Goal: Task Accomplishment & Management: Complete application form

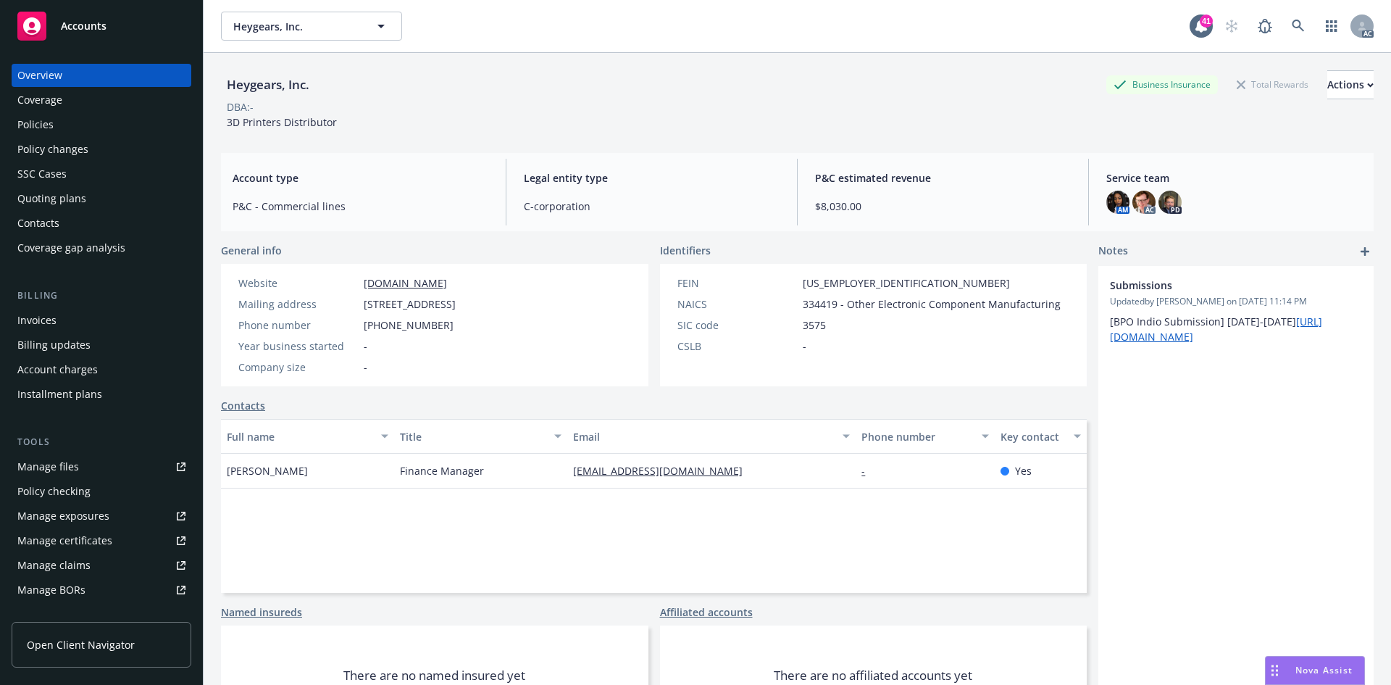
click at [112, 130] on div "Policies" at bounding box center [101, 124] width 168 height 23
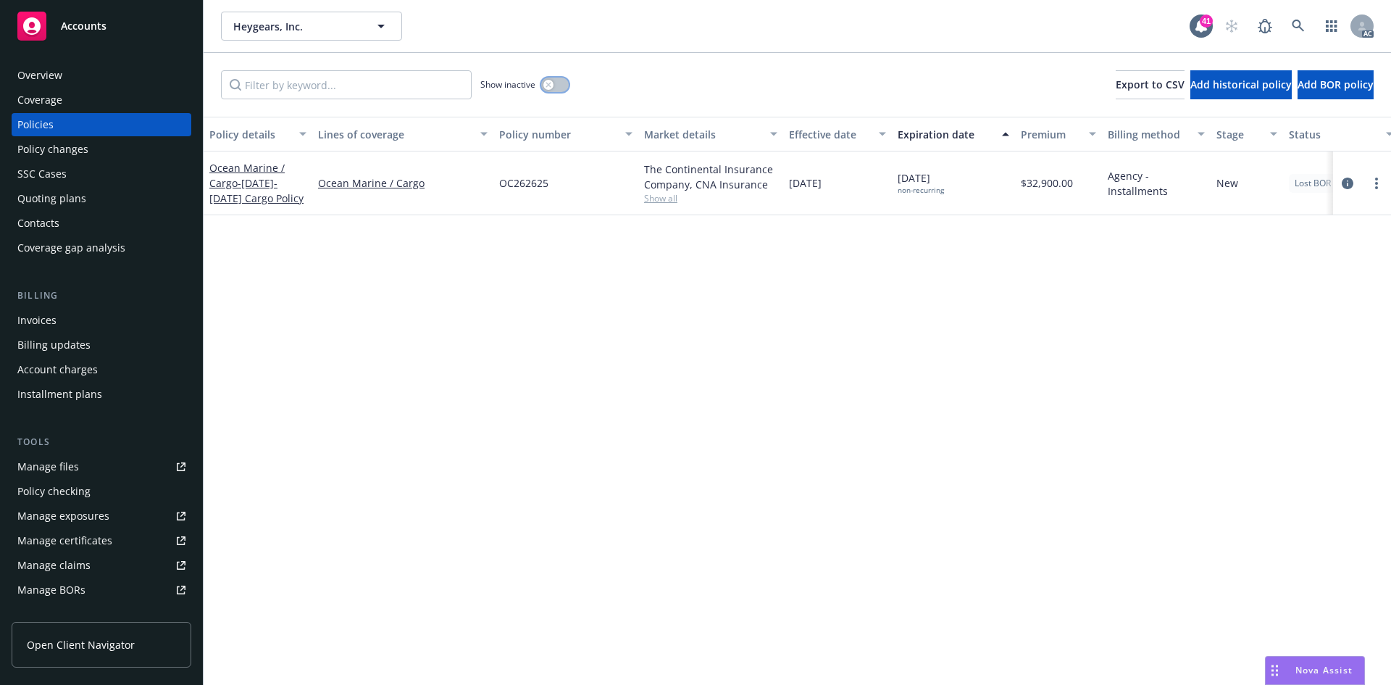
click at [551, 87] on icon "button" at bounding box center [548, 84] width 5 height 5
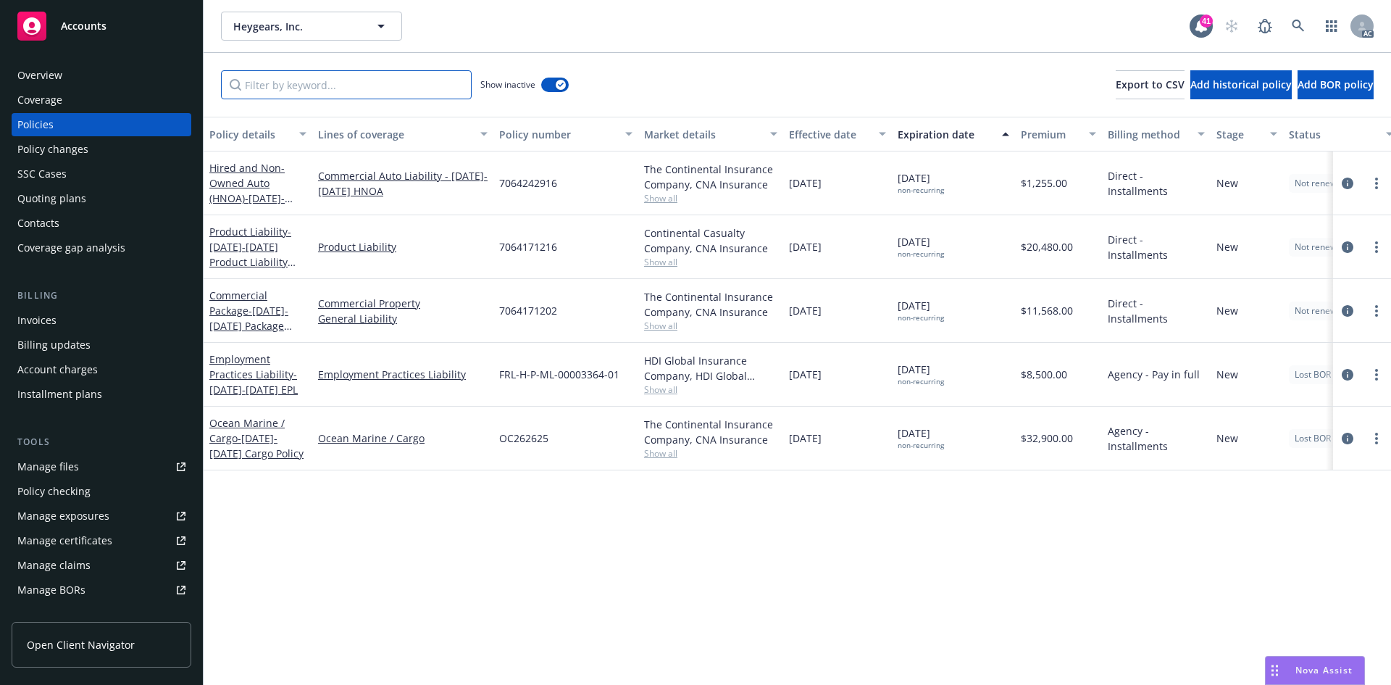
click at [428, 89] on input "Filter by keyword..." at bounding box center [346, 84] width 251 height 29
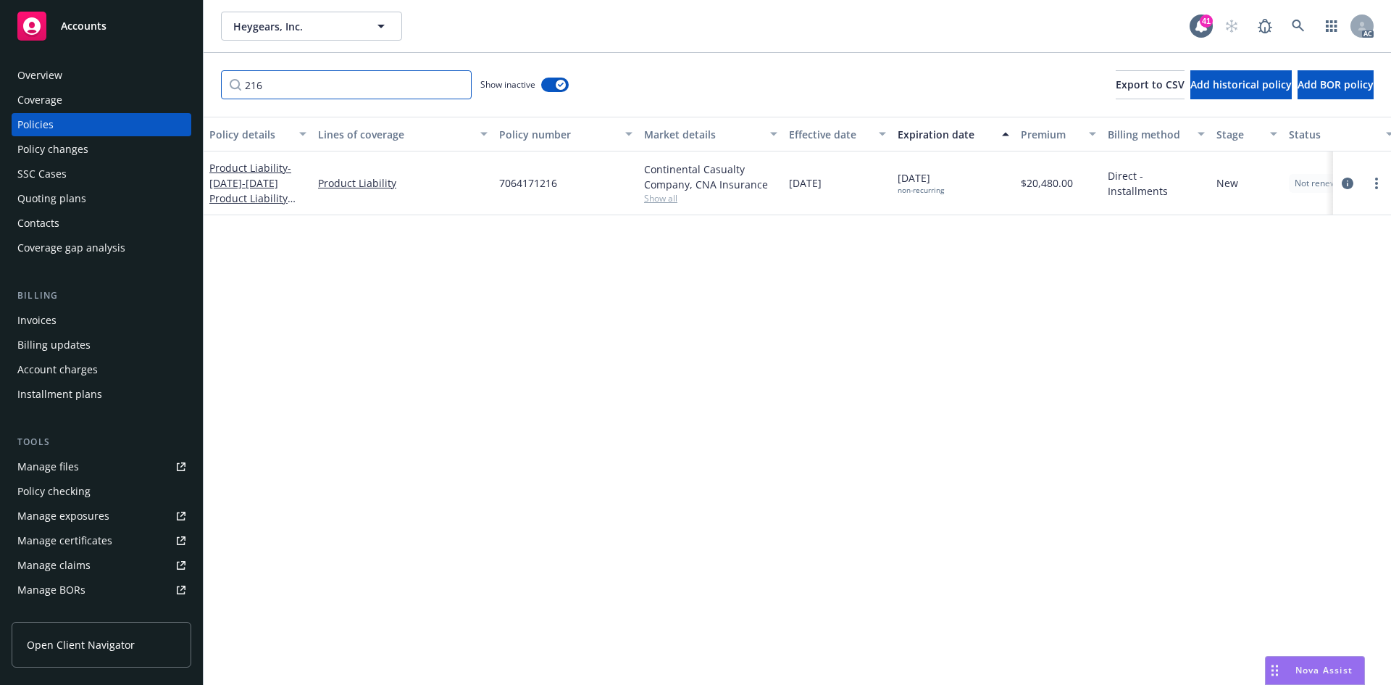
scroll to position [0, 211]
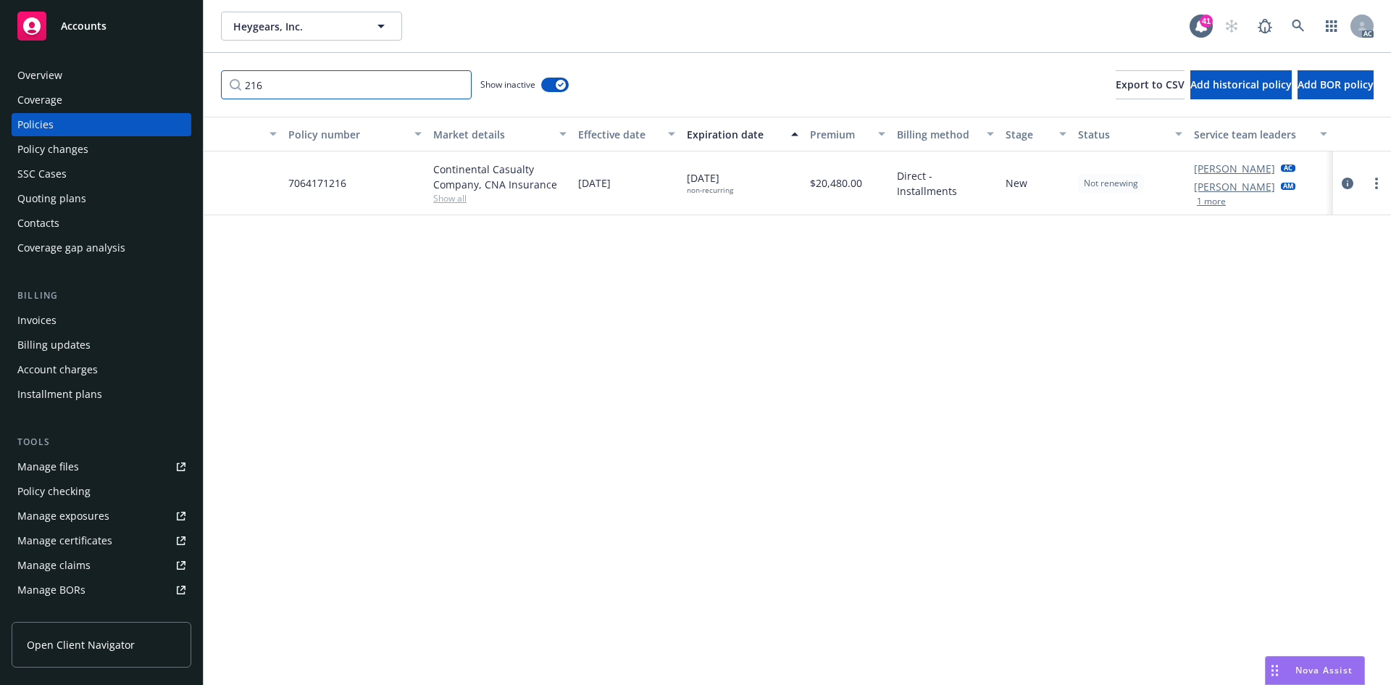
type input "216"
click at [1306, 22] on link at bounding box center [1298, 26] width 29 height 29
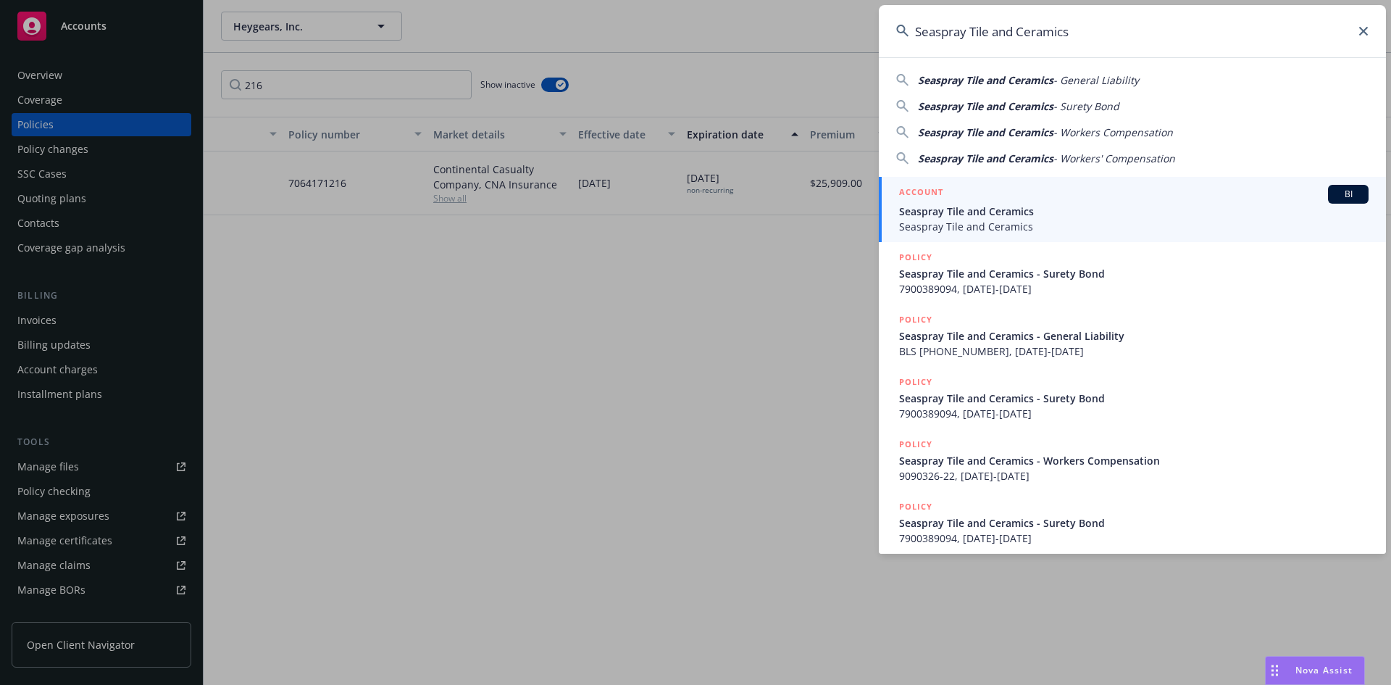
type input "Seaspray Tile and Ceramics"
click at [1334, 196] on span "BI" at bounding box center [1348, 194] width 29 height 13
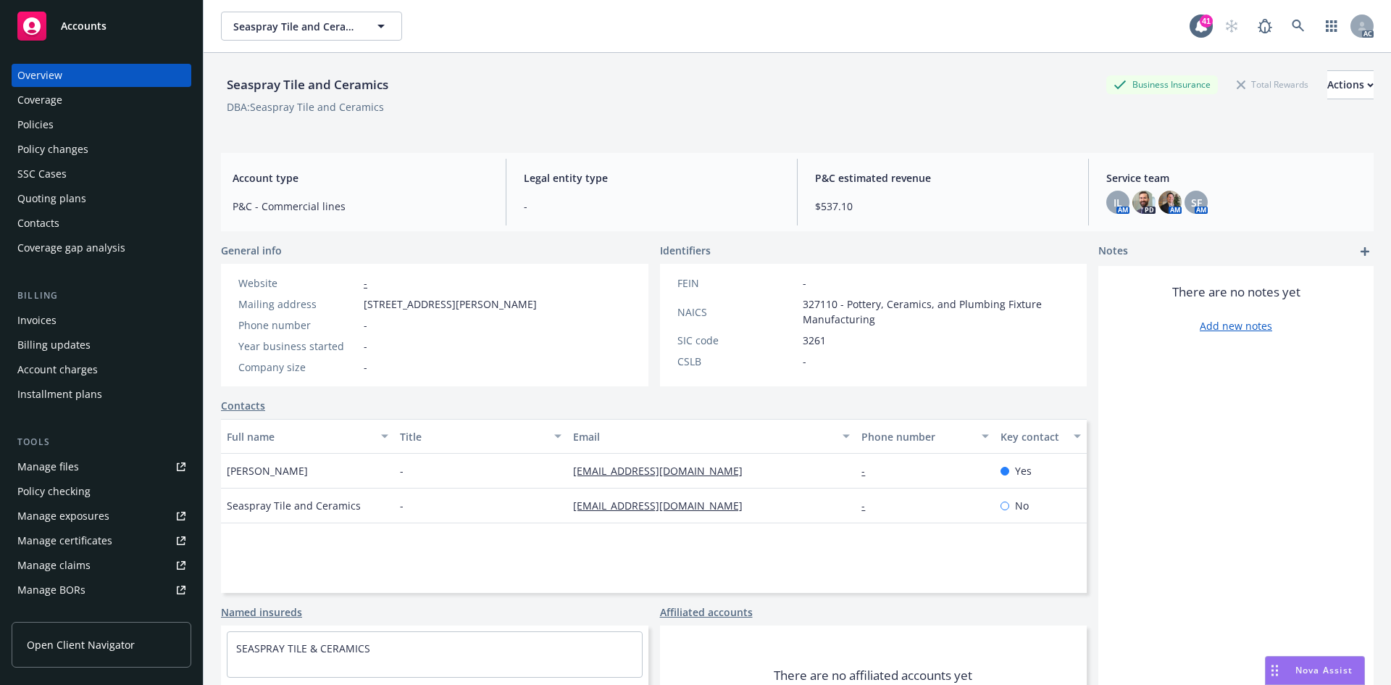
click at [95, 127] on div "Policies" at bounding box center [101, 124] width 168 height 23
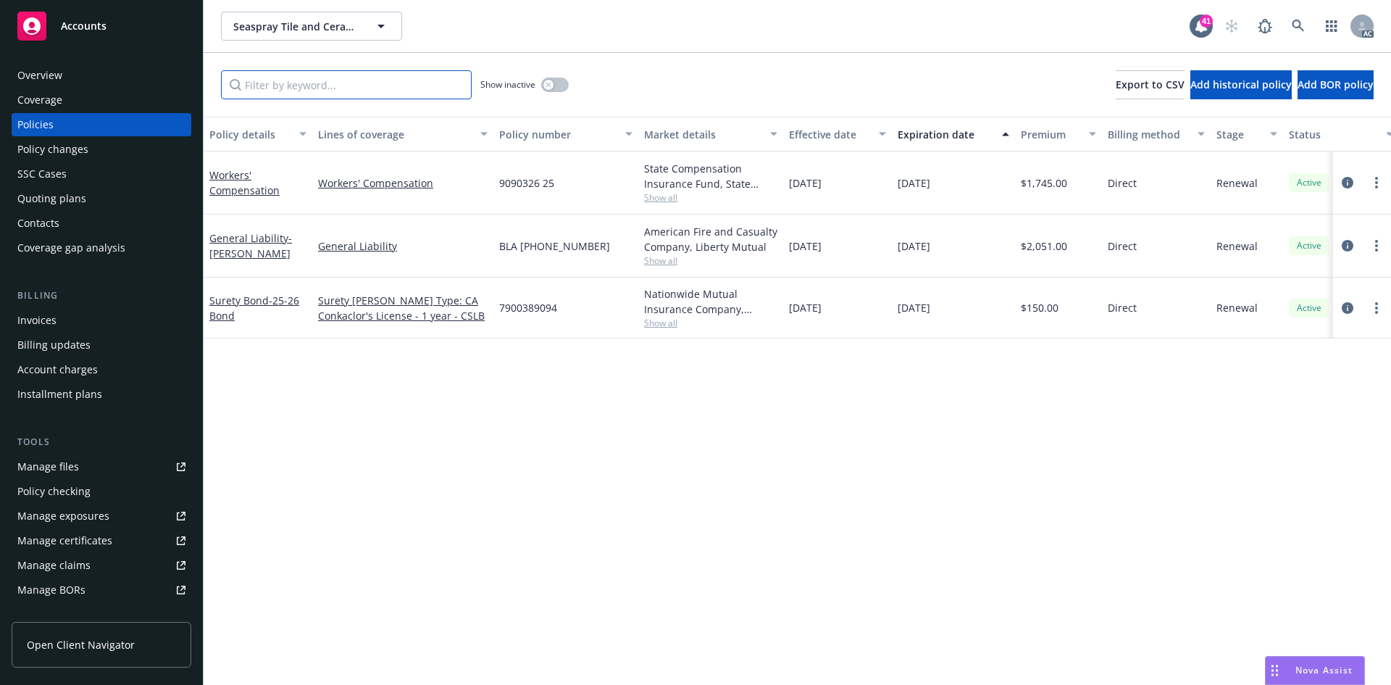
click at [323, 86] on input "Filter by keyword..." at bounding box center [346, 84] width 251 height 29
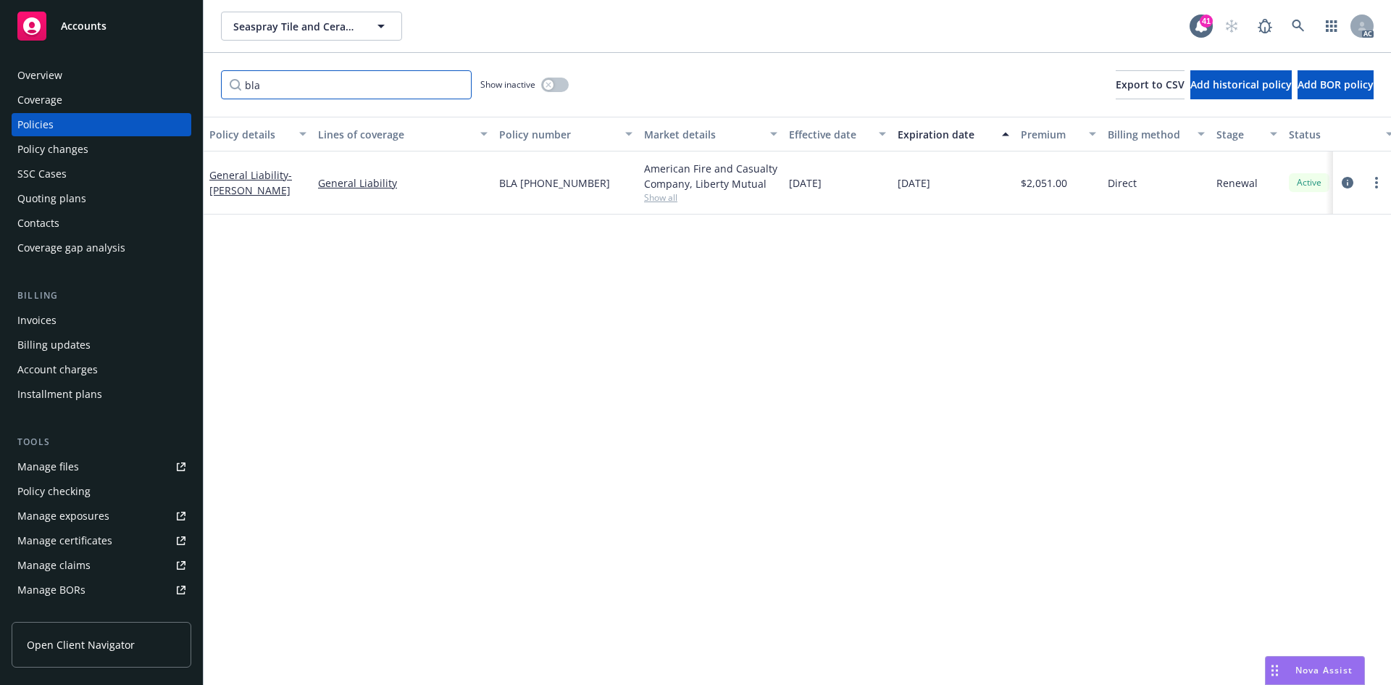
type input "bla"
click at [562, 85] on button "button" at bounding box center [555, 85] width 28 height 14
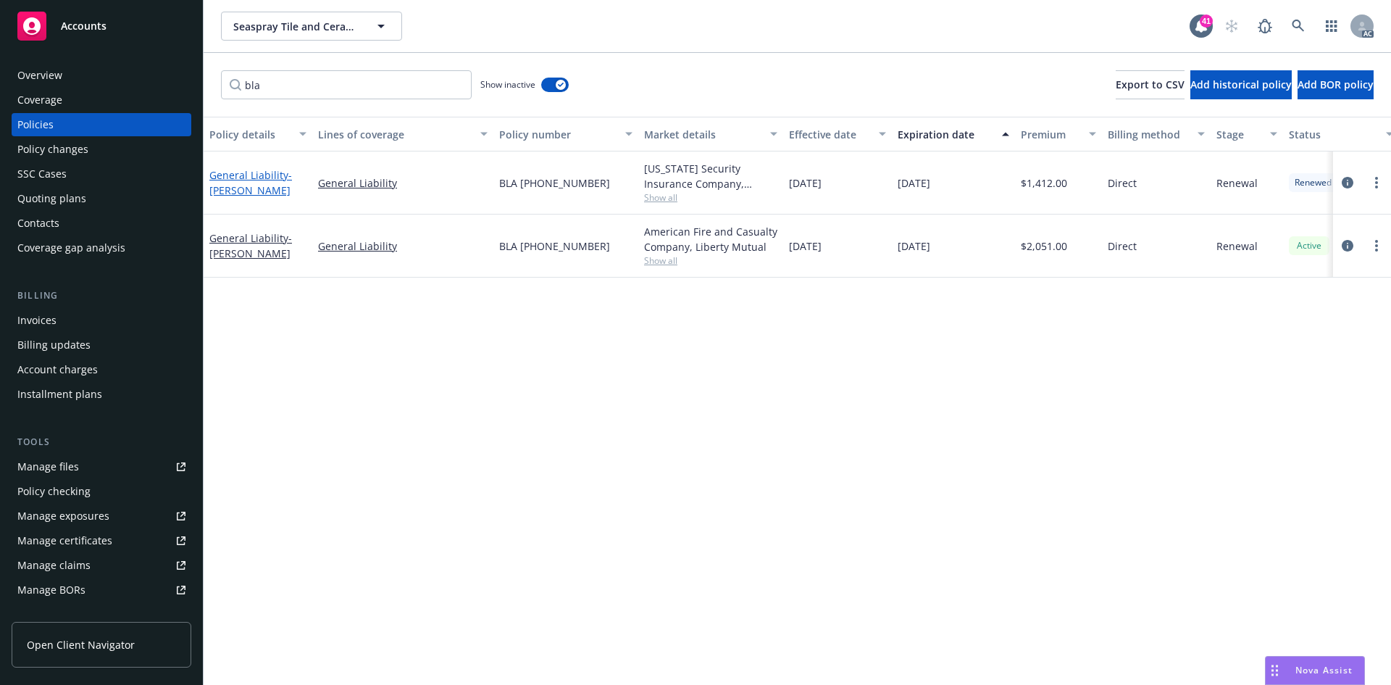
click at [237, 182] on span "- ARTHUR RAY MORENO" at bounding box center [250, 182] width 83 height 29
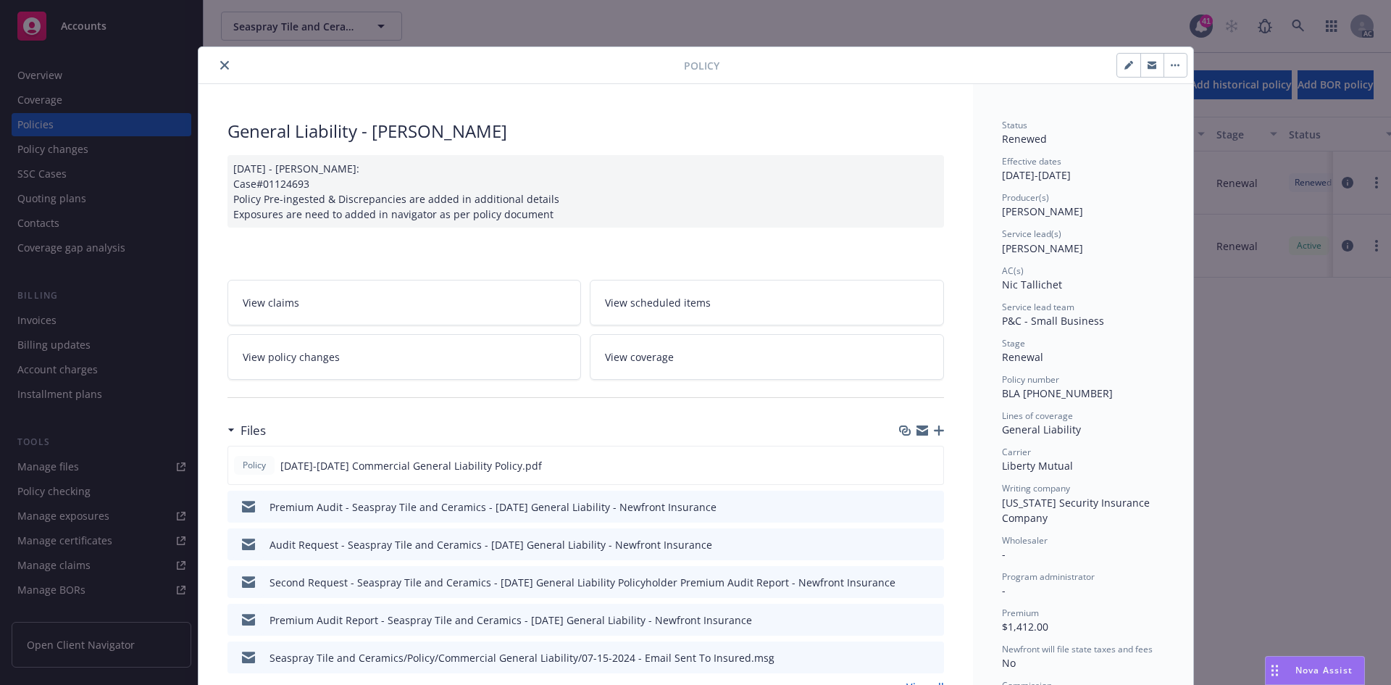
click at [220, 63] on icon "close" at bounding box center [224, 65] width 9 height 9
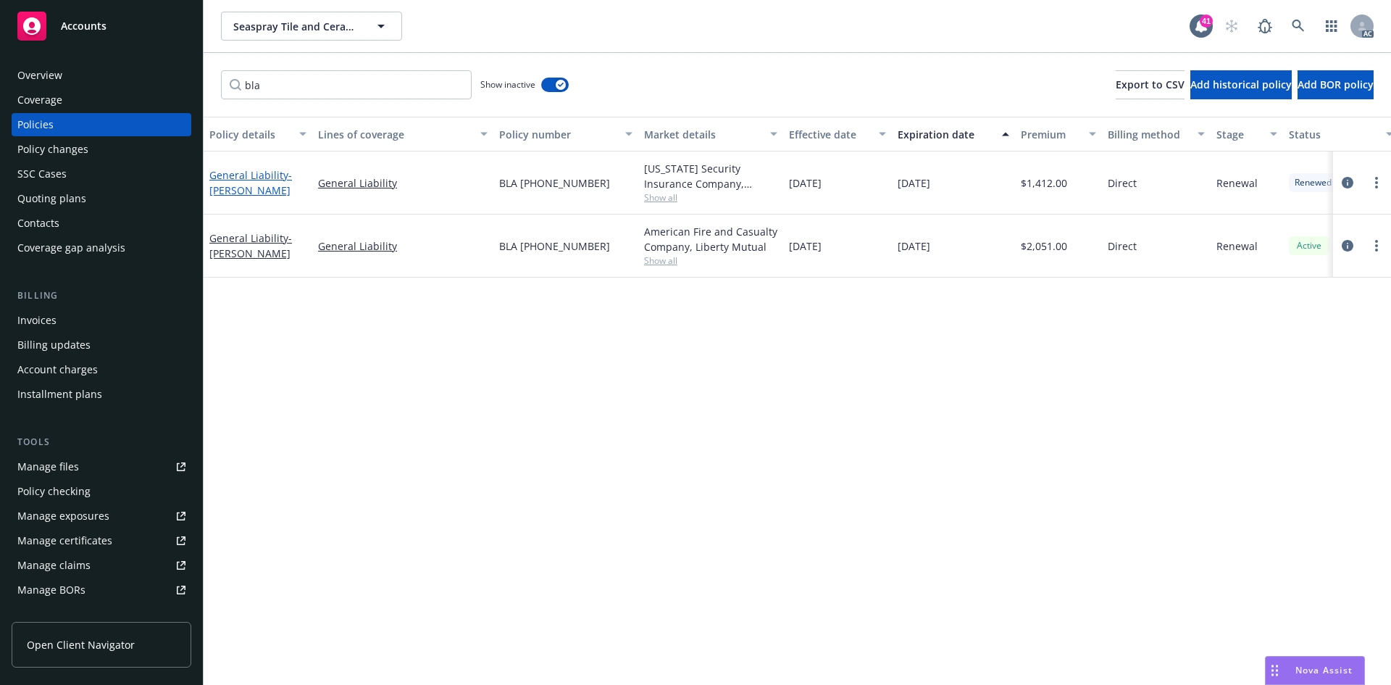
click at [240, 170] on link "General Liability - ARTHUR RAY MORENO" at bounding box center [250, 182] width 83 height 29
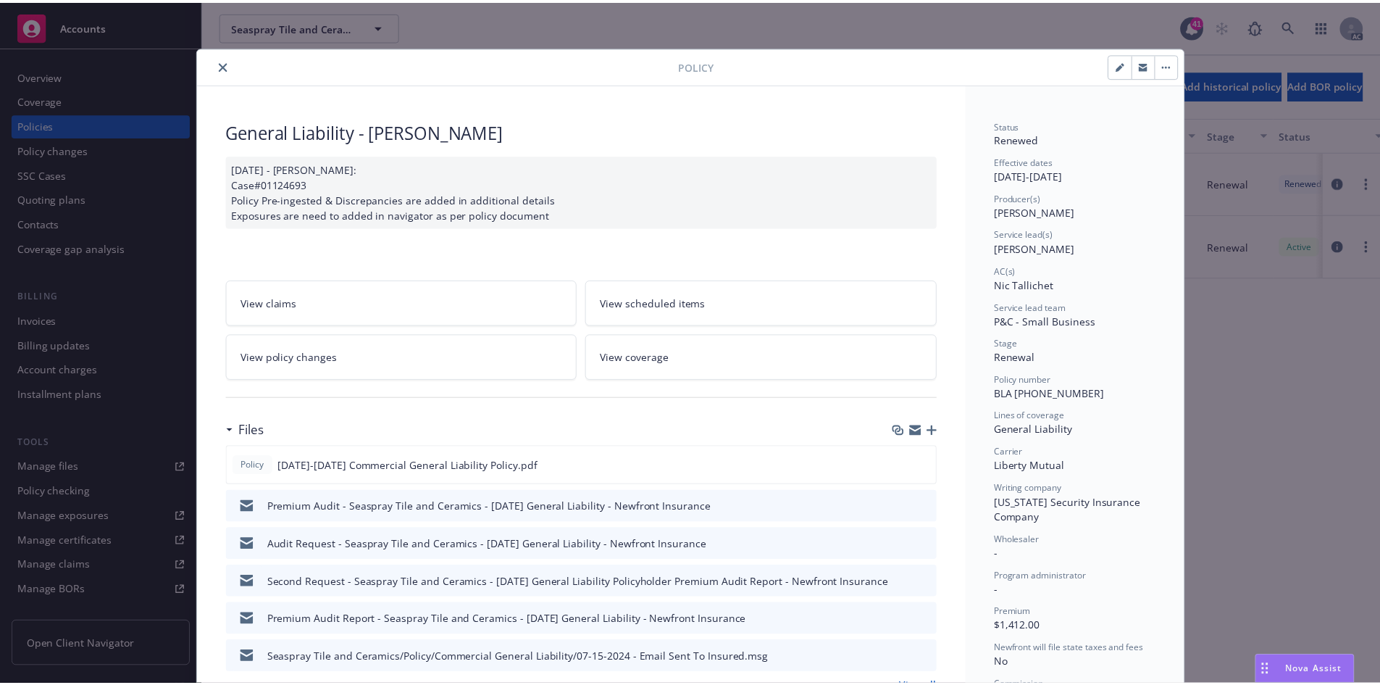
scroll to position [43, 0]
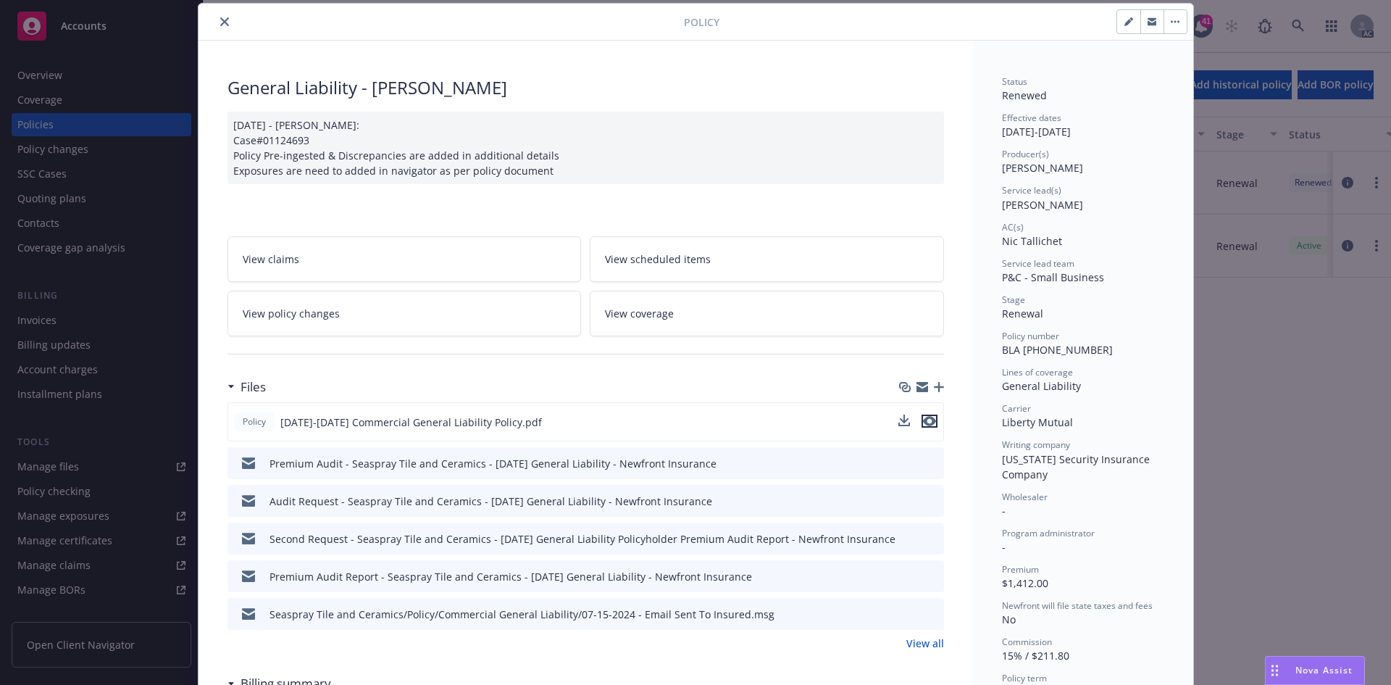
click at [923, 420] on icon "preview file" at bounding box center [929, 421] width 13 height 10
click at [407, 318] on link "View policy changes" at bounding box center [405, 314] width 354 height 46
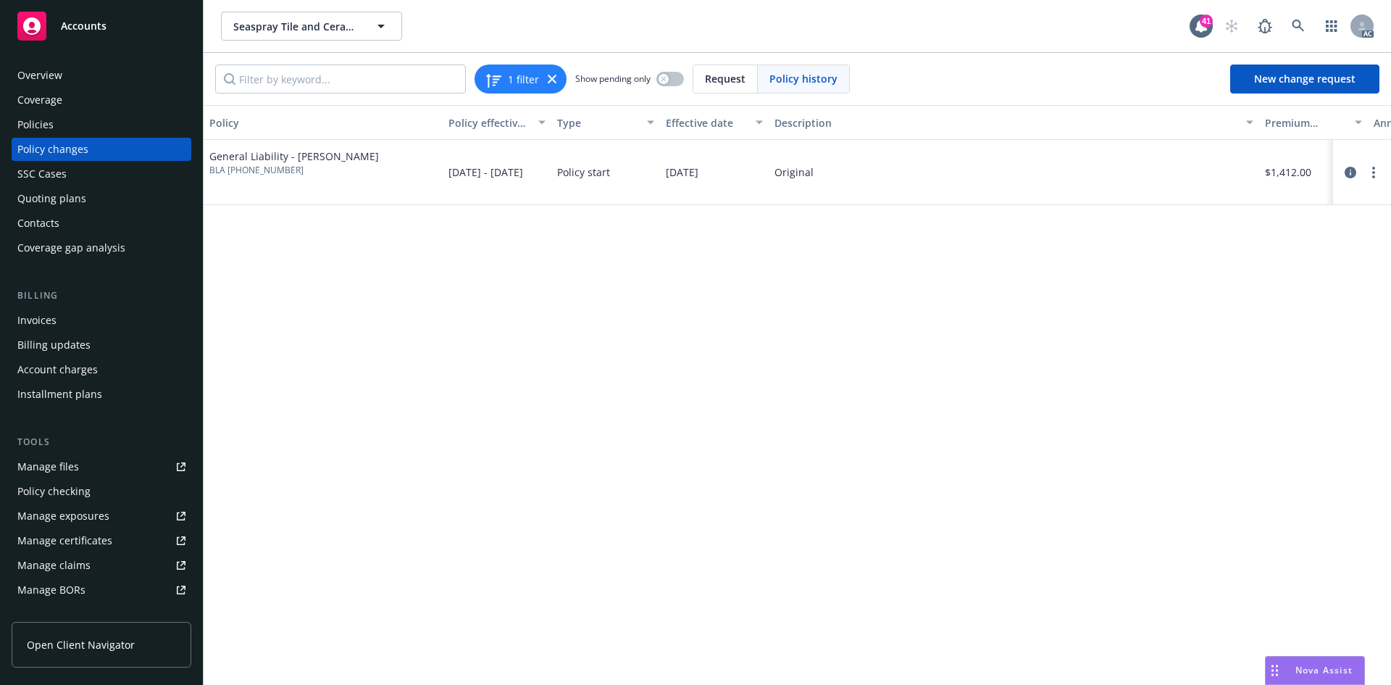
click at [138, 141] on div "Policy changes" at bounding box center [101, 149] width 168 height 23
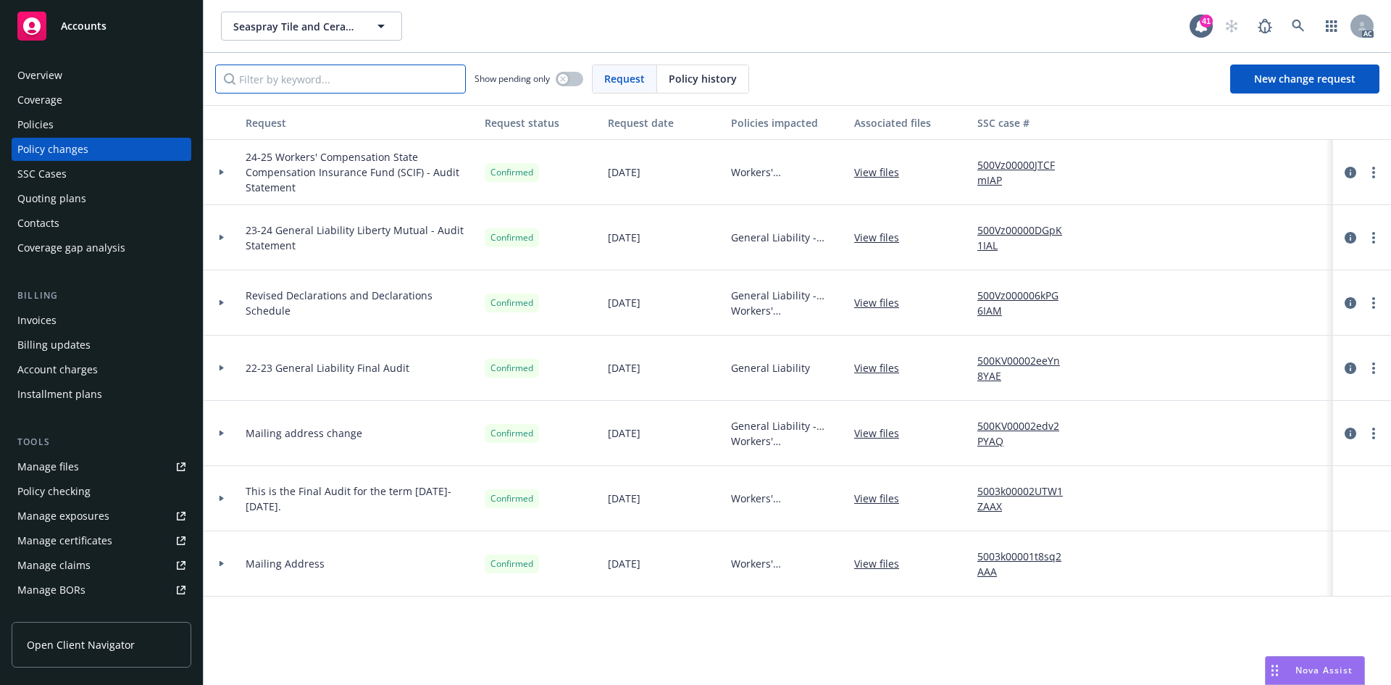
click at [318, 80] on input "Filter by keyword..." at bounding box center [340, 78] width 251 height 29
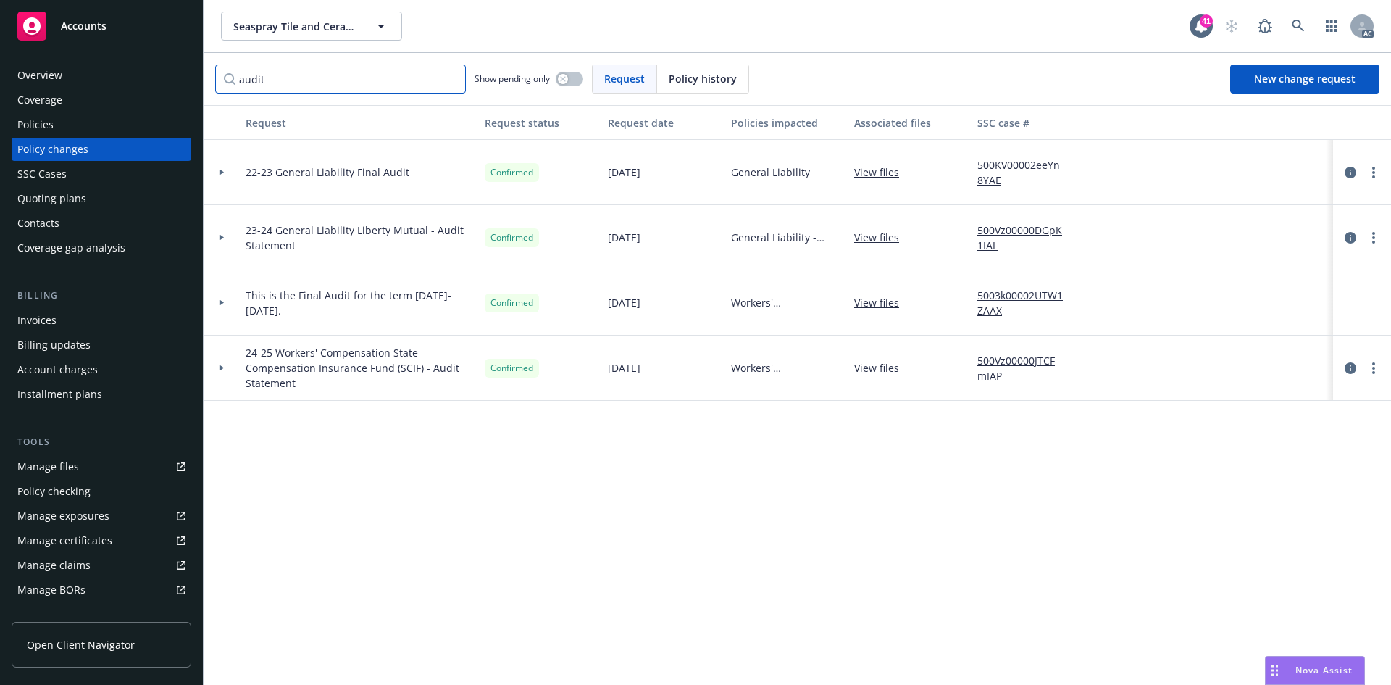
type input "audit"
click at [1260, 77] on span "New change request" at bounding box center [1304, 79] width 101 height 14
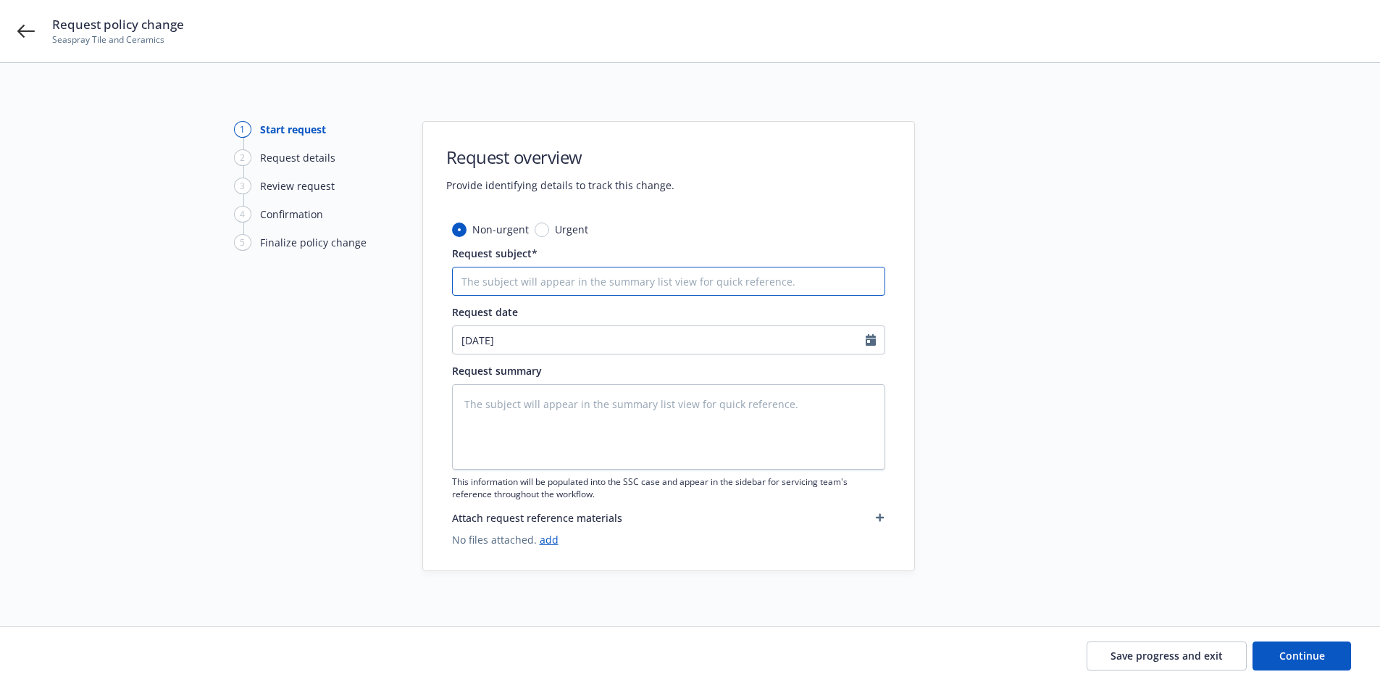
click at [617, 274] on input "Request subject*" at bounding box center [668, 281] width 433 height 29
type textarea "x"
type input "a"
type textarea "x"
type input "aud"
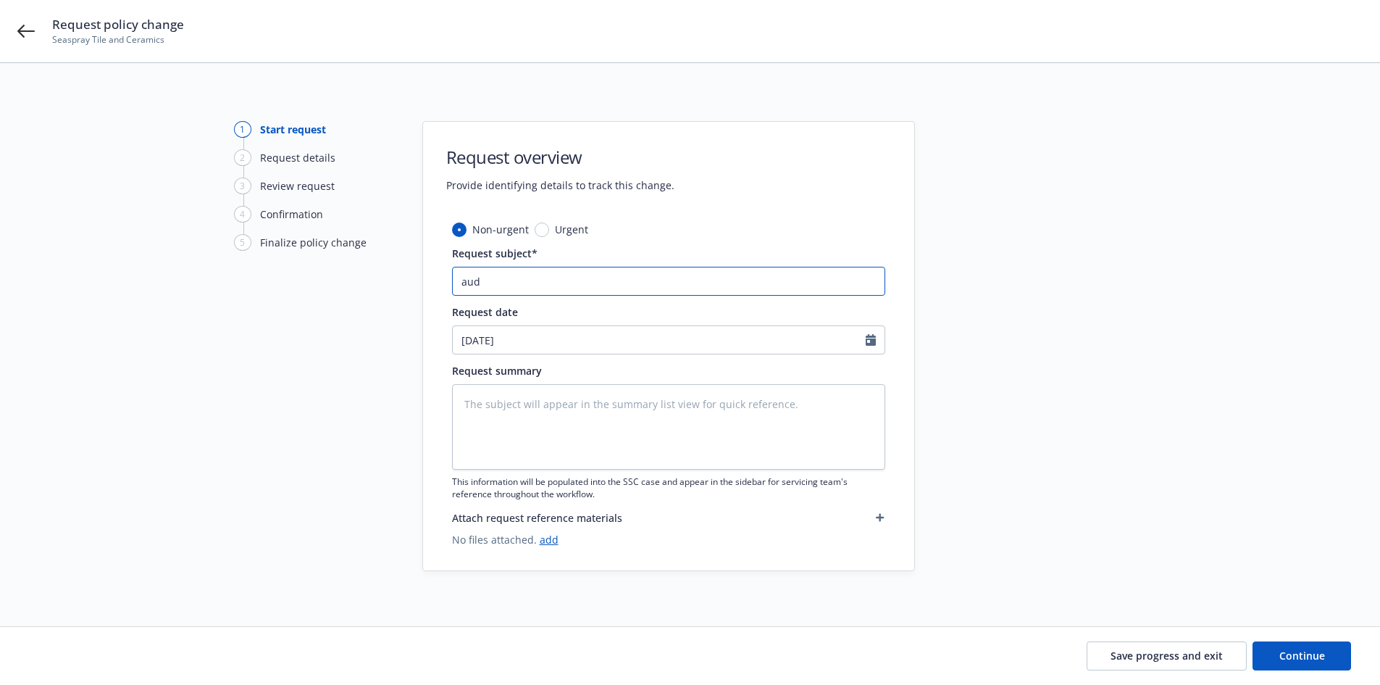
type textarea "x"
type input "audi"
type textarea "x"
type input "audit"
type textarea "x"
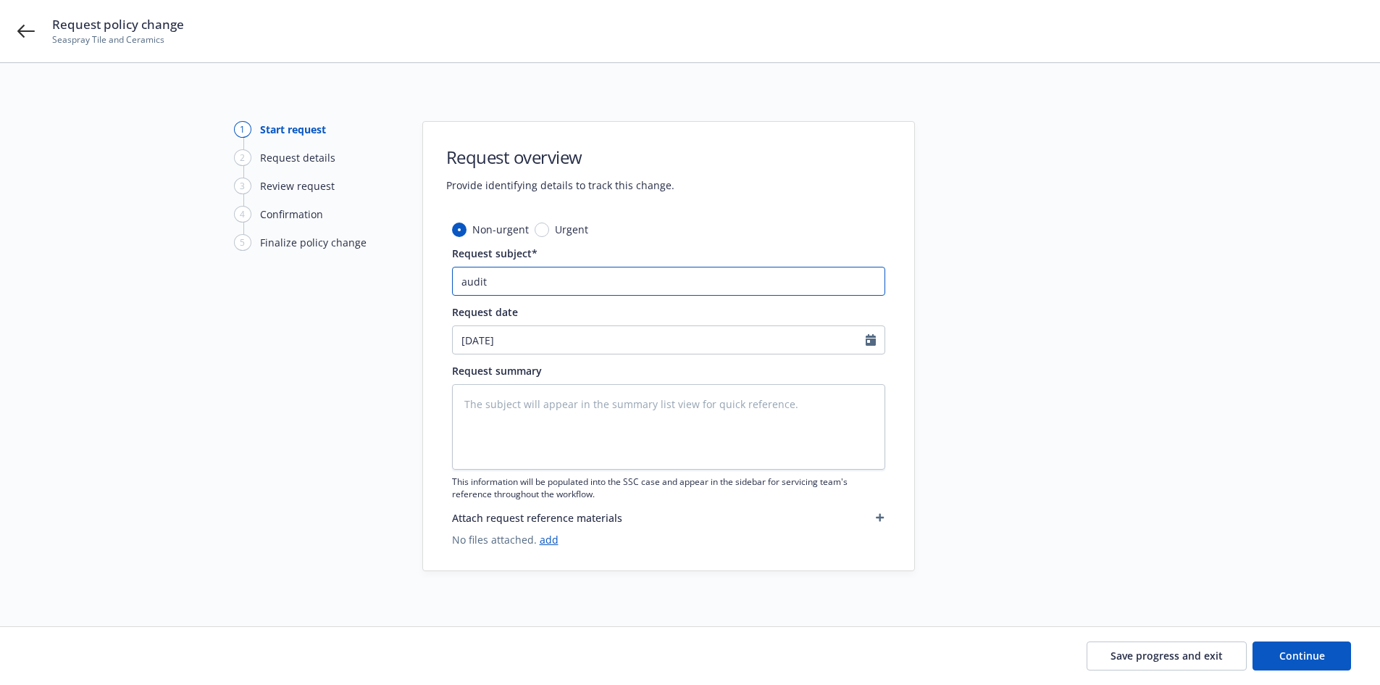
type input "audits"
type textarea "x"
type input "auditss"
type textarea "x"
type input "auditssc"
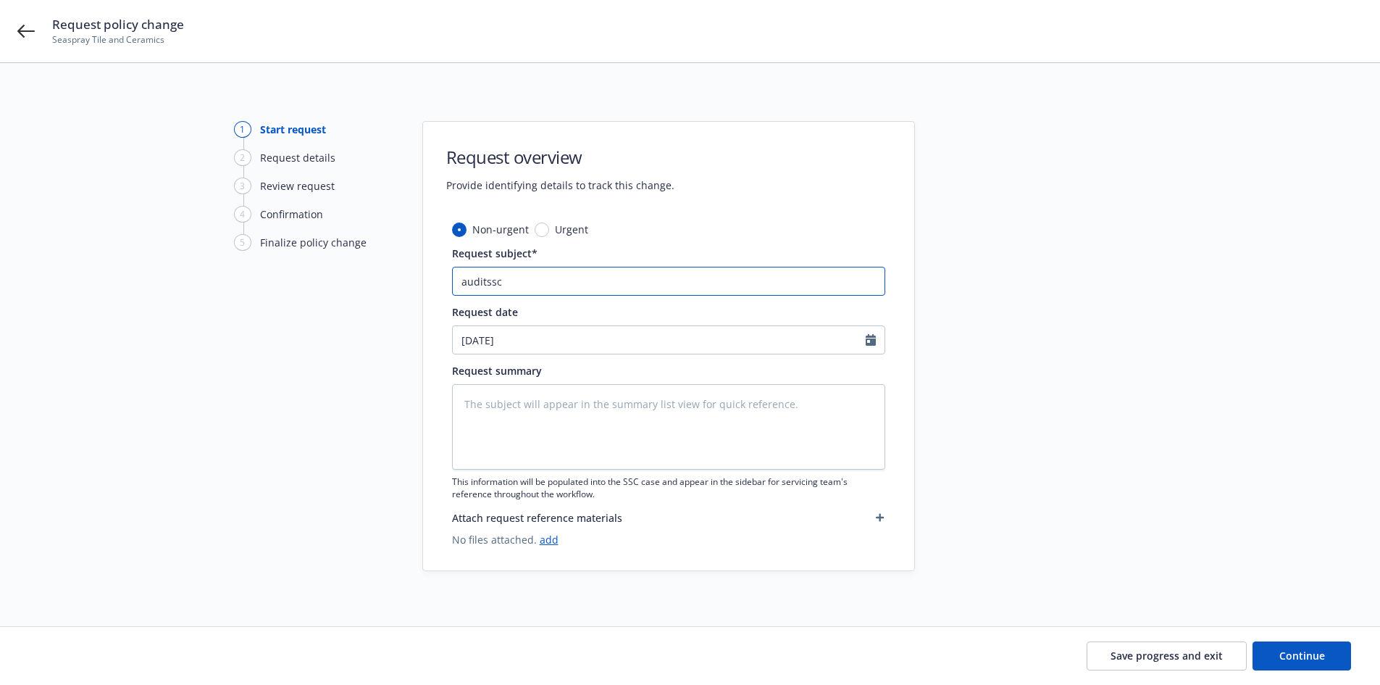
type textarea "x"
type input "auditsscc"
type textarea "x"
type input "auditsscca"
type textarea "x"
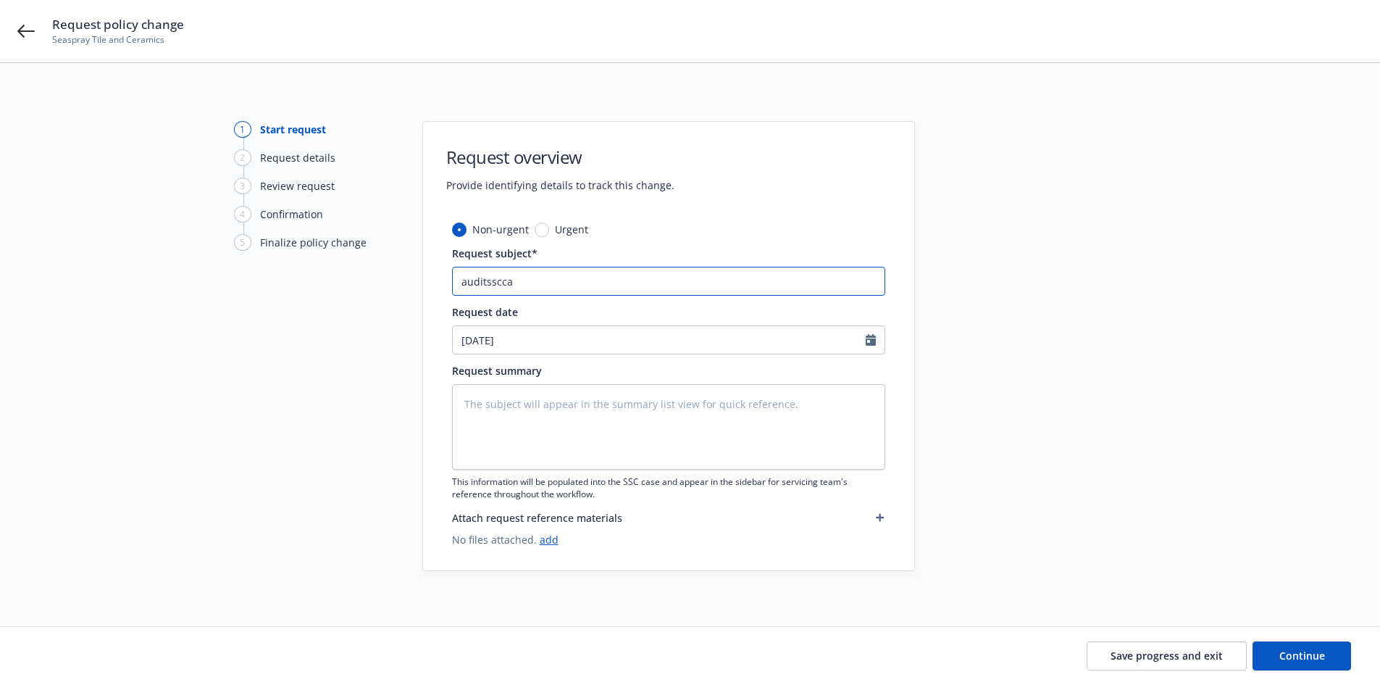
type input "auditssccas"
type textarea "x"
type input "auditssccase"
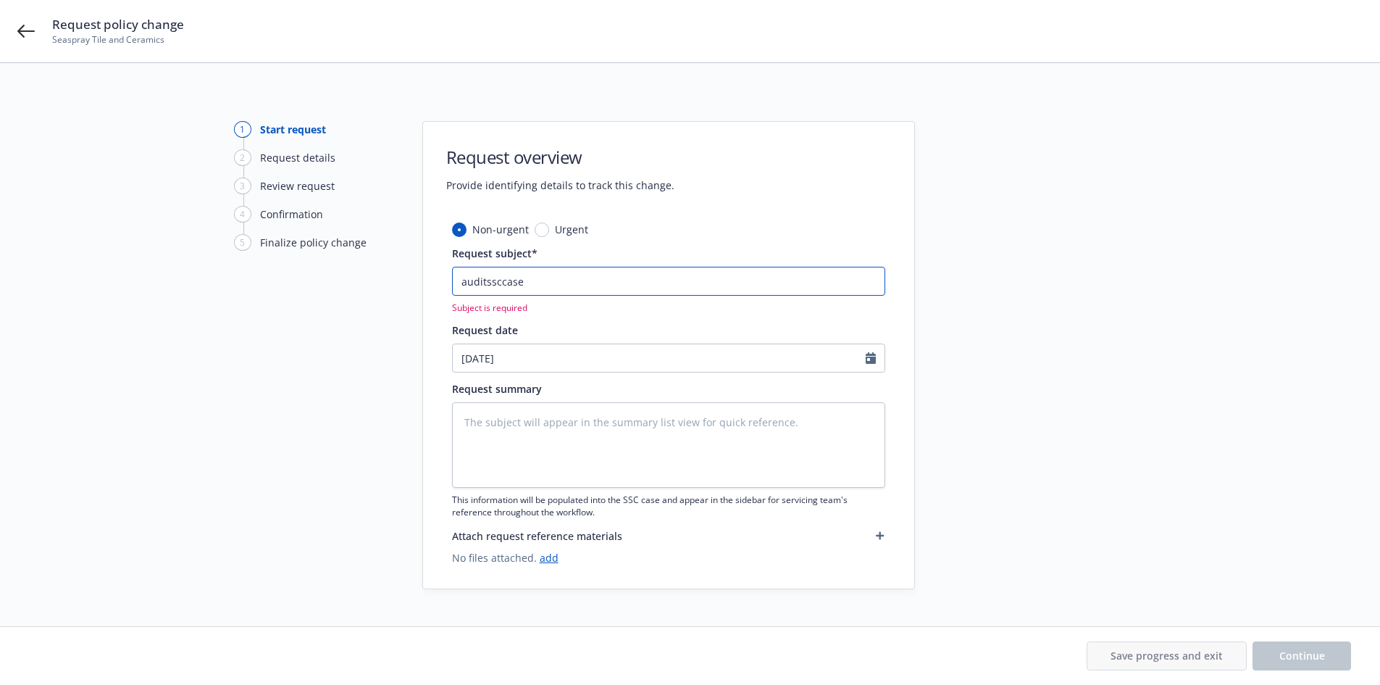
paste input "24-25 General Liability Liberty Mutual - Audit Statement"
type textarea "x"
type input "24-25 General Liability Liberty Mutual - Audit Statement"
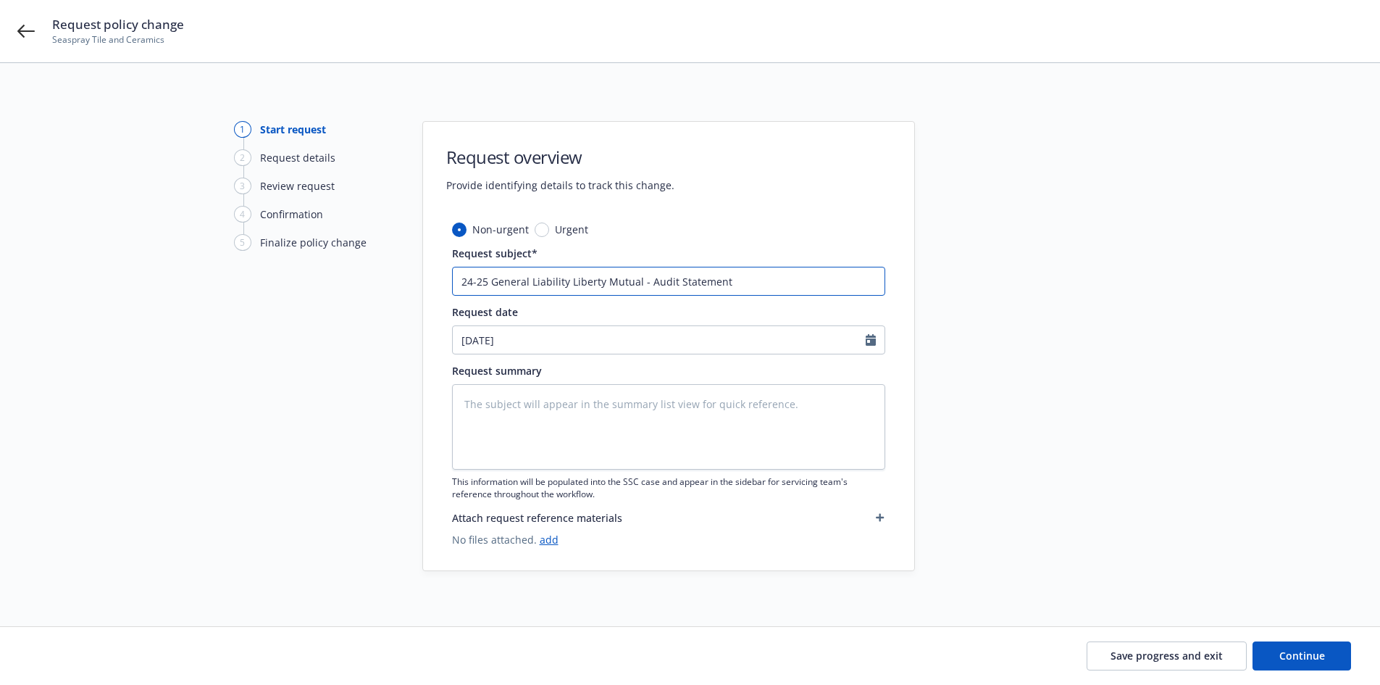
type textarea "x"
type input "24-25 General Liability Liberty Mutual - Audit Statement"
click at [762, 283] on input "24-25 General Liability Liberty Mutual - Audit Statement" at bounding box center [668, 281] width 433 height 29
type textarea "x"
click at [516, 399] on textarea at bounding box center [668, 427] width 433 height 86
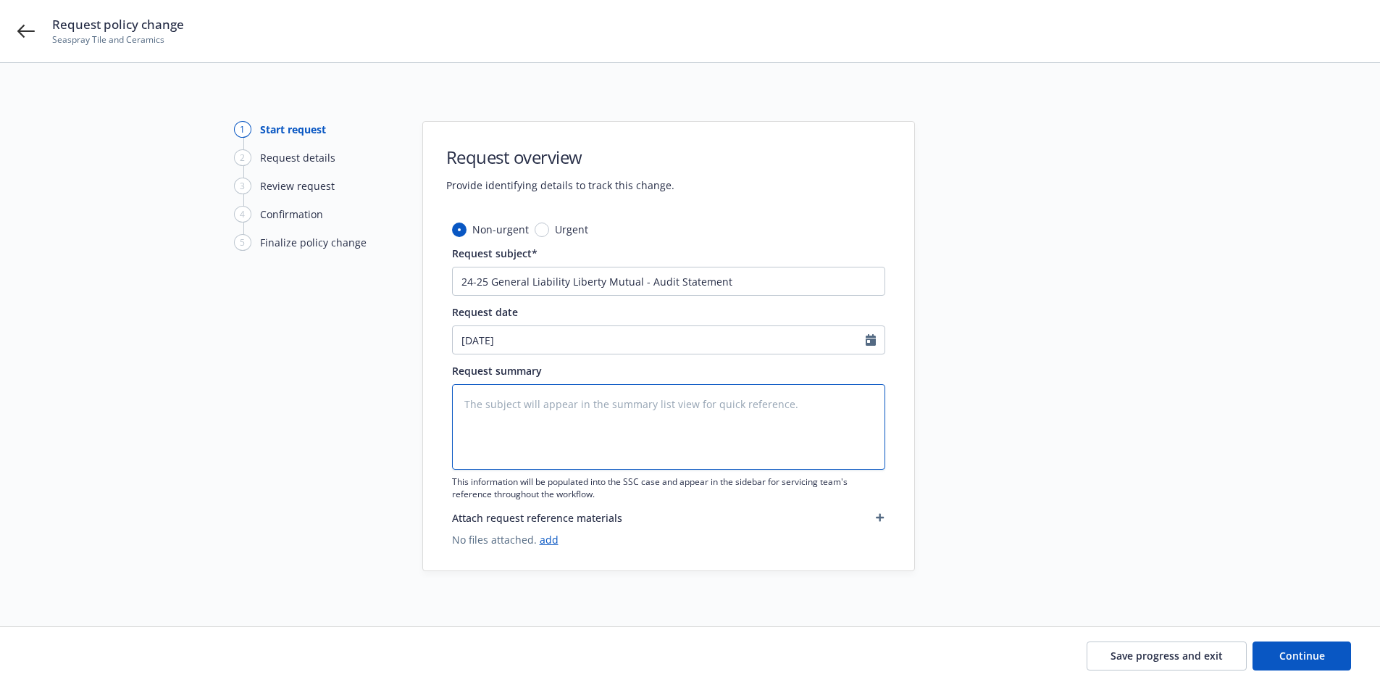
paste textarea "2024-2025 Final Audit Results Original Premium including Taxes and Surcharges -…"
type textarea "2024-2025 Final Audit Results Original Premium including Taxes and Surcharges -…"
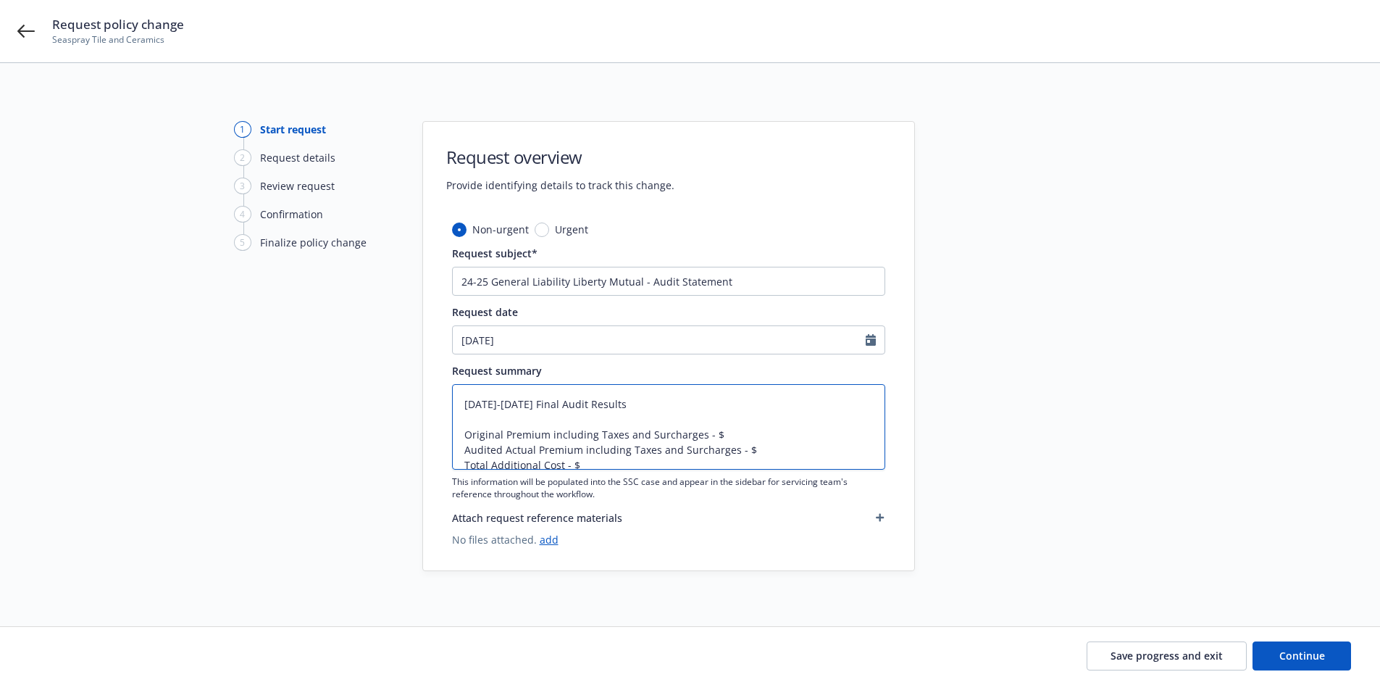
type textarea "x"
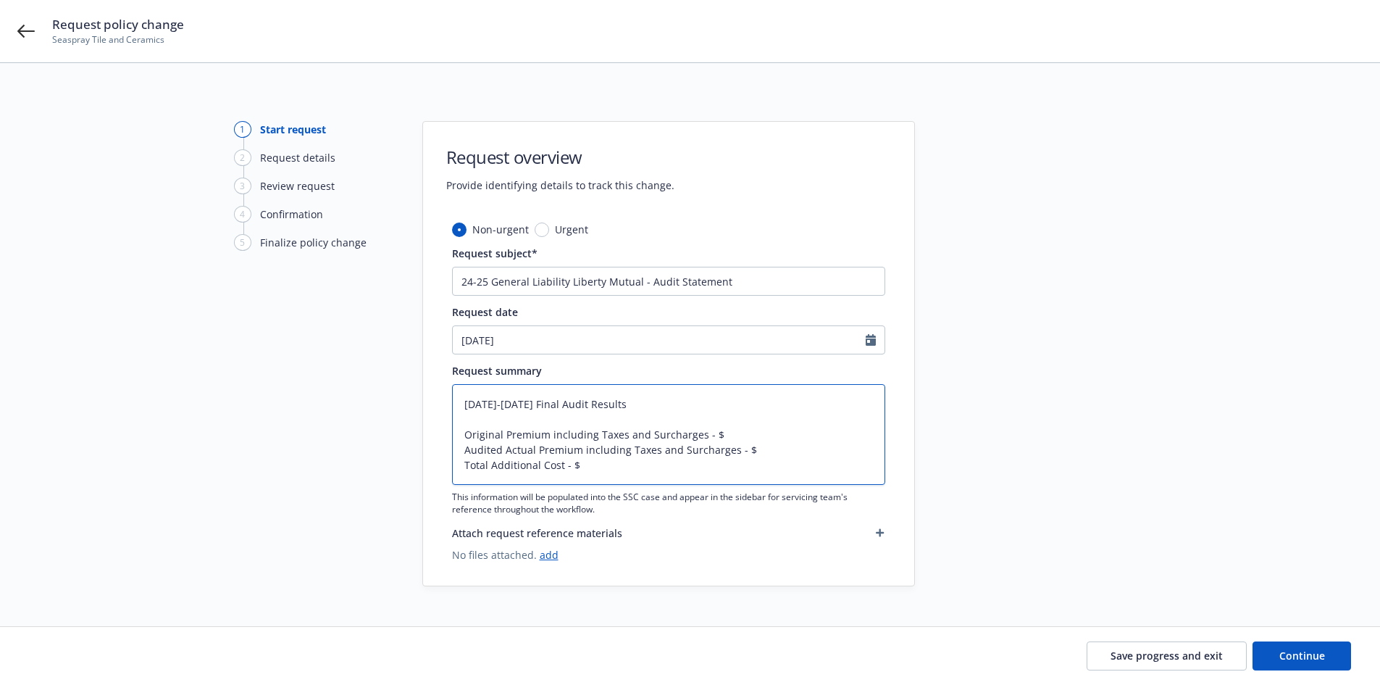
click at [725, 432] on textarea "2024-2025 Final Audit Results Original Premium including Taxes and Surcharges -…" at bounding box center [668, 434] width 433 height 101
paste textarea "1,223"
type textarea "2024-2025 Final Audit Results Original Premium including Taxes and Surcharges -…"
type textarea "x"
type textarea "2024-2025 Final Audit Results Original Premium including Taxes and Surcharges -…"
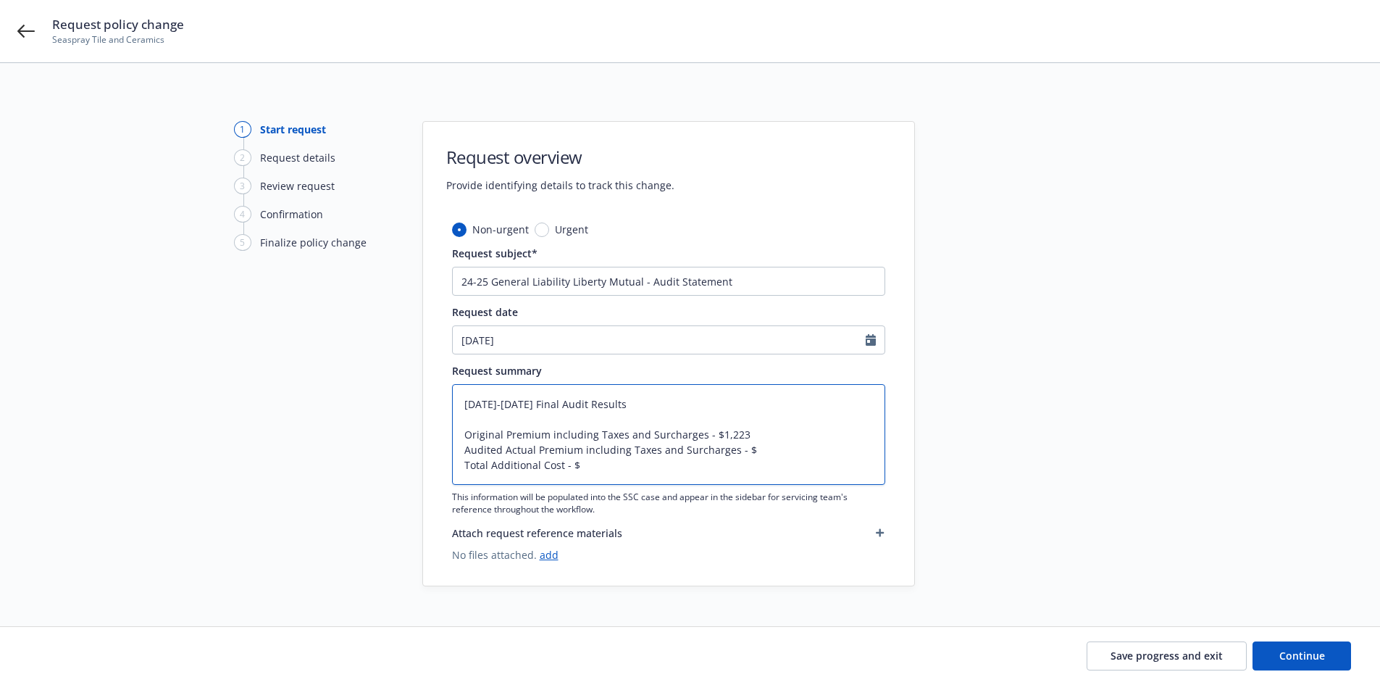
drag, startPoint x: 491, startPoint y: 466, endPoint x: 566, endPoint y: 462, distance: 74.8
click at [566, 462] on textarea "2024-2025 Final Audit Results Original Premium including Taxes and Surcharges -…" at bounding box center [668, 434] width 433 height 101
type textarea "x"
type textarea "2024-2025 Final Audit Results Original Premium including Taxes and Surcharges -…"
type textarea "x"
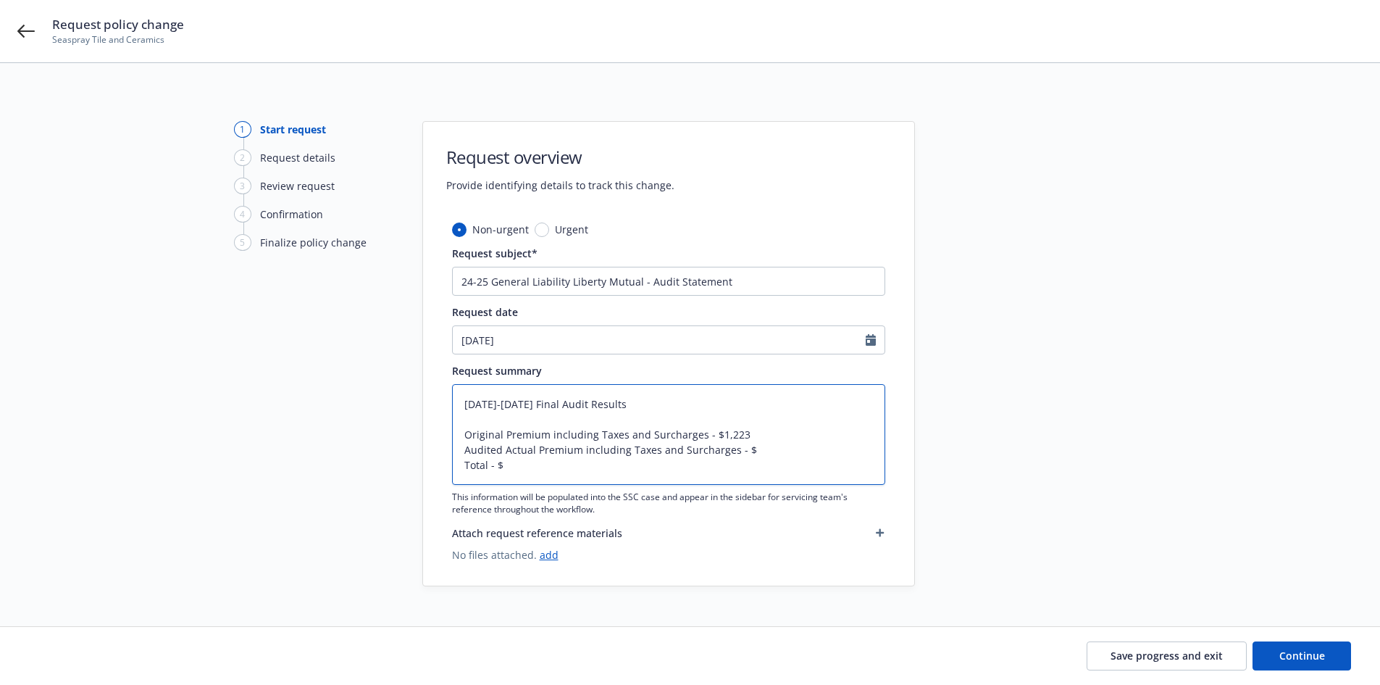
type textarea "2024-2025 Final Audit Results Original Premium including Taxes and Surcharges -…"
type textarea "x"
type textarea "2024-2025 Final Audit Results Original Premium including Taxes and Surcharges -…"
type textarea "x"
type textarea "2024-2025 Final Audit Results Original Premium including Taxes and Surcharges -…"
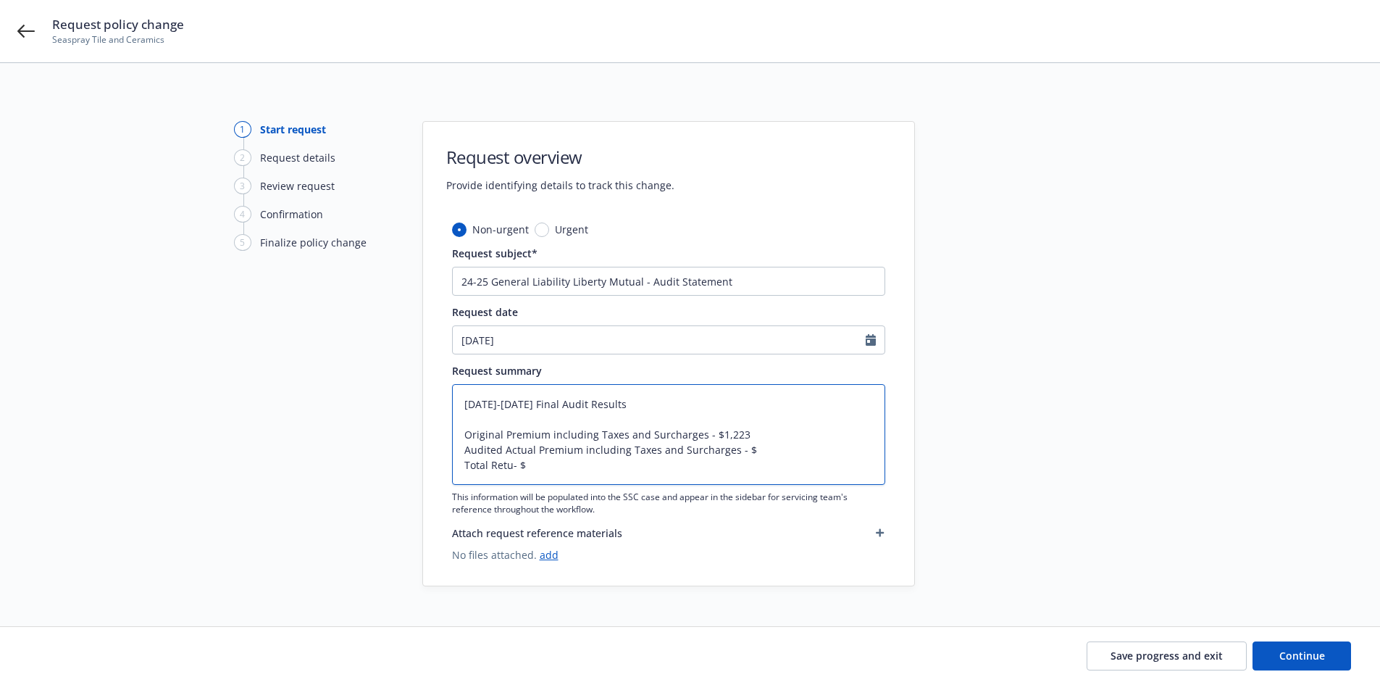
type textarea "x"
type textarea "2024-2025 Final Audit Results Original Premium including Taxes and Surcharges -…"
type textarea "x"
type textarea "2024-2025 Final Audit Results Original Premium including Taxes and Surcharges -…"
type textarea "x"
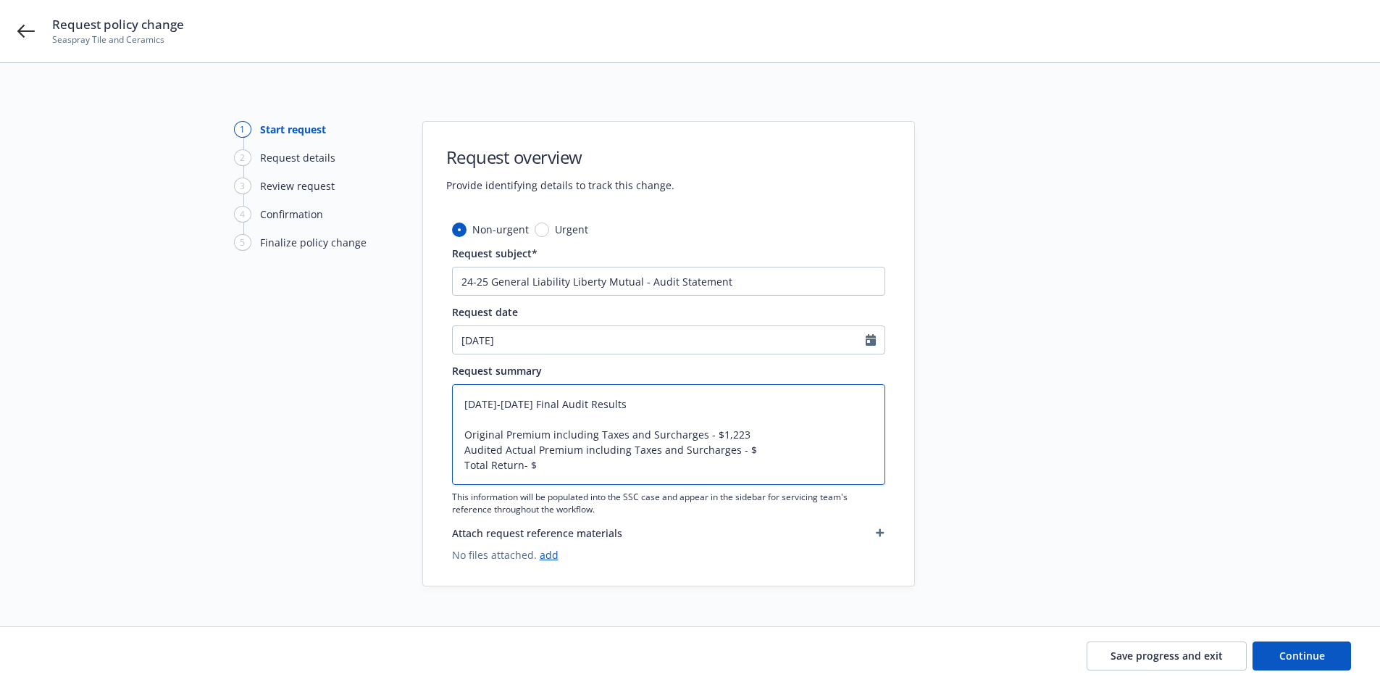
type textarea "2024-2025 Final Audit Results Original Premium including Taxes and Surcharges -…"
type textarea "x"
type textarea "2024-2025 Final Audit Results Original Premium including Taxes and Surcharges -…"
type textarea "x"
type textarea "2024-2025 Final Audit Results Original Premium including Taxes and Surcharges -…"
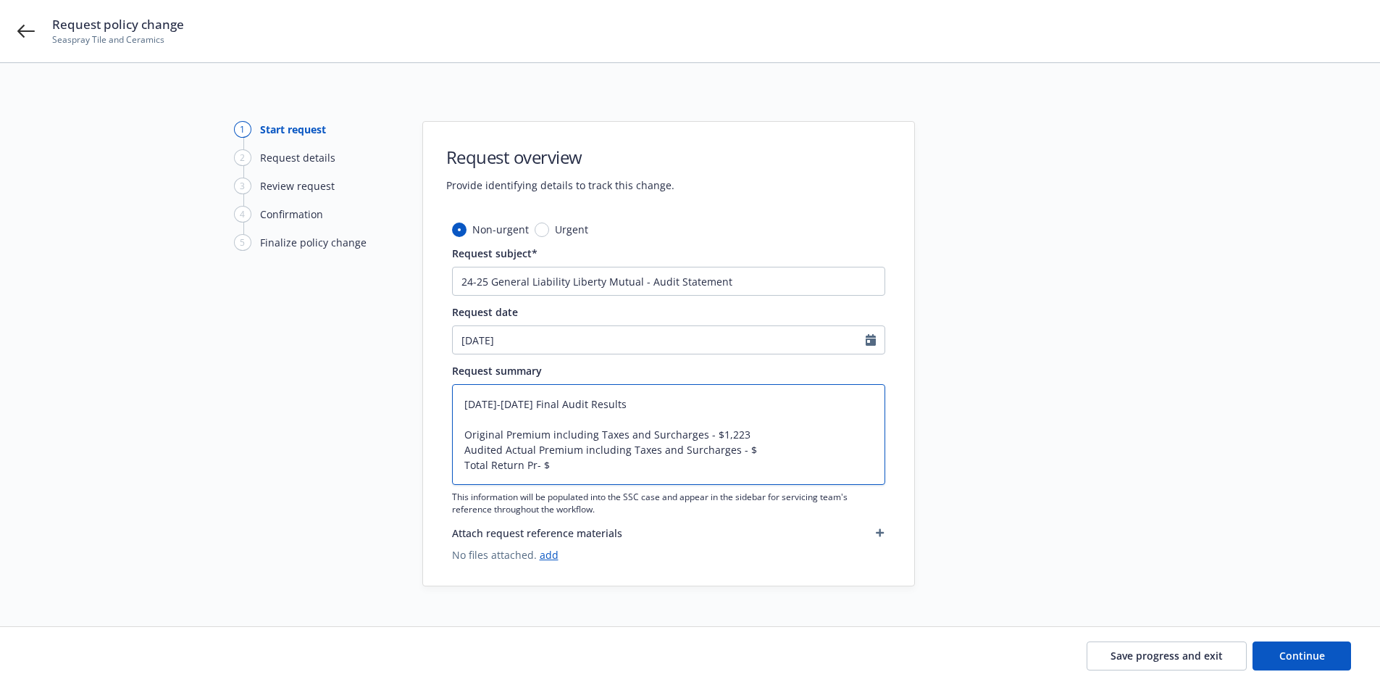
type textarea "x"
type textarea "2024-2025 Final Audit Results Original Premium including Taxes and Surcharges -…"
type textarea "x"
type textarea "2024-2025 Final Audit Results Original Premium including Taxes and Surcharges -…"
type textarea "x"
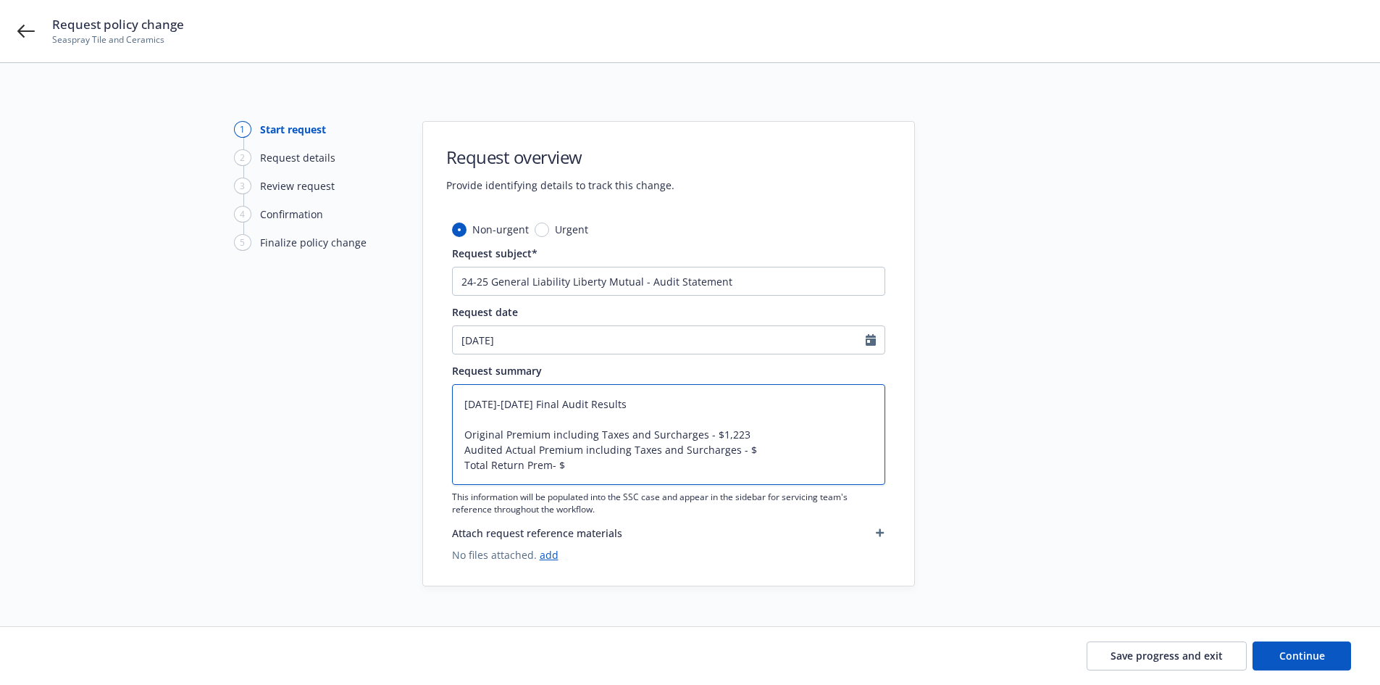
type textarea "2024-2025 Final Audit Results Original Premium including Taxes and Surcharges -…"
type textarea "x"
type textarea "2024-2025 Final Audit Results Original Premium including Taxes and Surcharges -…"
type textarea "x"
type textarea "2024-2025 Final Audit Results Original Premium including Taxes and Surcharges -…"
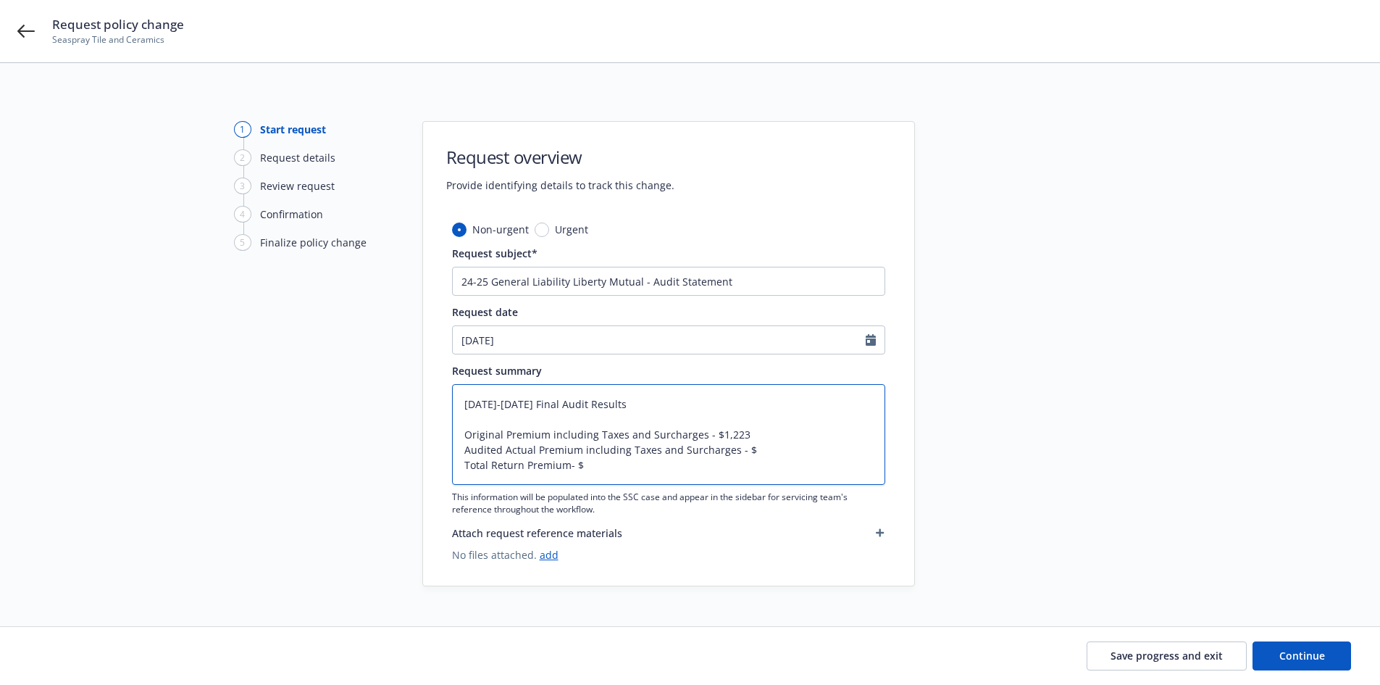
type textarea "x"
type textarea "2024-2025 Final Audit Results Original Premium including Taxes and Surcharges -…"
click at [592, 463] on textarea "2024-2025 Final Audit Results Original Premium including Taxes and Surcharges -…" at bounding box center [668, 434] width 433 height 101
click at [803, 452] on textarea "2024-2025 Final Audit Results Original Premium including Taxes and Surcharges -…" at bounding box center [668, 434] width 433 height 101
type textarea "x"
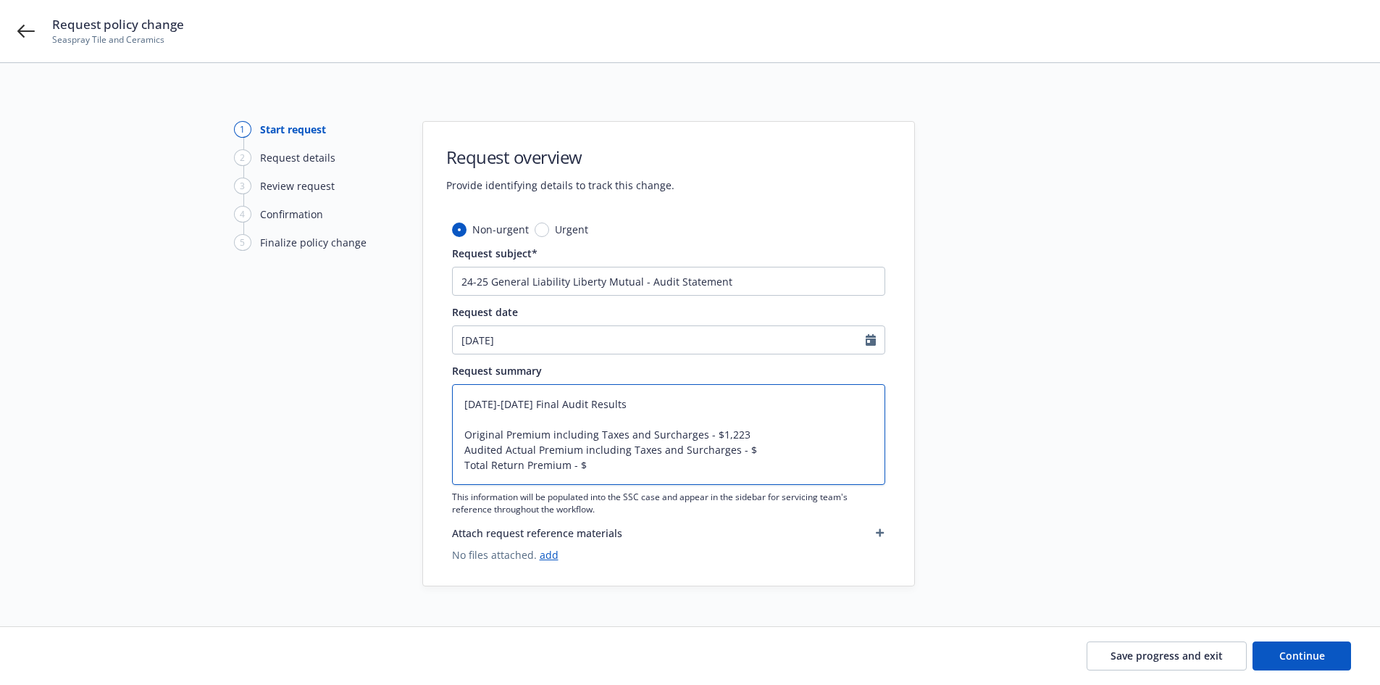
type textarea "2024-2025 Final Audit Results Original Premium including Taxes and Surcharges -…"
type textarea "x"
type textarea "2024-2025 Final Audit Results Original Premium including Taxes and Surcharges -…"
type textarea "x"
type textarea "2024-2025 Final Audit Results Original Premium including Taxes and Surcharges -…"
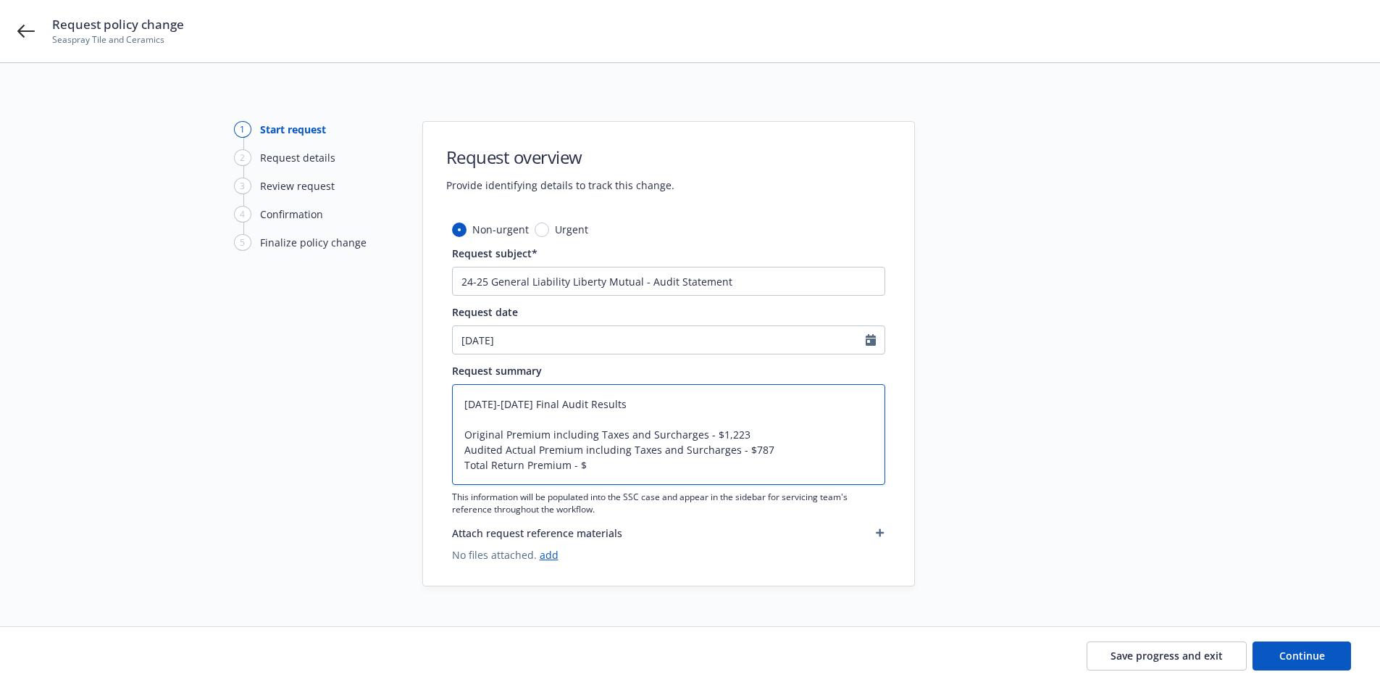
click at [712, 467] on textarea "2024-2025 Final Audit Results Original Premium including Taxes and Surcharges -…" at bounding box center [668, 434] width 433 height 101
type textarea "x"
type textarea "2024-2025 Final Audit Results Original Premium including Taxes and Surcharges -…"
type textarea "x"
type textarea "2024-2025 Final Audit Results Original Premium including Taxes and Surcharges -…"
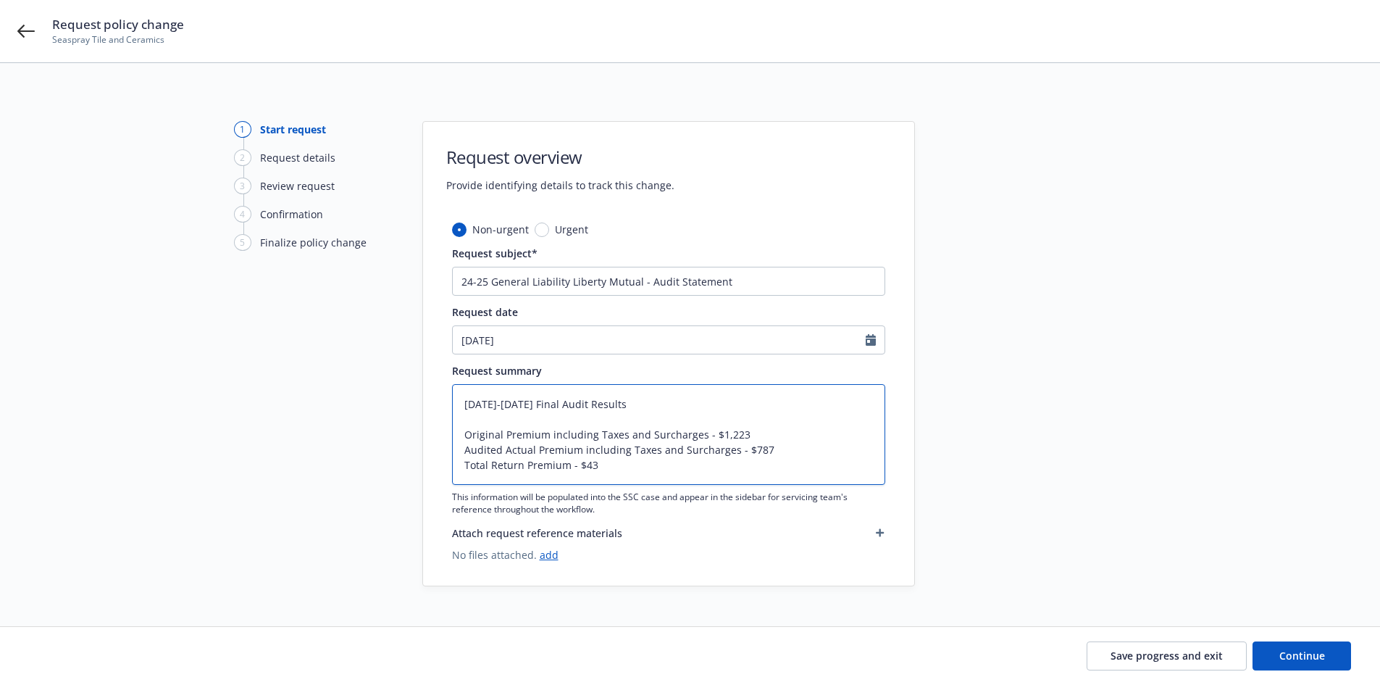
type textarea "x"
type textarea "2024-2025 Final Audit Results Original Premium including Taxes and Surcharges -…"
click at [167, 448] on div "1 Start request 2 Request details 3 Review request 4 Confirmation 5 Finalize po…" at bounding box center [690, 353] width 1346 height 465
click at [341, 472] on div "1 Start request 2 Request details 3 Review request 4 Confirmation 5 Finalize po…" at bounding box center [313, 353] width 159 height 465
click at [1319, 659] on span "Continue" at bounding box center [1303, 656] width 46 height 14
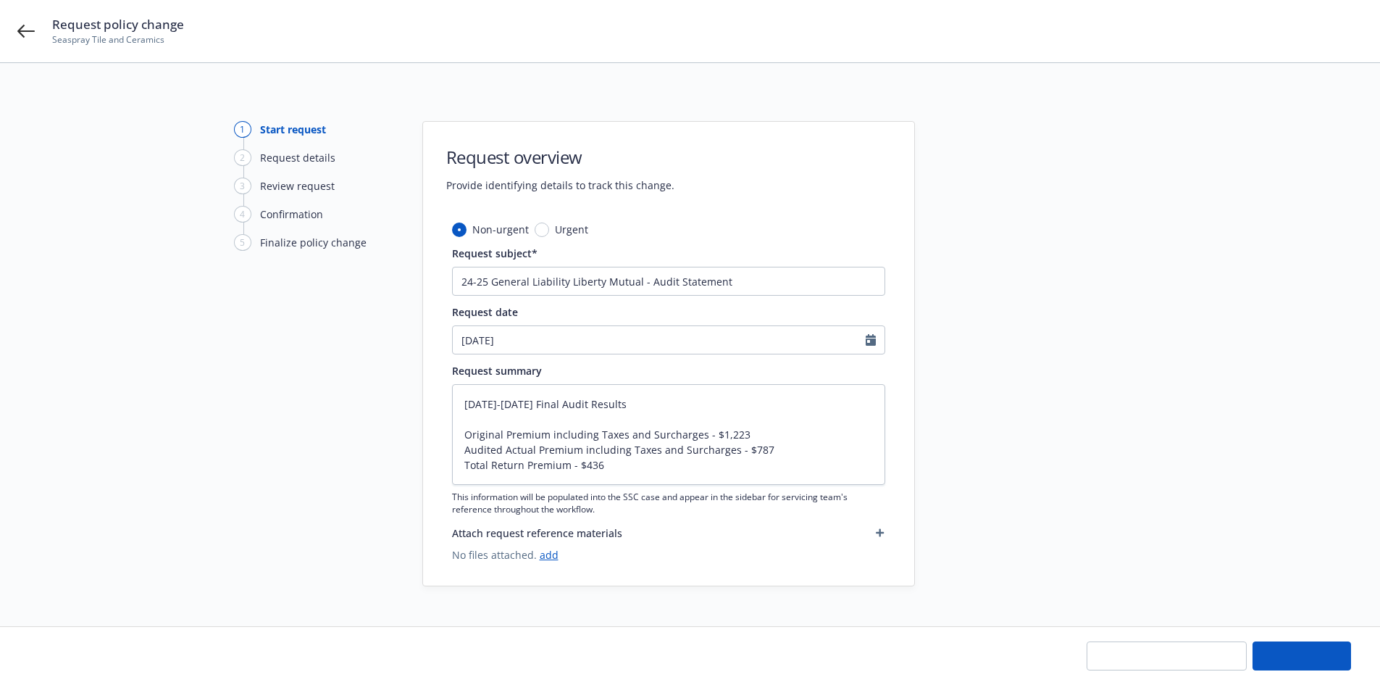
type textarea "x"
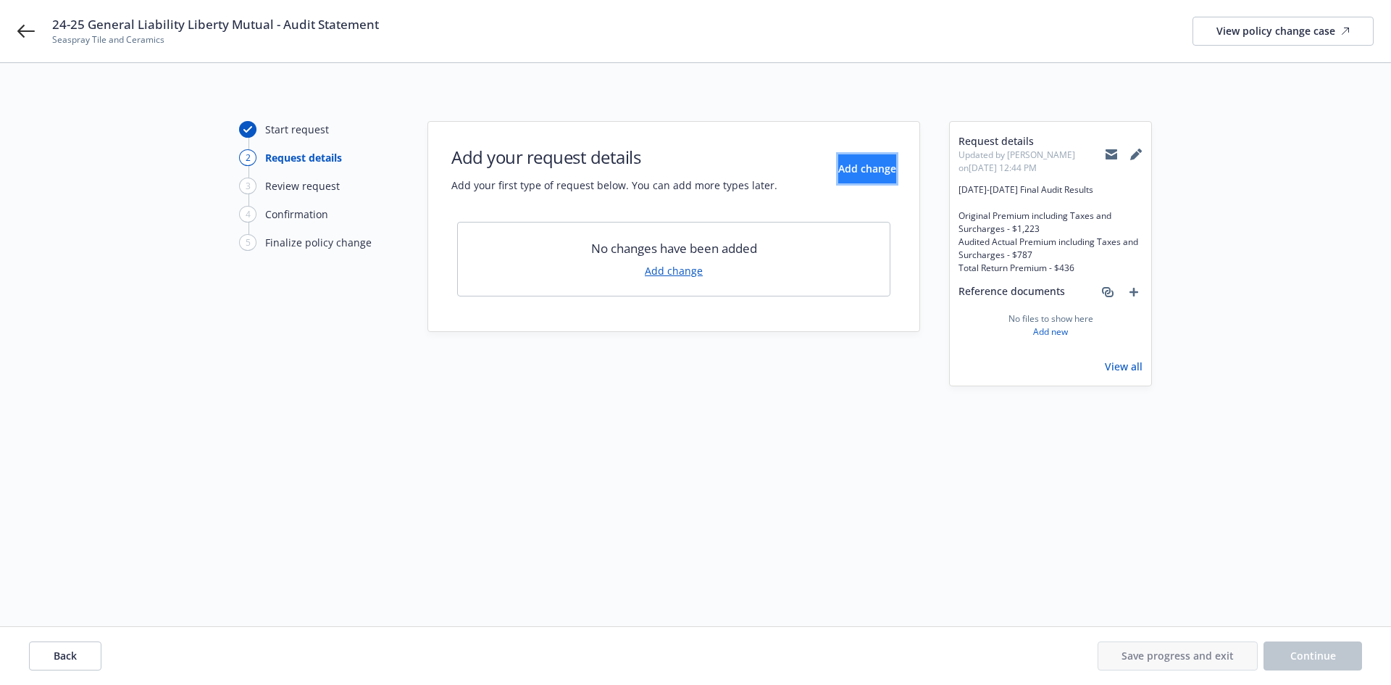
click at [838, 179] on button "Add change" at bounding box center [867, 168] width 58 height 29
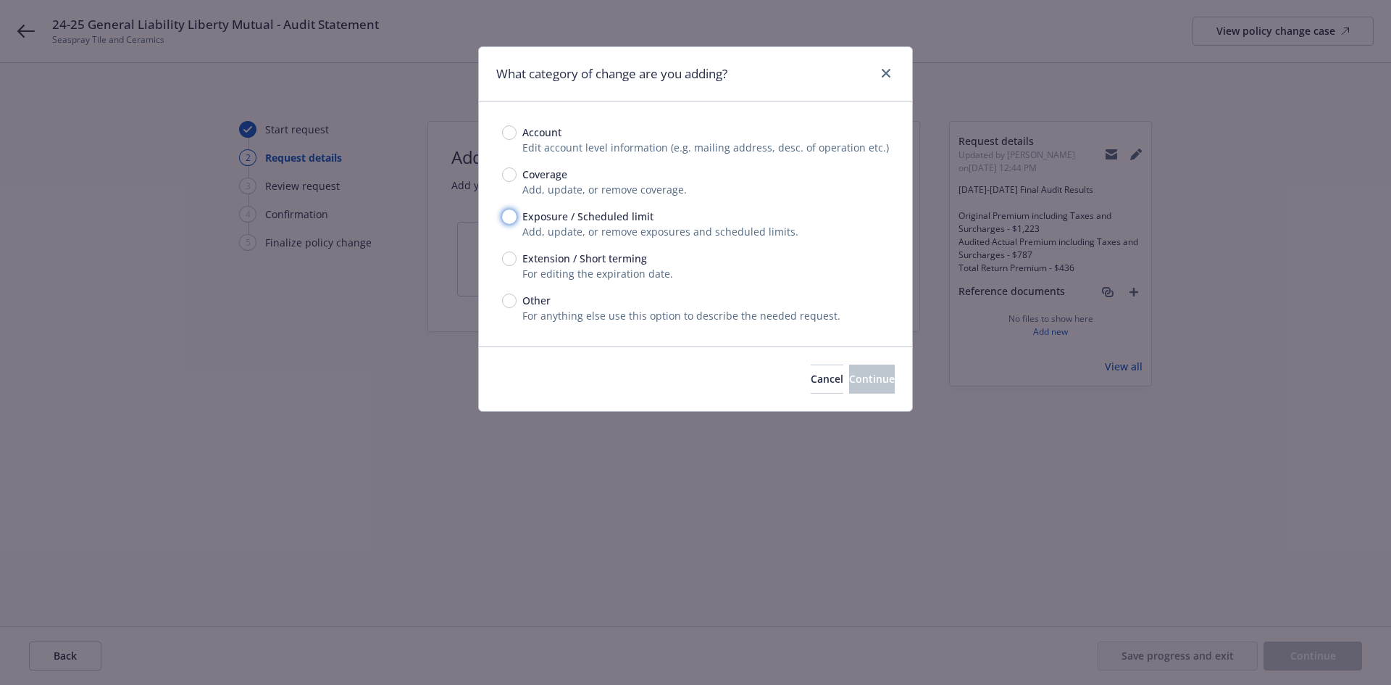
click at [510, 213] on input "Exposure / Scheduled limit" at bounding box center [509, 216] width 14 height 14
radio input "true"
click at [851, 375] on span "Continue" at bounding box center [872, 379] width 46 height 14
type textarea "x"
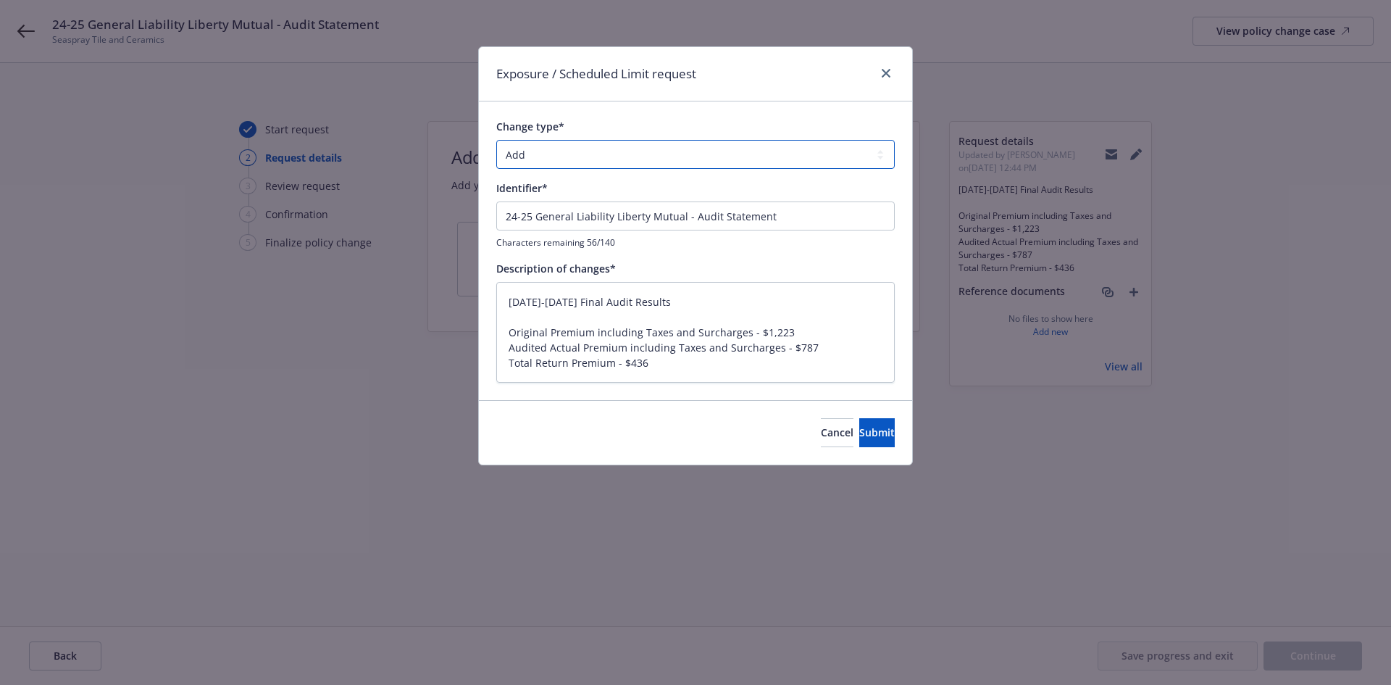
click at [562, 152] on select "Add Audit Change Remove" at bounding box center [695, 154] width 399 height 29
select select "AUDIT"
click at [496, 140] on select "Add Audit Change Remove" at bounding box center [695, 154] width 399 height 29
drag, startPoint x: 683, startPoint y: 296, endPoint x: 440, endPoint y: 303, distance: 242.8
click at [440, 303] on div "Exposure / Scheduled Limit request Change type* Add Audit Change Remove Identif…" at bounding box center [695, 342] width 1391 height 685
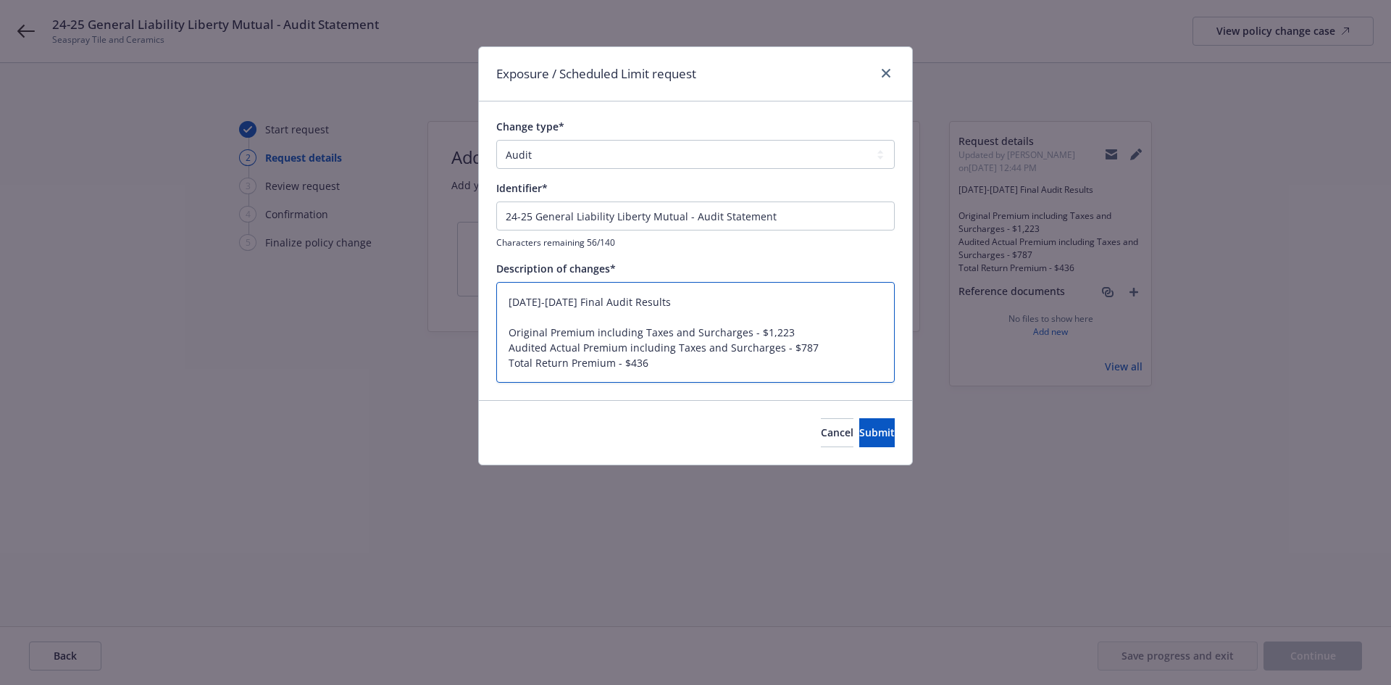
type textarea "x"
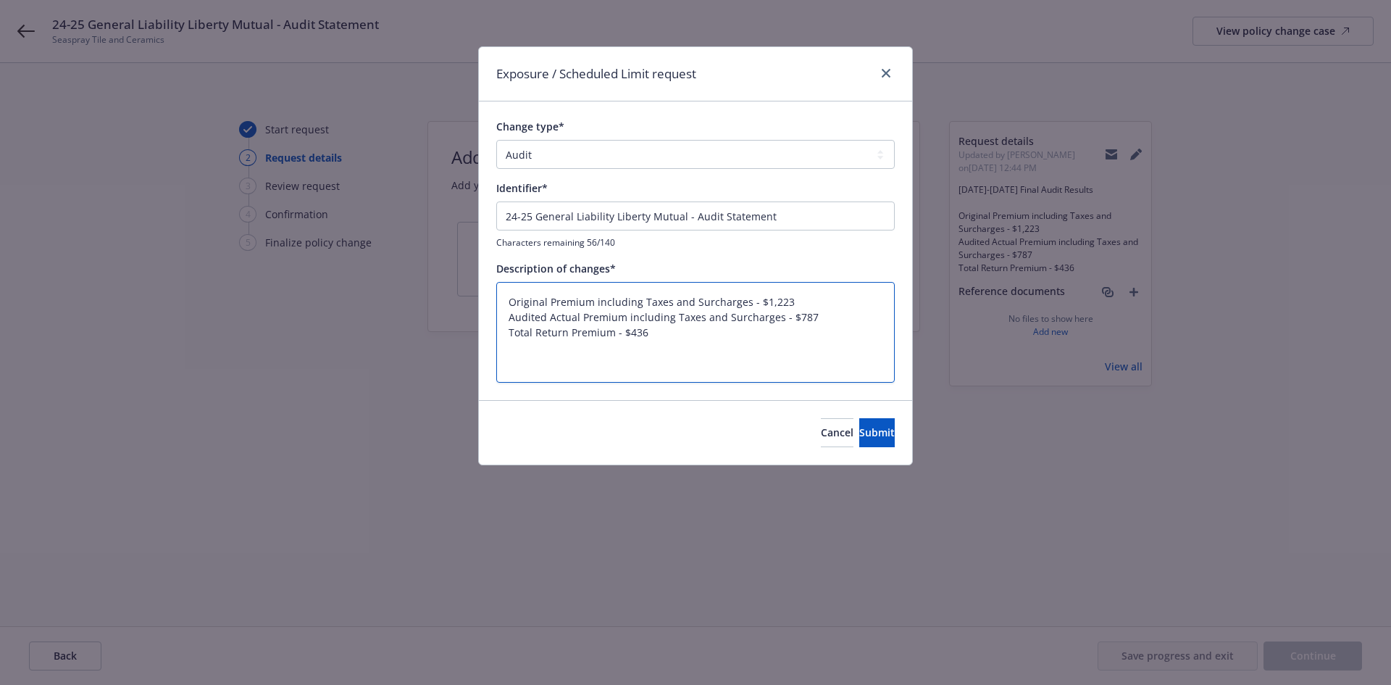
type textarea "Original Premium including Taxes and Surcharges - $1,223 Audited Actual Premium…"
click at [683, 219] on input "24-25 General Liability Liberty Mutual - Audit Statement" at bounding box center [695, 215] width 399 height 29
paste input "024-2025 Final Audit Results"
type textarea "x"
type input "2024-2025 Final Audit Results"
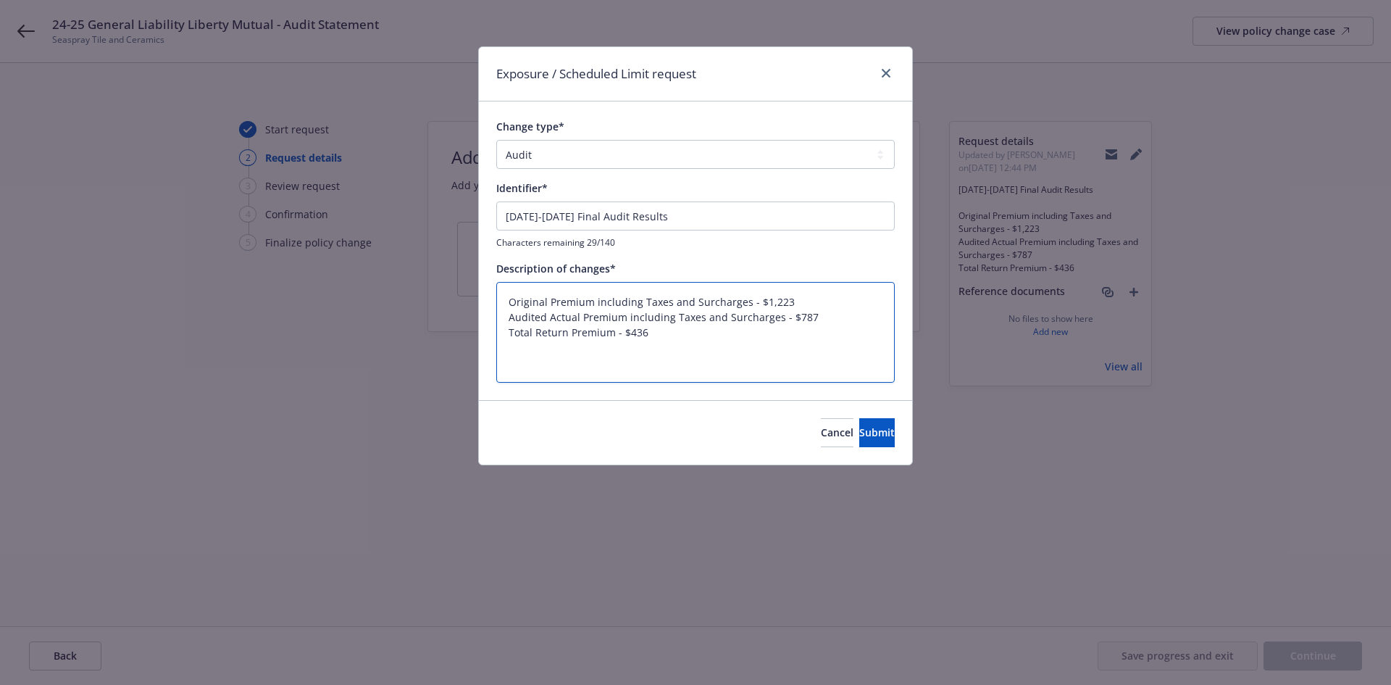
click at [510, 330] on textarea "Original Premium including Taxes and Surcharges - $1,223 Audited Actual Premium…" at bounding box center [695, 332] width 399 height 101
type textarea "x"
type textarea "Original Premium including Taxes and Surcharges - $1,223 Audited Actual Premium…"
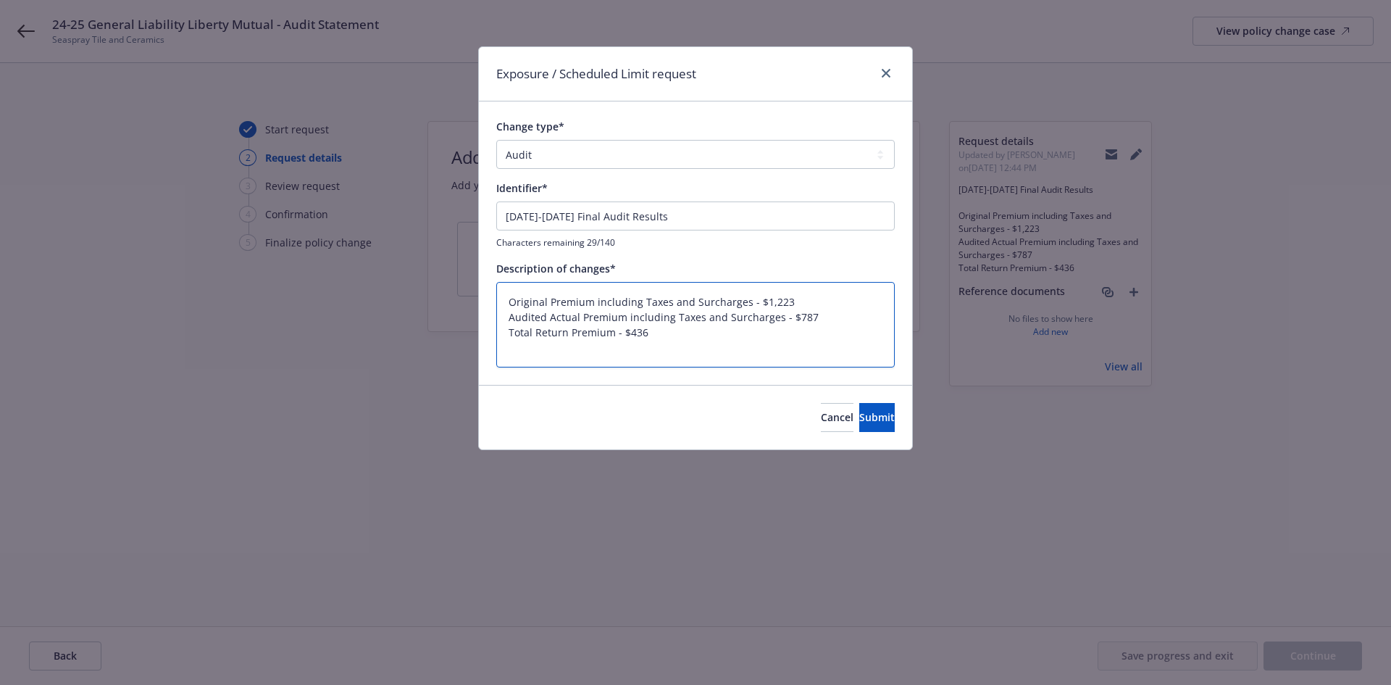
type textarea "x"
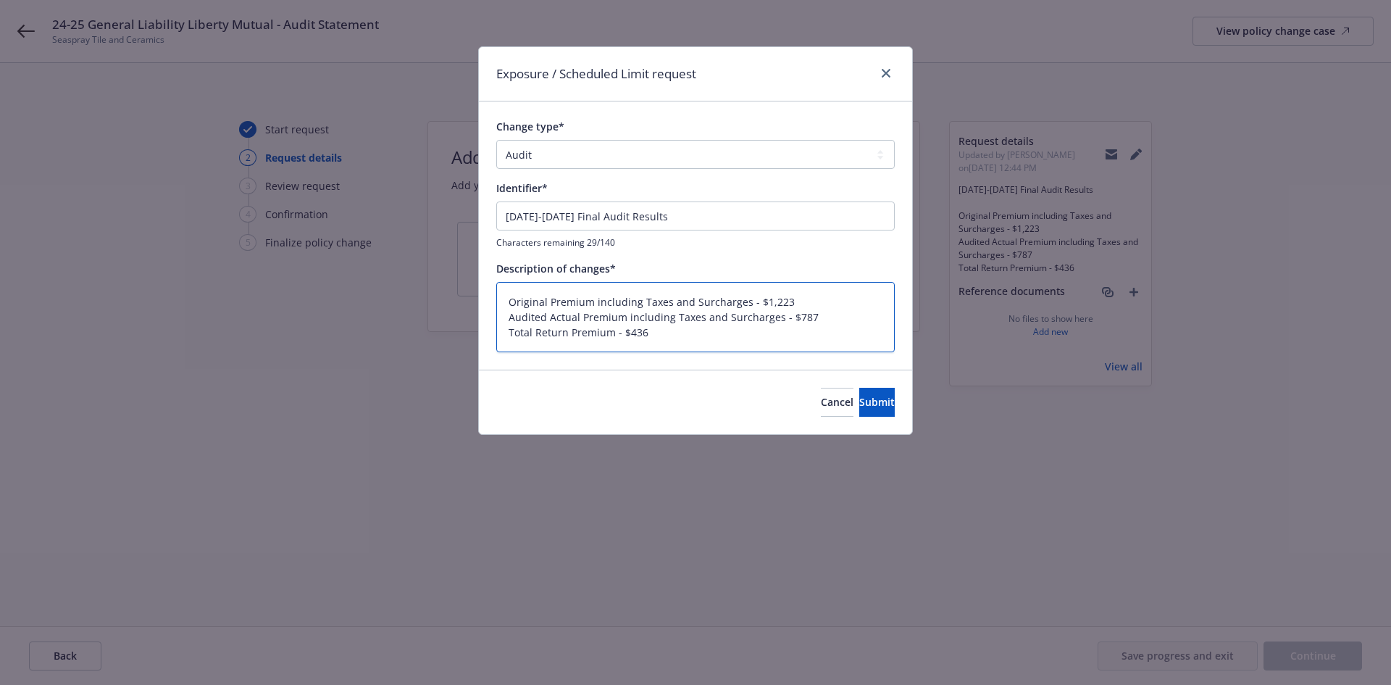
click at [677, 326] on textarea "Original Premium including Taxes and Surcharges - $1,223 Audited Actual Premium…" at bounding box center [695, 317] width 399 height 70
type textarea "Original Premium including Taxes and Surcharges - $1,223 Audited Actual Premium…"
click at [863, 337] on textarea "Original Premium including Taxes and Surcharges - $1,223 Audited Actual Premium…" at bounding box center [695, 317] width 399 height 70
click at [859, 403] on span "Submit" at bounding box center [877, 402] width 36 height 14
type textarea "x"
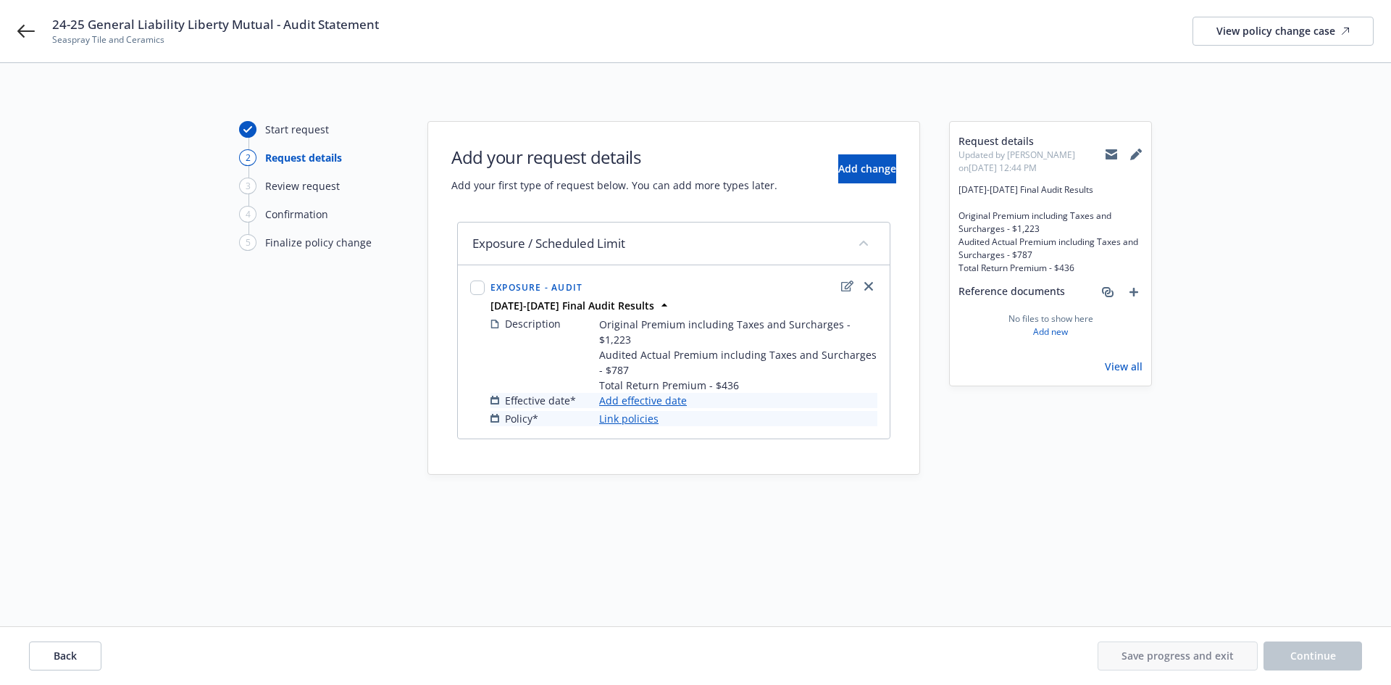
click at [627, 393] on link "Add effective date" at bounding box center [643, 400] width 88 height 15
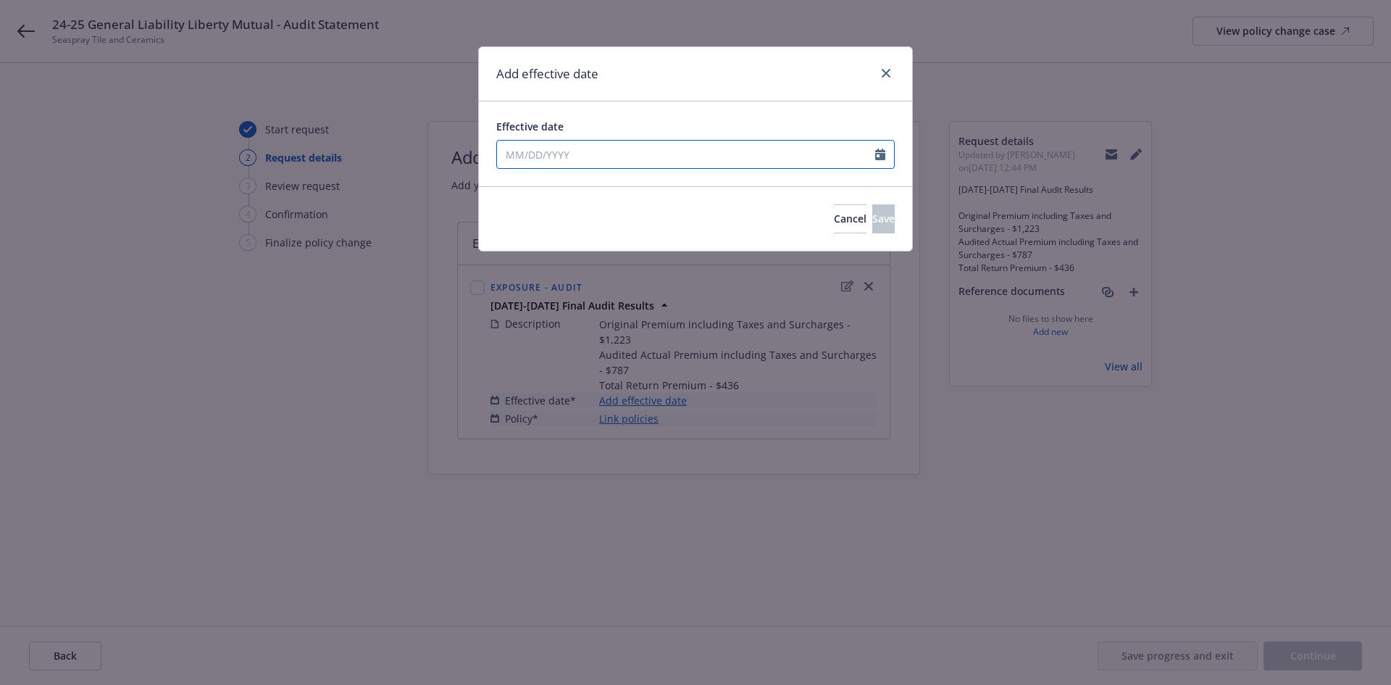
click at [596, 156] on input "Effective date" at bounding box center [686, 155] width 378 height 28
select select "9"
type input "07/15/2024"
click at [714, 130] on div "Effective date" at bounding box center [695, 126] width 399 height 15
click at [872, 222] on span "Save" at bounding box center [883, 219] width 22 height 14
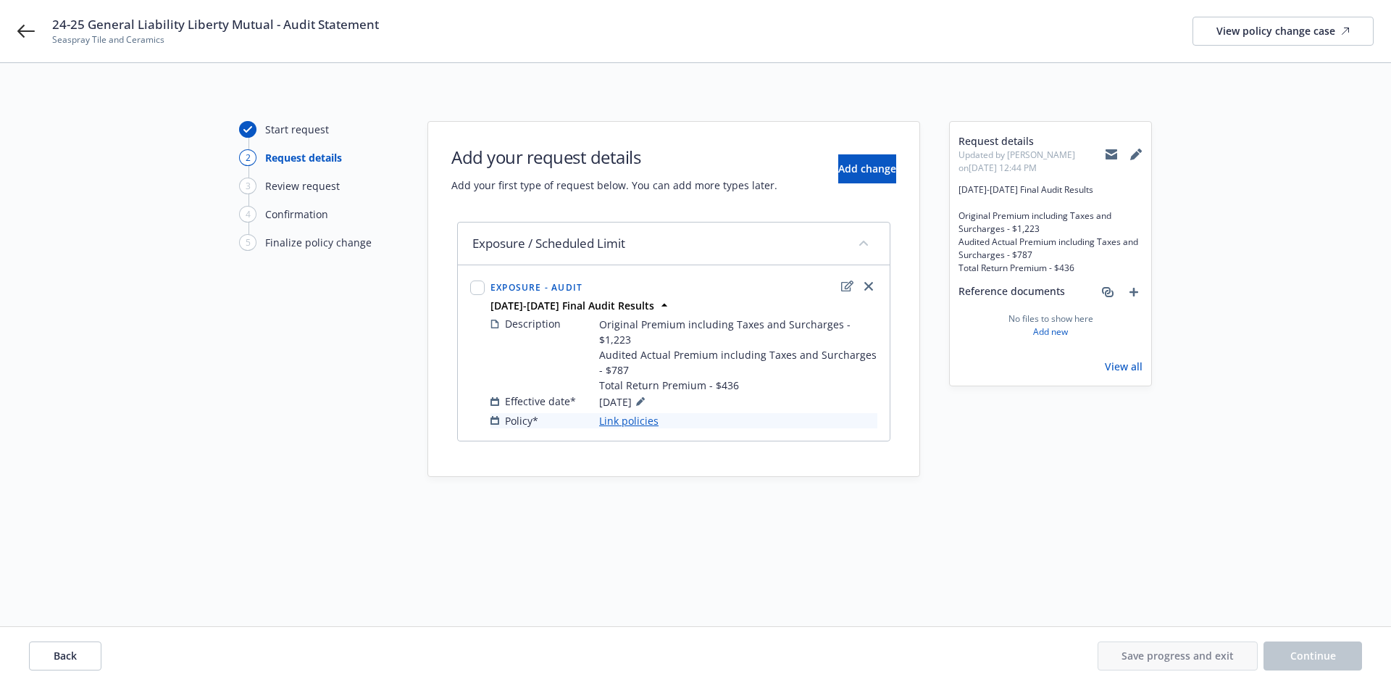
click at [626, 413] on link "Link policies" at bounding box center [628, 420] width 59 height 15
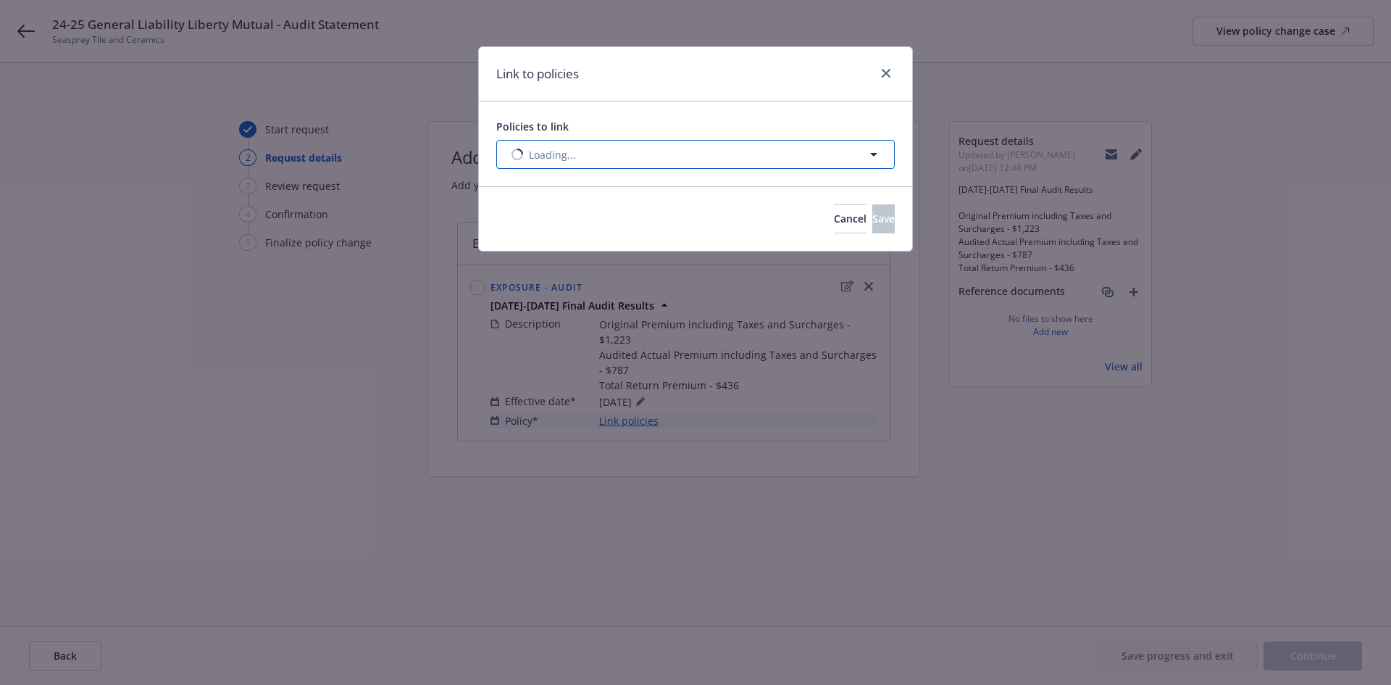
click at [698, 147] on button "Loading..." at bounding box center [695, 154] width 399 height 29
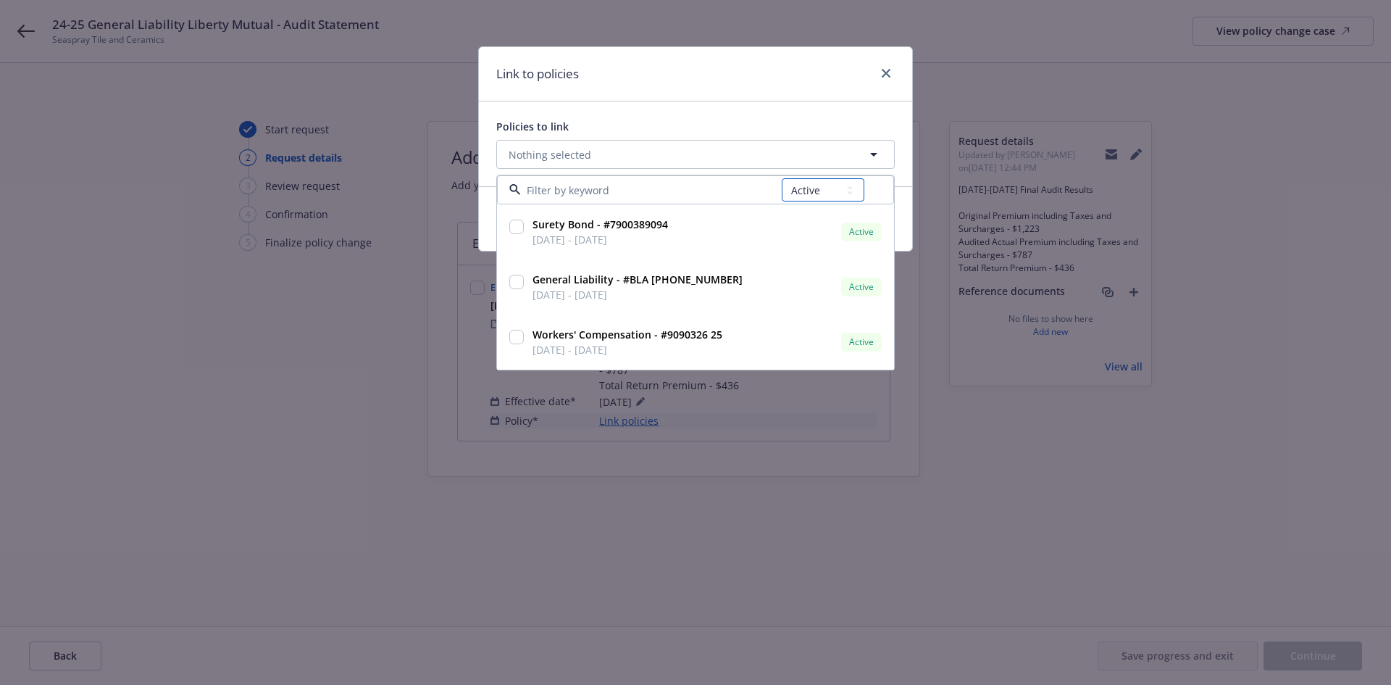
click at [808, 188] on select "All Active Upcoming Expired Cancelled" at bounding box center [823, 189] width 83 height 23
select select "EXPIRED"
click at [783, 178] on select "All Active Upcoming Expired Cancelled" at bounding box center [823, 189] width 83 height 23
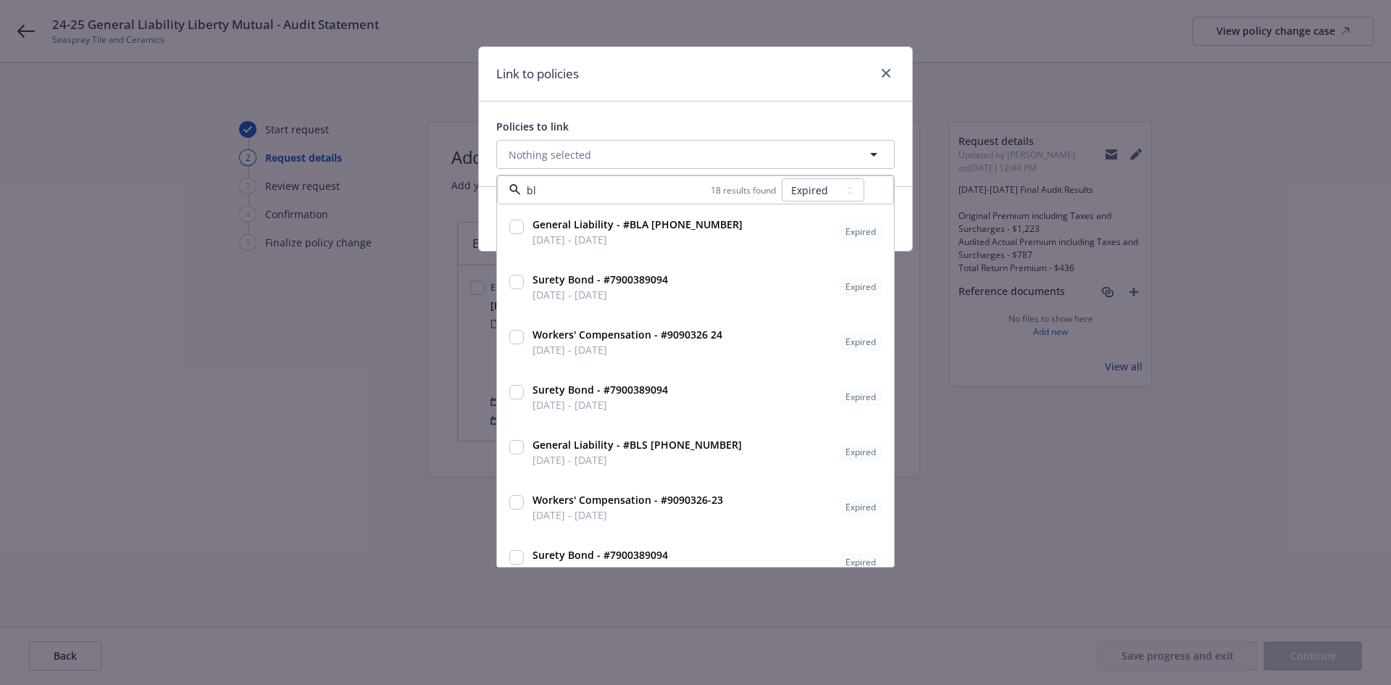
type input "bla"
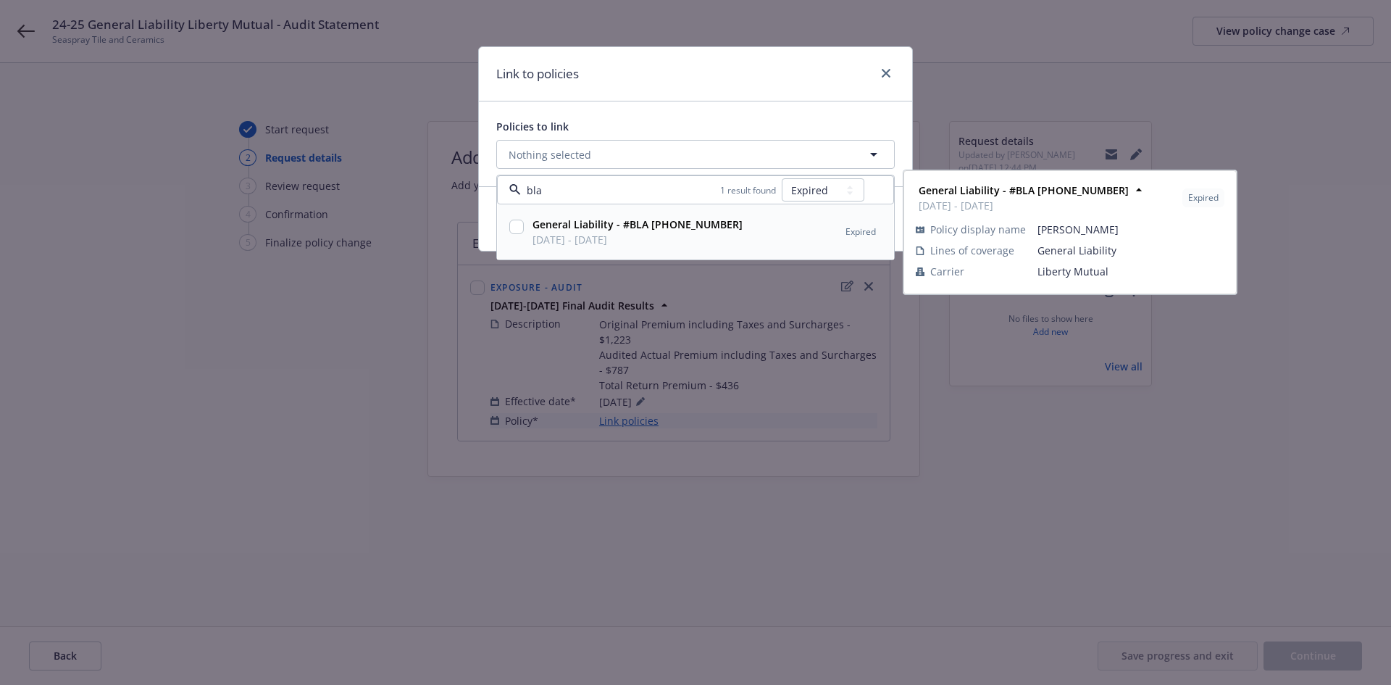
click at [727, 238] on div "General Liability - #BLA (25) 56 22 11 44 07/15/2024 - 07/15/2025 Expired" at bounding box center [706, 232] width 358 height 36
checkbox input "true"
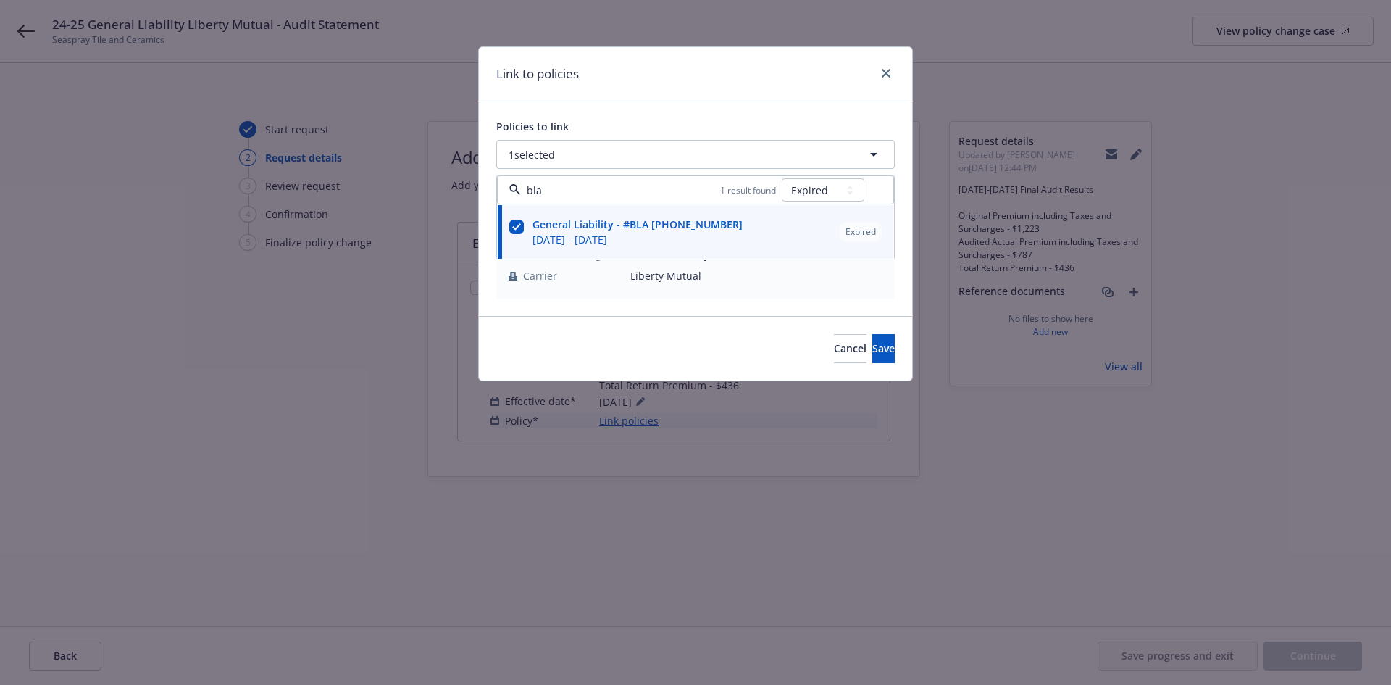
type input "bla"
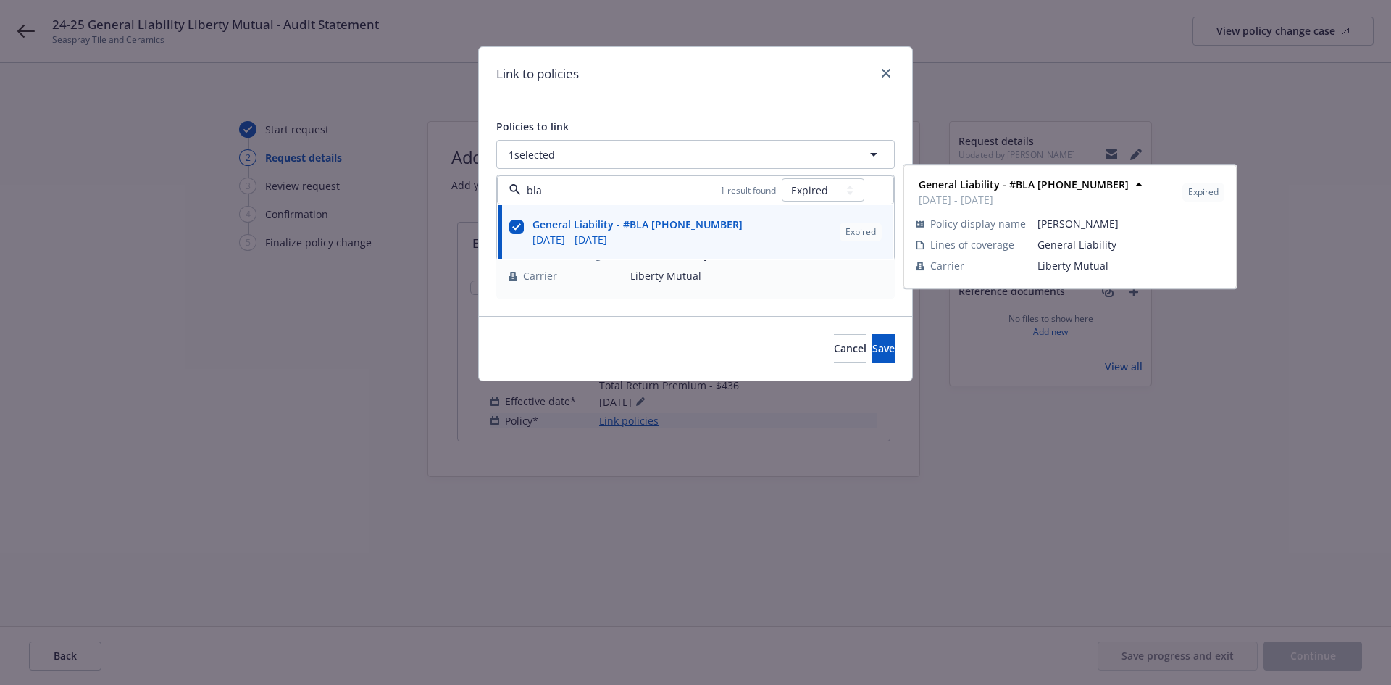
click at [656, 320] on div "Cancel Save" at bounding box center [695, 348] width 433 height 64
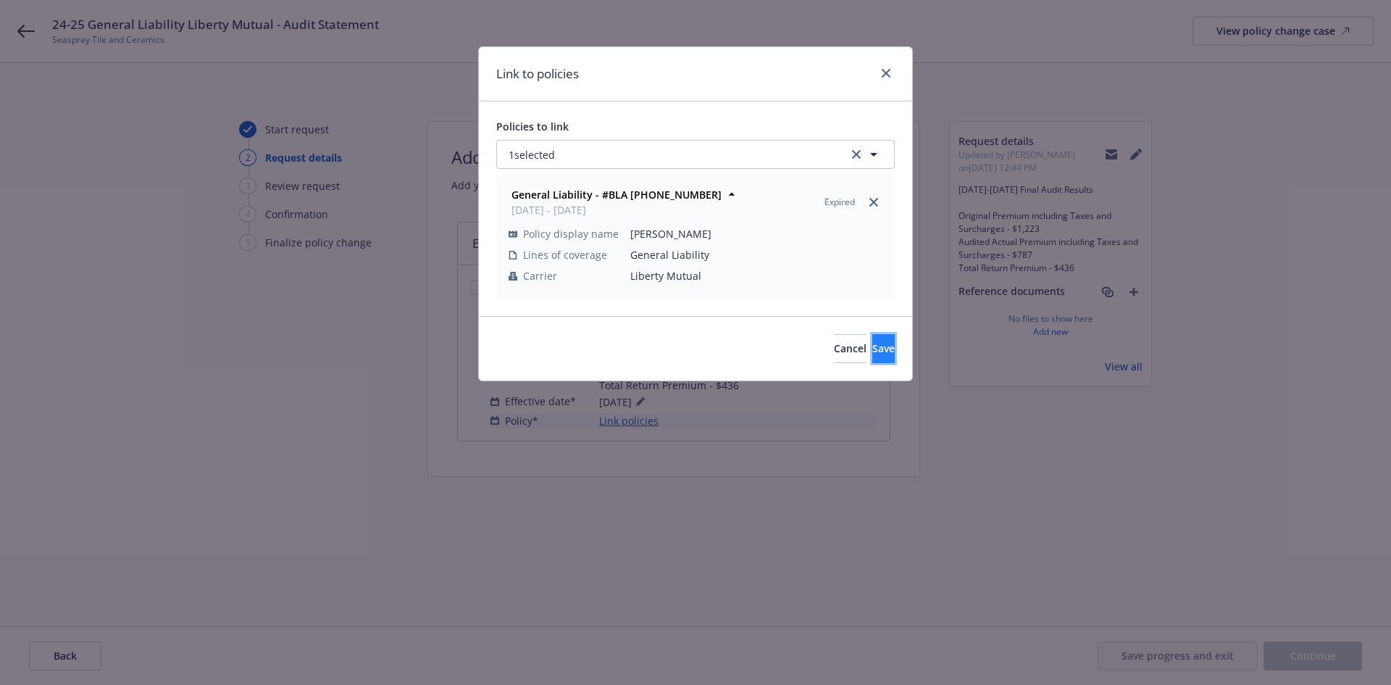
click at [872, 341] on span "Save" at bounding box center [883, 348] width 22 height 14
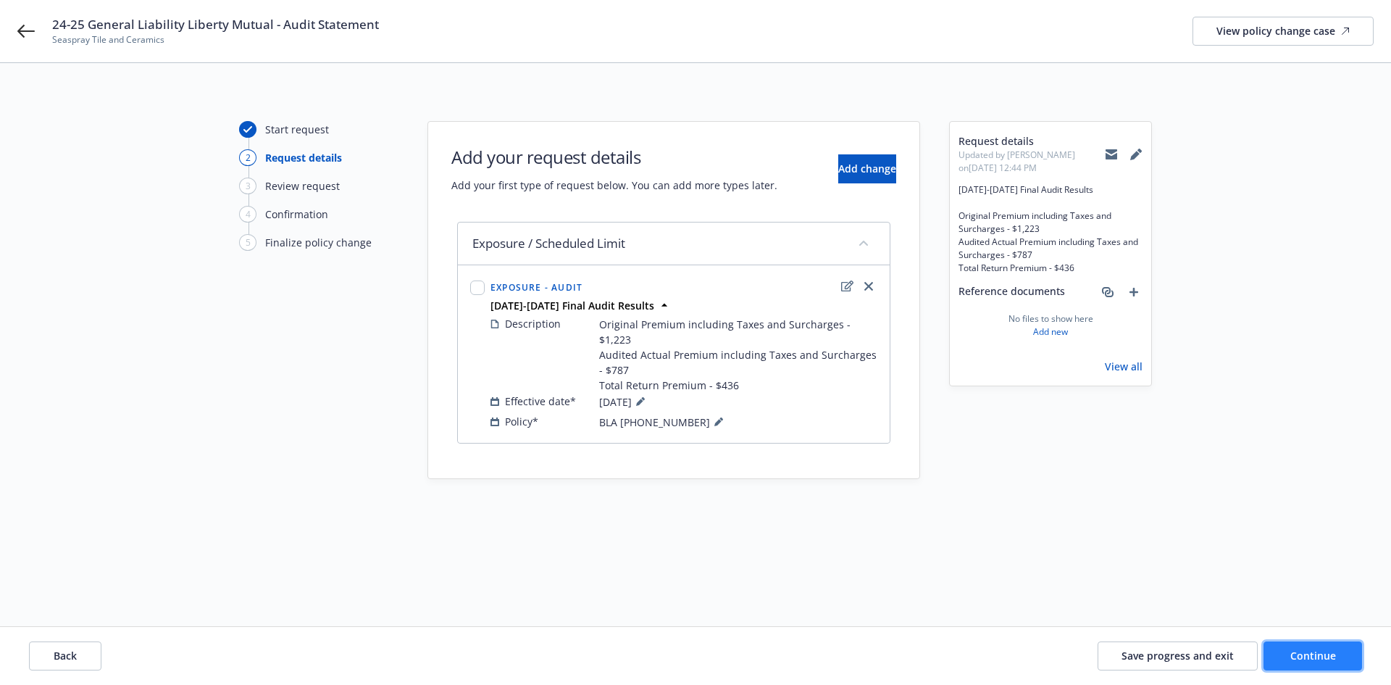
click at [1318, 667] on button "Continue" at bounding box center [1313, 655] width 99 height 29
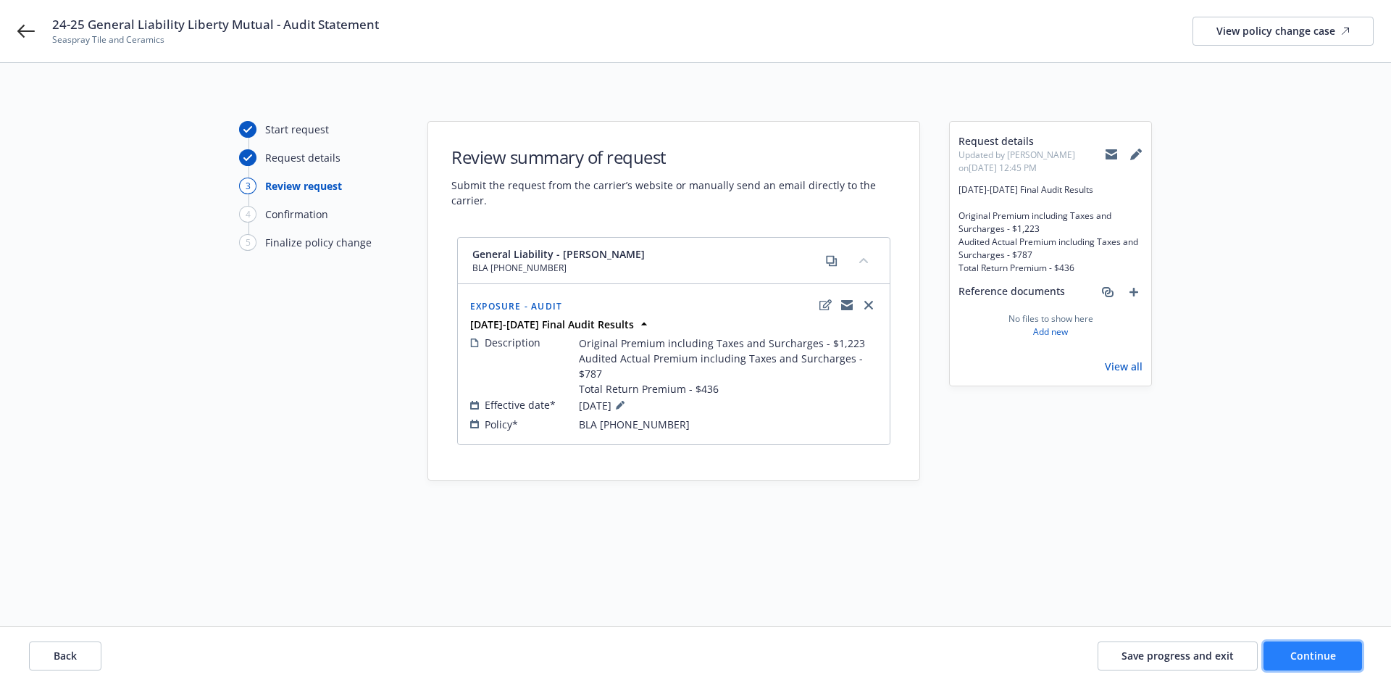
click at [1320, 657] on span "Continue" at bounding box center [1313, 656] width 46 height 14
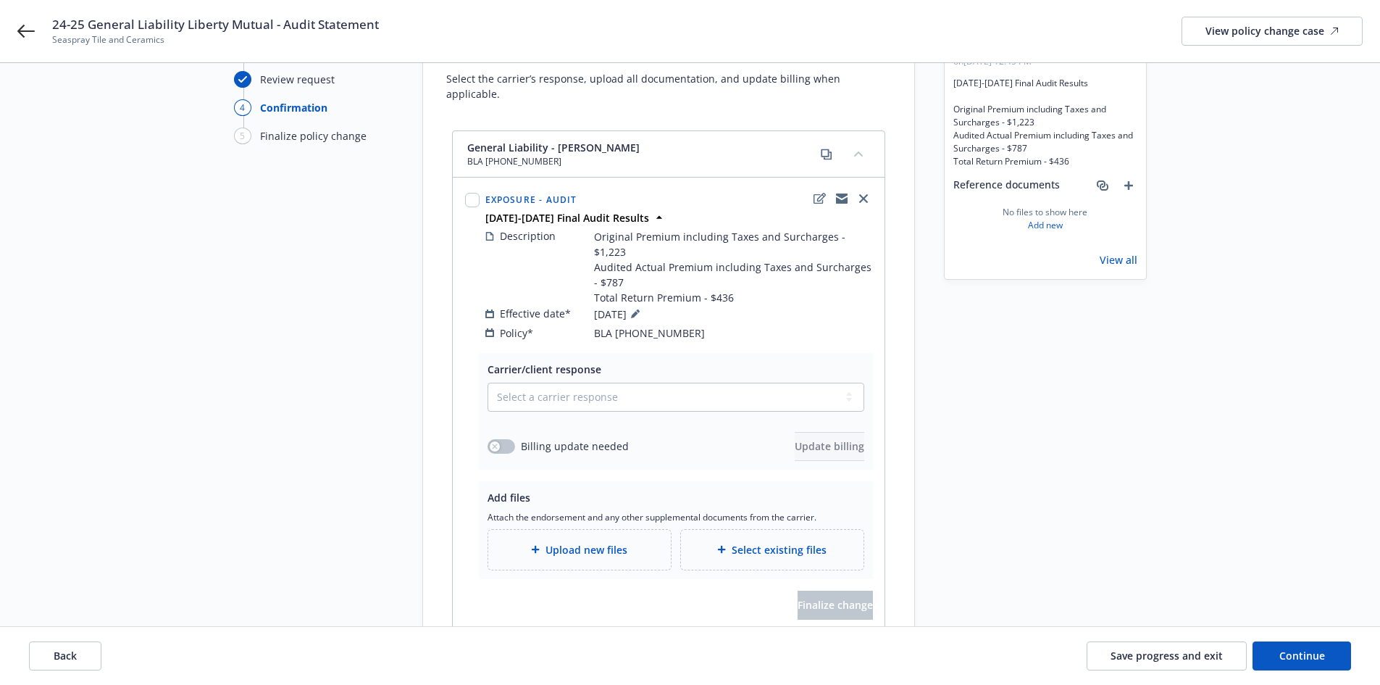
scroll to position [175, 0]
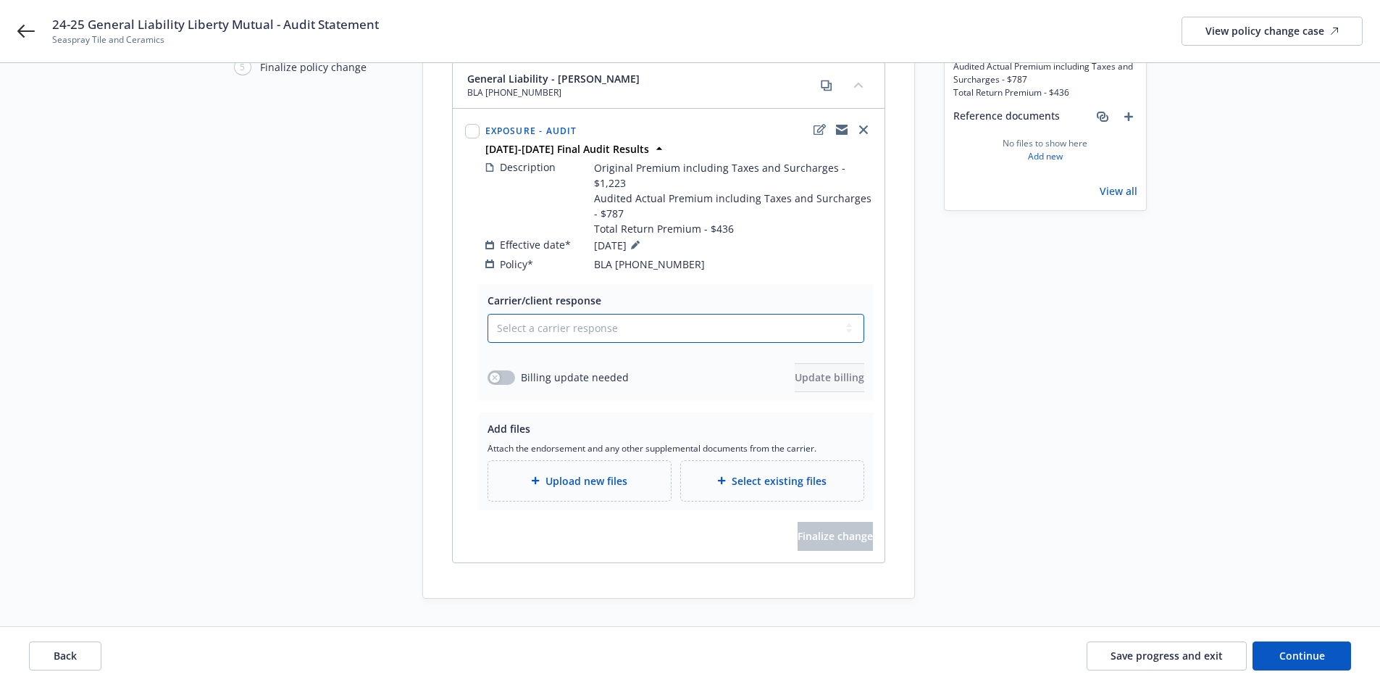
click at [551, 314] on select "Select a carrier response Accepted Accepted with revision No endorsement needed…" at bounding box center [676, 328] width 377 height 29
select select "ACCEPTED"
click at [488, 314] on select "Select a carrier response Accepted Accepted with revision No endorsement needed…" at bounding box center [676, 328] width 377 height 29
click at [503, 370] on button "button" at bounding box center [502, 377] width 28 height 14
click at [822, 370] on span "Update billing" at bounding box center [830, 377] width 70 height 14
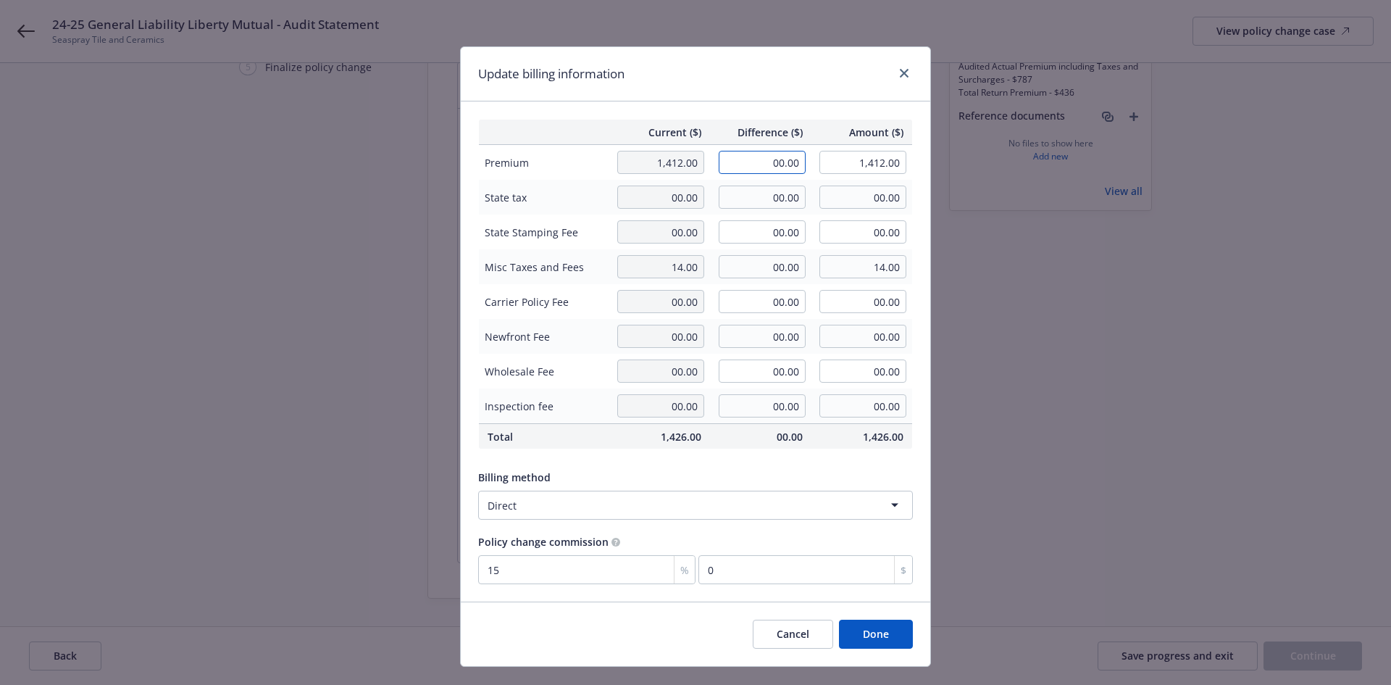
click at [762, 157] on input "00.00" at bounding box center [762, 162] width 87 height 23
type input "-436.00"
type input "976.00"
type input "-65.4"
click at [1024, 393] on div "Update billing information Current ($) Difference ($) Amount ($) Premium 1,412.…" at bounding box center [695, 342] width 1391 height 685
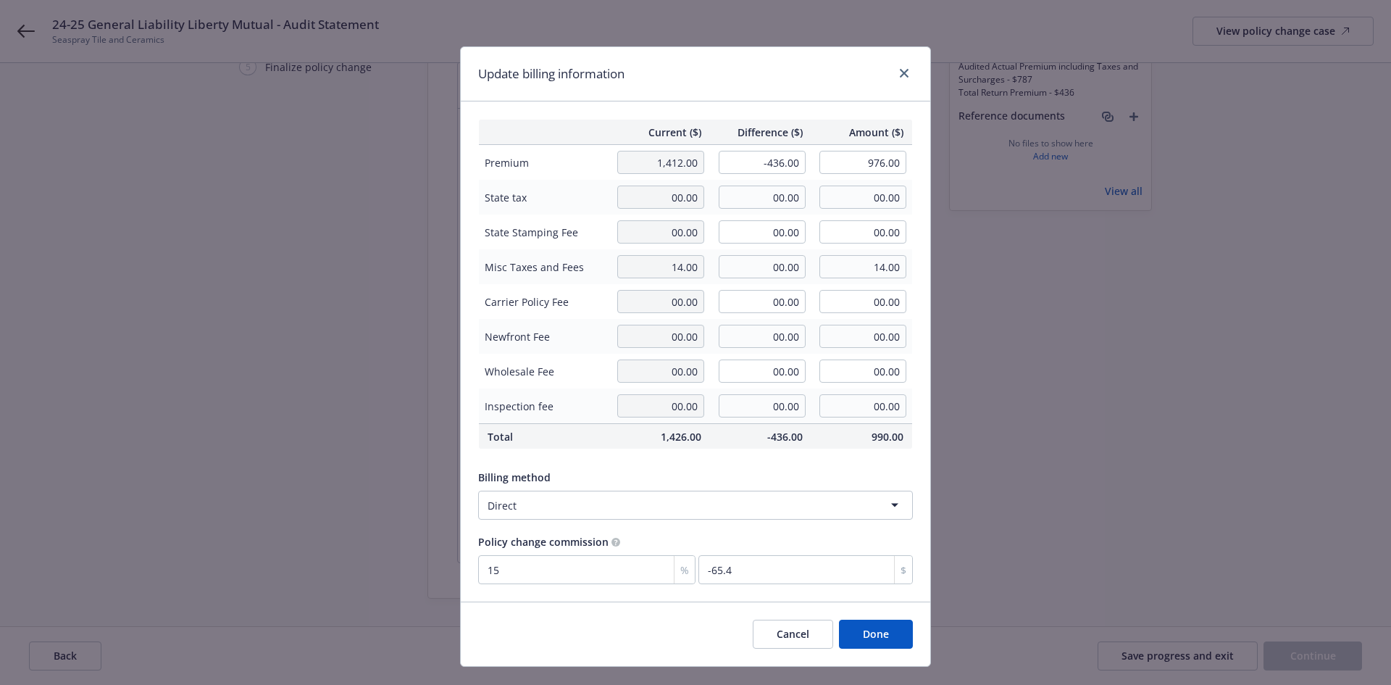
click at [877, 636] on button "Done" at bounding box center [876, 634] width 74 height 29
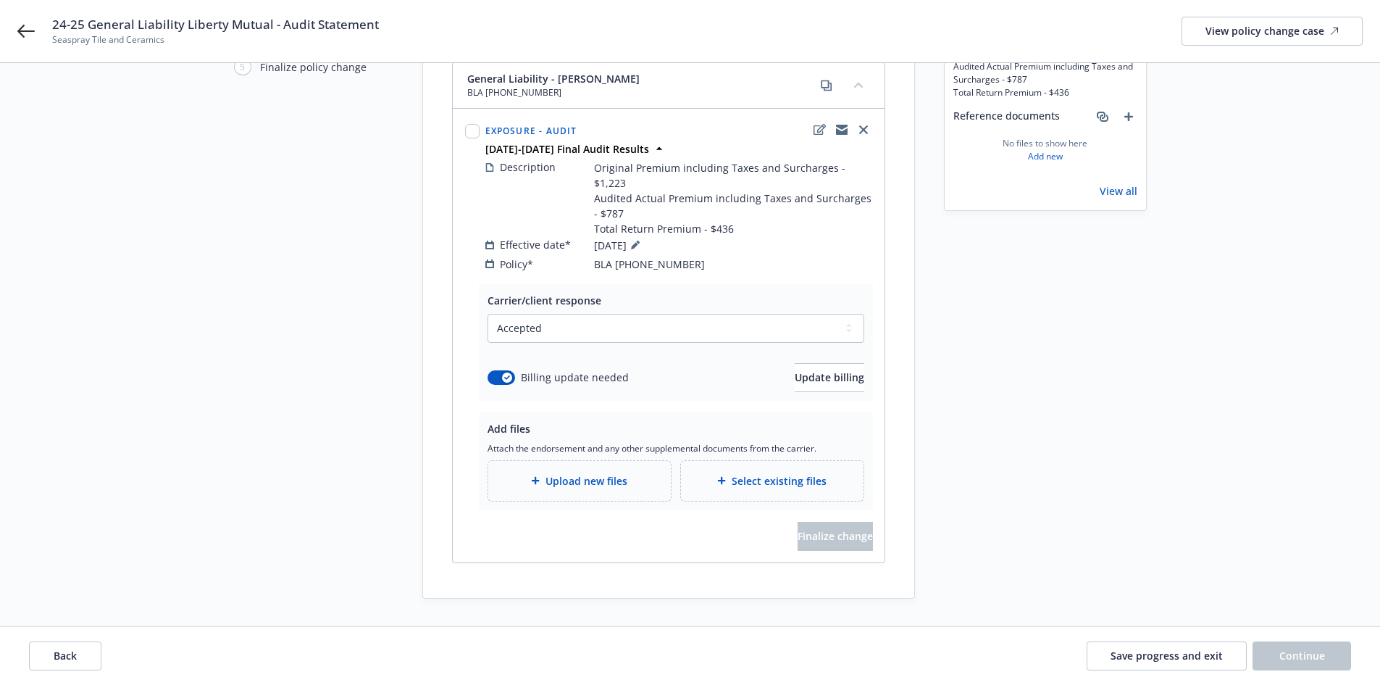
click at [606, 461] on div "Upload new files" at bounding box center [579, 481] width 183 height 40
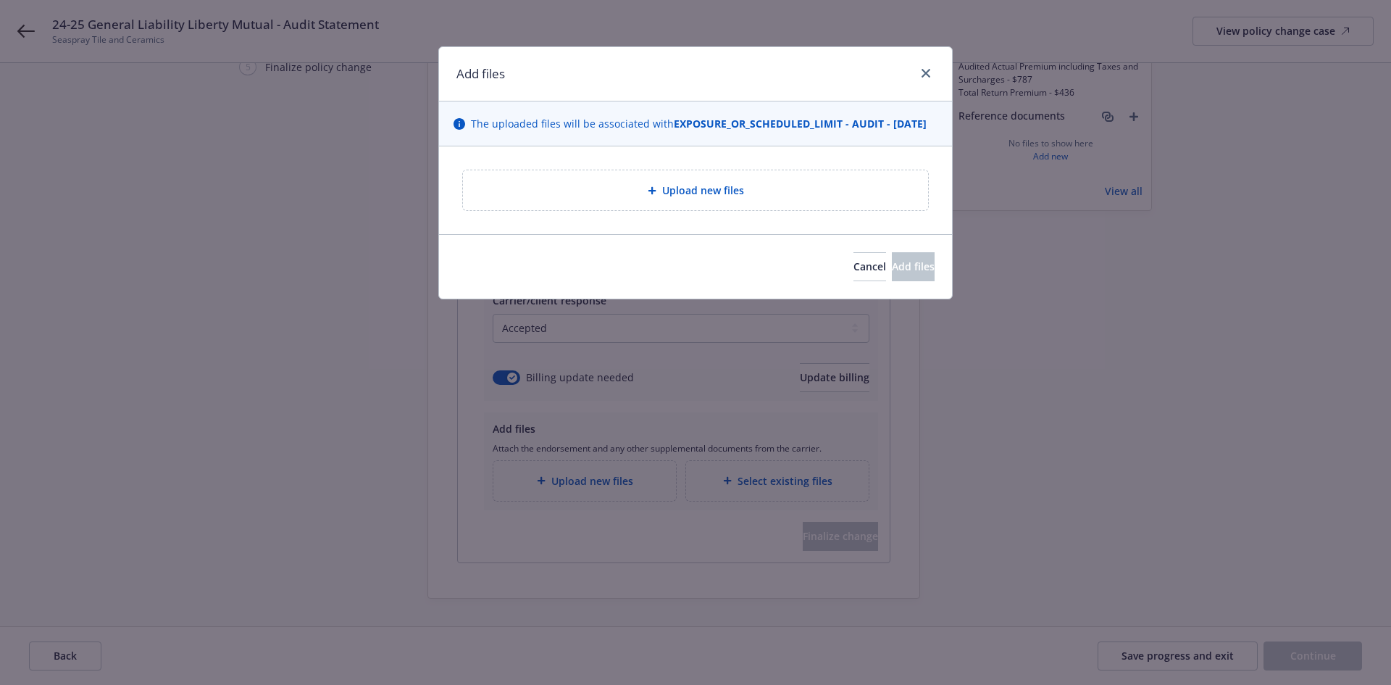
click at [794, 199] on div "Upload new files" at bounding box center [696, 190] width 442 height 17
type textarea "x"
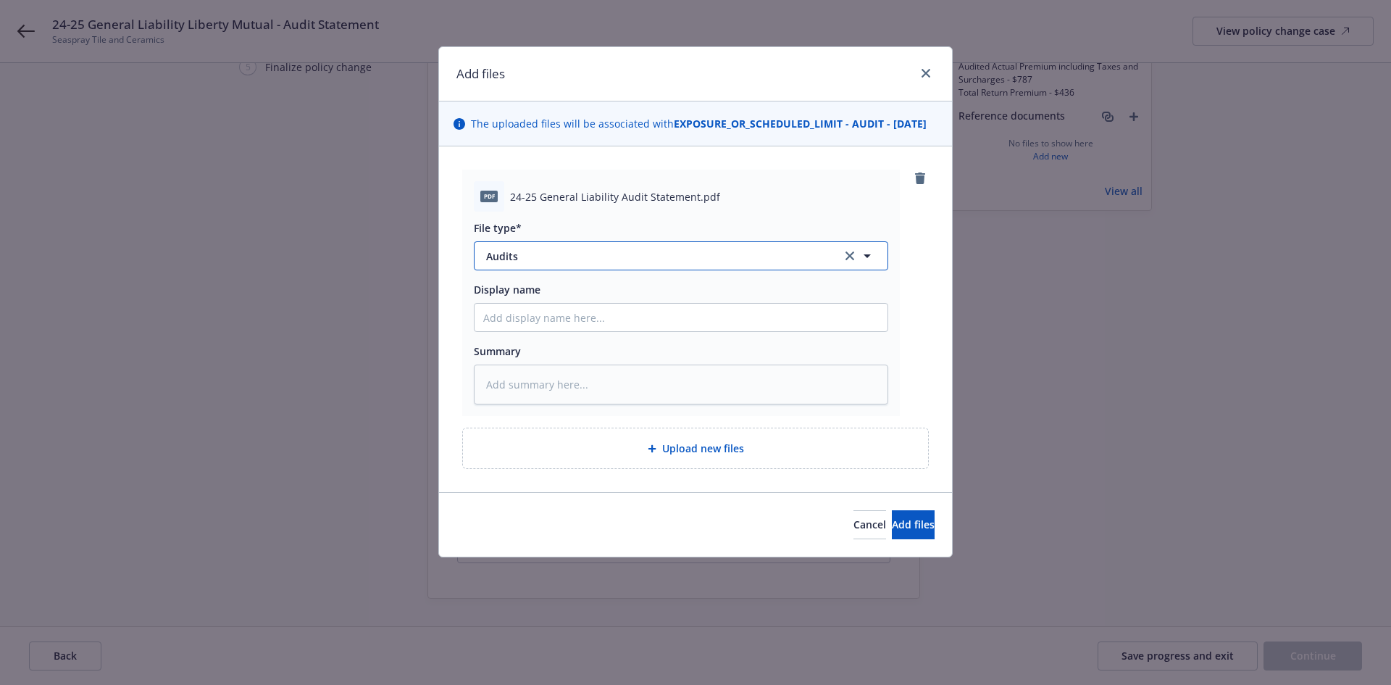
click at [624, 262] on button "Audits" at bounding box center [681, 255] width 414 height 29
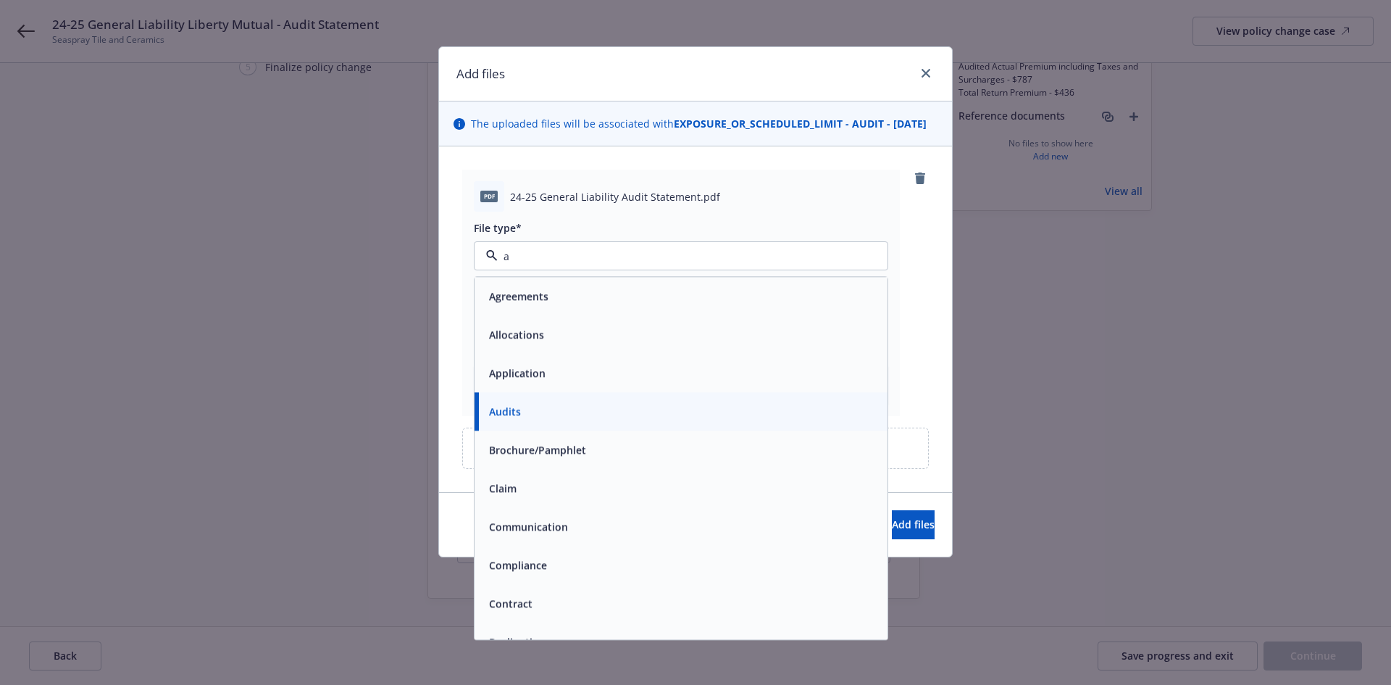
type input "au"
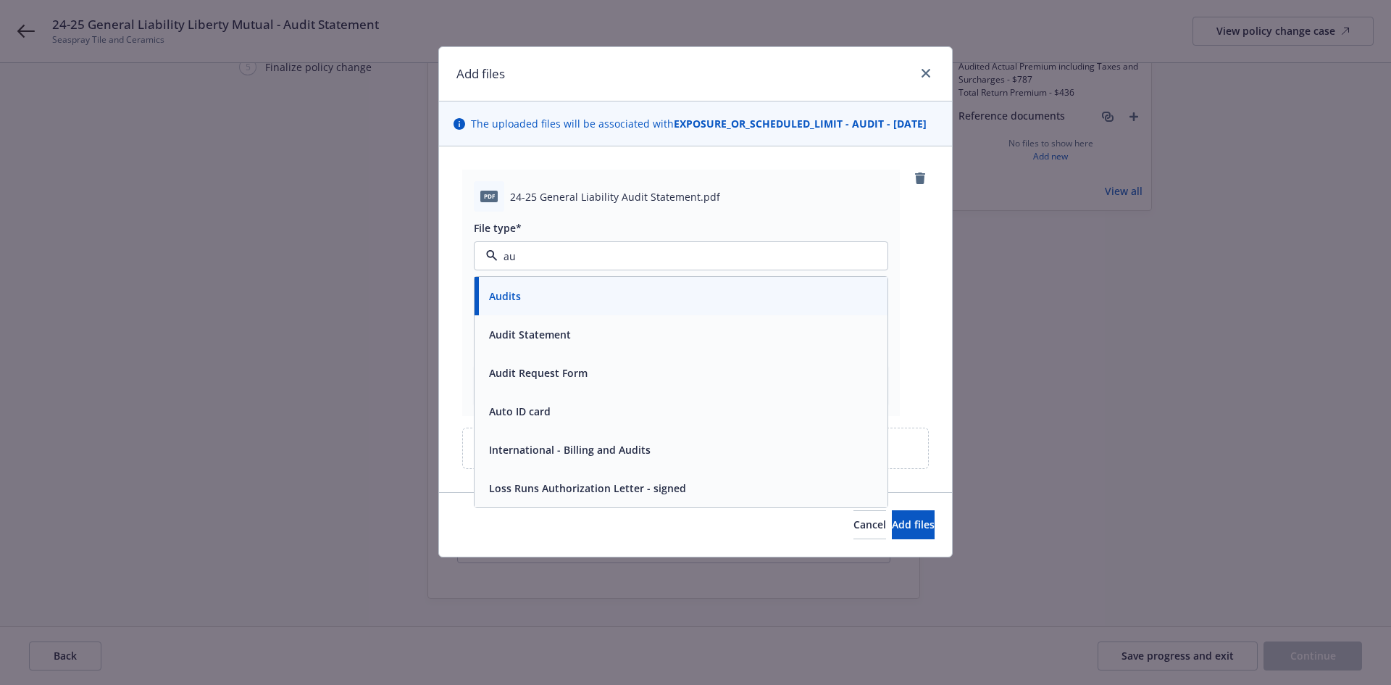
click at [576, 345] on div "Audit Statement" at bounding box center [681, 334] width 396 height 21
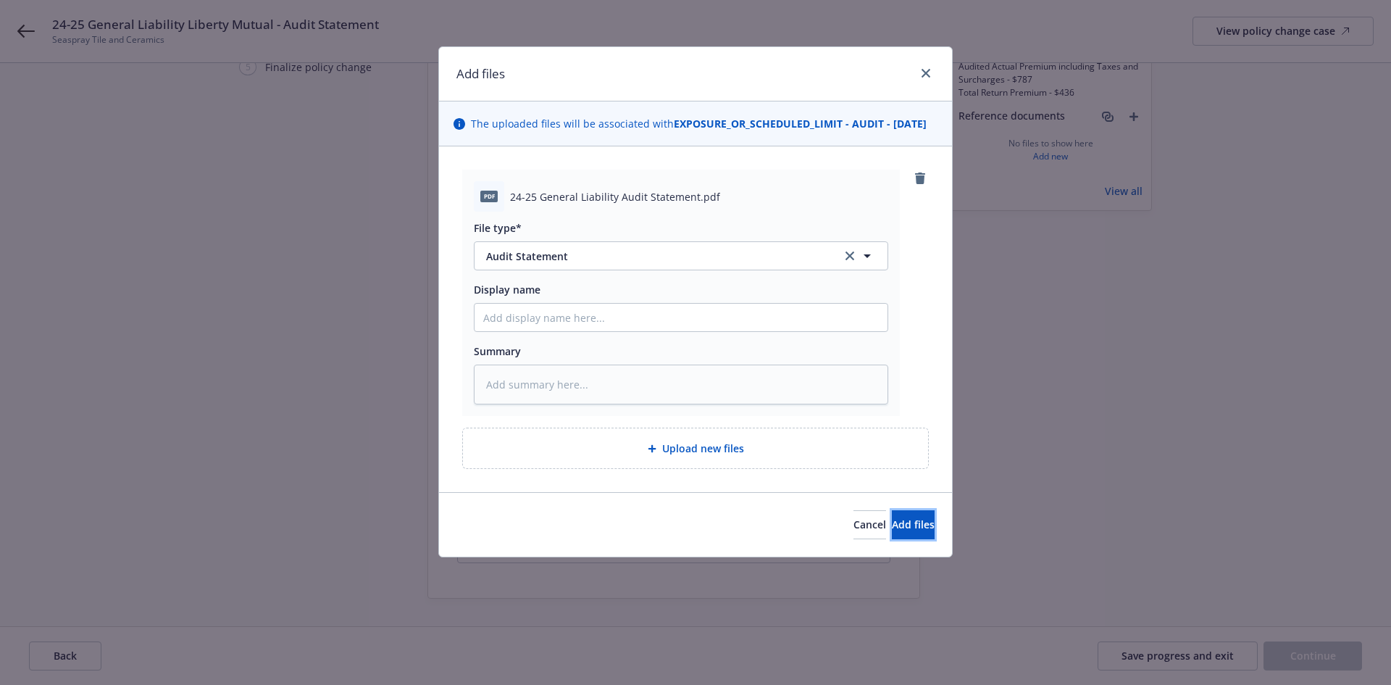
click at [892, 530] on button "Add files" at bounding box center [913, 524] width 43 height 29
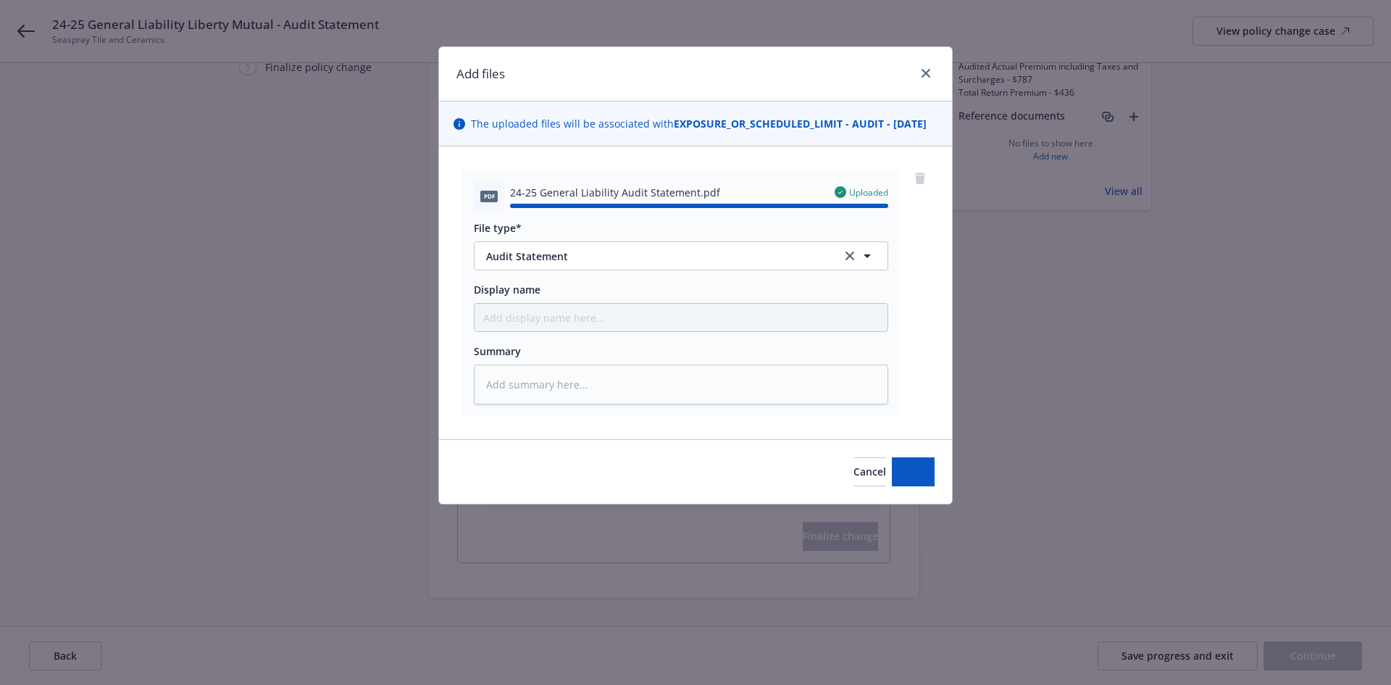
type textarea "x"
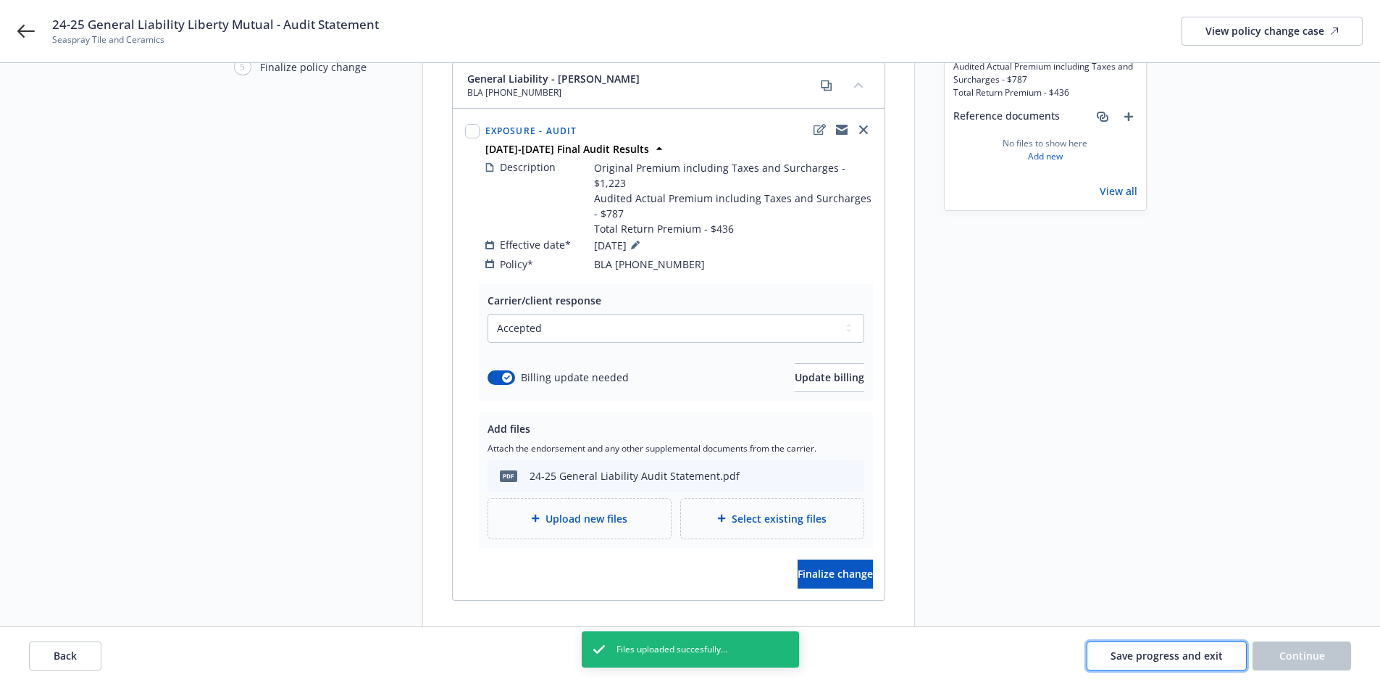
click at [1159, 656] on span "Save progress and exit" at bounding box center [1167, 656] width 112 height 14
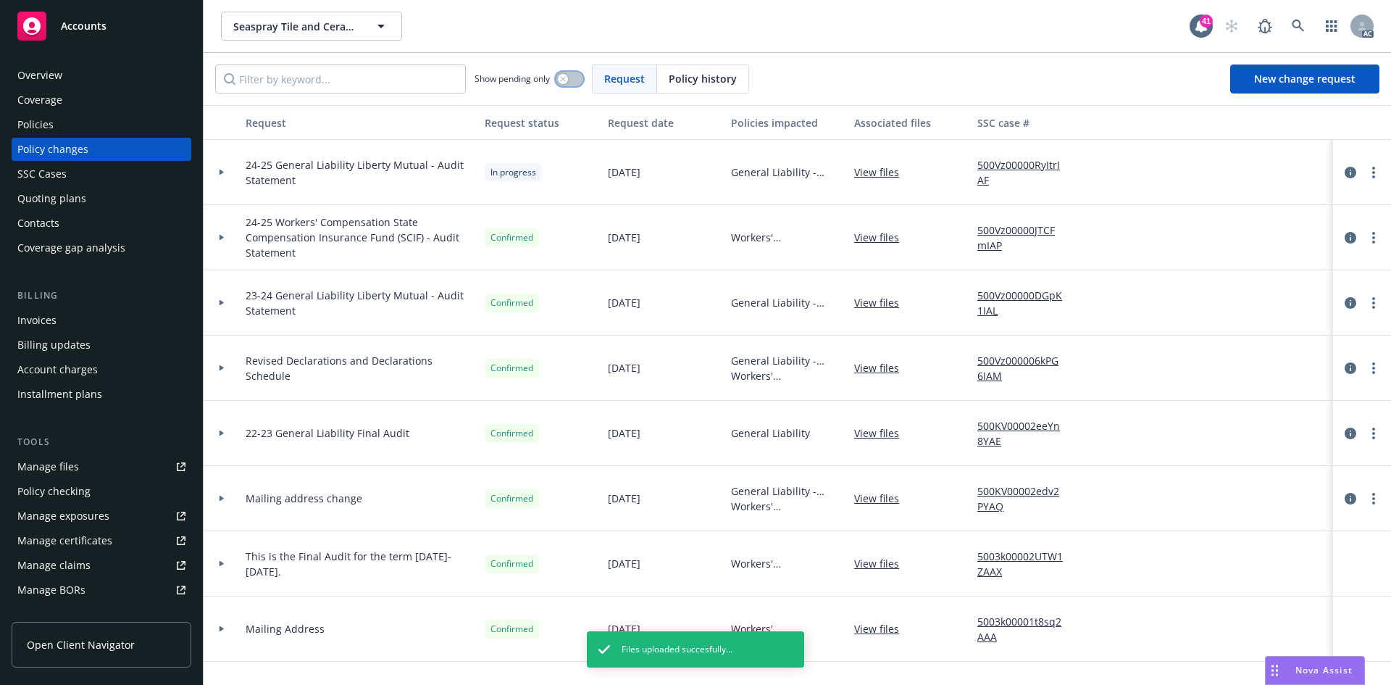
click at [566, 78] on icon "button" at bounding box center [563, 79] width 6 height 6
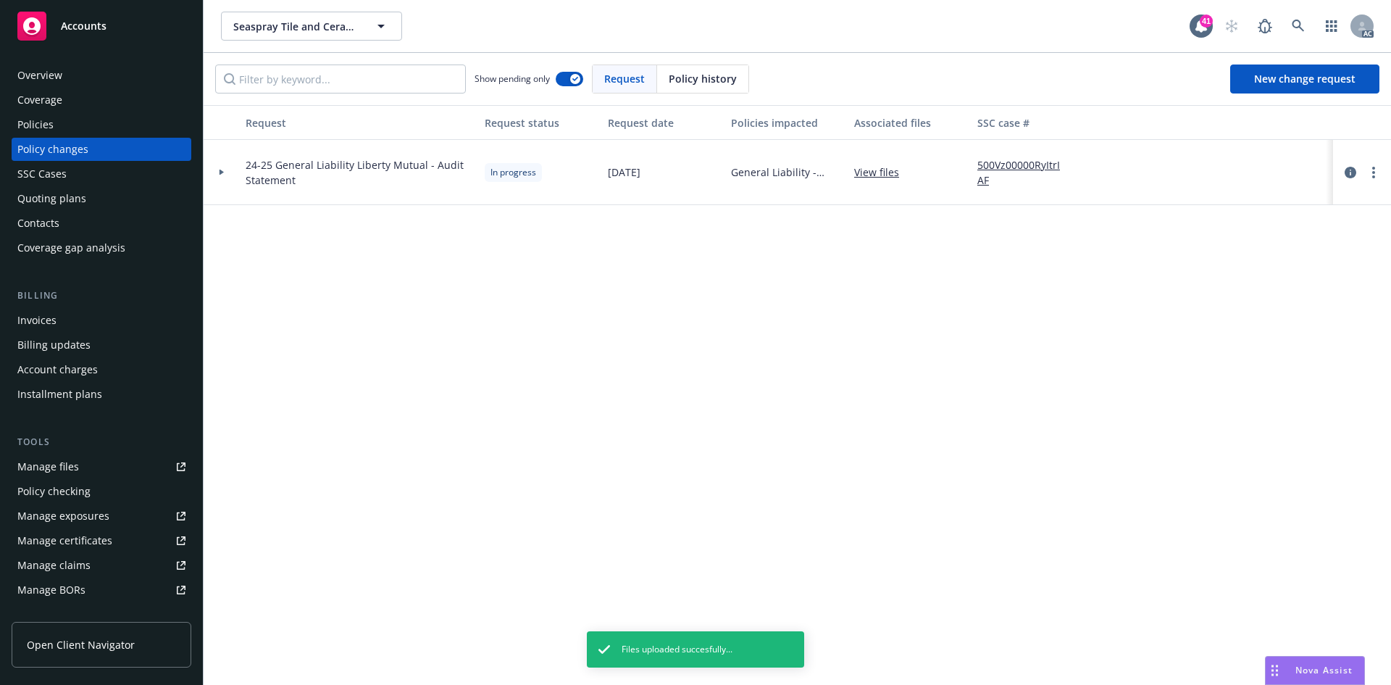
click at [217, 175] on div at bounding box center [222, 172] width 36 height 65
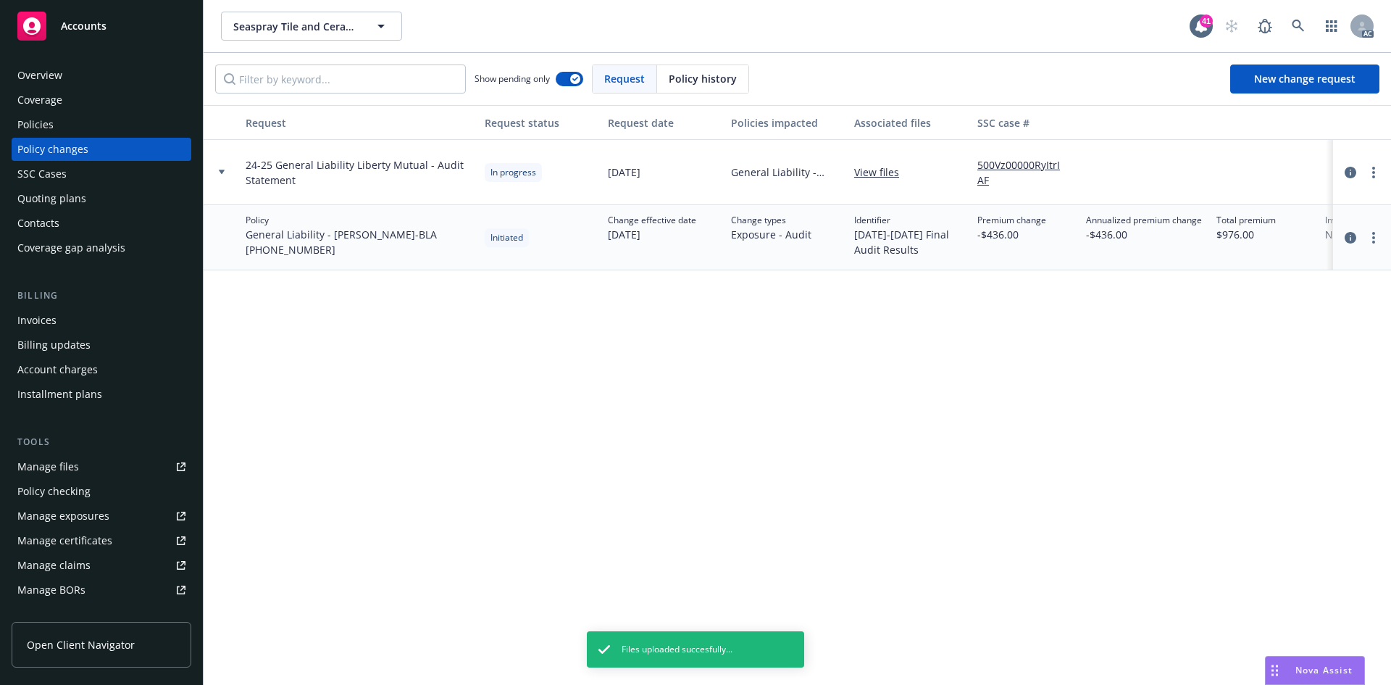
click at [998, 162] on link "500Vz00000RyItrIAF" at bounding box center [1025, 172] width 97 height 30
click at [1373, 174] on icon "more" at bounding box center [1373, 173] width 3 height 12
click at [1217, 289] on link "Resume workflow" at bounding box center [1257, 289] width 249 height 29
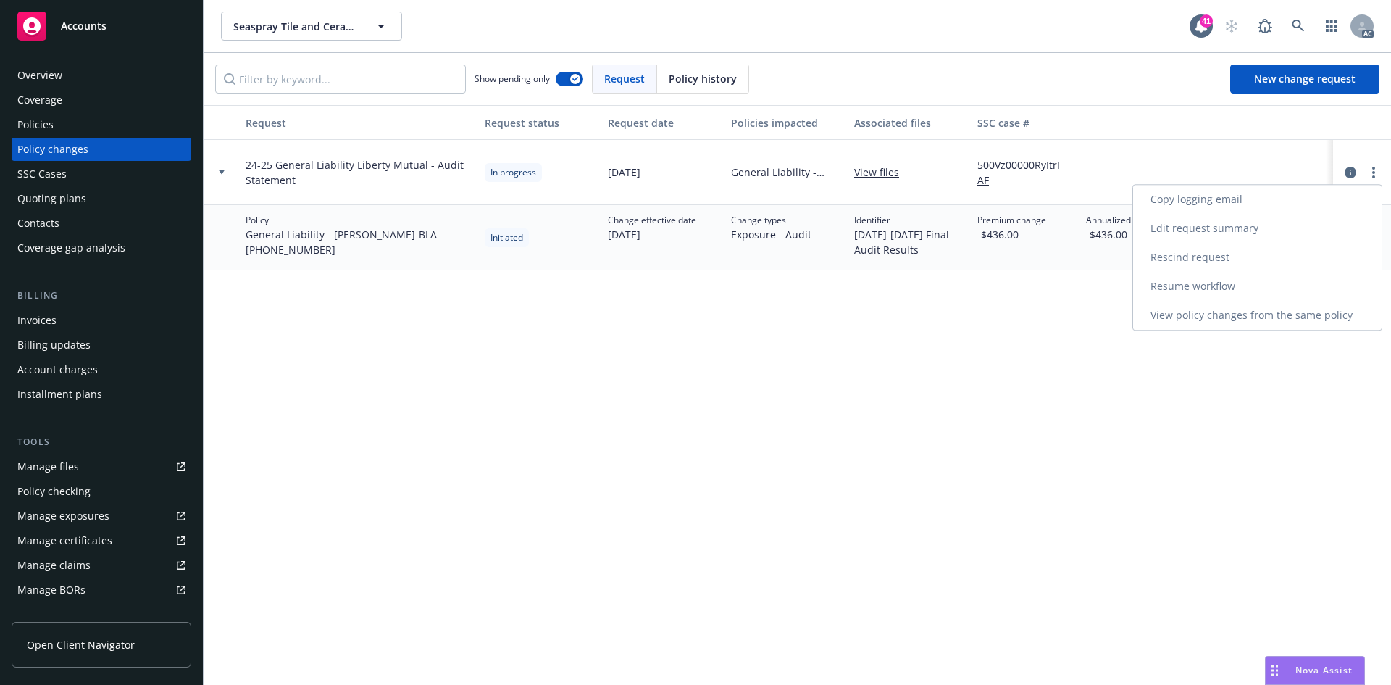
select select "ACCEPTED"
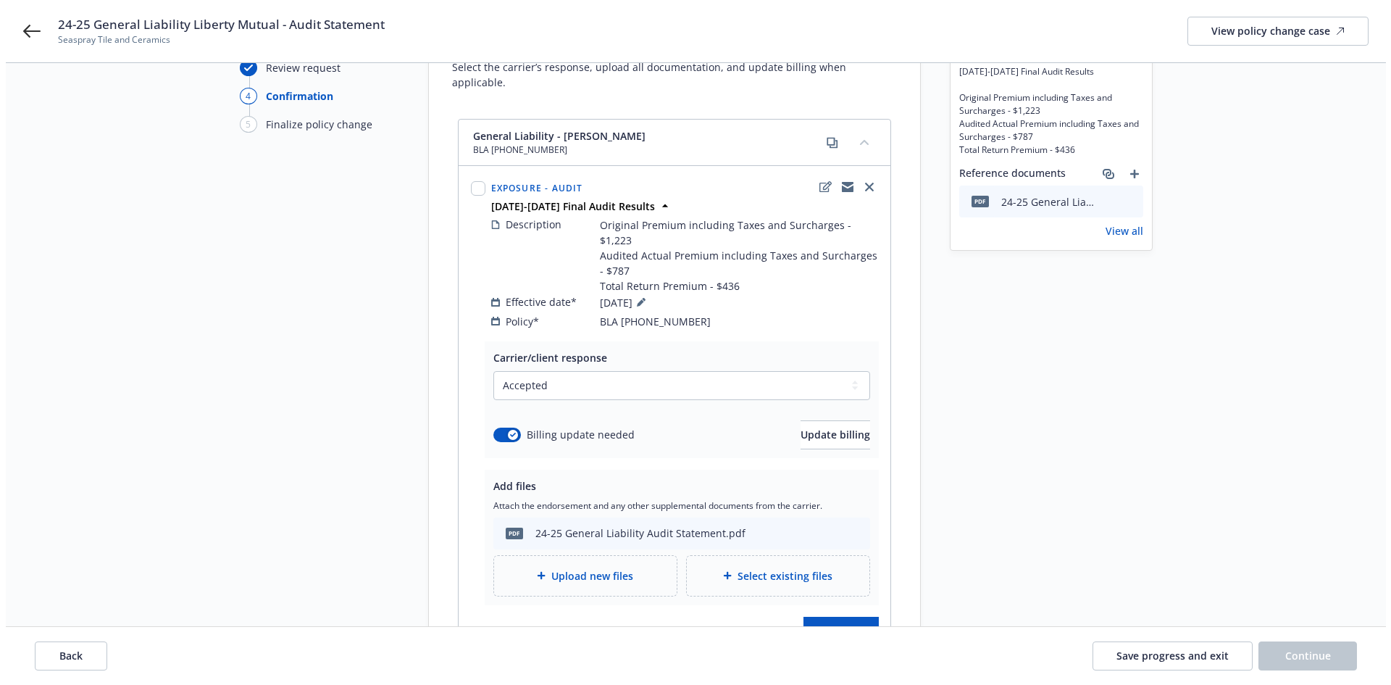
scroll to position [145, 0]
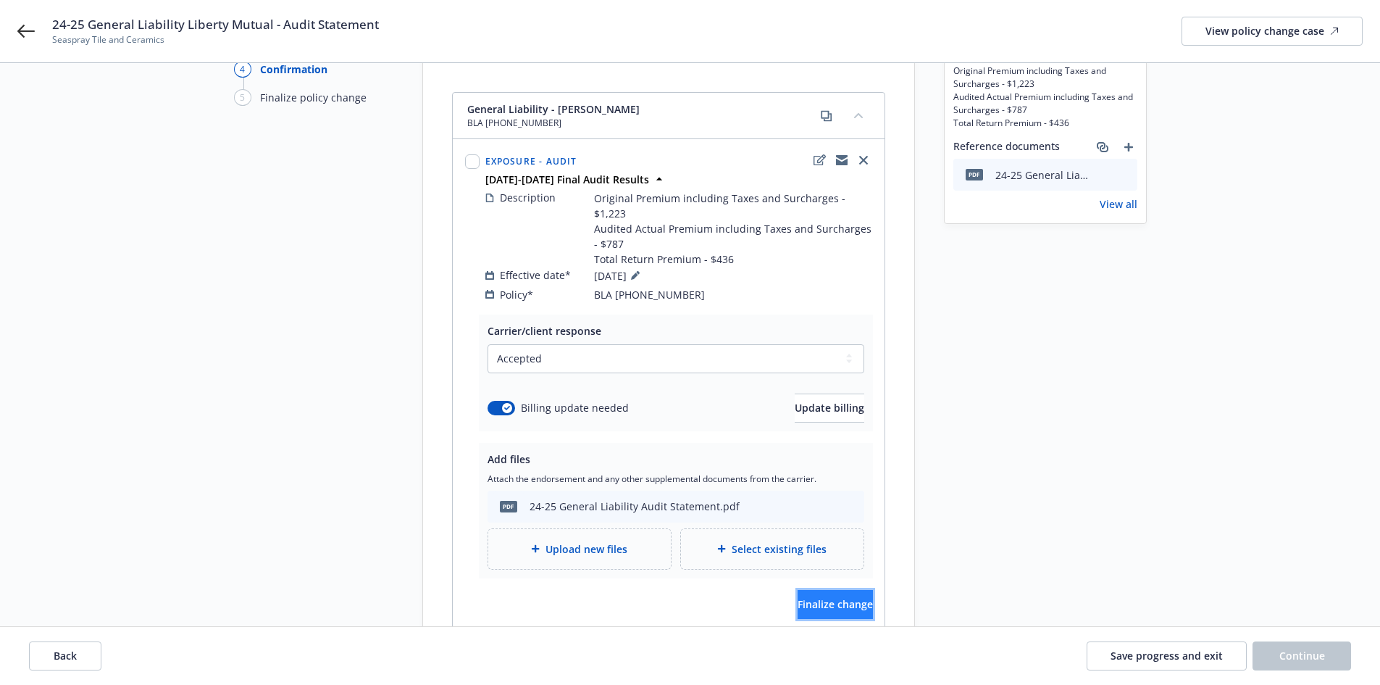
click at [823, 597] on span "Finalize change" at bounding box center [835, 604] width 75 height 14
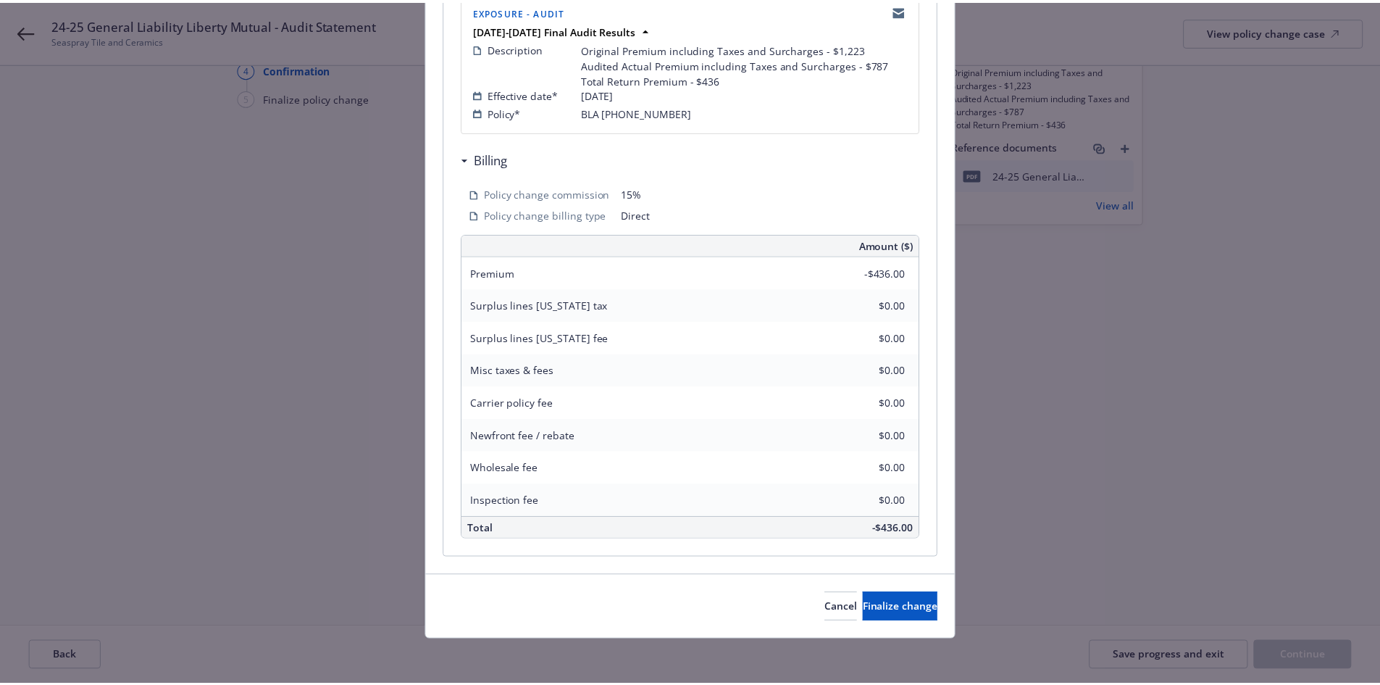
scroll to position [325, 0]
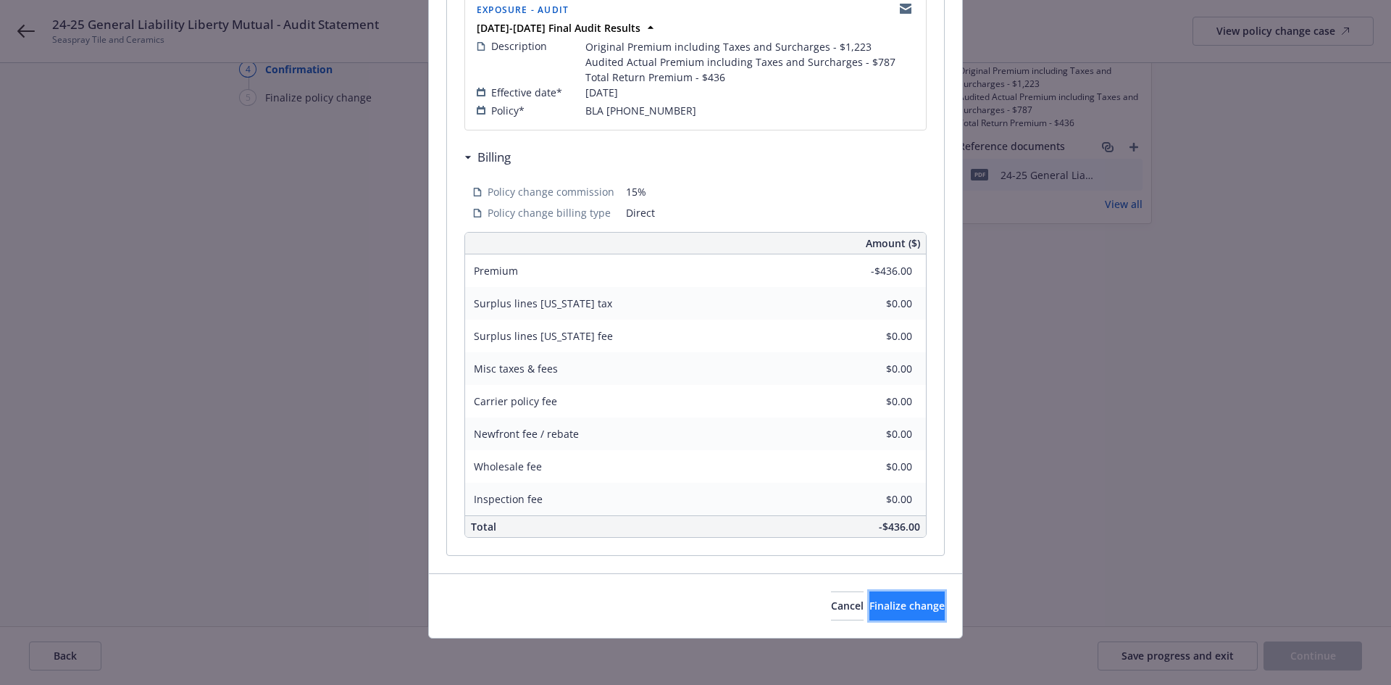
click at [902, 609] on span "Finalize change" at bounding box center [907, 606] width 75 height 14
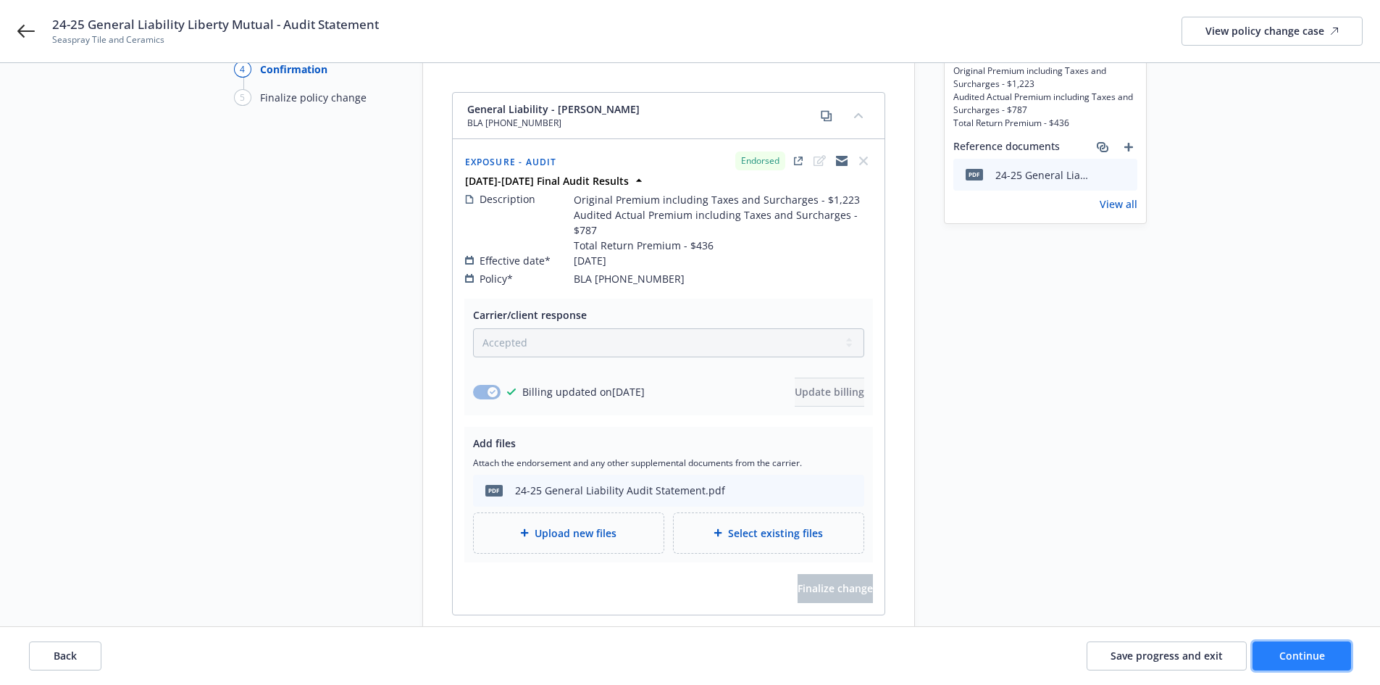
click at [1314, 651] on span "Continue" at bounding box center [1303, 656] width 46 height 14
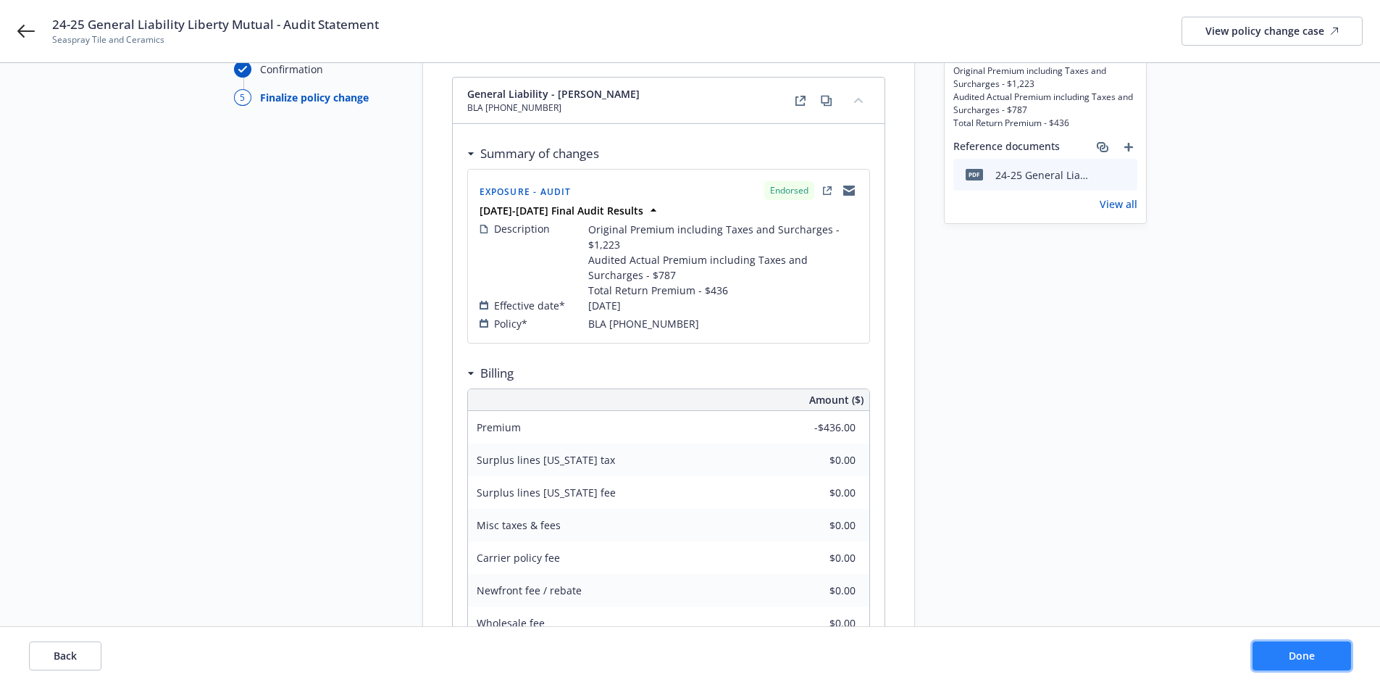
click at [1314, 651] on span "Done" at bounding box center [1302, 656] width 26 height 14
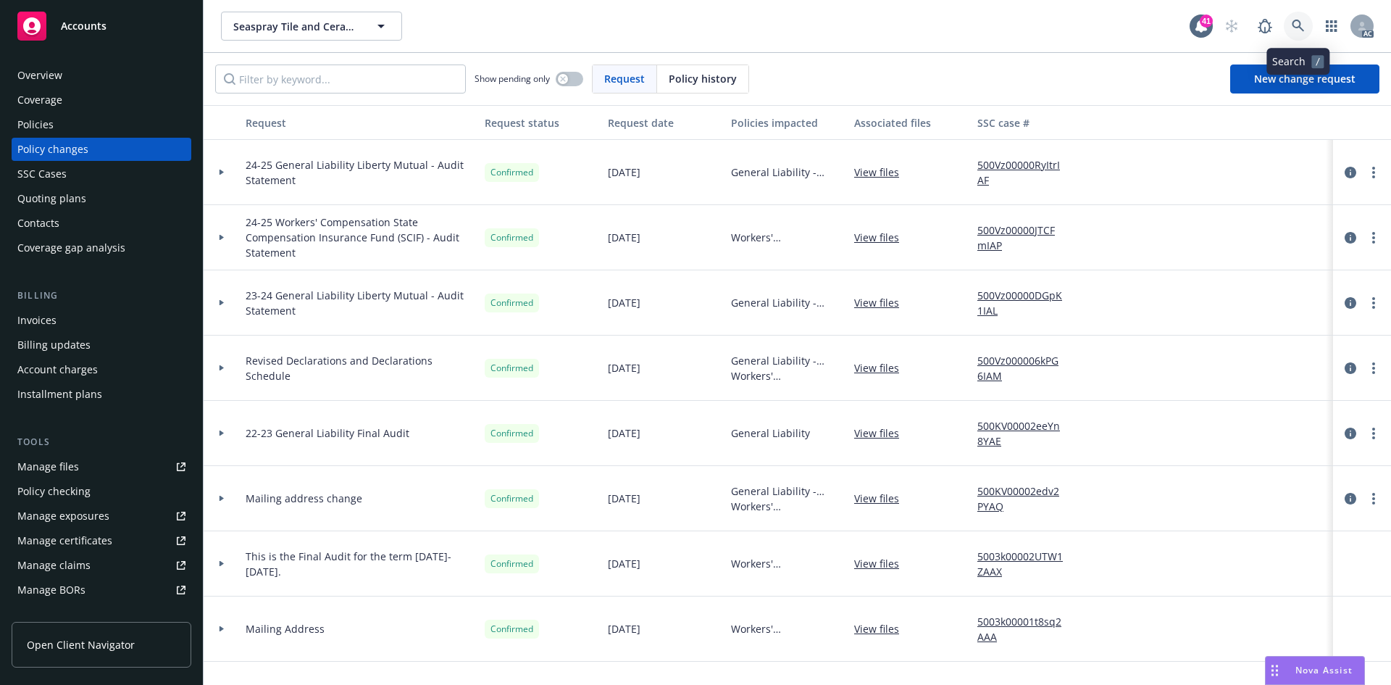
click at [1298, 23] on icon at bounding box center [1298, 26] width 13 height 13
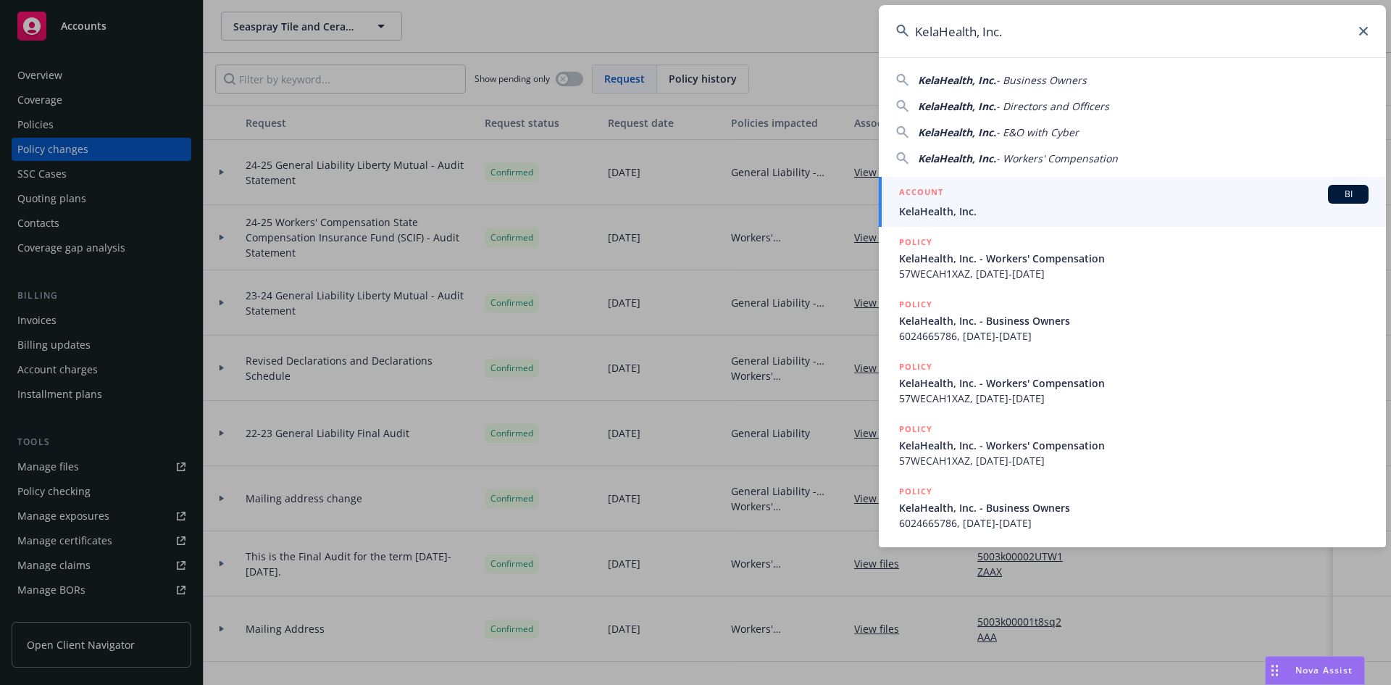
type input "KelaHealth, Inc."
click at [1361, 194] on span "BI" at bounding box center [1348, 194] width 29 height 13
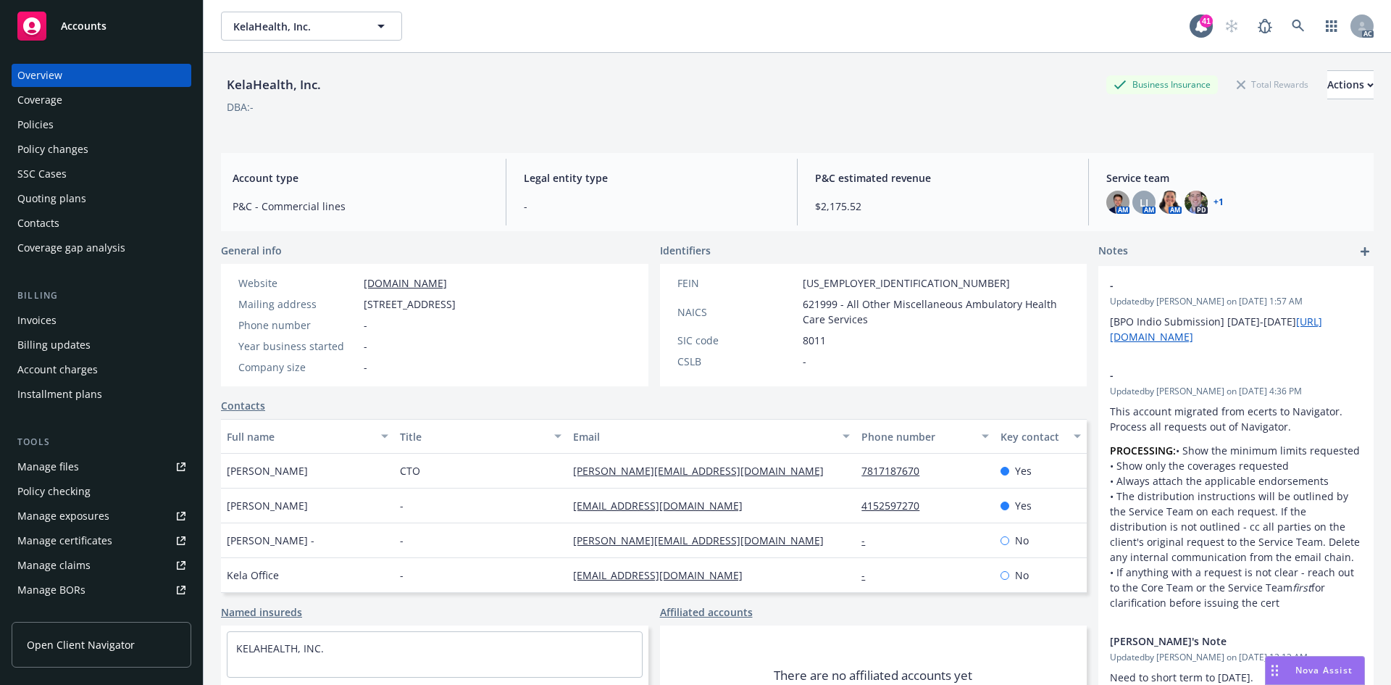
click at [114, 125] on div "Policies" at bounding box center [101, 124] width 168 height 23
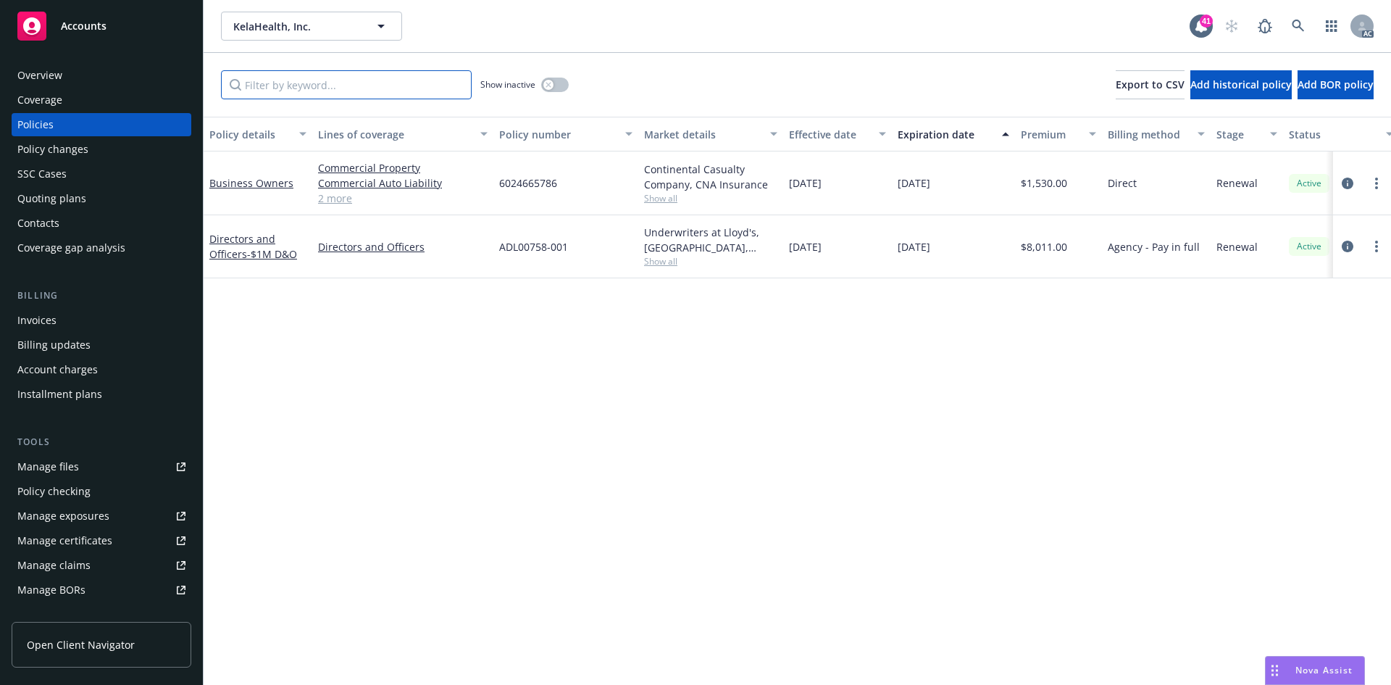
click at [393, 79] on input "Filter by keyword..." at bounding box center [346, 84] width 251 height 29
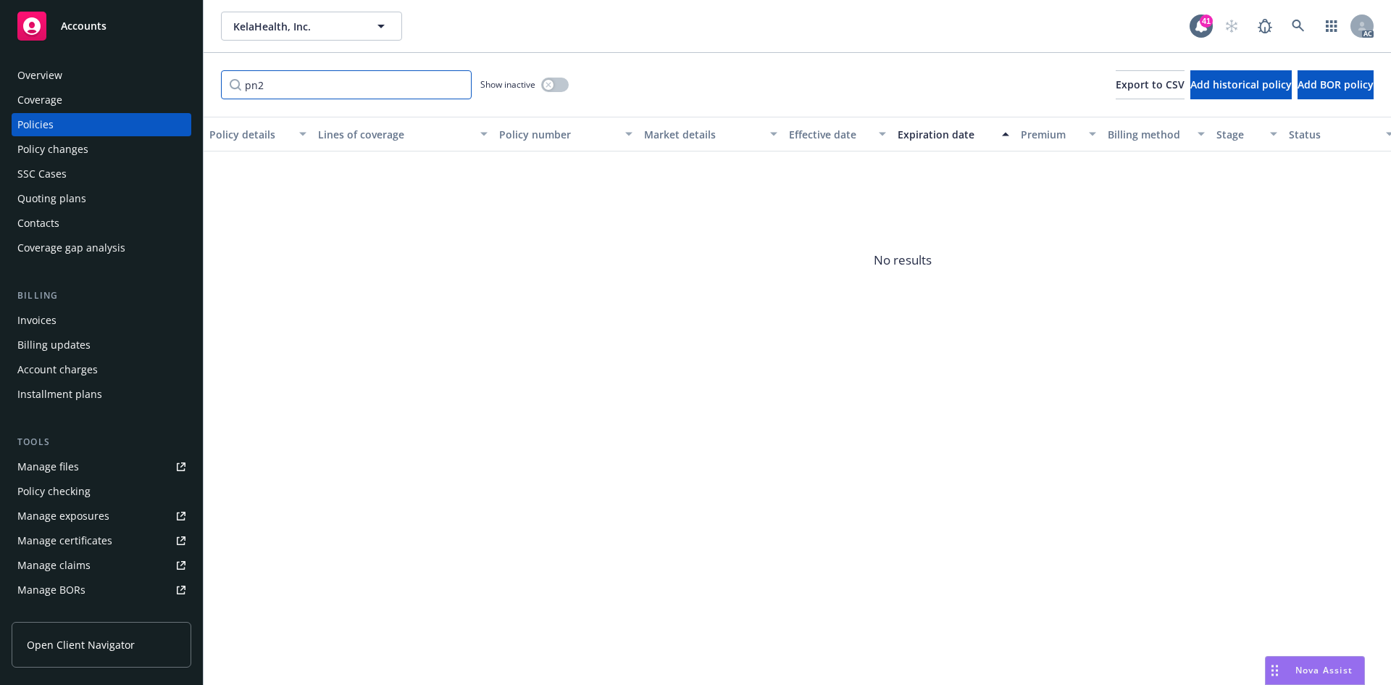
type input "pn2"
click at [549, 86] on icon "button" at bounding box center [549, 85] width 6 height 6
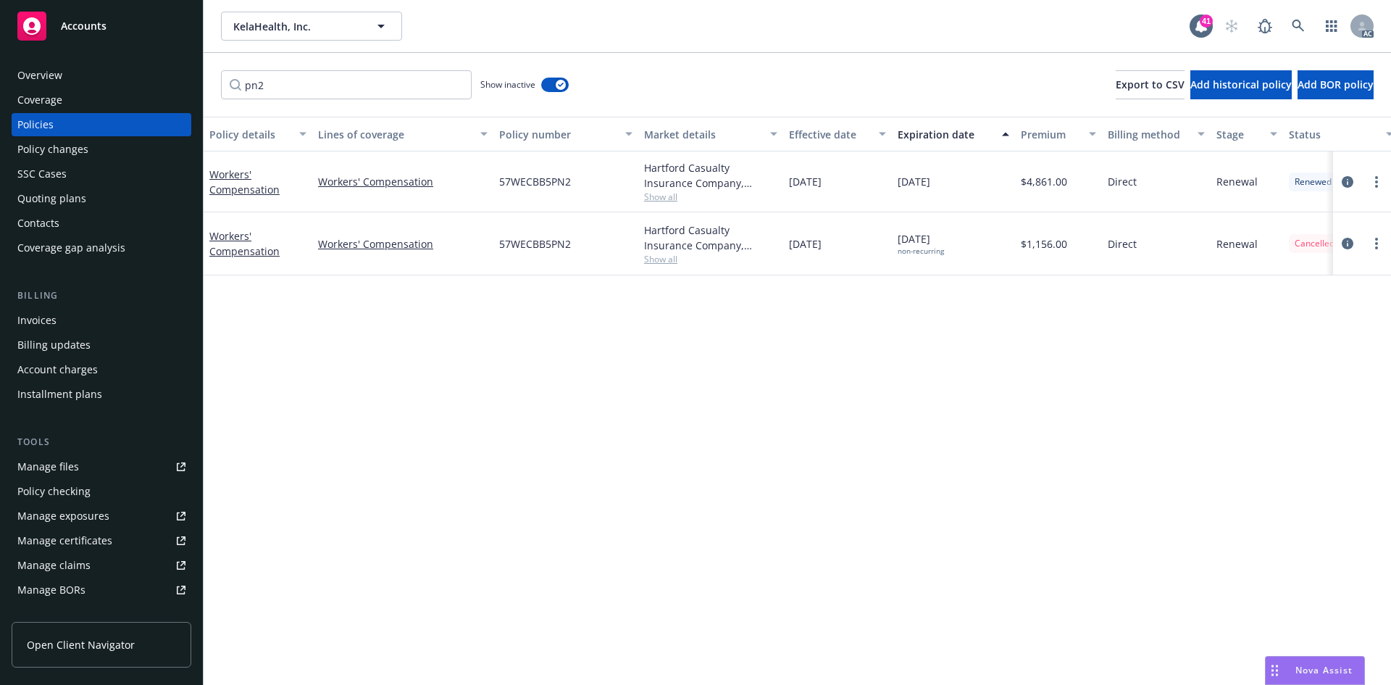
click at [551, 460] on div "Policy details Lines of coverage Policy number Market details Effective date Ex…" at bounding box center [798, 401] width 1188 height 568
click at [218, 246] on link "Workers' Compensation" at bounding box center [244, 243] width 70 height 29
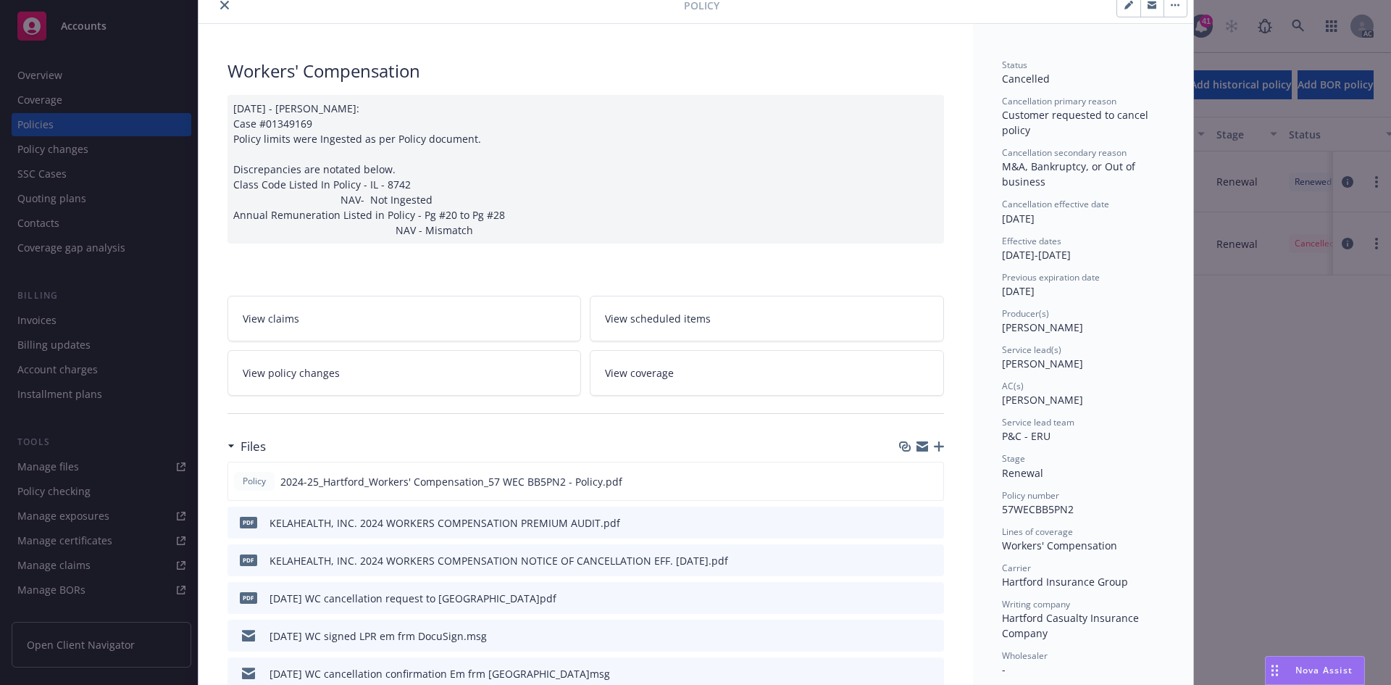
scroll to position [145, 0]
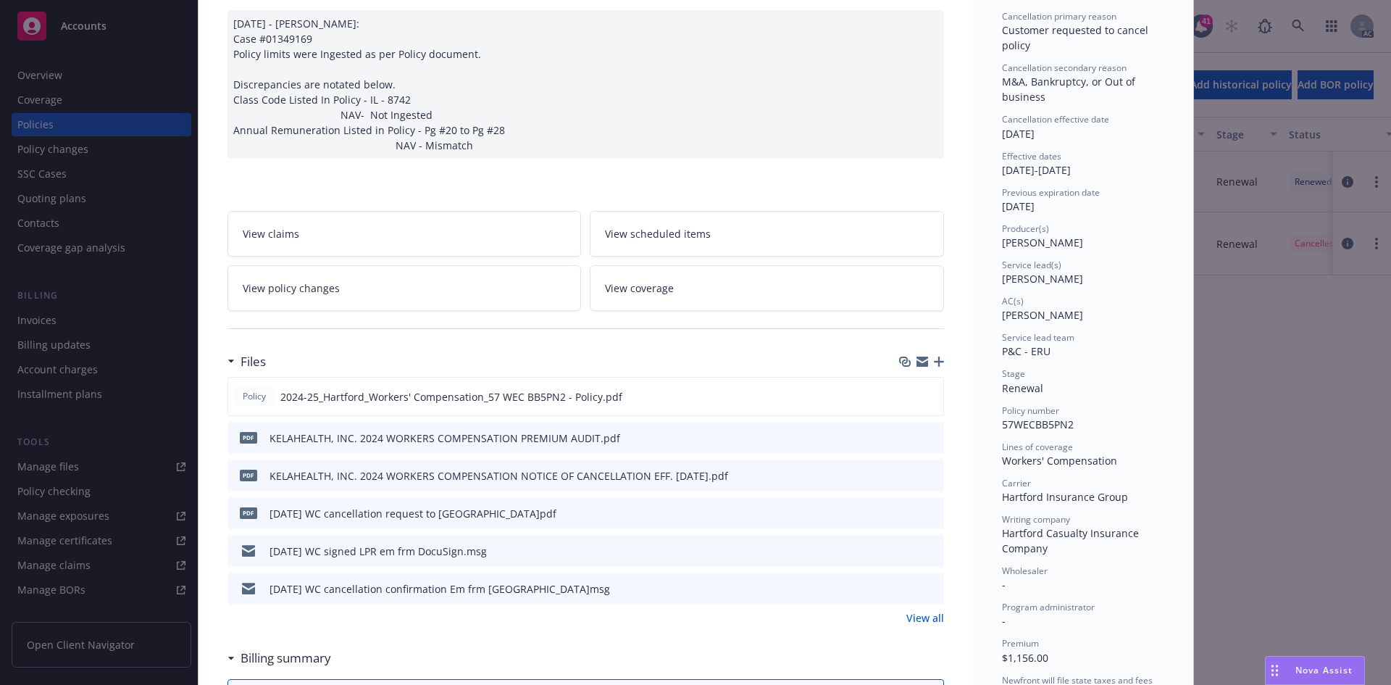
click at [433, 296] on link "View policy changes" at bounding box center [405, 288] width 354 height 46
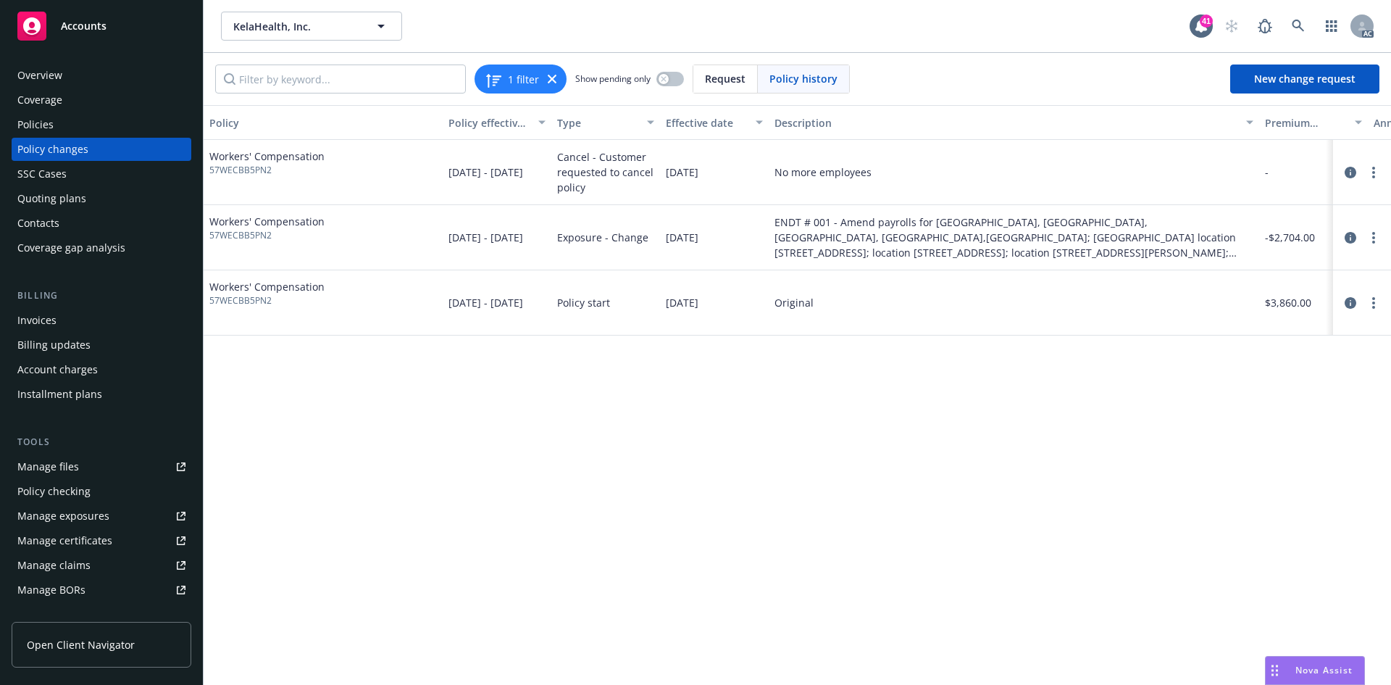
click at [124, 146] on div "Policy changes" at bounding box center [101, 149] width 168 height 23
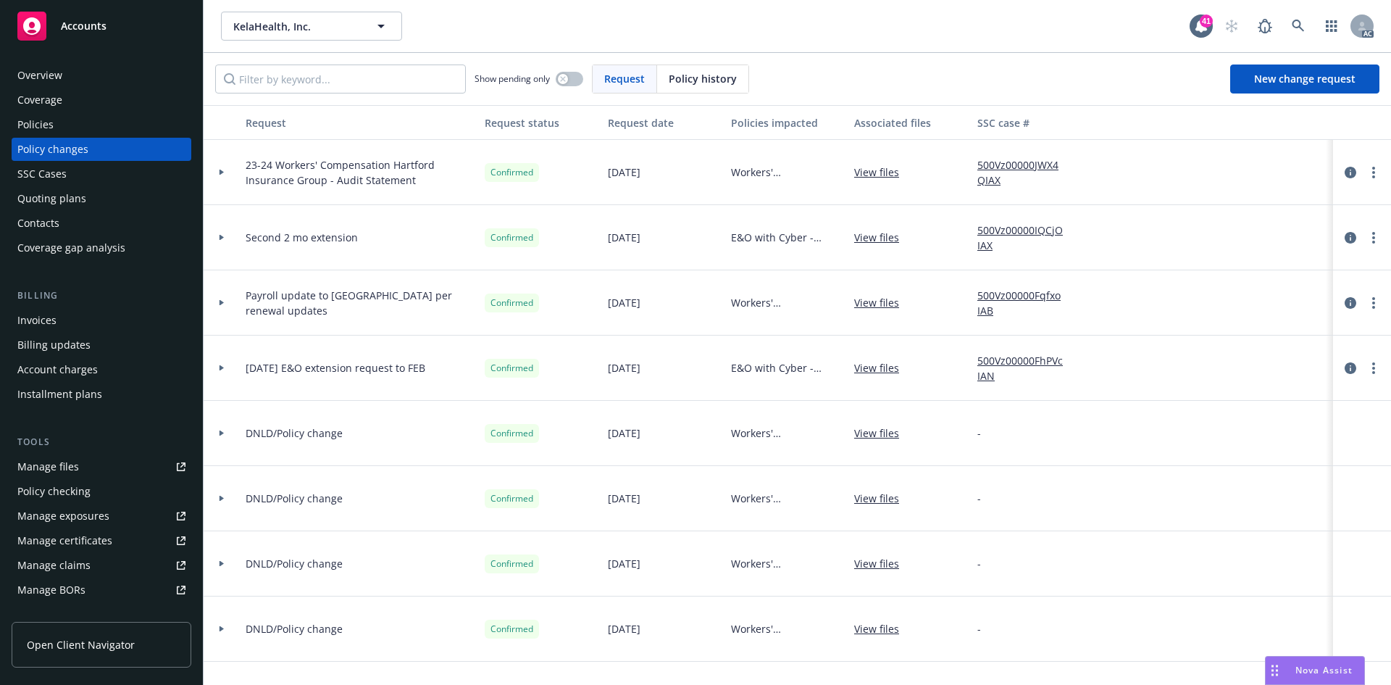
click at [97, 125] on div "Policies" at bounding box center [101, 124] width 168 height 23
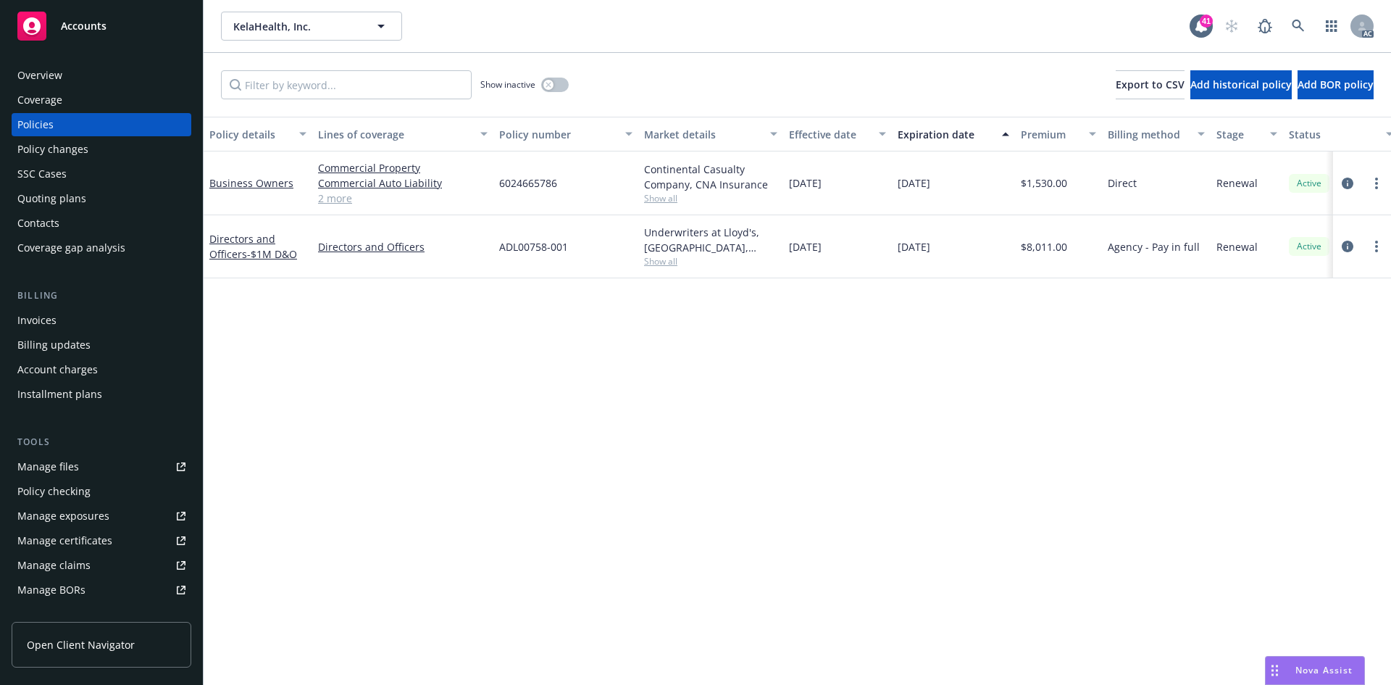
click at [97, 154] on div "Policy changes" at bounding box center [101, 149] width 168 height 23
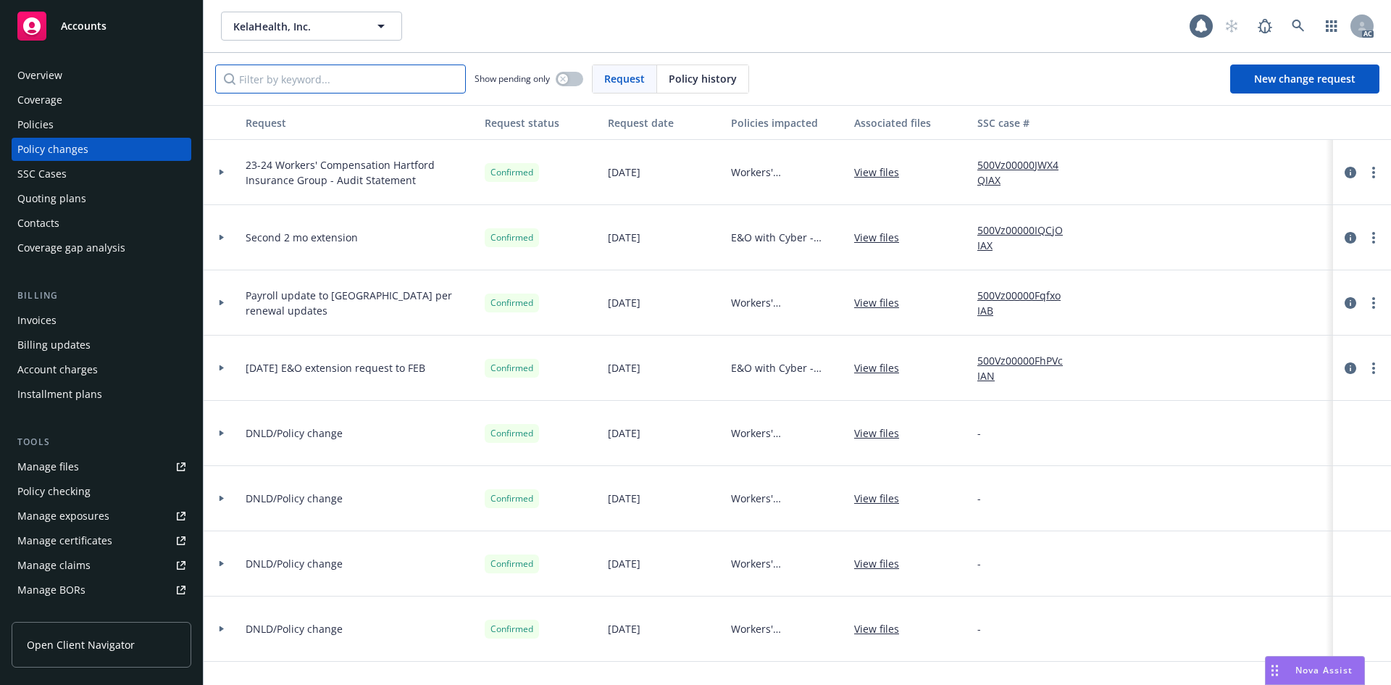
click at [377, 78] on input "Filter by keyword..." at bounding box center [340, 78] width 251 height 29
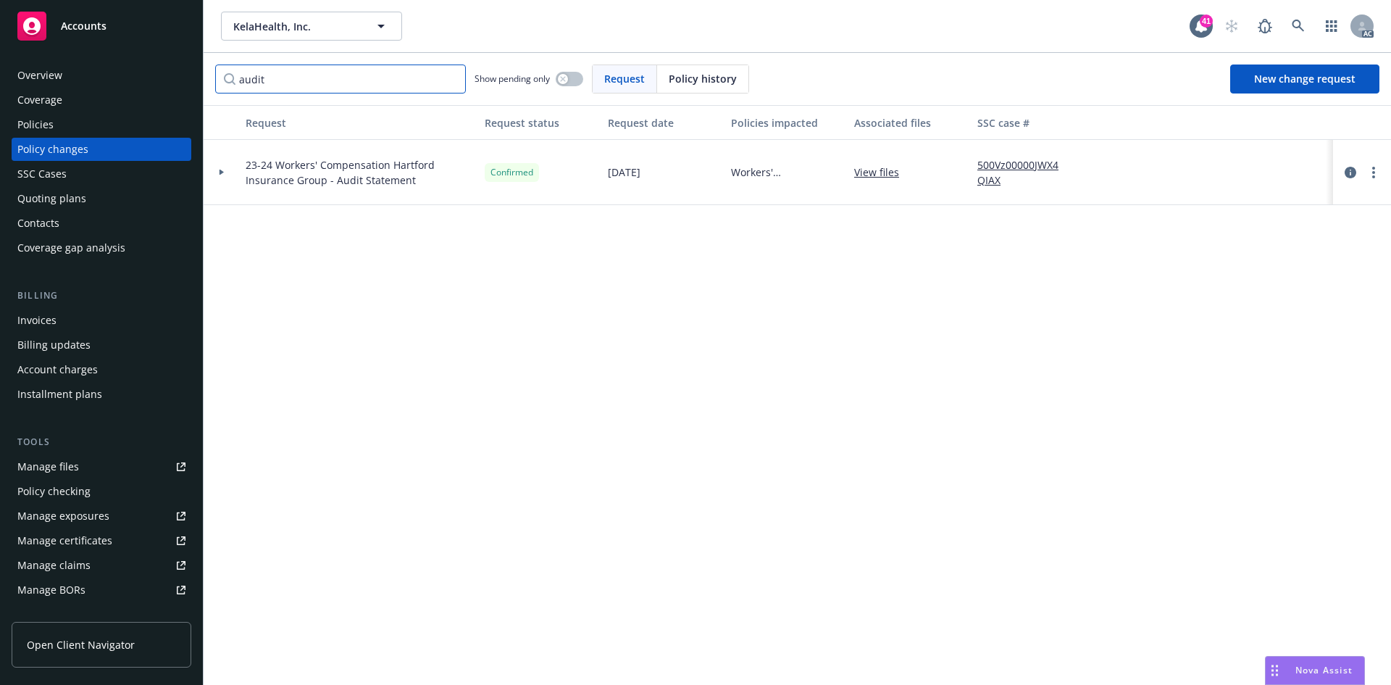
type input "audit"
click at [1254, 67] on link "New change request" at bounding box center [1304, 78] width 149 height 29
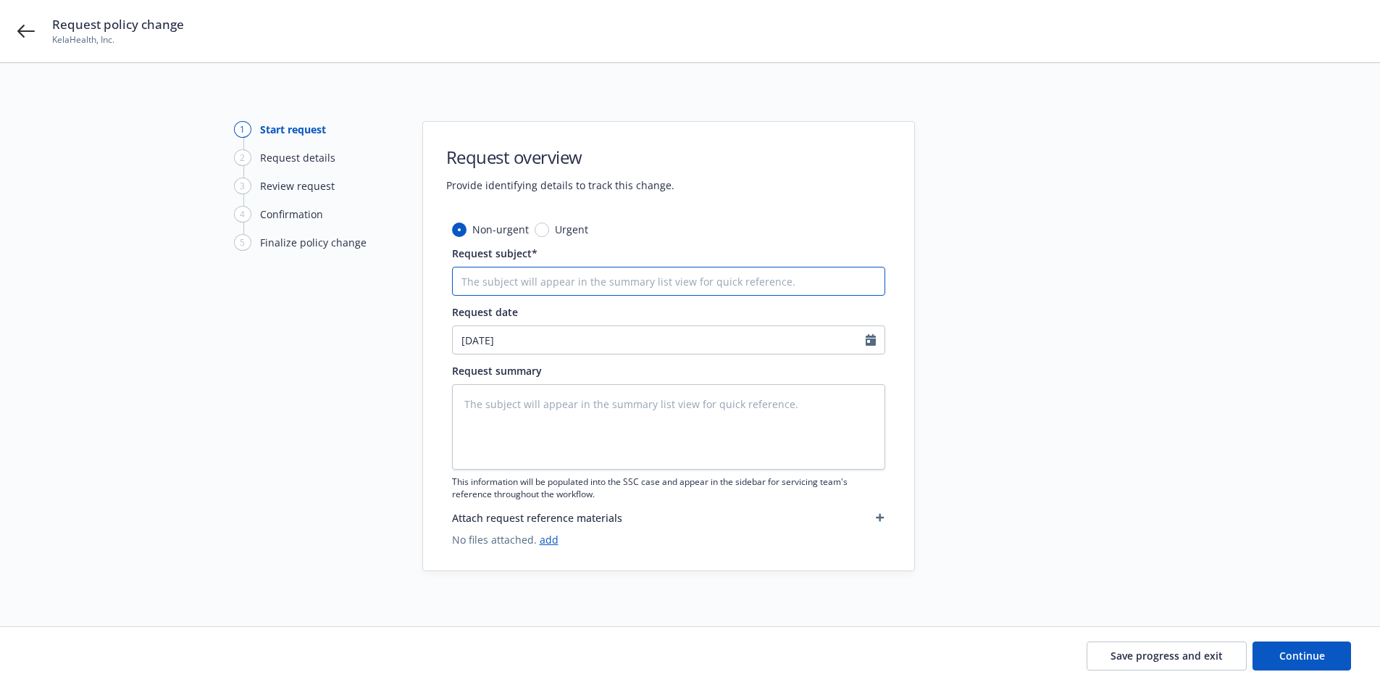
click at [678, 280] on input "Request subject*" at bounding box center [668, 281] width 433 height 29
type textarea "x"
type input "a"
type textarea "x"
type input "aud"
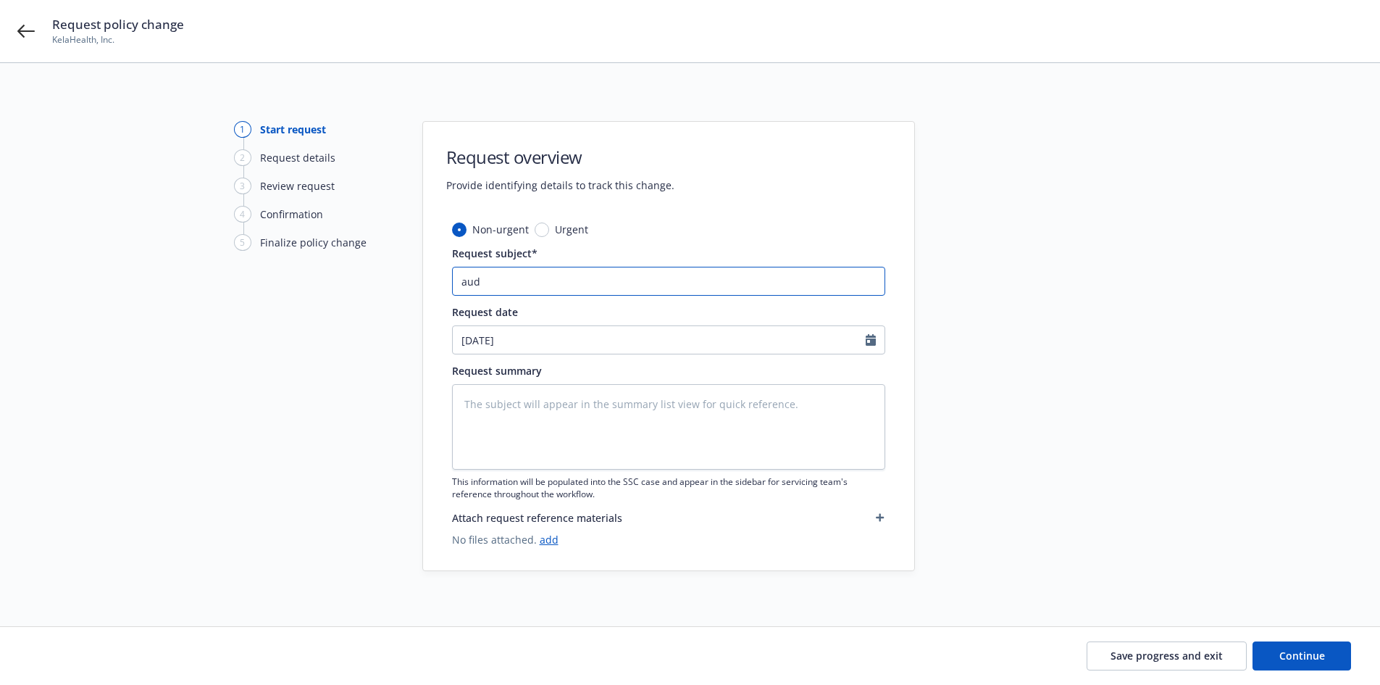
type textarea "x"
type input "audi"
type textarea "x"
type input "audit"
type textarea "x"
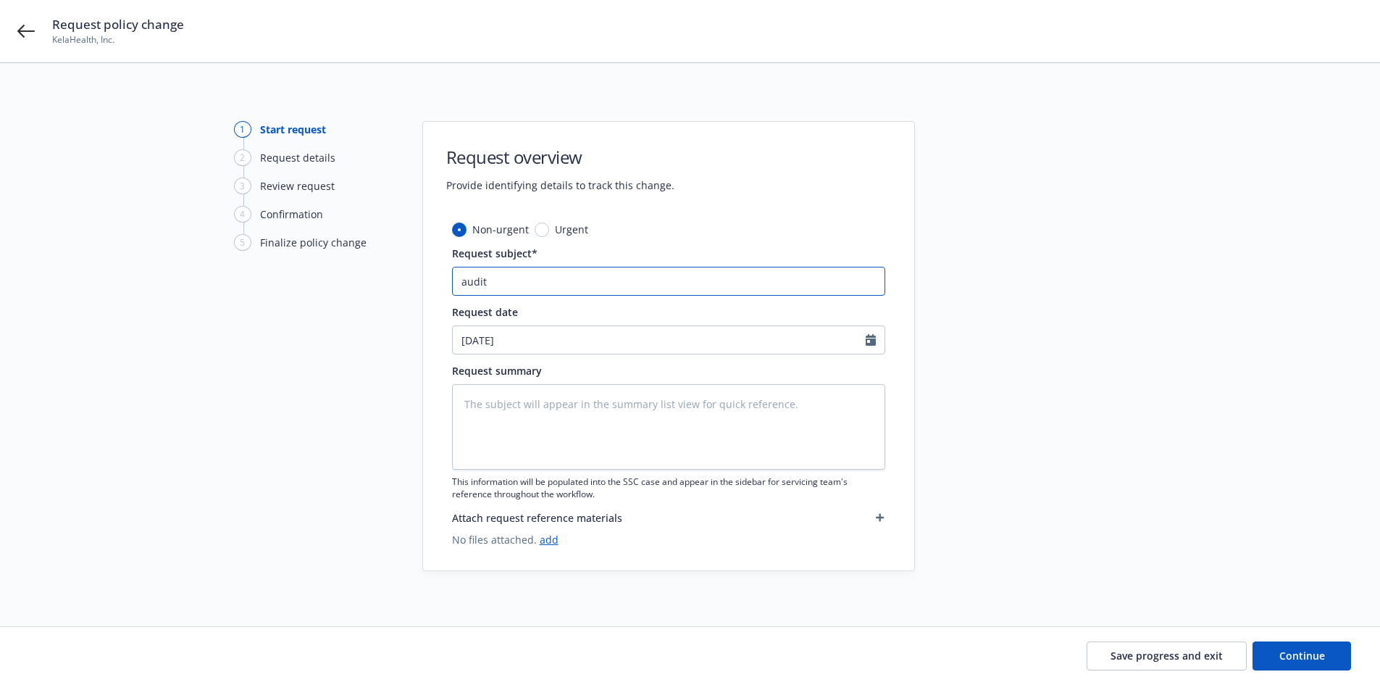
type input "audits"
type textarea "x"
type input "auditss"
type textarea "x"
type input "auditssc"
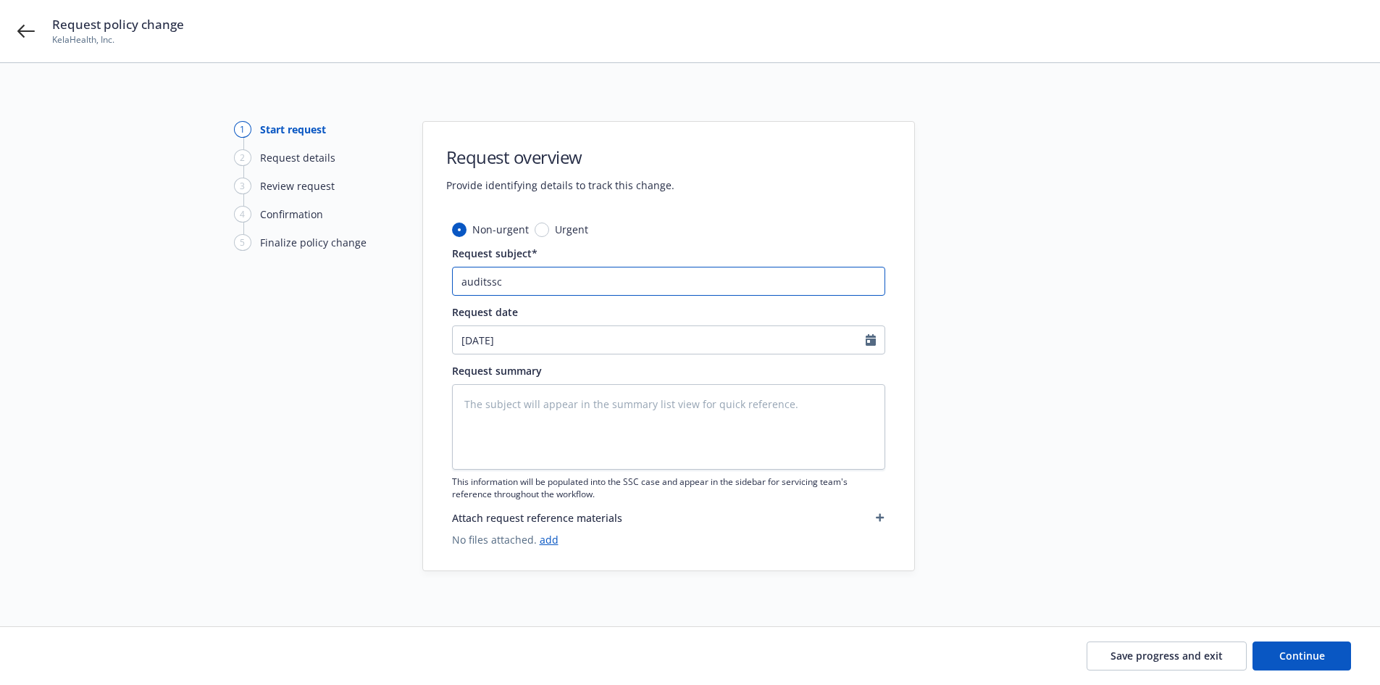
type textarea "x"
type input "auditsscc"
type textarea "x"
type input "auditsscca"
type textarea "x"
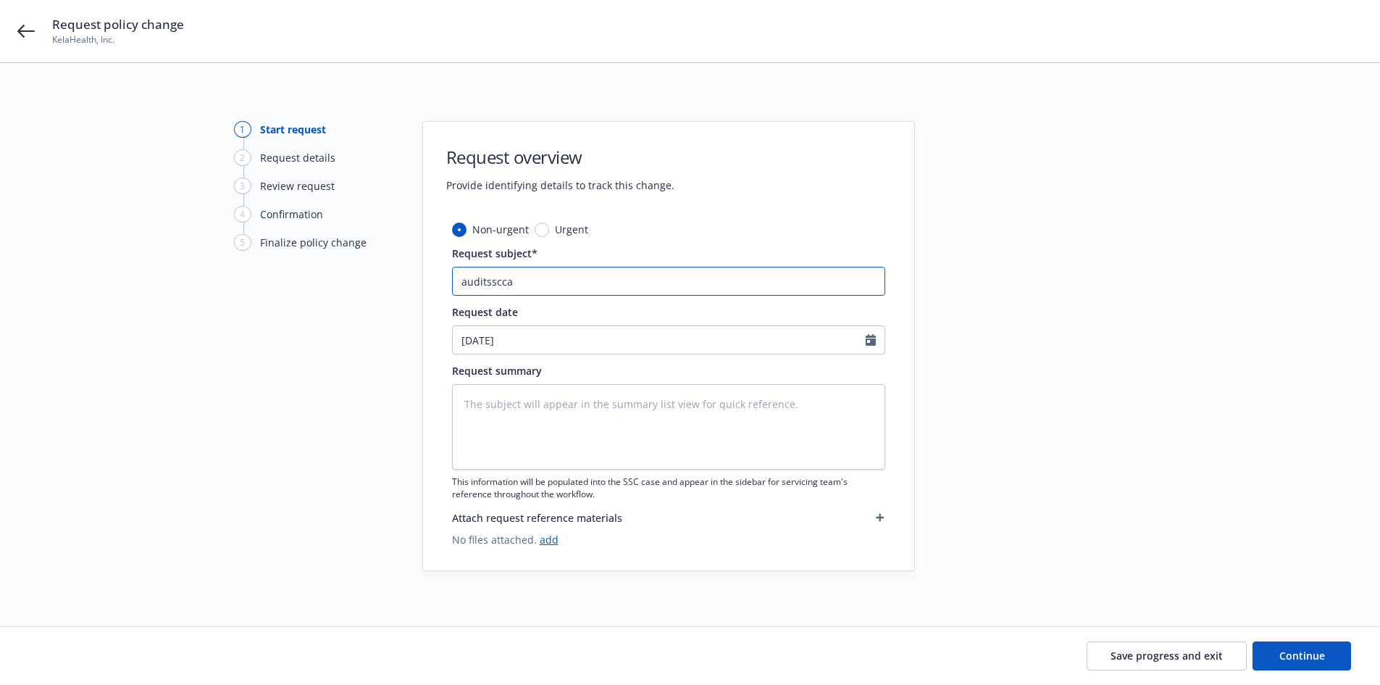
type input "auditssccas"
type textarea "x"
type input "auditssccase"
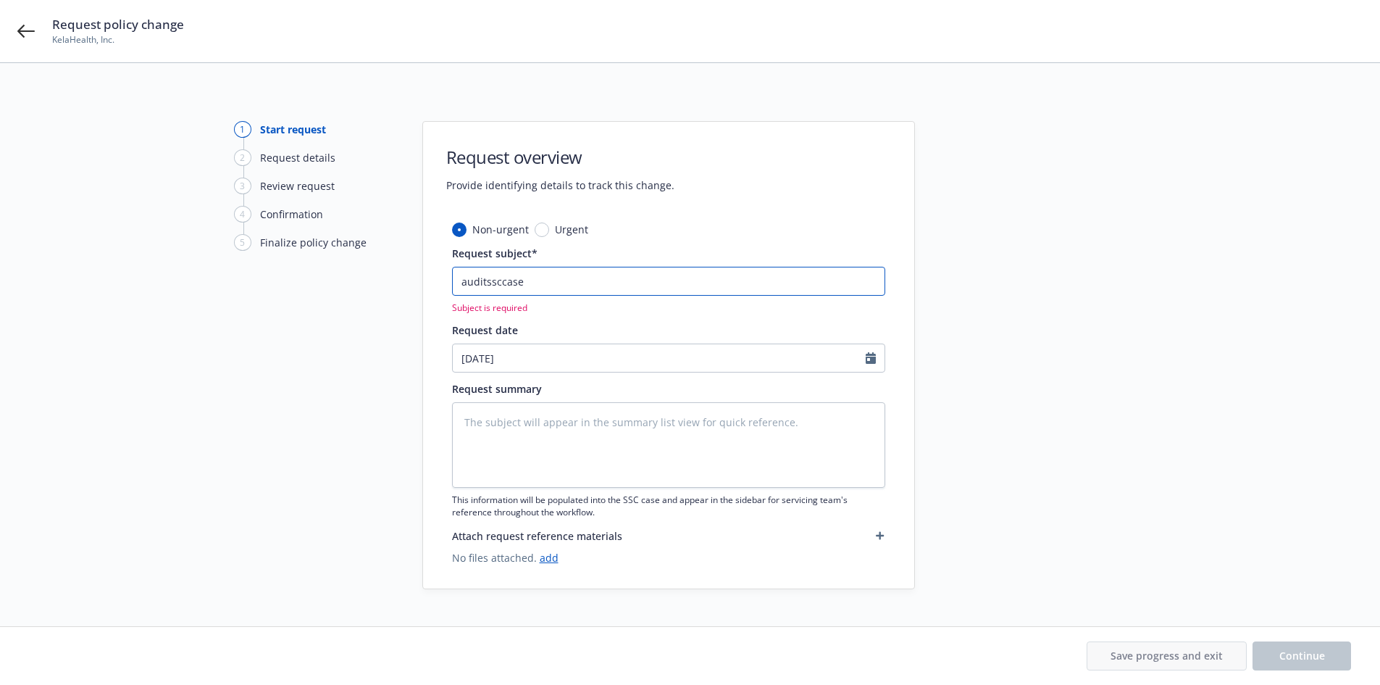
paste input "12/27/2024- 6/1/2025 Workers' Compensation Hartford Insurance Group - Audit Sta…"
type textarea "x"
type input "12/27/2024- 6/1/2025 Workers' Compensation Hartford Insurance Group - Audit Sta…"
type textarea "x"
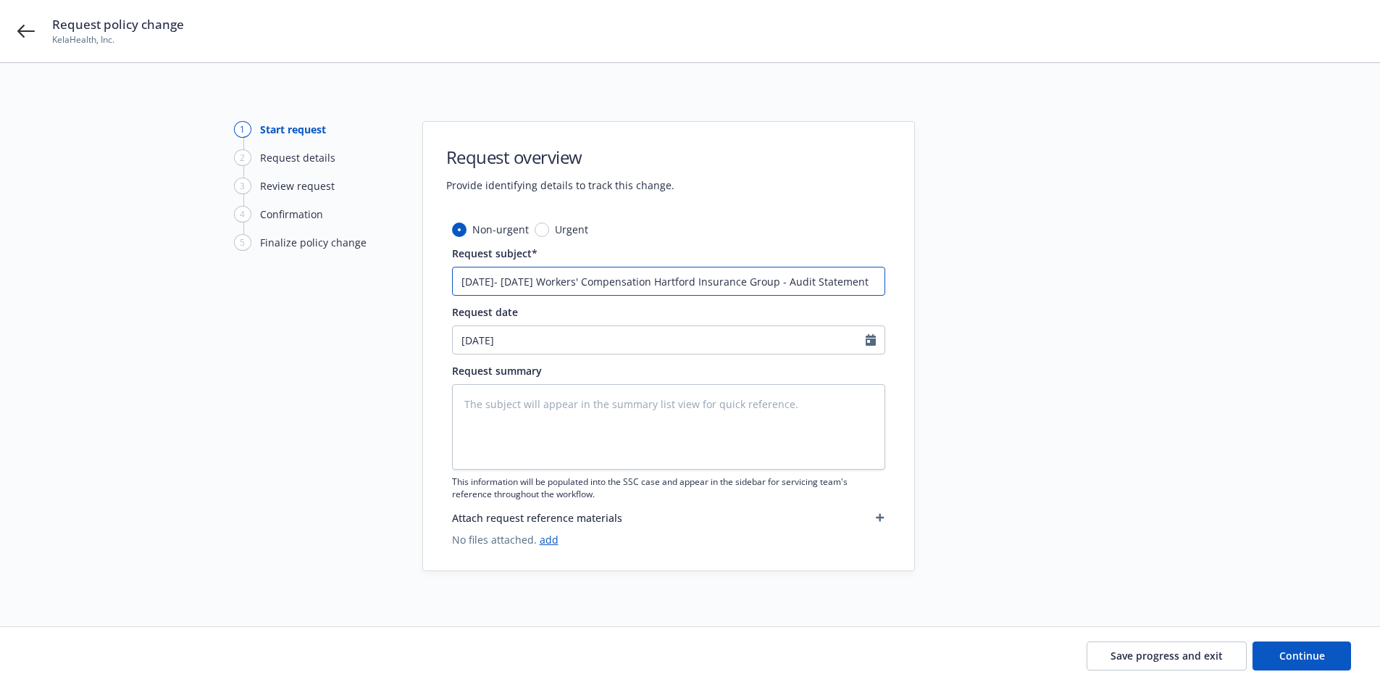
scroll to position [0, 14]
type input "12/27/2024- 6/1/2025 Workers' Compensation Hartford Insurance Group - Audit Sta…"
type textarea "x"
click at [549, 406] on textarea at bounding box center [668, 427] width 433 height 86
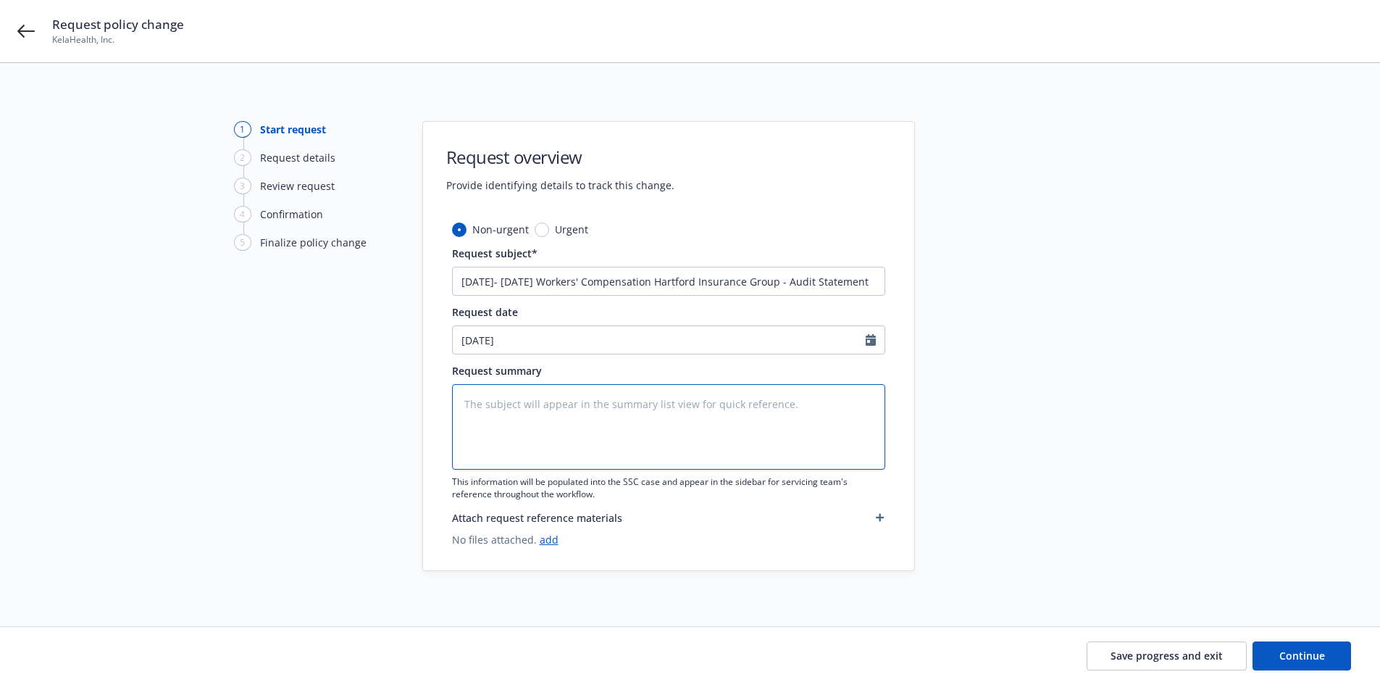
paste textarea "2024-2025 Final Audit Results Original Premium including Taxes and Surcharges -…"
type textarea "2024-2025 Final Audit Results Original Premium including Taxes and Surcharges -…"
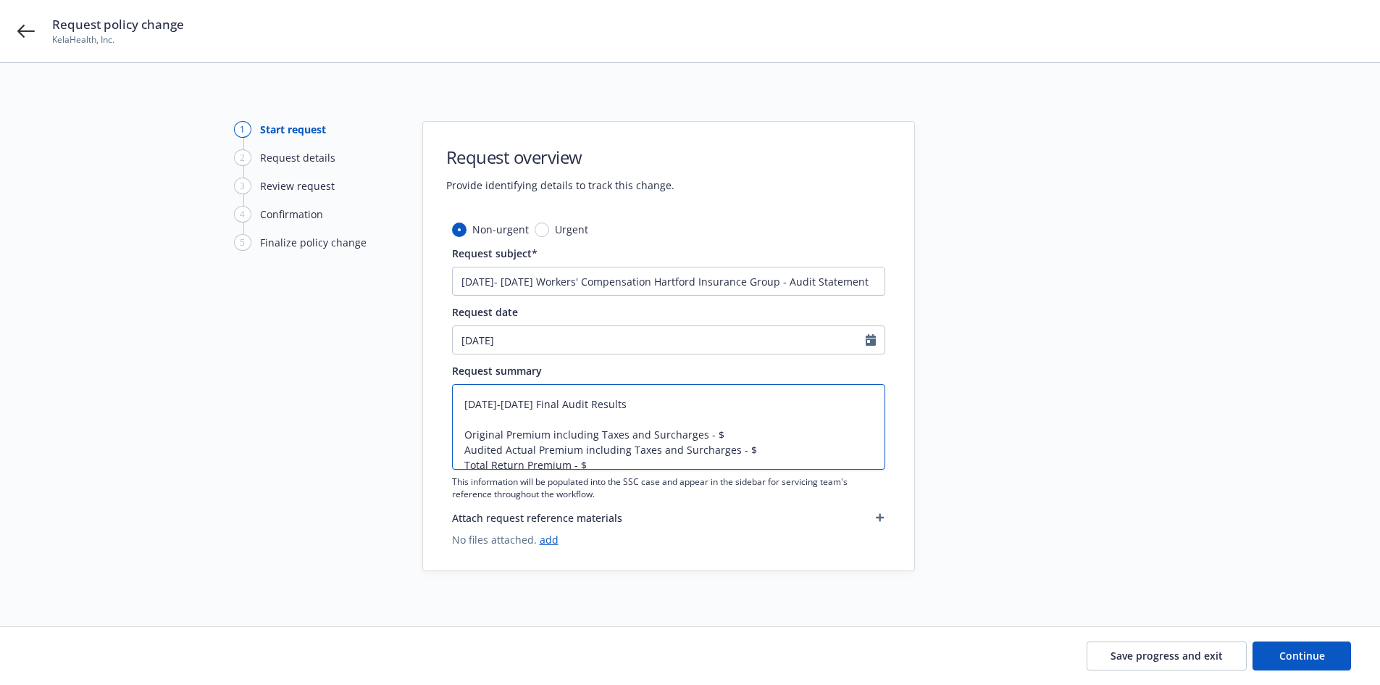
type textarea "x"
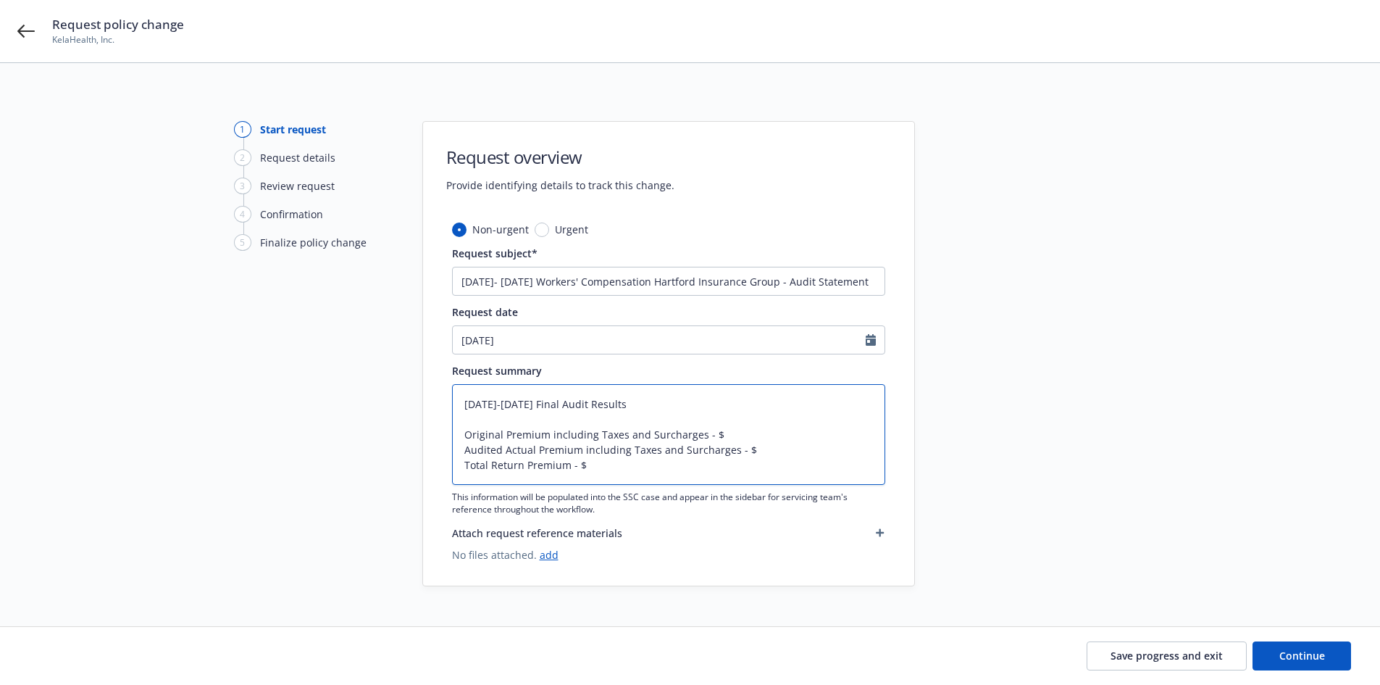
type textarea "2024-2025 Final Audit Results Original Premium including Taxes and Surcharges -…"
drag, startPoint x: 562, startPoint y: 280, endPoint x: 440, endPoint y: 280, distance: 121.7
click at [440, 280] on div "Non-urgent Urgent Request subject* 12/27/2024- 6/1/2025 Workers' Compensation H…" at bounding box center [668, 404] width 491 height 364
drag, startPoint x: 512, startPoint y: 402, endPoint x: 446, endPoint y: 399, distance: 66.0
click at [446, 399] on div "Non-urgent Urgent Request subject* 12/27/2024- 6/1/2025 Workers' Compensation H…" at bounding box center [668, 404] width 491 height 364
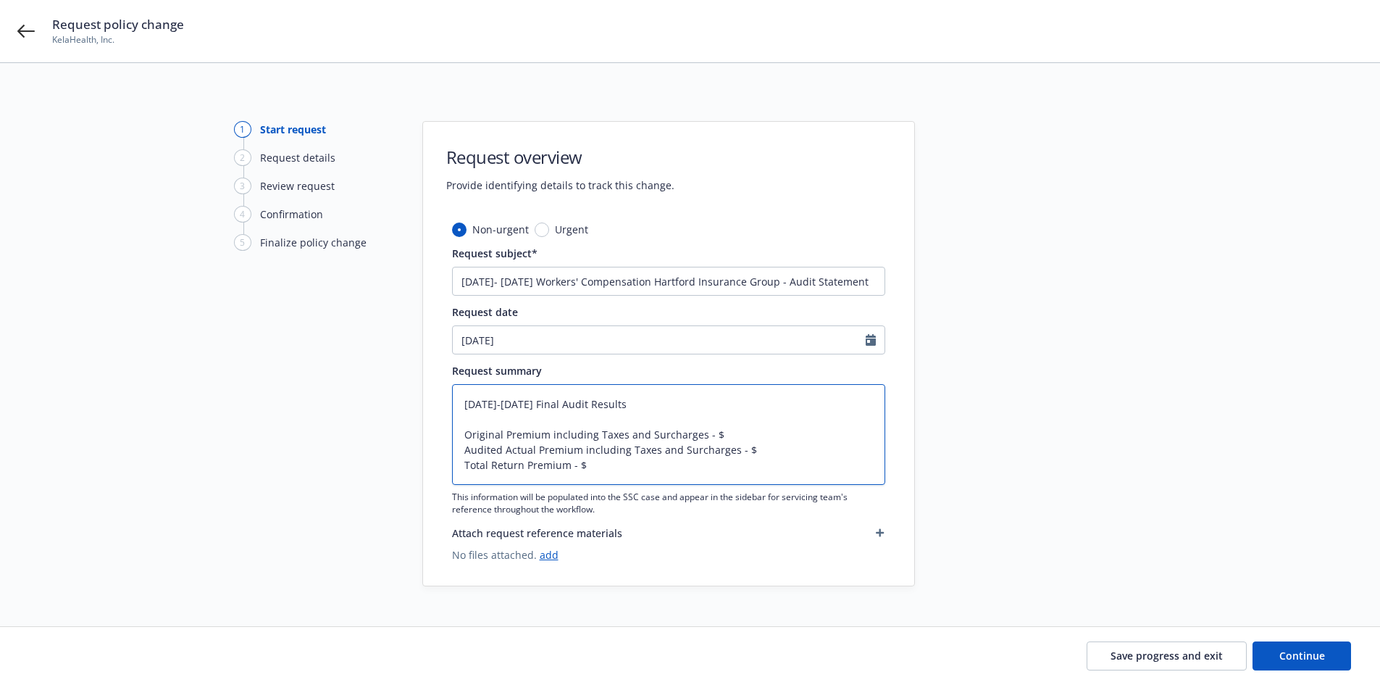
paste textarea "12/27/2024- 6/1/"
type textarea "x"
type textarea "12/27/2024- 6/1/2025 Final Audit Results Original Premium including Taxes and S…"
click at [727, 433] on textarea "12/27/2024- 6/1/2025 Final Audit Results Original Premium including Taxes and S…" at bounding box center [668, 434] width 433 height 101
paste textarea "1,156"
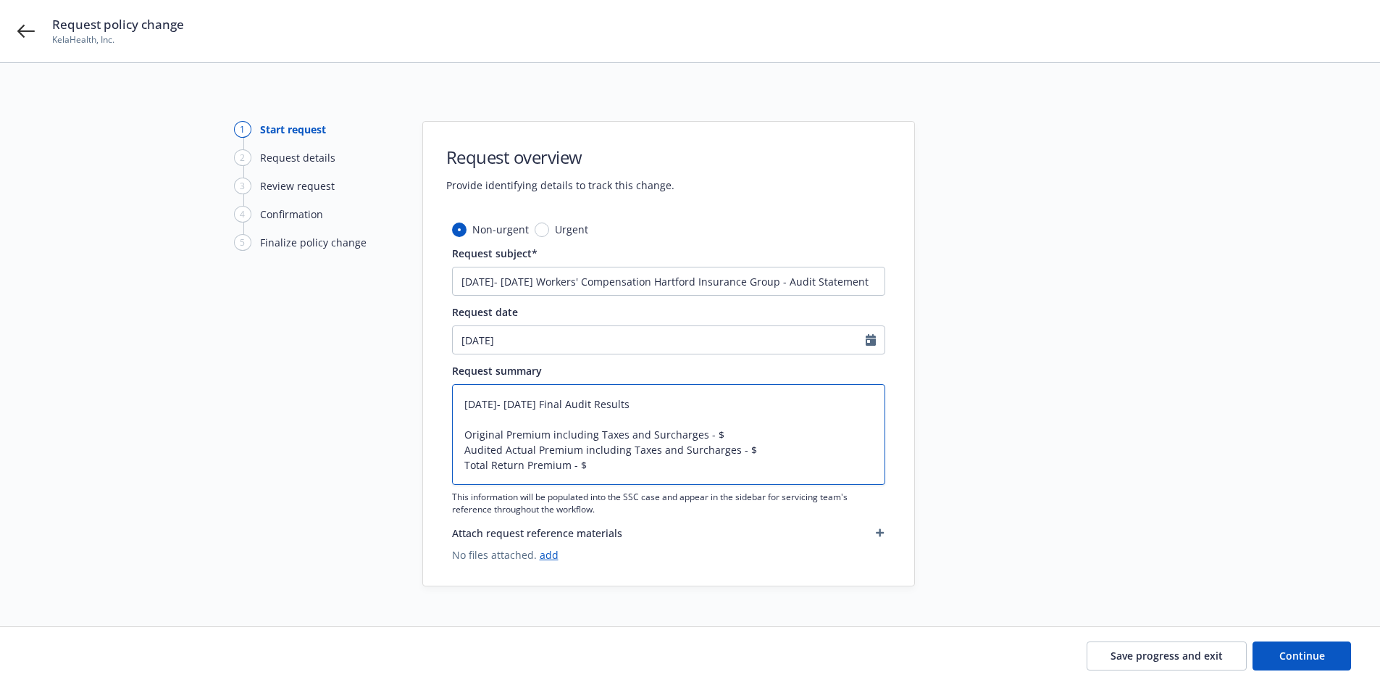
type textarea "x"
click at [772, 451] on textarea "12/27/2024- 6/1/2025 Final Audit Results Original Premium including Taxes and S…" at bounding box center [668, 434] width 433 height 101
paste textarea "1,075"
type textarea "12/27/2024- 6/1/2025 Final Audit Results Original Premium including Taxes and S…"
click at [698, 465] on textarea "12/27/2024- 6/1/2025 Final Audit Results Original Premium including Taxes and S…" at bounding box center [668, 434] width 433 height 101
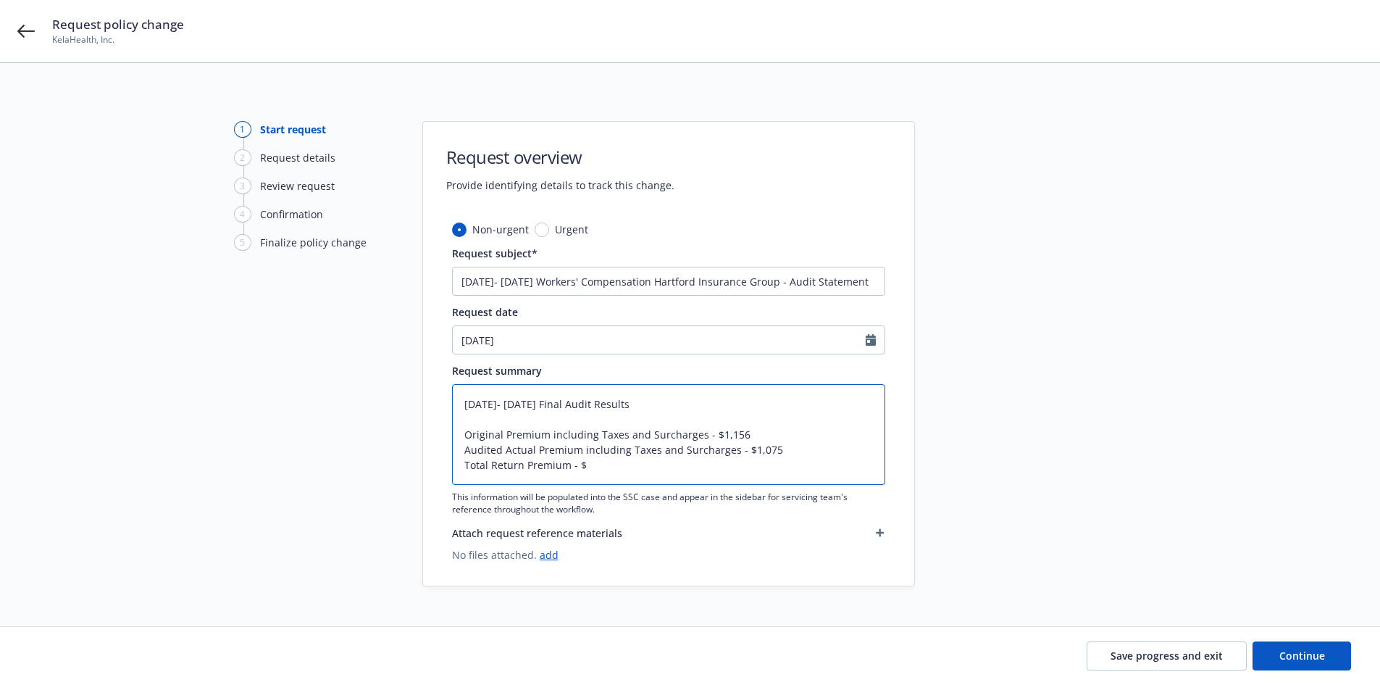
click at [698, 465] on textarea "12/27/2024- 6/1/2025 Final Audit Results Original Premium including Taxes and S…" at bounding box center [668, 434] width 433 height 101
type textarea "x"
type textarea "12/27/2024- 6/1/2025 Final Audit Results Original Premium including Taxes and S…"
type textarea "x"
type textarea "12/27/2024- 6/1/2025 Final Audit Results Original Premium including Taxes and S…"
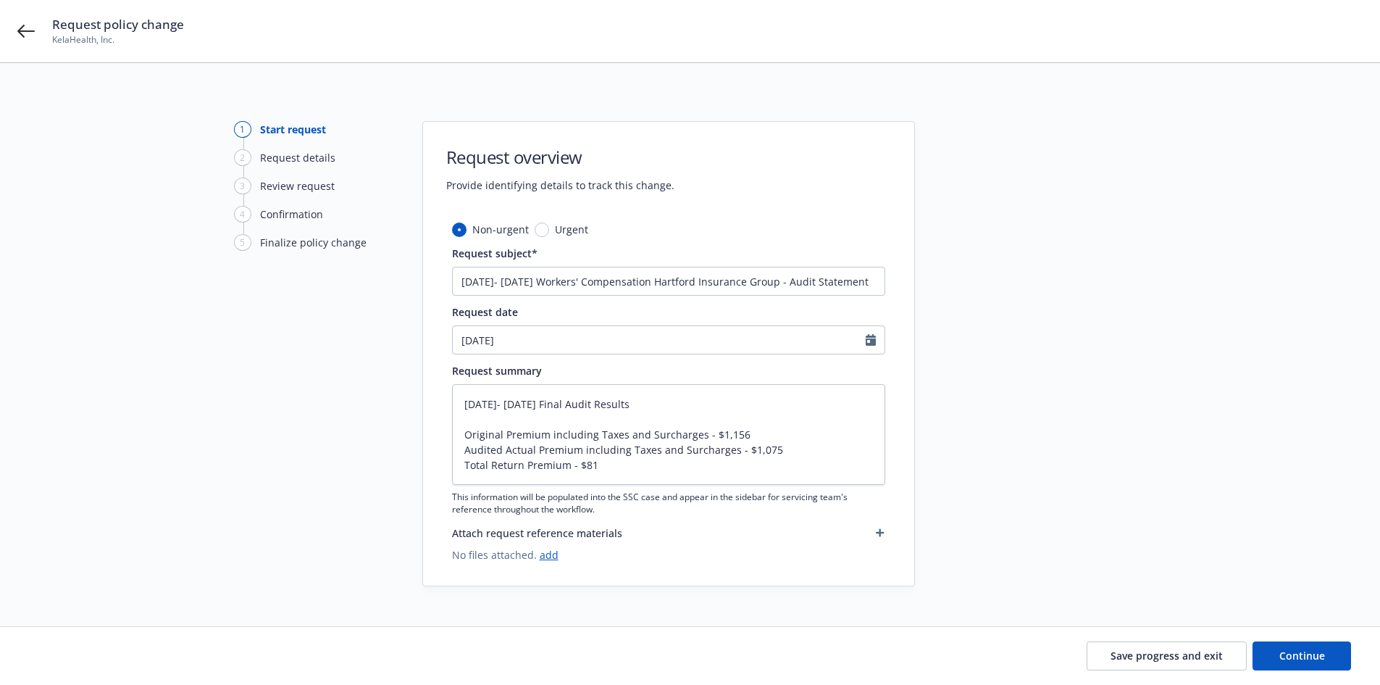
click at [169, 491] on div "1 Start request 2 Request details 3 Review request 4 Confirmation 5 Finalize po…" at bounding box center [690, 353] width 1346 height 465
click at [1329, 659] on button "Continue" at bounding box center [1302, 655] width 99 height 29
type textarea "x"
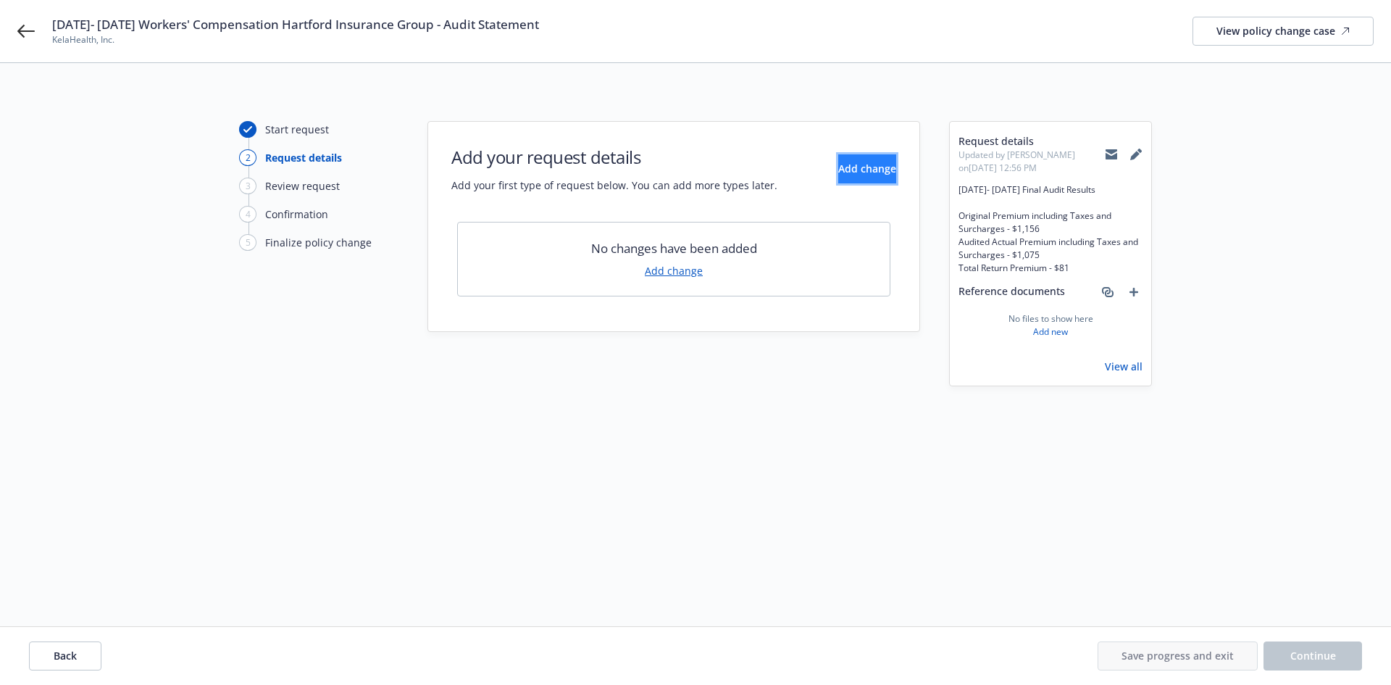
click at [838, 162] on span "Add change" at bounding box center [867, 169] width 58 height 14
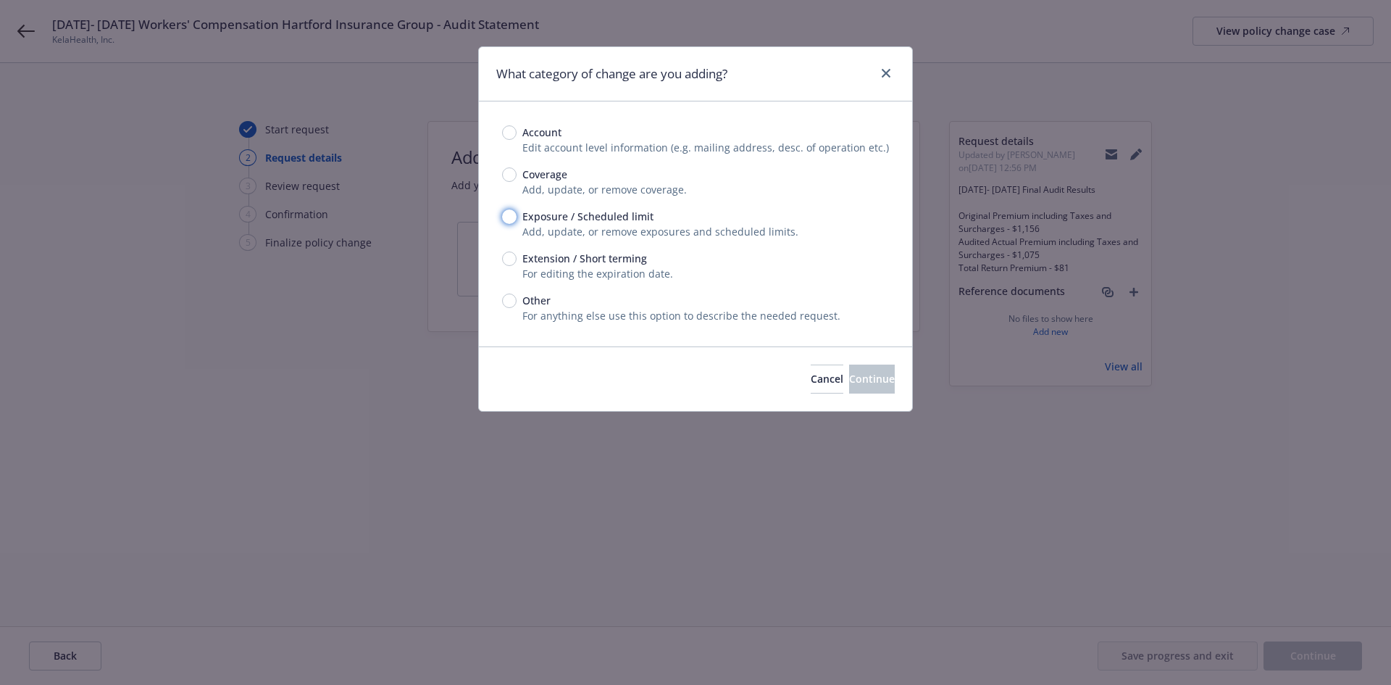
click at [505, 215] on input "Exposure / Scheduled limit" at bounding box center [509, 216] width 14 height 14
radio input "true"
click at [849, 374] on span "Continue" at bounding box center [872, 379] width 46 height 14
type textarea "x"
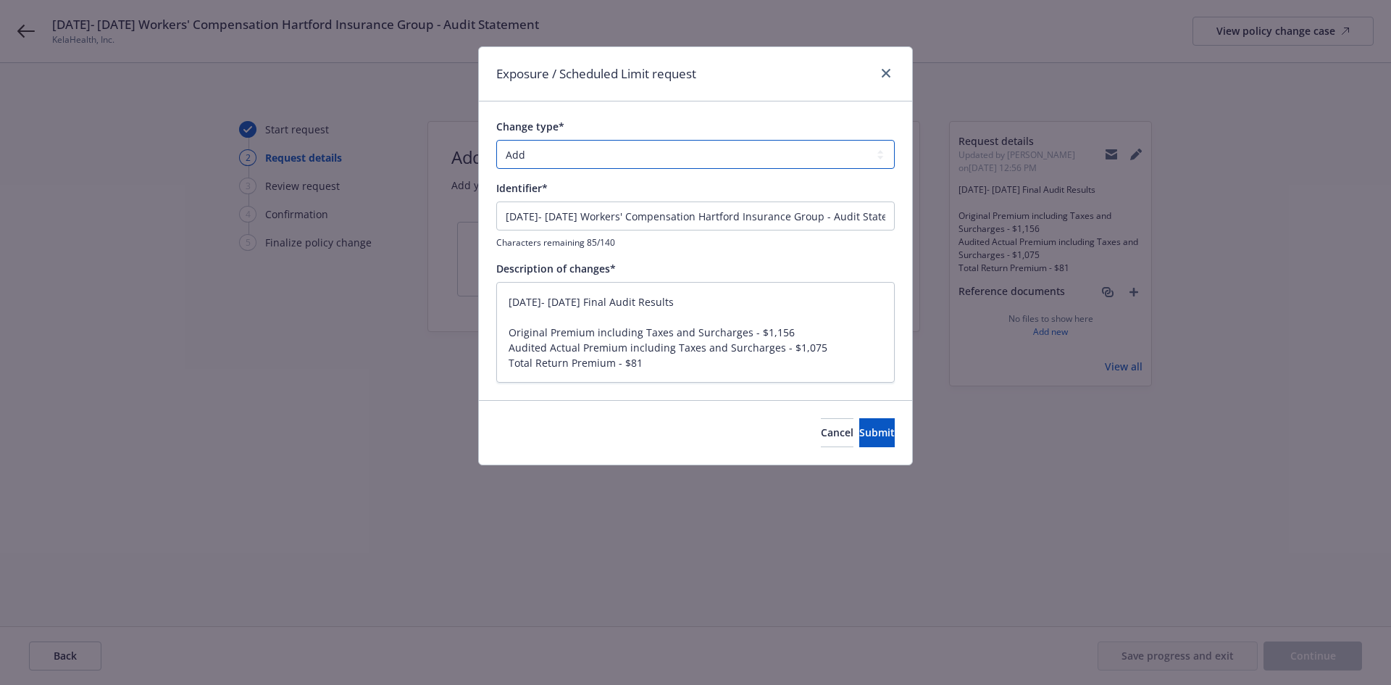
click at [588, 155] on select "Add Audit Change Remove" at bounding box center [695, 154] width 399 height 29
select select "AUDIT"
click at [496, 140] on select "Add Audit Change Remove" at bounding box center [695, 154] width 399 height 29
drag, startPoint x: 728, startPoint y: 293, endPoint x: 479, endPoint y: 301, distance: 249.4
click at [479, 301] on div "Change type* Add Audit Change Remove Identifier* 12/27/2024- 6/1/2025 Workers' …" at bounding box center [695, 250] width 433 height 298
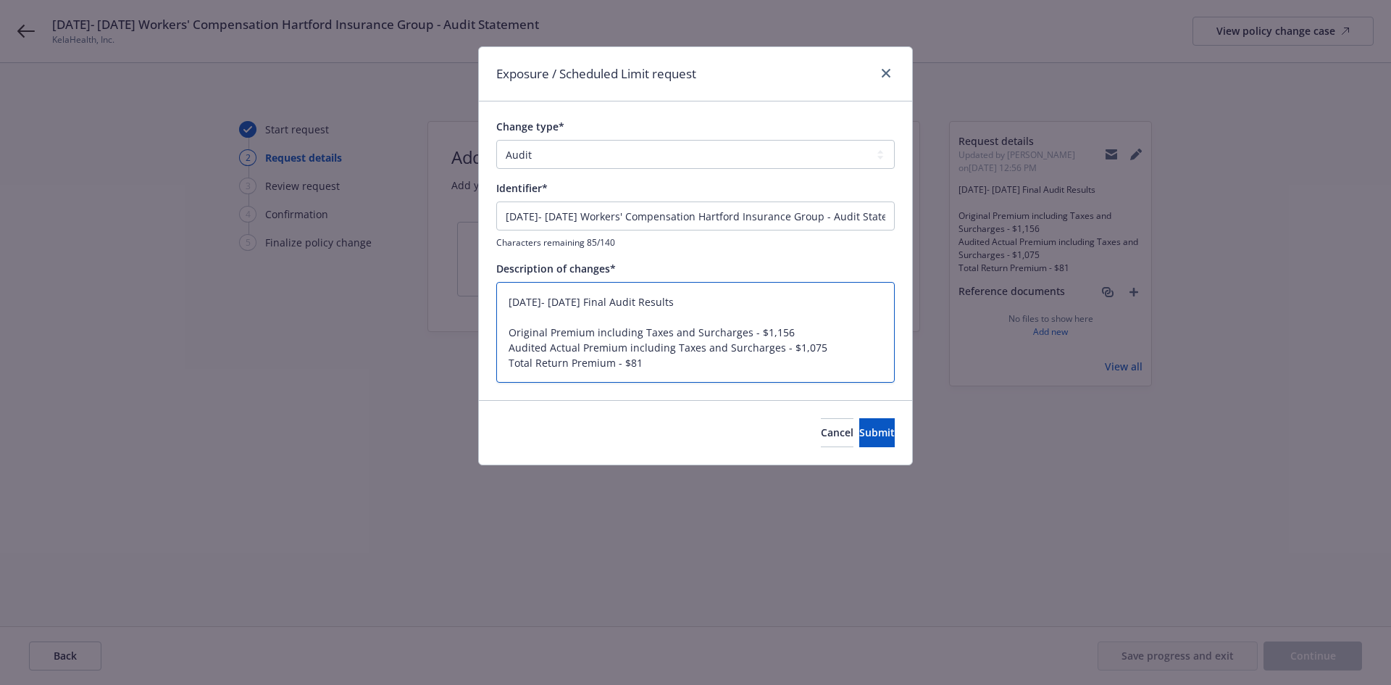
type textarea "x"
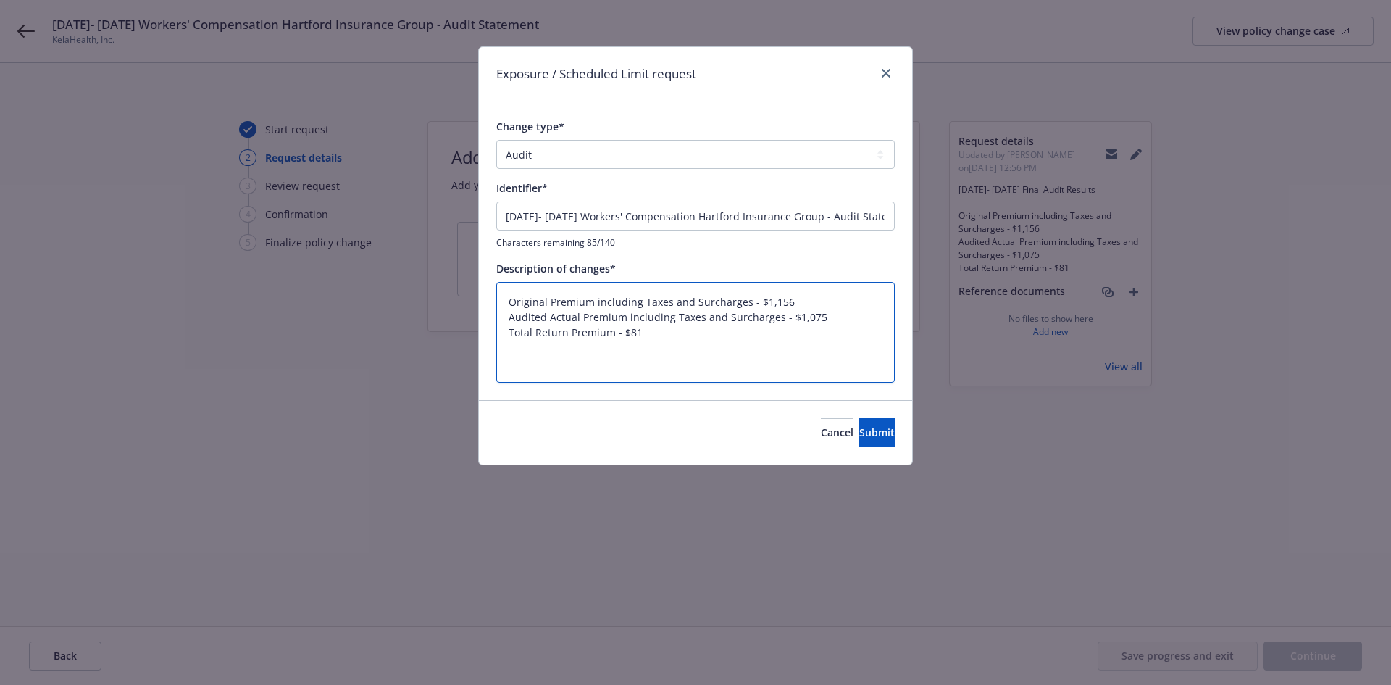
type textarea "Original Premium including Taxes and Surcharges - $1,156 Audited Actual Premium…"
click at [659, 213] on input "12/27/2024- 6/1/2025 Workers' Compensation Hartford Insurance Group - Audit Sta…" at bounding box center [695, 215] width 399 height 29
paste input "Final Audit Results"
type textarea "x"
type input "12/27/2024- 6/1/2025 Final Audit Results"
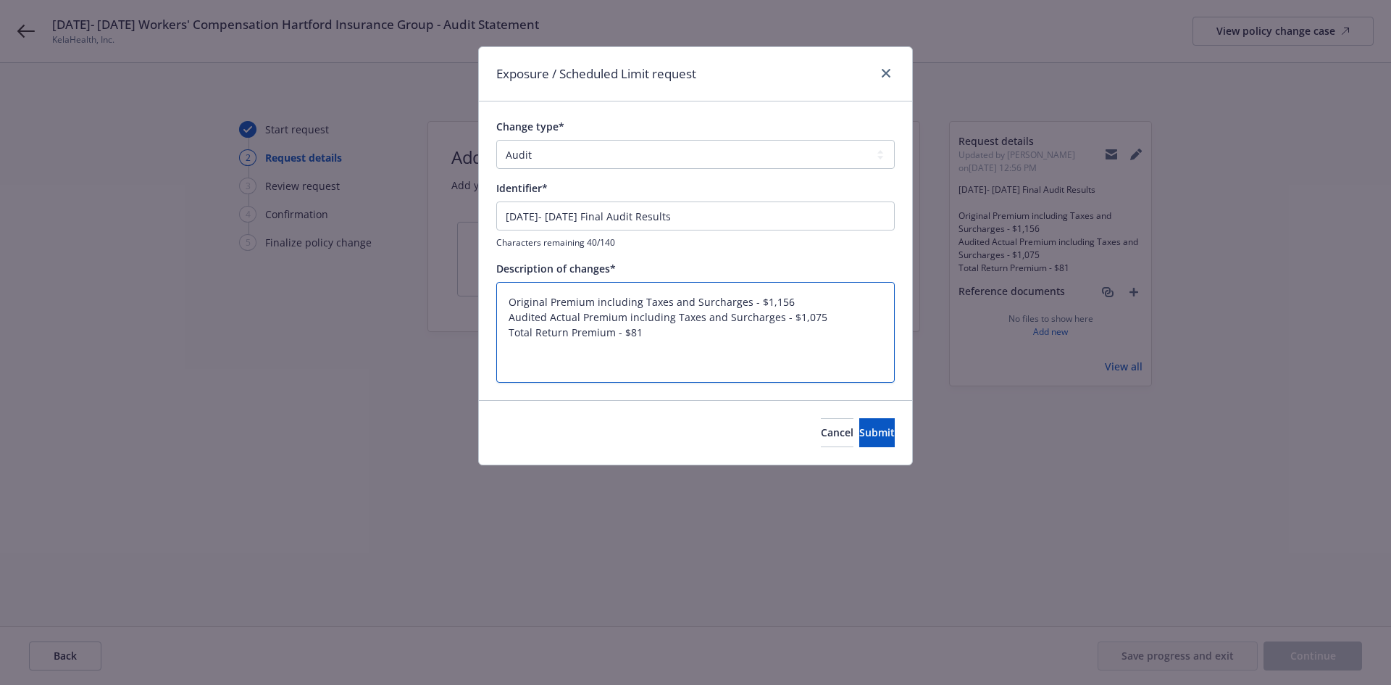
click at [506, 336] on textarea "Original Premium including Taxes and Surcharges - $1,156 Audited Actual Premium…" at bounding box center [695, 332] width 399 height 101
type textarea "x"
type textarea "Original Premium including Taxes and Surcharges - $1,156 Audited Actual Premium…"
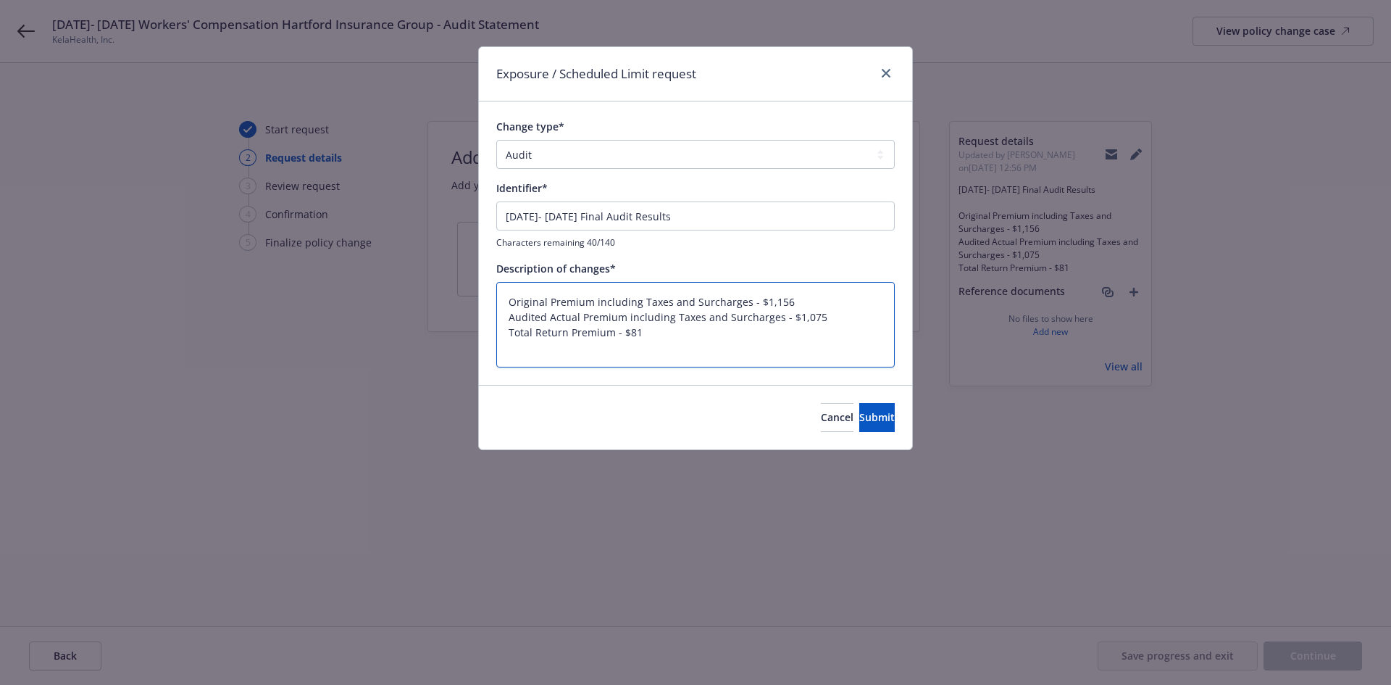
type textarea "x"
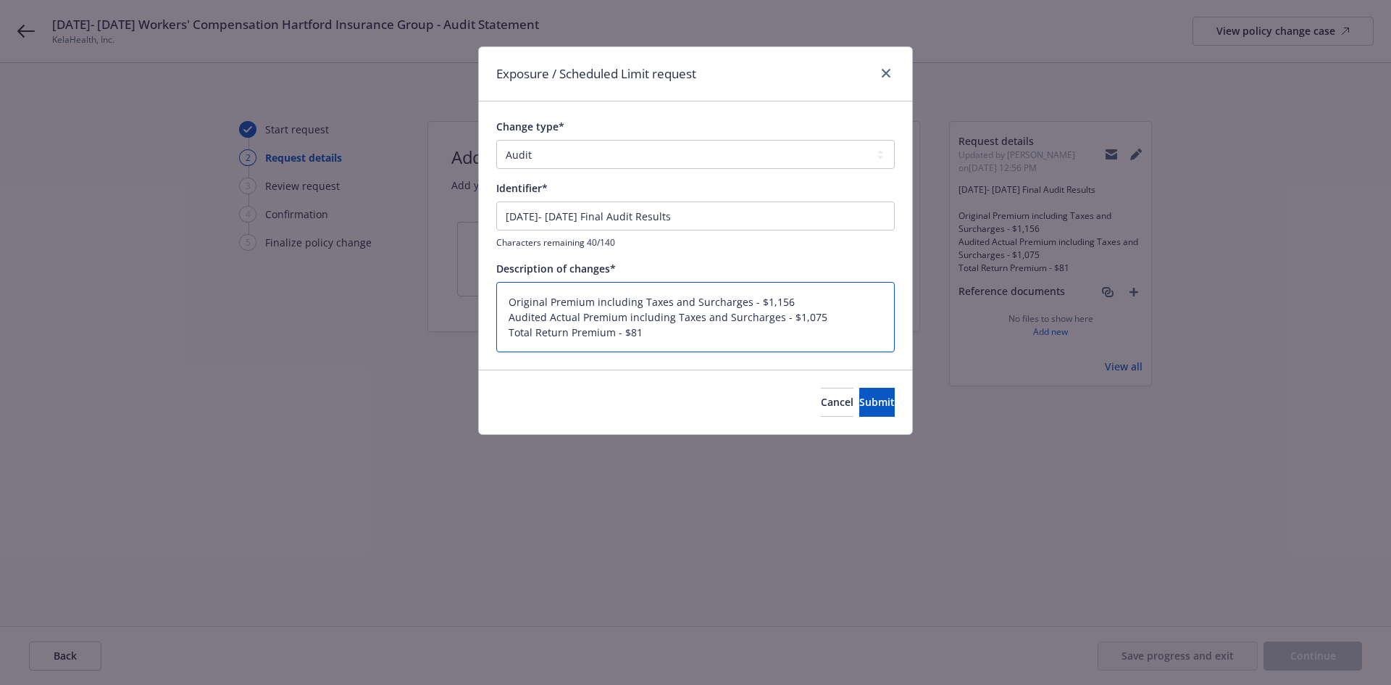
type textarea "Original Premium including Taxes and Surcharges - $1,156 Audited Actual Premium…"
click at [767, 331] on textarea "Original Premium including Taxes and Surcharges - $1,156 Audited Actual Premium…" at bounding box center [695, 317] width 399 height 70
click at [881, 325] on textarea "Original Premium including Taxes and Surcharges - $1,156 Audited Actual Premium…" at bounding box center [695, 317] width 399 height 70
click at [860, 408] on span "Submit" at bounding box center [877, 402] width 36 height 14
type textarea "x"
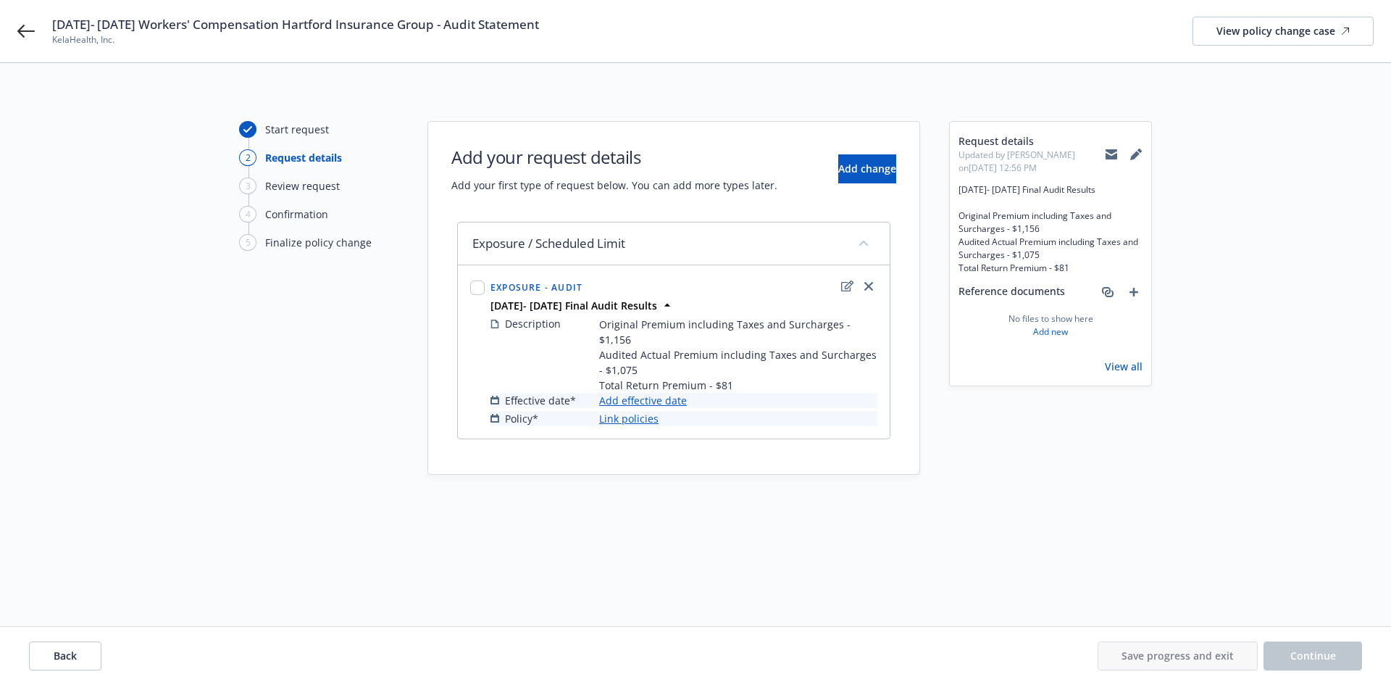
click at [679, 393] on link "Add effective date" at bounding box center [643, 400] width 88 height 15
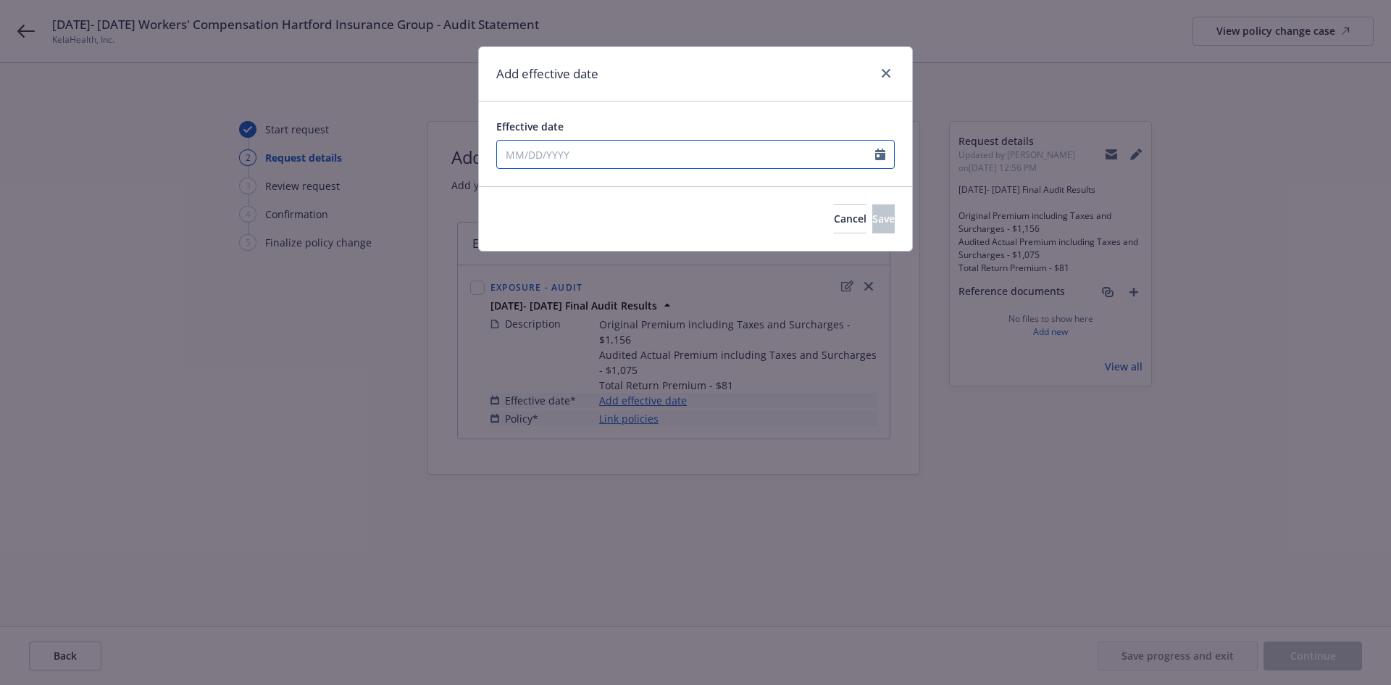
click at [575, 156] on input "Effective date" at bounding box center [686, 155] width 378 height 28
select select "9"
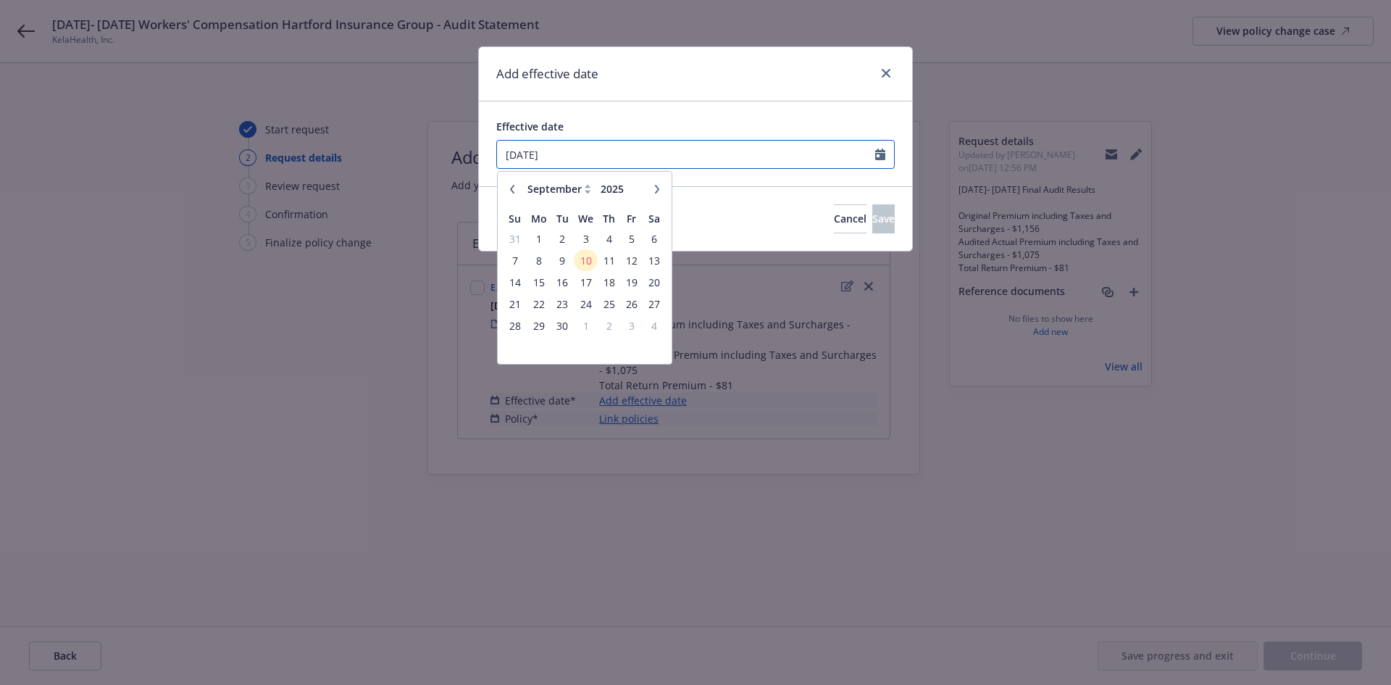
type input "12/27/2024"
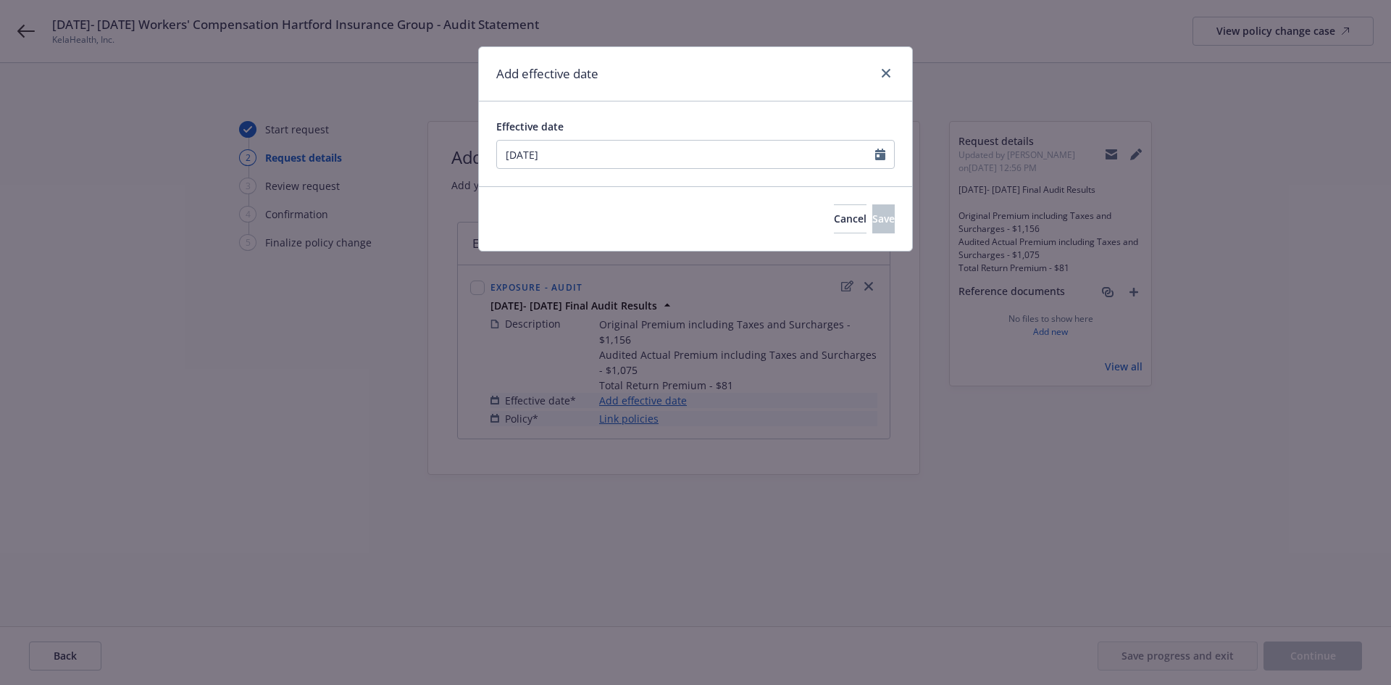
click at [642, 104] on div "Effective date 12/27/2024 January February March April May June July August Sep…" at bounding box center [695, 143] width 433 height 85
click at [872, 220] on span "Save" at bounding box center [883, 219] width 22 height 14
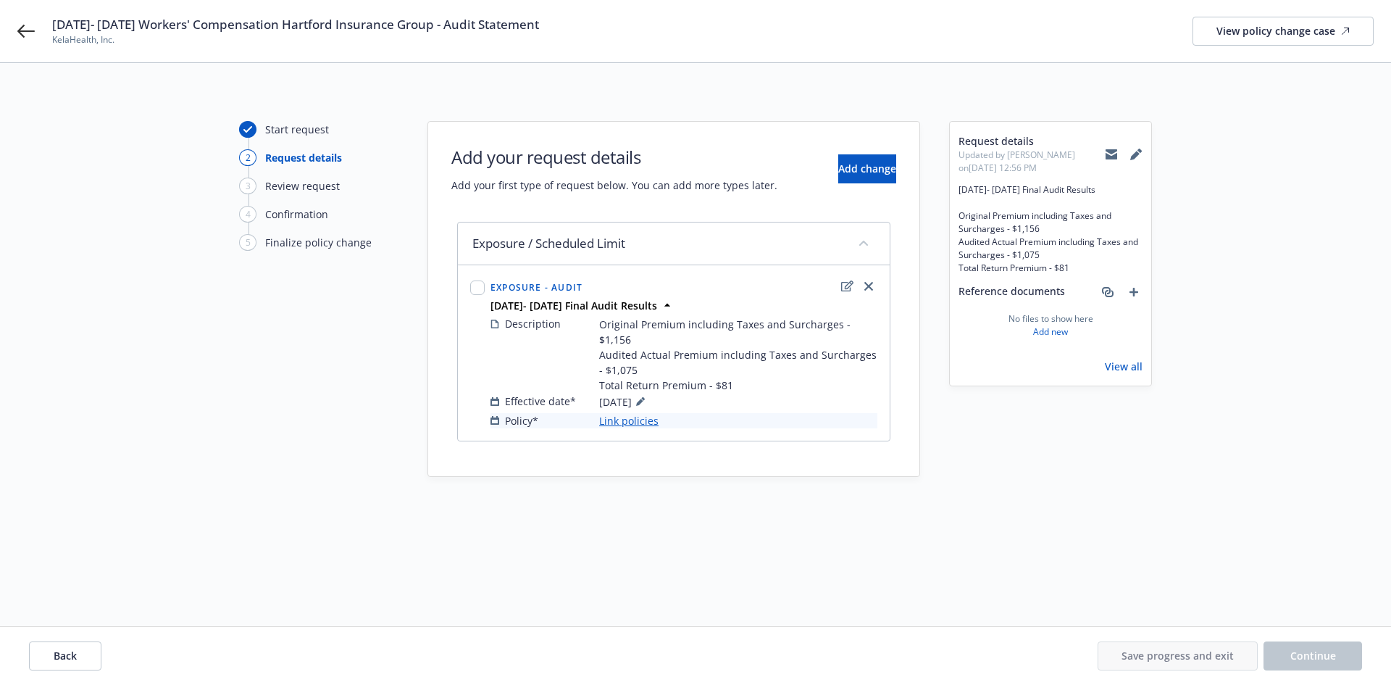
click at [627, 413] on link "Link policies" at bounding box center [628, 420] width 59 height 15
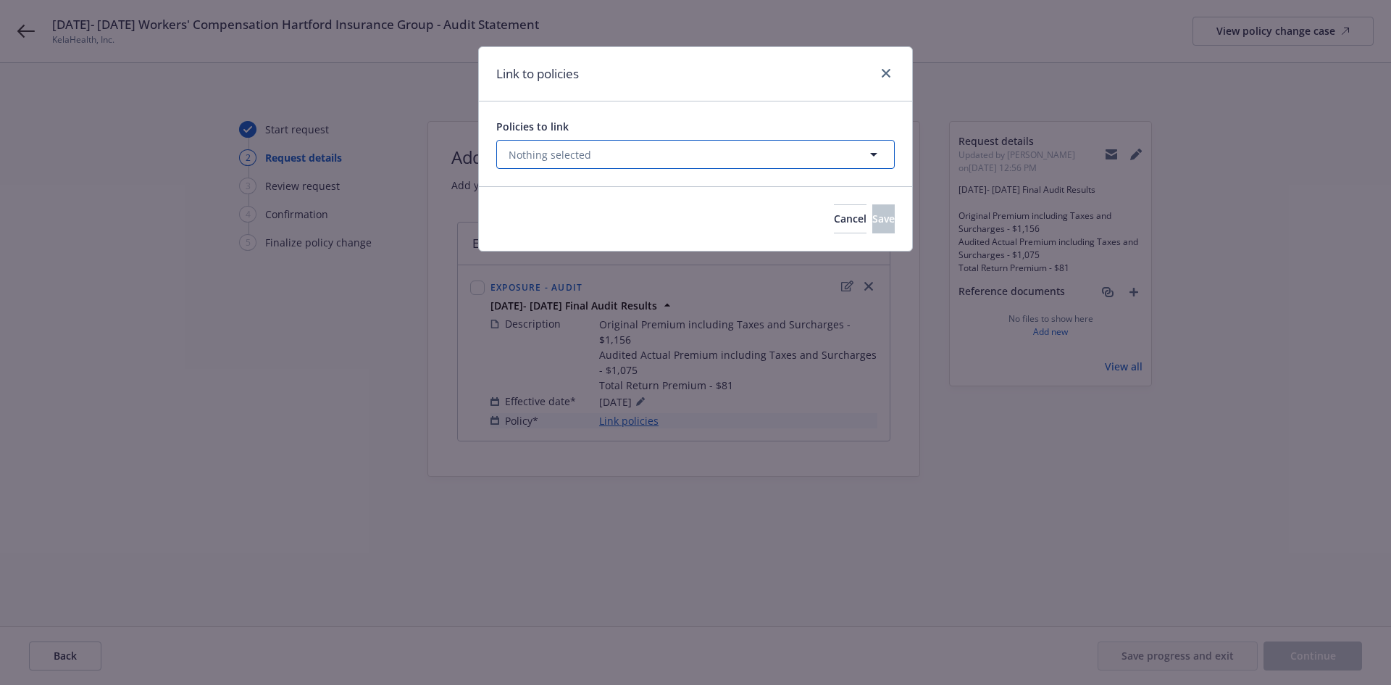
click at [739, 151] on button "Nothing selected" at bounding box center [695, 154] width 399 height 29
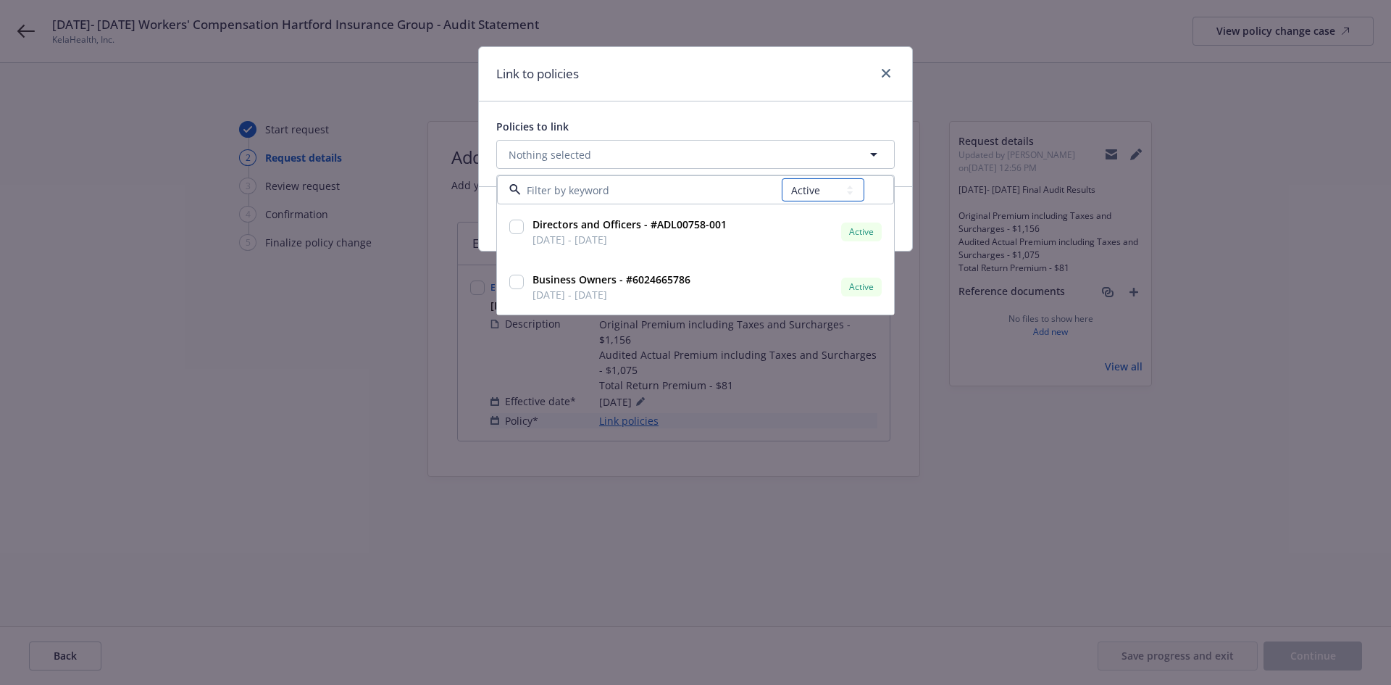
click at [825, 191] on select "All Active Upcoming Expired Cancelled" at bounding box center [823, 189] width 83 height 23
select select "CANCELLED"
click at [783, 178] on select "All Active Upcoming Expired Cancelled" at bounding box center [823, 189] width 83 height 23
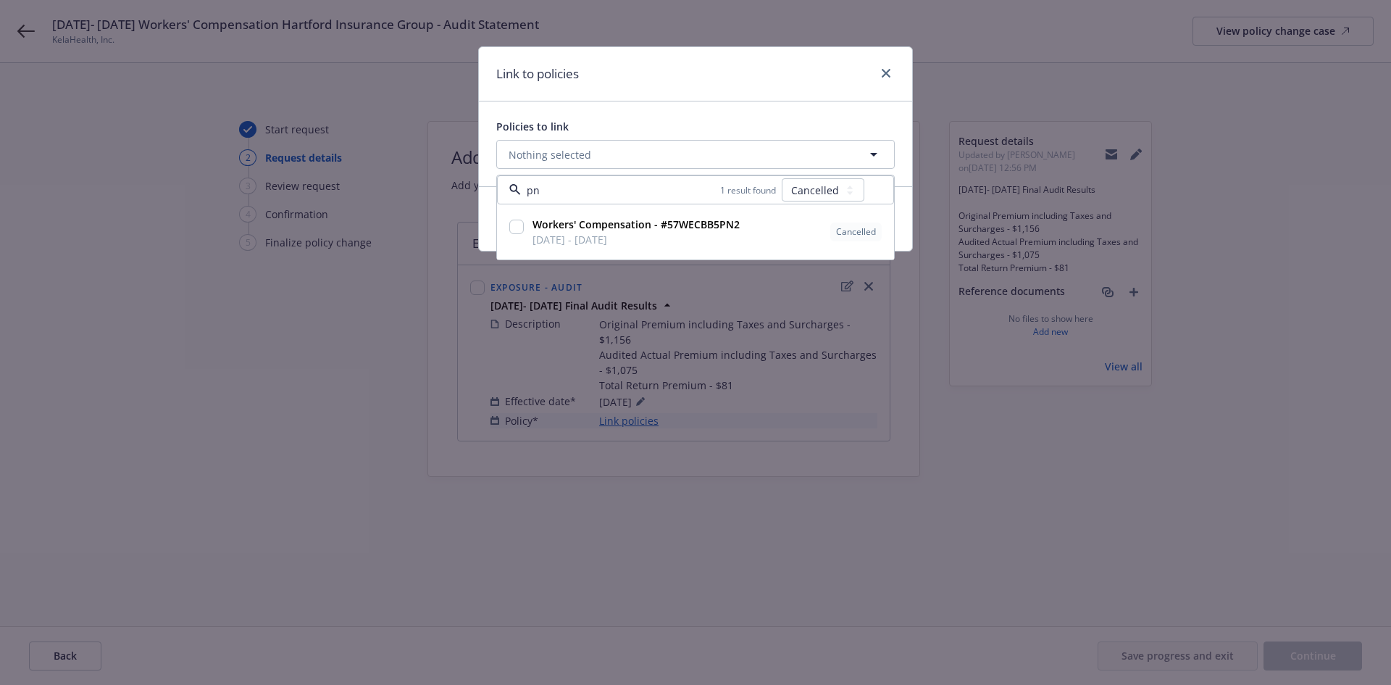
type input "pn2"
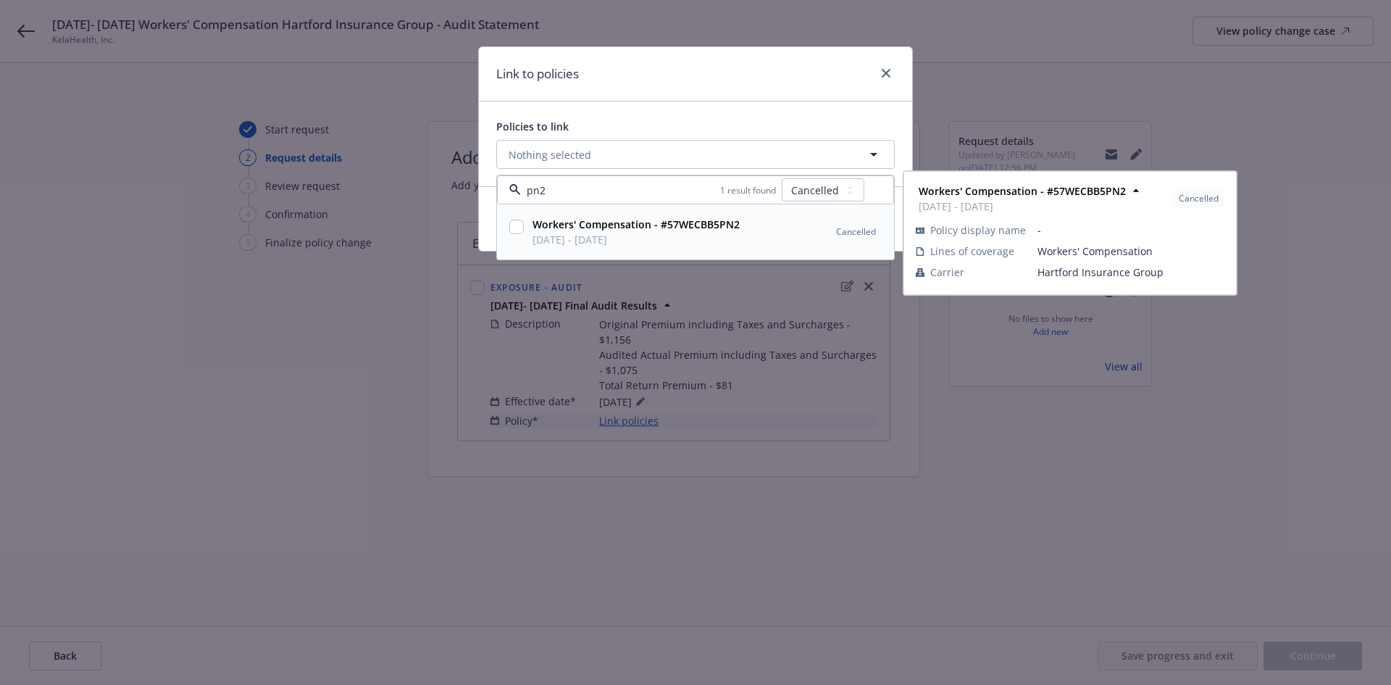
click at [660, 235] on span "12/27/2024 - 12/27/2025" at bounding box center [636, 239] width 207 height 15
checkbox input "true"
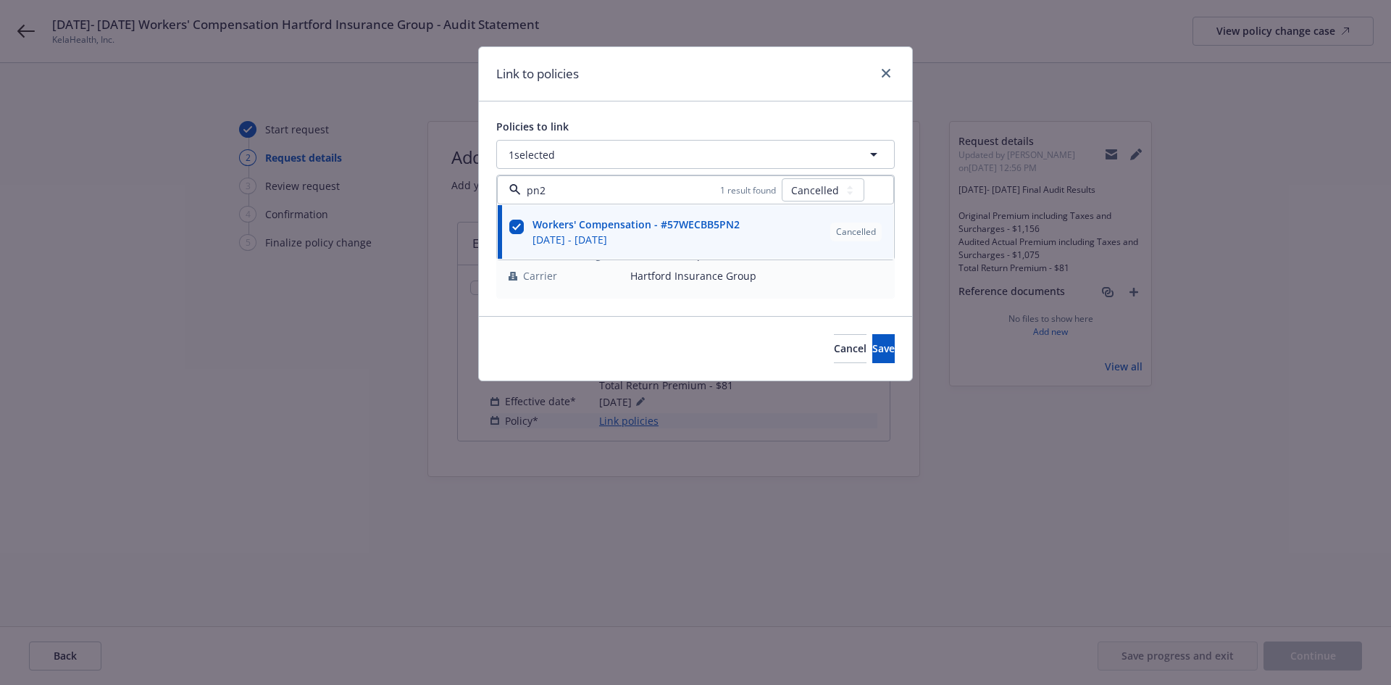
type input "pn2"
click at [620, 288] on div "Policy display name - Lines of coverage Workers' Compensation Carrier Hartford …" at bounding box center [696, 254] width 380 height 69
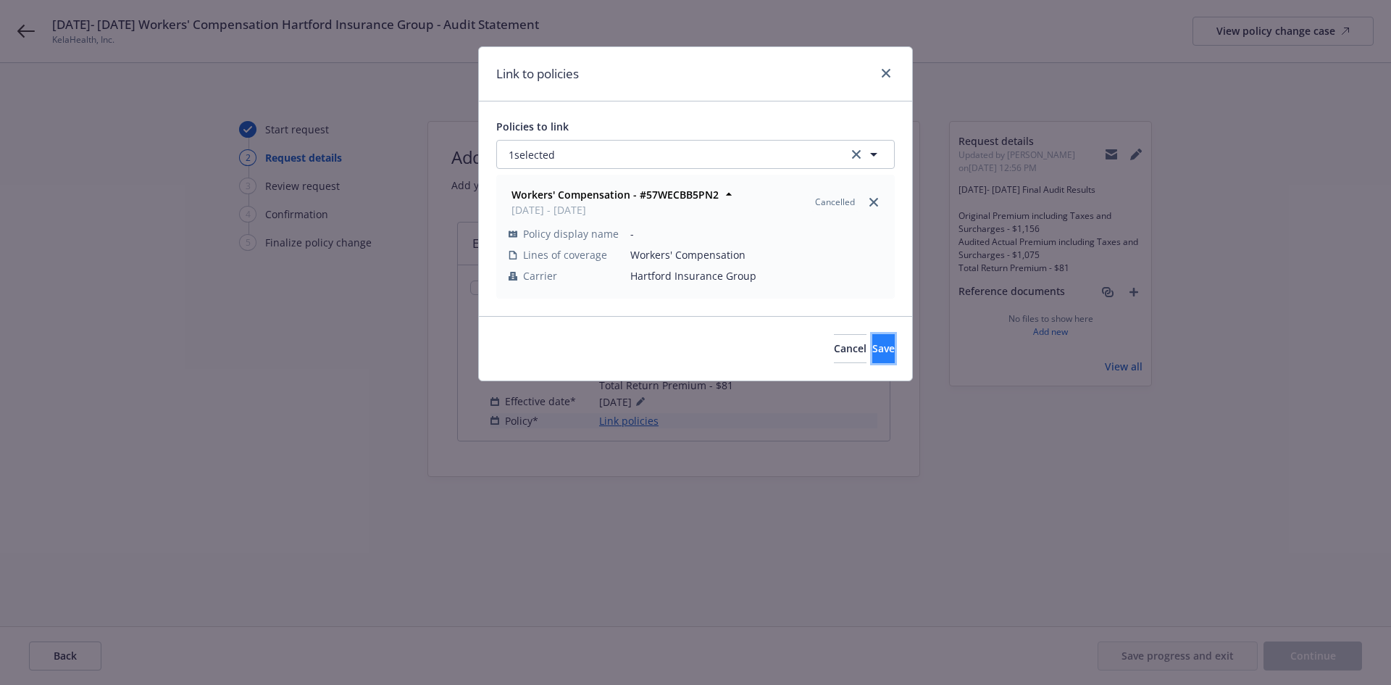
click at [872, 348] on span "Save" at bounding box center [883, 348] width 22 height 14
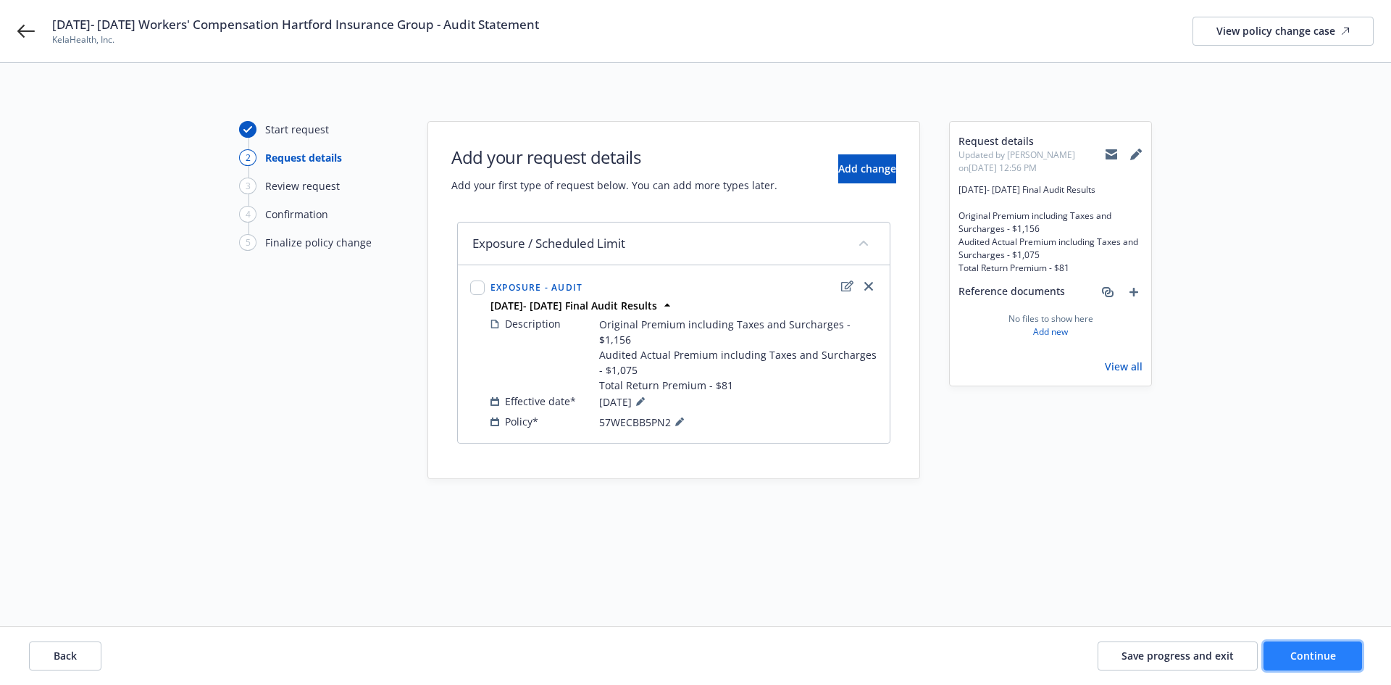
click at [1325, 664] on button "Continue" at bounding box center [1313, 655] width 99 height 29
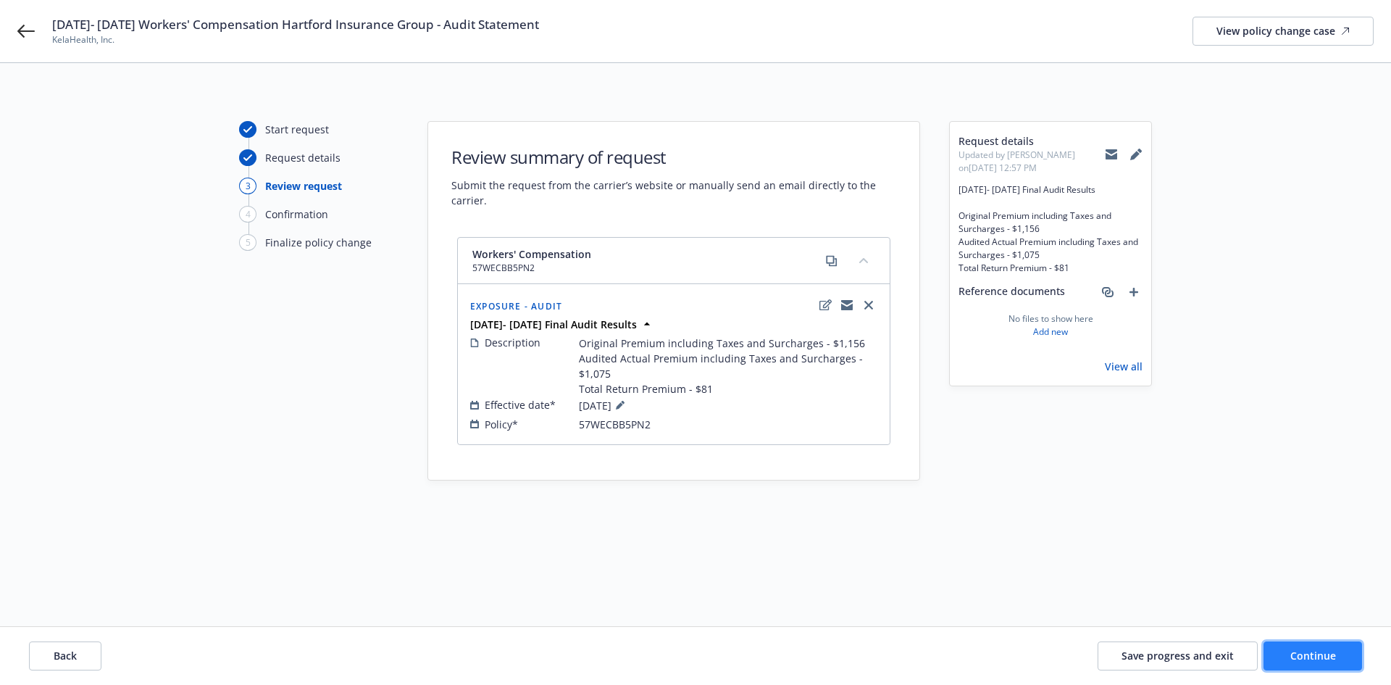
click at [1325, 662] on button "Continue" at bounding box center [1313, 655] width 99 height 29
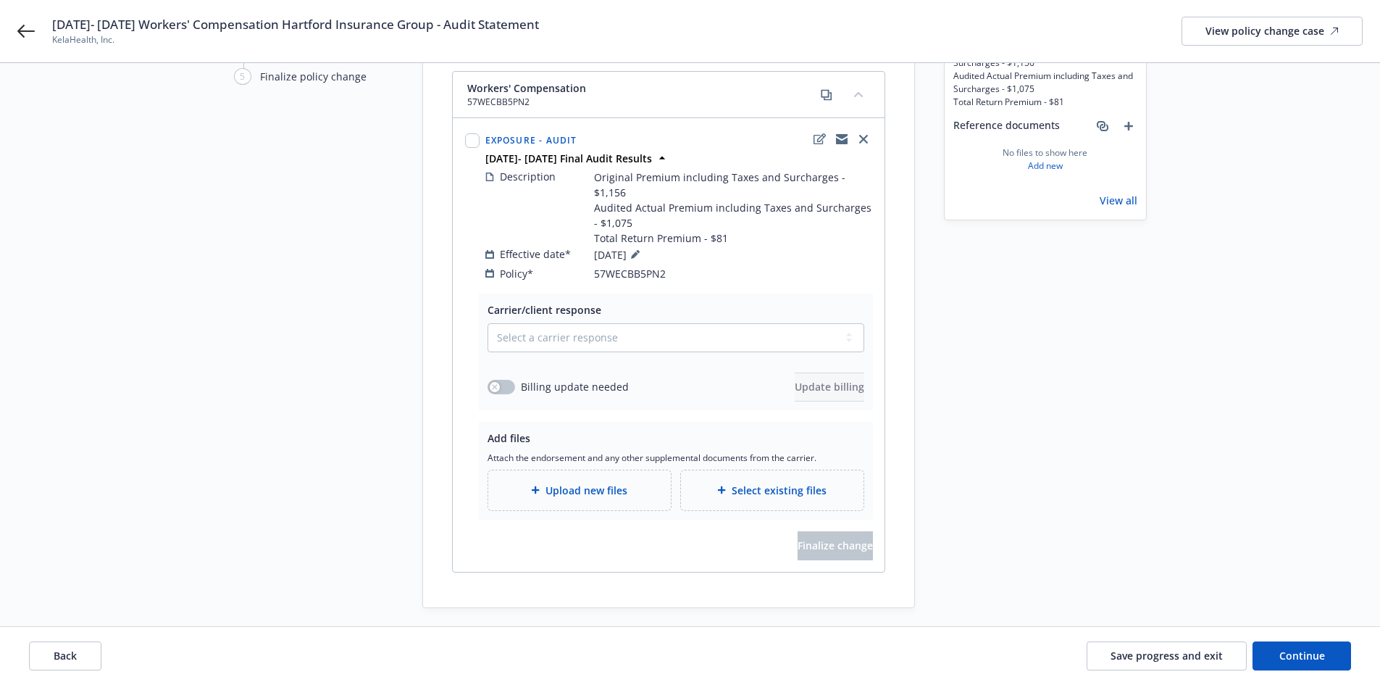
scroll to position [175, 0]
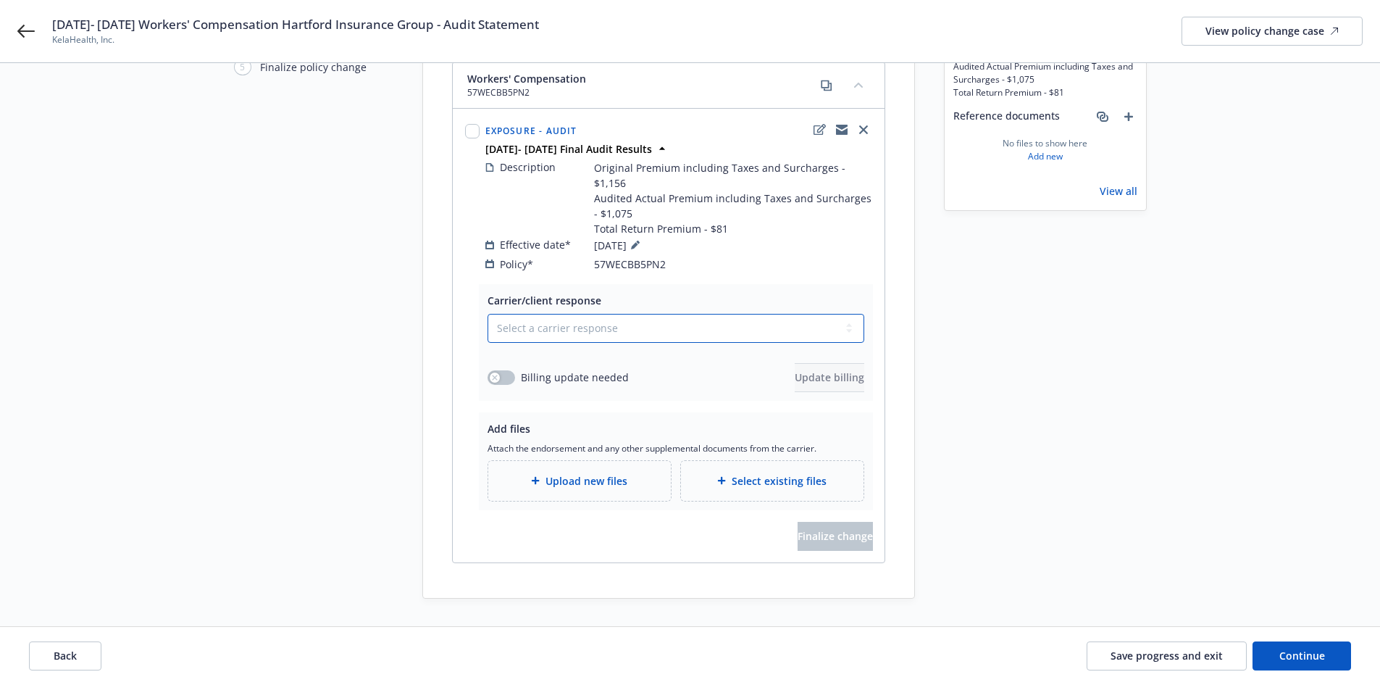
click at [659, 314] on select "Select a carrier response Accepted Accepted with revision No endorsement needed…" at bounding box center [676, 328] width 377 height 29
click at [549, 314] on select "Select a carrier response Accepted Accepted with revision No endorsement needed…" at bounding box center [676, 328] width 377 height 29
select select "ACCEPTED"
click at [488, 314] on select "Select a carrier response Accepted Accepted with revision No endorsement needed…" at bounding box center [676, 328] width 377 height 29
click at [503, 370] on button "button" at bounding box center [502, 377] width 28 height 14
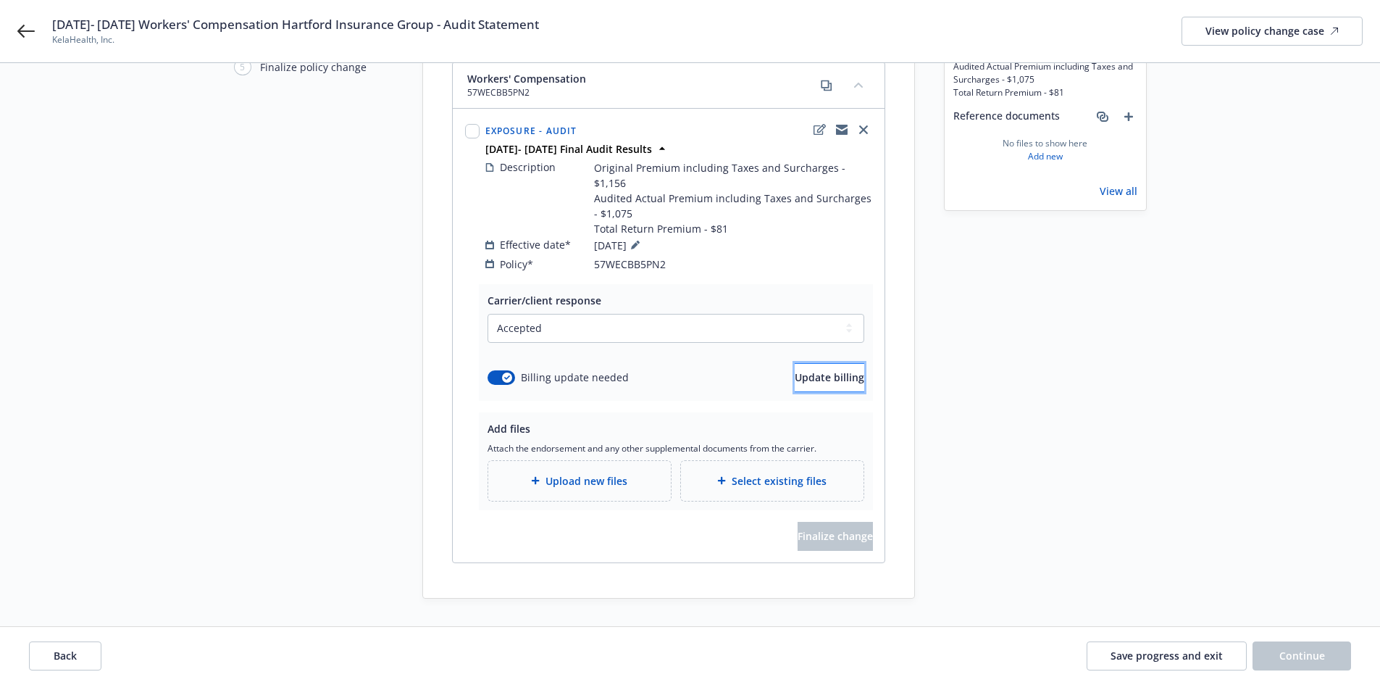
click at [820, 363] on button "Update billing" at bounding box center [830, 377] width 70 height 29
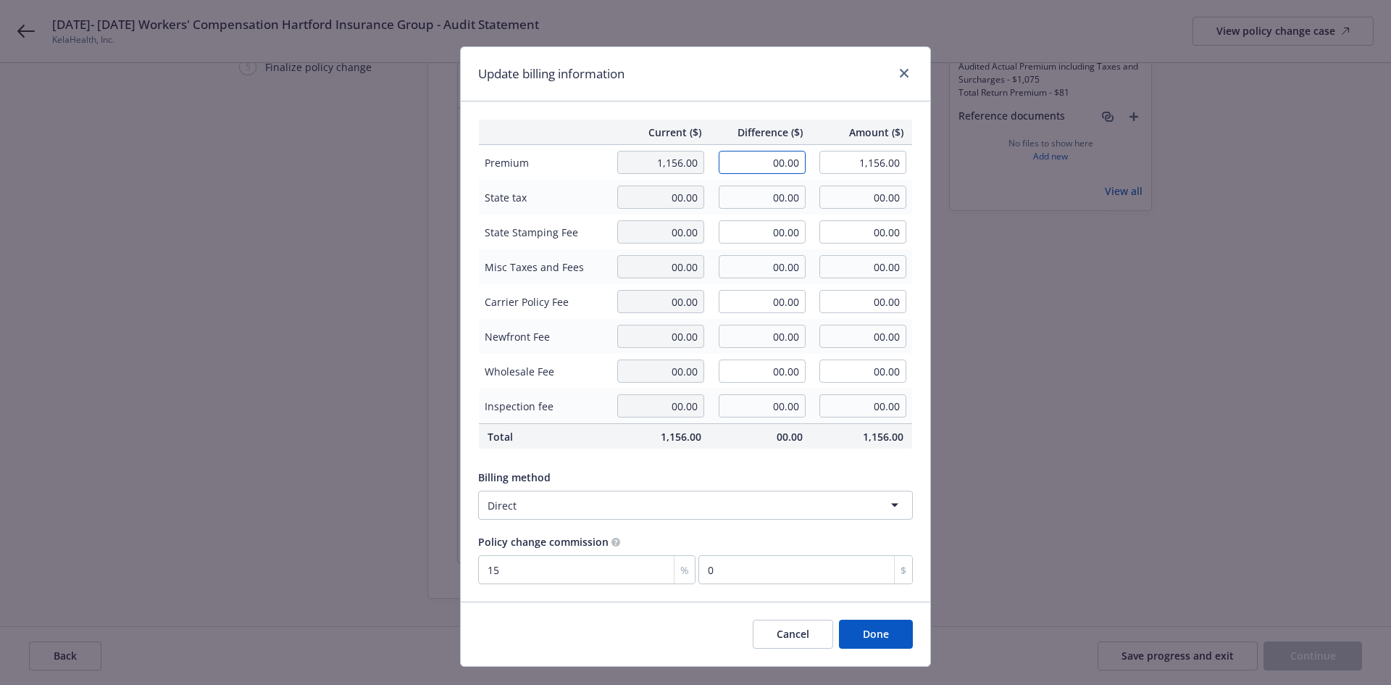
click at [748, 151] on input "00.00" at bounding box center [762, 162] width 87 height 23
type input "-81.00"
type input "1,075.00"
type input "-12.15"
click at [1091, 427] on div "Update billing information Current ($) Difference ($) Amount ($) Premium 1,156.…" at bounding box center [695, 342] width 1391 height 685
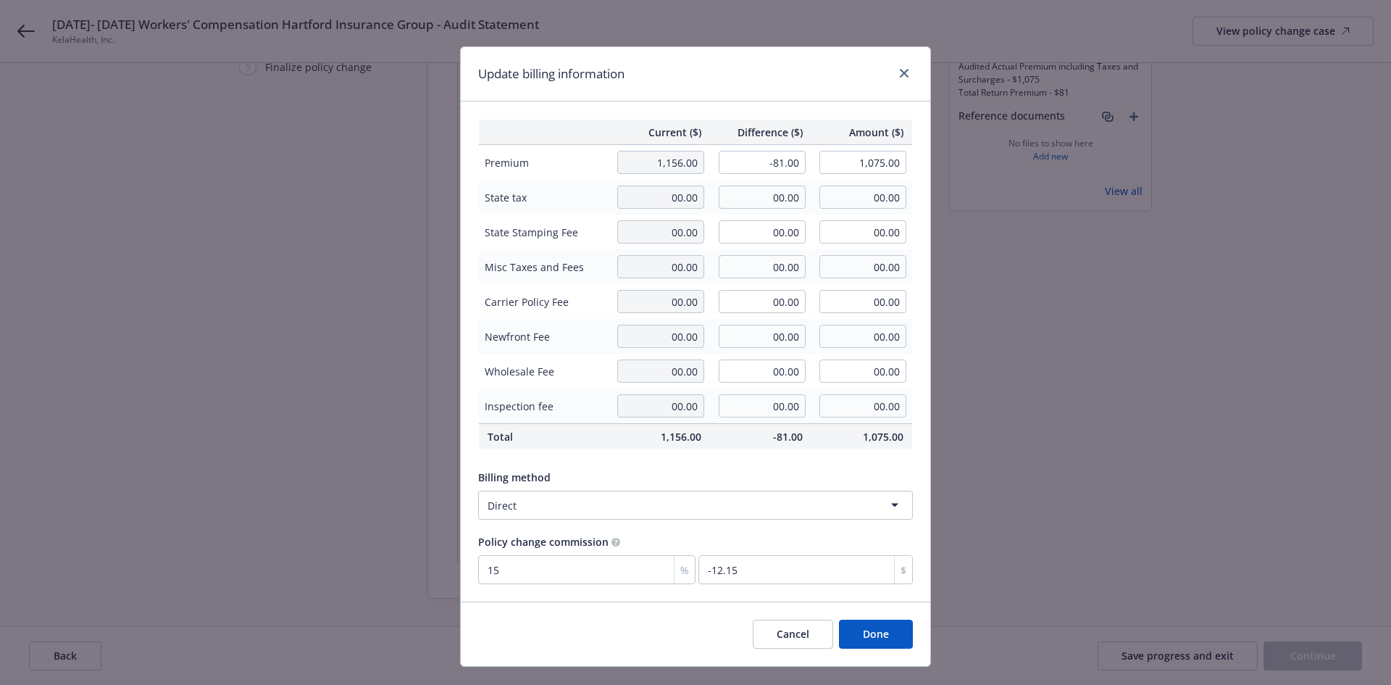
click at [888, 635] on button "Done" at bounding box center [876, 634] width 74 height 29
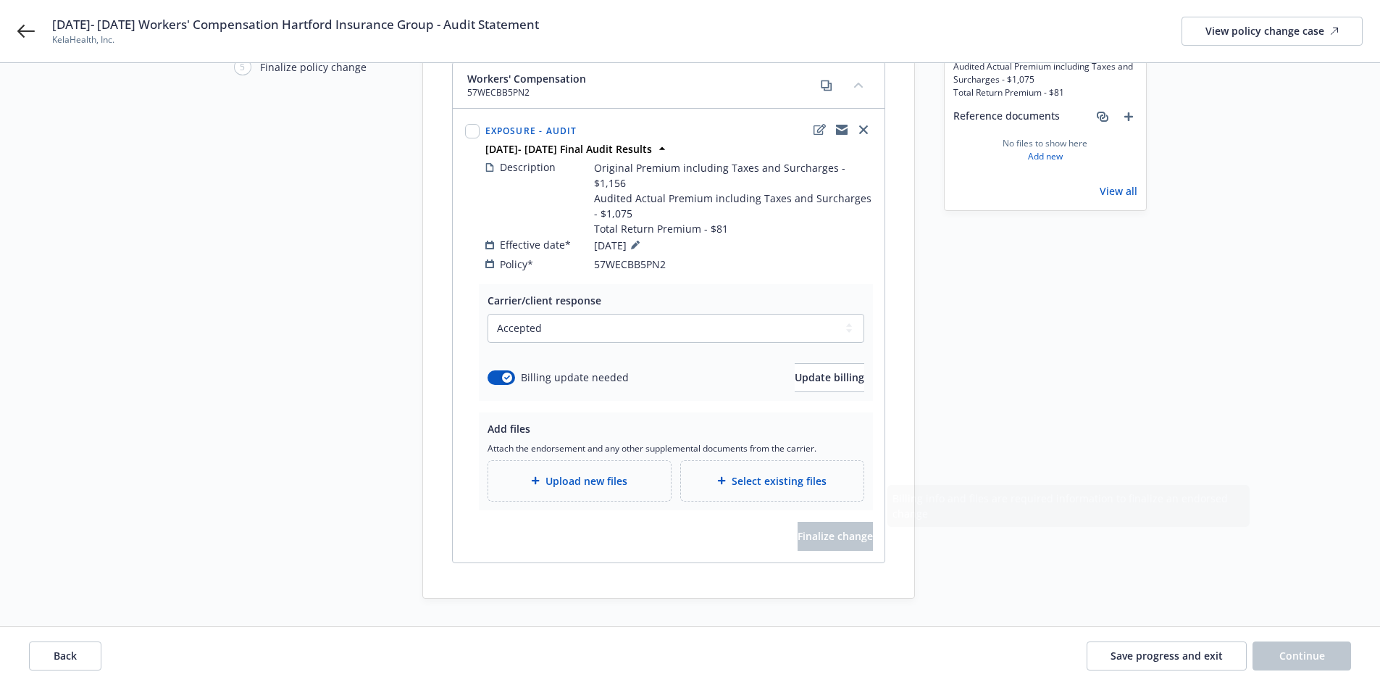
click at [619, 461] on div "Upload new files" at bounding box center [579, 481] width 183 height 40
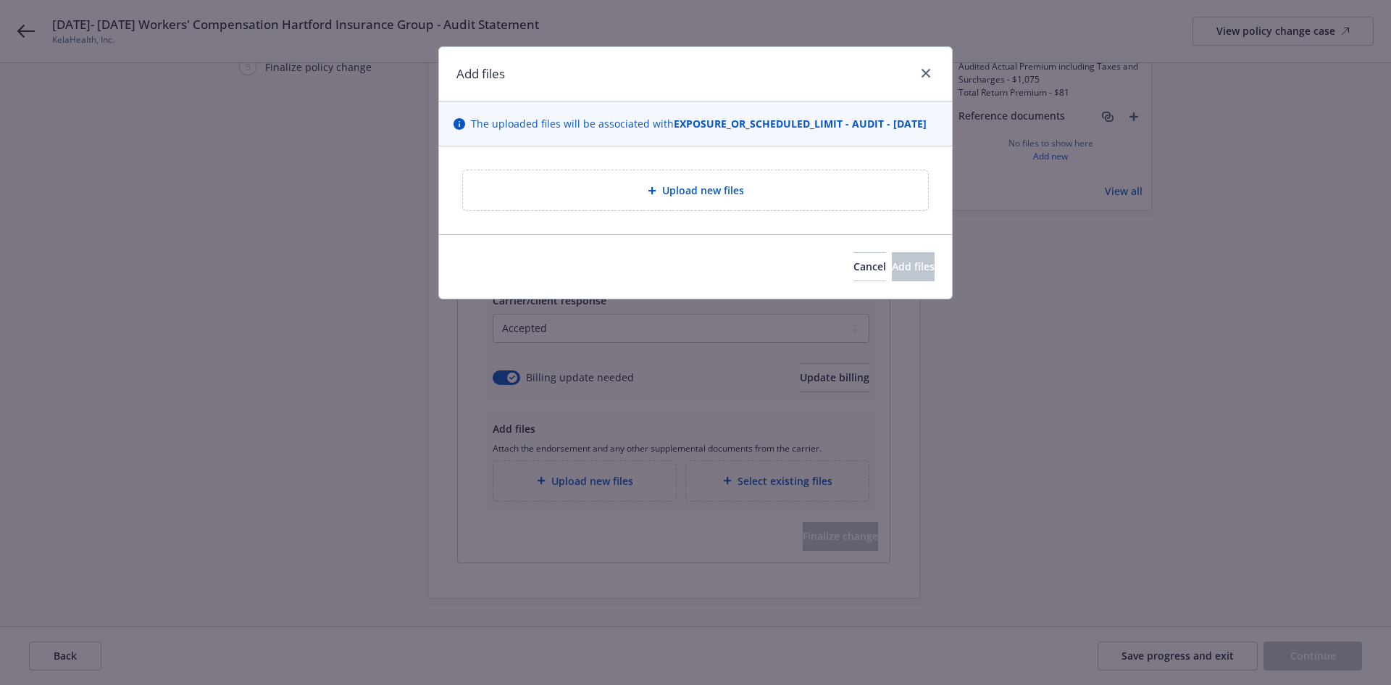
click at [766, 199] on div "Upload new files" at bounding box center [696, 190] width 442 height 17
type textarea "x"
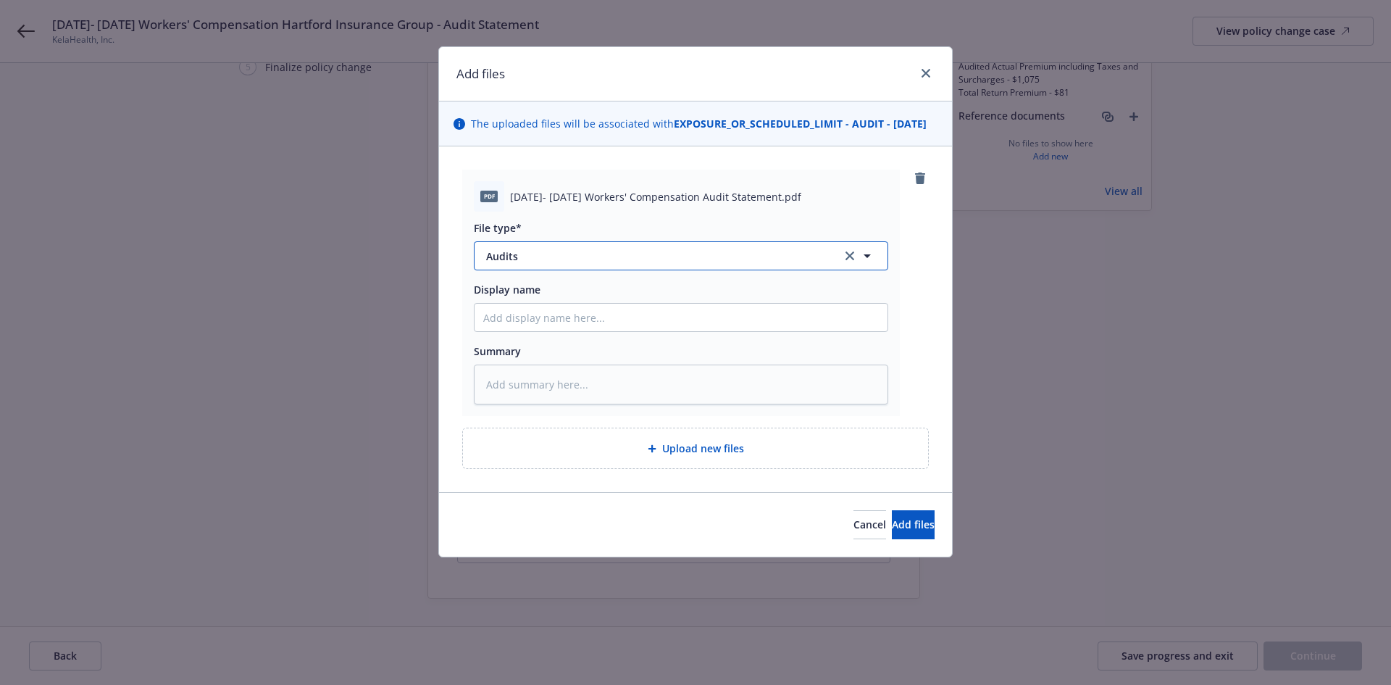
click at [635, 264] on span "Audits" at bounding box center [653, 256] width 335 height 15
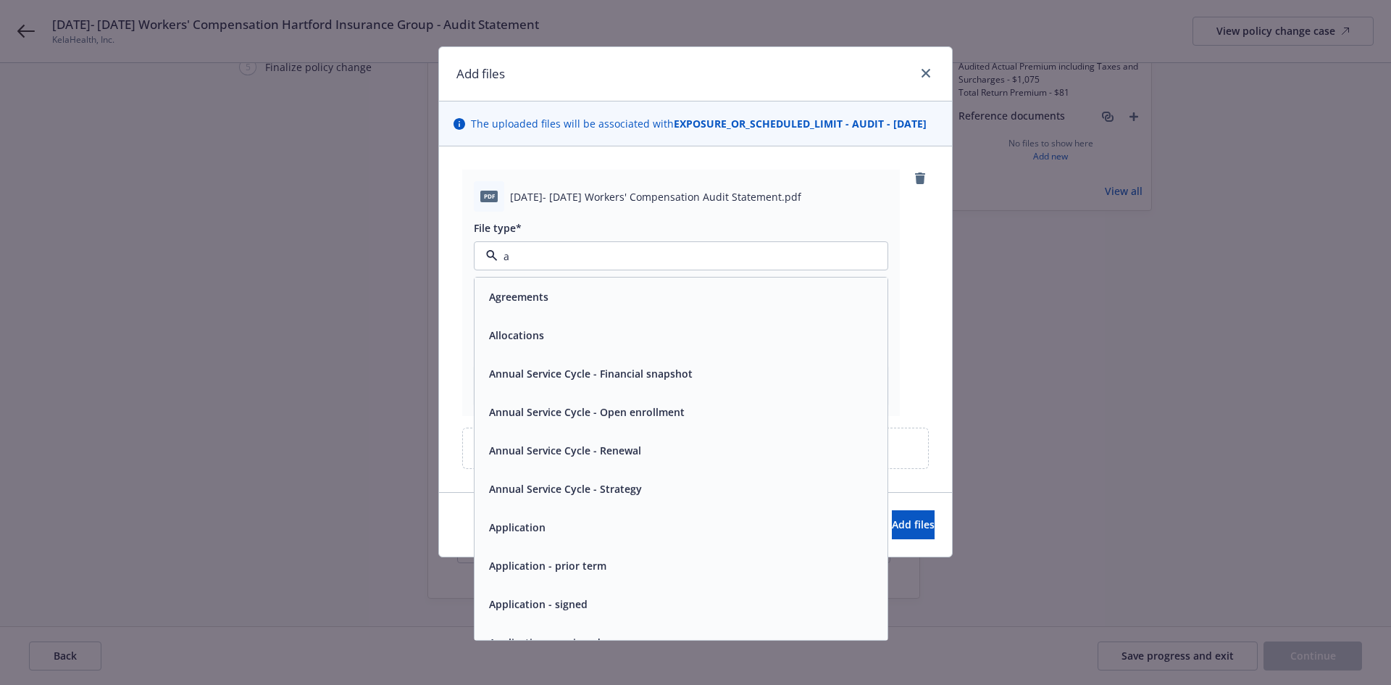
type input "au"
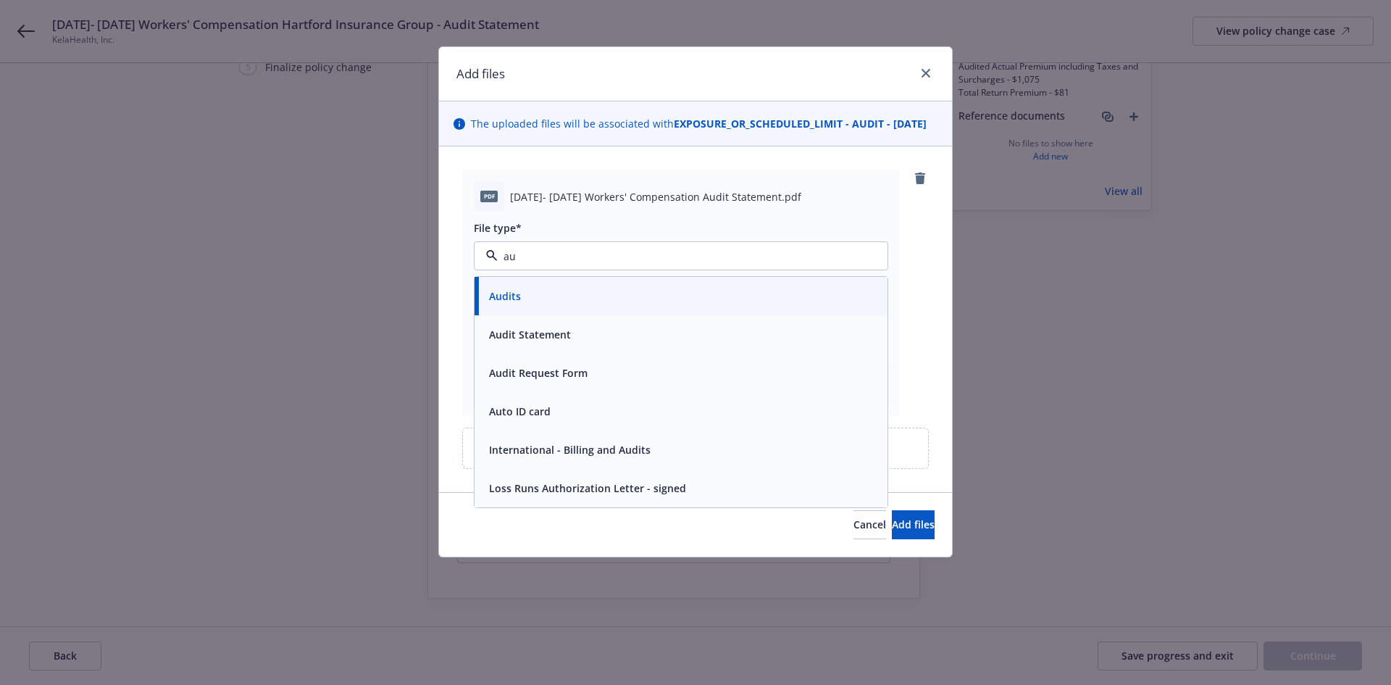
click at [567, 342] on span "Audit Statement" at bounding box center [530, 334] width 82 height 15
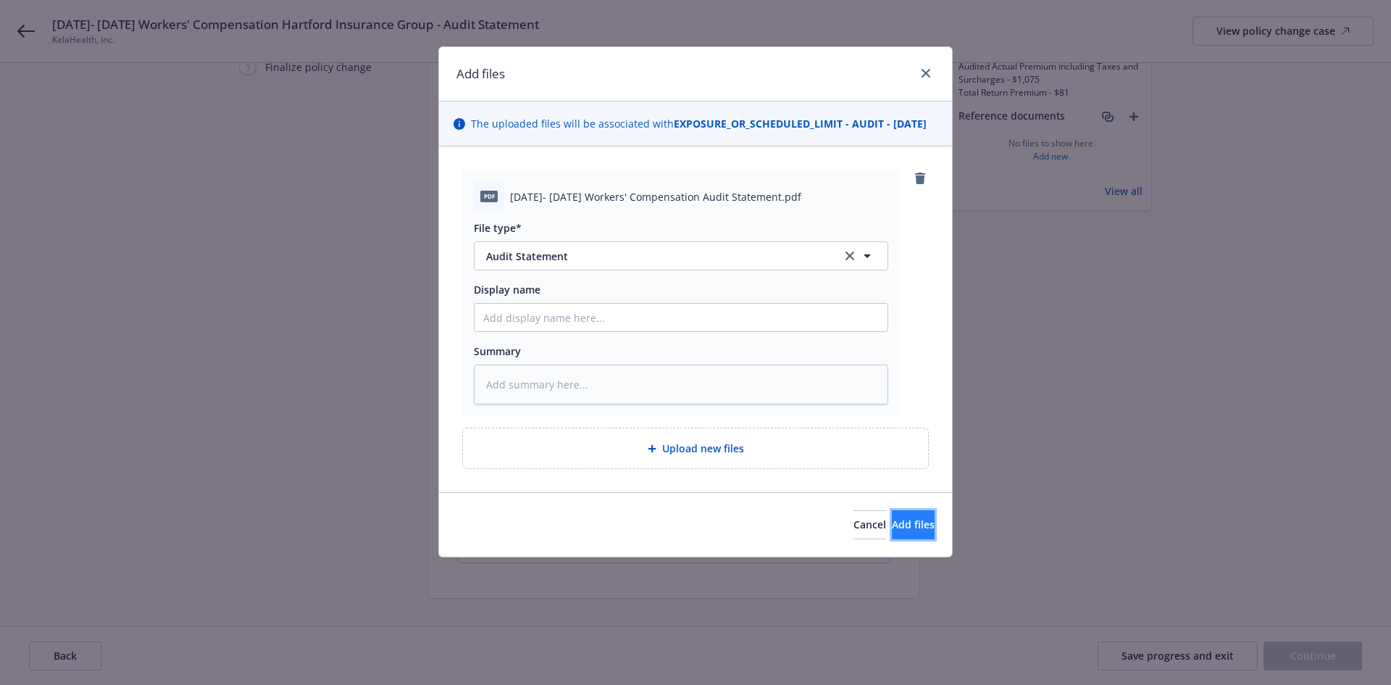
click at [892, 531] on span "Add files" at bounding box center [913, 524] width 43 height 14
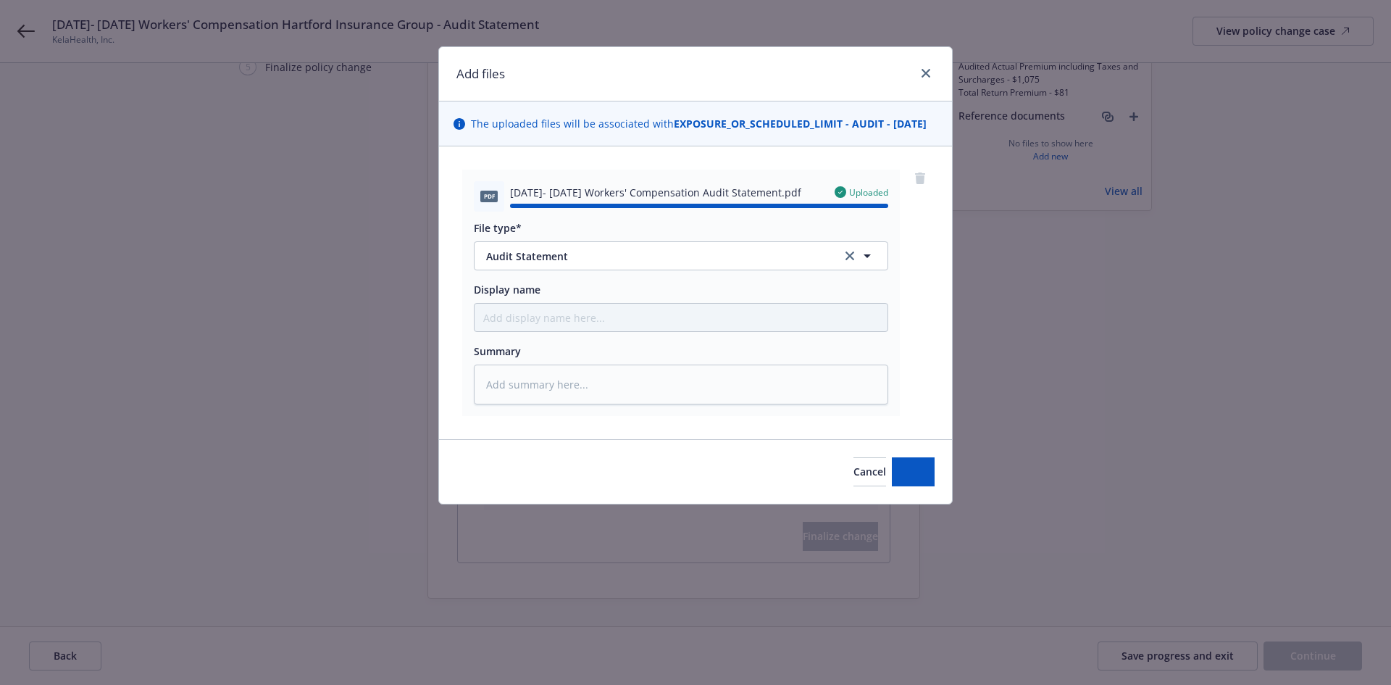
type textarea "x"
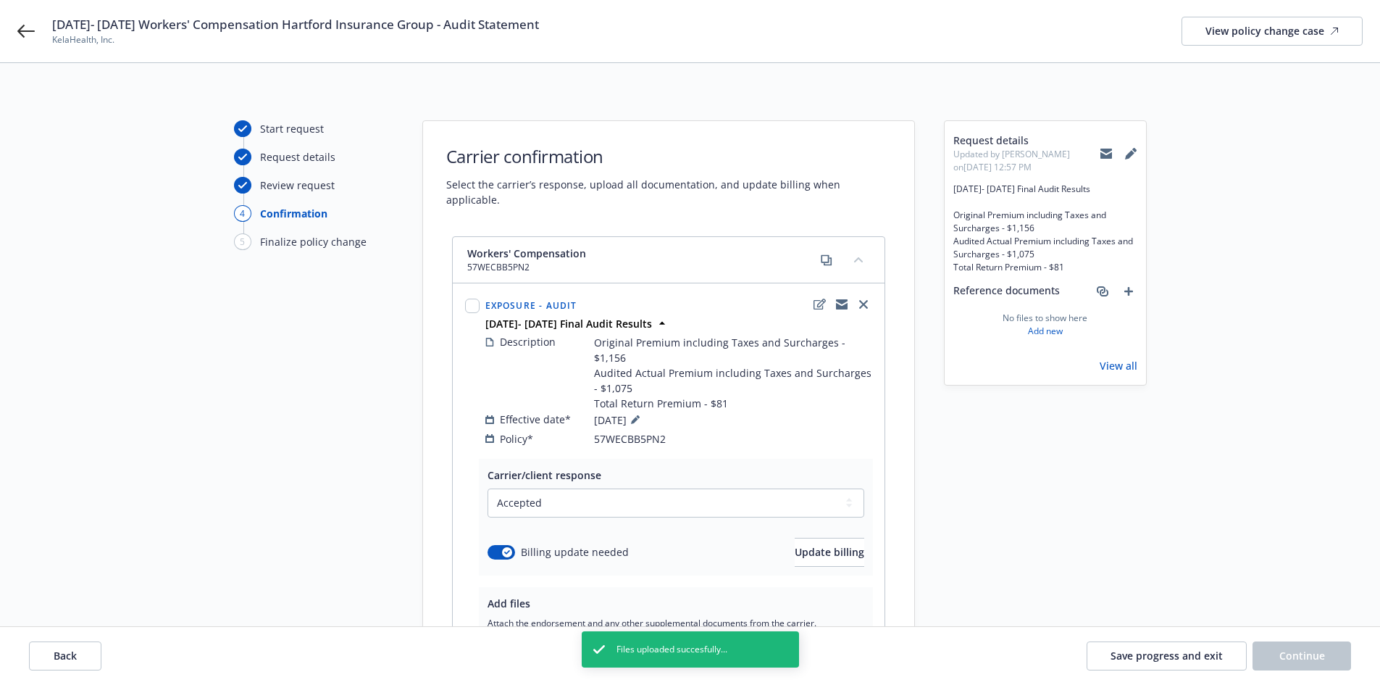
scroll to position [0, 0]
click at [1229, 35] on div "View policy change case" at bounding box center [1272, 31] width 133 height 28
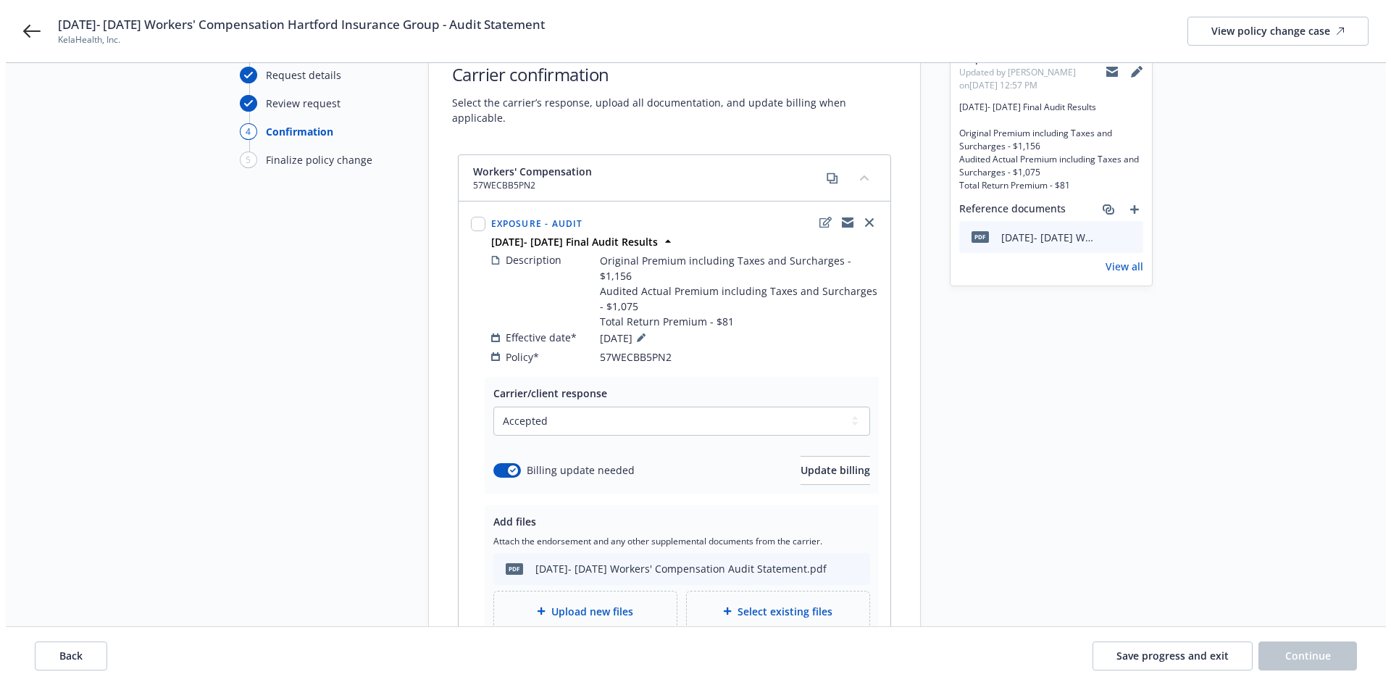
scroll to position [213, 0]
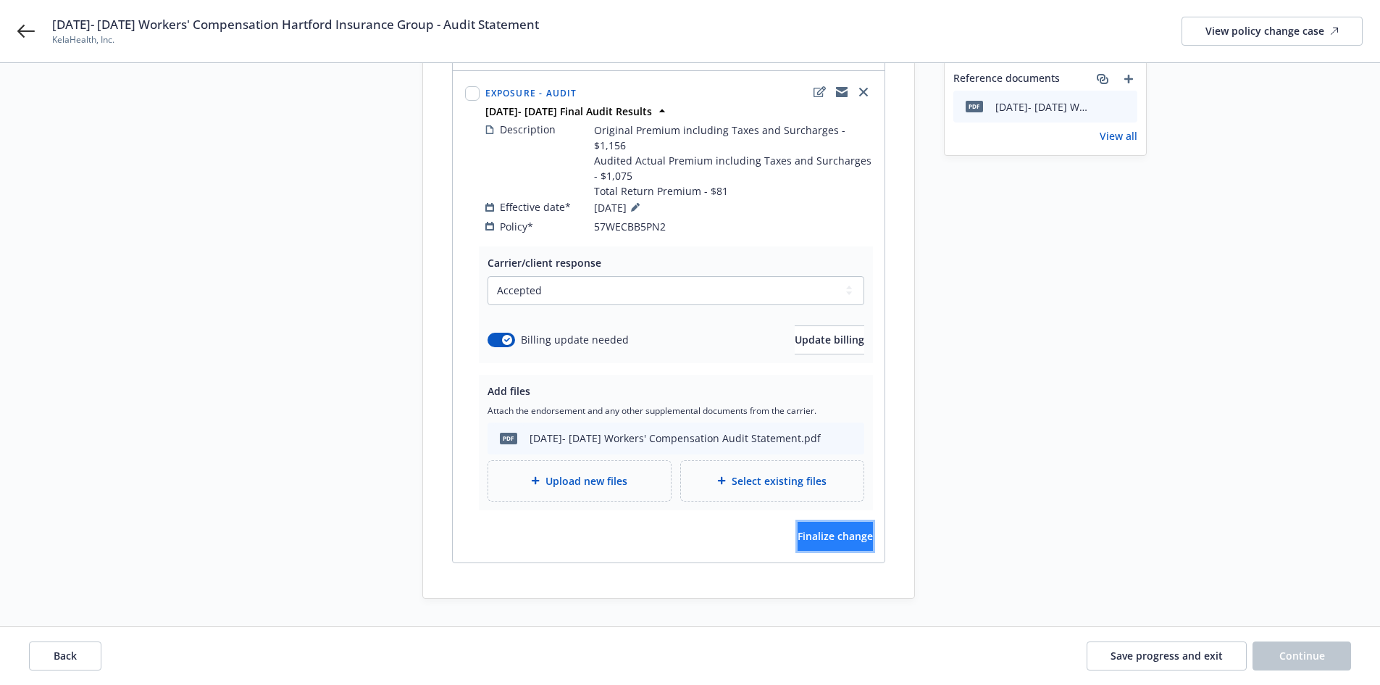
click at [811, 529] on span "Finalize change" at bounding box center [835, 536] width 75 height 14
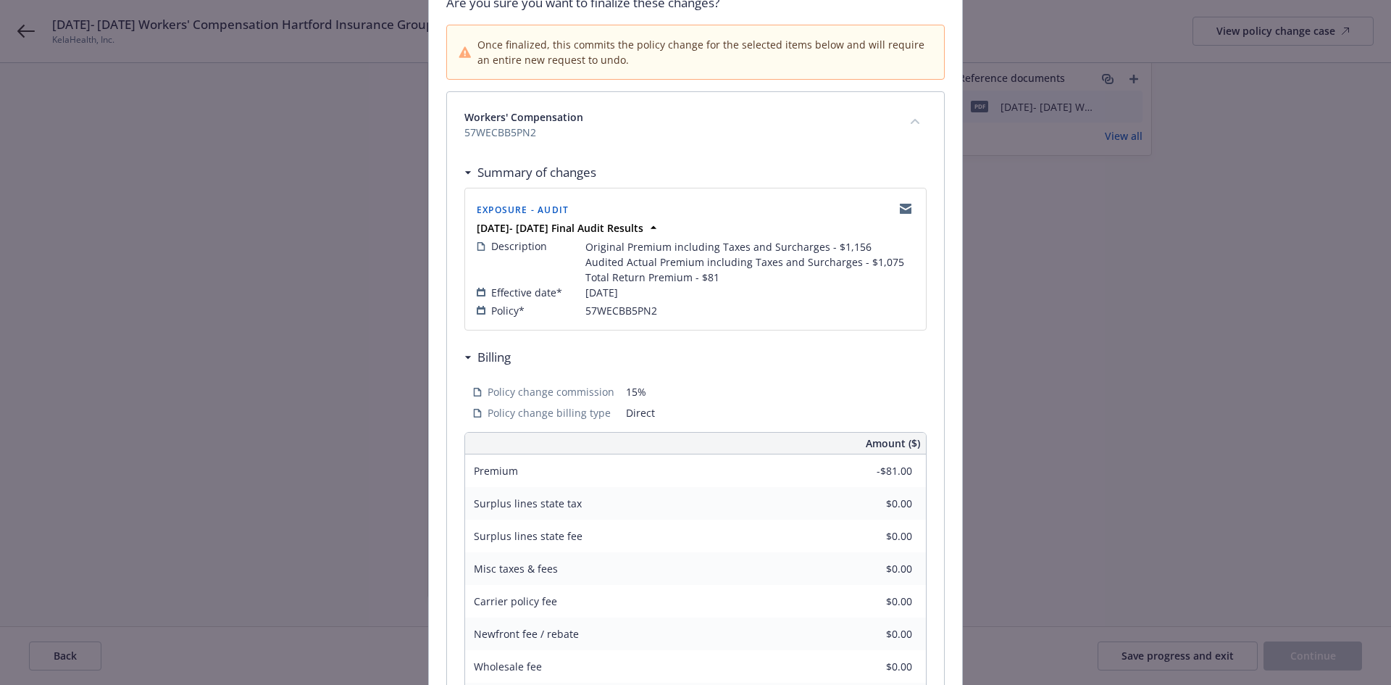
scroll to position [325, 0]
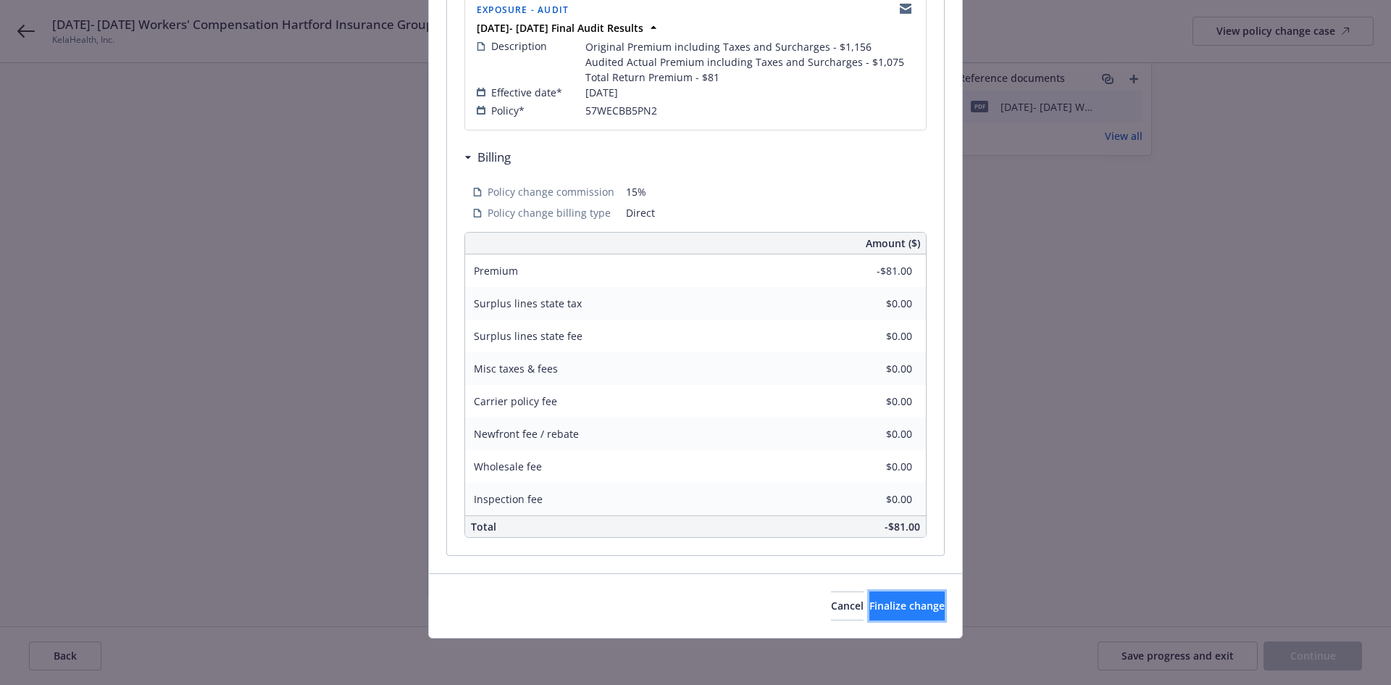
click at [896, 597] on button "Finalize change" at bounding box center [907, 605] width 75 height 29
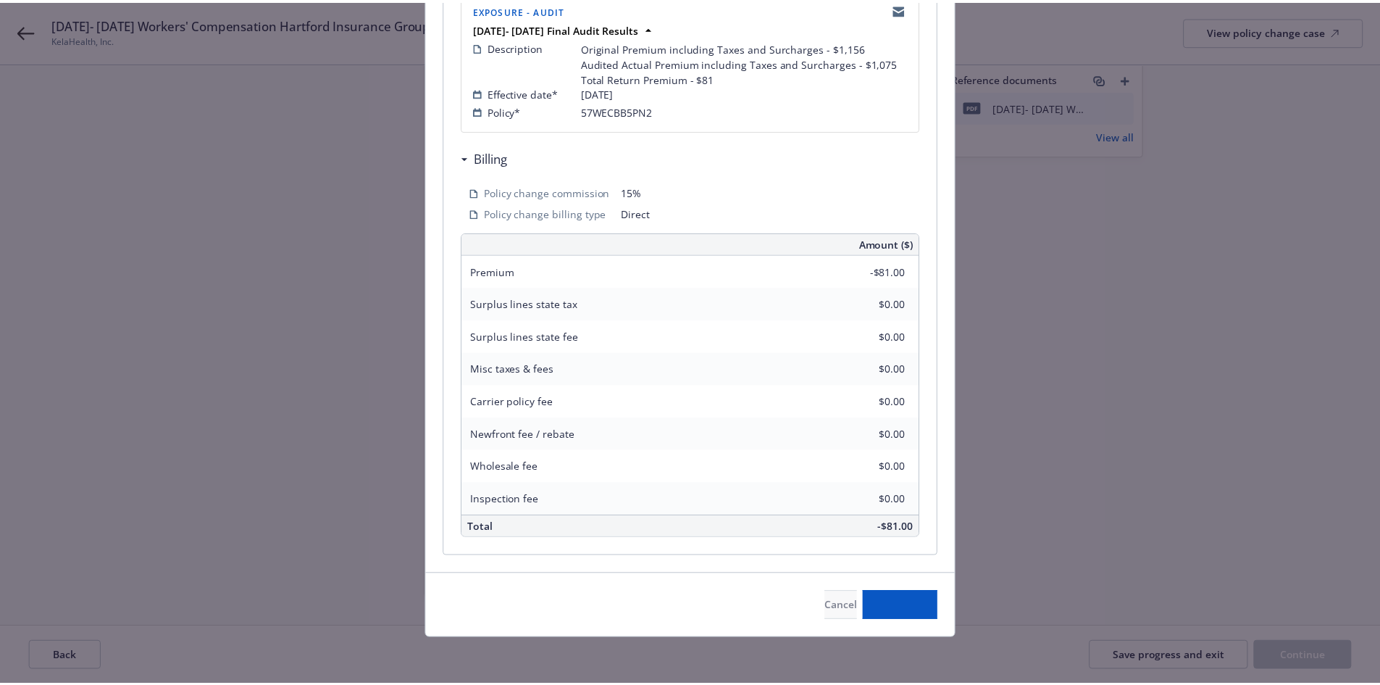
scroll to position [212, 0]
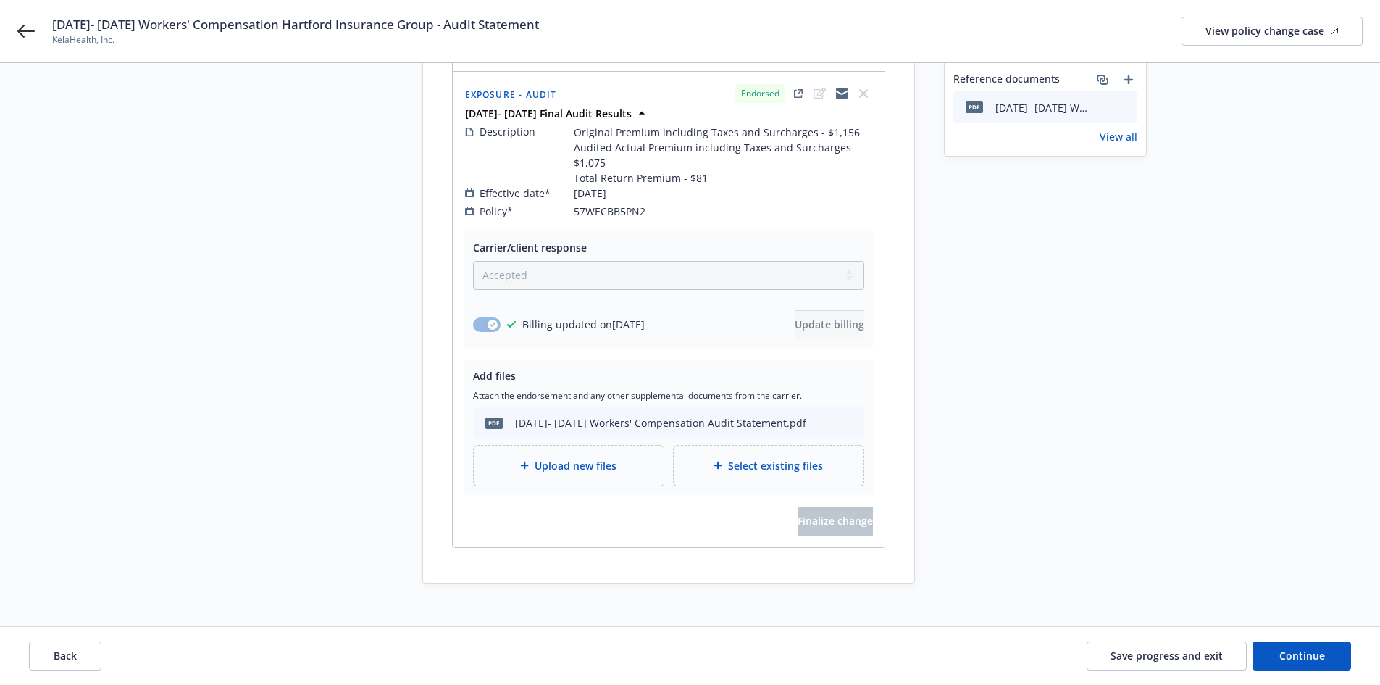
click at [1129, 141] on link "View all" at bounding box center [1119, 136] width 38 height 15
click at [1312, 651] on span "Continue" at bounding box center [1303, 656] width 46 height 14
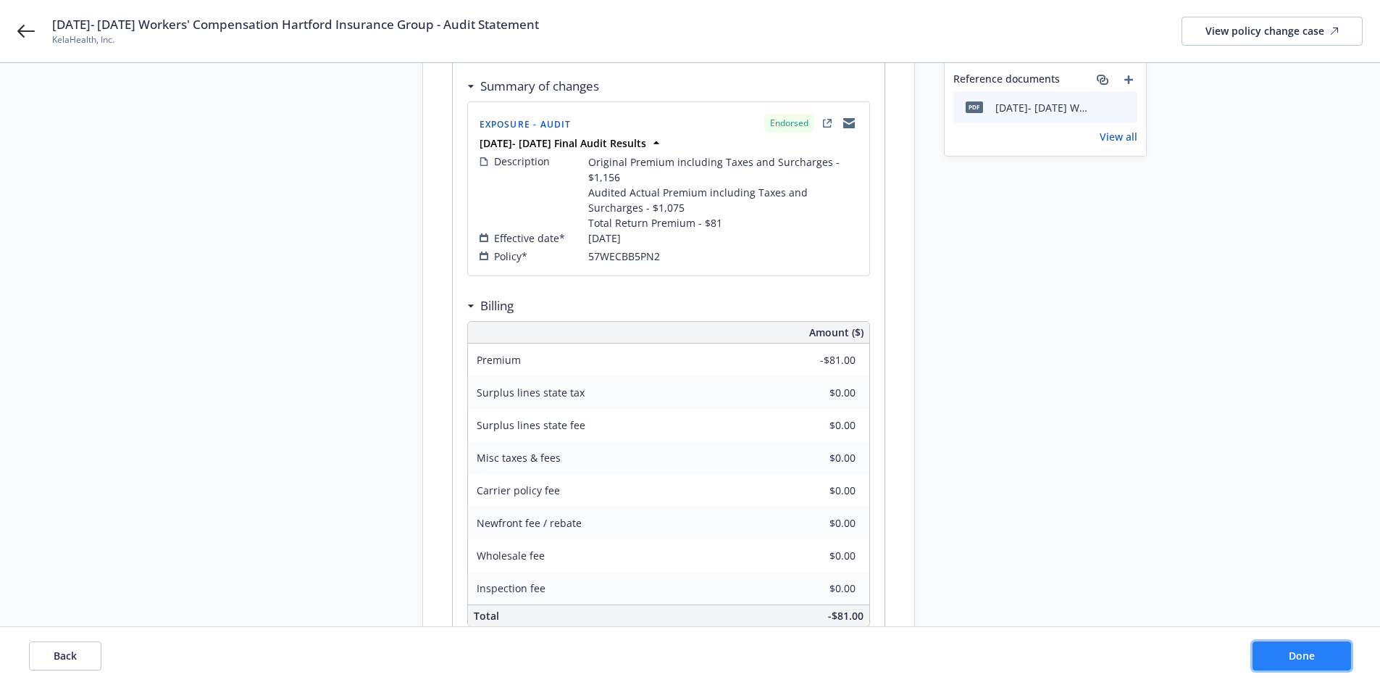
click at [1312, 651] on span "Done" at bounding box center [1302, 656] width 26 height 14
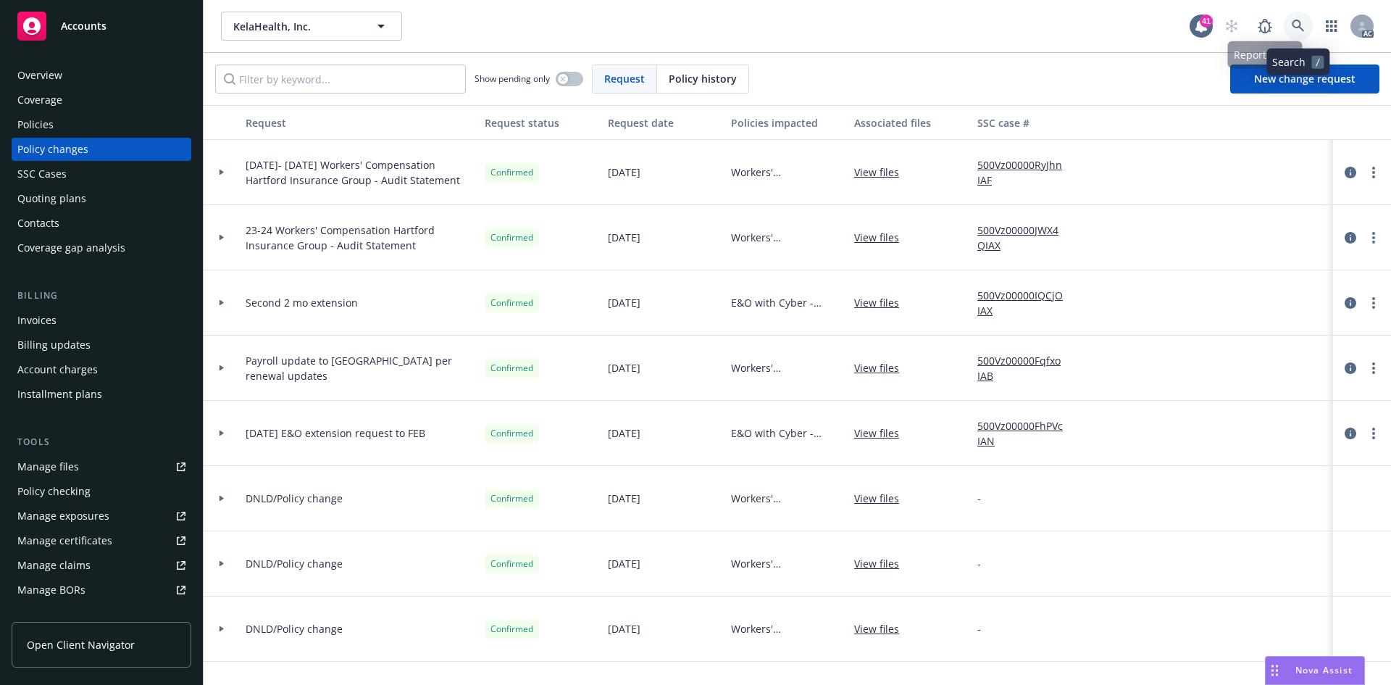
click at [1298, 28] on icon at bounding box center [1298, 26] width 13 height 13
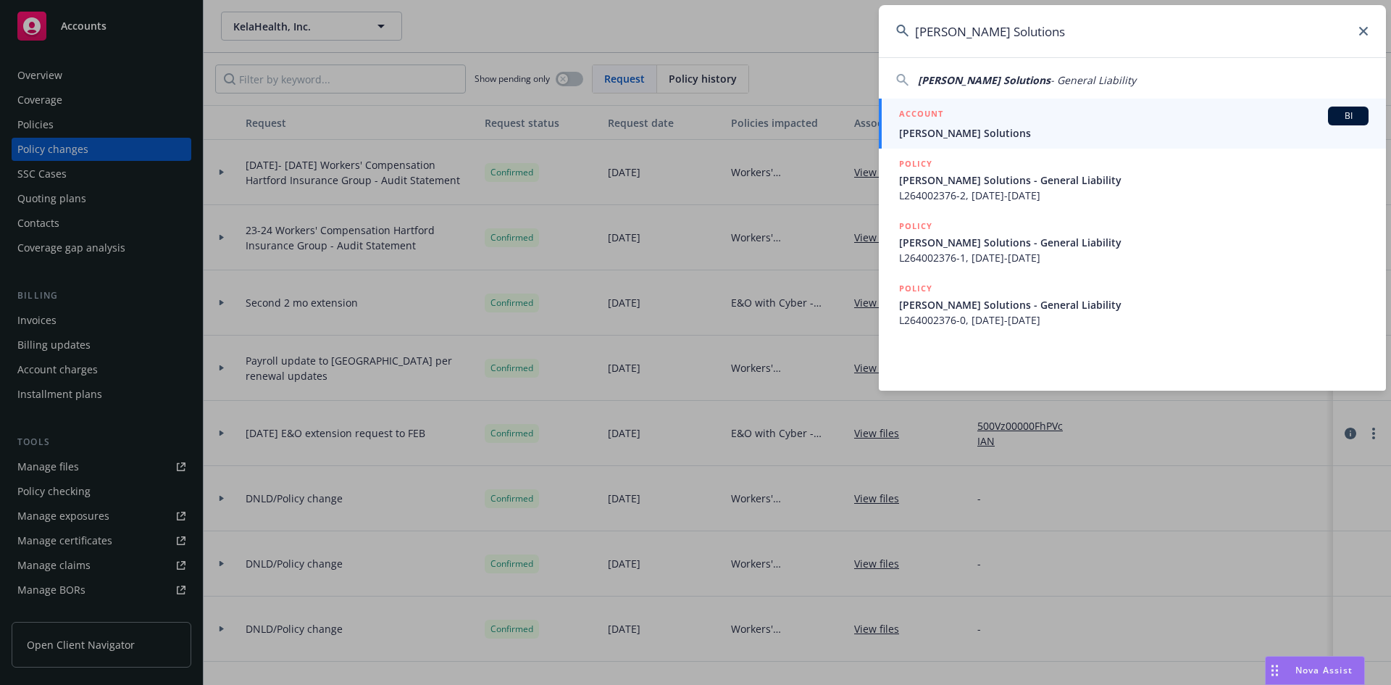
type input "Thomas Clark Solutions"
click at [1346, 113] on span "BI" at bounding box center [1348, 115] width 29 height 13
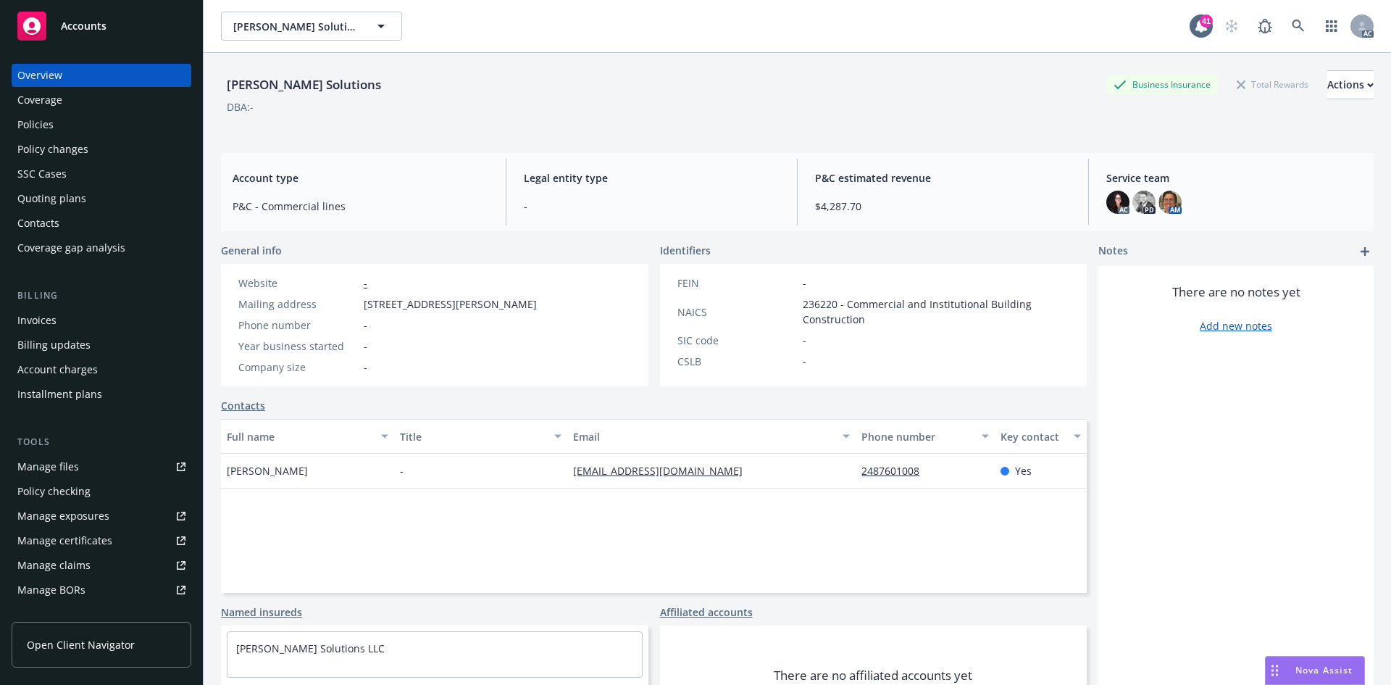
click at [79, 118] on div "Policies" at bounding box center [101, 124] width 168 height 23
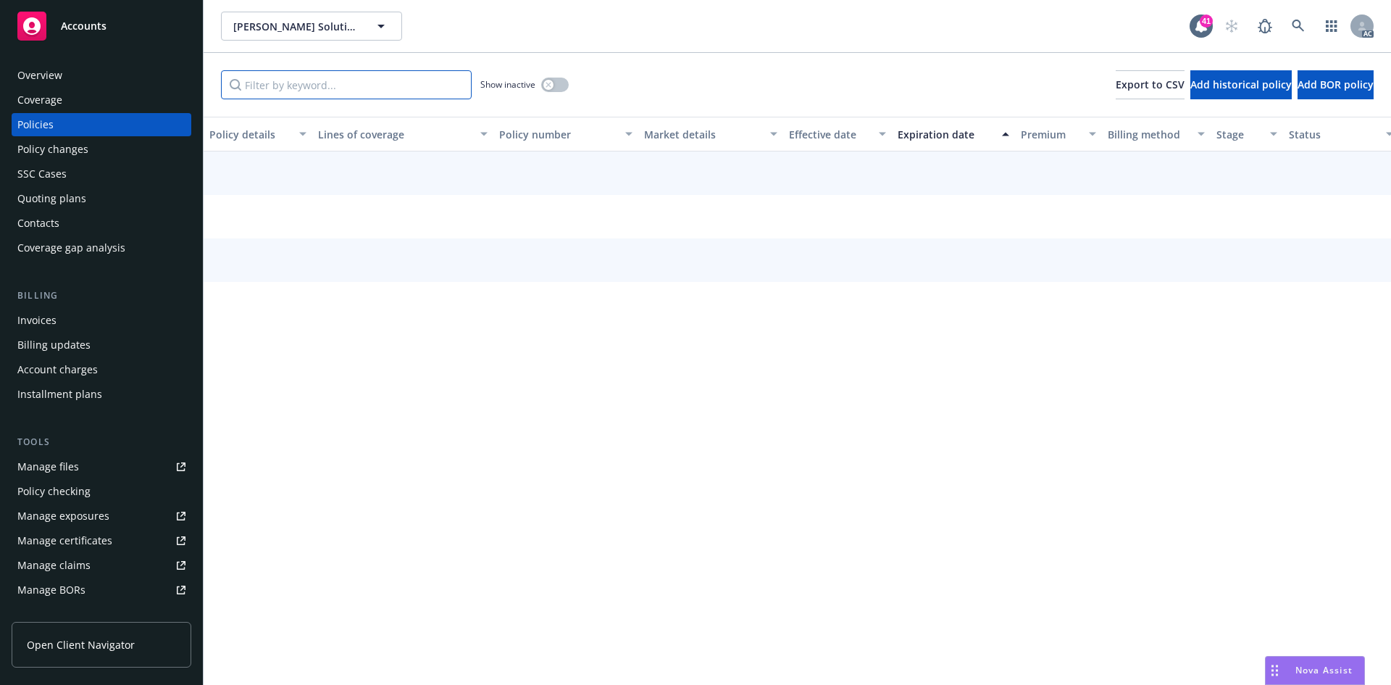
click at [319, 78] on input "Filter by keyword..." at bounding box center [346, 84] width 251 height 29
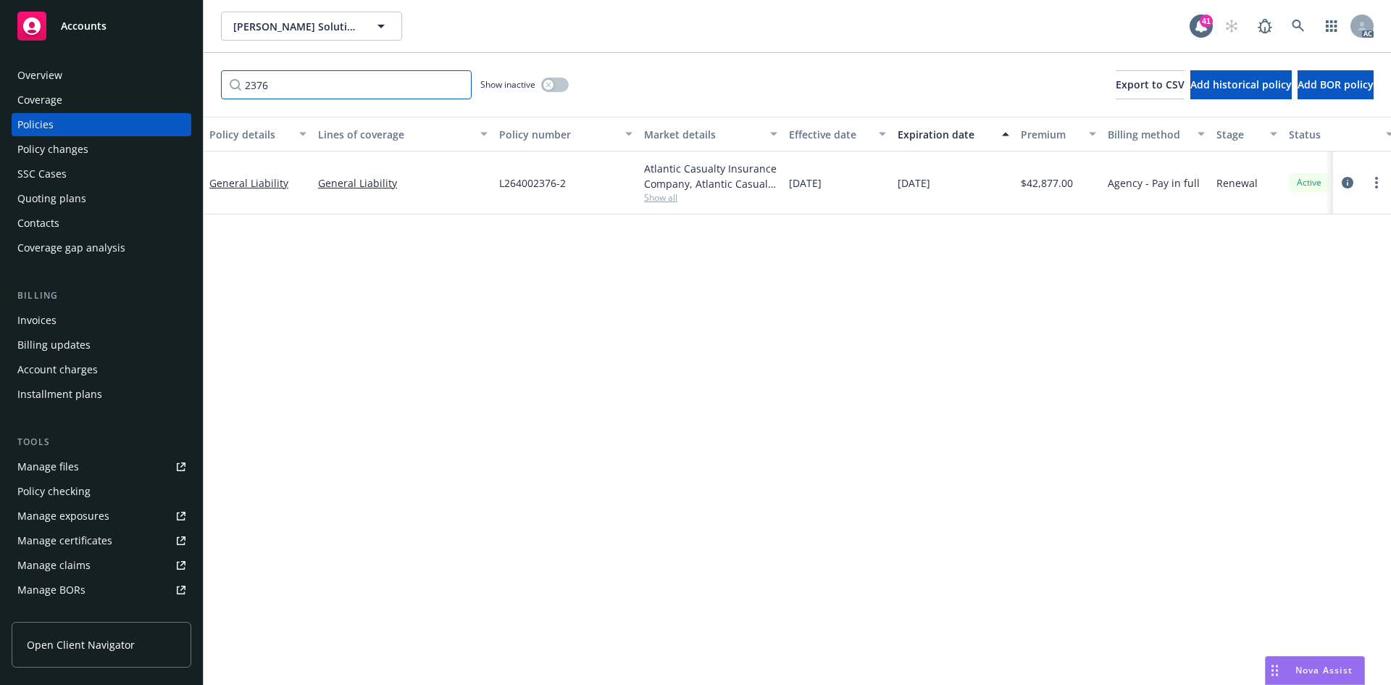
type input "2376"
click at [555, 85] on button "button" at bounding box center [555, 85] width 28 height 14
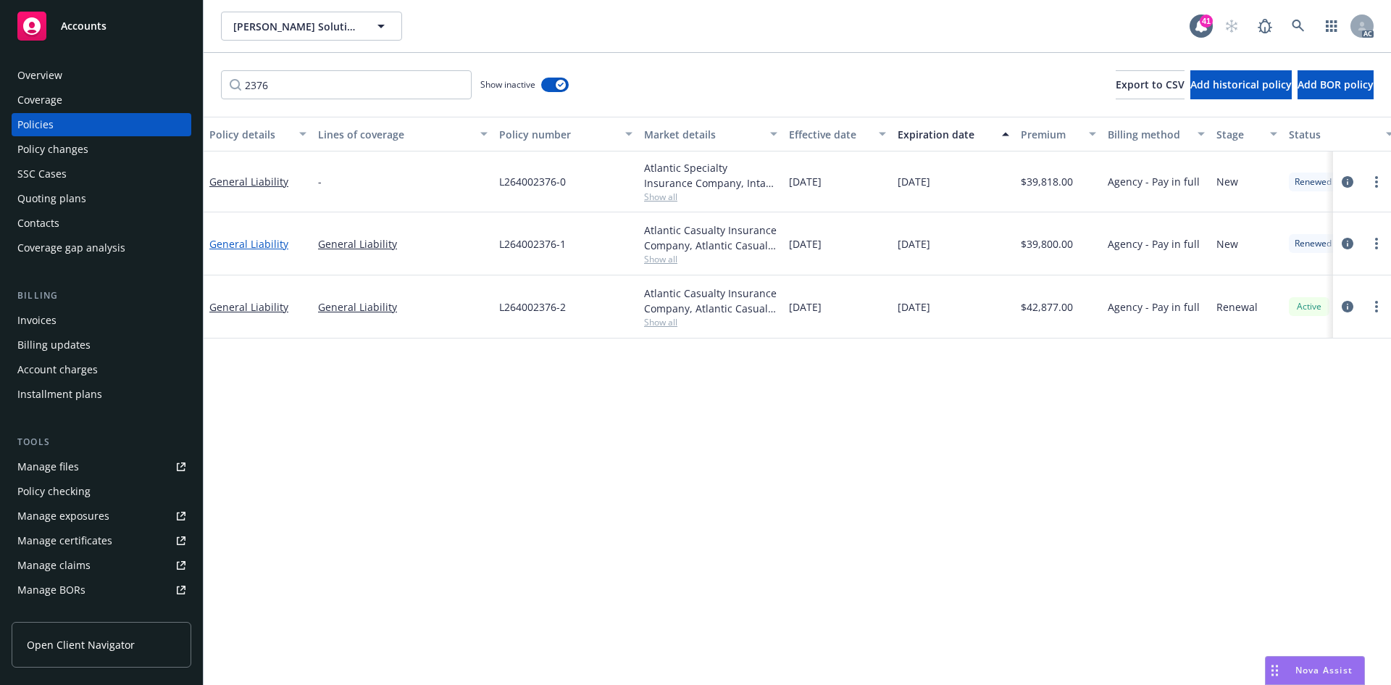
click at [234, 242] on link "General Liability" at bounding box center [248, 244] width 79 height 14
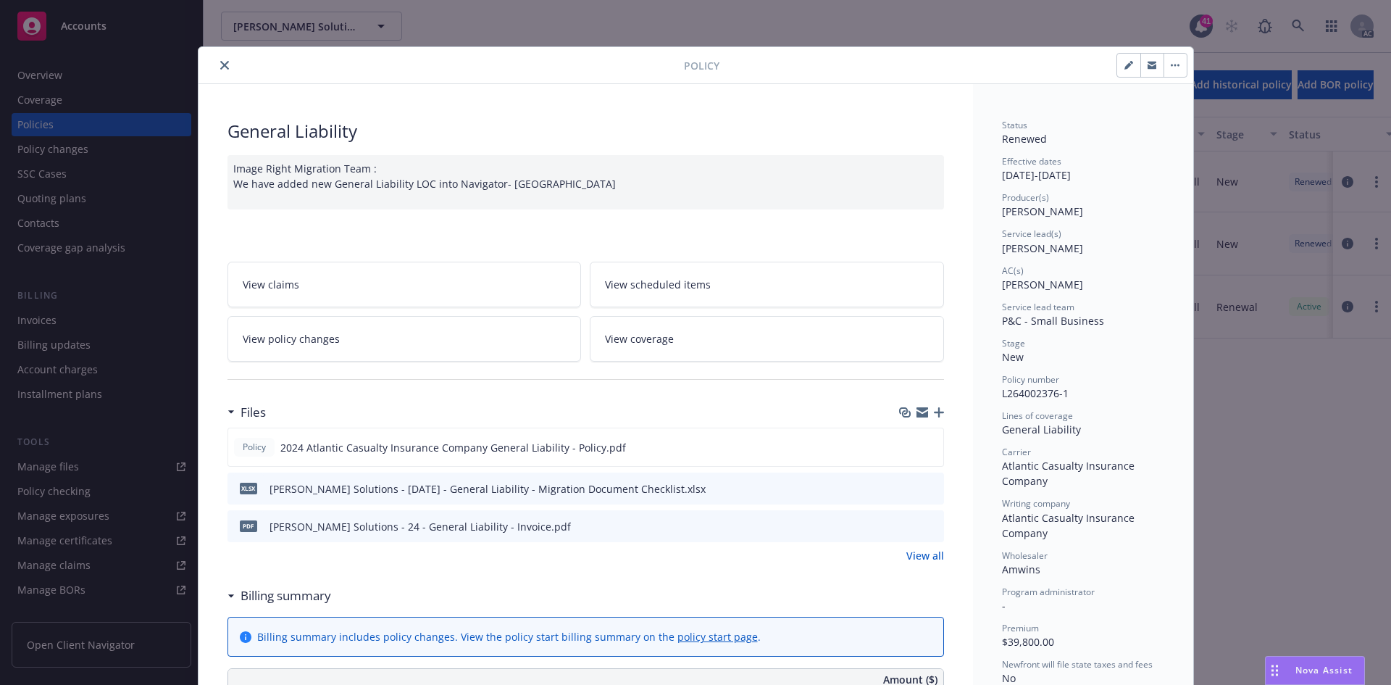
click at [456, 348] on link "View policy changes" at bounding box center [405, 339] width 354 height 46
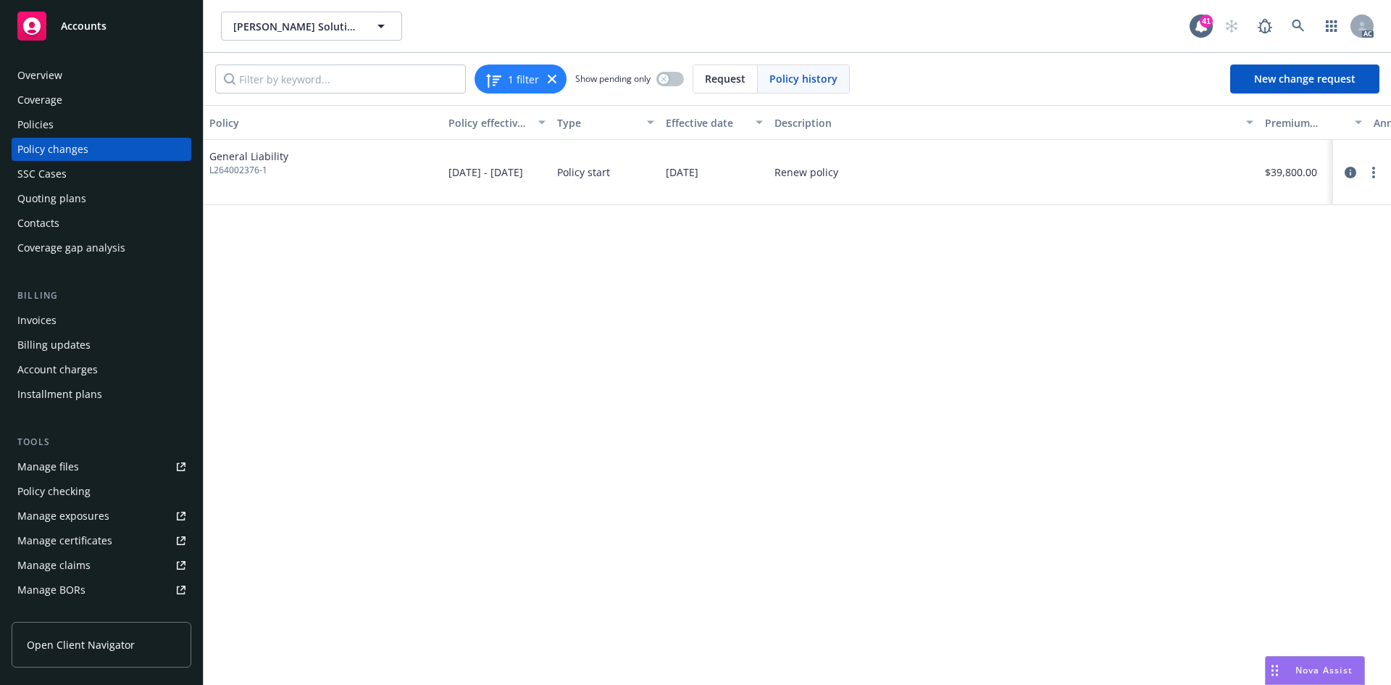
click at [112, 154] on div "Policy changes" at bounding box center [101, 149] width 168 height 23
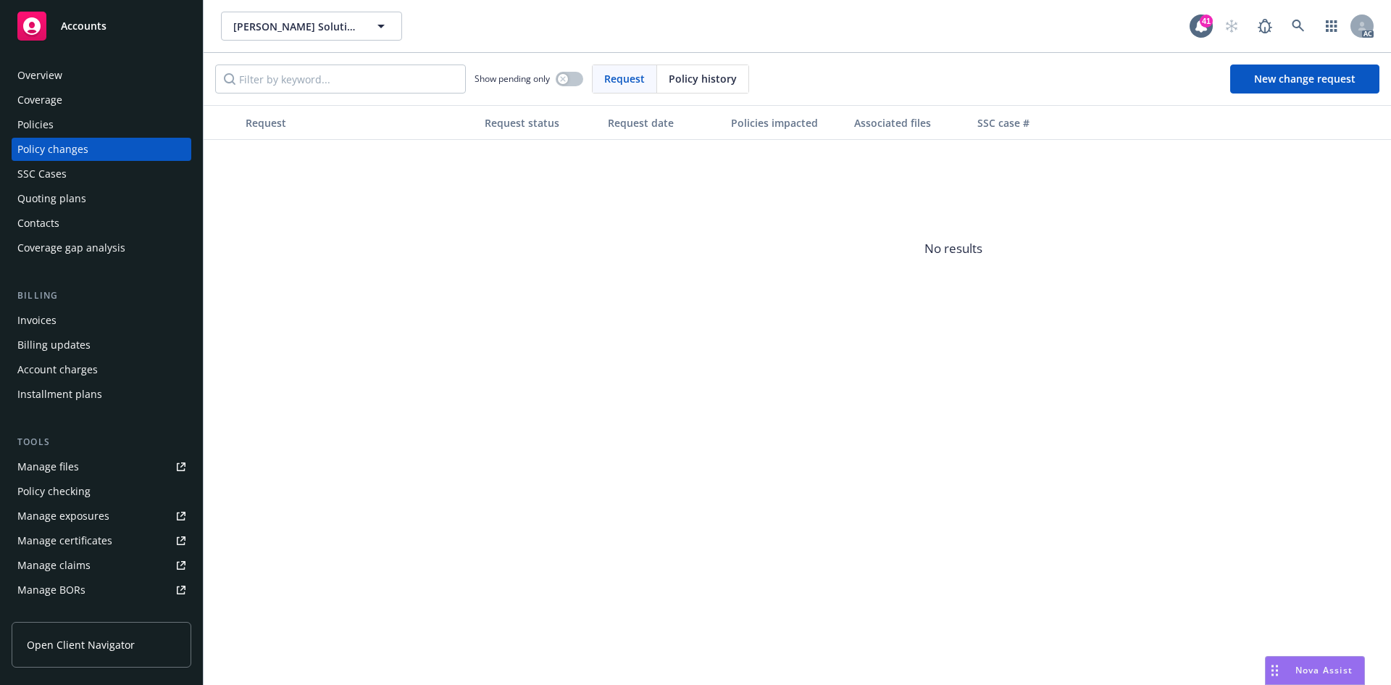
click at [109, 122] on div "Policies" at bounding box center [101, 124] width 168 height 23
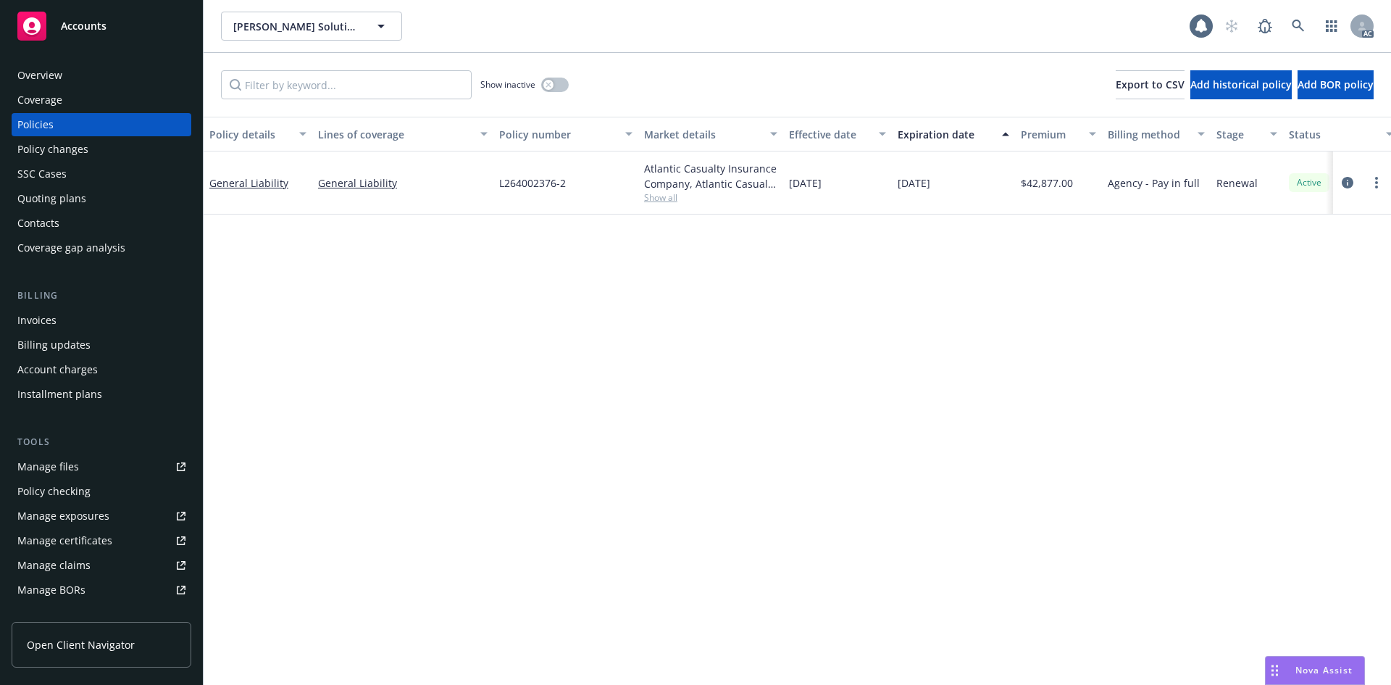
click at [103, 145] on div "Policy changes" at bounding box center [101, 149] width 168 height 23
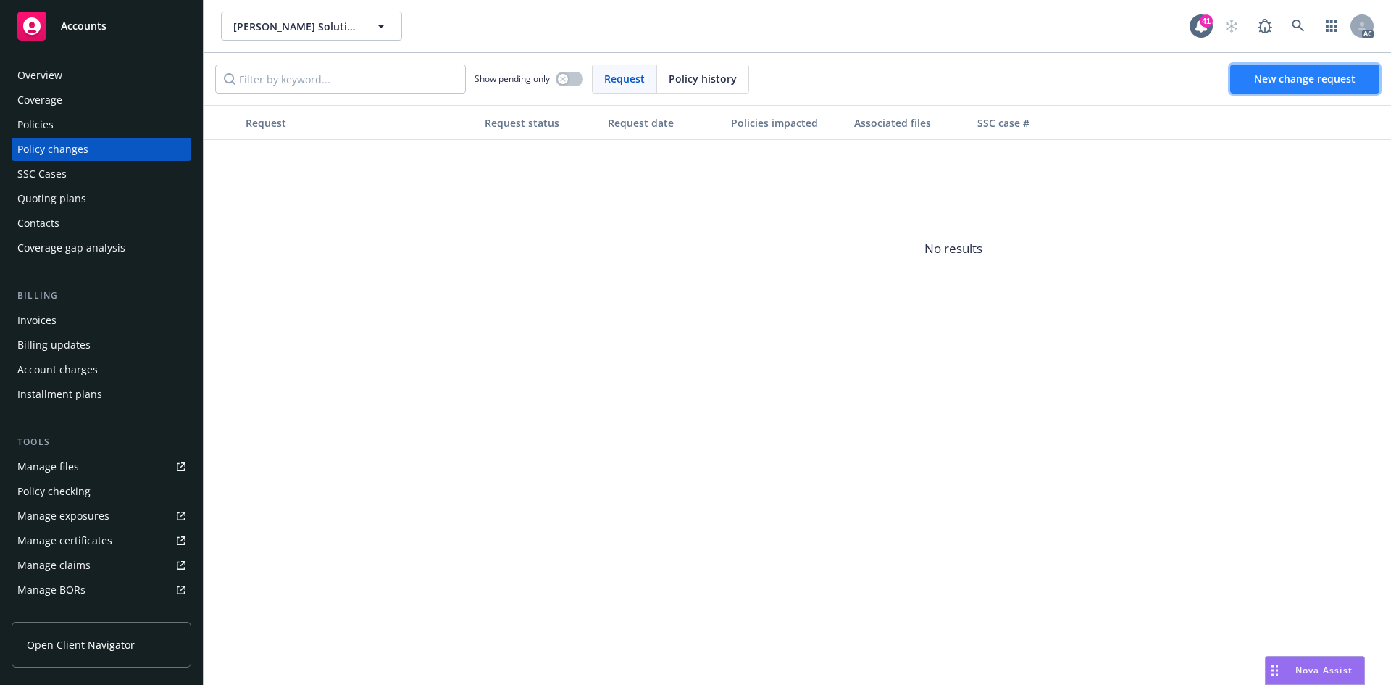
click at [1298, 86] on link "New change request" at bounding box center [1304, 78] width 149 height 29
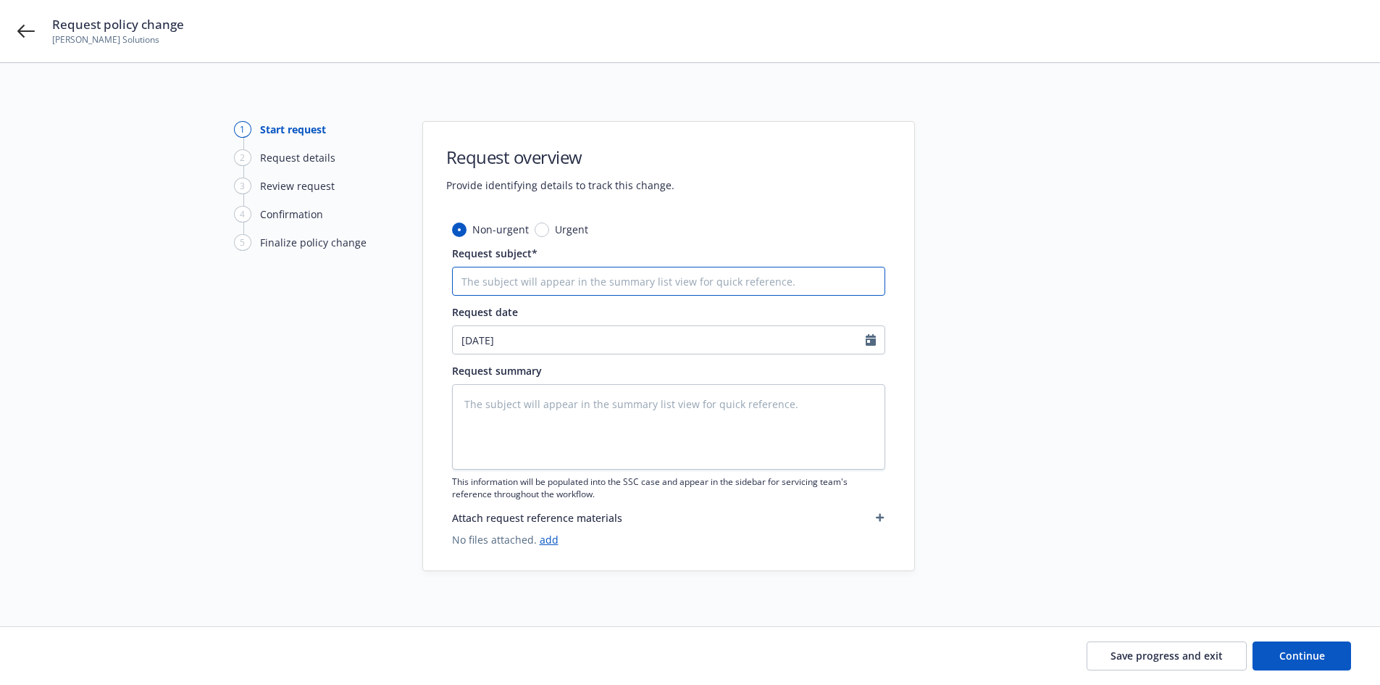
click at [685, 284] on input "Request subject*" at bounding box center [668, 281] width 433 height 29
type textarea "x"
type input "a"
type textarea "x"
type input "aud"
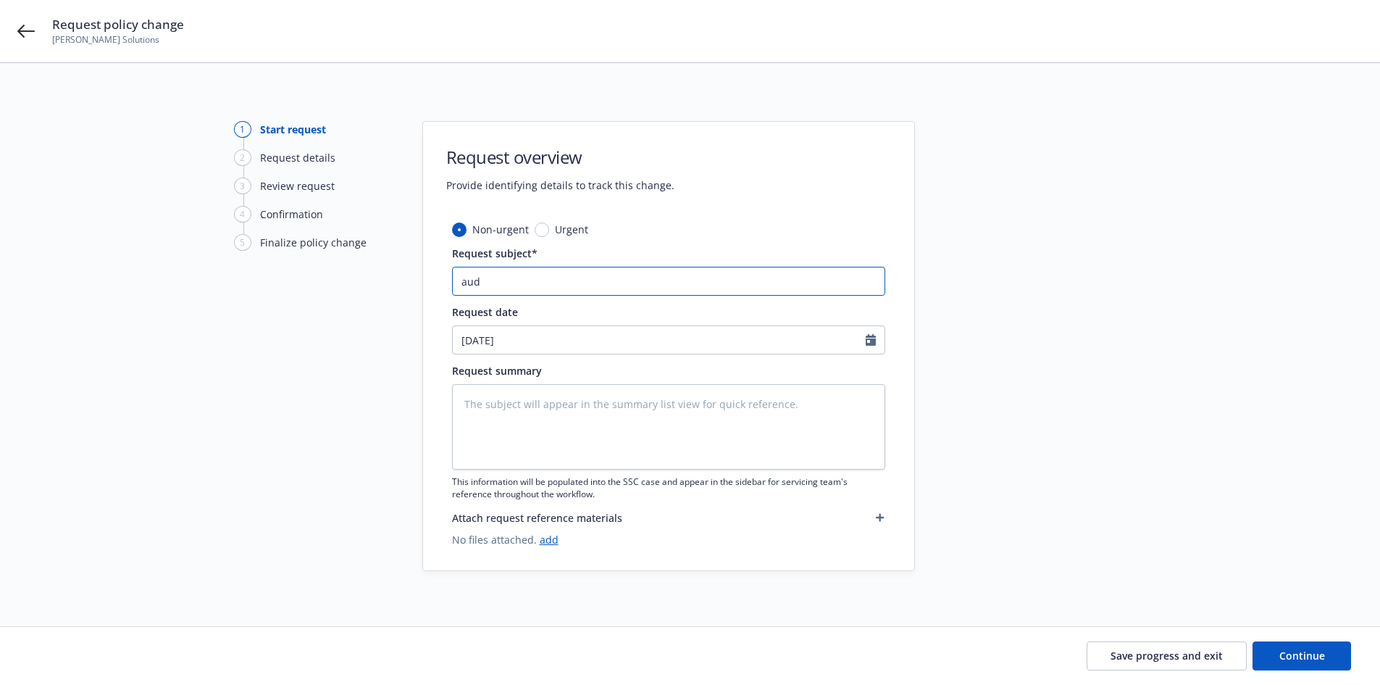
type textarea "x"
type input "audi"
type textarea "x"
type input "audit"
type textarea "x"
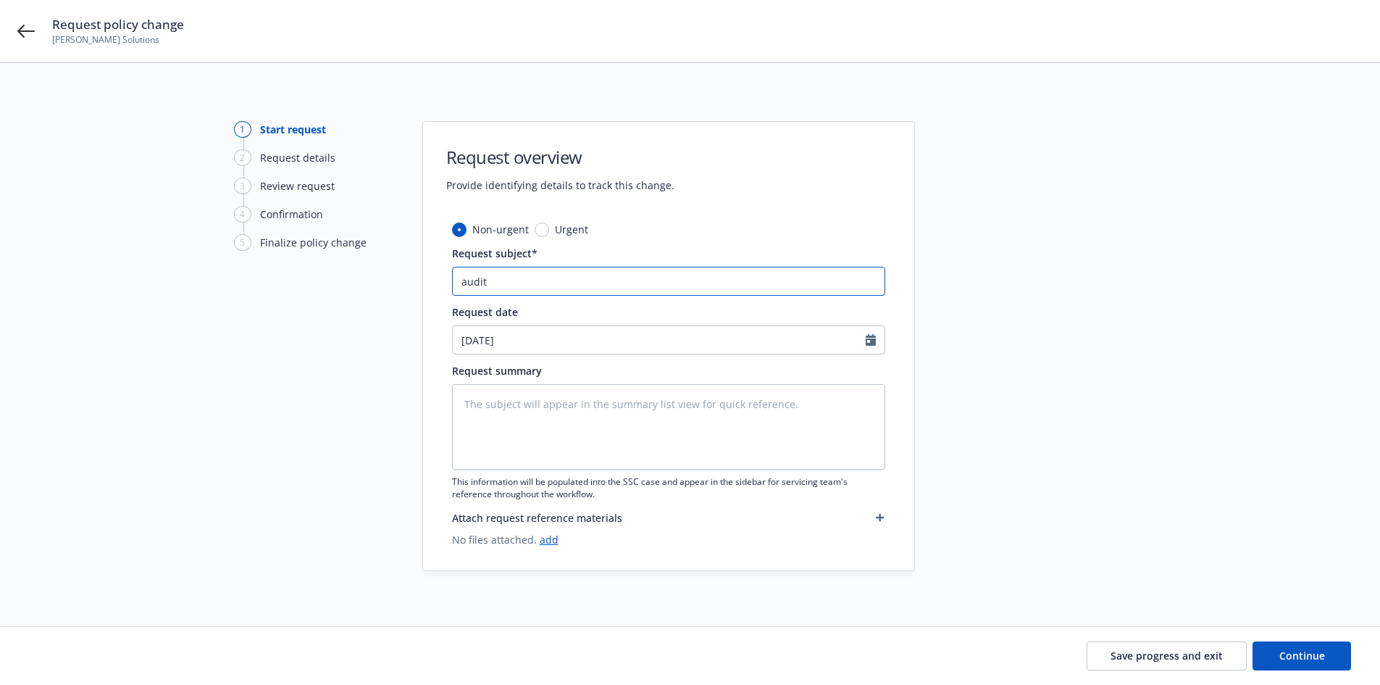
type input "audits"
type textarea "x"
type input "auditss"
type textarea "x"
type input "auditssc"
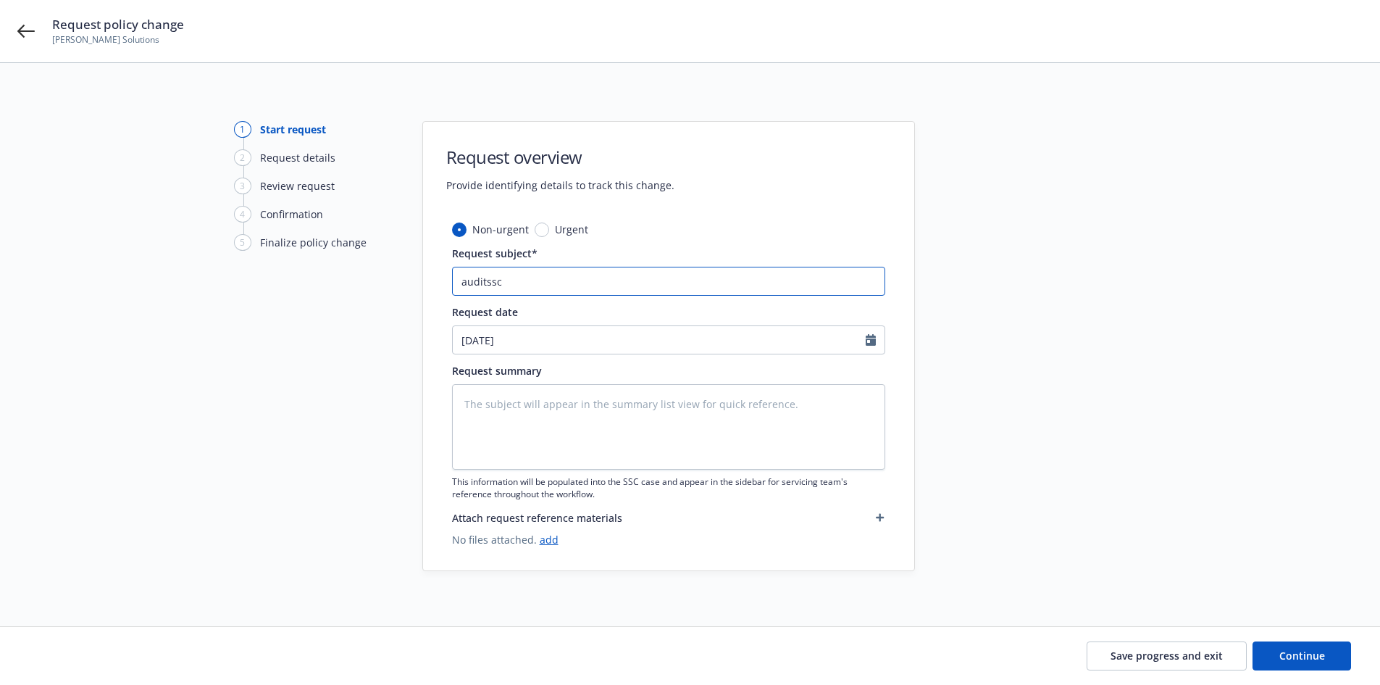
type textarea "x"
type input "auditsscc"
type textarea "x"
type input "auditsscca"
type textarea "x"
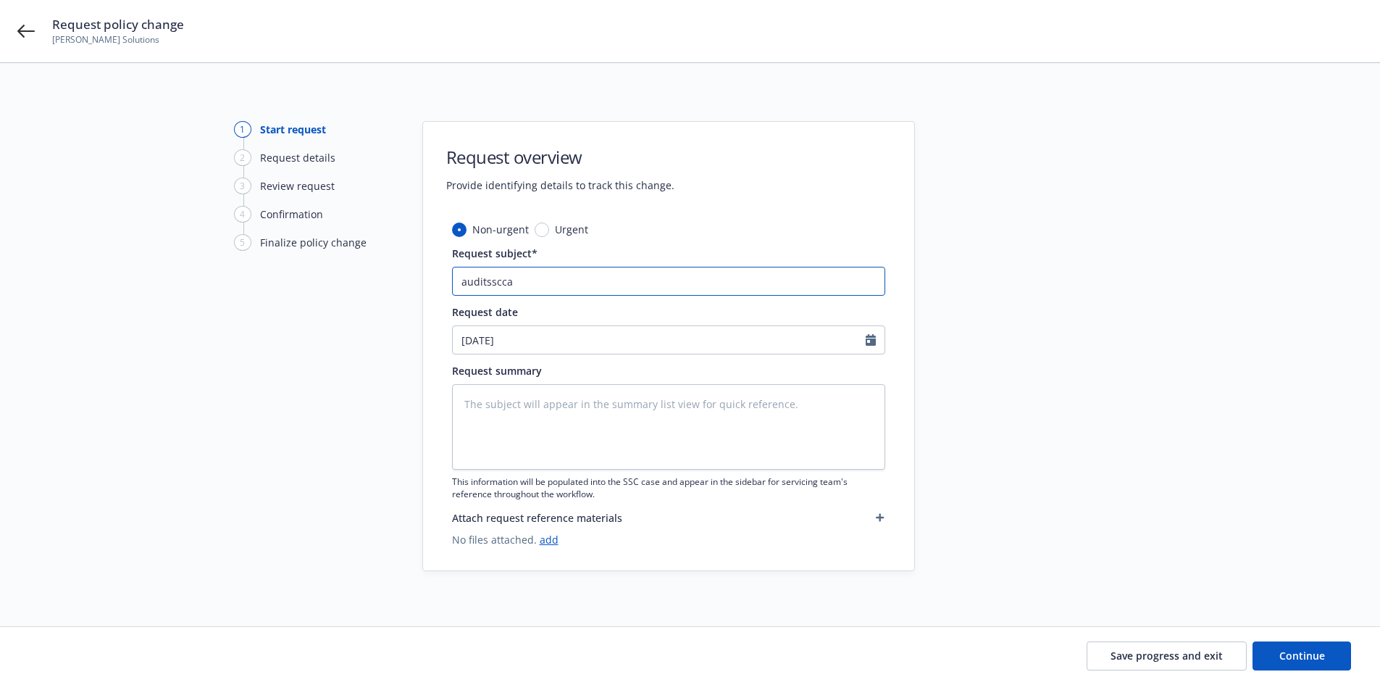
type input "auditssccas"
type textarea "x"
type input "auditssccase"
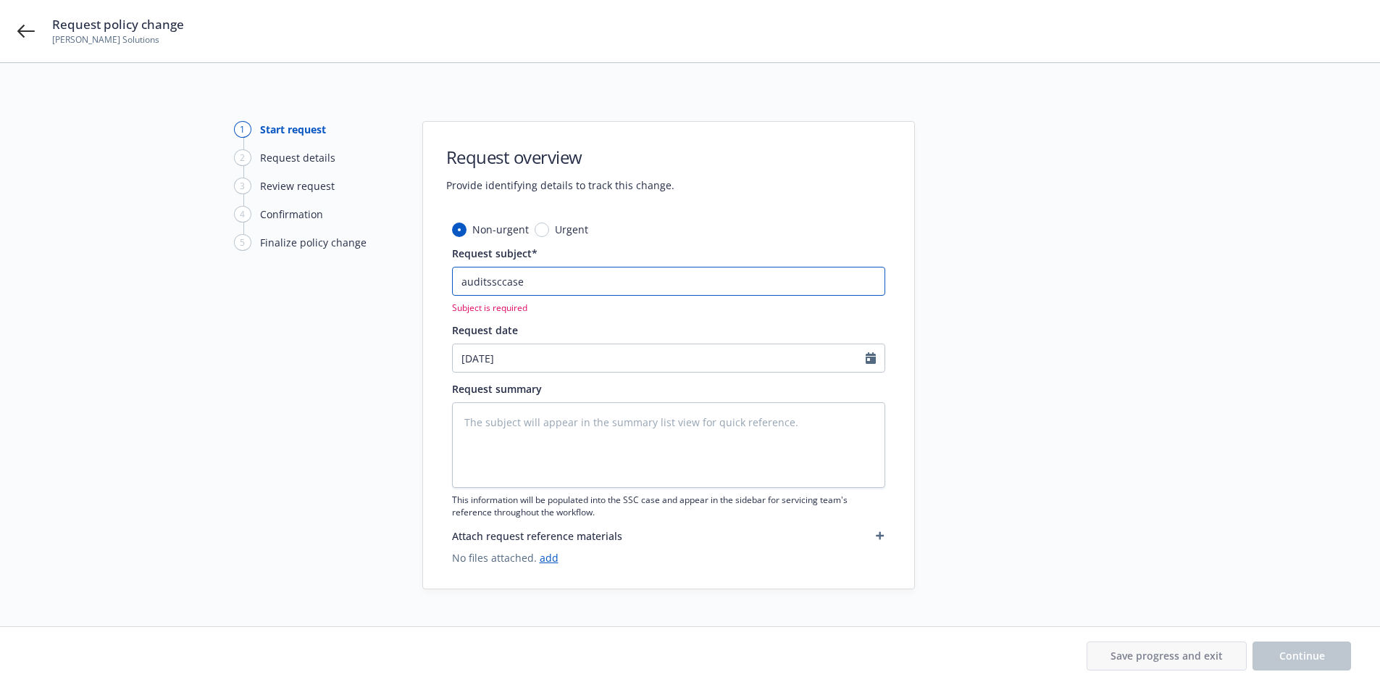
paste input "24-25 General Liability Atlantic Casualty Insurance Company - Audit Statement"
type textarea "x"
type input "24-25 General Liability Atlantic Casualty Insurance Company - Audit Statement"
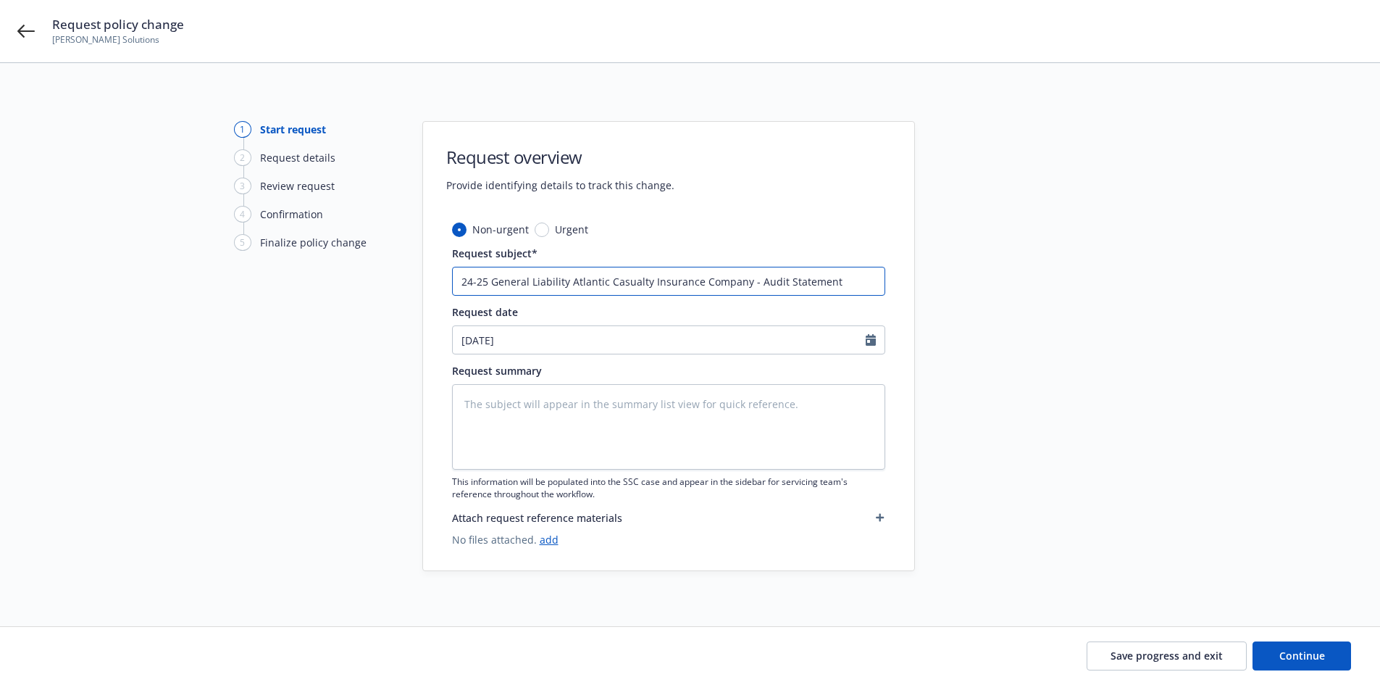
type textarea "x"
type input "24-25 General Liability Atlantic Casualty Insurance Company - Audit Statement"
click at [882, 518] on icon "button" at bounding box center [880, 518] width 8 height 8
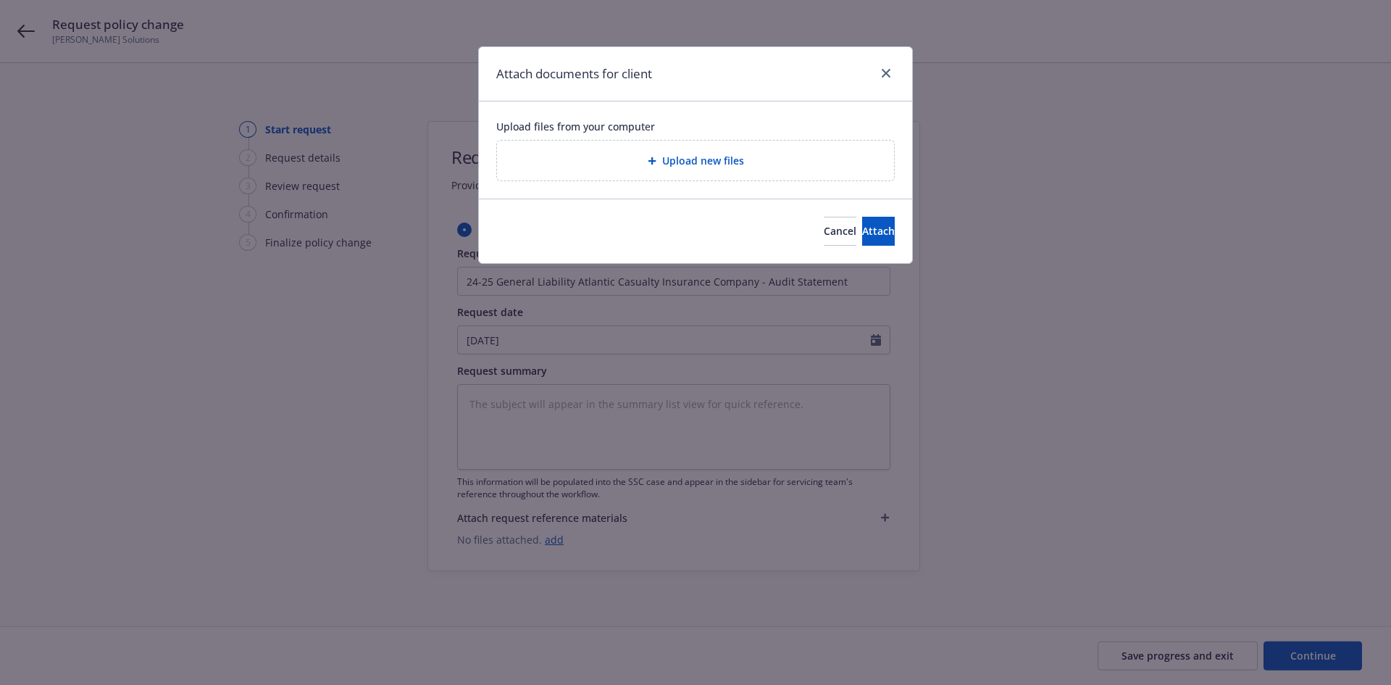
click at [783, 172] on div "Upload new files" at bounding box center [695, 161] width 397 height 40
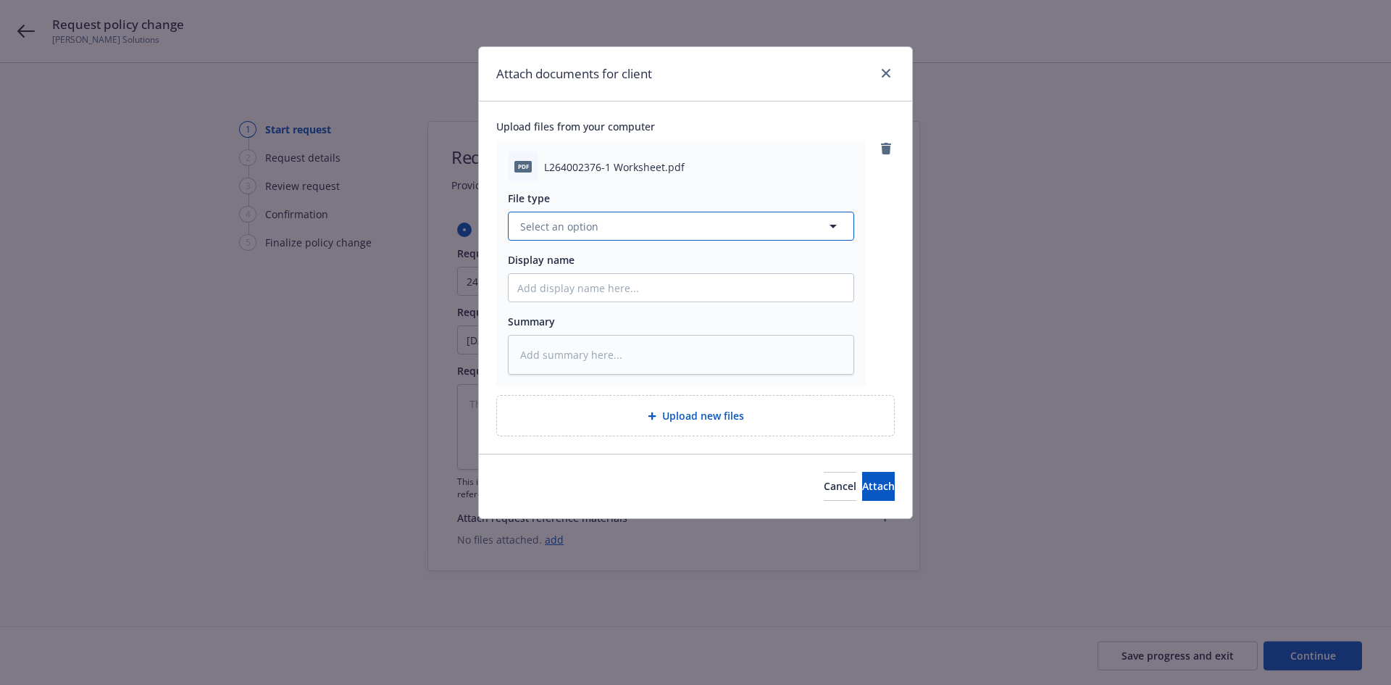
click at [706, 217] on button "Select an option" at bounding box center [681, 226] width 346 height 29
click at [670, 280] on div "Other" at bounding box center [681, 266] width 345 height 38
click at [883, 483] on button "Attach" at bounding box center [878, 486] width 33 height 29
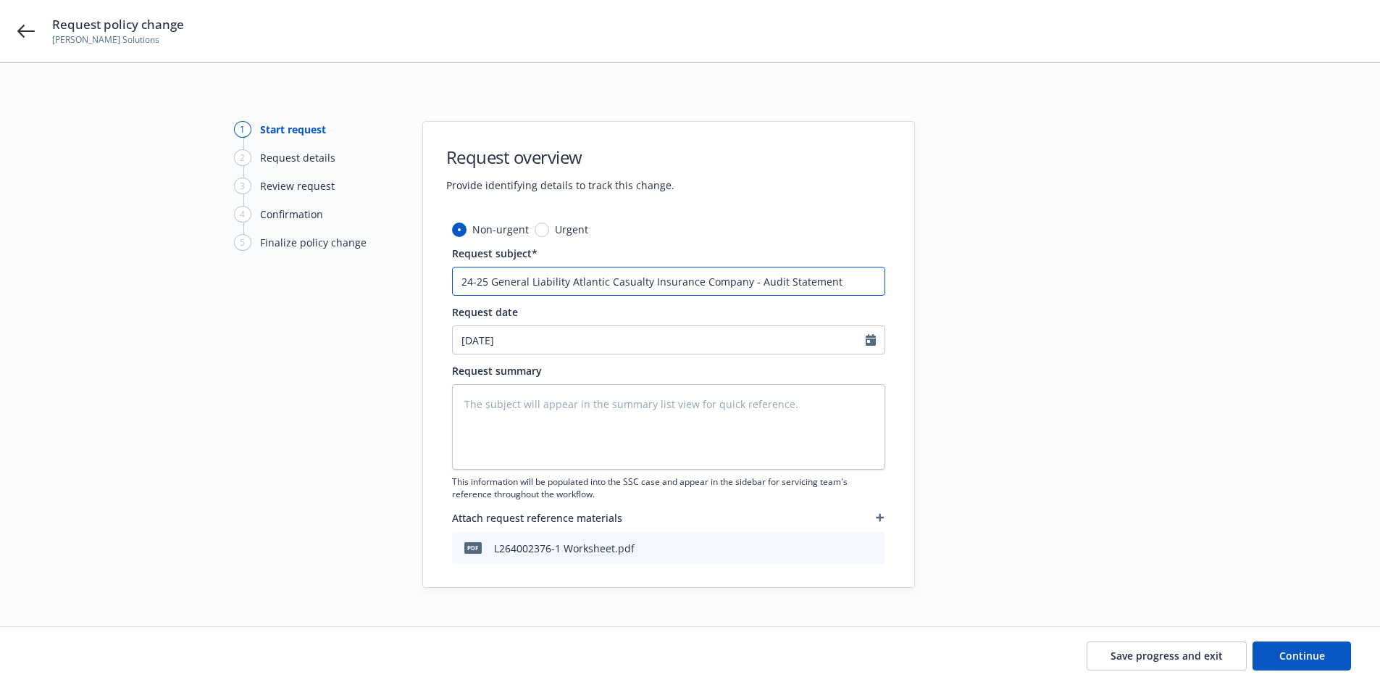
click at [835, 280] on input "24-25 General Liability Atlantic Casualty Insurance Company - Audit Statement" at bounding box center [668, 281] width 433 height 29
click at [527, 408] on textarea at bounding box center [668, 427] width 433 height 86
paste textarea "2024-2025 Final Audit Results Original Premium - $ Audited Actual Premium - $ A…"
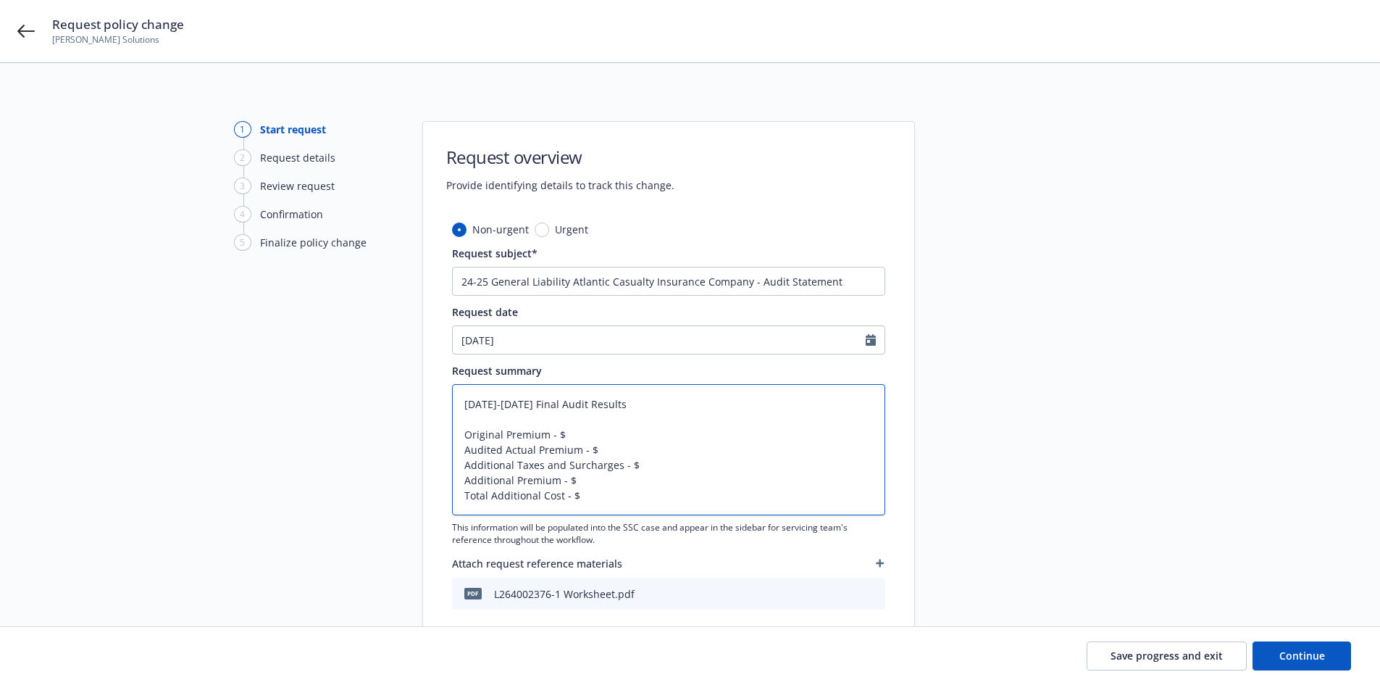
click at [612, 428] on textarea "2024-2025 Final Audit Results Original Premium - $ Audited Actual Premium - $ A…" at bounding box center [668, 449] width 433 height 131
paste textarea "39,800.00"
click at [602, 478] on textarea "2024-2025 Final Audit Results Original Premium - $39,800.00 Audited Actual Prem…" at bounding box center [668, 449] width 433 height 131
paste textarea "6,295.00"
click at [609, 451] on textarea "2024-2025 Final Audit Results Original Premium - $39,800.00 Audited Actual Prem…" at bounding box center [668, 449] width 433 height 131
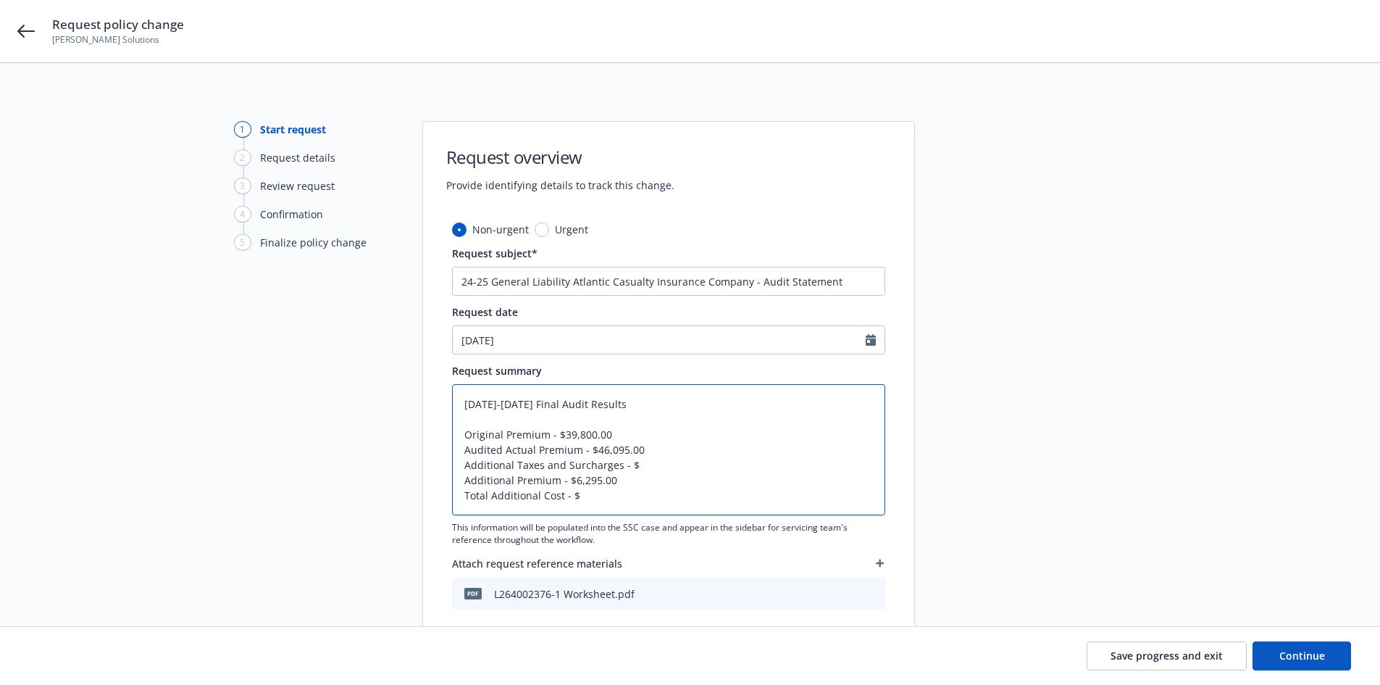
click at [672, 469] on textarea "2024-2025 Final Audit Results Original Premium - $39,800.00 Audited Actual Prem…" at bounding box center [668, 449] width 433 height 131
click at [654, 464] on textarea "2024-2025 Final Audit Results Original Premium - $39,800.00 Audited Actual Prem…" at bounding box center [668, 449] width 433 height 131
click at [584, 499] on textarea "2024-2025 Final Audit Results Original Premium - $39,800.00 Audited Actual Prem…" at bounding box center [668, 449] width 433 height 131
click at [593, 495] on textarea "2024-2025 Final Audit Results Original Premium - $39,800.00 Audited Actual Prem…" at bounding box center [668, 449] width 433 height 131
paste textarea "6,452.38"
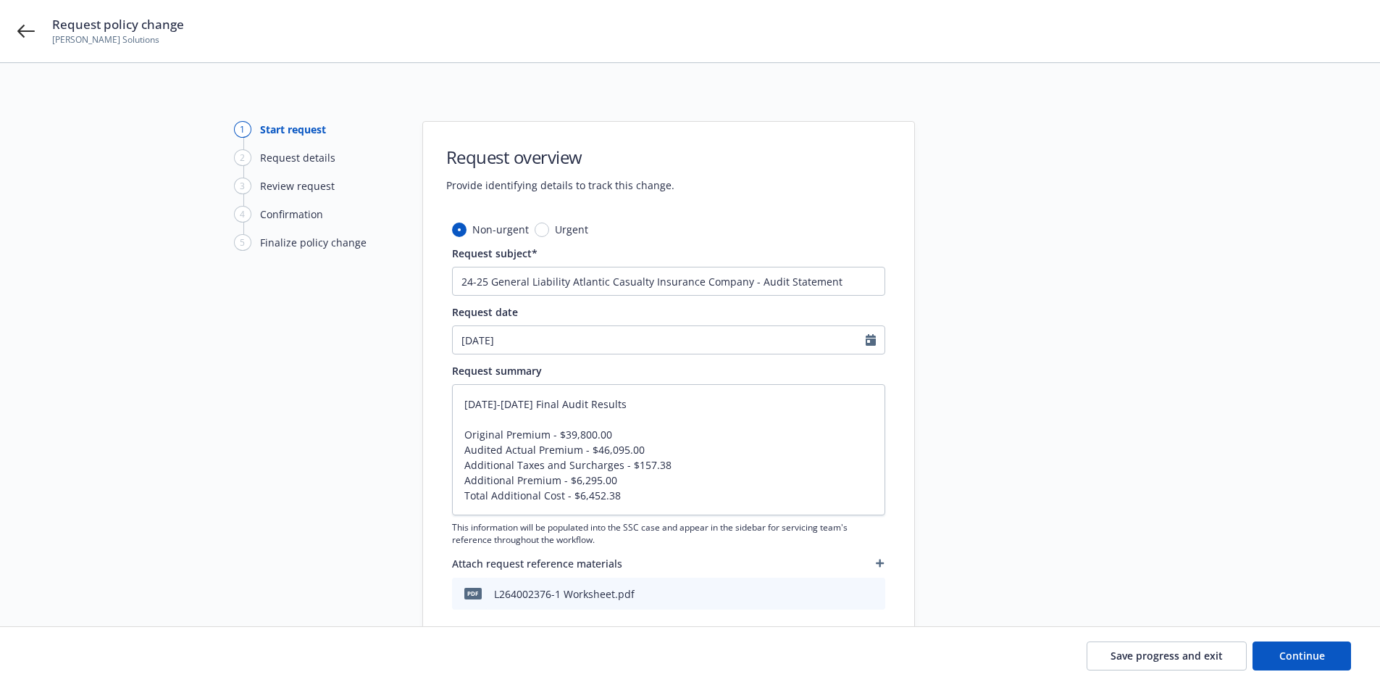
click at [288, 467] on div "1 Start request 2 Request details 3 Review request 4 Confirmation 5 Finalize po…" at bounding box center [313, 377] width 159 height 512
click at [1322, 655] on span "Continue" at bounding box center [1303, 656] width 46 height 14
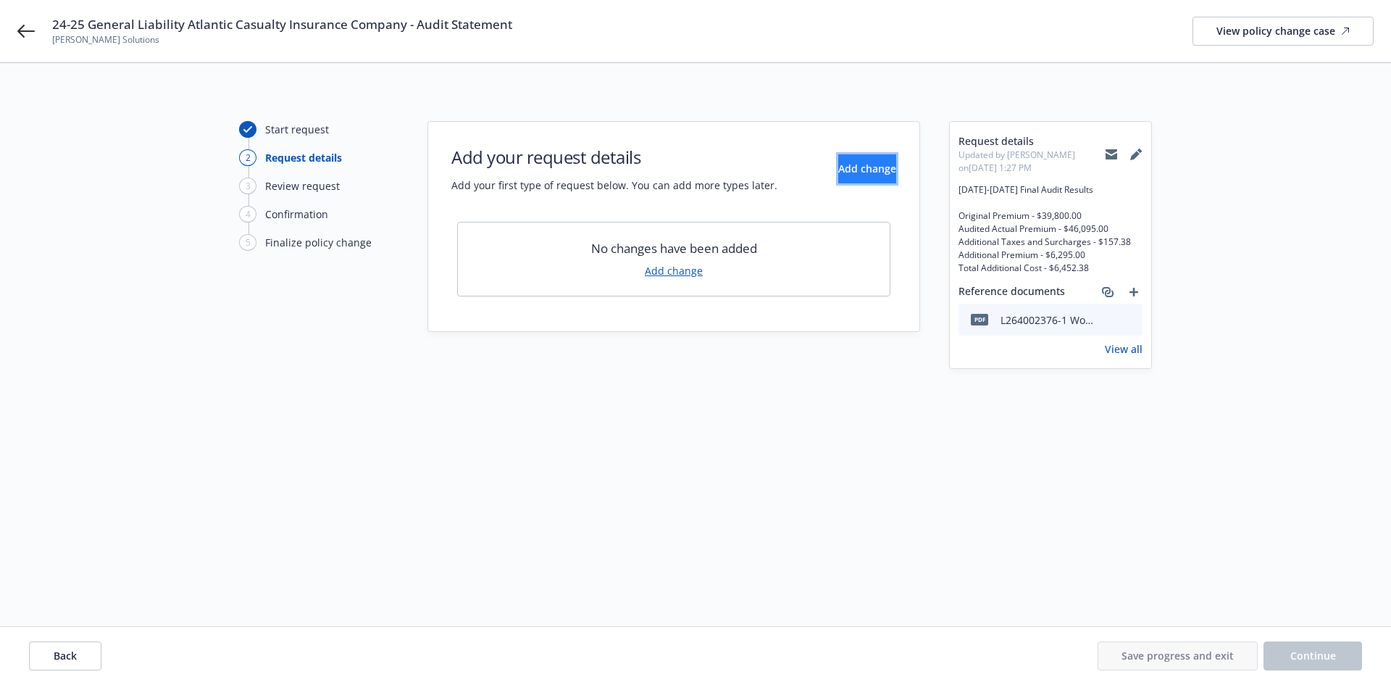
click at [840, 176] on button "Add change" at bounding box center [867, 168] width 58 height 29
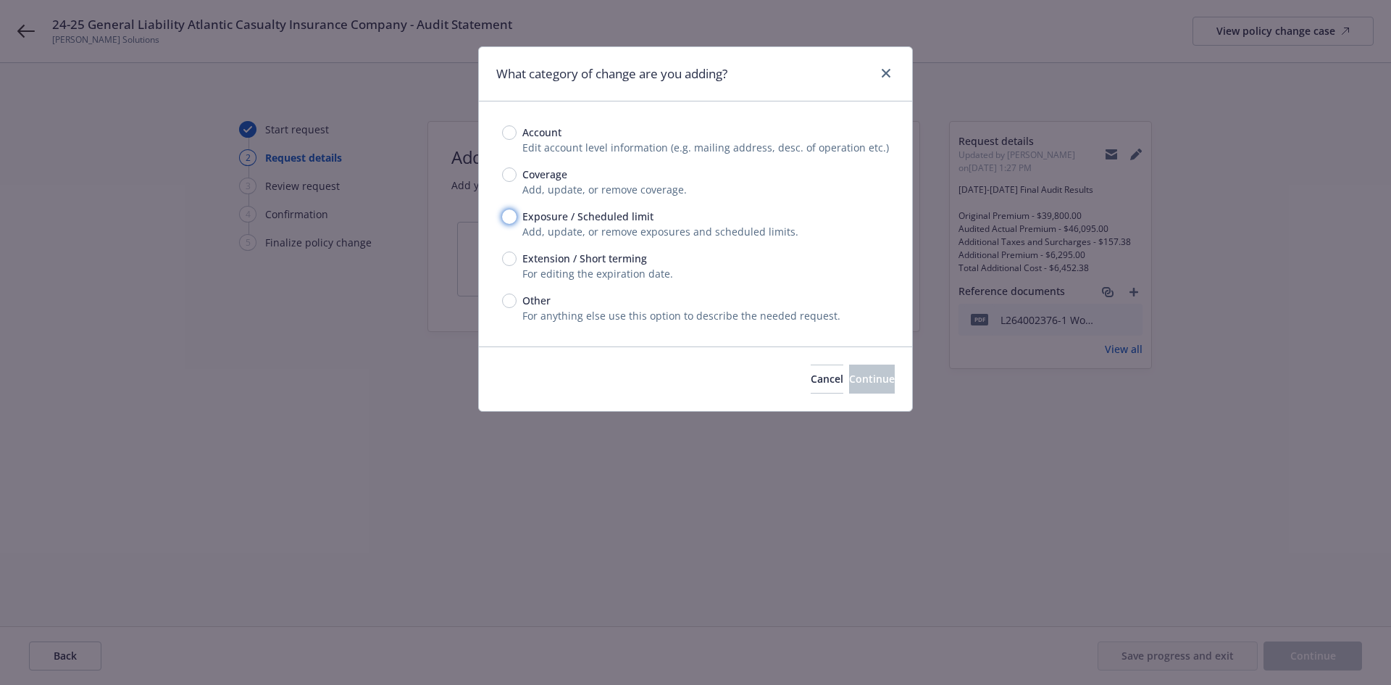
click at [508, 216] on input "Exposure / Scheduled limit" at bounding box center [509, 216] width 14 height 14
click at [849, 379] on span "Continue" at bounding box center [872, 379] width 46 height 14
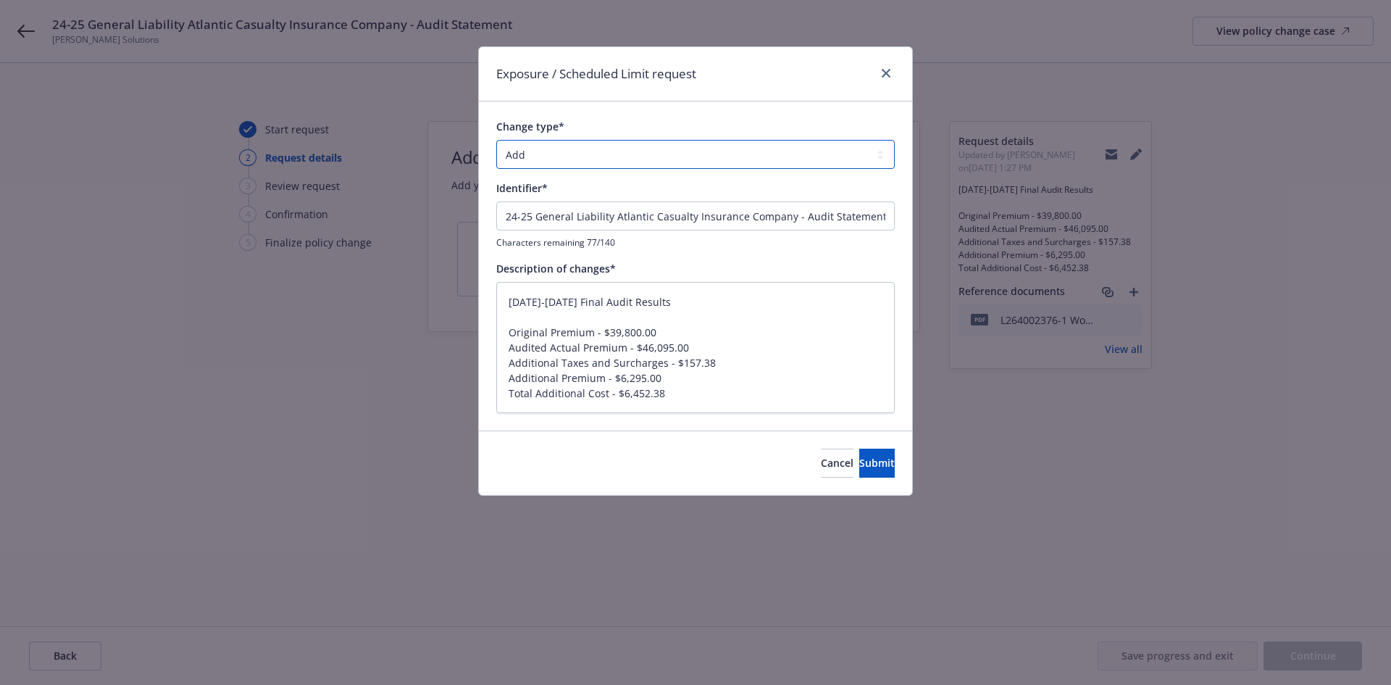
click at [554, 151] on select "Add Audit Change Remove" at bounding box center [695, 154] width 399 height 29
click at [496, 140] on select "Add Audit Change Remove" at bounding box center [695, 154] width 399 height 29
drag, startPoint x: 688, startPoint y: 293, endPoint x: 465, endPoint y: 303, distance: 222.7
click at [465, 303] on div "Exposure / Scheduled Limit request Change type* Add Audit Change Remove Identif…" at bounding box center [695, 342] width 1391 height 685
click at [680, 222] on input "24-25 General Liability Atlantic Casualty Insurance Company - Audit Statement" at bounding box center [695, 215] width 399 height 29
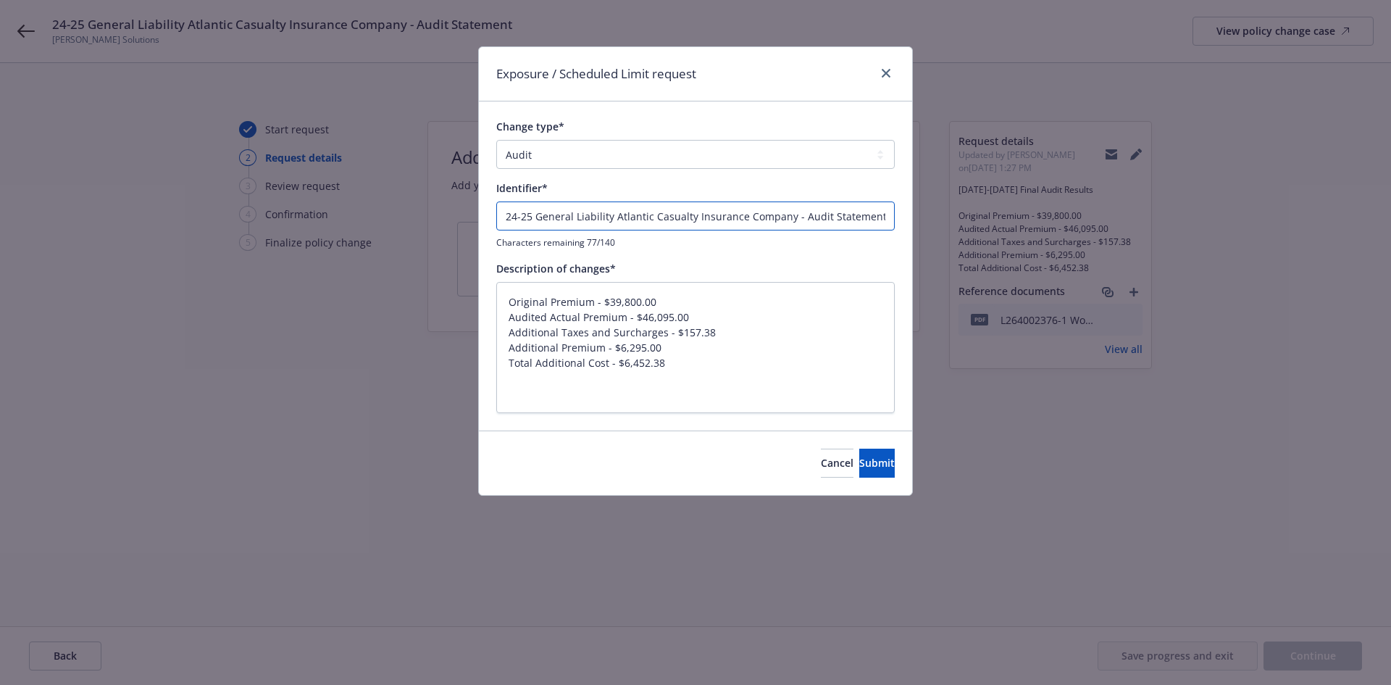
paste input "024-2025 Final Audit Results"
click at [504, 333] on textarea "Original Premium - $39,800.00 Audited Actual Premium - $46,095.00 Additional Ta…" at bounding box center [695, 347] width 399 height 131
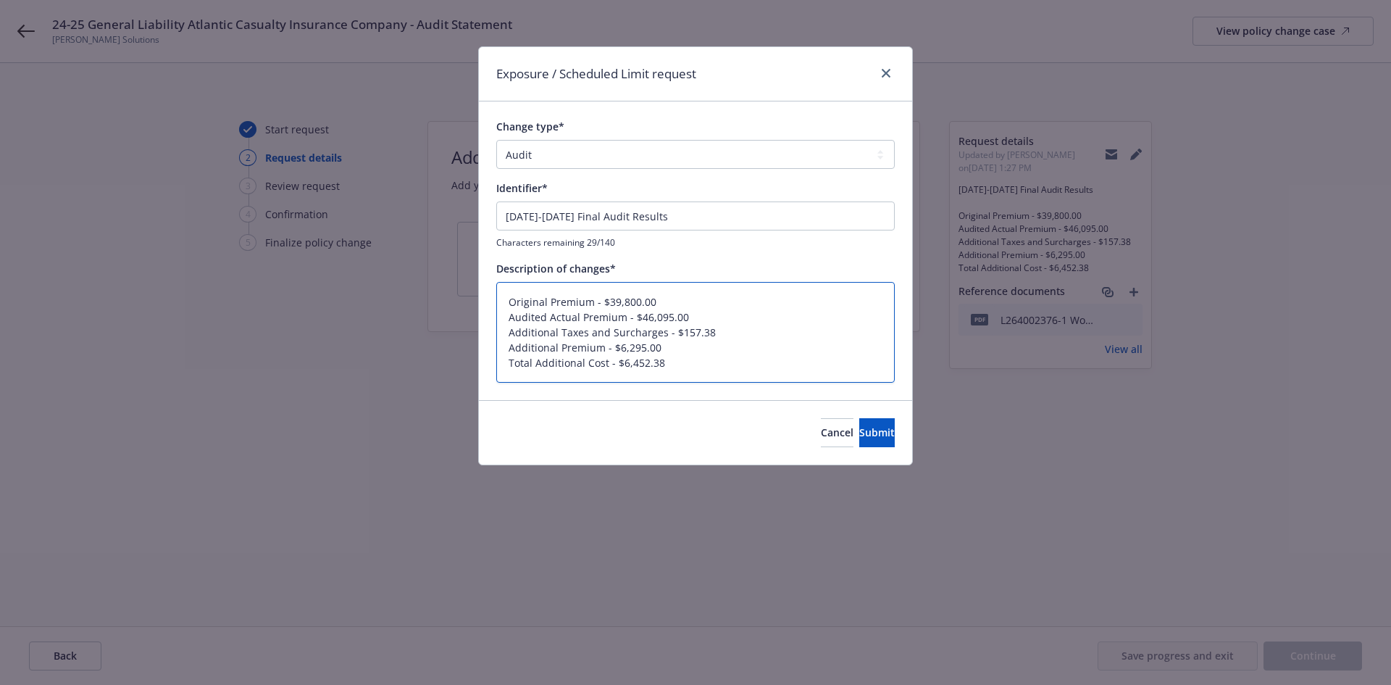
click at [697, 358] on textarea "Original Premium - $39,800.00 Audited Actual Premium - $46,095.00 Additional Ta…" at bounding box center [695, 332] width 399 height 101
click at [761, 335] on textarea "Original Premium - $39,800.00 Audited Actual Premium - $46,095.00 Additional Ta…" at bounding box center [695, 332] width 399 height 101
click at [862, 431] on span "Submit" at bounding box center [877, 432] width 36 height 14
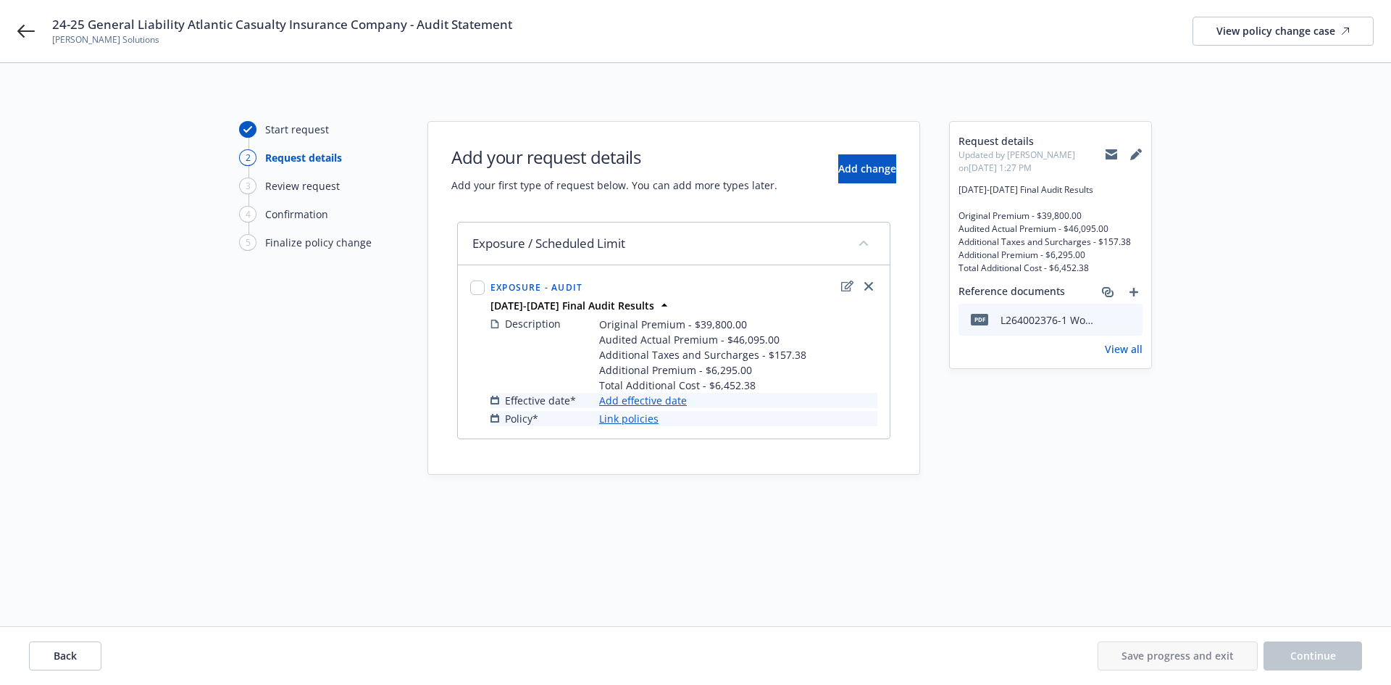
click at [636, 399] on link "Add effective date" at bounding box center [643, 400] width 88 height 15
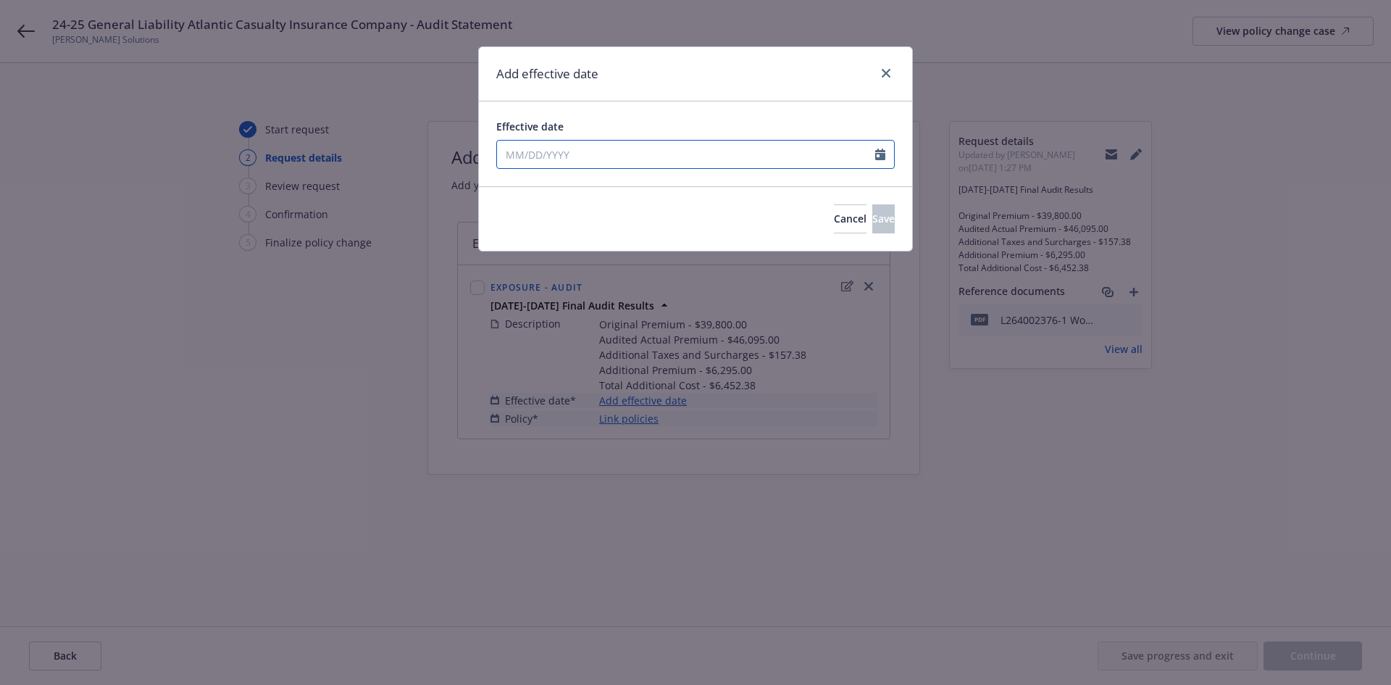
click at [622, 153] on input "Effective date" at bounding box center [686, 155] width 378 height 28
click at [643, 118] on div "Effective date 06/04/2024 January February March April May June July August Sep…" at bounding box center [695, 143] width 433 height 85
click at [872, 228] on button "Save" at bounding box center [883, 218] width 22 height 29
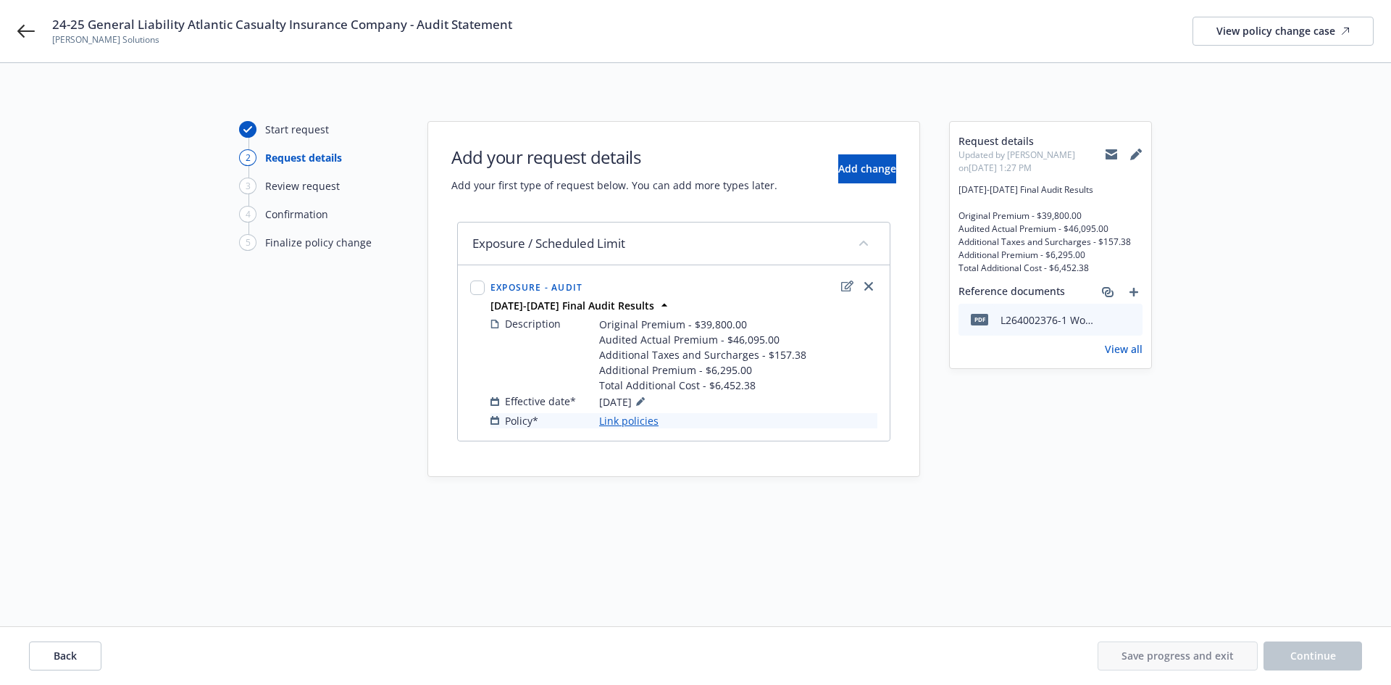
click at [634, 422] on link "Link policies" at bounding box center [628, 420] width 59 height 15
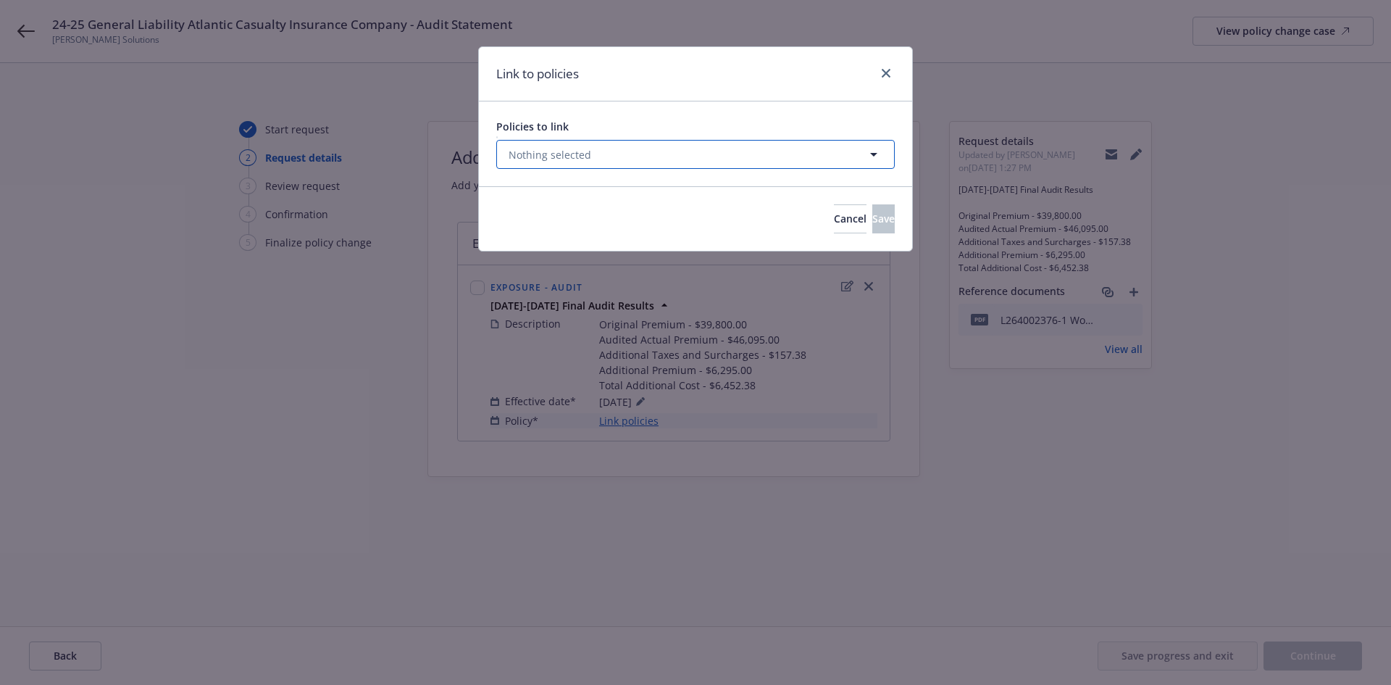
click at [659, 159] on button "Nothing selected" at bounding box center [695, 154] width 399 height 29
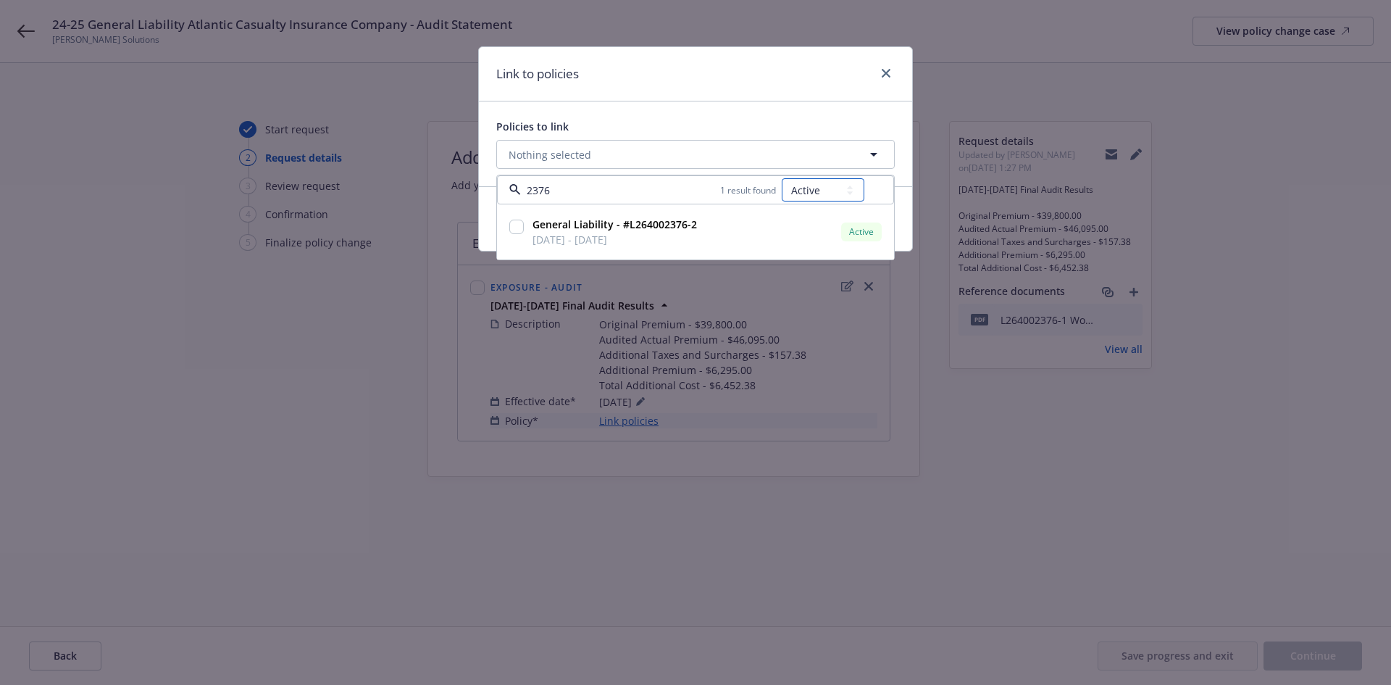
click at [819, 190] on select "All Active Upcoming Expired Cancelled" at bounding box center [823, 189] width 83 height 23
click at [783, 178] on select "All Active Upcoming Expired Cancelled" at bounding box center [823, 189] width 83 height 23
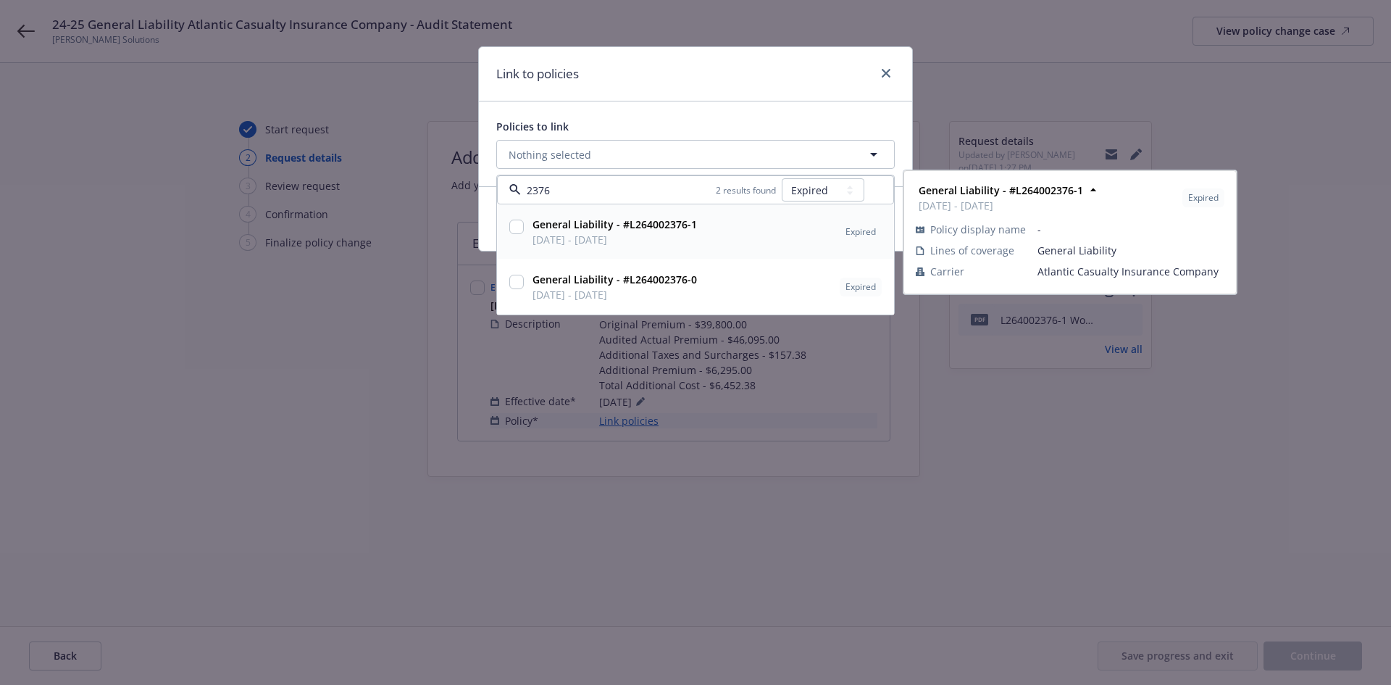
click at [679, 229] on strong "General Liability - #L264002376-1" at bounding box center [615, 224] width 164 height 14
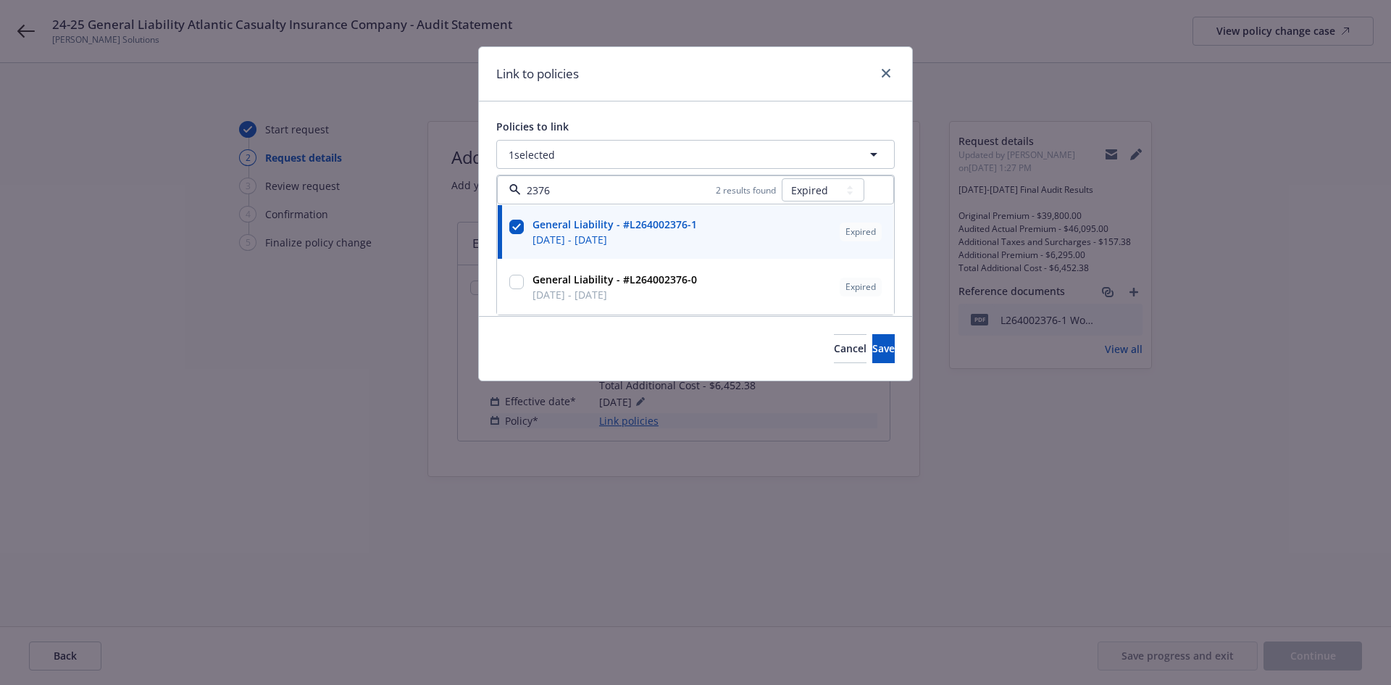
click at [353, 281] on div "Link to policies Policies to link 1 selected 2376 2 results found All Active Up…" at bounding box center [695, 342] width 1391 height 685
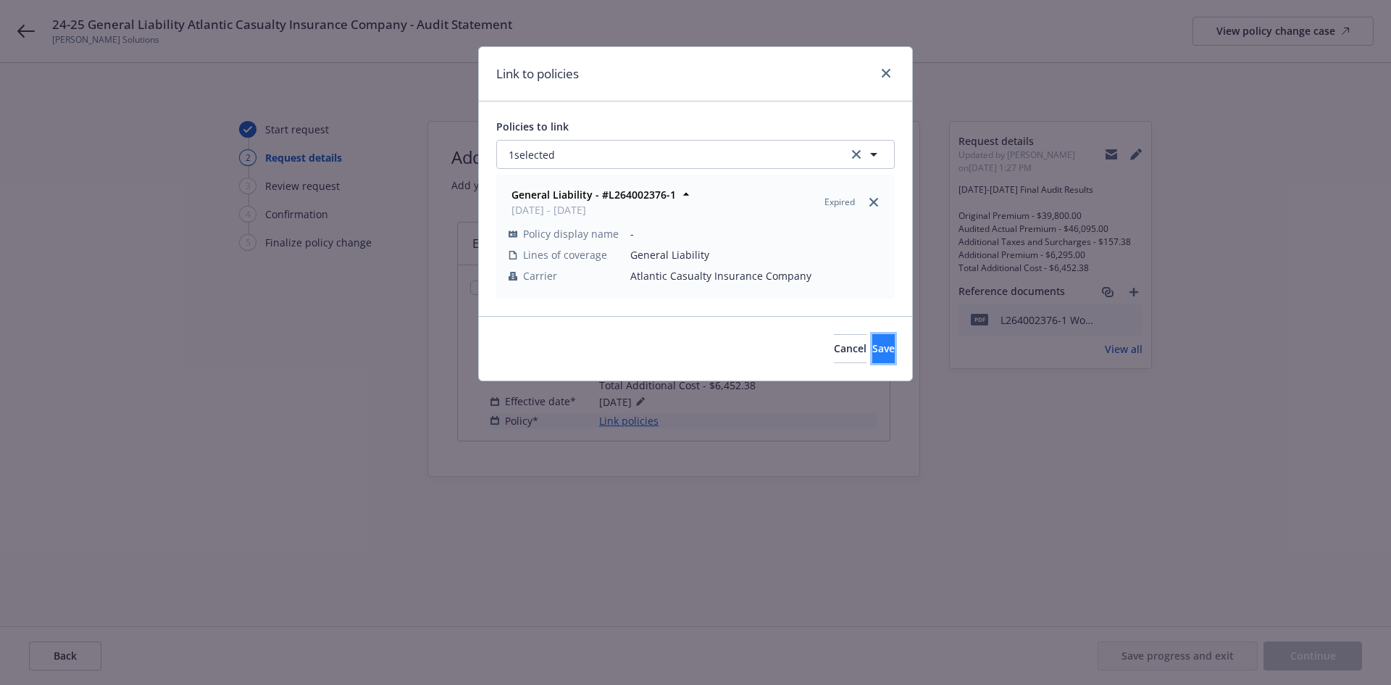
click at [872, 345] on span "Save" at bounding box center [883, 348] width 22 height 14
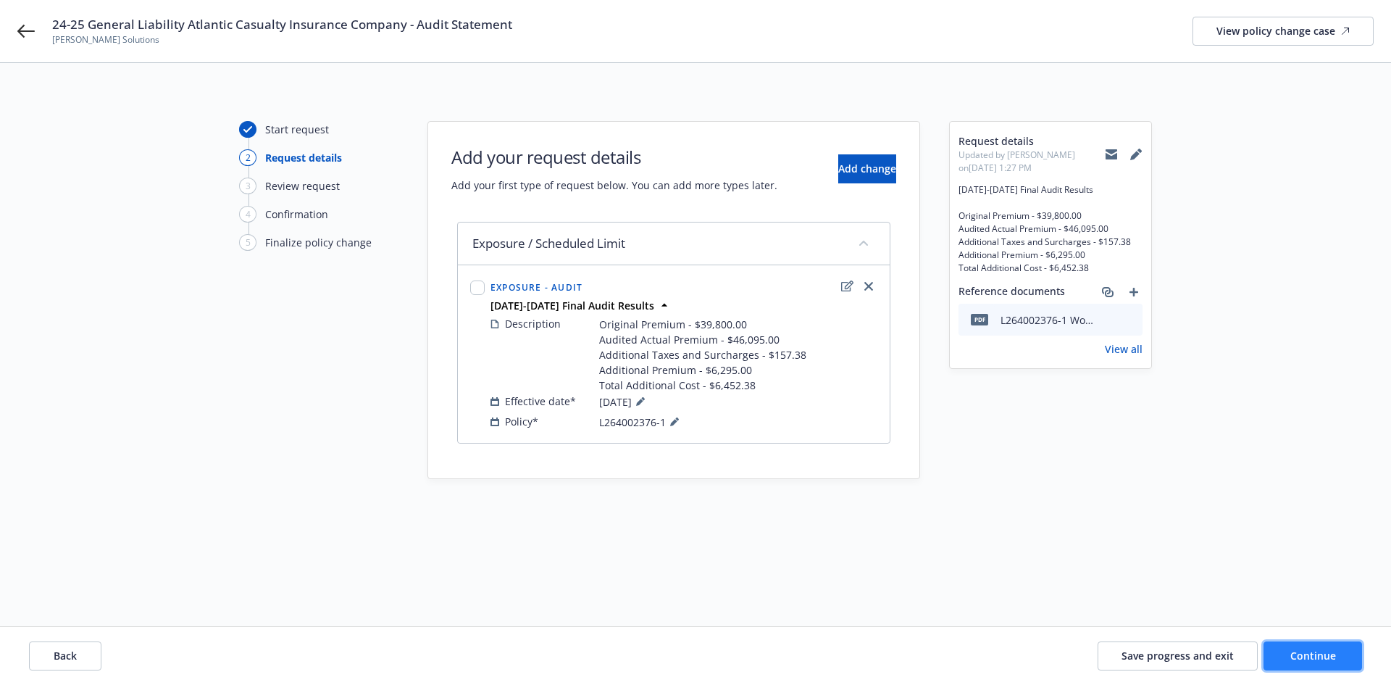
click at [1336, 654] on button "Continue" at bounding box center [1313, 655] width 99 height 29
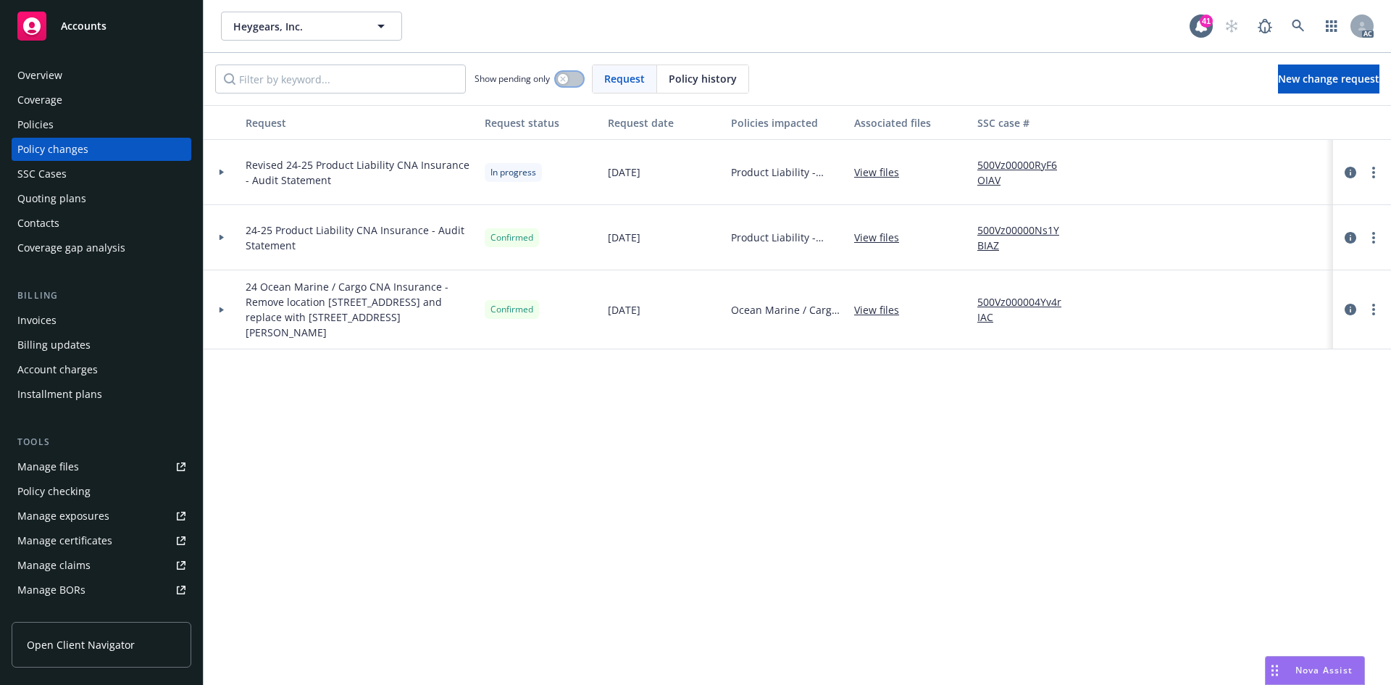
click at [560, 78] on div "button" at bounding box center [563, 79] width 10 height 10
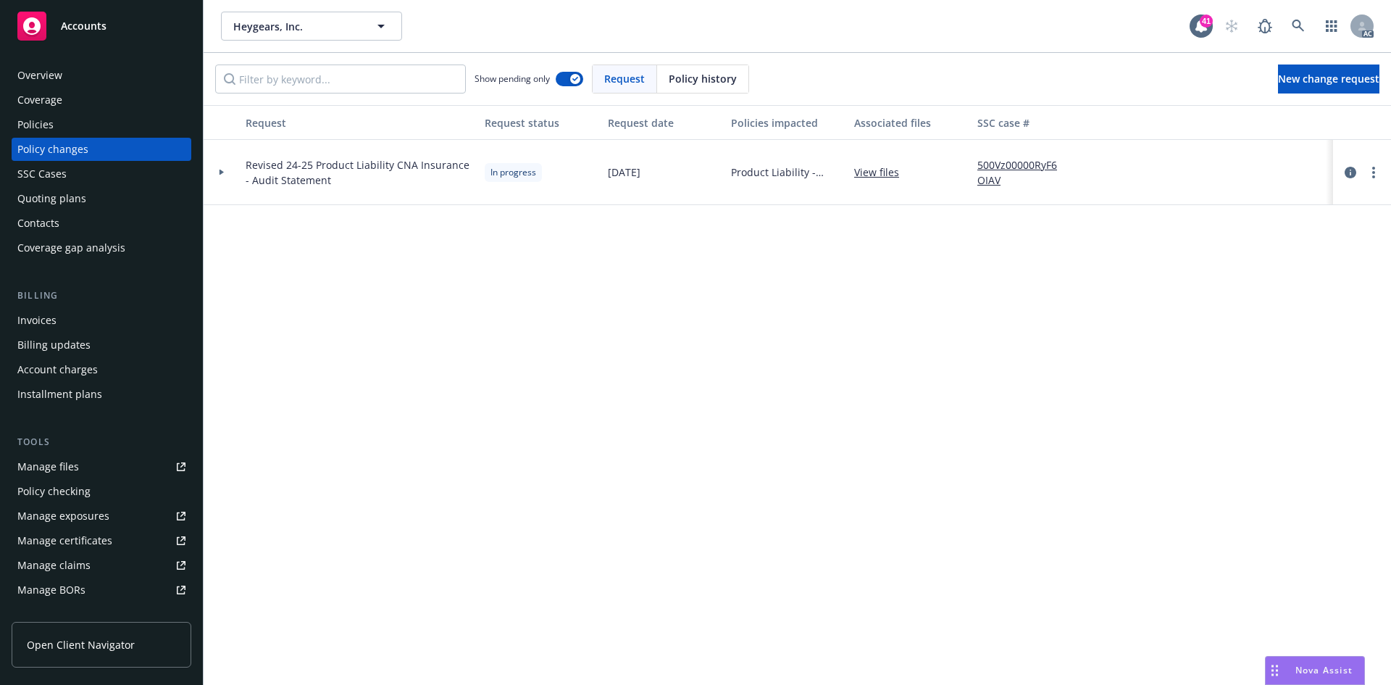
click at [224, 171] on icon at bounding box center [222, 172] width 6 height 5
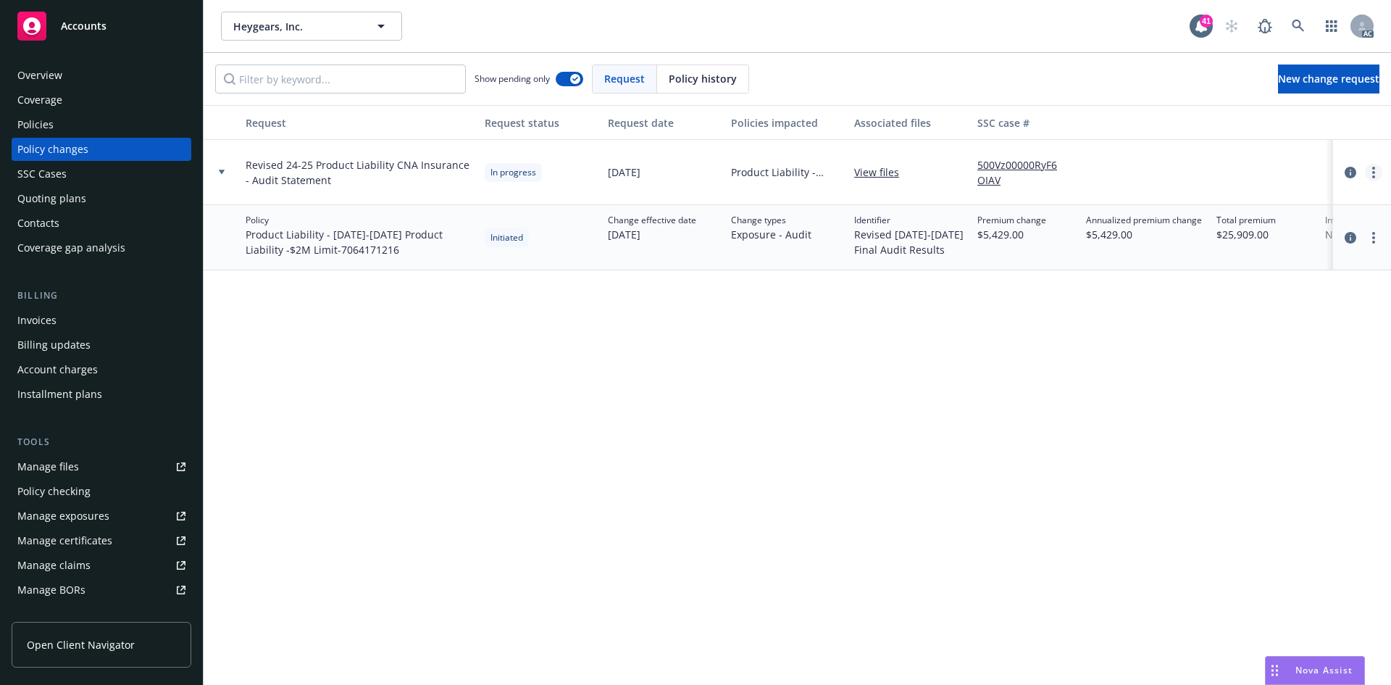
click at [1375, 170] on link "more" at bounding box center [1373, 172] width 17 height 17
click at [1224, 203] on link "Copy logging email" at bounding box center [1257, 202] width 249 height 29
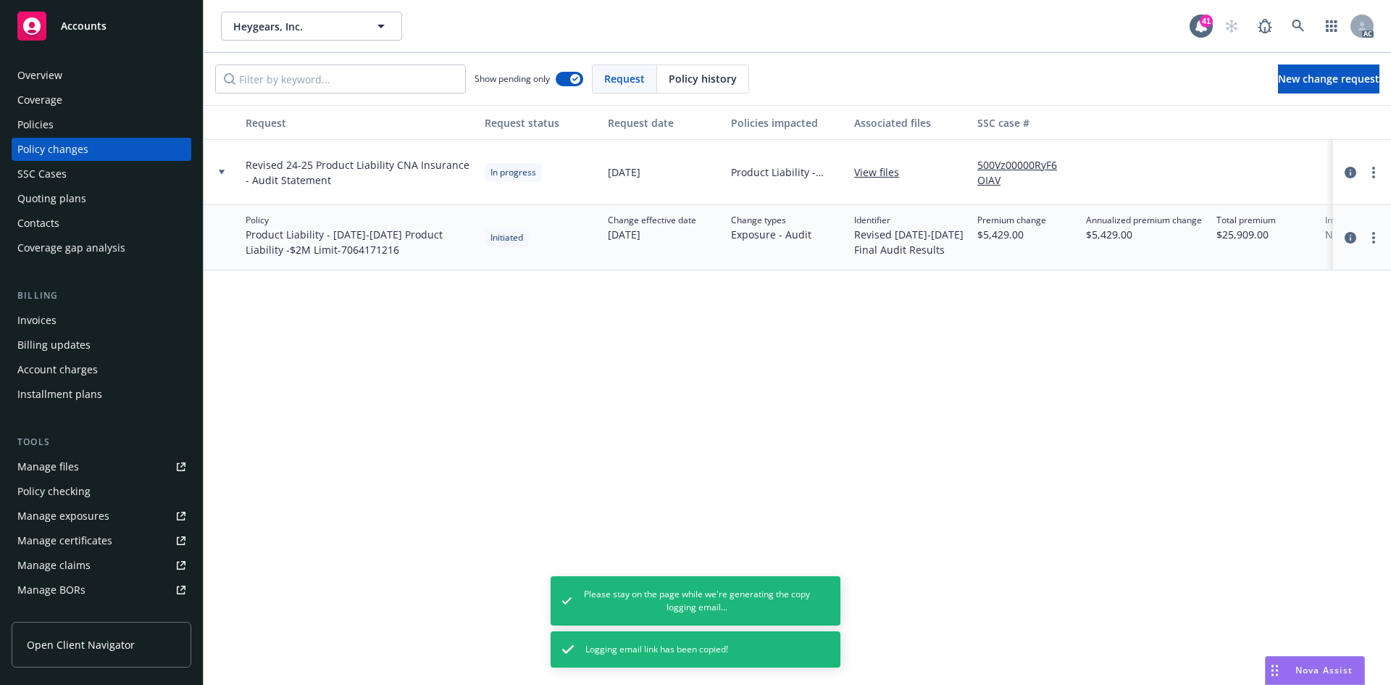
click at [293, 349] on div "Request Request status Request date Policies impacted Associated files SSC case…" at bounding box center [798, 395] width 1188 height 580
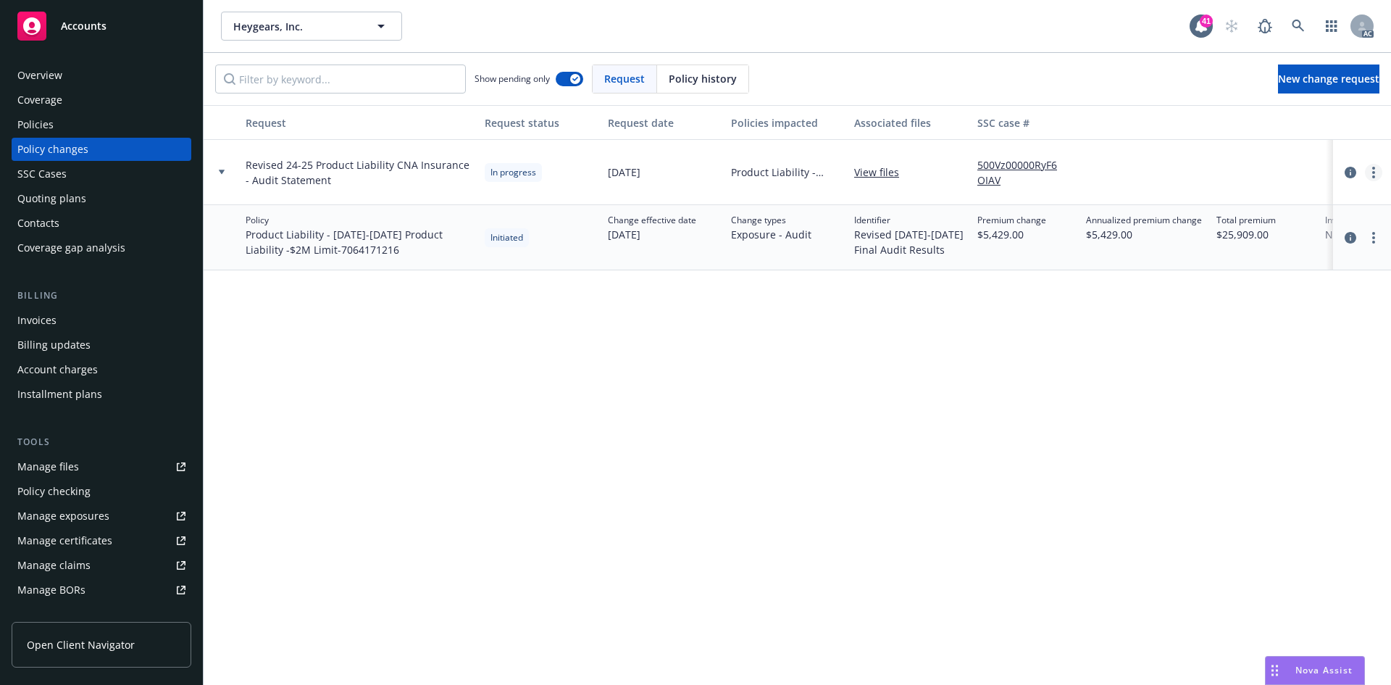
click at [1373, 172] on circle "more" at bounding box center [1373, 172] width 3 height 3
click at [1246, 285] on link "Resume workflow" at bounding box center [1257, 289] width 249 height 29
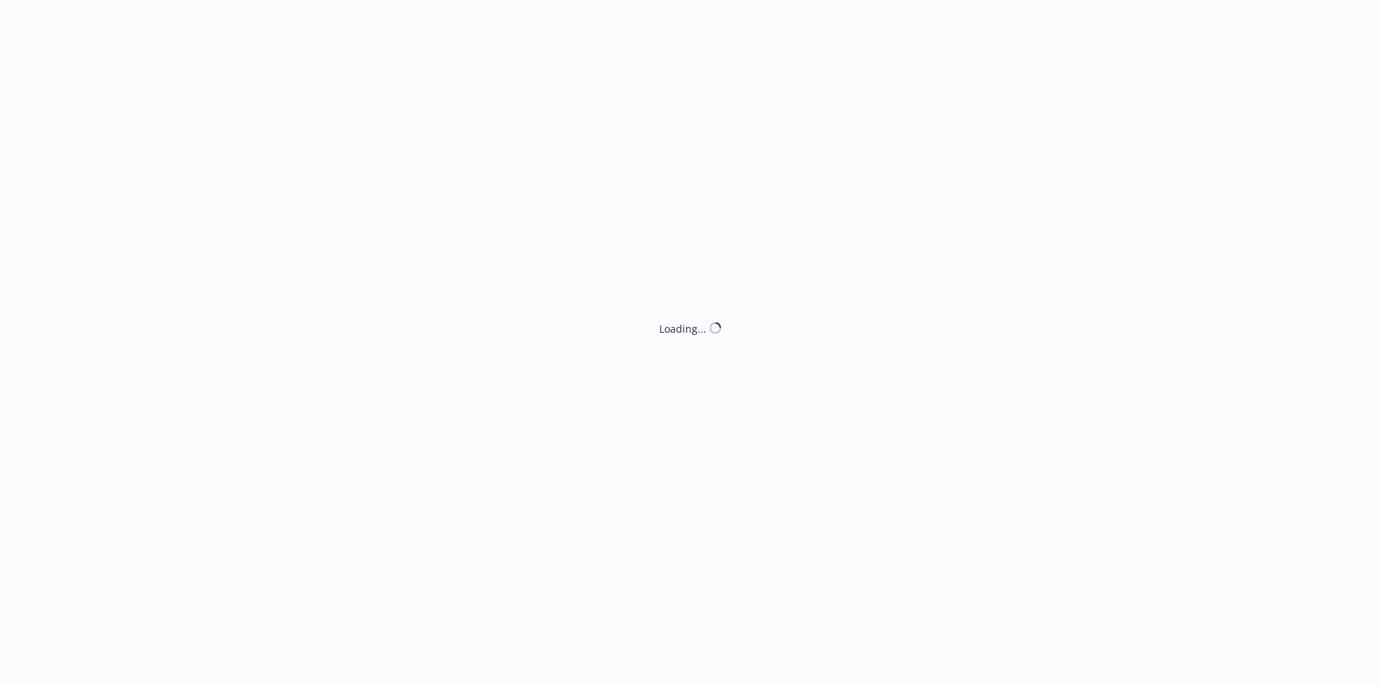
select select "ACCEPTED"
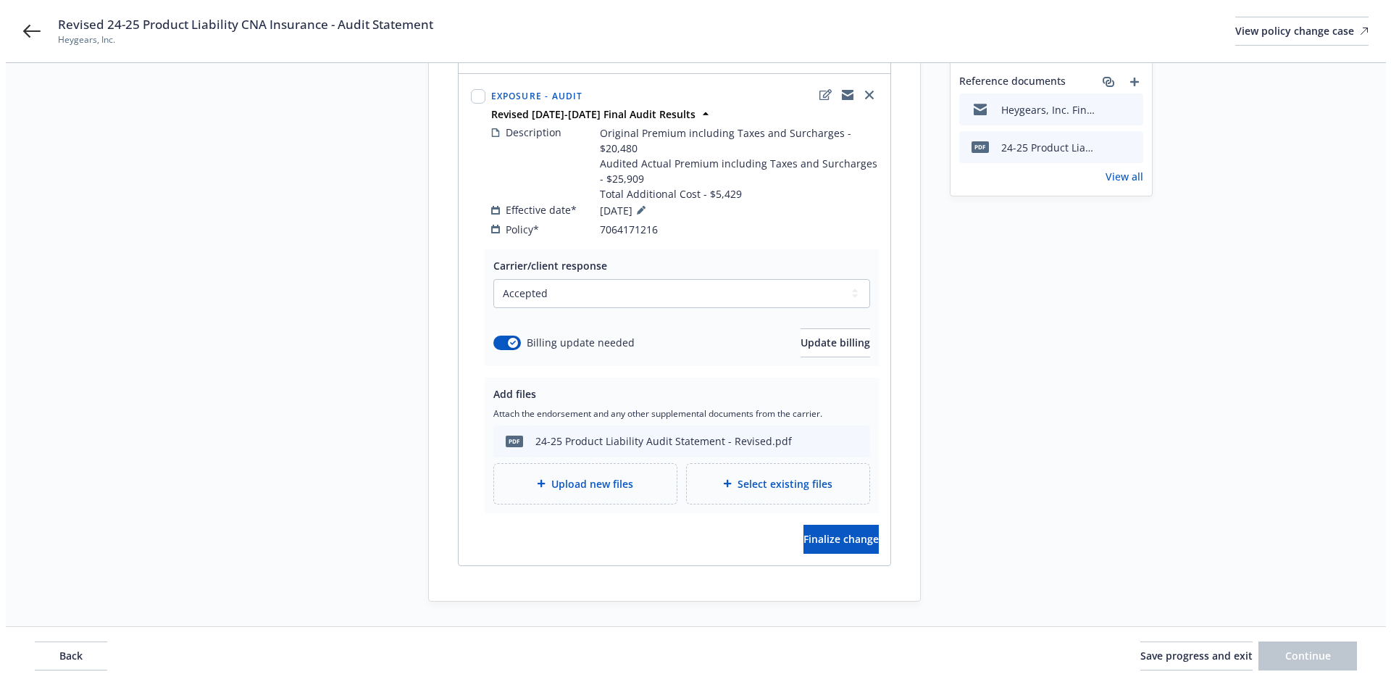
scroll to position [217, 0]
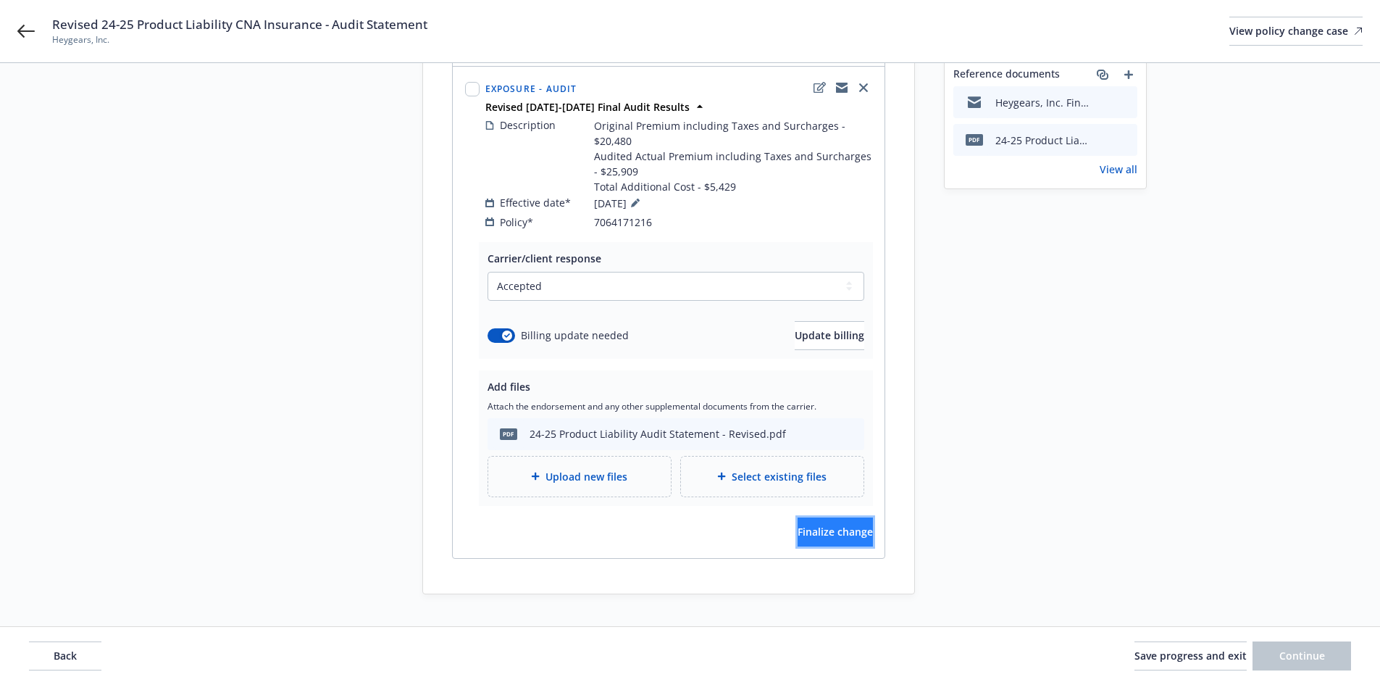
click at [798, 525] on span "Finalize change" at bounding box center [835, 532] width 75 height 14
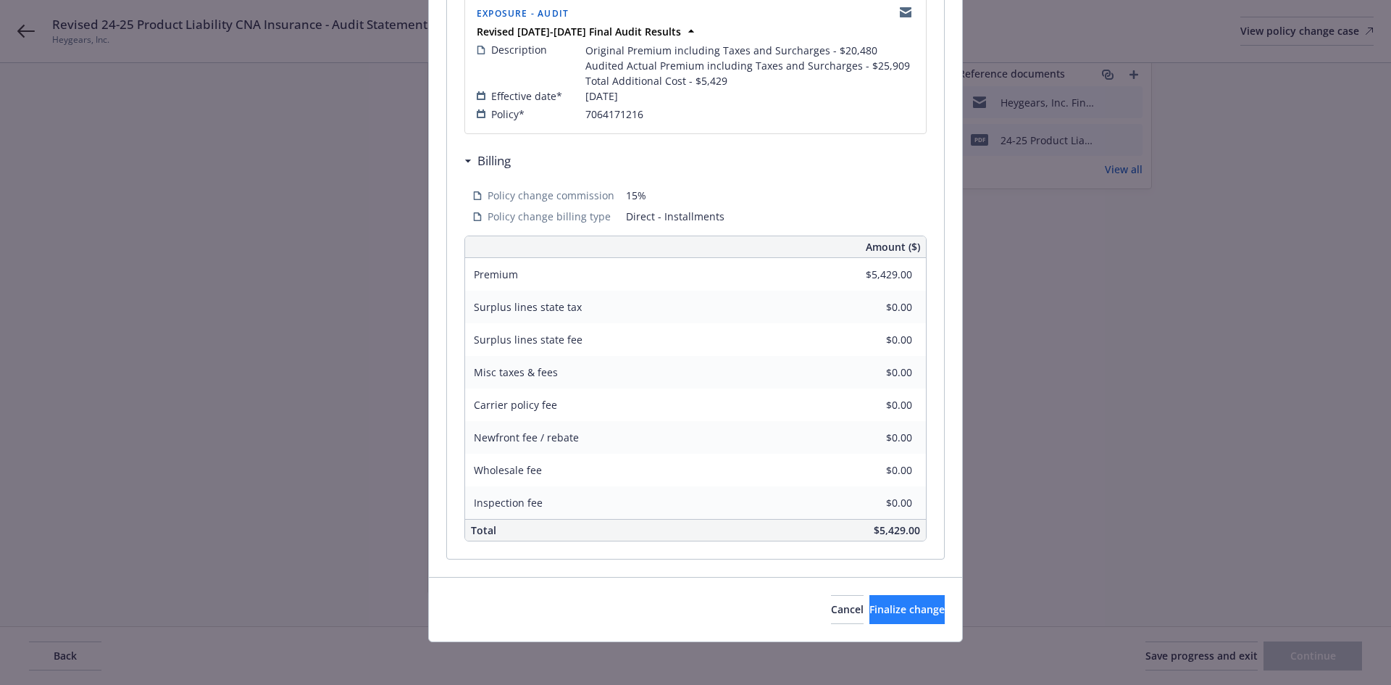
scroll to position [325, 0]
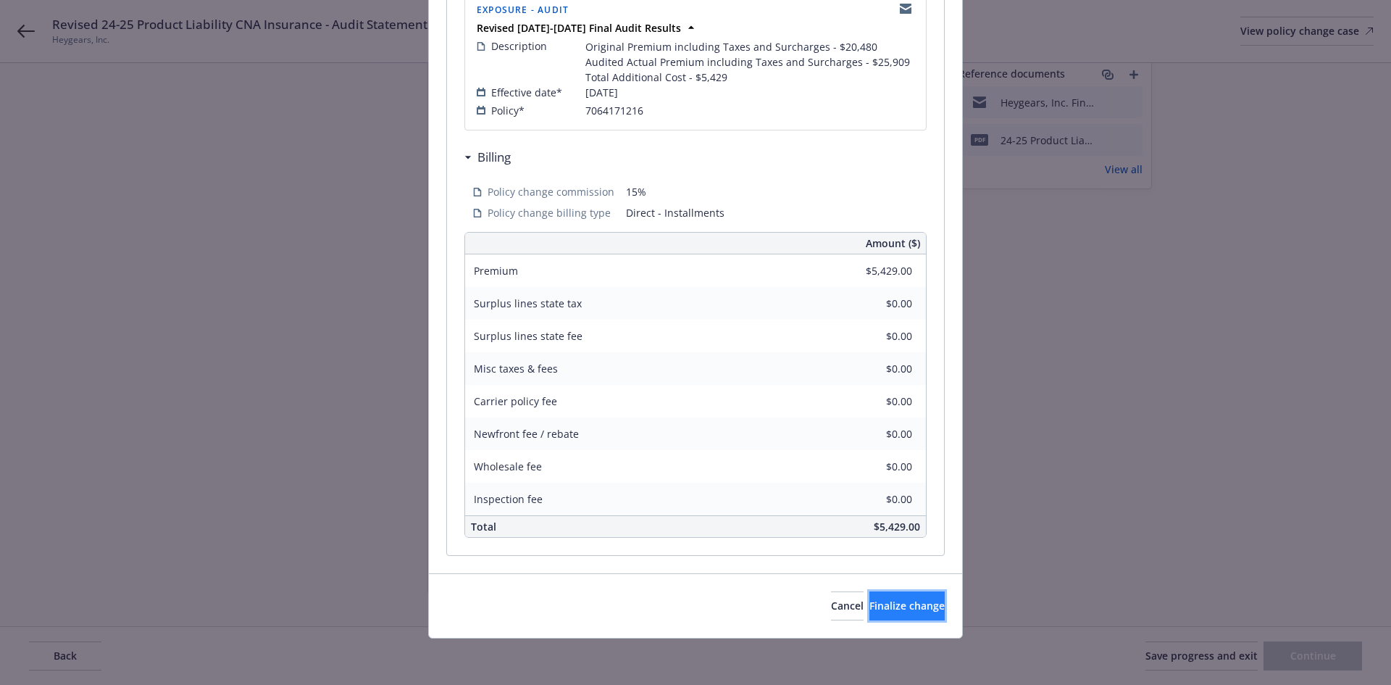
click at [885, 611] on span "Finalize change" at bounding box center [907, 606] width 75 height 14
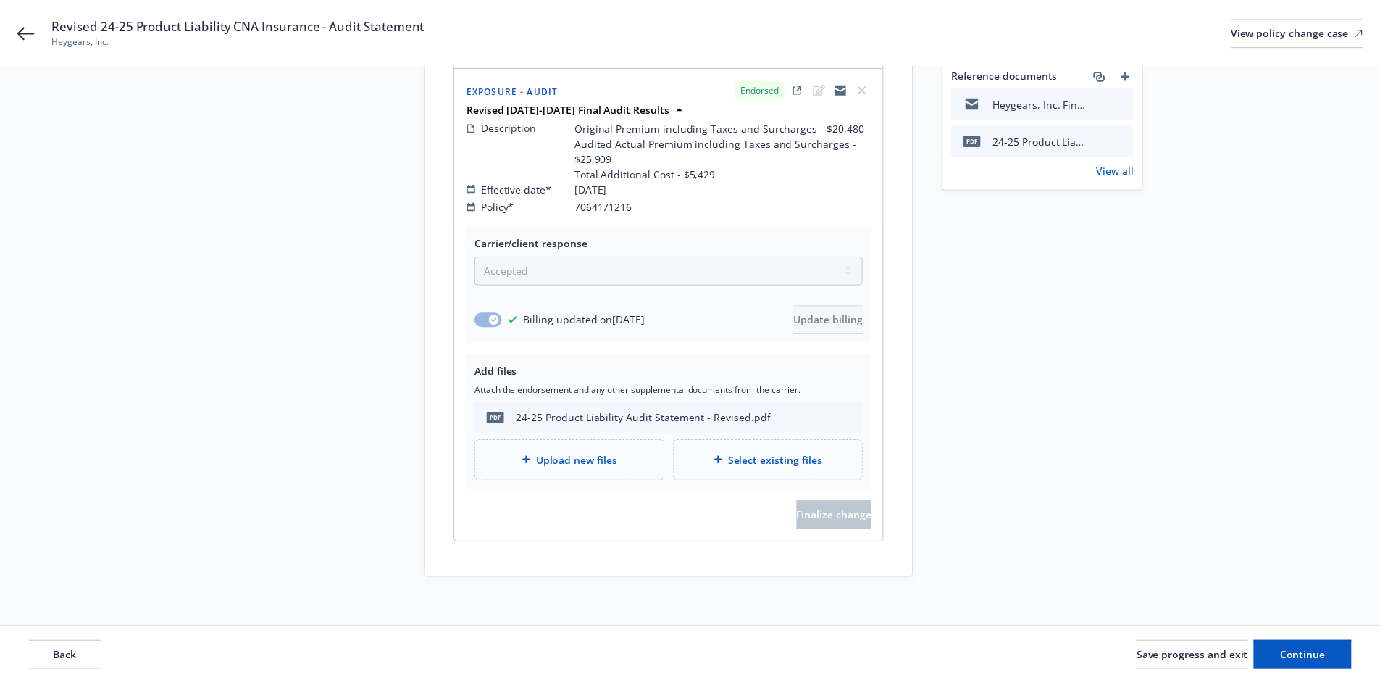
scroll to position [212, 0]
click at [1299, 657] on span "Continue" at bounding box center [1303, 656] width 46 height 14
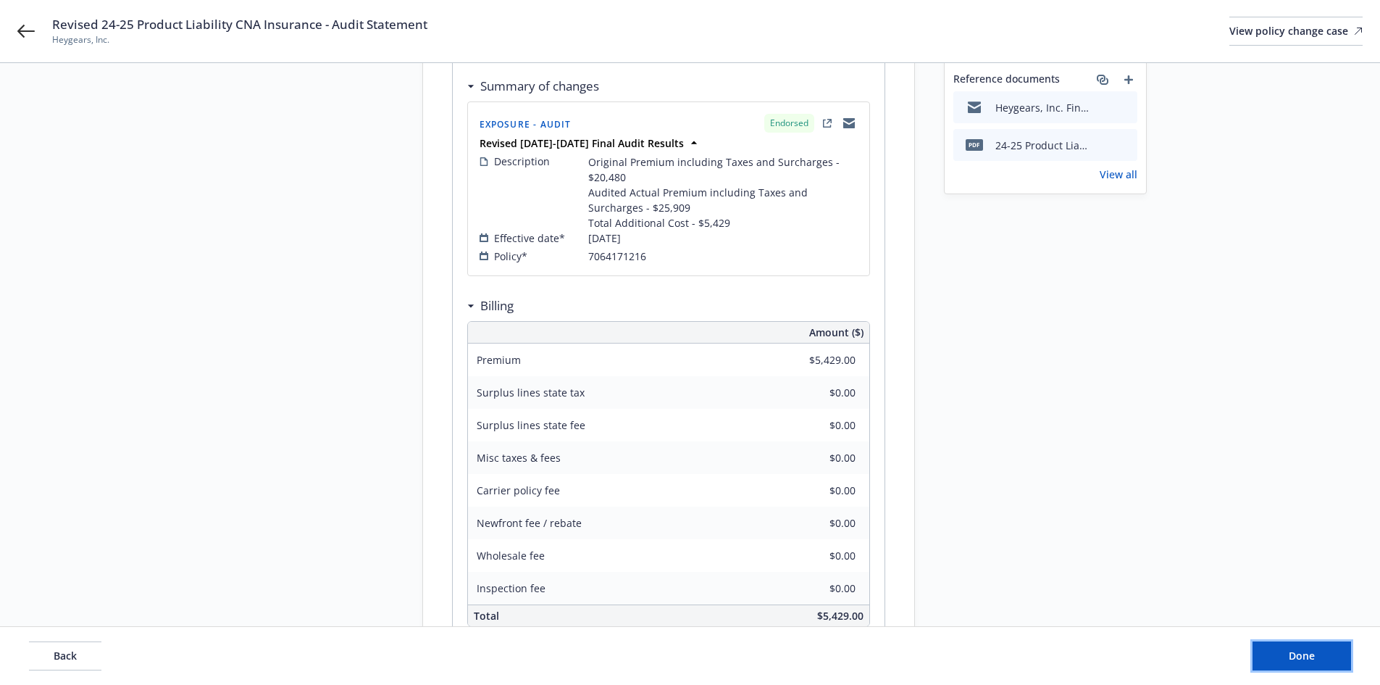
click at [1299, 657] on span "Done" at bounding box center [1302, 656] width 26 height 14
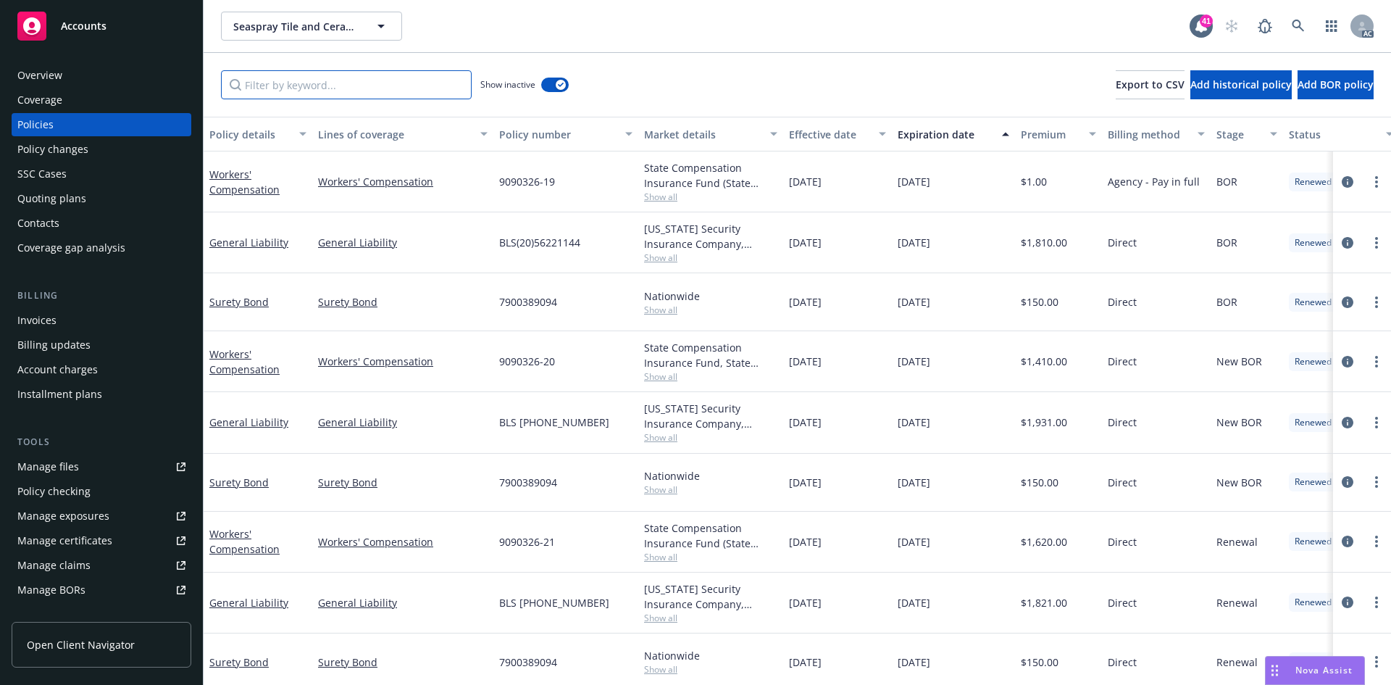
click at [433, 83] on input "Filter by keyword..." at bounding box center [346, 84] width 251 height 29
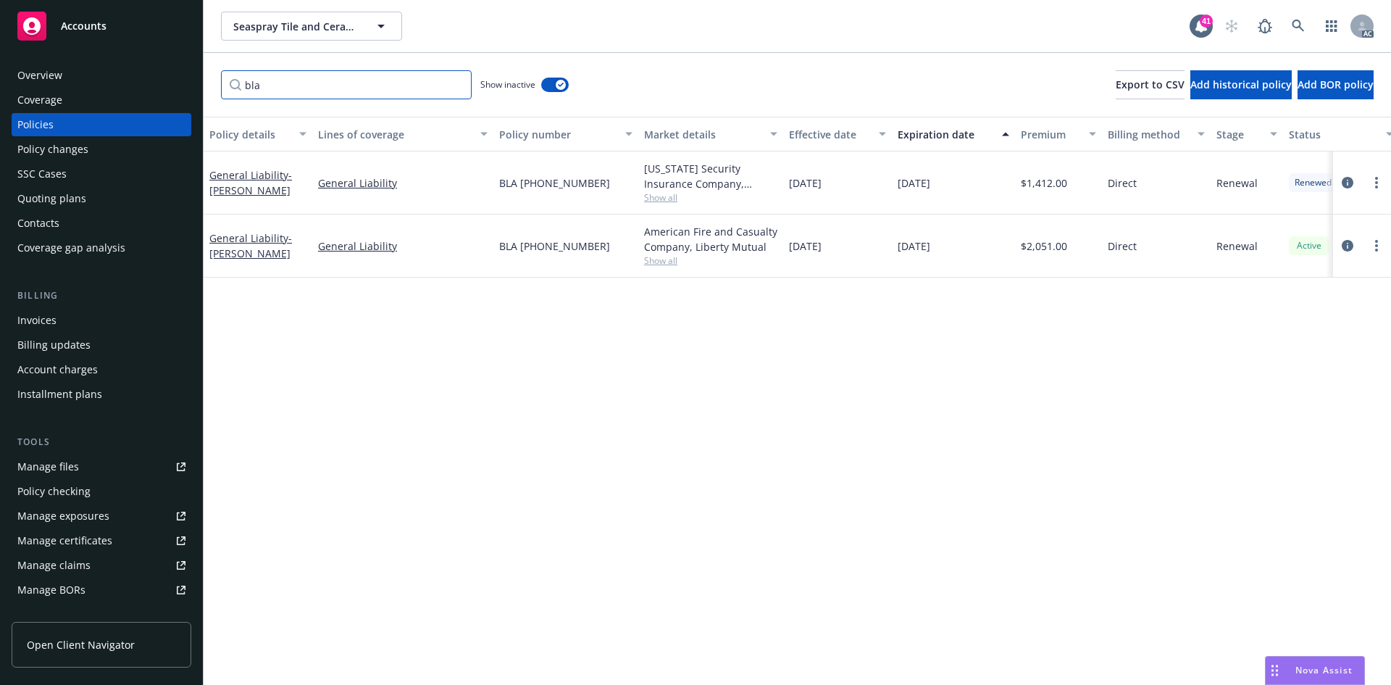
type input "bla"
click at [264, 168] on link "General Liability - [PERSON_NAME]" at bounding box center [250, 182] width 83 height 29
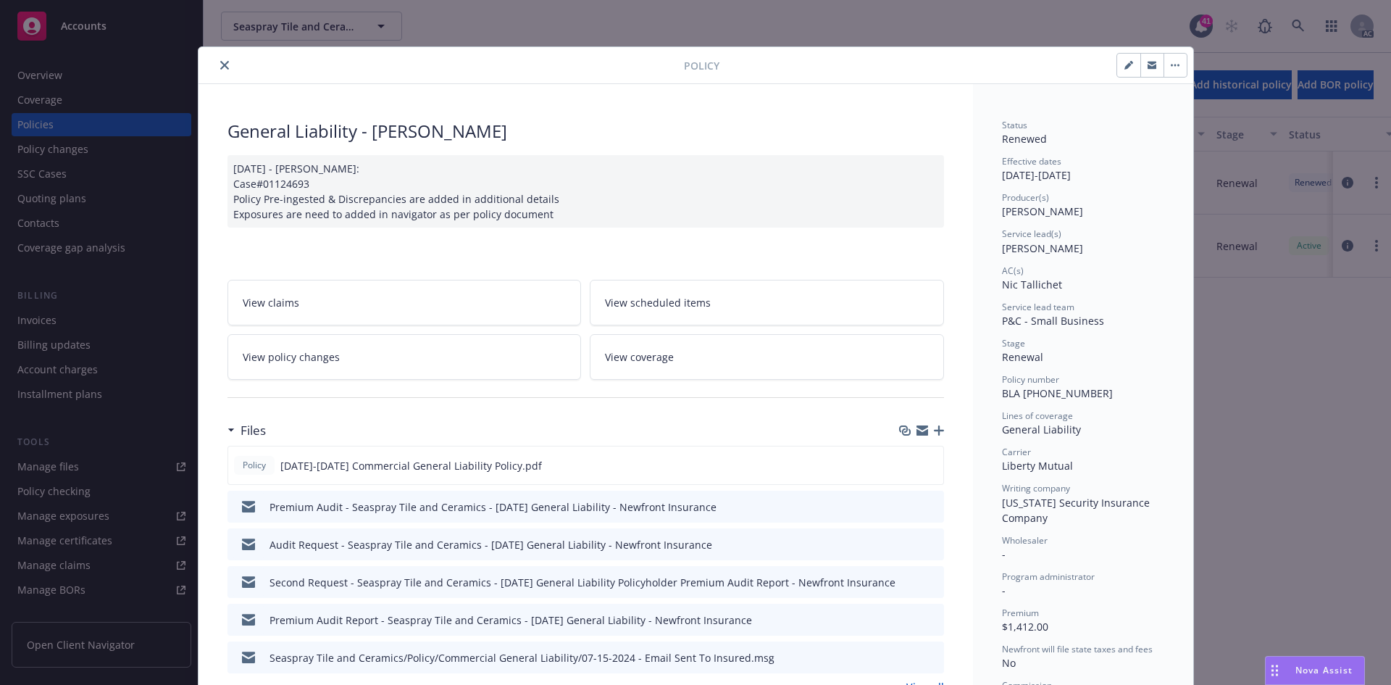
click at [220, 68] on icon "close" at bounding box center [224, 65] width 9 height 9
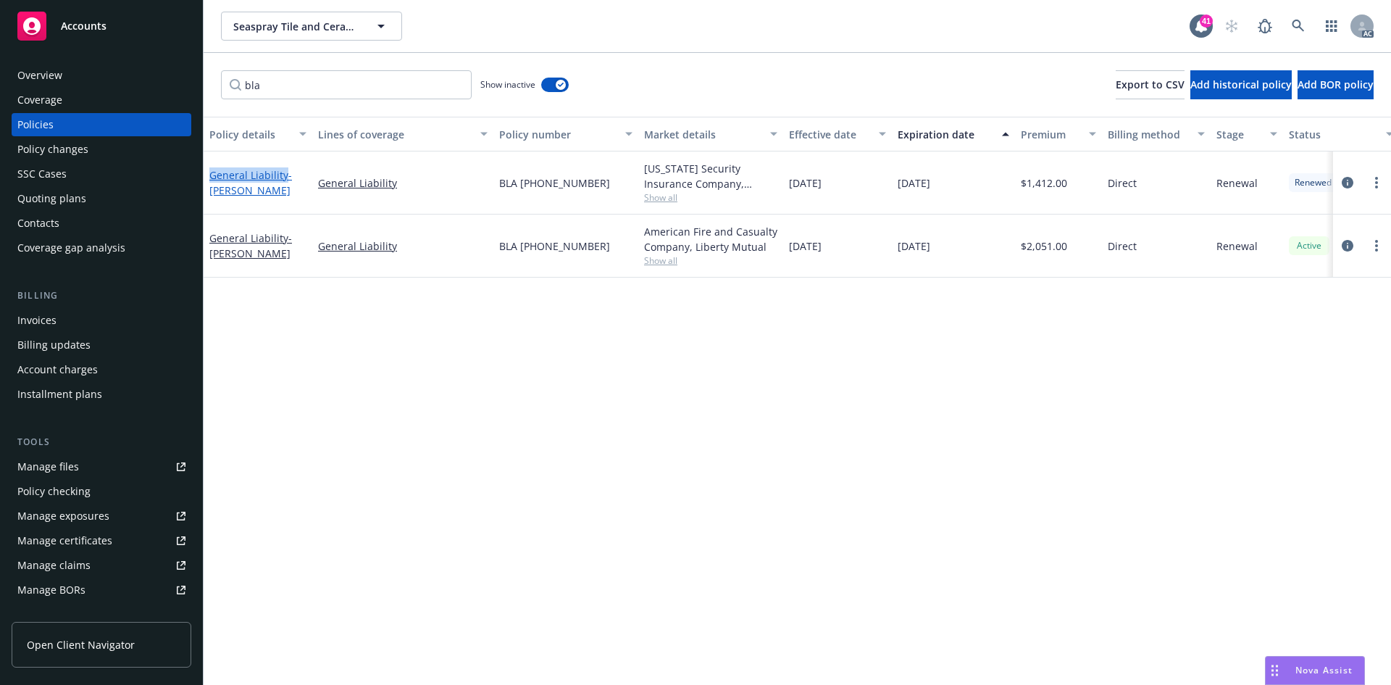
drag, startPoint x: 206, startPoint y: 162, endPoint x: 286, endPoint y: 172, distance: 81.0
click at [286, 172] on div "General Liability - ARTHUR RAY MORENO" at bounding box center [258, 182] width 109 height 63
copy link "General Liability"
click at [670, 199] on span "Show all" at bounding box center [710, 197] width 133 height 12
drag, startPoint x: 496, startPoint y: 280, endPoint x: 611, endPoint y: 279, distance: 115.2
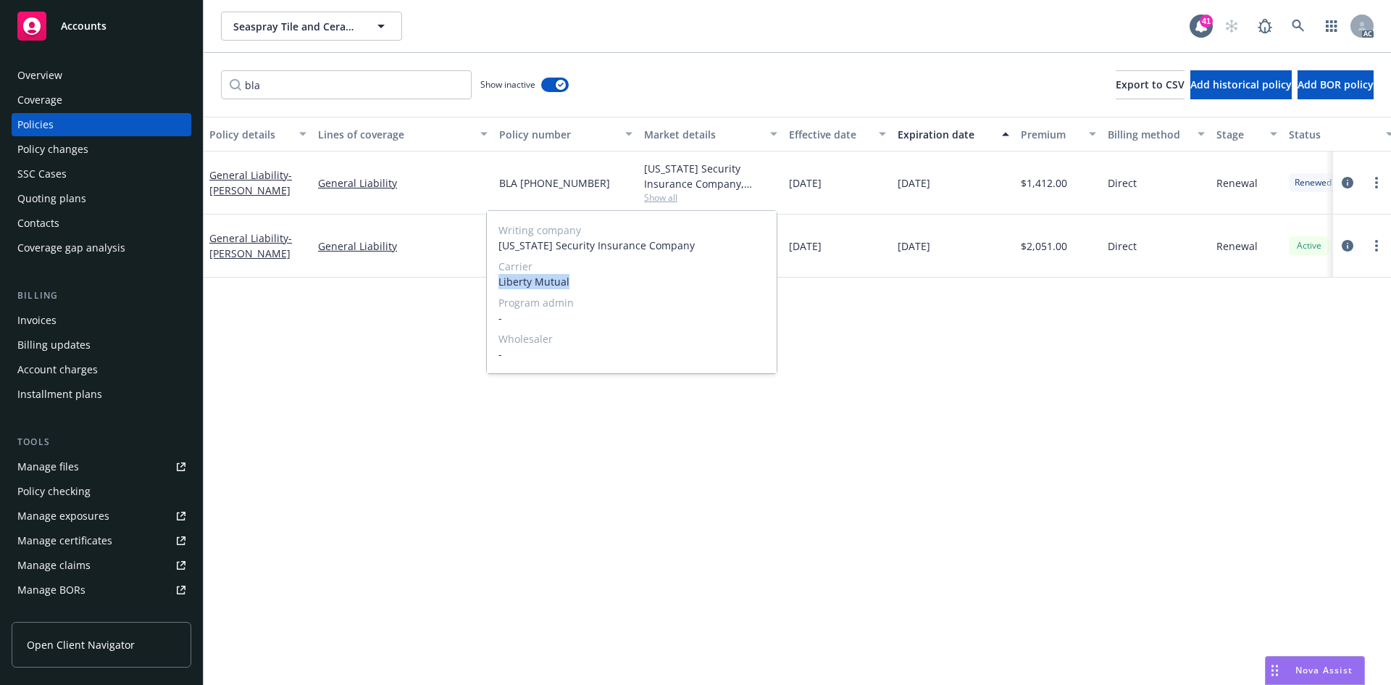
click at [611, 279] on div "Writing company Ohio Security Insurance Company Carrier Liberty Mutual Program …" at bounding box center [632, 292] width 290 height 162
copy span "Liberty Mutual"
click at [452, 396] on div "Policy details Lines of coverage Policy number Market details Effective date Ex…" at bounding box center [798, 401] width 1188 height 568
click at [230, 177] on span "- ARTHUR RAY MORENO" at bounding box center [250, 182] width 83 height 29
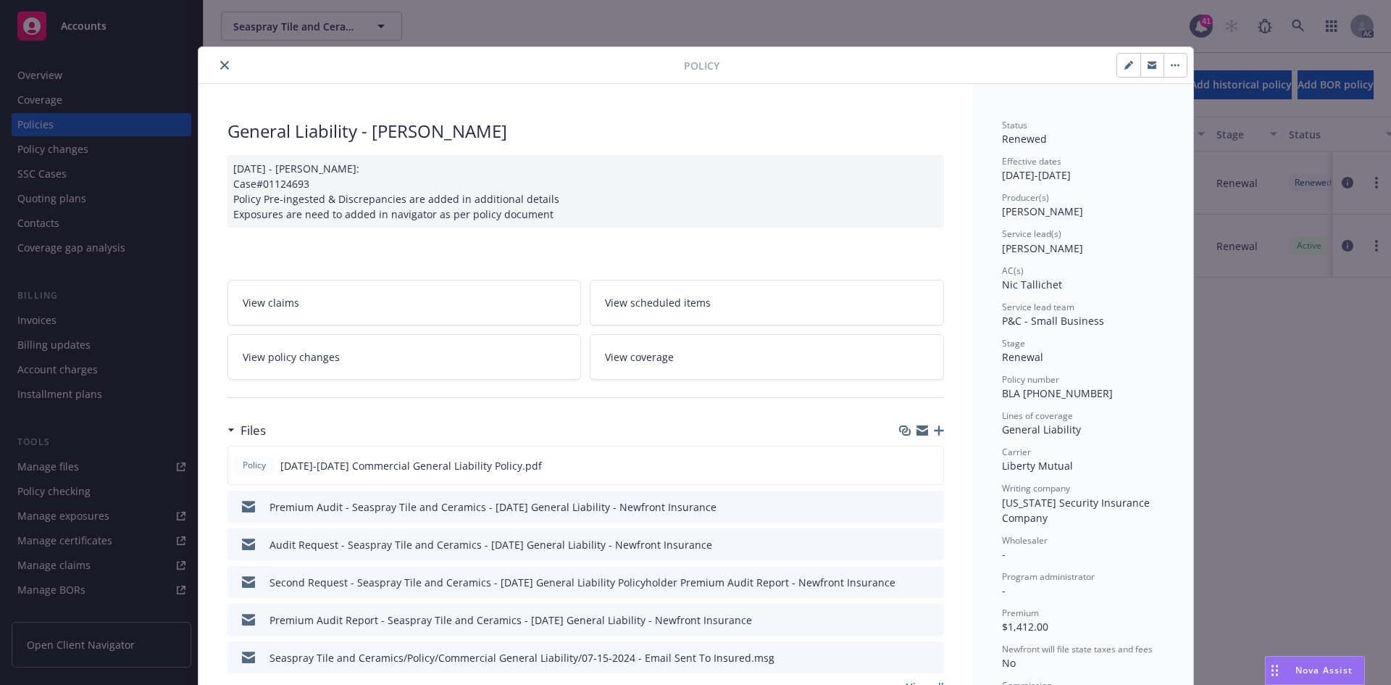
scroll to position [43, 0]
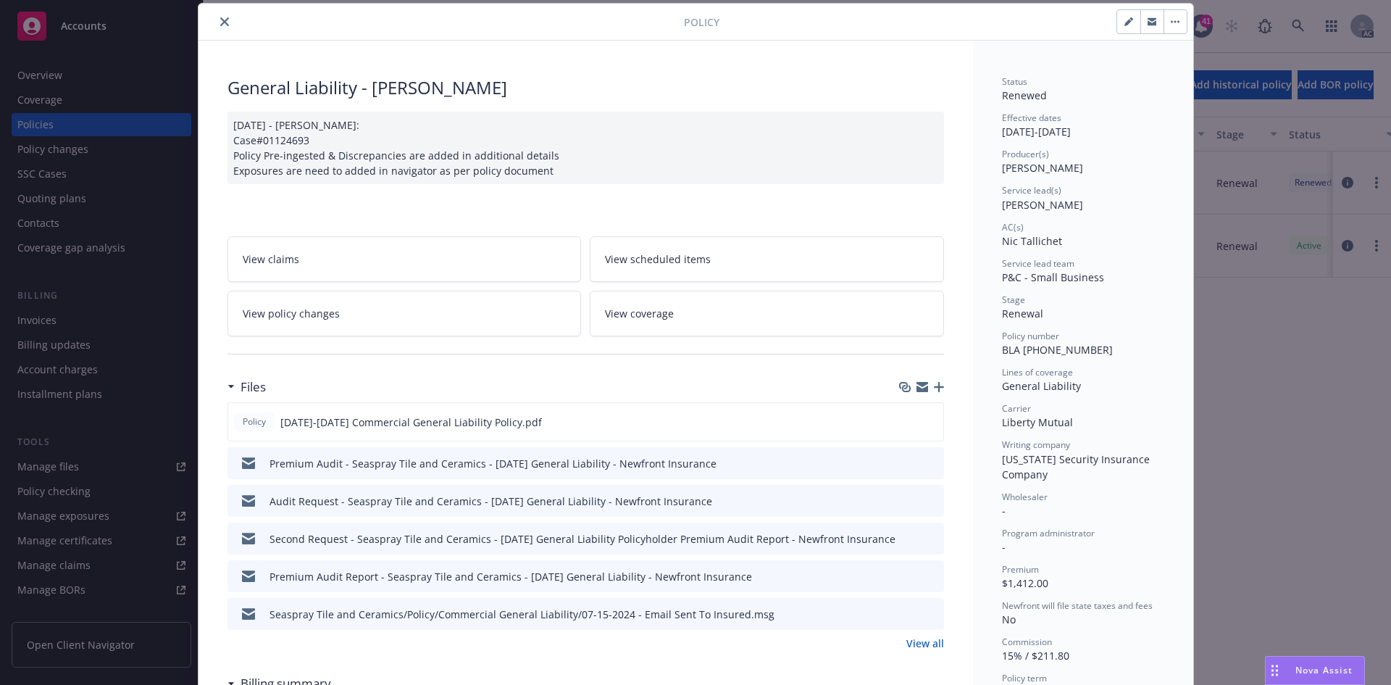
click at [554, 166] on div "06/10/2024 - Srilakshmi Netela: Case#01124693 Policy Pre-ingested & Discrepanci…" at bounding box center [586, 148] width 717 height 72
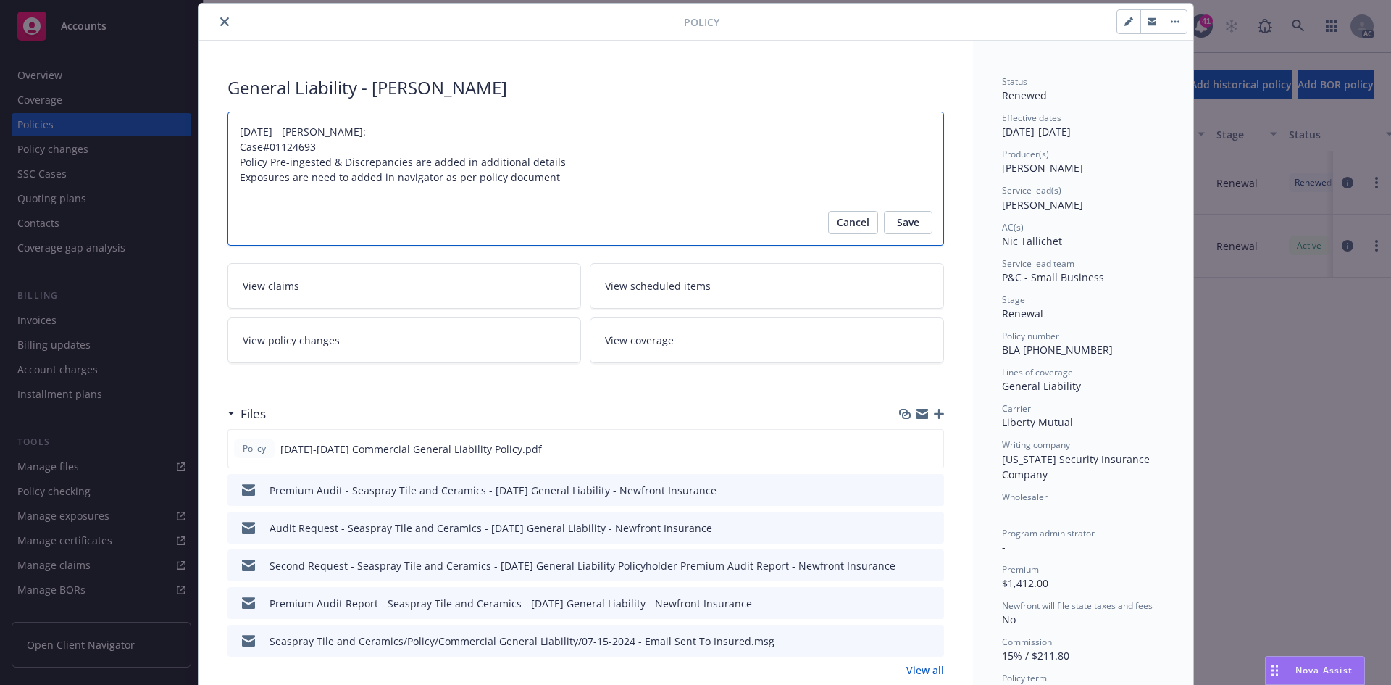
click at [573, 178] on textarea "06/10/2024 - Srilakshmi Netela: Case#01124693 Policy Pre-ingested & Discrepanci…" at bounding box center [586, 179] width 717 height 134
type textarea "x"
type textarea "06/10/2024 - Srilakshmi Netela: Case#01124693 Policy Pre-ingested & Discrepanci…"
type textarea "x"
type textarea "06/10/2024 - Srilakshmi Netela: Case#01124693 Policy Pre-ingested & Discrepanci…"
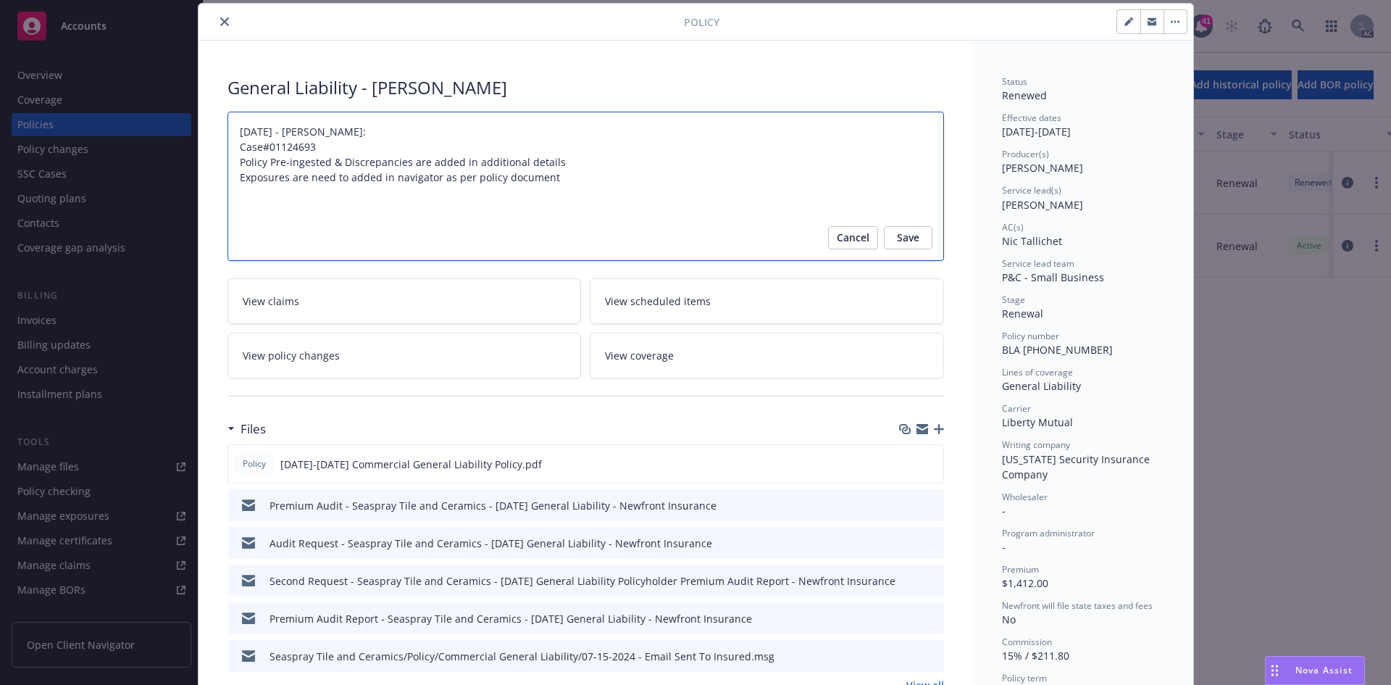
type textarea "x"
type textarea "06/10/2024 - Srilakshmi Netela: Case#01124693 Policy Pre-ingested & Discrepanci…"
type textarea "x"
type textarea "06/10/2024 - Srilakshmi Netela: Case#01124693 Policy Pre-ingested & Discrepanci…"
type textarea "x"
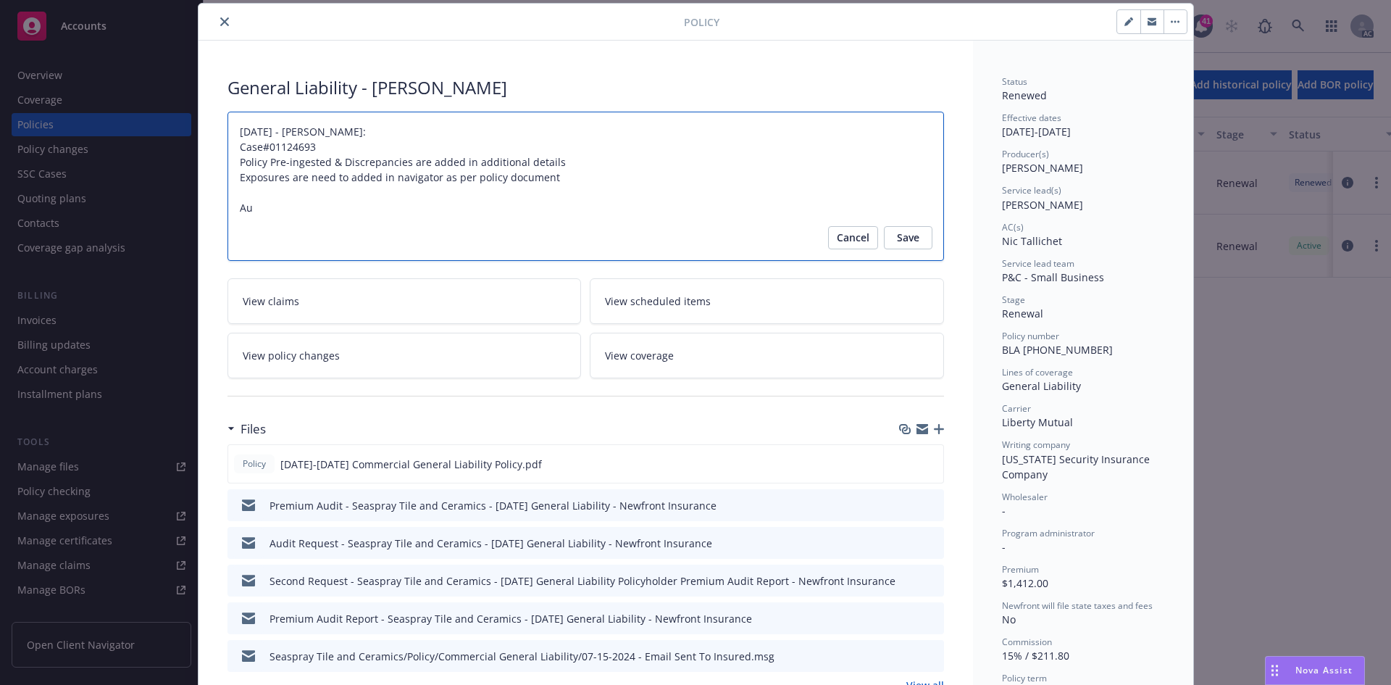
type textarea "06/10/2024 - Srilakshmi Netela: Case#01124693 Policy Pre-ingested & Discrepanci…"
type textarea "x"
type textarea "06/10/2024 - Srilakshmi Netela: Case#01124693 Policy Pre-ingested & Discrepanci…"
type textarea "x"
type textarea "06/10/2024 - Srilakshmi Netela: Case#01124693 Policy Pre-ingested & Discrepanci…"
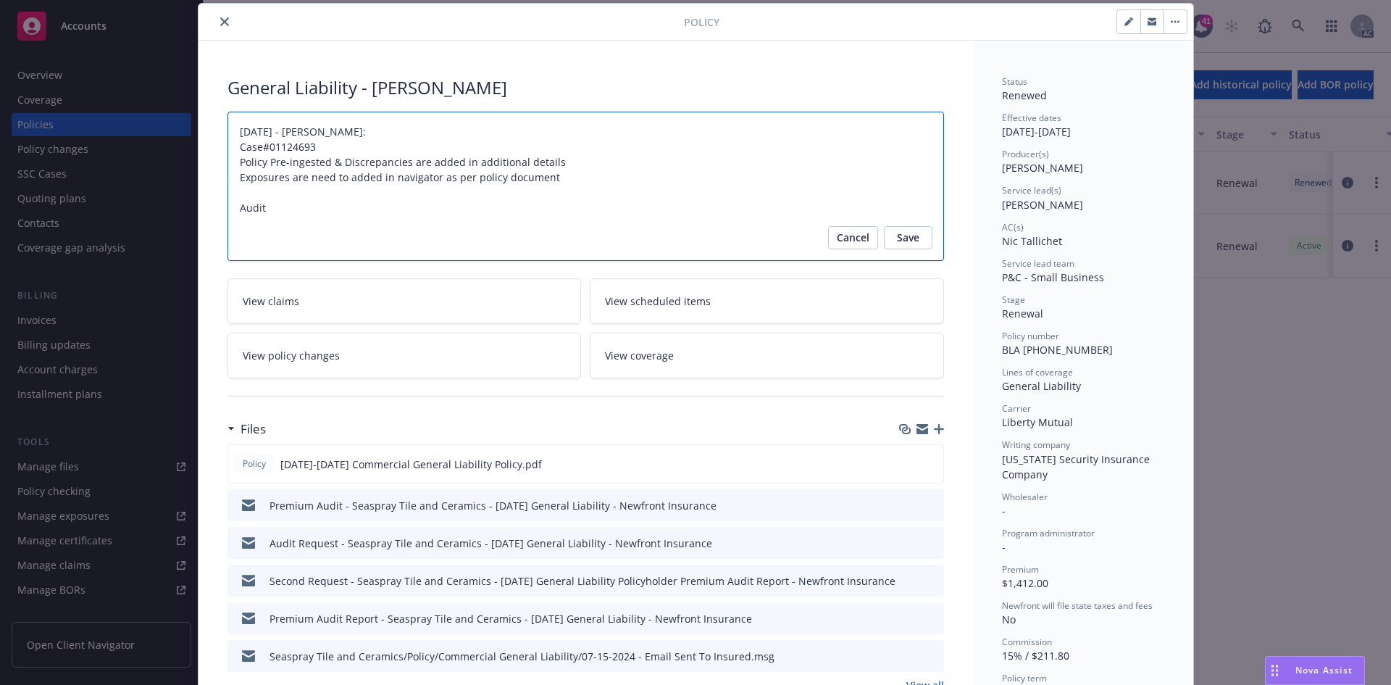
type textarea "x"
type textarea "06/10/2024 - Srilakshmi Netela: Case#01124693 Policy Pre-ingested & Discrepanci…"
type textarea "x"
type textarea "06/10/2024 - Srilakshmi Netela: Case#01124693 Policy Pre-ingested & Discrepanci…"
type textarea "x"
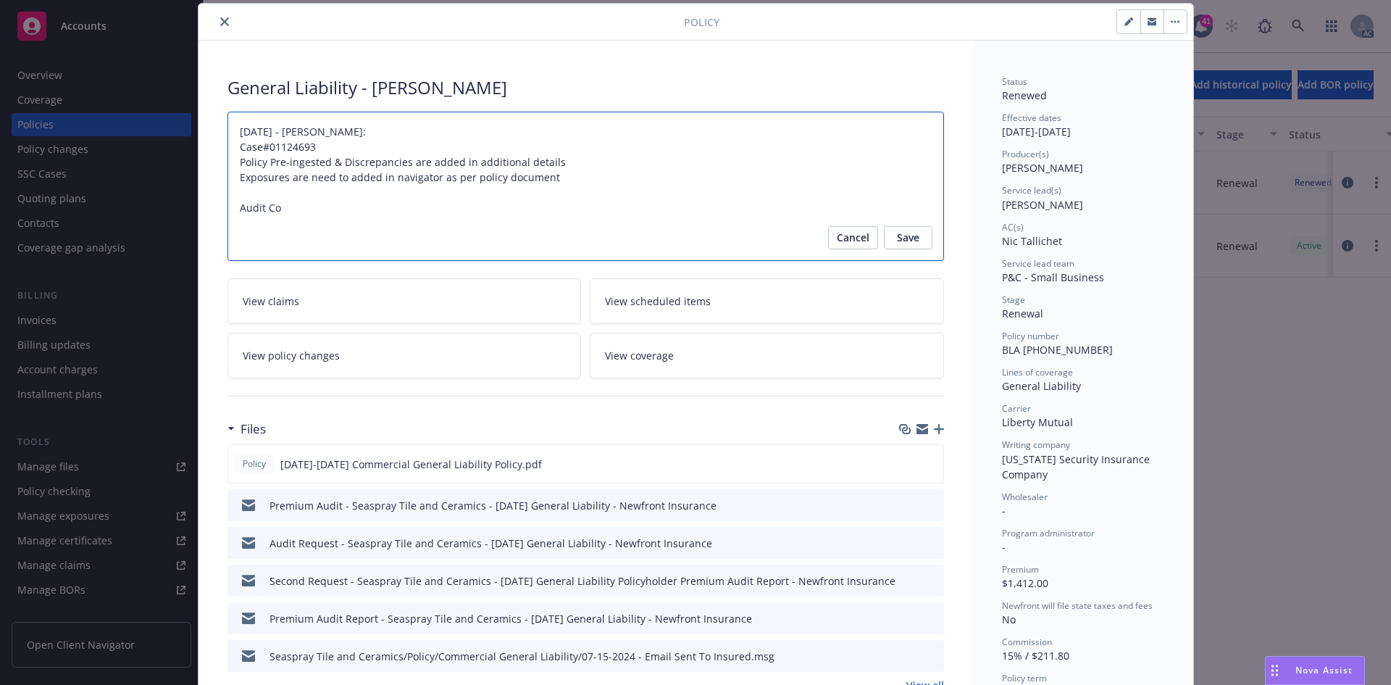
type textarea "06/10/2024 - Srilakshmi Netela: Case#01124693 Policy Pre-ingested & Discrepanci…"
type textarea "x"
type textarea "06/10/2024 - Srilakshmi Netela: Case#01124693 Policy Pre-ingested & Discrepanci…"
type textarea "x"
type textarea "06/10/2024 - Srilakshmi Netela: Case#01124693 Policy Pre-ingested & Discrepanci…"
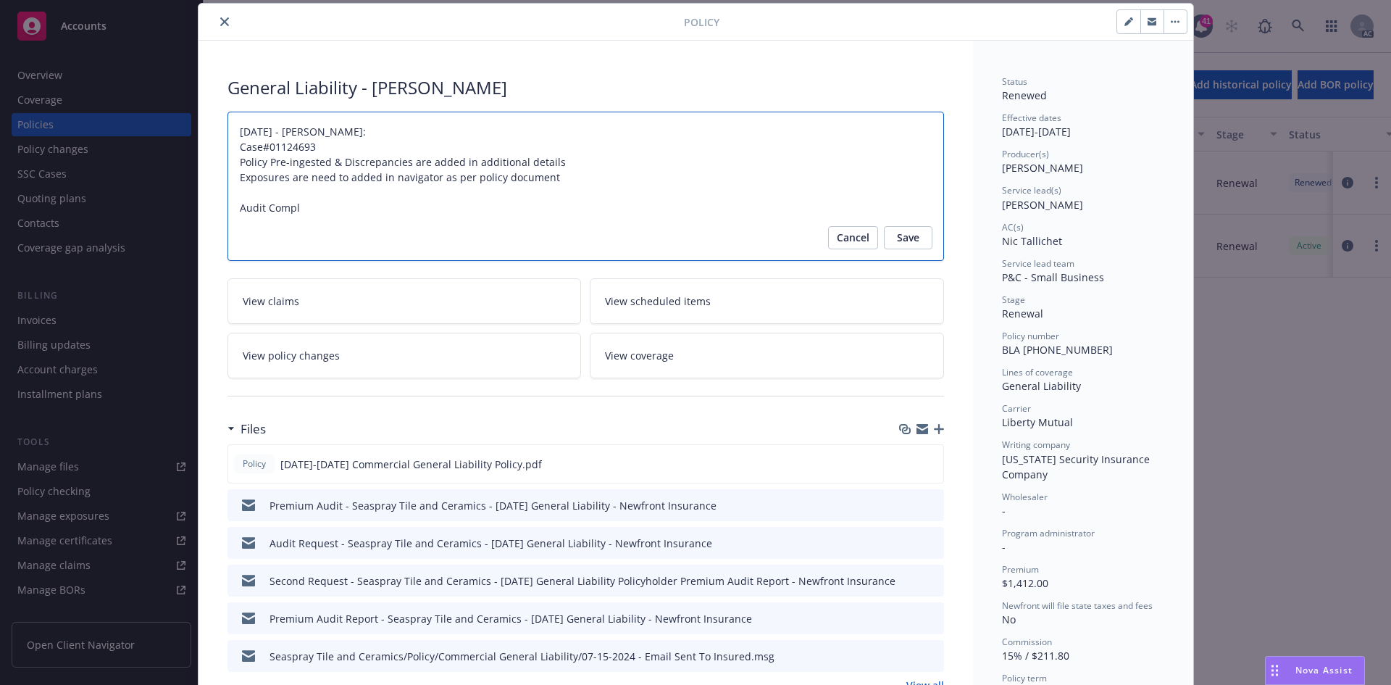
type textarea "x"
type textarea "06/10/2024 - Srilakshmi Netela: Case#01124693 Policy Pre-ingested & Discrepanci…"
type textarea "x"
type textarea "06/10/2024 - Srilakshmi Netela: Case#01124693 Policy Pre-ingested & Discrepanci…"
type textarea "x"
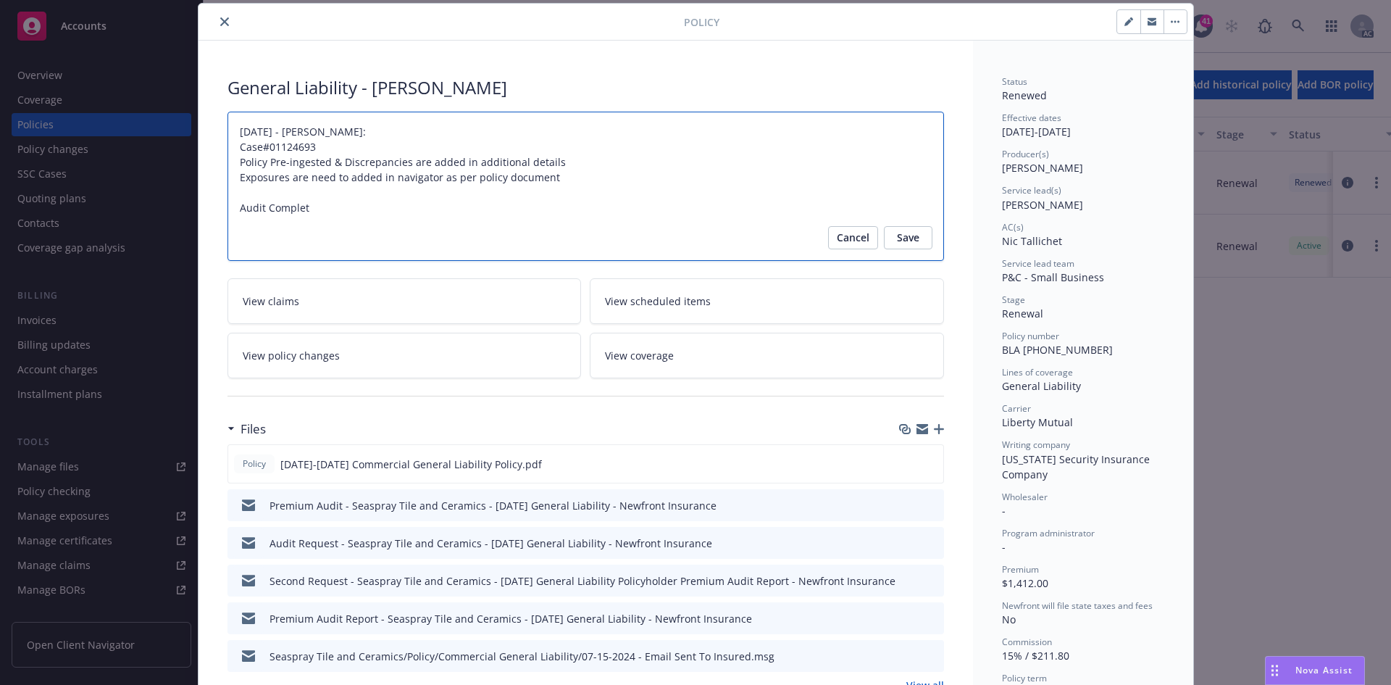
type textarea "06/10/2024 - Srilakshmi Netela: Case#01124693 Policy Pre-ingested & Discrepanci…"
type textarea "x"
type textarea "06/10/2024 - Srilakshmi Netela: Case#01124693 Policy Pre-ingested & Discrepanci…"
type textarea "x"
type textarea "06/10/2024 - Srilakshmi Netela: Case#01124693 Policy Pre-ingested & Discrepanci…"
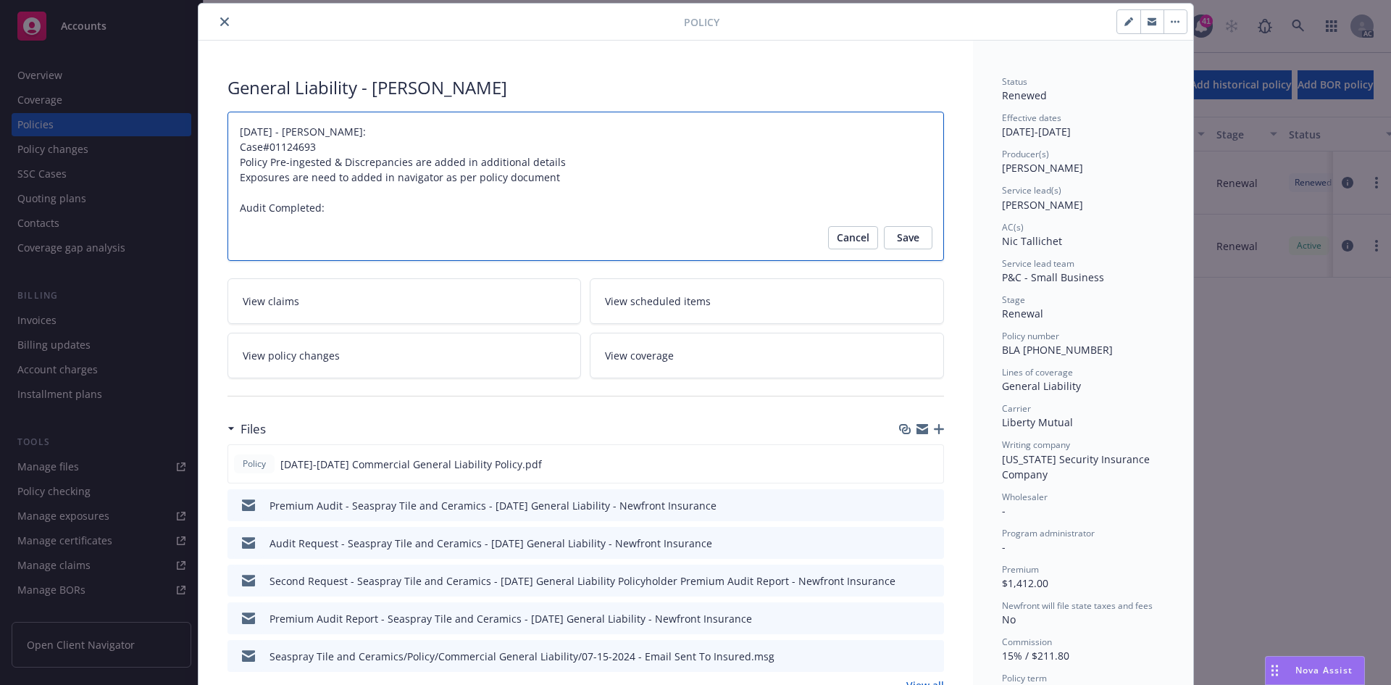
type textarea "x"
type textarea "06/10/2024 - Srilakshmi Netela: Case#01124693 Policy Pre-ingested & Discrepanci…"
type textarea "x"
type textarea "06/10/2024 - Srilakshmi Netela: Case#01124693 Policy Pre-ingested & Discrepanci…"
type textarea "x"
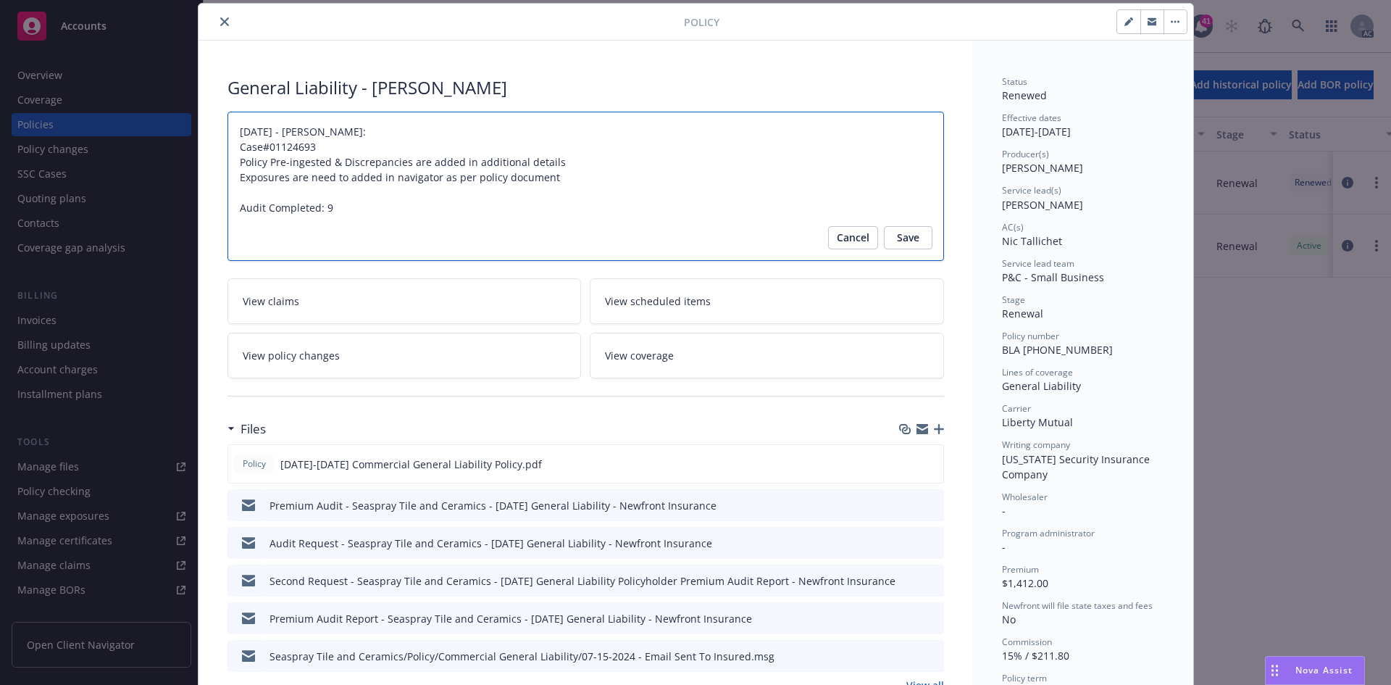
type textarea "06/10/2024 - Srilakshmi Netela: Case#01124693 Policy Pre-ingested & Discrepanci…"
type textarea "x"
type textarea "06/10/2024 - Srilakshmi Netela: Case#01124693 Policy Pre-ingested & Discrepanci…"
type textarea "x"
type textarea "06/10/2024 - Srilakshmi Netela: Case#01124693 Policy Pre-ingested & Discrepanci…"
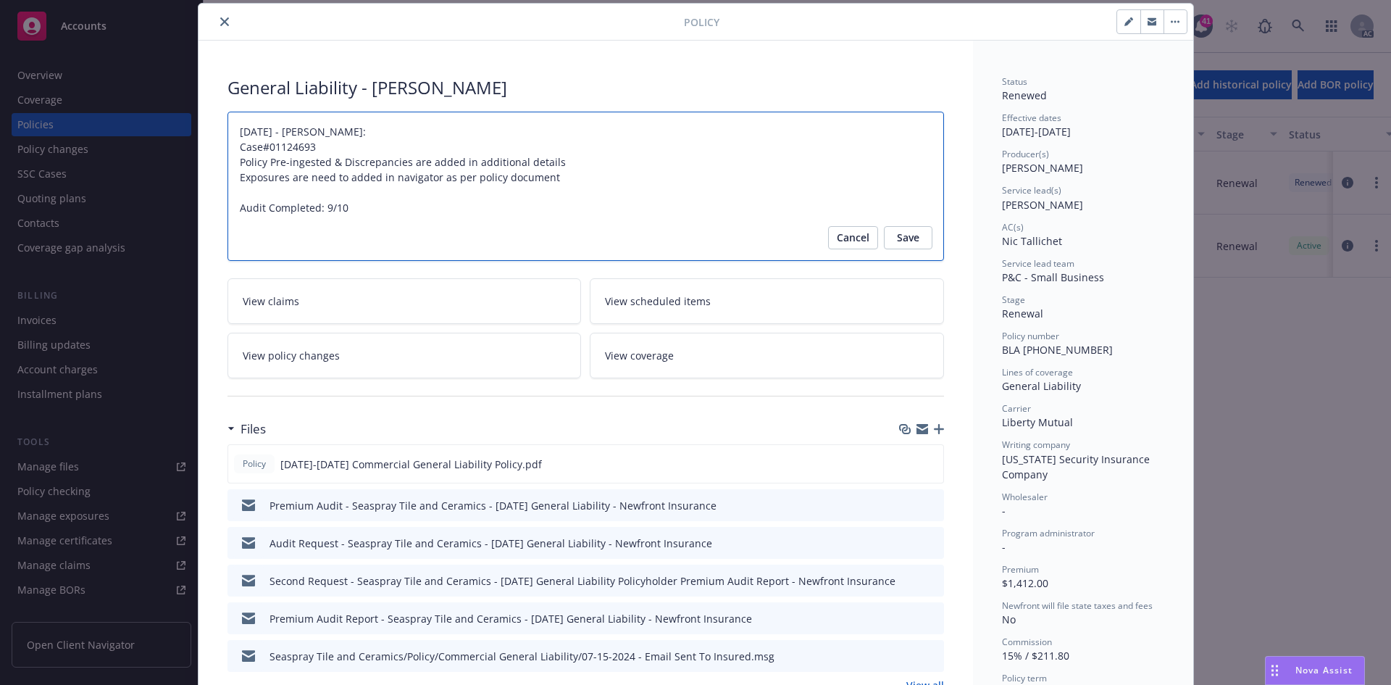
type textarea "x"
type textarea "06/10/2024 - Srilakshmi Netela: Case#01124693 Policy Pre-ingested & Discrepanci…"
type textarea "x"
type textarea "06/10/2024 - Srilakshmi Netela: Case#01124693 Policy Pre-ingested & Discrepanci…"
type textarea "x"
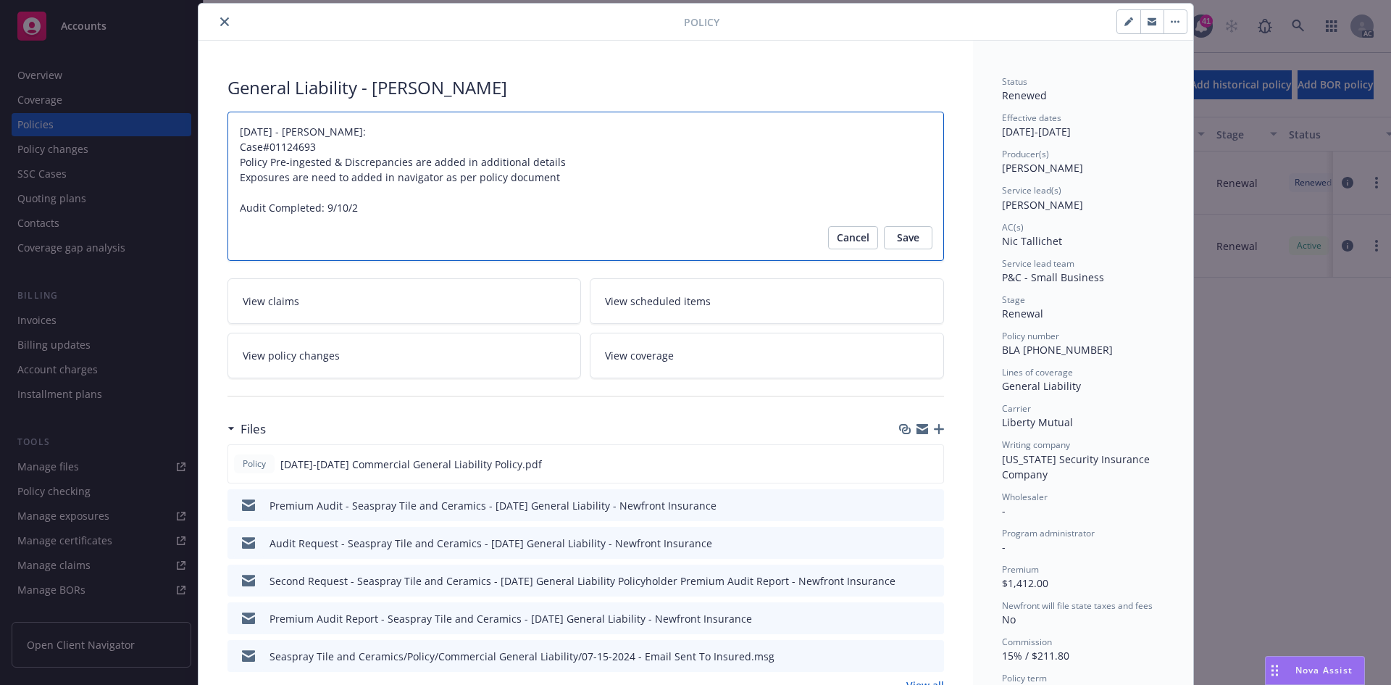
type textarea "06/10/2024 - Srilakshmi Netela: Case#01124693 Policy Pre-ingested & Discrepanci…"
type textarea "x"
type textarea "06/10/2024 - Srilakshmi Netela: Case#01124693 Policy Pre-ingested & Discrepanci…"
type textarea "x"
type textarea "06/10/2024 - Srilakshmi Netela: Case#01124693 Policy Pre-ingested & Discrepanci…"
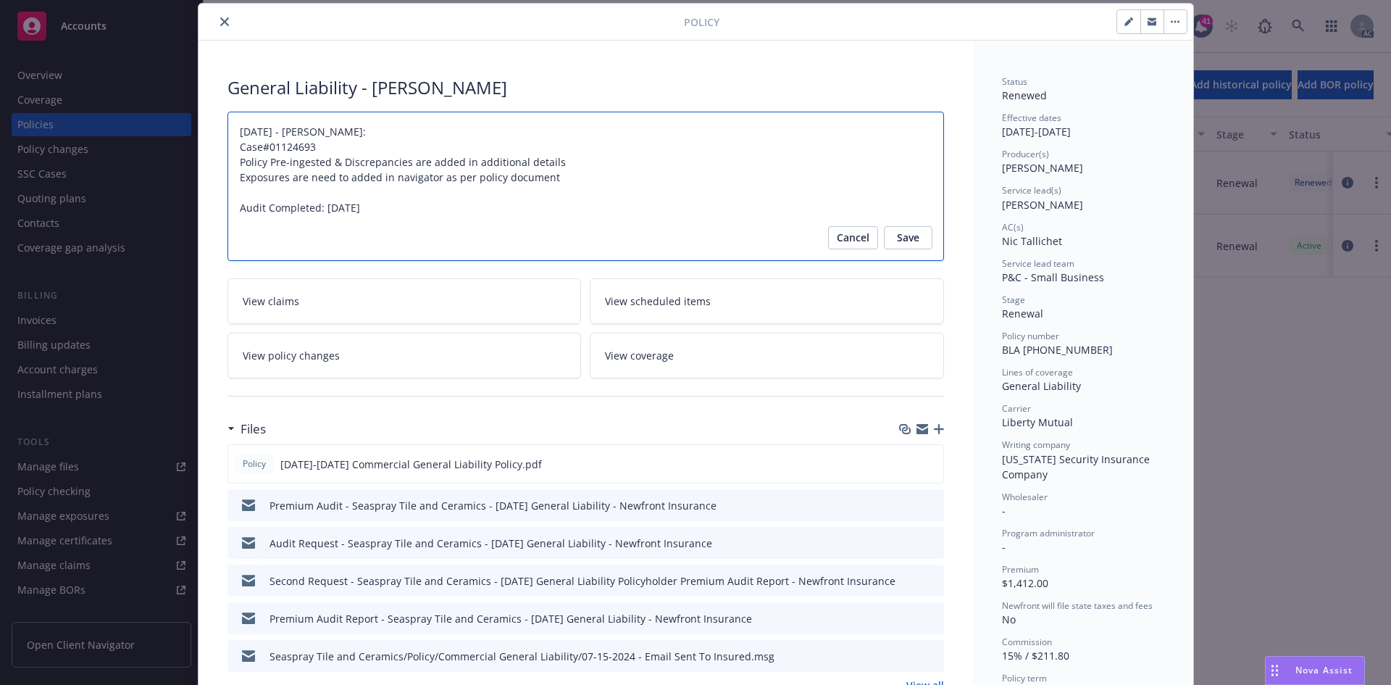
type textarea "x"
type textarea "06/10/2024 - Srilakshmi Netela: Case#01124693 Policy Pre-ingested & Discrepanci…"
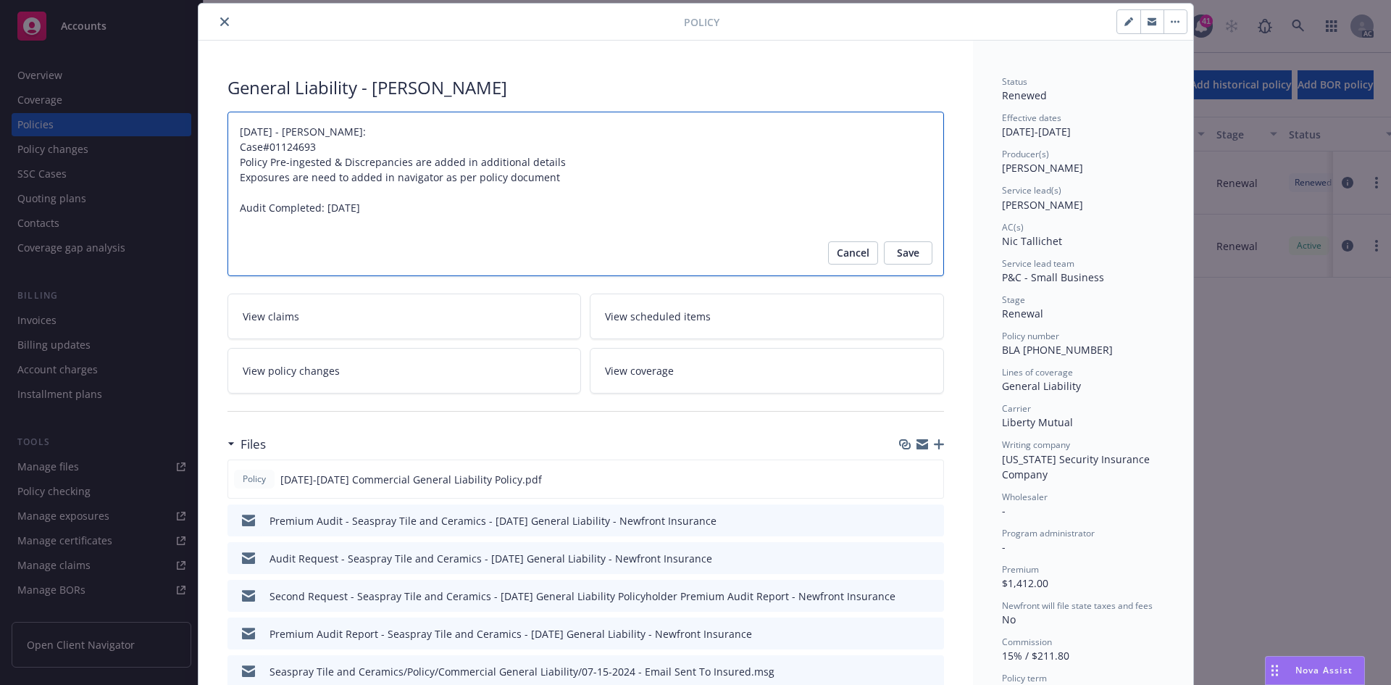
type textarea "x"
type textarea "06/10/2024 - Srilakshmi Netela: Case#01124693 Policy Pre-ingested & Discrepanci…"
type textarea "x"
type textarea "06/10/2024 - Srilakshmi Netela: Case#01124693 Policy Pre-ingested & Discrepanci…"
type textarea "x"
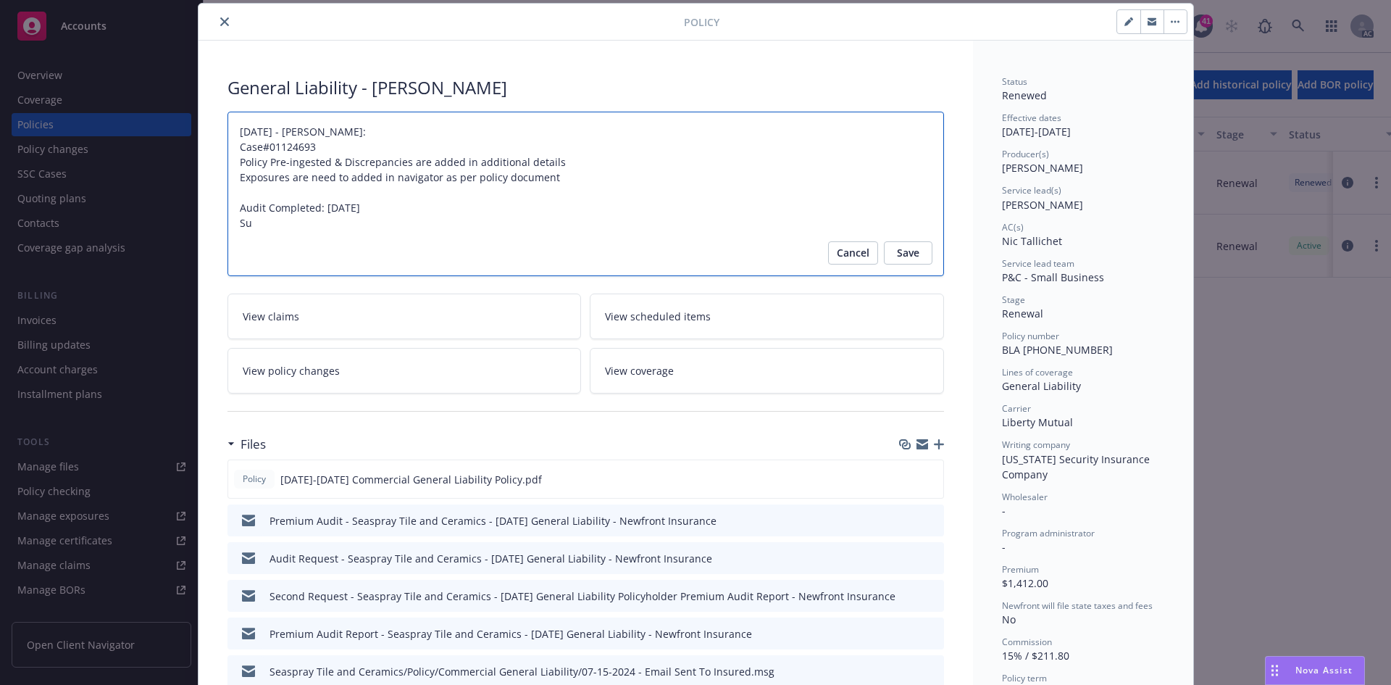
type textarea "06/10/2024 - Srilakshmi Netela: Case#01124693 Policy Pre-ingested & Discrepanci…"
type textarea "x"
type textarea "06/10/2024 - Srilakshmi Netela: Case#01124693 Policy Pre-ingested & Discrepanci…"
type textarea "x"
type textarea "06/10/2024 - Srilakshmi Netela: Case#01124693 Policy Pre-ingested & Discrepanci…"
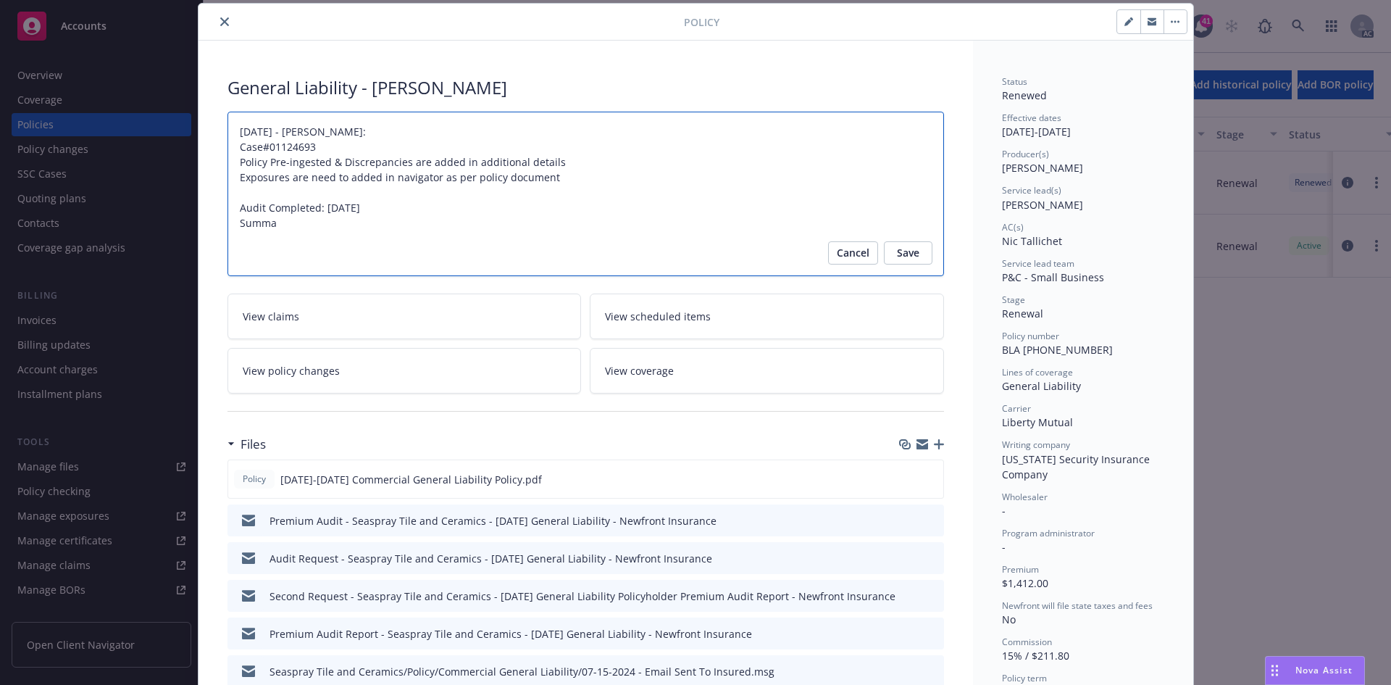
type textarea "x"
type textarea "06/10/2024 - Srilakshmi Netela: Case#01124693 Policy Pre-ingested & Discrepanci…"
type textarea "x"
type textarea "06/10/2024 - Srilakshmi Netela: Case#01124693 Policy Pre-ingested & Discrepanci…"
type textarea "x"
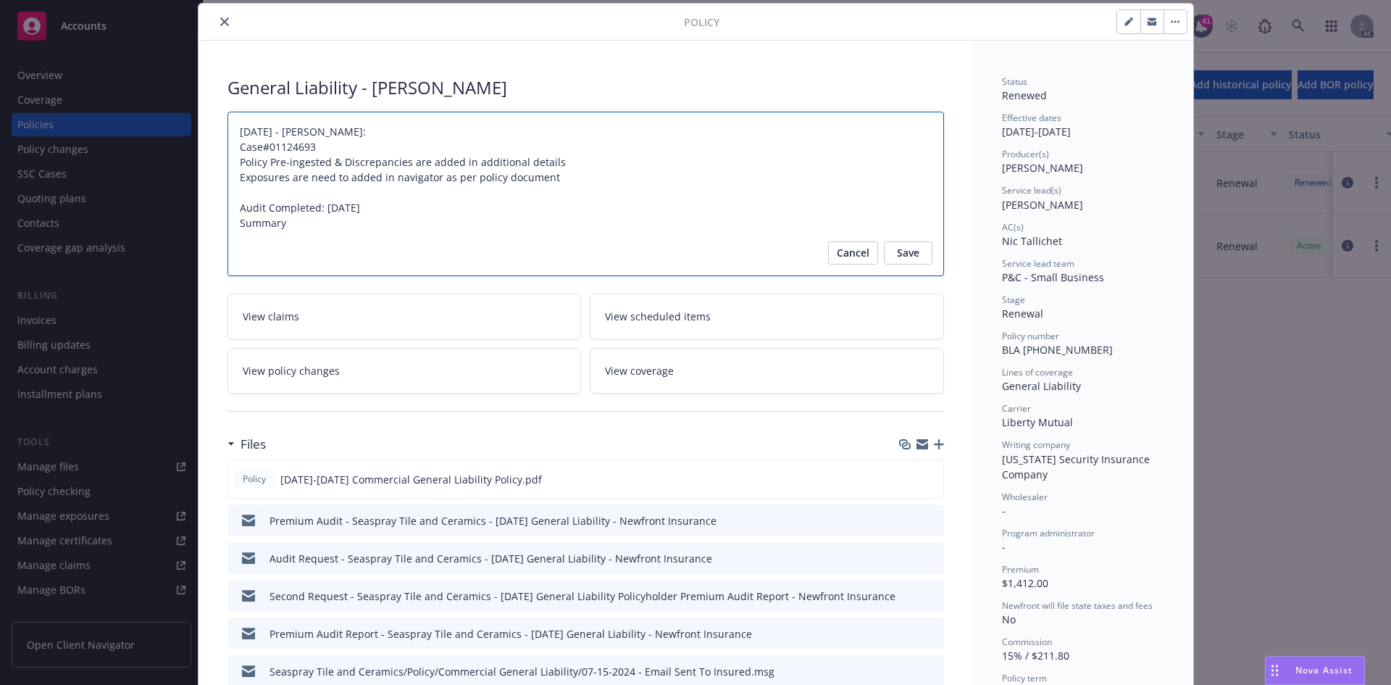
type textarea "06/10/2024 - Srilakshmi Netela: Case#01124693 Policy Pre-ingested & Discrepanci…"
type textarea "x"
type textarea "06/10/2024 - Srilakshmi Netela: Case#01124693 Policy Pre-ingested & Discrepanci…"
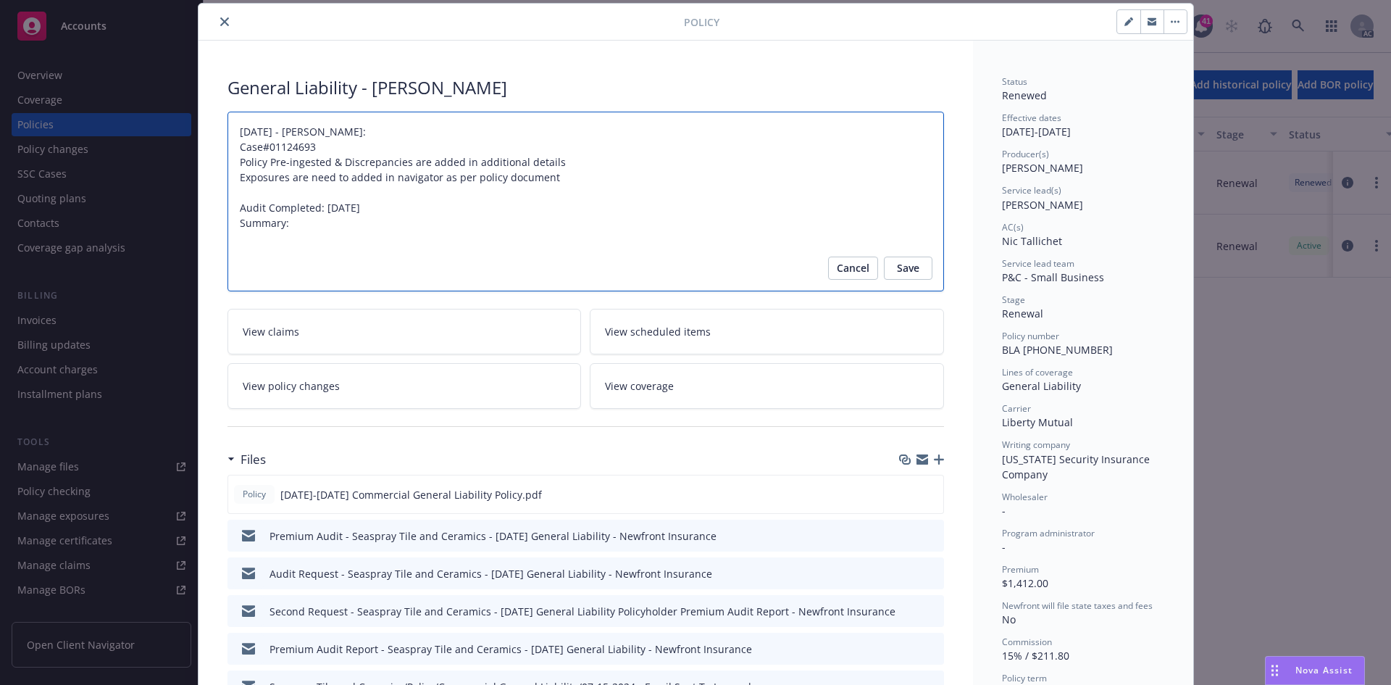
paste textarea "Original Premium including Taxes and Surcharges - $1,223 Audited Actual Premium…"
type textarea "x"
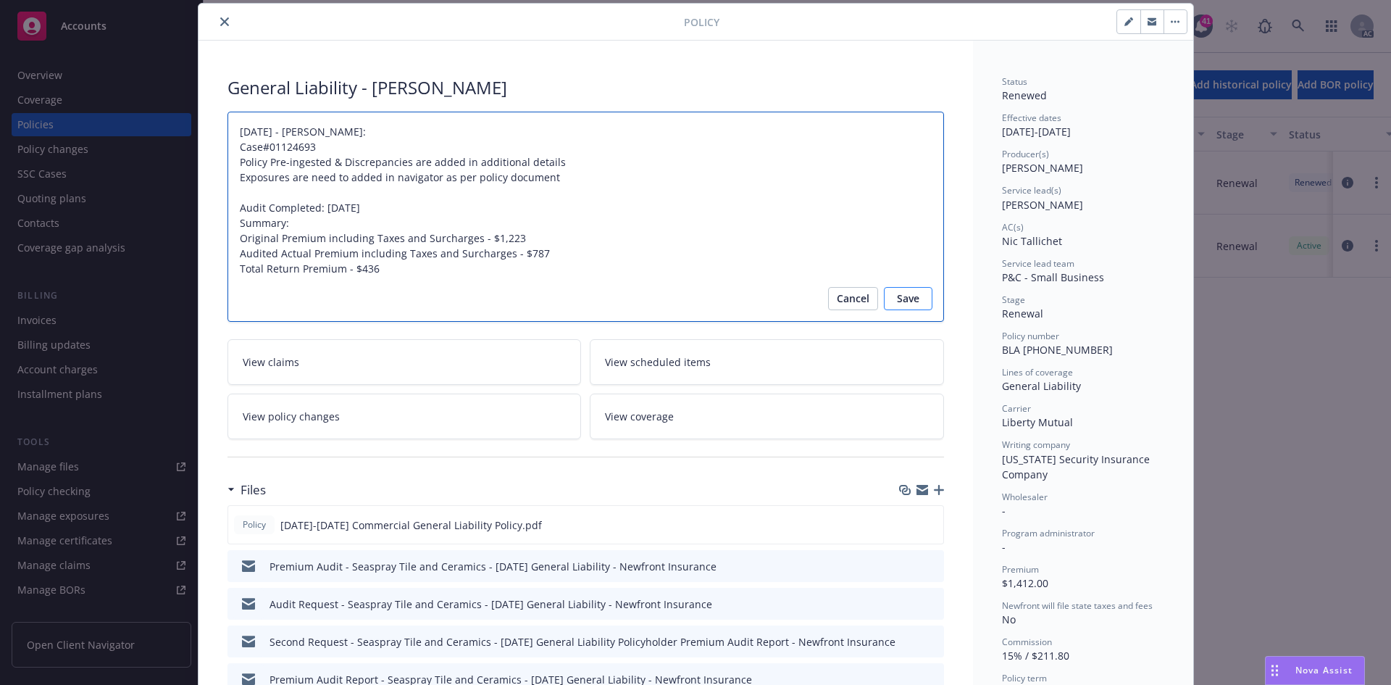
type textarea "06/10/2024 - Srilakshmi Netela: Case#01124693 Policy Pre-ingested & Discrepanci…"
click at [904, 301] on span "Save" at bounding box center [908, 298] width 22 height 23
type textarea "x"
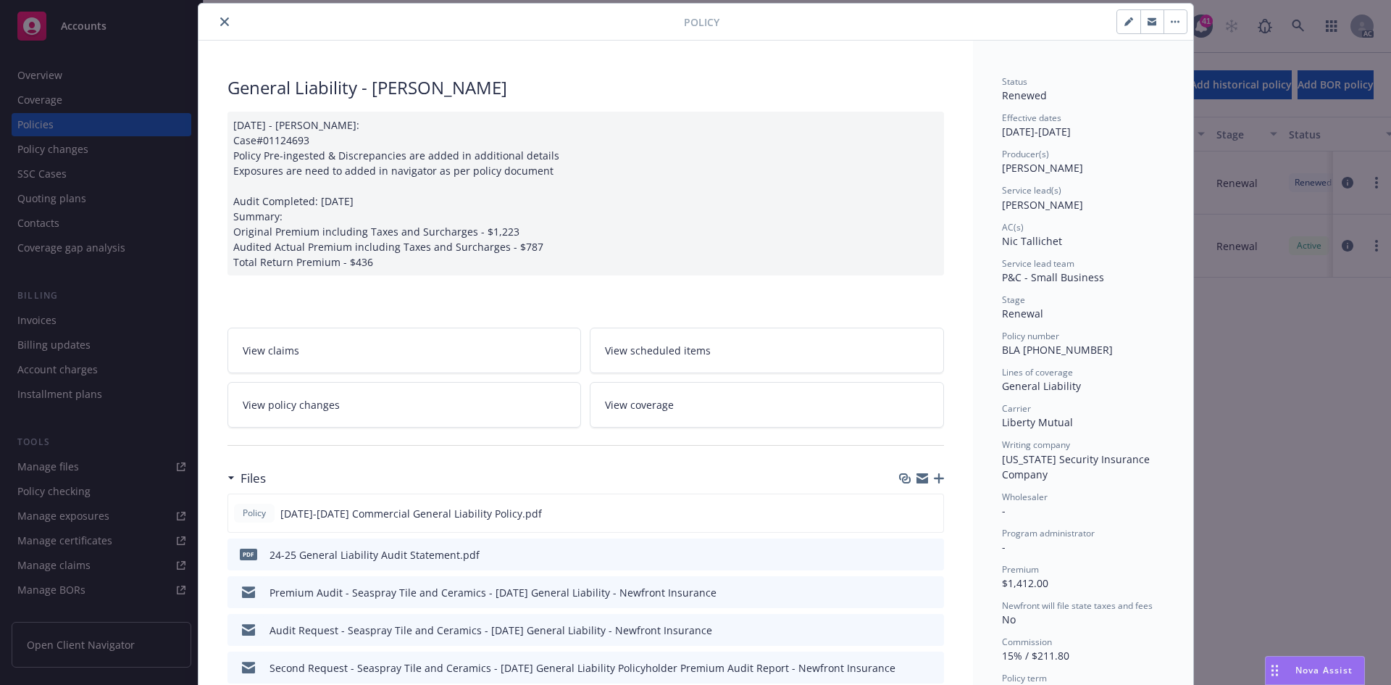
click at [220, 22] on icon "close" at bounding box center [224, 21] width 9 height 9
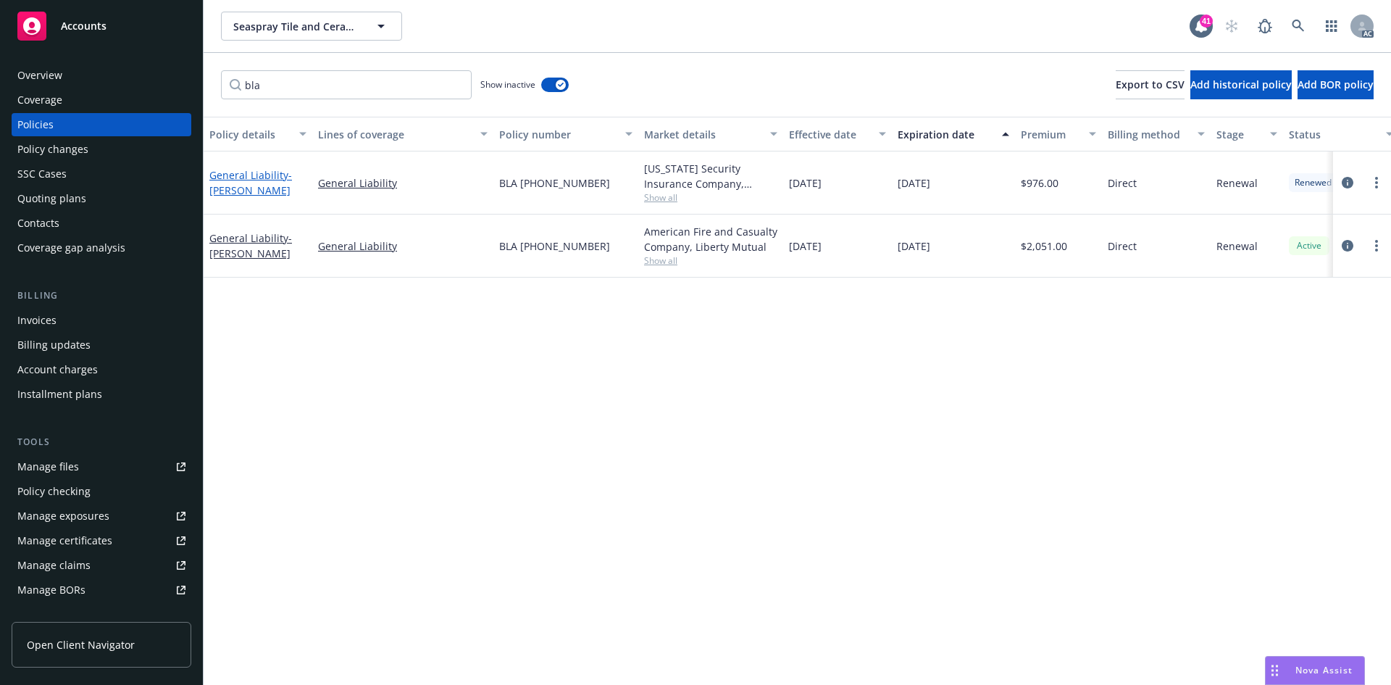
click at [251, 183] on span "- ARTHUR RAY MORENO" at bounding box center [250, 182] width 83 height 29
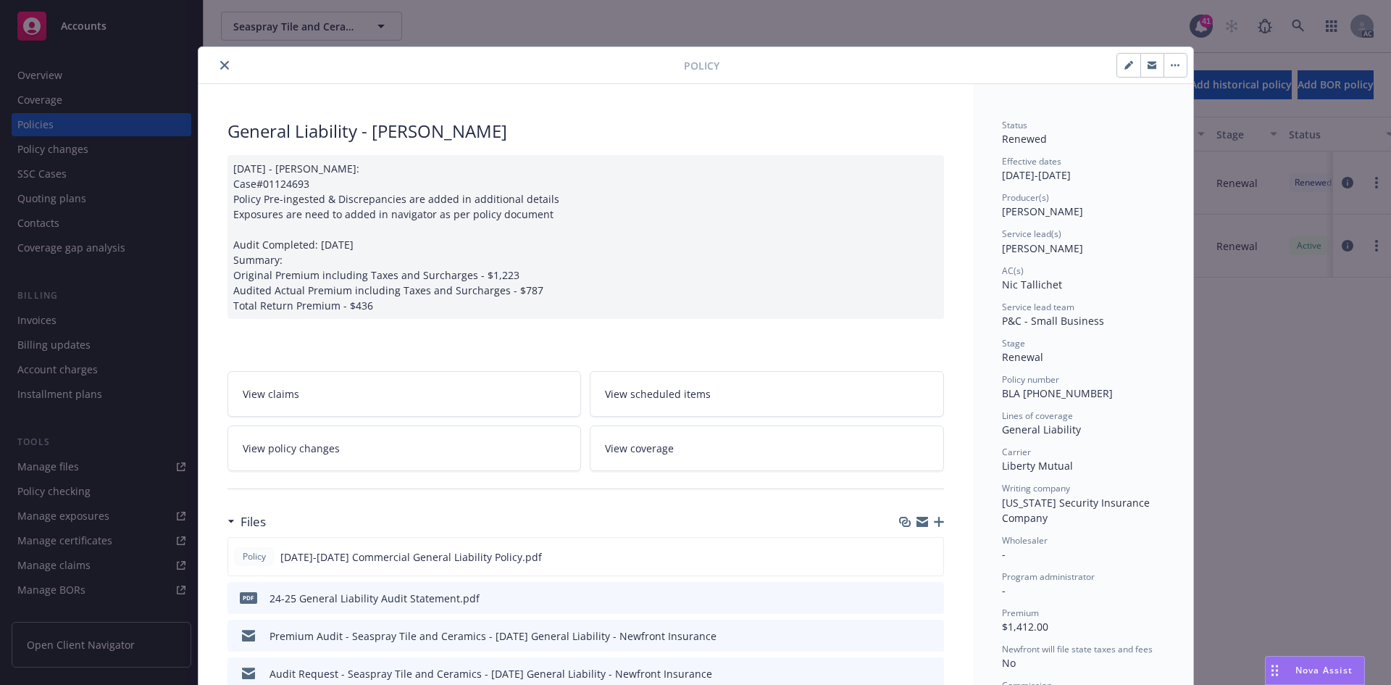
scroll to position [43, 0]
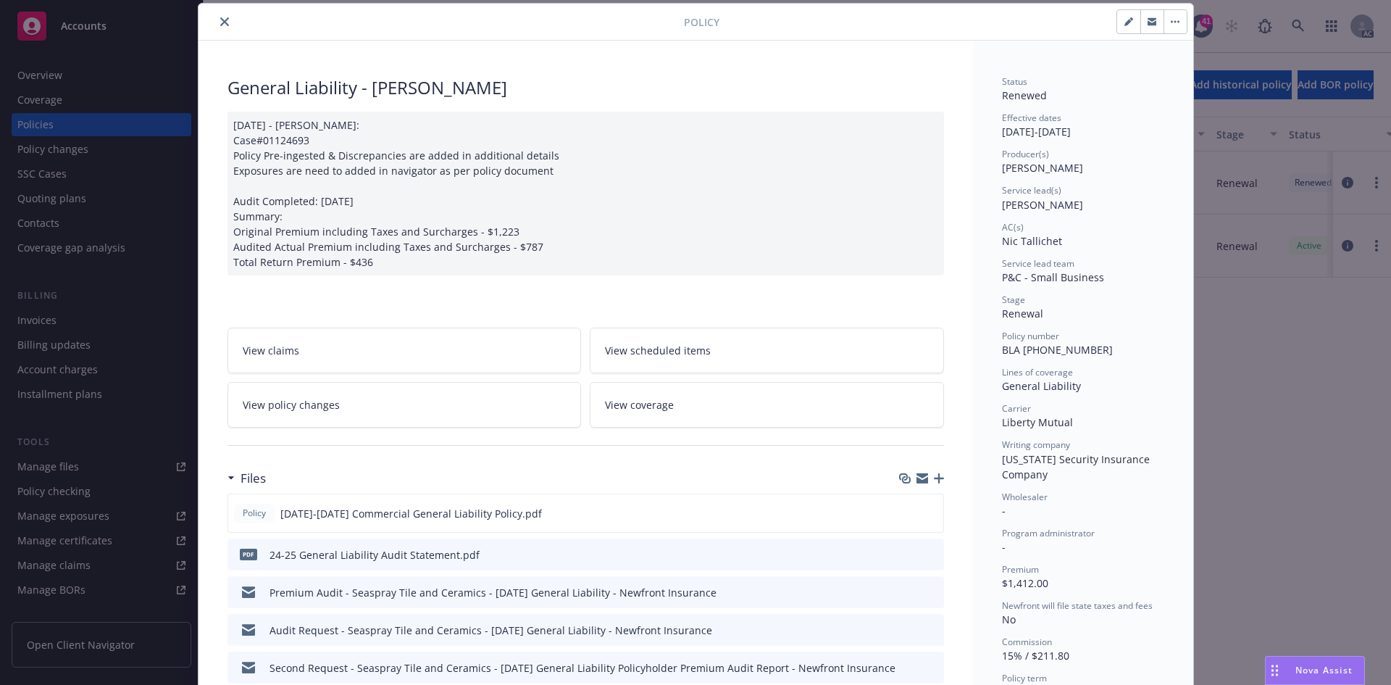
type input "$976.00"
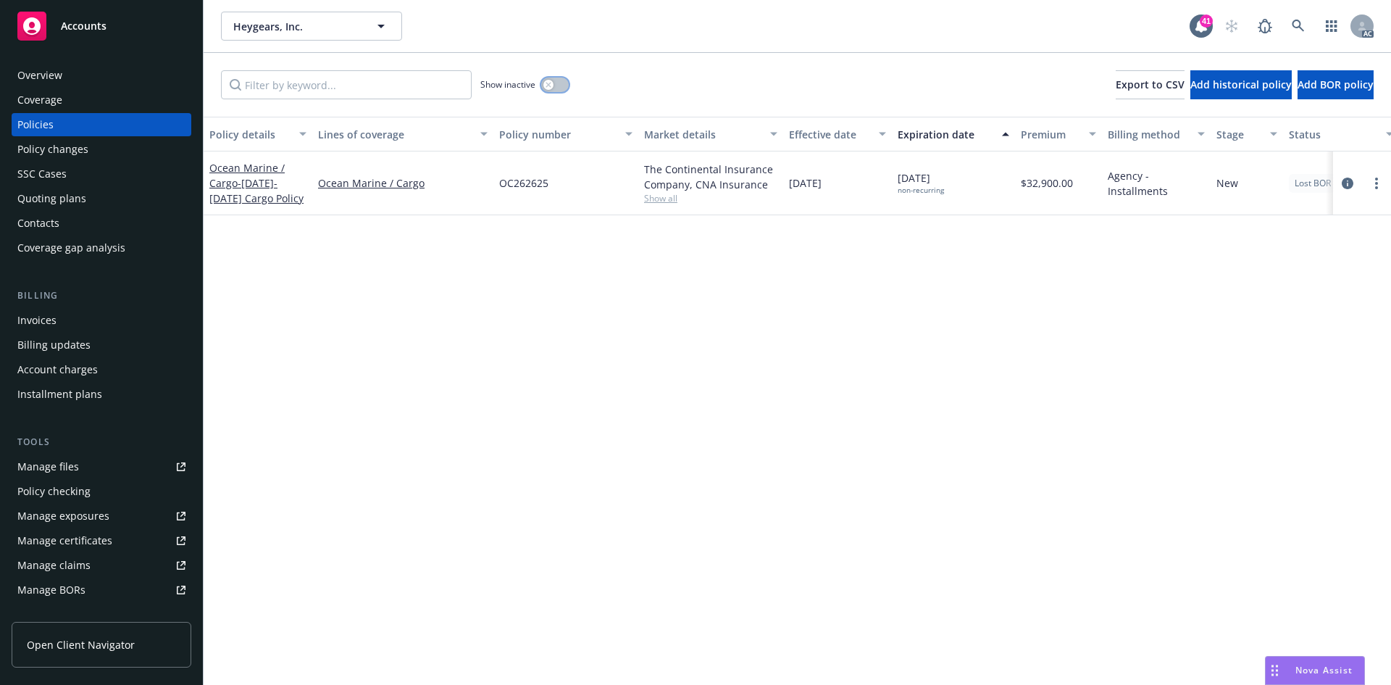
click at [551, 84] on icon "button" at bounding box center [549, 85] width 6 height 6
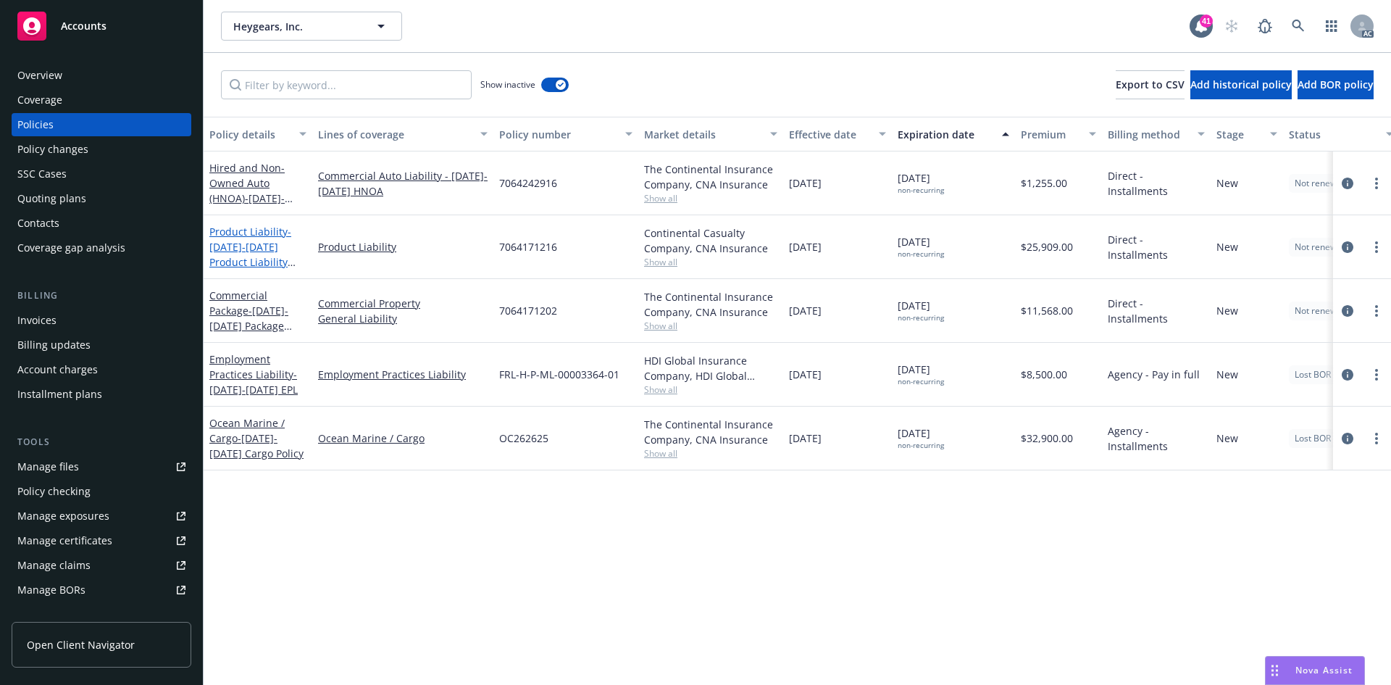
click at [254, 249] on span "- 2024-2025 Product Liability -$2M Limit" at bounding box center [252, 254] width 86 height 59
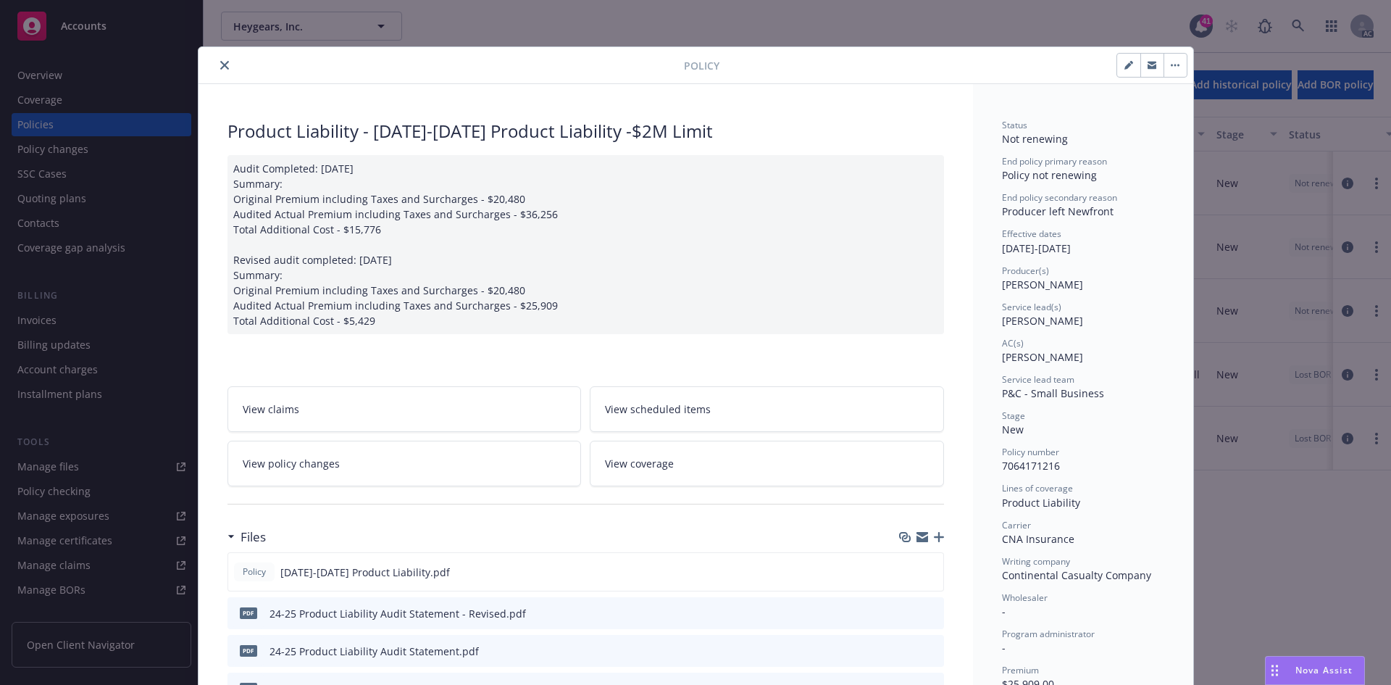
click at [223, 62] on button "close" at bounding box center [224, 65] width 17 height 17
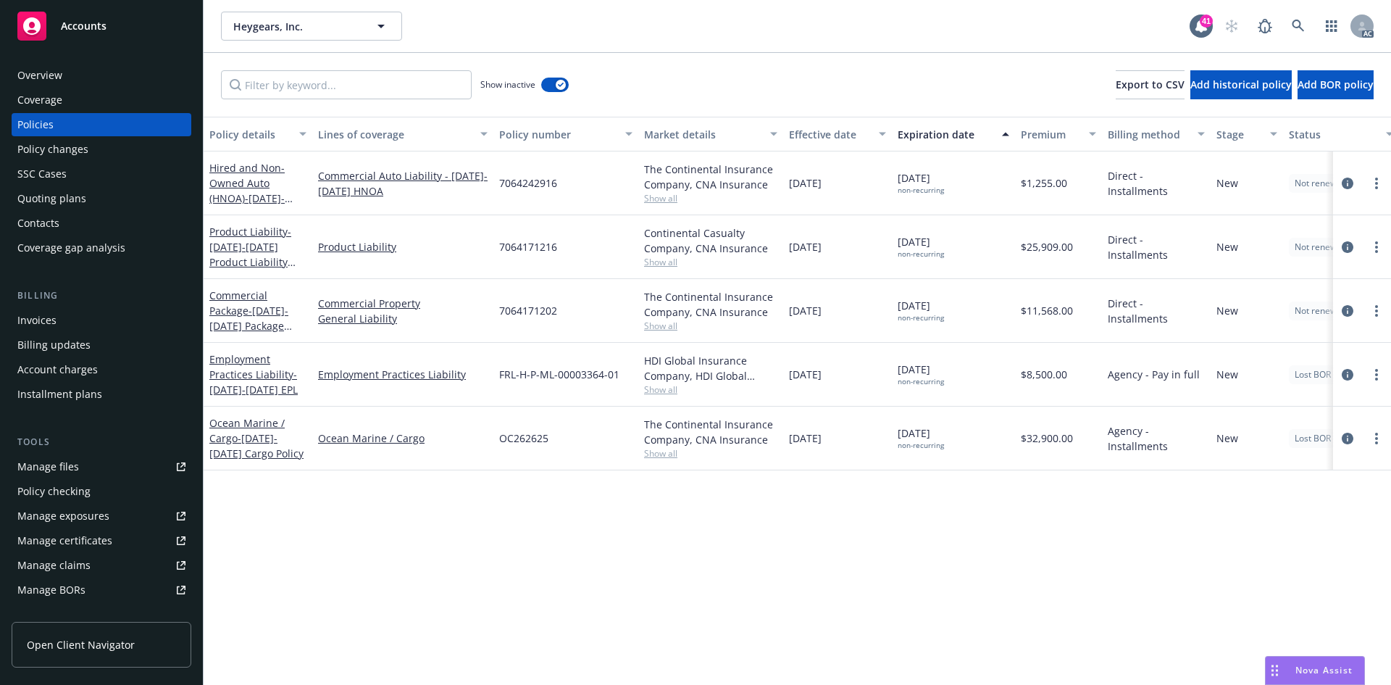
click at [95, 149] on div "Policy changes" at bounding box center [101, 149] width 168 height 23
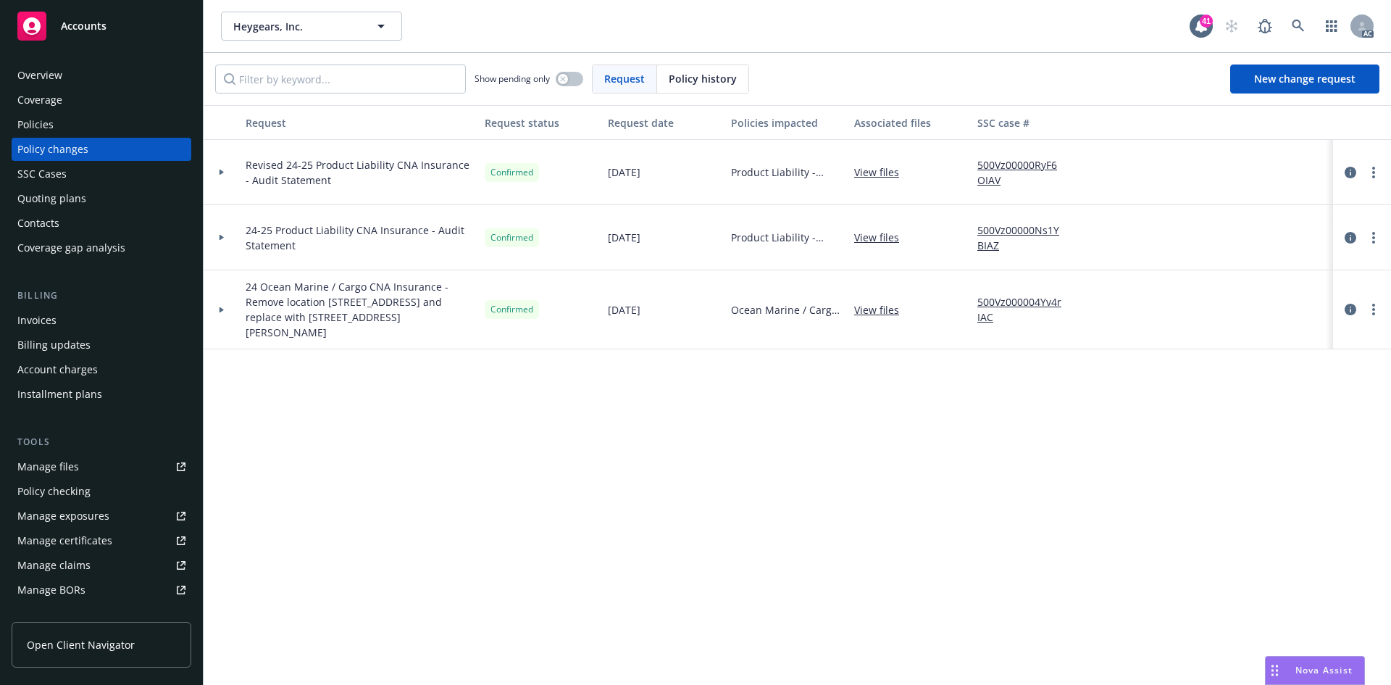
click at [877, 172] on link "View files" at bounding box center [882, 171] width 57 height 15
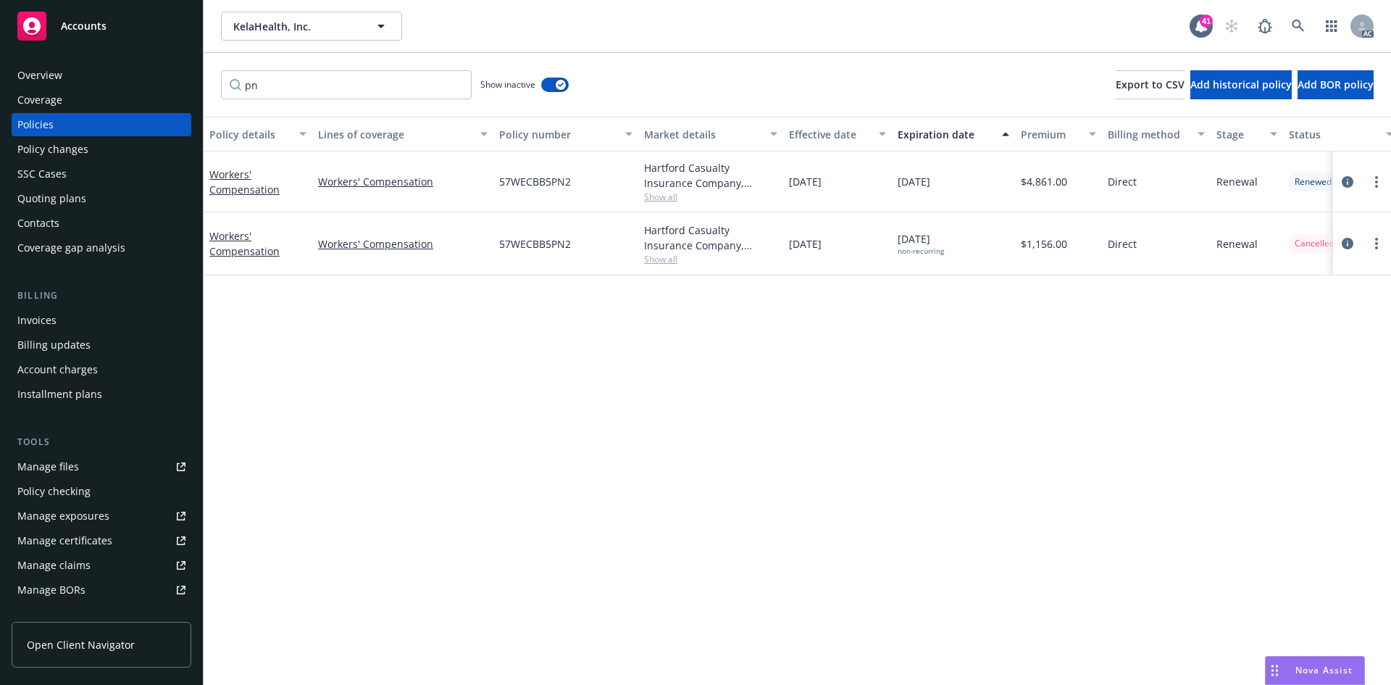
type input "pn"
drag, startPoint x: 288, startPoint y: 257, endPoint x: 209, endPoint y: 236, distance: 80.8
click at [209, 236] on div "Workers' Compensation" at bounding box center [257, 243] width 97 height 30
copy link "Workers' Compensation"
click at [658, 257] on span "Show all" at bounding box center [710, 259] width 133 height 12
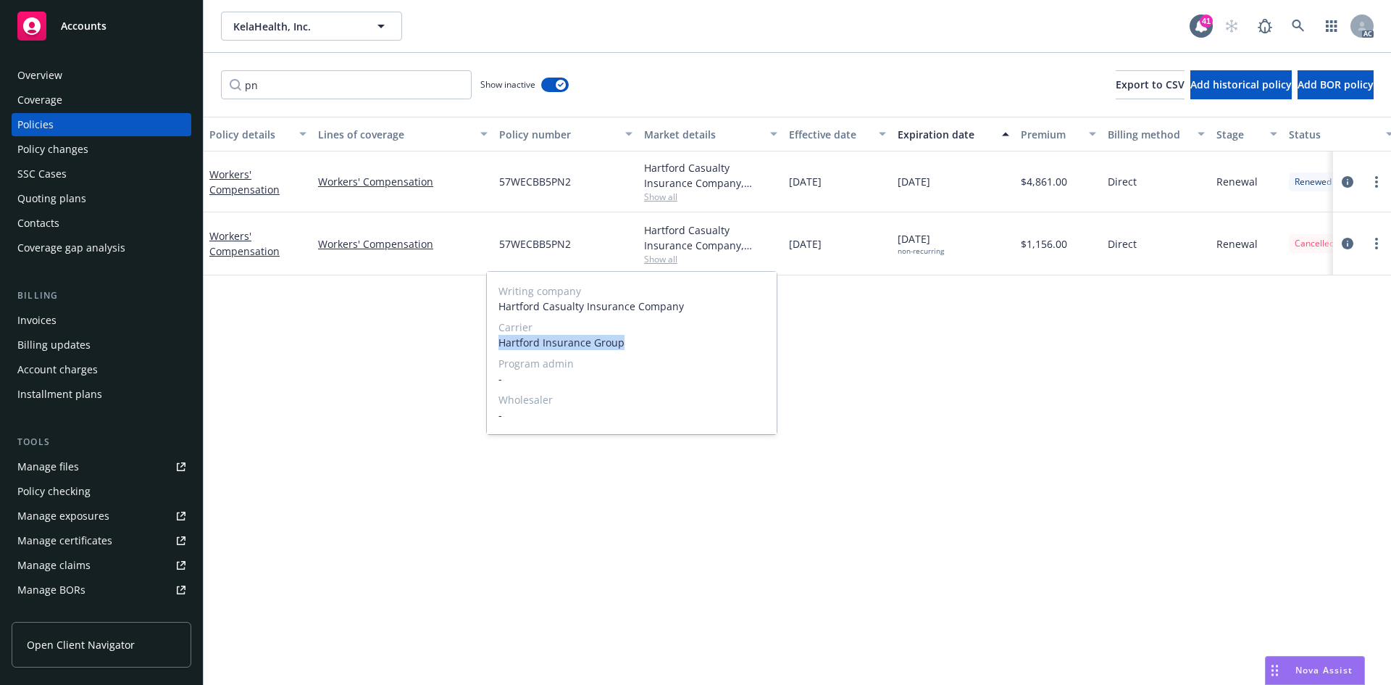
drag, startPoint x: 493, startPoint y: 340, endPoint x: 662, endPoint y: 342, distance: 168.8
click at [662, 342] on div "Writing company Hartford Casualty Insurance Company Carrier Hartford Insurance …" at bounding box center [632, 353] width 290 height 162
copy span "Hartford Insurance Group"
click at [389, 356] on div "Policy details Lines of coverage Policy number Market details Effective date Ex…" at bounding box center [798, 401] width 1188 height 568
click at [257, 246] on link "Workers' Compensation" at bounding box center [244, 243] width 70 height 29
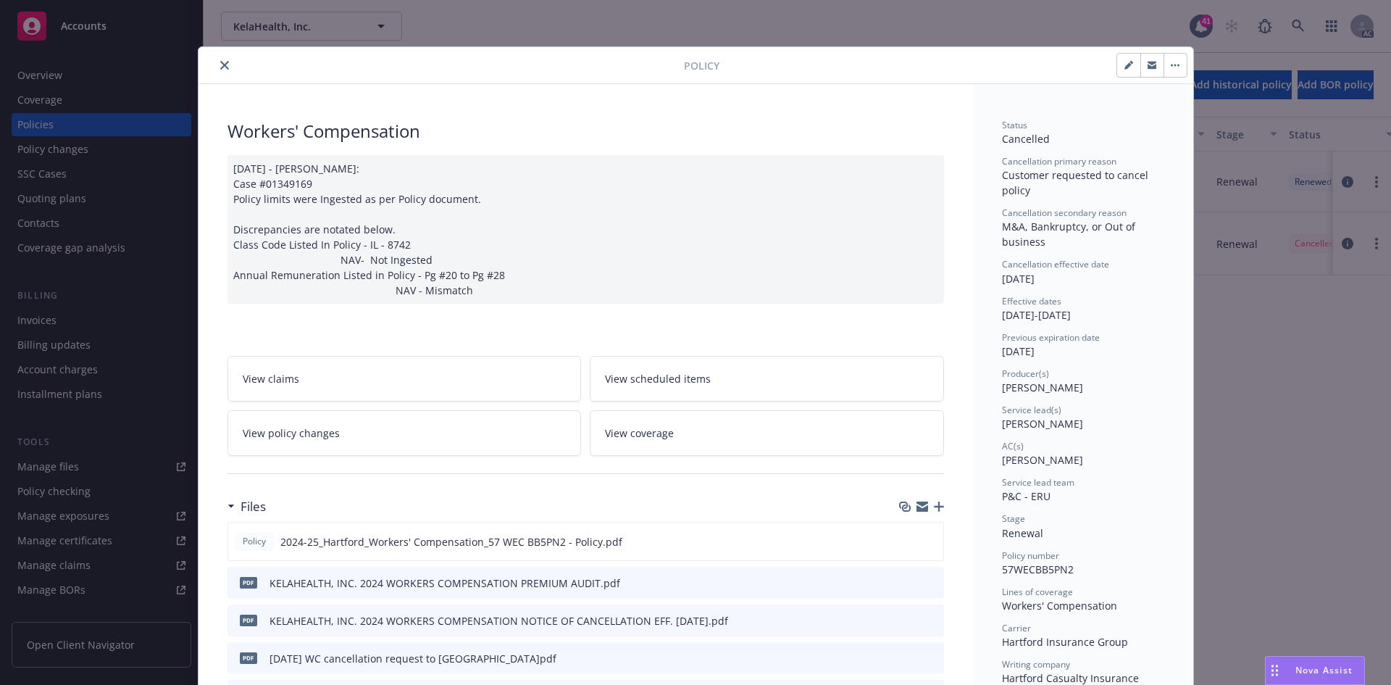
click at [480, 293] on div "[DATE] - [PERSON_NAME]: Case #01349169 Policy limits were Ingested as per Polic…" at bounding box center [586, 229] width 717 height 149
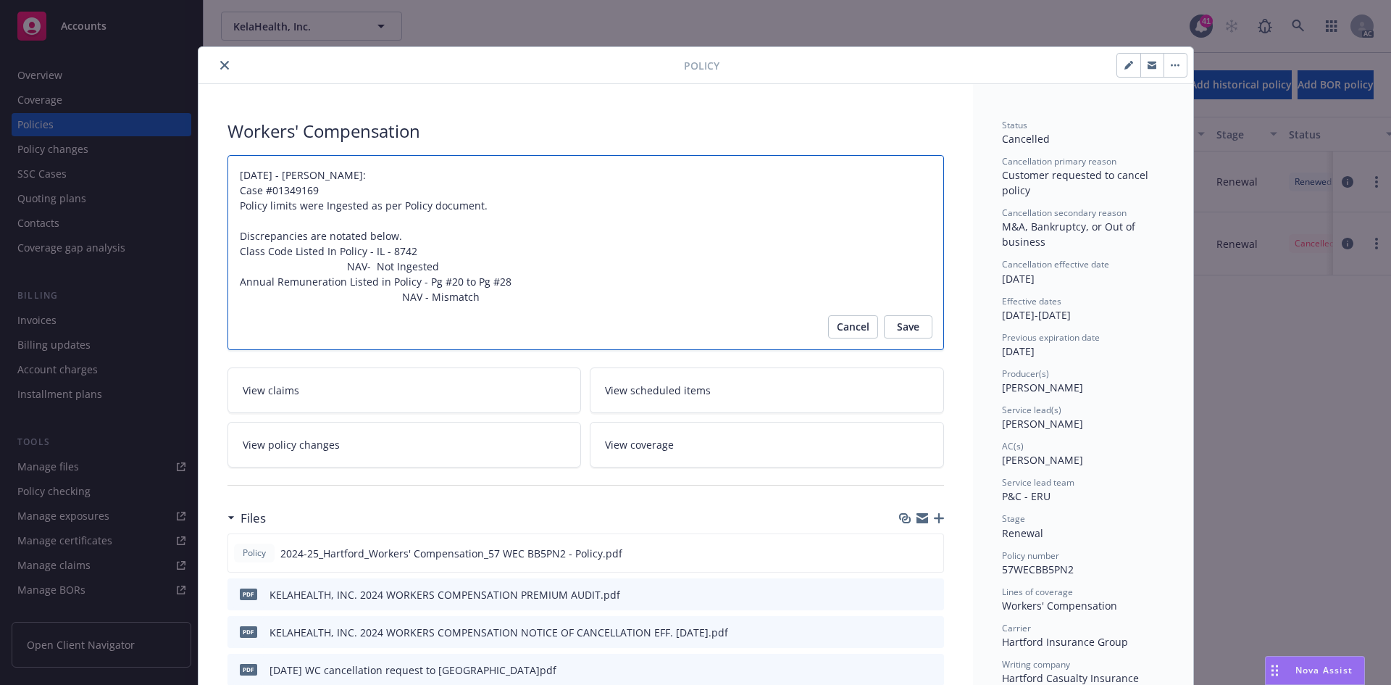
click at [488, 299] on textarea "[DATE] - [PERSON_NAME]: Case #01349169 Policy limits were Ingested as per Polic…" at bounding box center [586, 252] width 717 height 195
type textarea "x"
type textarea "[DATE] - [PERSON_NAME]: Case #01349169 Policy limits were Ingested as per Polic…"
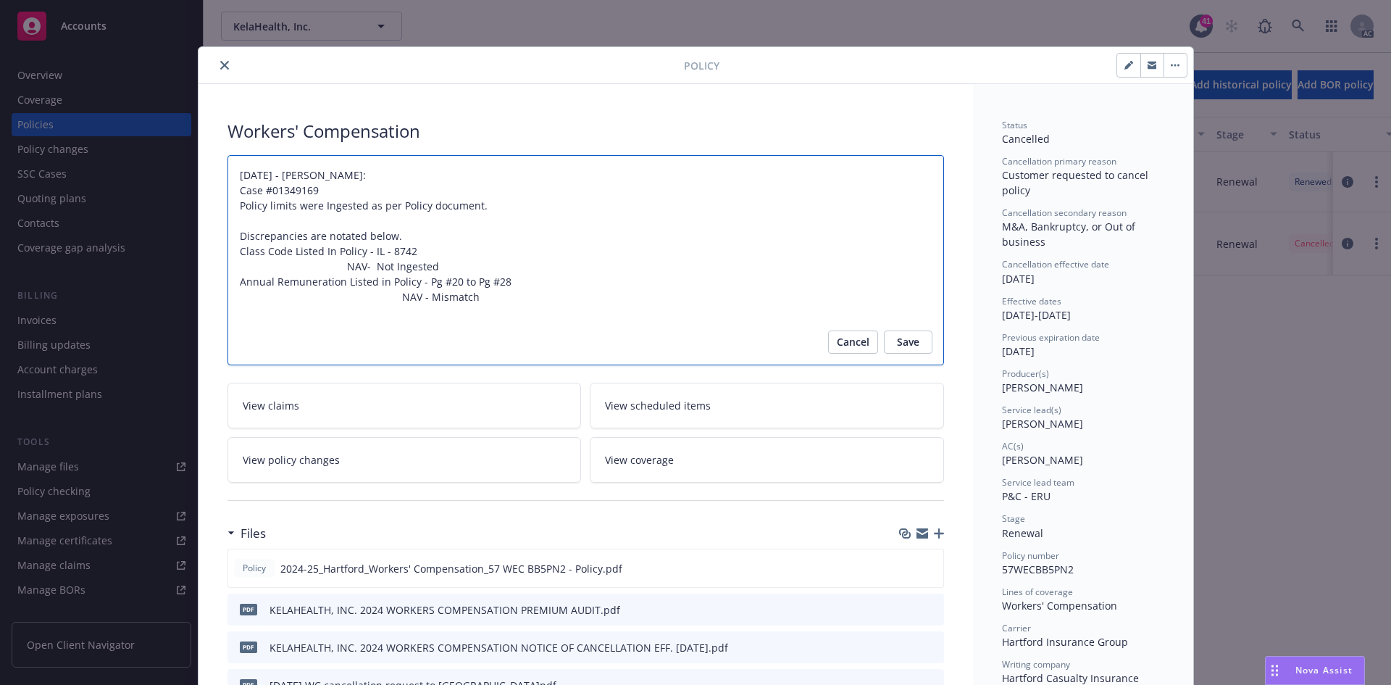
type textarea "x"
type textarea "[DATE] - [PERSON_NAME]: Case #01349169 Policy limits were Ingested as per Polic…"
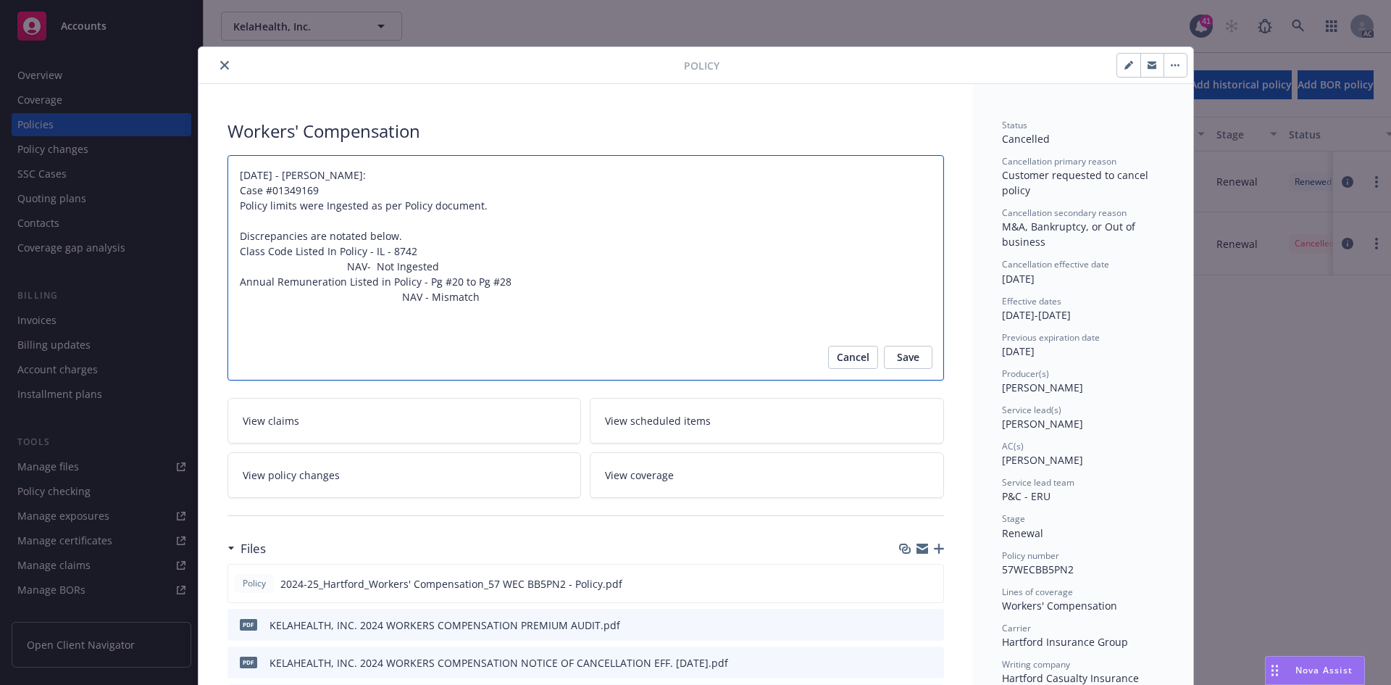
type textarea "x"
type textarea "[DATE] - [PERSON_NAME]: Case #01349169 Policy limits were Ingested as per Polic…"
type textarea "x"
type textarea "[DATE] - [PERSON_NAME]: Case #01349169 Policy limits were Ingested as per Polic…"
type textarea "x"
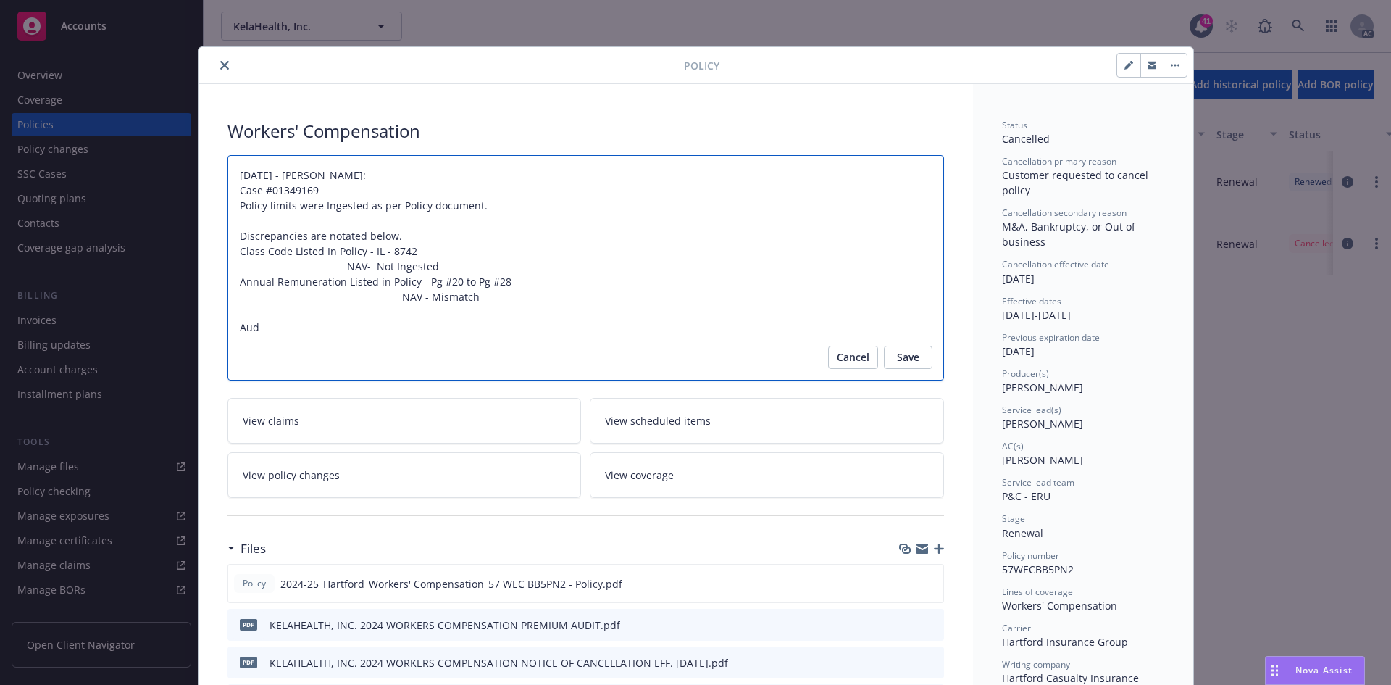
type textarea "[DATE] - [PERSON_NAME]: Case #01349169 Policy limits were Ingested as per Polic…"
type textarea "x"
type textarea "[DATE] - [PERSON_NAME]: Case #01349169 Policy limits were Ingested as per Polic…"
type textarea "x"
type textarea "[DATE] - [PERSON_NAME]: Case #01349169 Policy limits were Ingested as per Polic…"
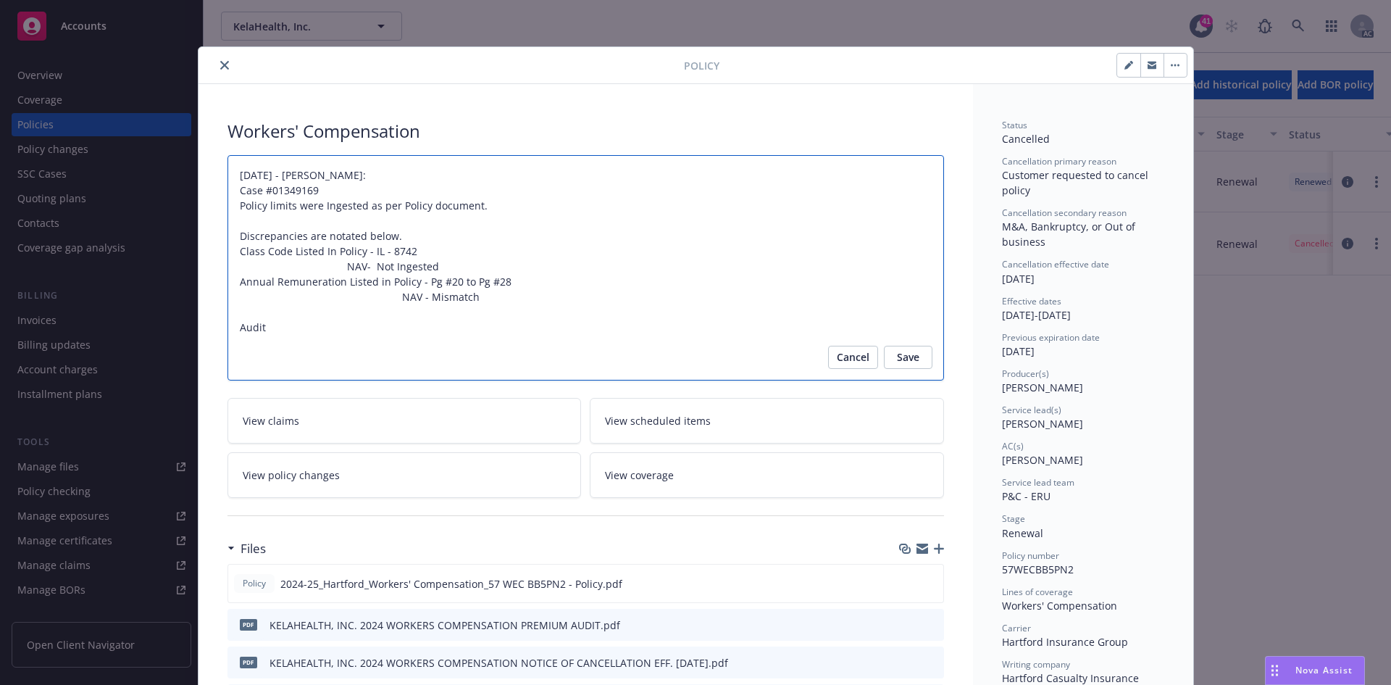
type textarea "x"
type textarea "[DATE] - [PERSON_NAME]: Case #01349169 Policy limits were Ingested as per Polic…"
type textarea "x"
type textarea "[DATE] - [PERSON_NAME]: Case #01349169 Policy limits were Ingested as per Polic…"
type textarea "x"
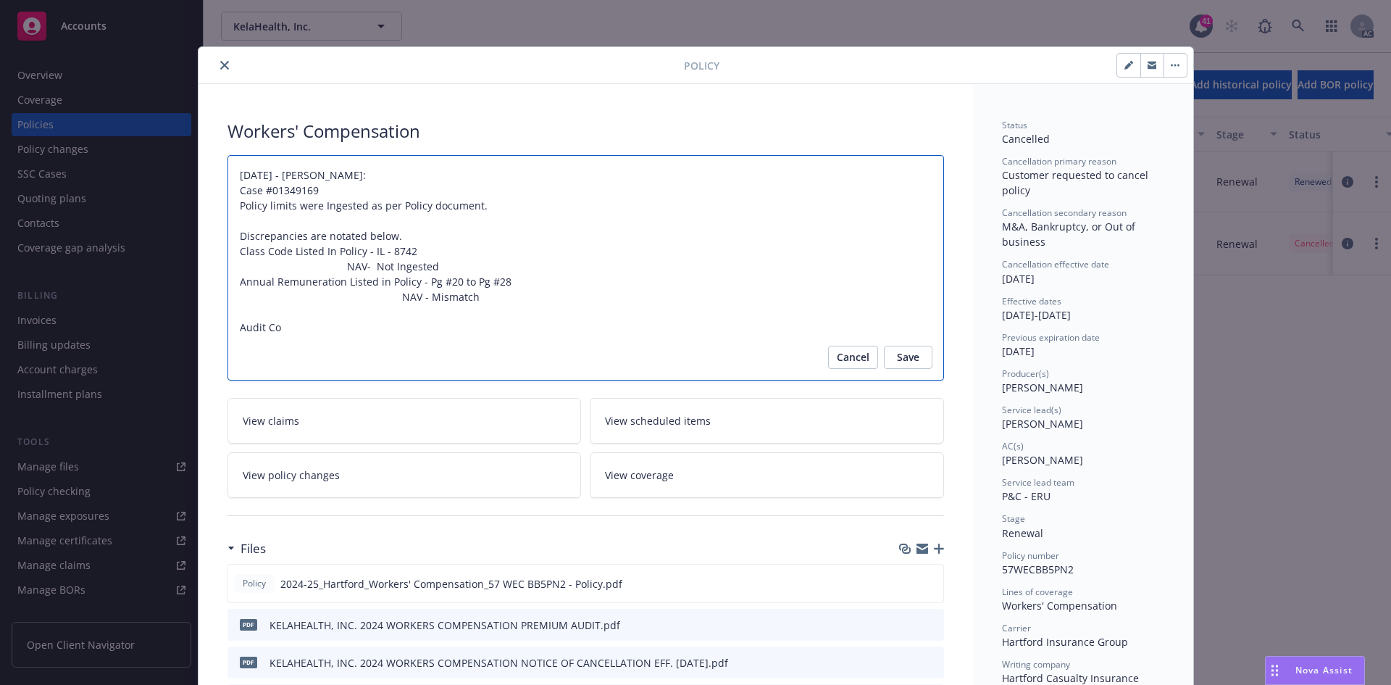
type textarea "[DATE] - [PERSON_NAME]: Case #01349169 Policy limits were Ingested as per Polic…"
type textarea "x"
type textarea "[DATE] - [PERSON_NAME]: Case #01349169 Policy limits were Ingested as per Polic…"
type textarea "x"
type textarea "[DATE] - [PERSON_NAME]: Case #01349169 Policy limits were Ingested as per Polic…"
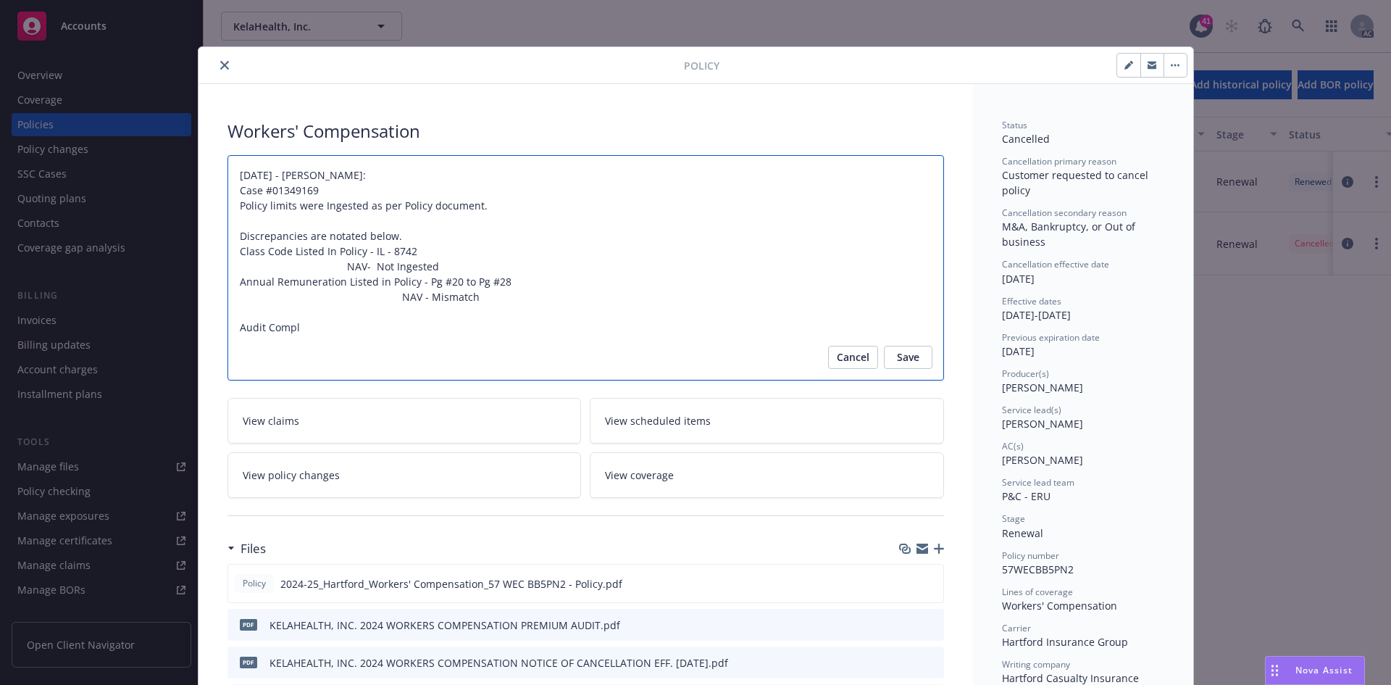
type textarea "x"
type textarea "[DATE] - [PERSON_NAME]: Case #01349169 Policy limits were Ingested as per Polic…"
type textarea "x"
type textarea "[DATE] - [PERSON_NAME]: Case #01349169 Policy limits were Ingested as per Polic…"
type textarea "x"
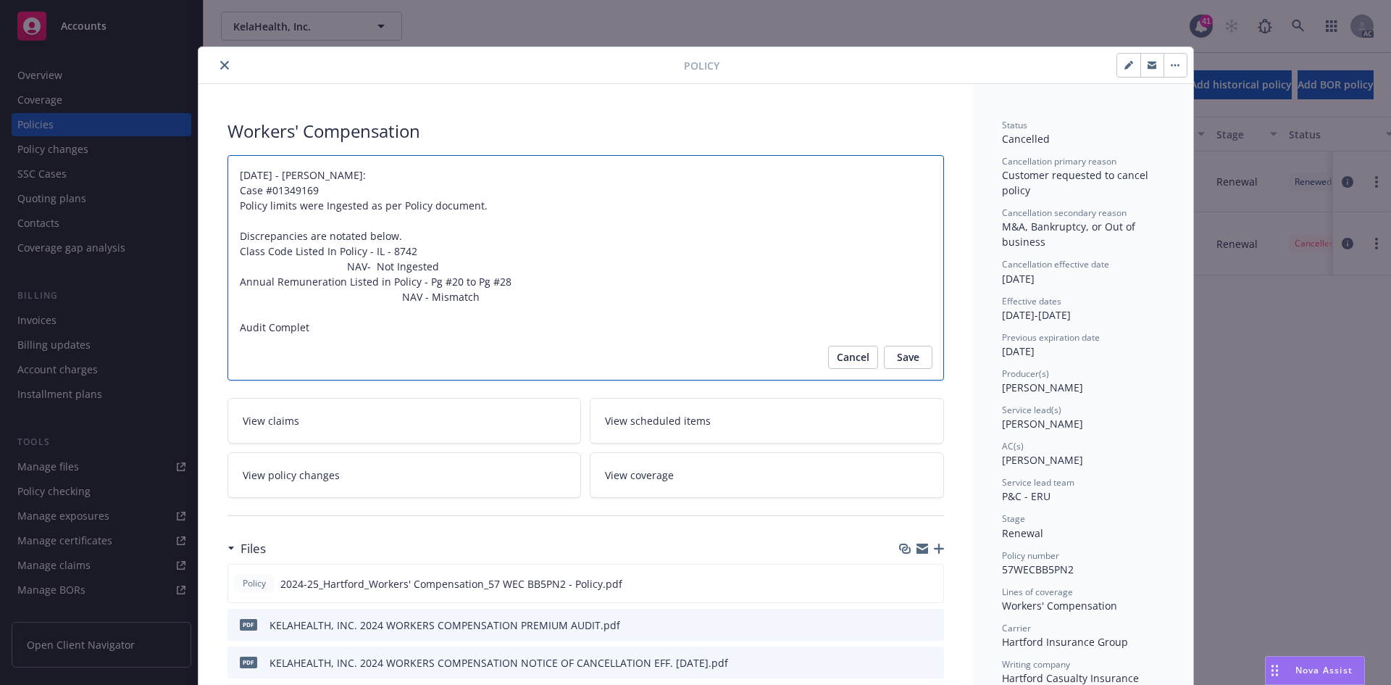
type textarea "[DATE] - [PERSON_NAME]: Case #01349169 Policy limits were Ingested as per Polic…"
type textarea "x"
type textarea "[DATE] - [PERSON_NAME]: Case #01349169 Policy limits were Ingested as per Polic…"
type textarea "x"
type textarea "11/20/2024 - Sampath Vankayala: Case #01349169 Policy limits were Ingested as p…"
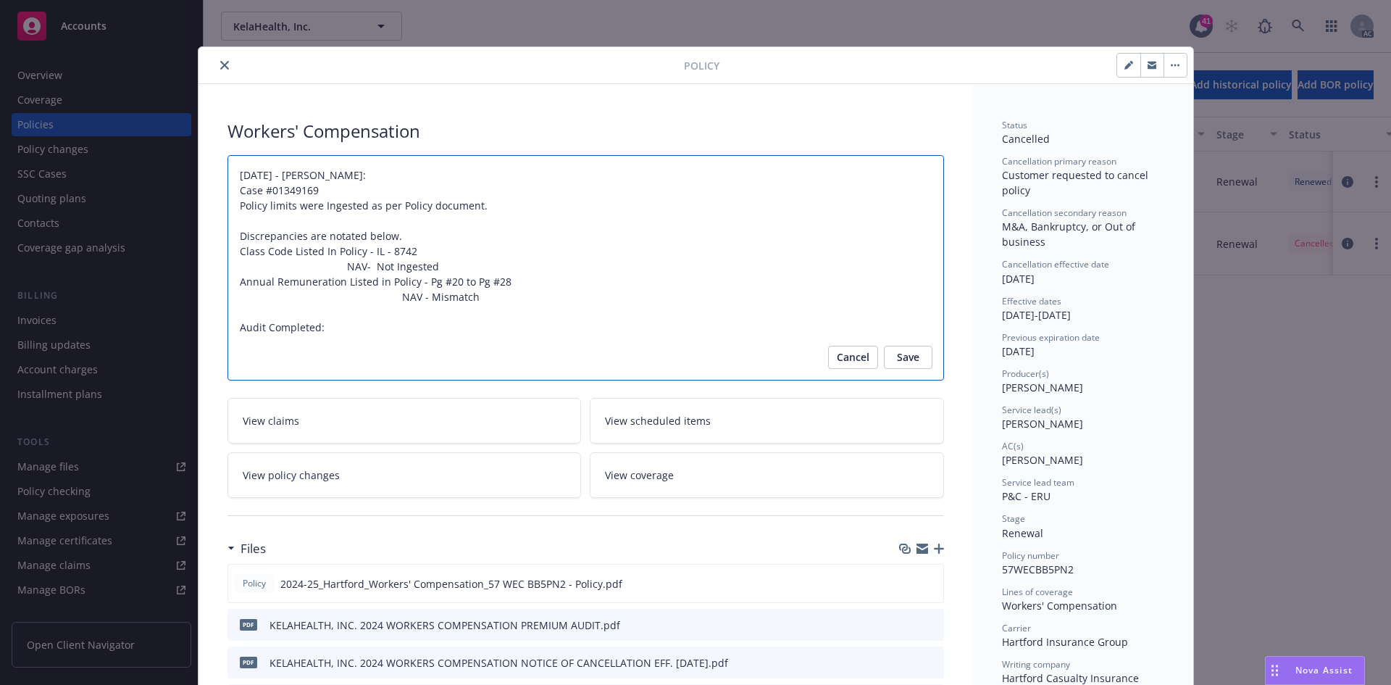
type textarea "x"
type textarea "11/20/2024 - Sampath Vankayala: Case #01349169 Policy limits were Ingested as p…"
type textarea "x"
type textarea "11/20/2024 - Sampath Vankayala: Case #01349169 Policy limits were Ingested as p…"
type textarea "x"
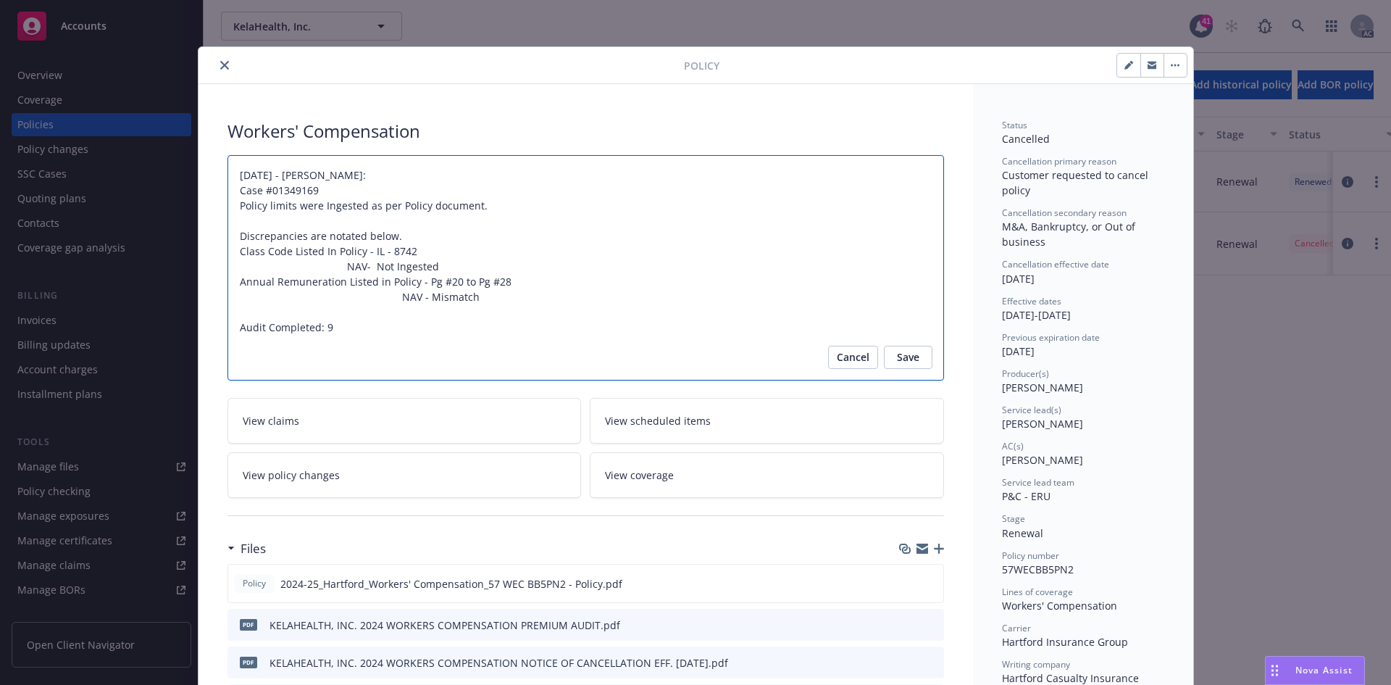
type textarea "11/20/2024 - Sampath Vankayala: Case #01349169 Policy limits were Ingested as p…"
type textarea "x"
type textarea "11/20/2024 - Sampath Vankayala: Case #01349169 Policy limits were Ingested as p…"
type textarea "x"
type textarea "11/20/2024 - Sampath Vankayala: Case #01349169 Policy limits were Ingested as p…"
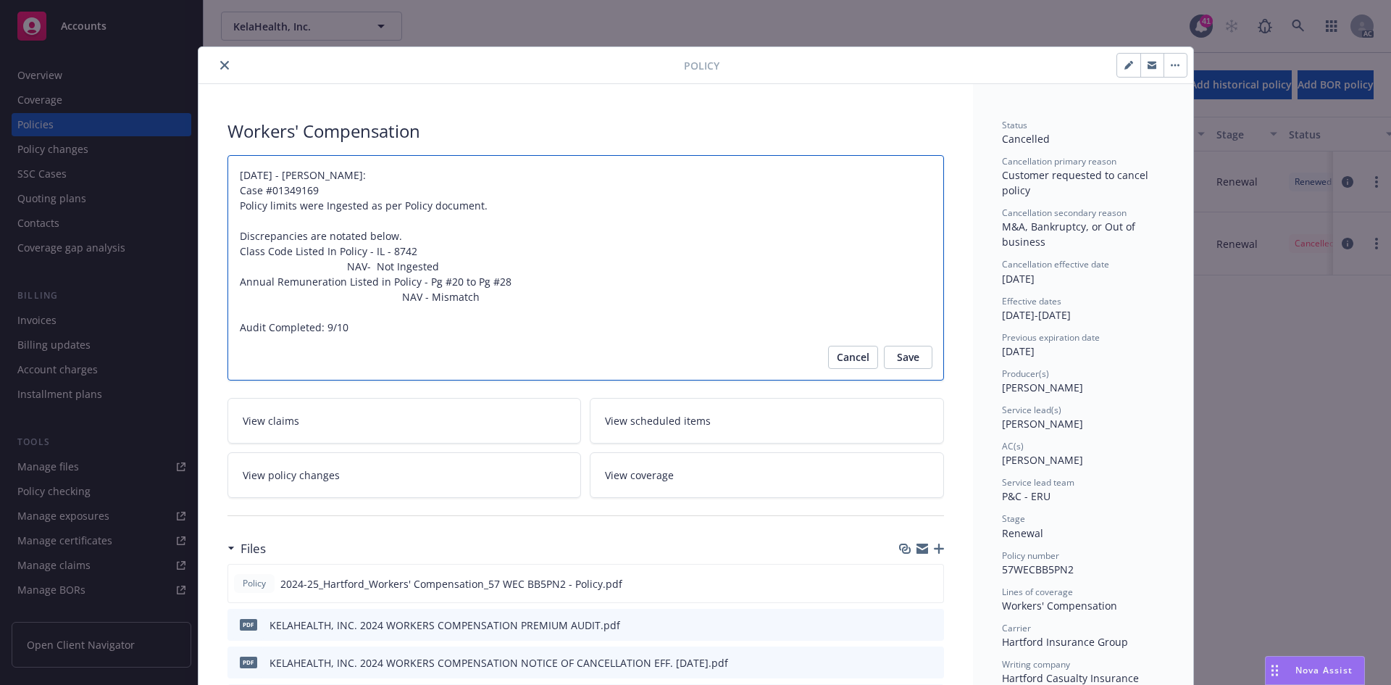
type textarea "x"
type textarea "11/20/2024 - Sampath Vankayala: Case #01349169 Policy limits were Ingested as p…"
type textarea "x"
type textarea "11/20/2024 - Sampath Vankayala: Case #01349169 Policy limits were Ingested as p…"
type textarea "x"
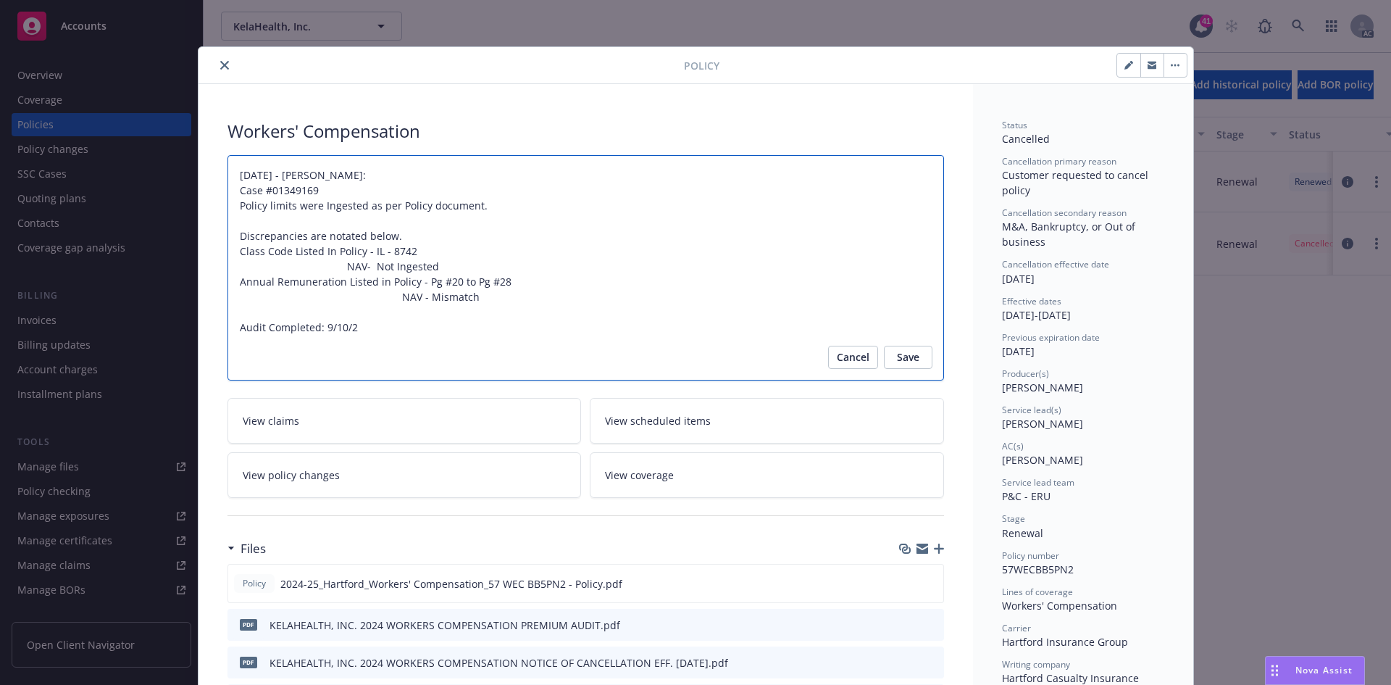
type textarea "11/20/2024 - Sampath Vankayala: Case #01349169 Policy limits were Ingested as p…"
type textarea "x"
type textarea "11/20/2024 - Sampath Vankayala: Case #01349169 Policy limits were Ingested as p…"
type textarea "x"
type textarea "11/20/2024 - Sampath Vankayala: Case #01349169 Policy limits were Ingested as p…"
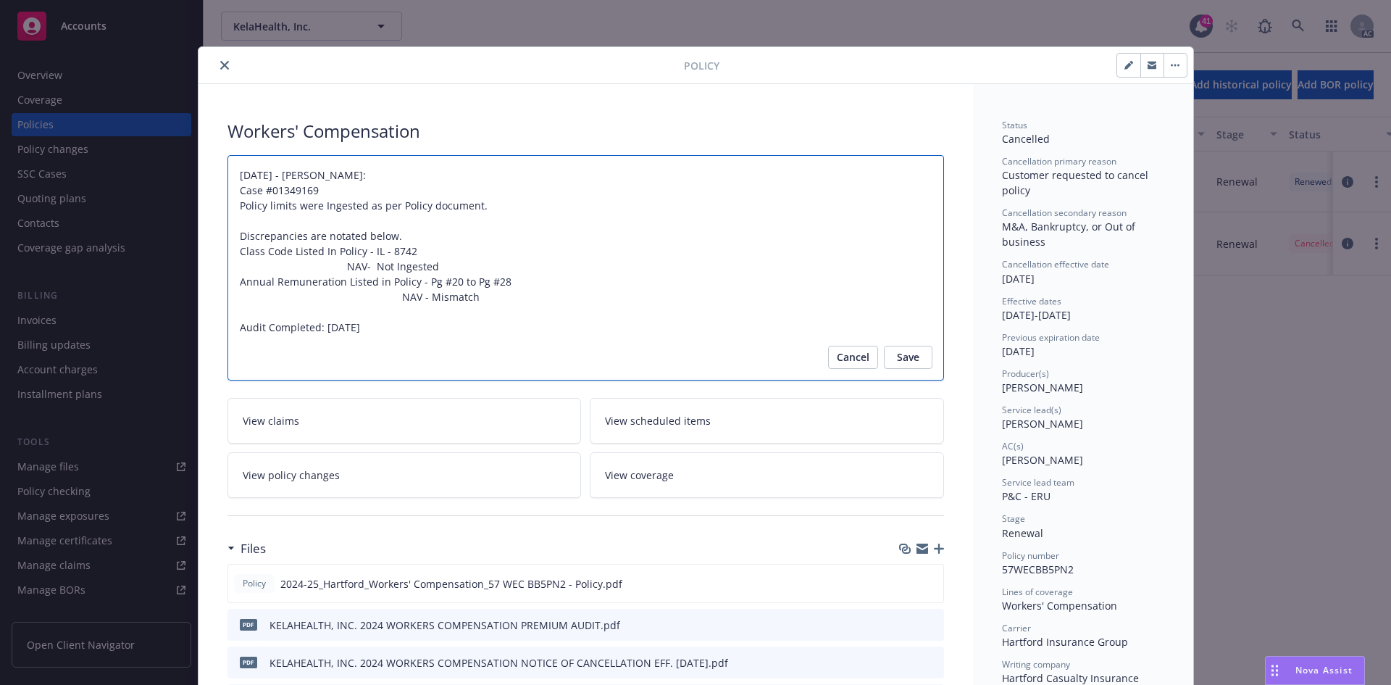
type textarea "x"
type textarea "11/20/2024 - Sampath Vankayala: Case #01349169 Policy limits were Ingested as p…"
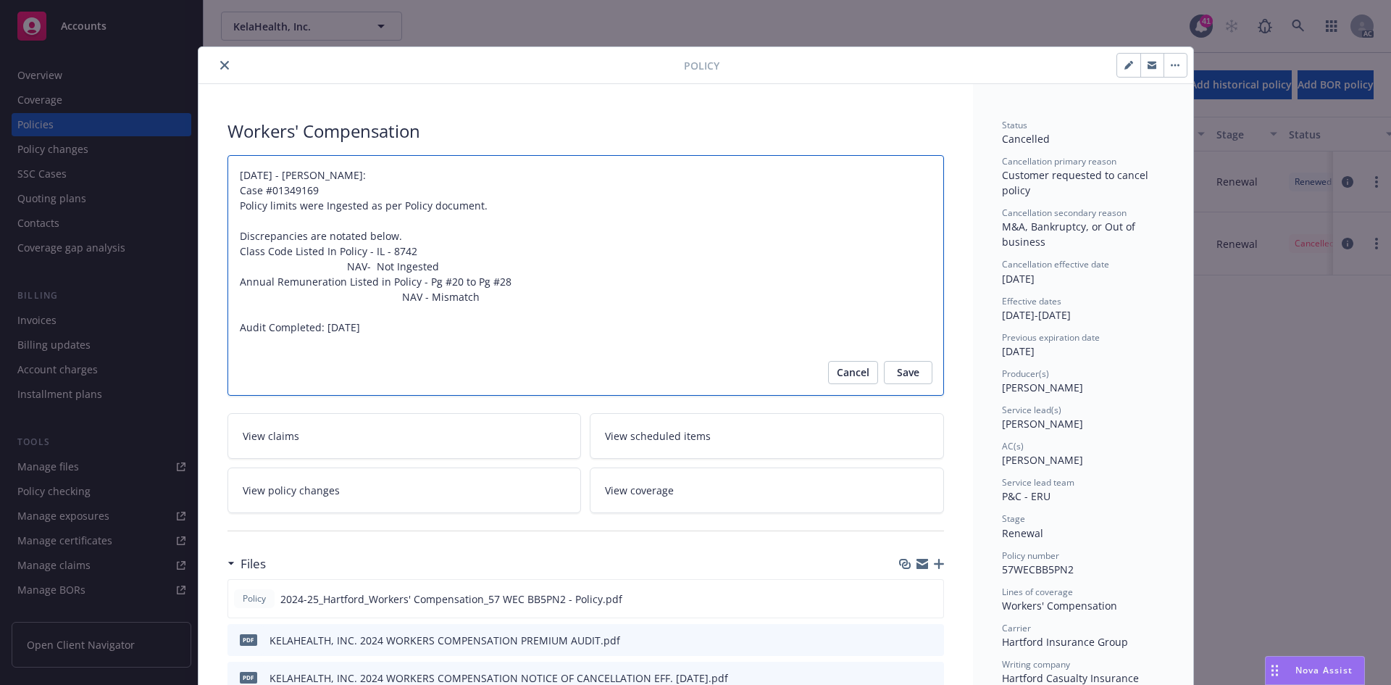
type textarea "x"
type textarea "11/20/2024 - Sampath Vankayala: Case #01349169 Policy limits were Ingested as p…"
type textarea "x"
type textarea "11/20/2024 - Sampath Vankayala: Case #01349169 Policy limits were Ingested as p…"
type textarea "x"
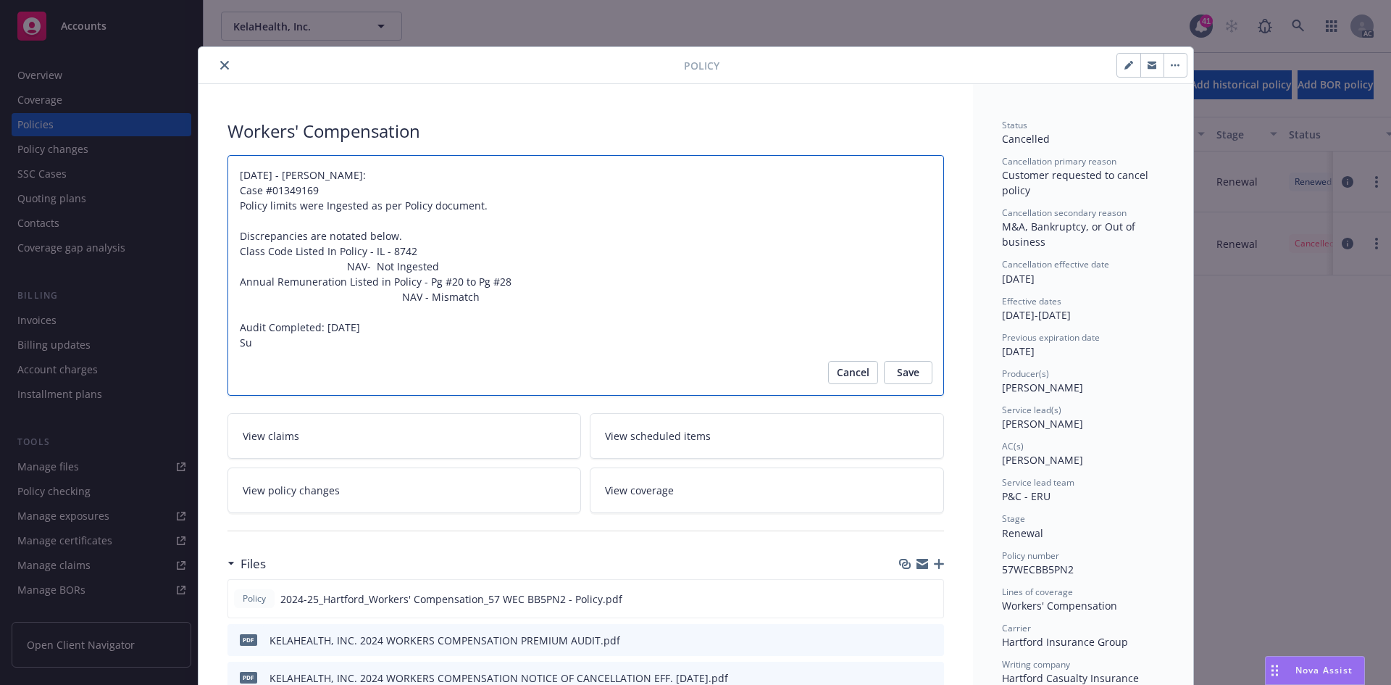
type textarea "11/20/2024 - Sampath Vankayala: Case #01349169 Policy limits were Ingested as p…"
type textarea "x"
type textarea "11/20/2024 - Sampath Vankayala: Case #01349169 Policy limits were Ingested as p…"
type textarea "x"
type textarea "11/20/2024 - Sampath Vankayala: Case #01349169 Policy limits were Ingested as p…"
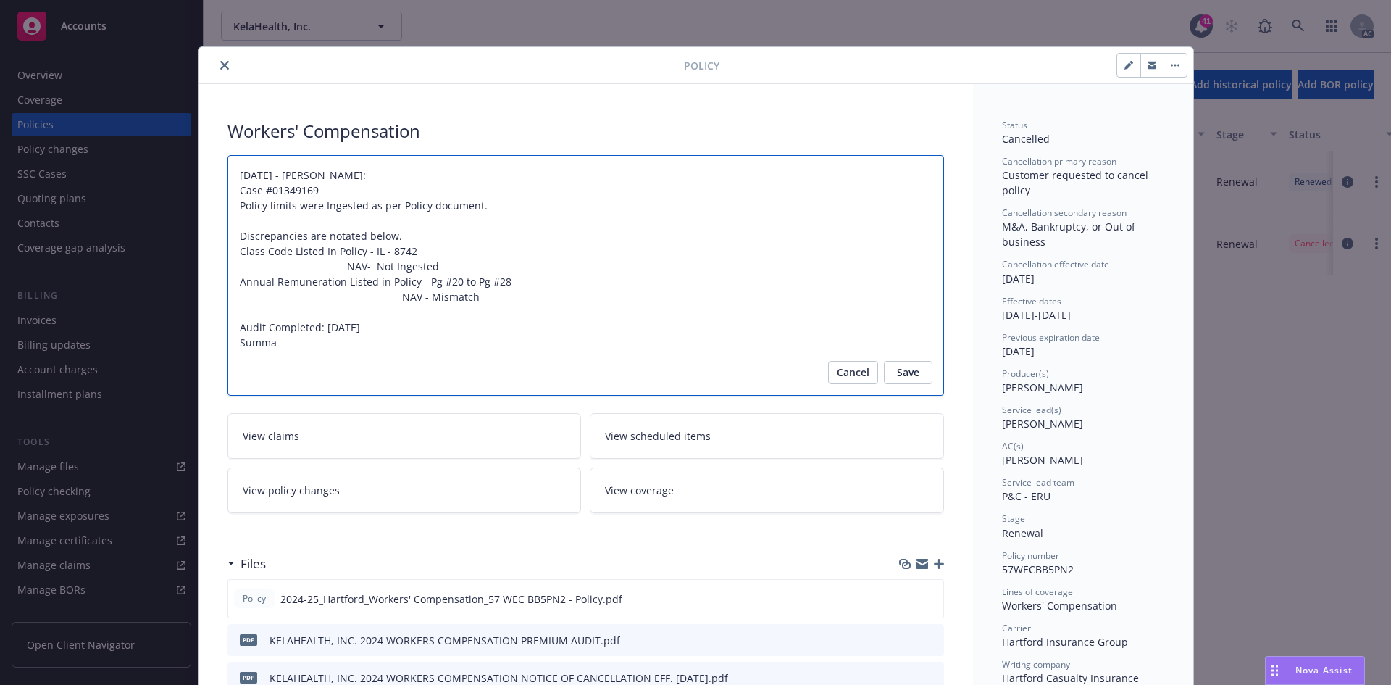
type textarea "x"
type textarea "11/20/2024 - Sampath Vankayala: Case #01349169 Policy limits were Ingested as p…"
type textarea "x"
type textarea "11/20/2024 - Sampath Vankayala: Case #01349169 Policy limits were Ingested as p…"
type textarea "x"
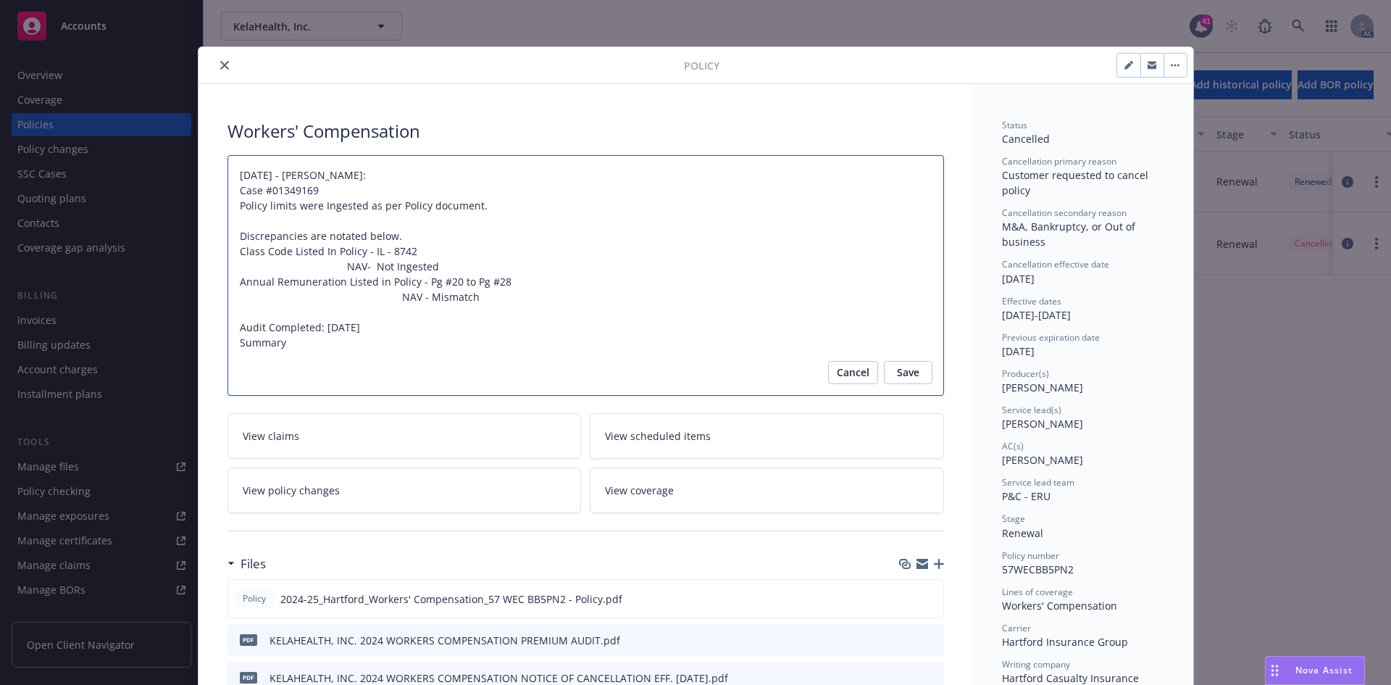
type textarea "11/20/2024 - Sampath Vankayala: Case #01349169 Policy limits were Ingested as p…"
type textarea "x"
type textarea "11/20/2024 - Sampath Vankayala: Case #01349169 Policy limits were Ingested as p…"
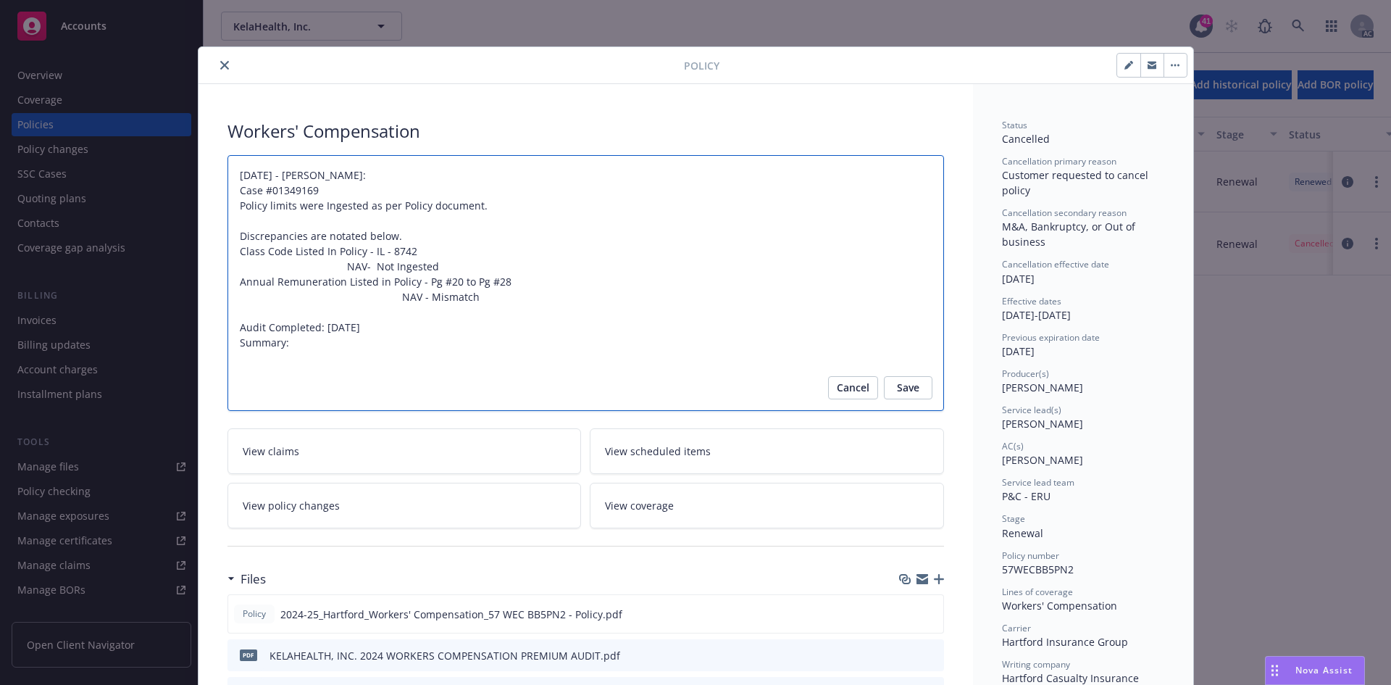
paste textarea "Original Premium including Taxes and Surcharges - $1,156 Audited Actual Premium…"
type textarea "x"
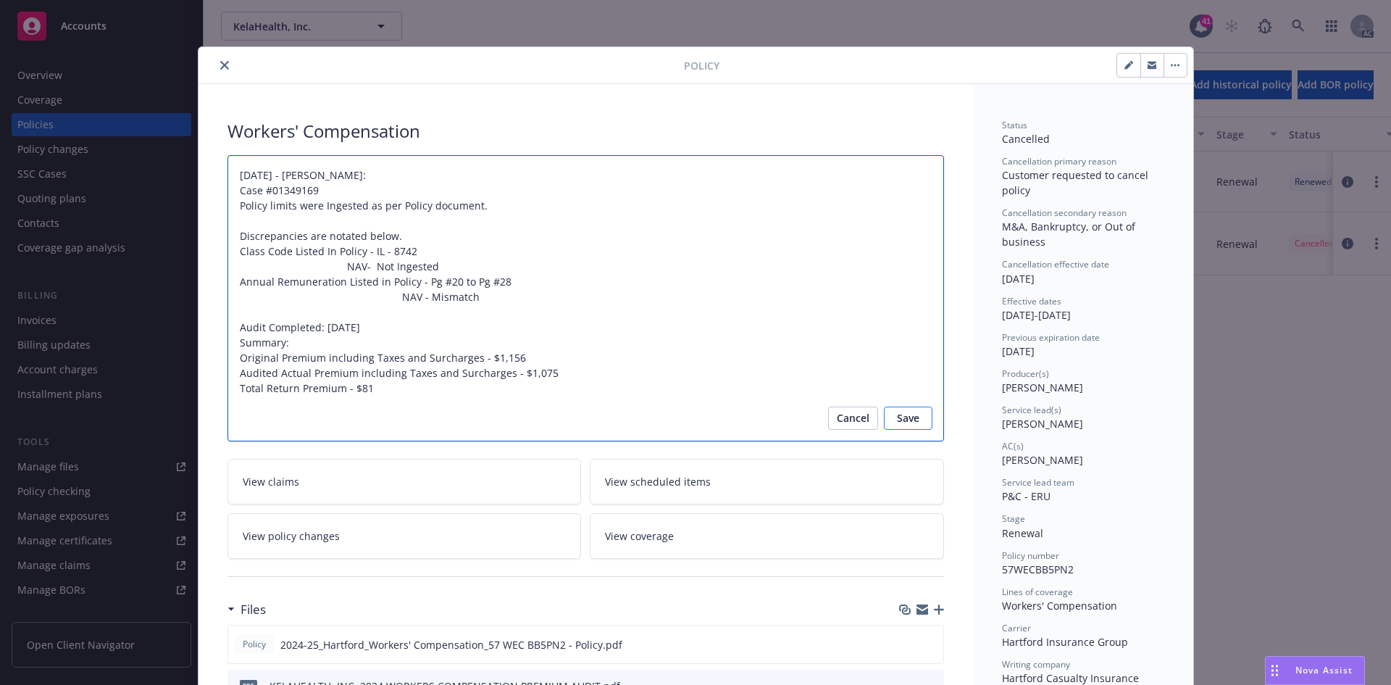
type textarea "11/20/2024 - Sampath Vankayala: Case #01349169 Policy limits were Ingested as p…"
click at [911, 413] on span "Save" at bounding box center [908, 417] width 22 height 23
type textarea "x"
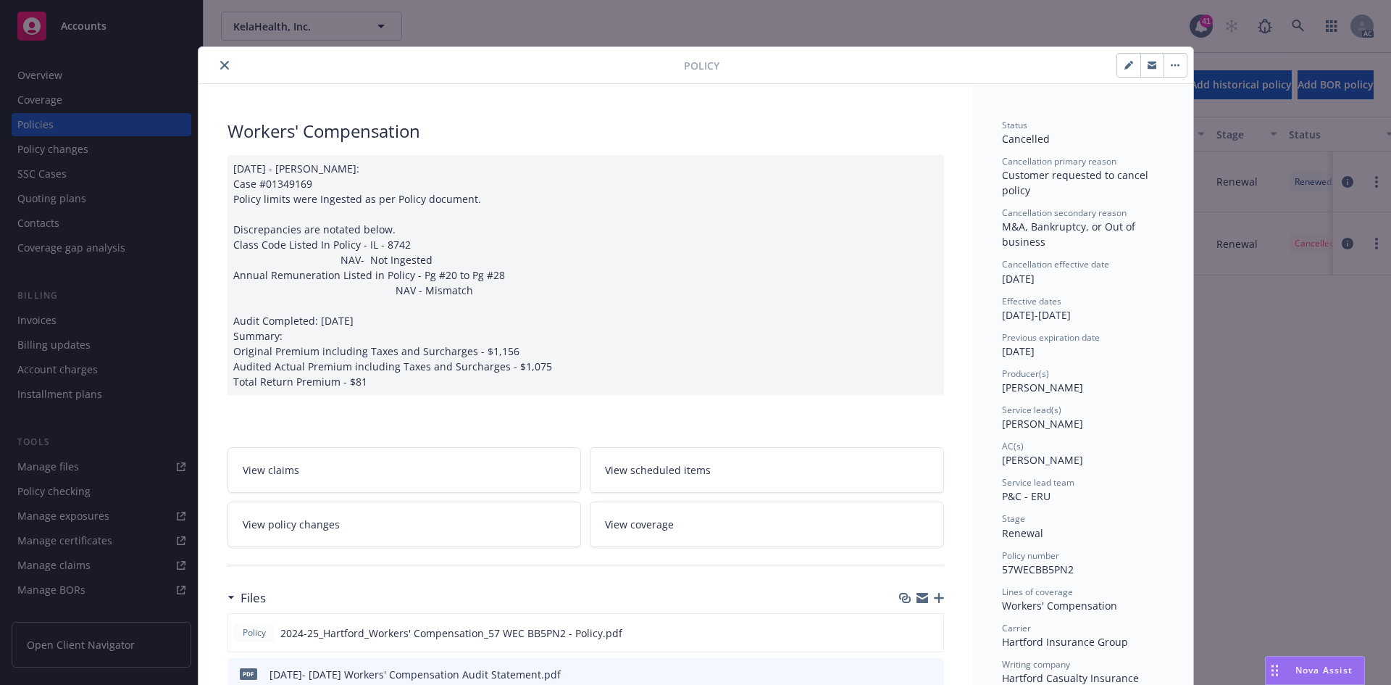
click at [220, 66] on icon "close" at bounding box center [224, 65] width 9 height 9
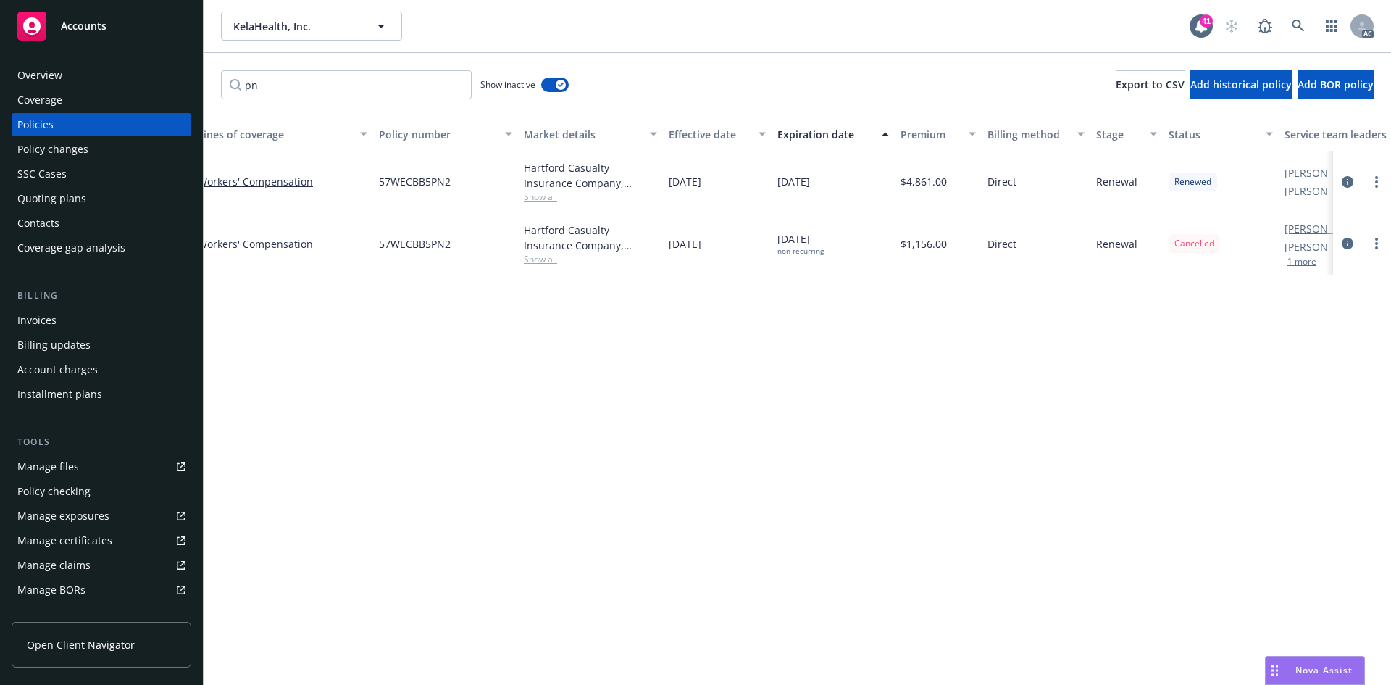
scroll to position [0, 211]
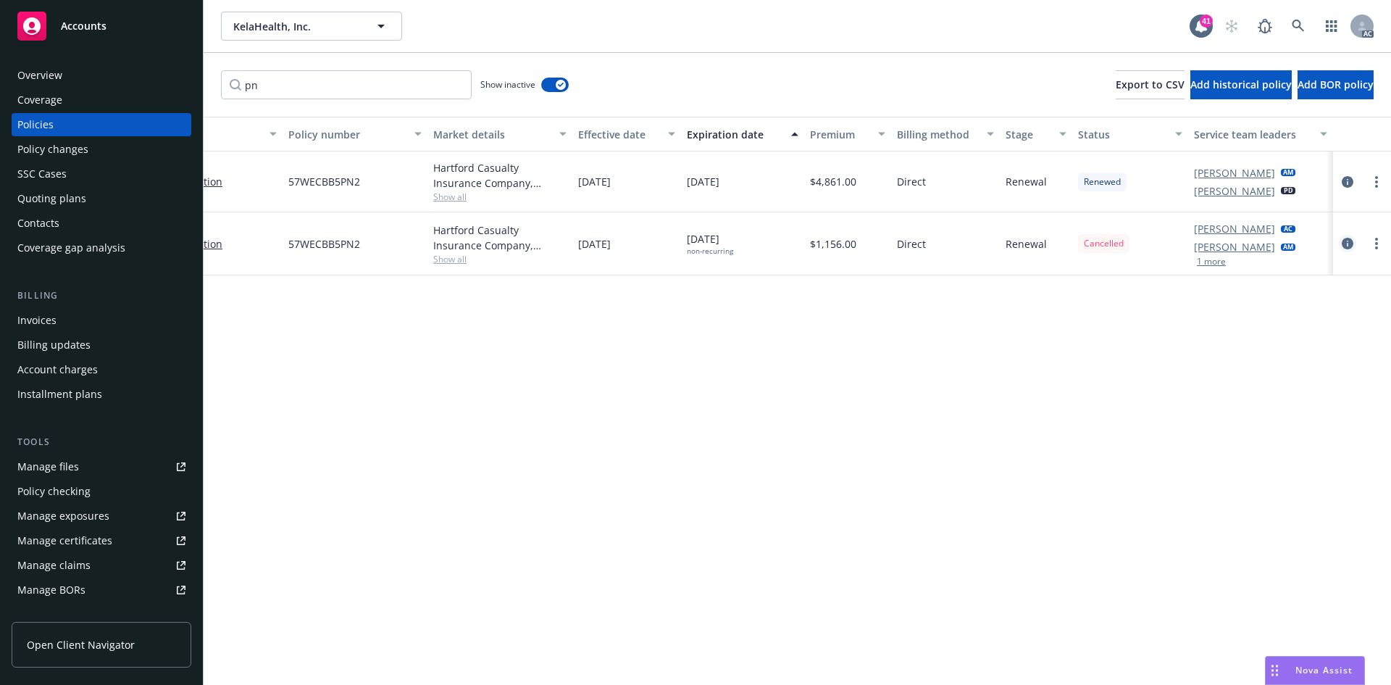
click at [1346, 241] on icon "circleInformation" at bounding box center [1348, 244] width 12 height 12
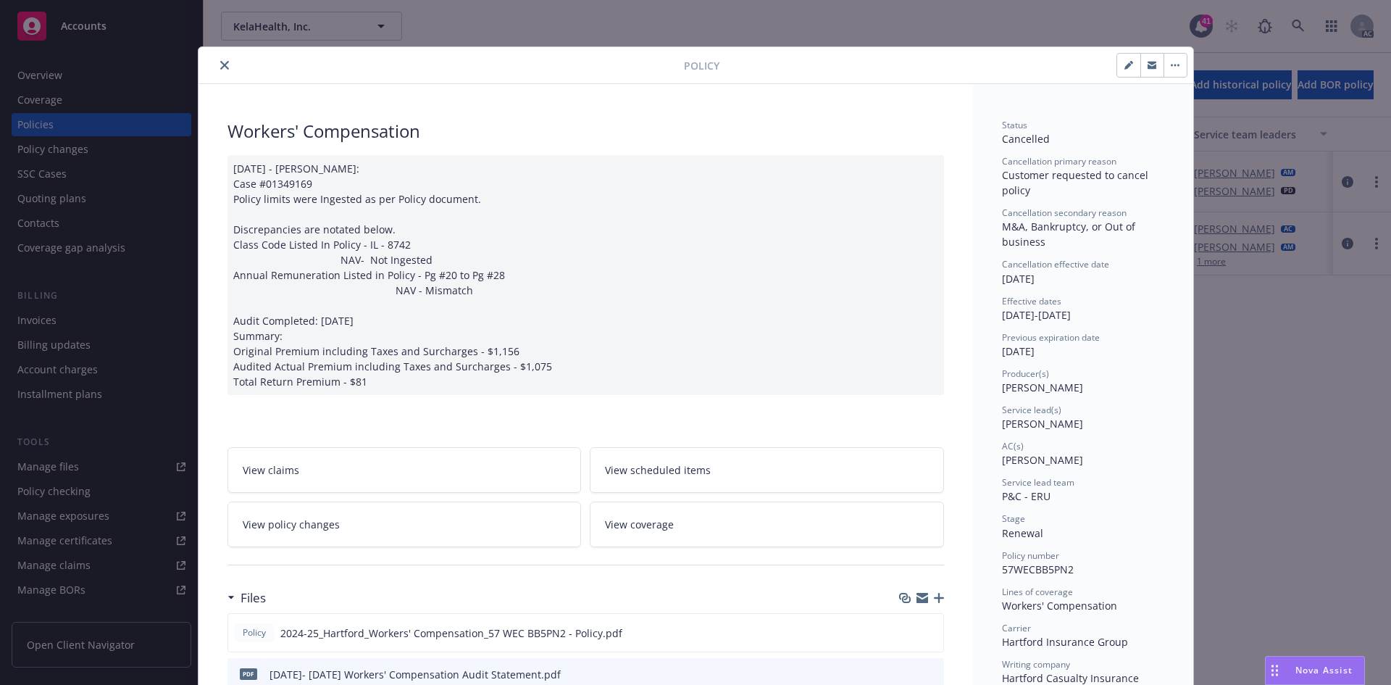
scroll to position [43, 0]
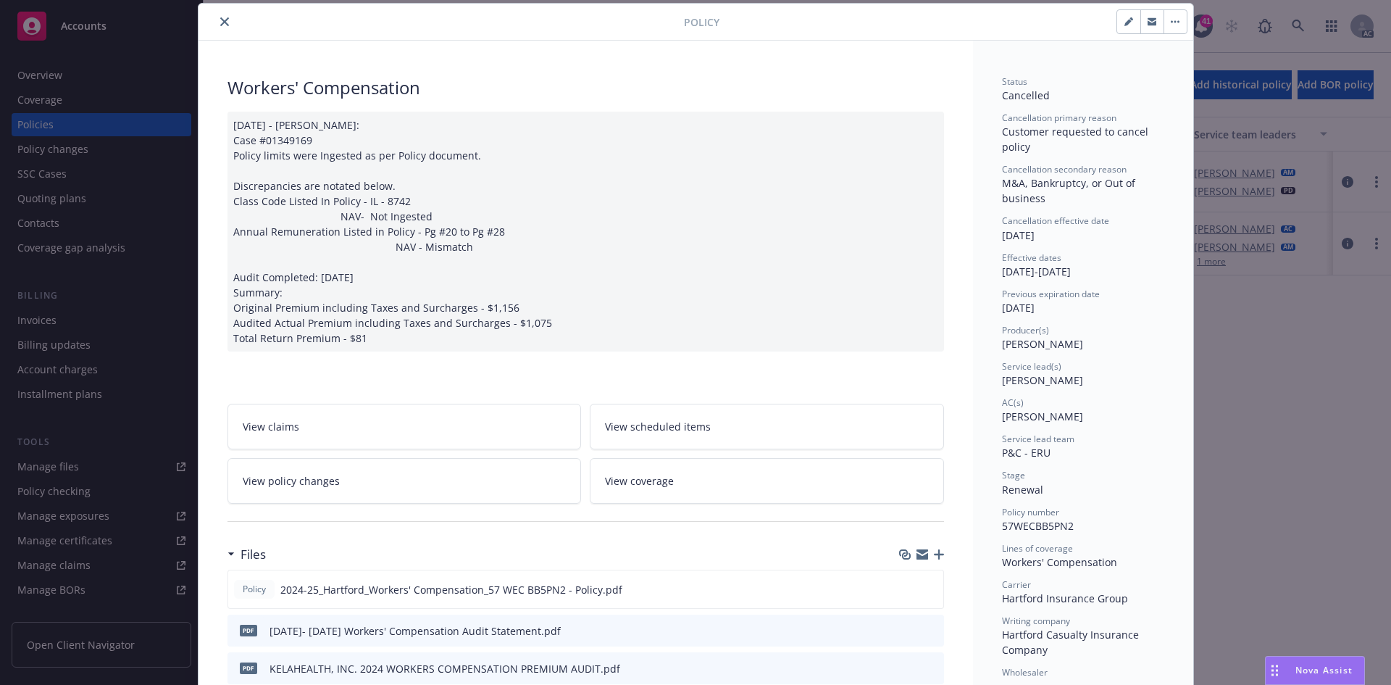
click at [220, 20] on icon "close" at bounding box center [224, 21] width 9 height 9
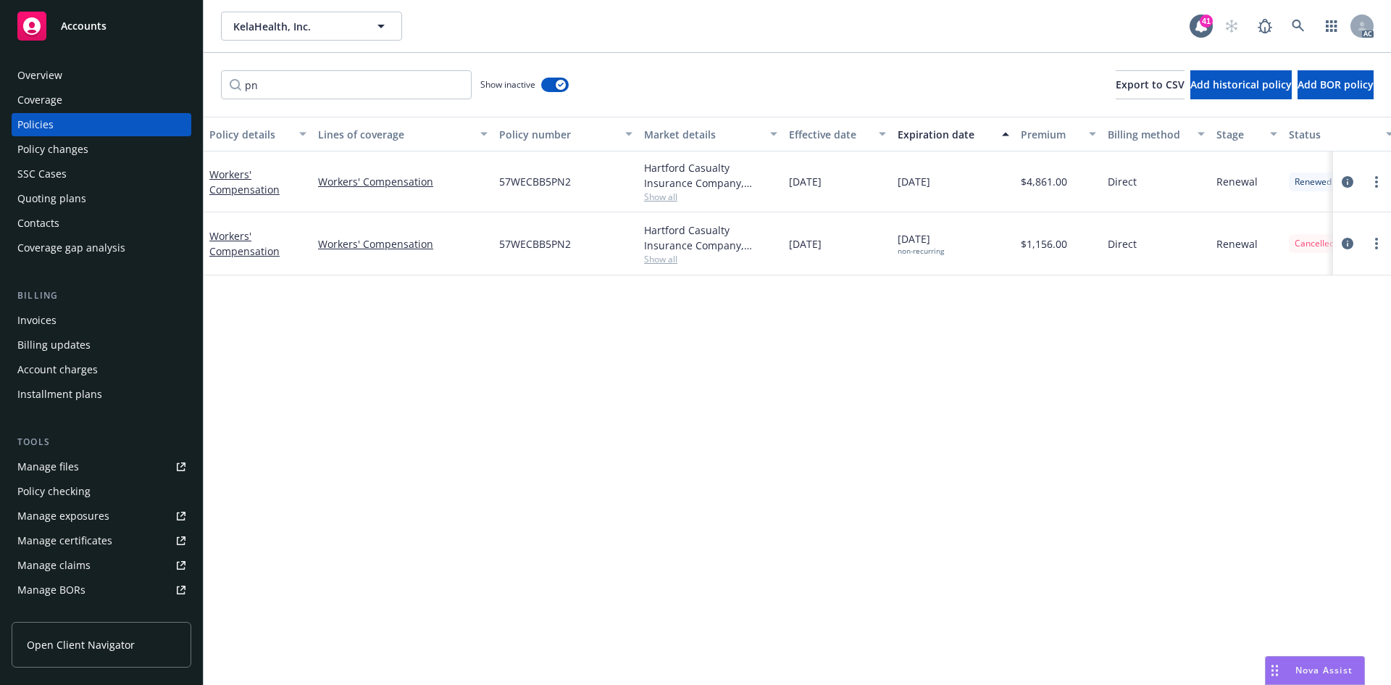
drag, startPoint x: 788, startPoint y: 250, endPoint x: 854, endPoint y: 246, distance: 65.3
click at [854, 246] on div "12/27/2024" at bounding box center [837, 243] width 109 height 63
drag, startPoint x: 895, startPoint y: 237, endPoint x: 954, endPoint y: 238, distance: 58.7
click at [954, 238] on div "06/01/2025 non-recurring" at bounding box center [953, 243] width 123 height 63
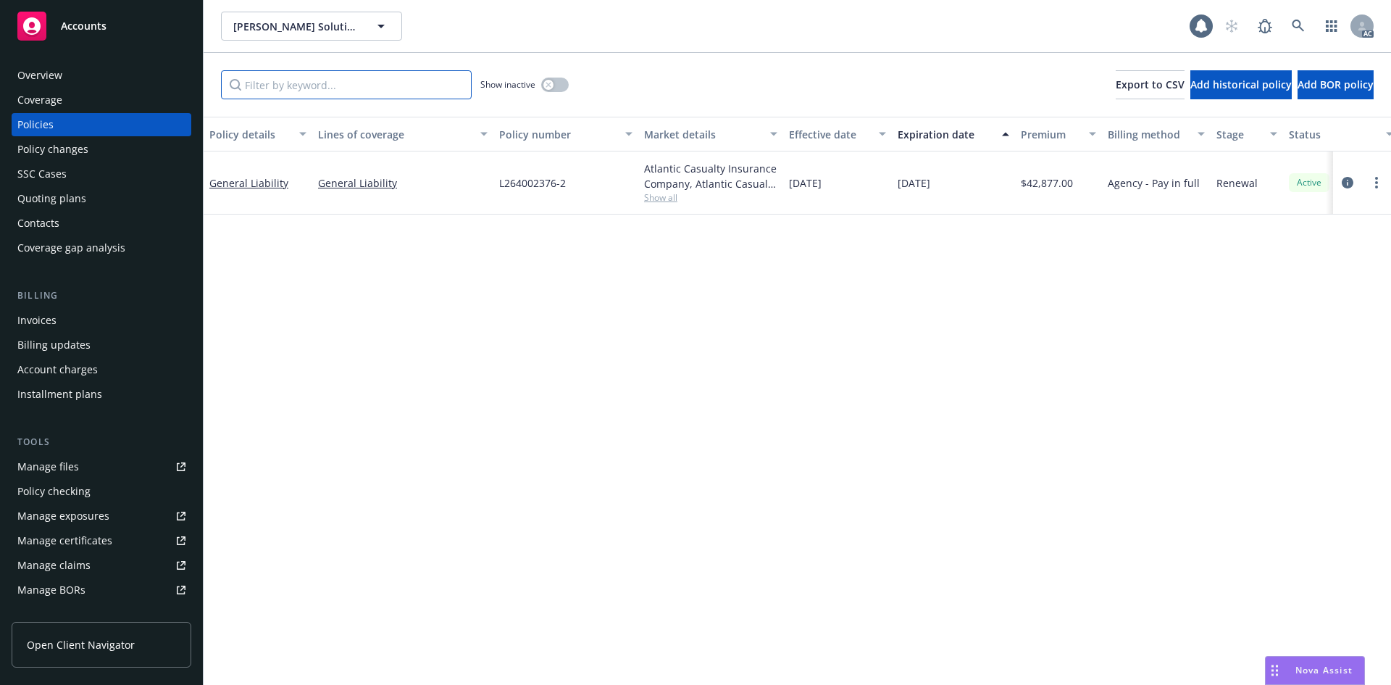
click at [392, 83] on input "Filter by keyword..." at bounding box center [346, 84] width 251 height 29
type input "2376"
click at [555, 84] on button "button" at bounding box center [555, 85] width 28 height 14
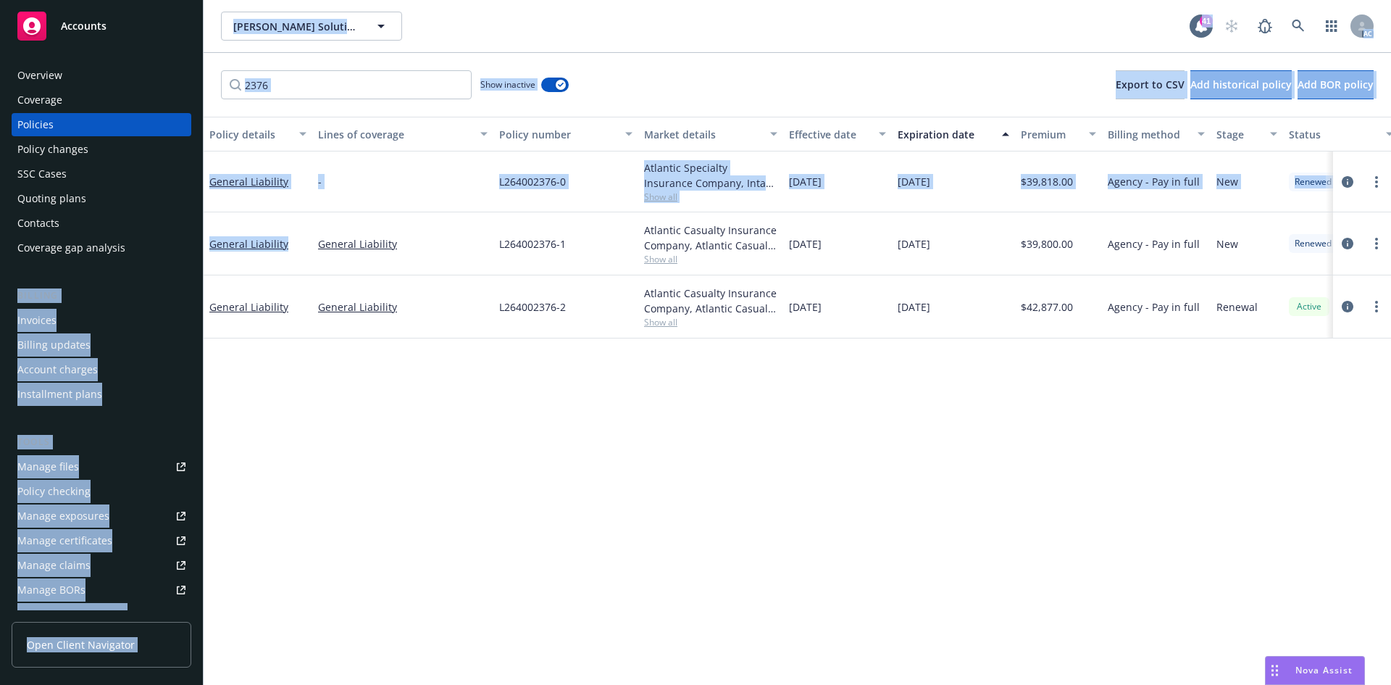
drag, startPoint x: 291, startPoint y: 249, endPoint x: 199, endPoint y: 250, distance: 92.0
click at [199, 250] on div "Accounts Overview Coverage Policies Policy changes SSC Cases Quoting plans Cont…" at bounding box center [695, 342] width 1391 height 685
click at [234, 268] on div "General Liability" at bounding box center [258, 243] width 109 height 63
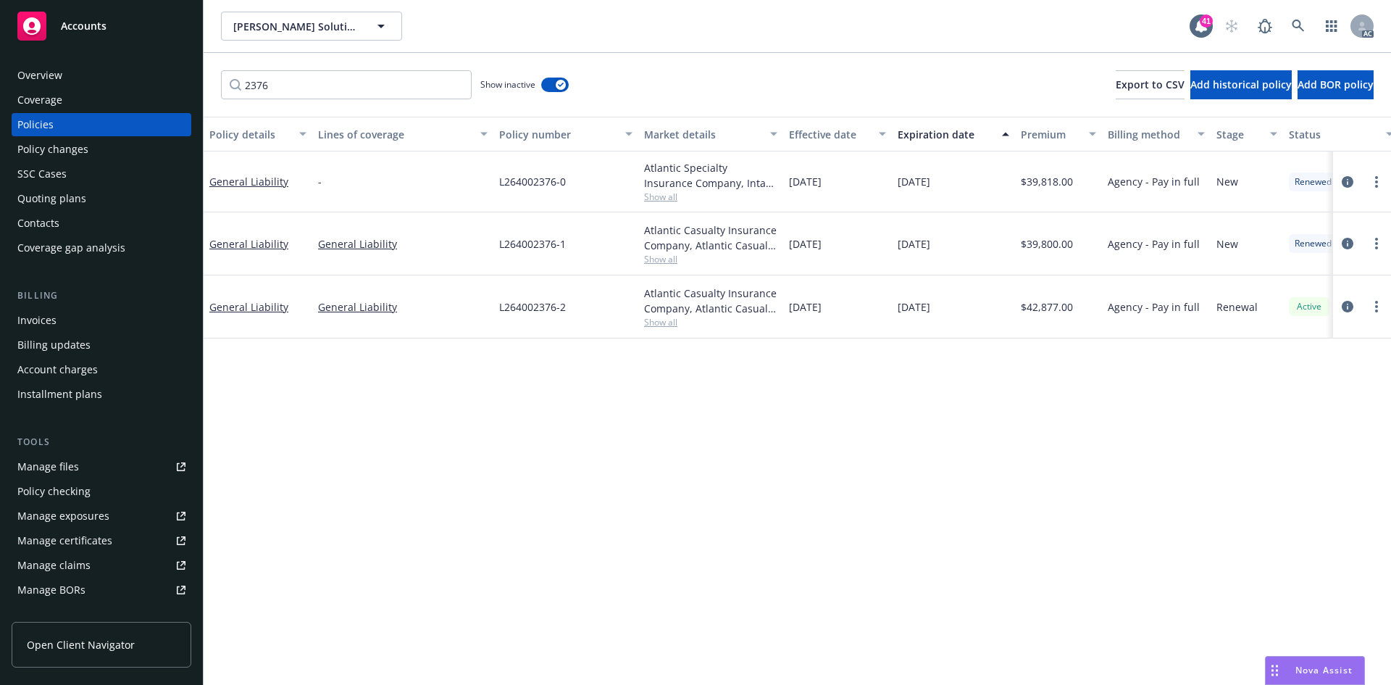
drag, startPoint x: 385, startPoint y: 426, endPoint x: 341, endPoint y: 340, distance: 96.9
click at [385, 422] on div "Policy details Lines of coverage Policy number Market details Effective date Ex…" at bounding box center [798, 401] width 1188 height 568
drag, startPoint x: 210, startPoint y: 258, endPoint x: 284, endPoint y: 260, distance: 73.9
click at [284, 260] on div "General Liability" at bounding box center [258, 243] width 109 height 63
copy link "General Liability"
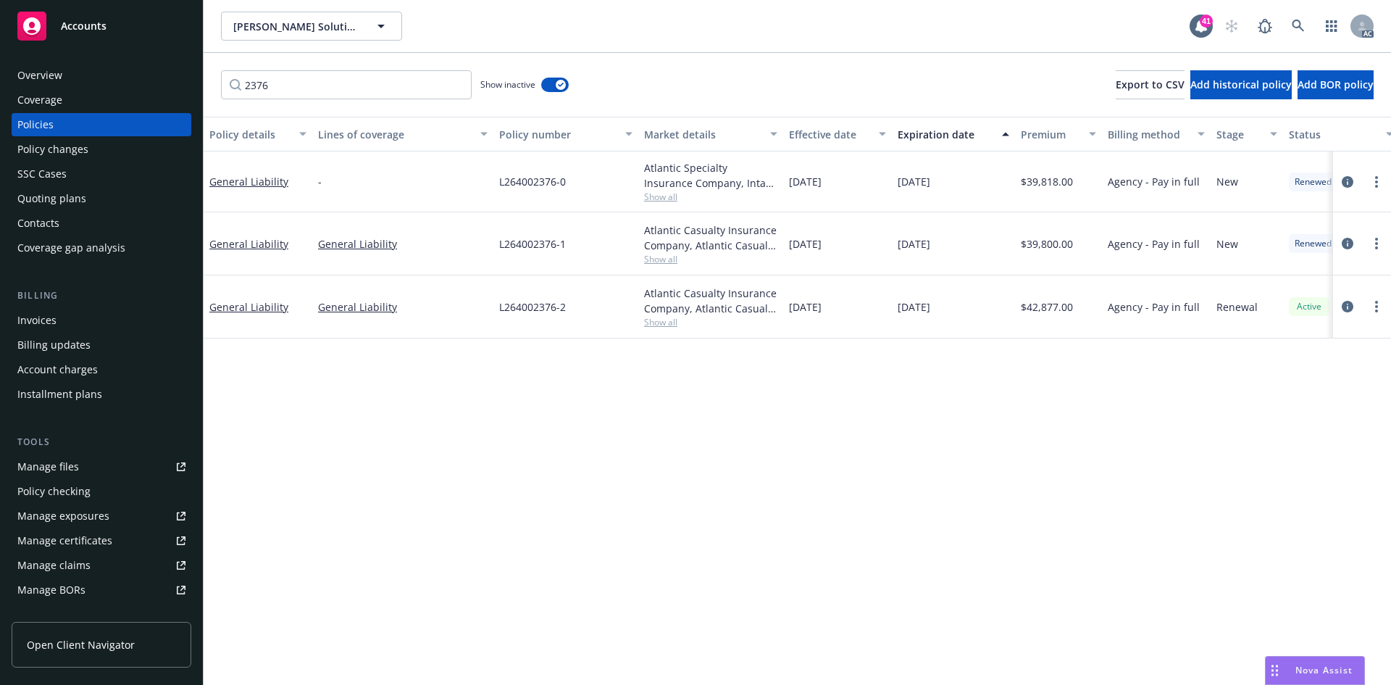
click at [660, 261] on span "Show all" at bounding box center [710, 259] width 133 height 12
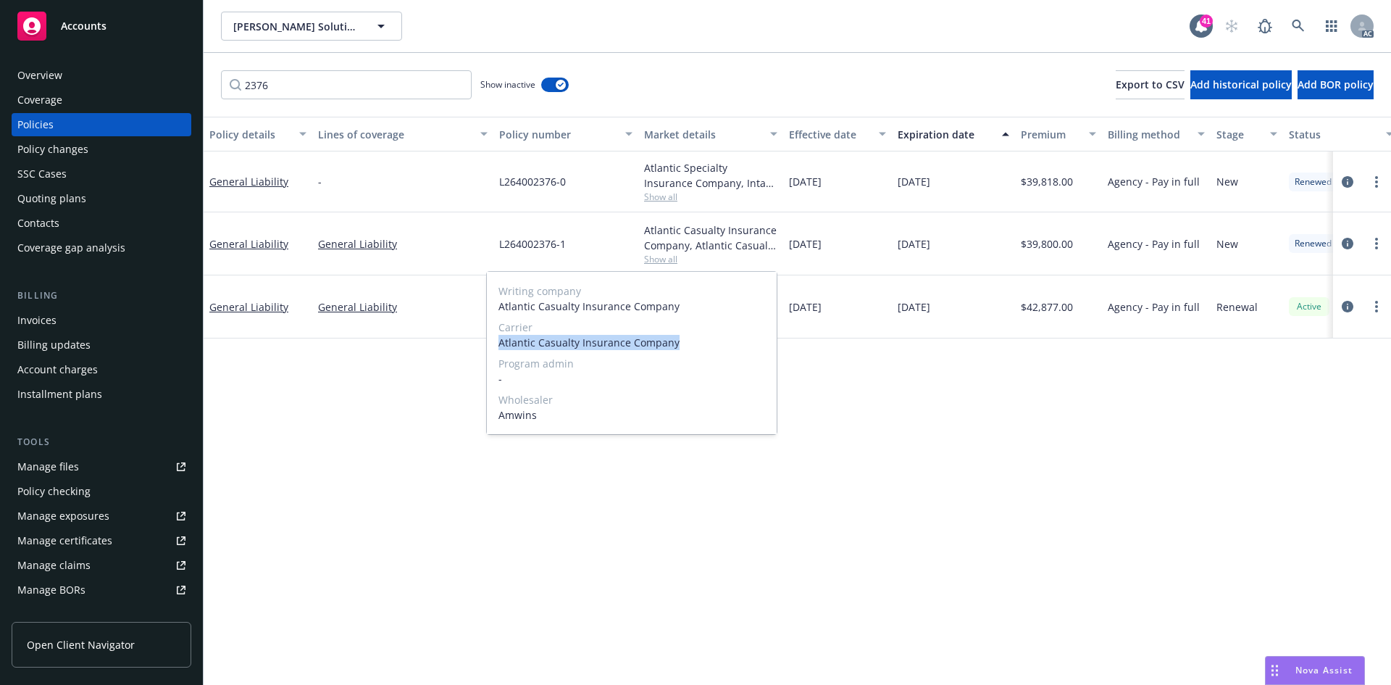
drag, startPoint x: 495, startPoint y: 345, endPoint x: 715, endPoint y: 346, distance: 220.3
click at [715, 346] on div "Writing company Atlantic Casualty Insurance Company Carrier Atlantic Casualty I…" at bounding box center [632, 353] width 290 height 162
copy span "Atlantic Casualty Insurance Company"
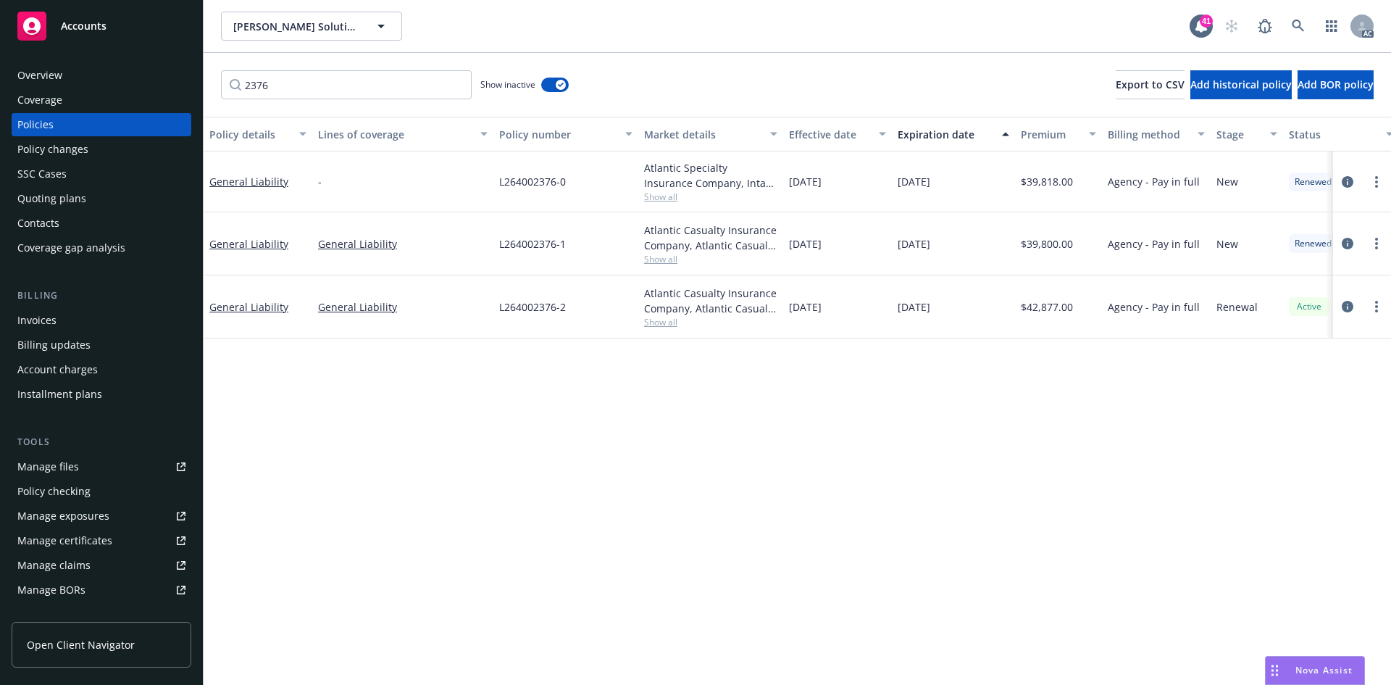
click at [249, 514] on div "Policy details Lines of coverage Policy number Market details Effective date Ex…" at bounding box center [798, 401] width 1188 height 568
click at [259, 247] on link "General Liability" at bounding box center [248, 244] width 79 height 14
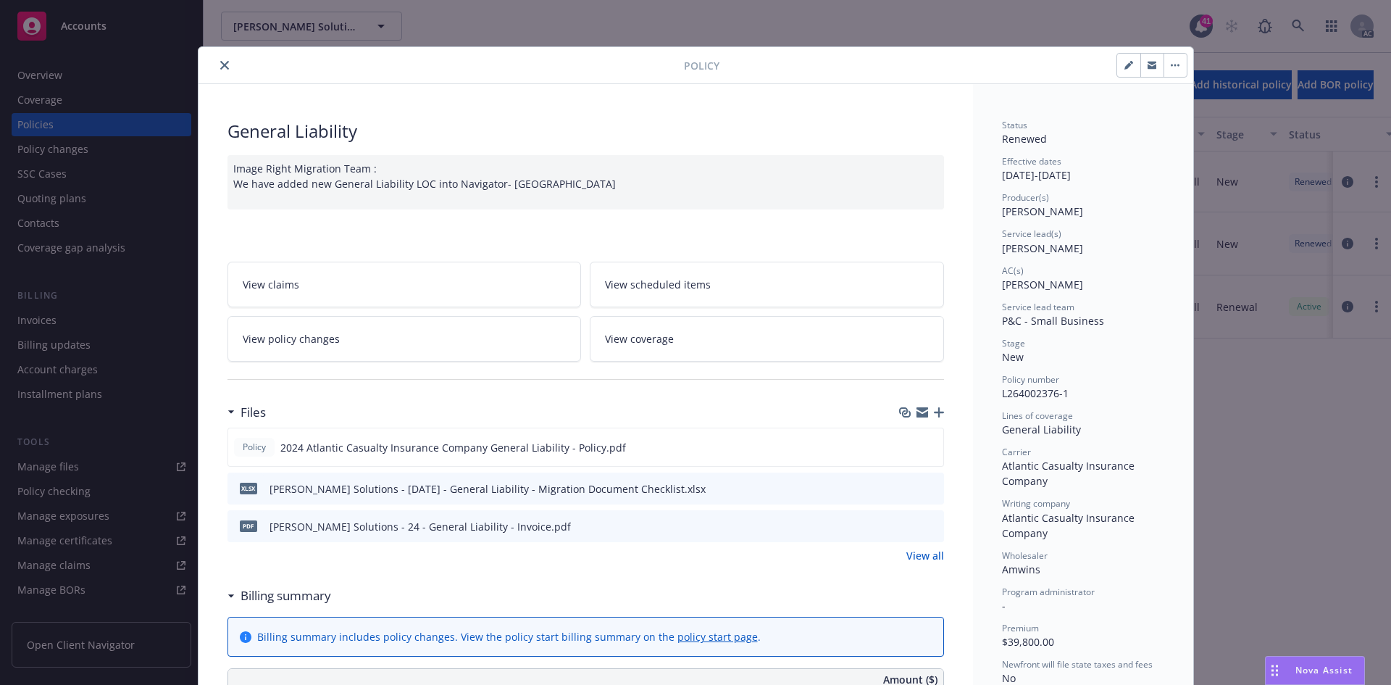
click at [223, 63] on button "close" at bounding box center [224, 65] width 17 height 17
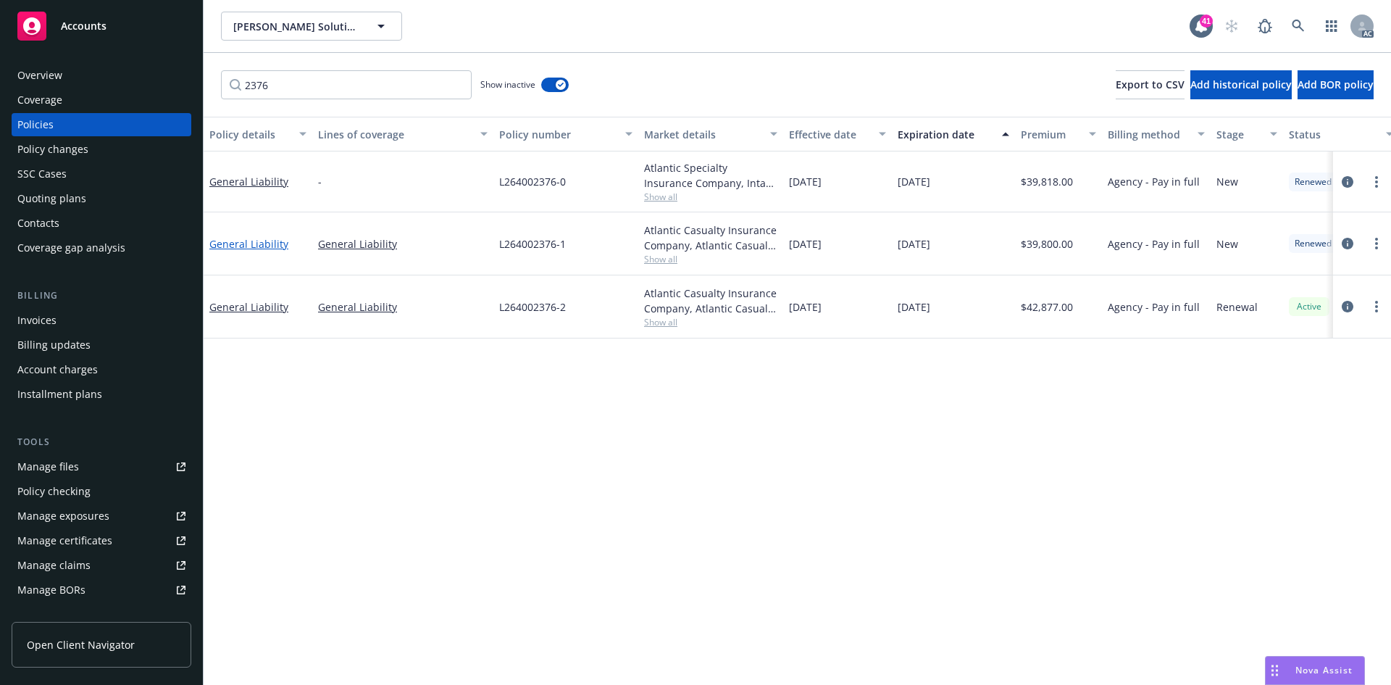
click at [248, 243] on link "General Liability" at bounding box center [248, 244] width 79 height 14
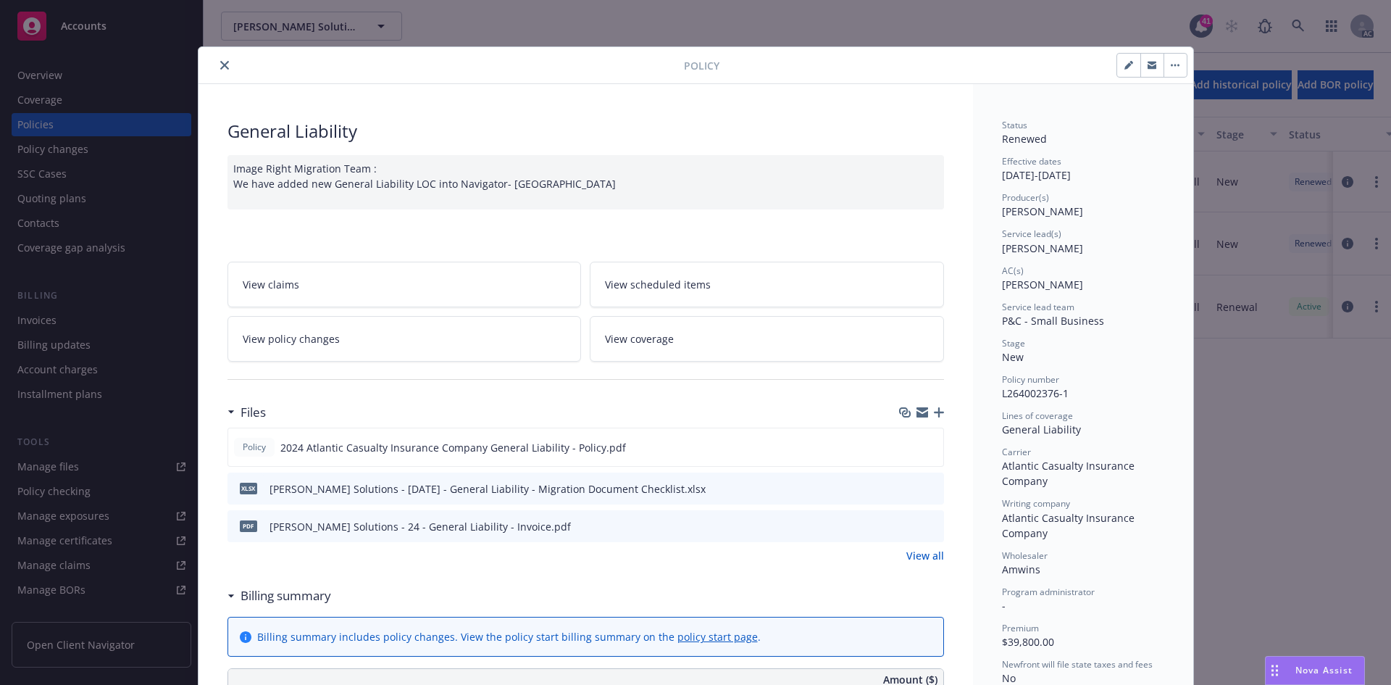
scroll to position [43, 0]
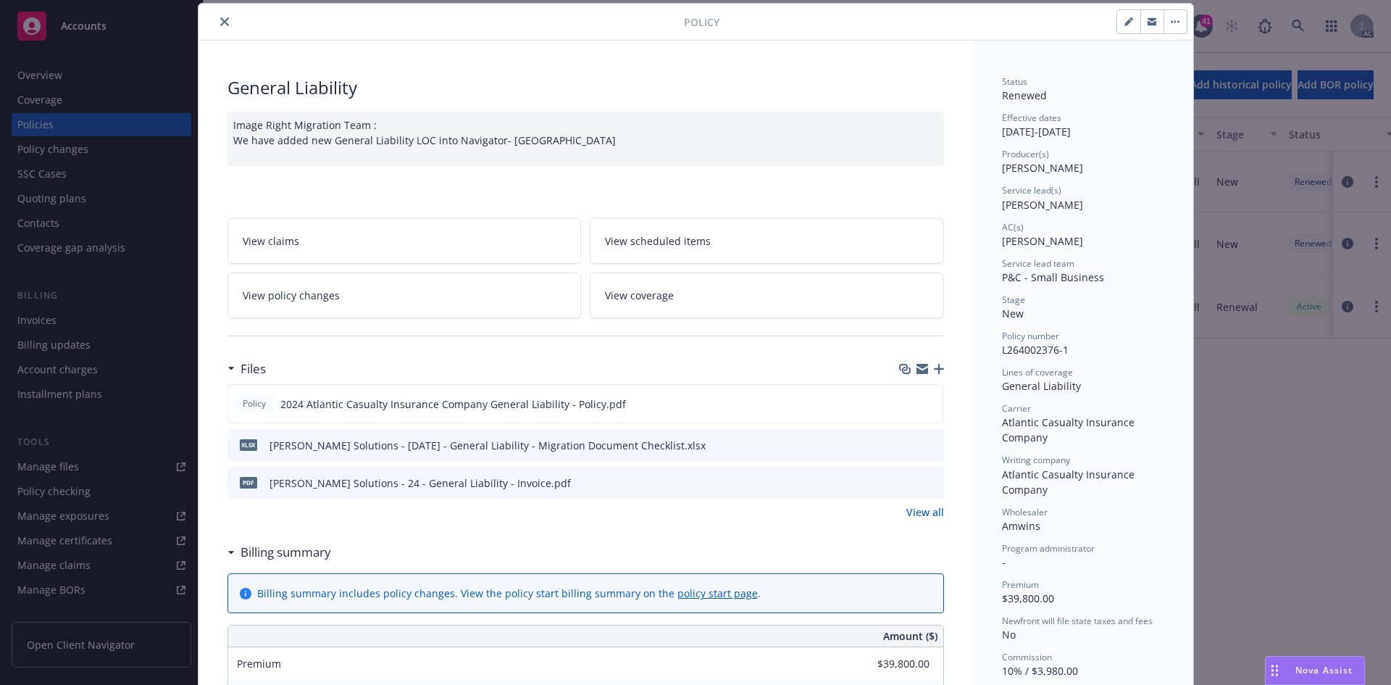
click at [587, 145] on div "Image Right Migration Team : We have added new General Liability LOC into Navig…" at bounding box center [586, 139] width 717 height 54
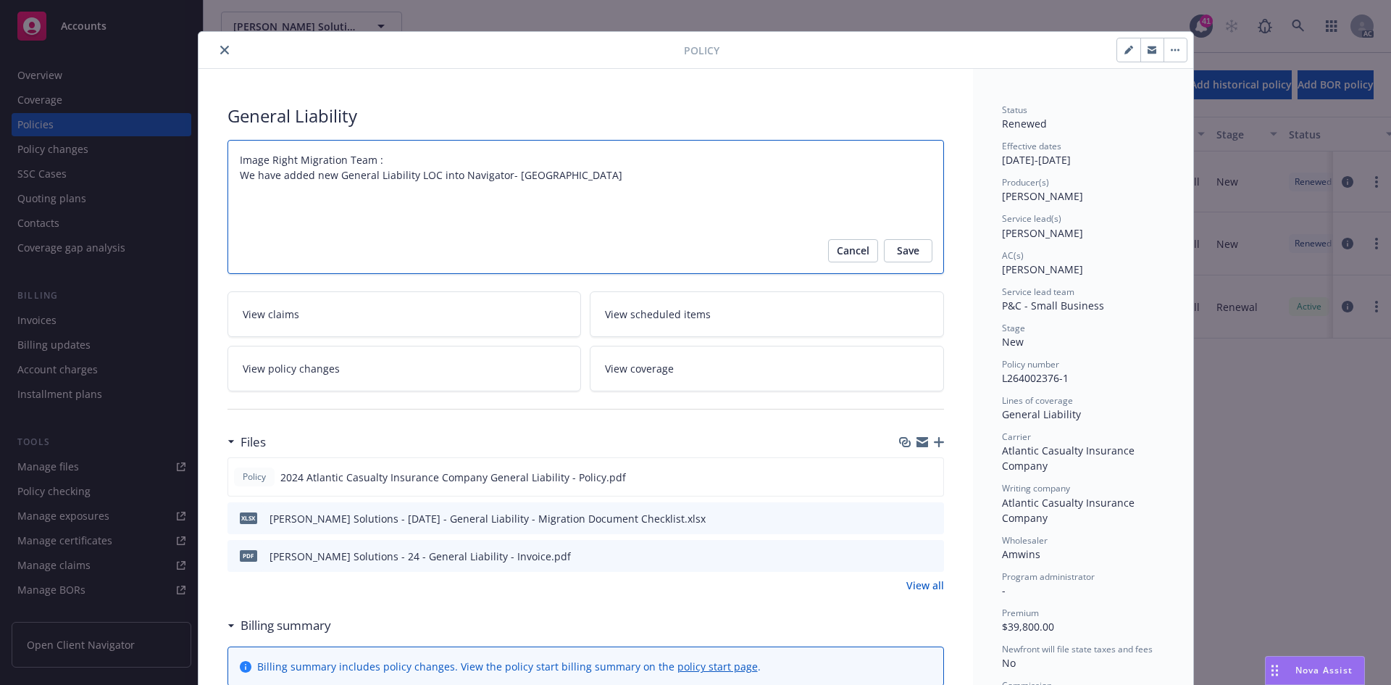
scroll to position [0, 0]
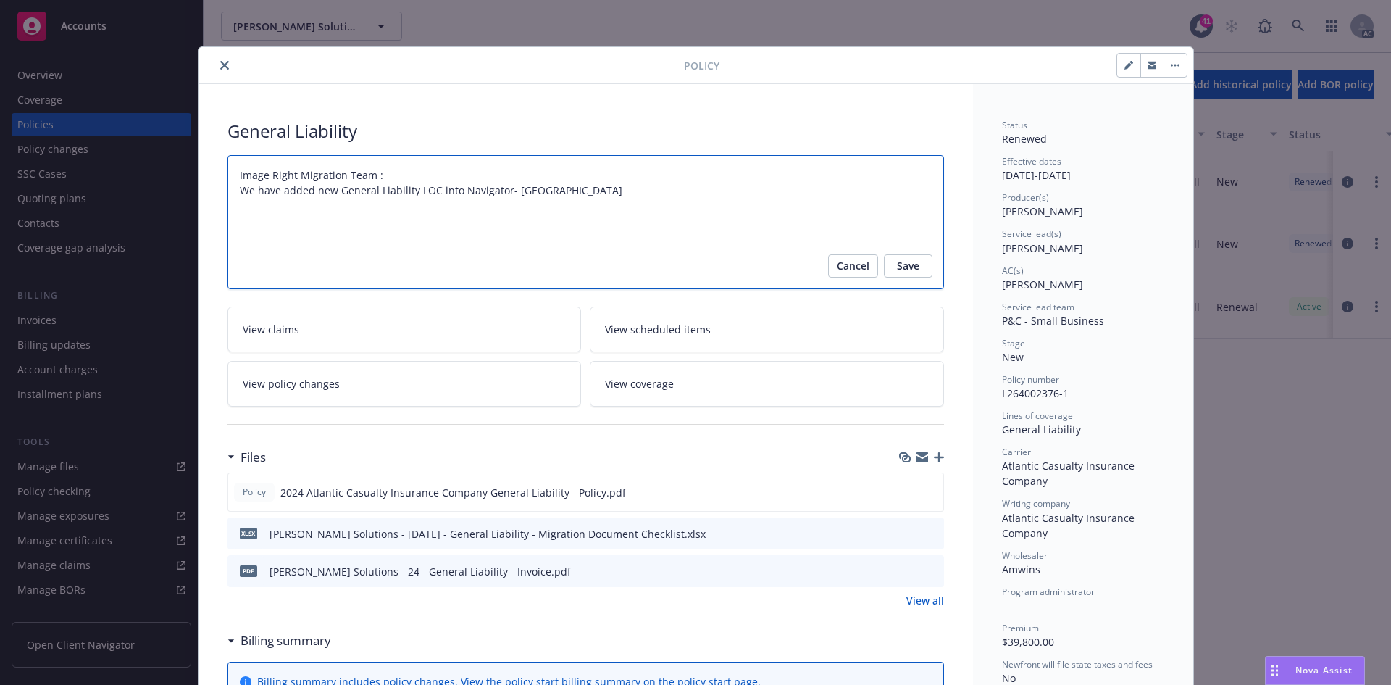
click at [559, 190] on textarea "Image Right Migration Team : We have added new General Liability LOC into Navig…" at bounding box center [586, 222] width 717 height 134
type textarea "x"
type textarea "Image Right Migration Team : We have added new General Liability LOC into Navig…"
type textarea "x"
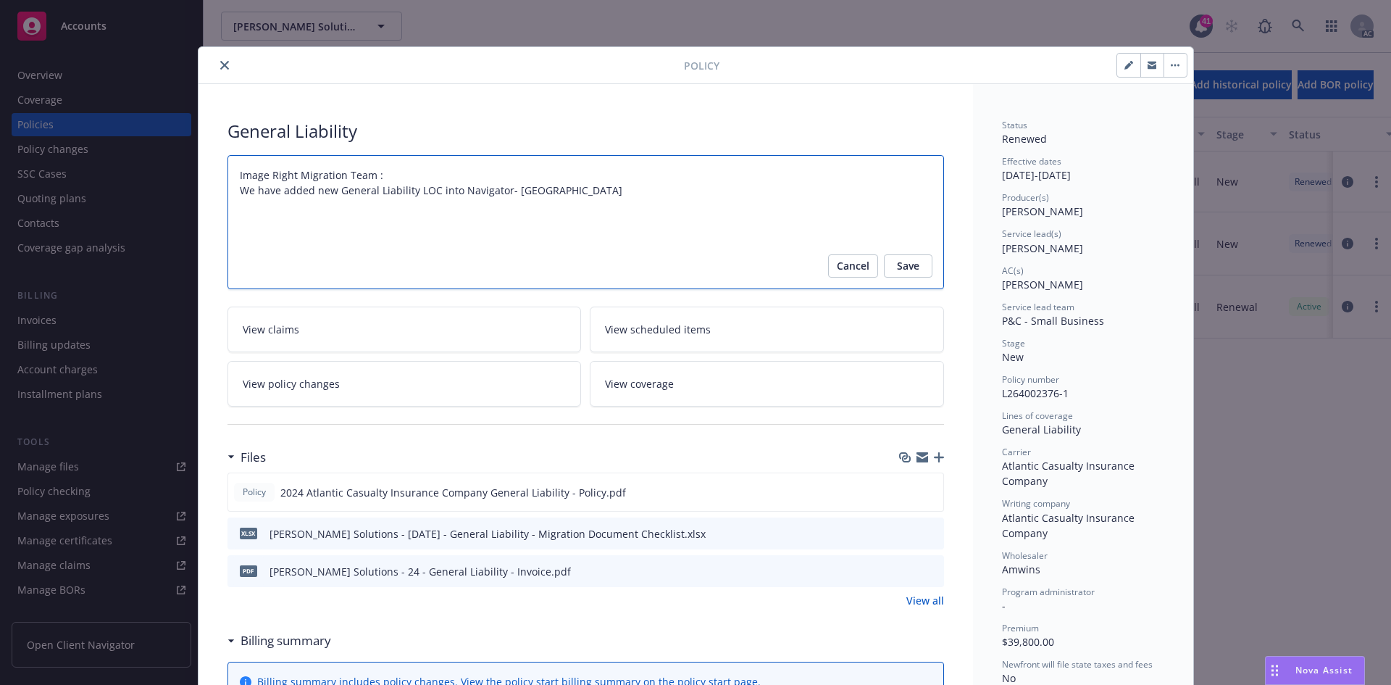
type textarea "Image Right Migration Team : We have added new General Liability LOC into Navig…"
type textarea "x"
type textarea "Image Right Migration Team : We have added new General Liability LOC into Navig…"
type textarea "x"
type textarea "Image Right Migration Team : We have added new General Liability LOC into Navig…"
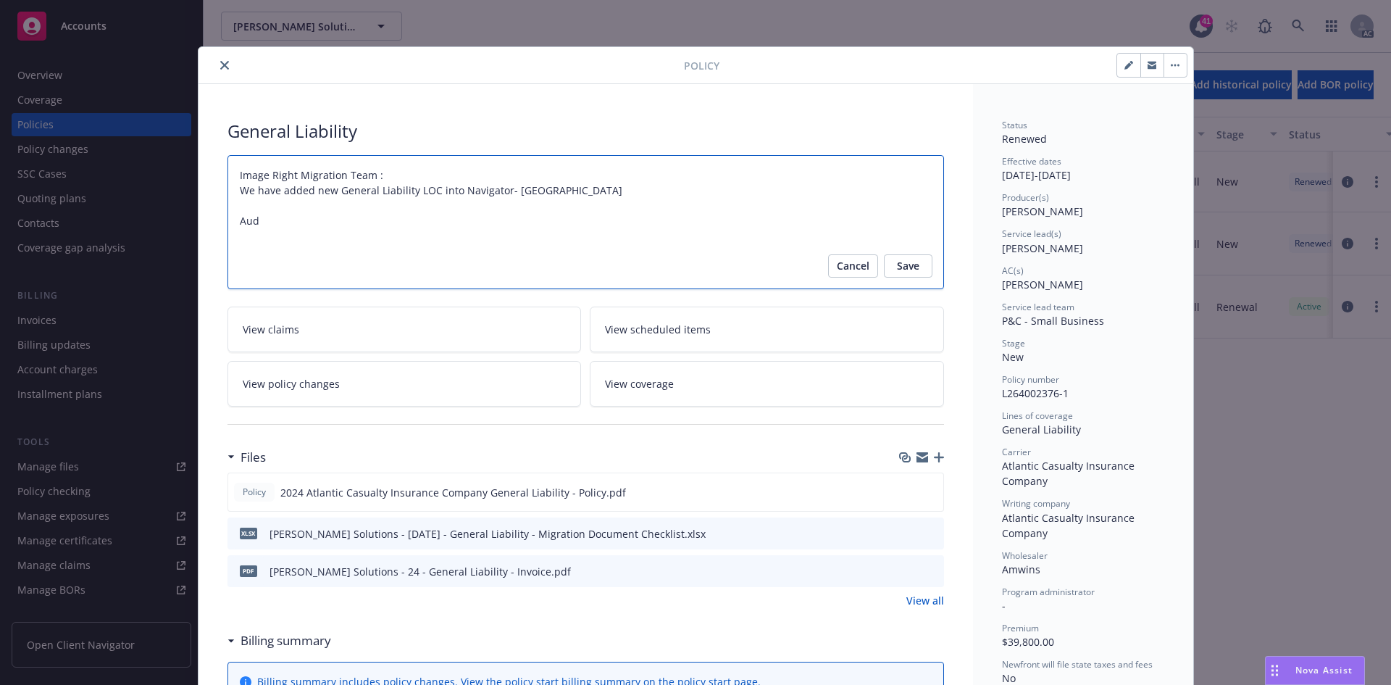
type textarea "x"
type textarea "Image Right Migration Team : We have added new General Liability LOC into Navig…"
type textarea "x"
type textarea "Image Right Migration Team : We have added new General Liability LOC into Navig…"
type textarea "x"
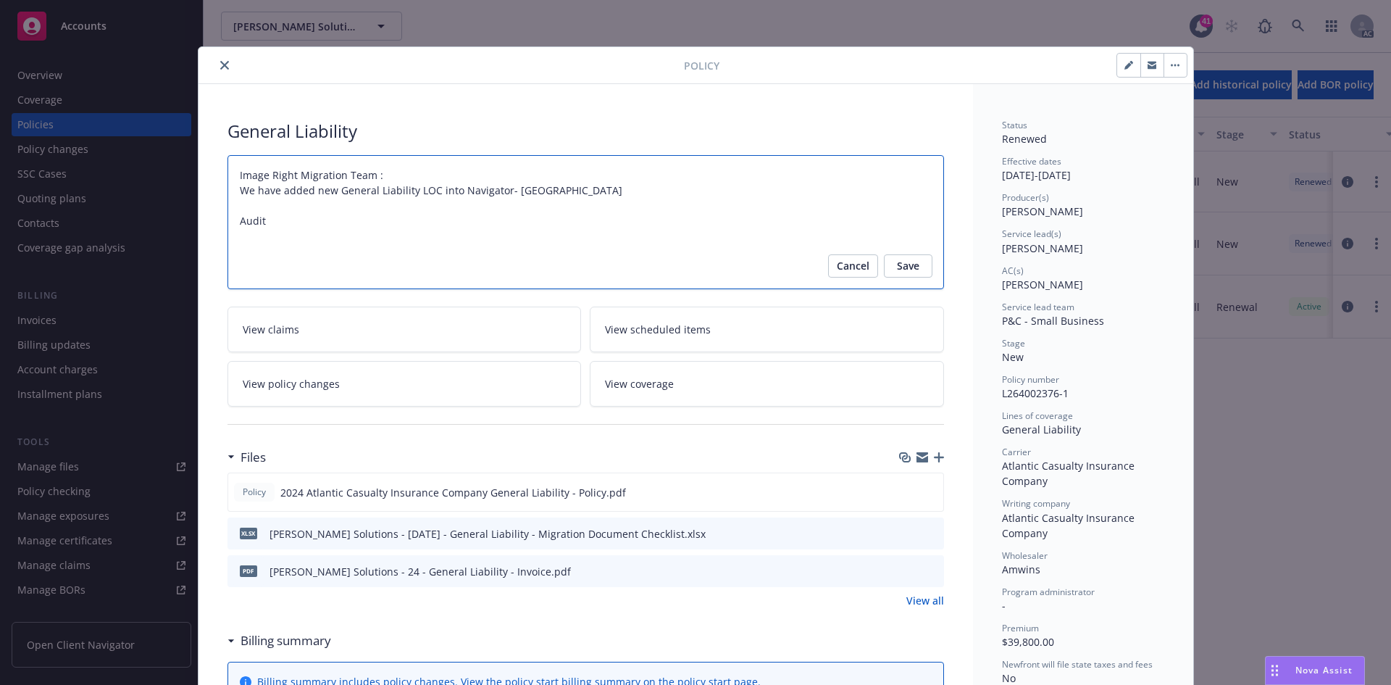
type textarea "Image Right Migration Team : We have added new General Liability LOC into Navig…"
type textarea "x"
type textarea "Image Right Migration Team : We have added new General Liability LOC into Navig…"
type textarea "x"
type textarea "Image Right Migration Team : We have added new General Liability LOC into Navig…"
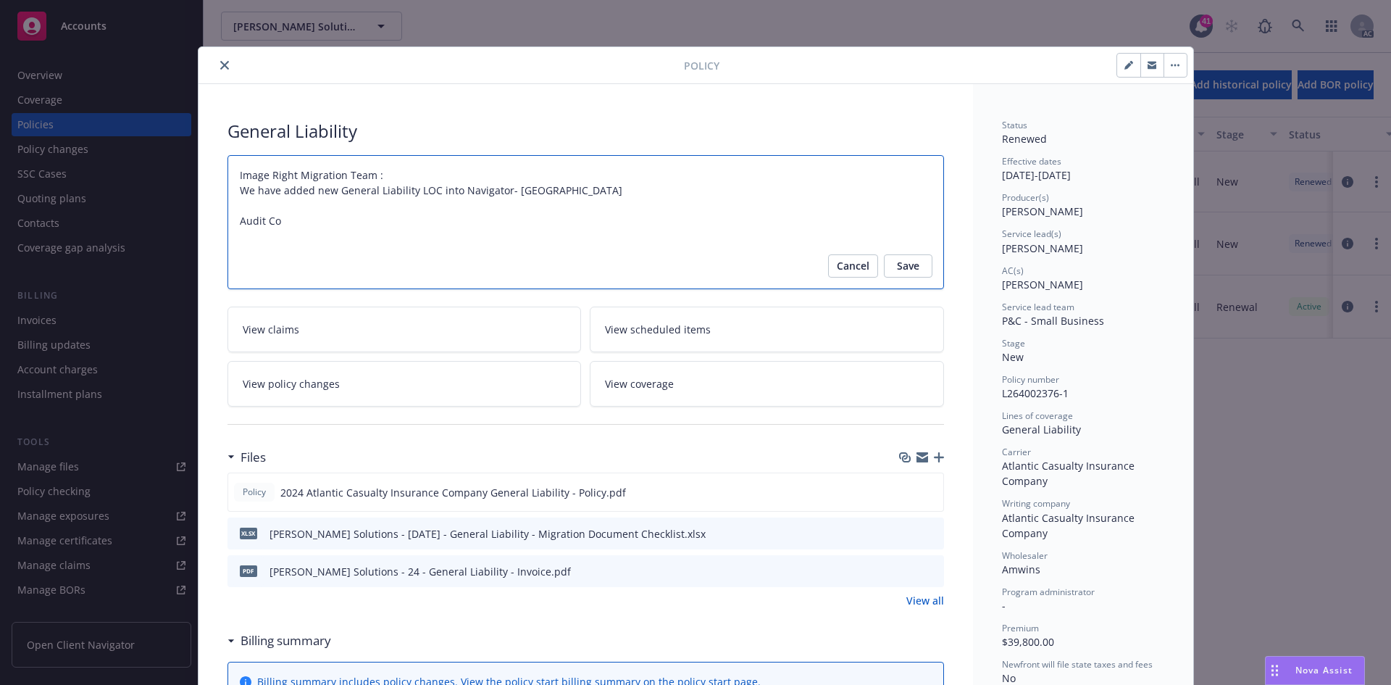
type textarea "x"
type textarea "Image Right Migration Team : We have added new General Liability LOC into Navig…"
type textarea "x"
type textarea "Image Right Migration Team : We have added new General Liability LOC into Navig…"
type textarea "x"
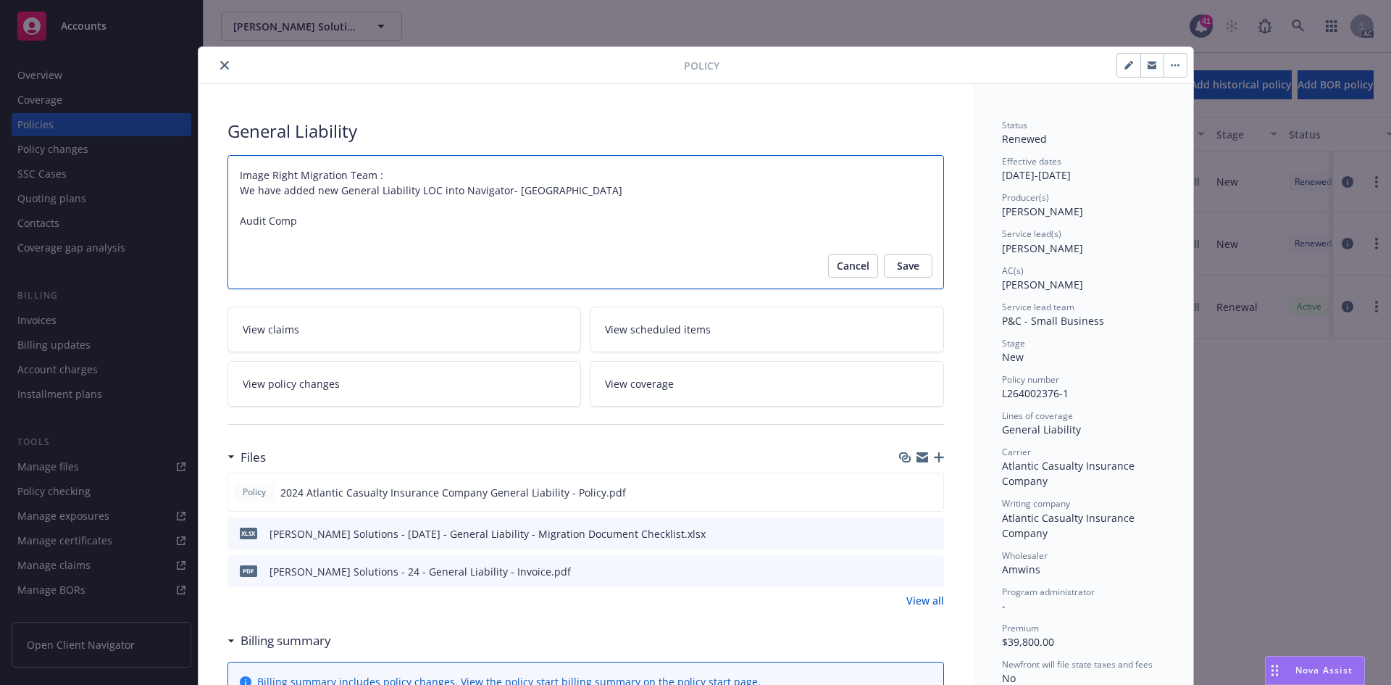
type textarea "Image Right Migration Team : We have added new General Liability LOC into Navig…"
type textarea "x"
type textarea "Image Right Migration Team : We have added new General Liability LOC into Navig…"
type textarea "x"
type textarea "Image Right Migration Team : We have added new General Liability LOC into Navig…"
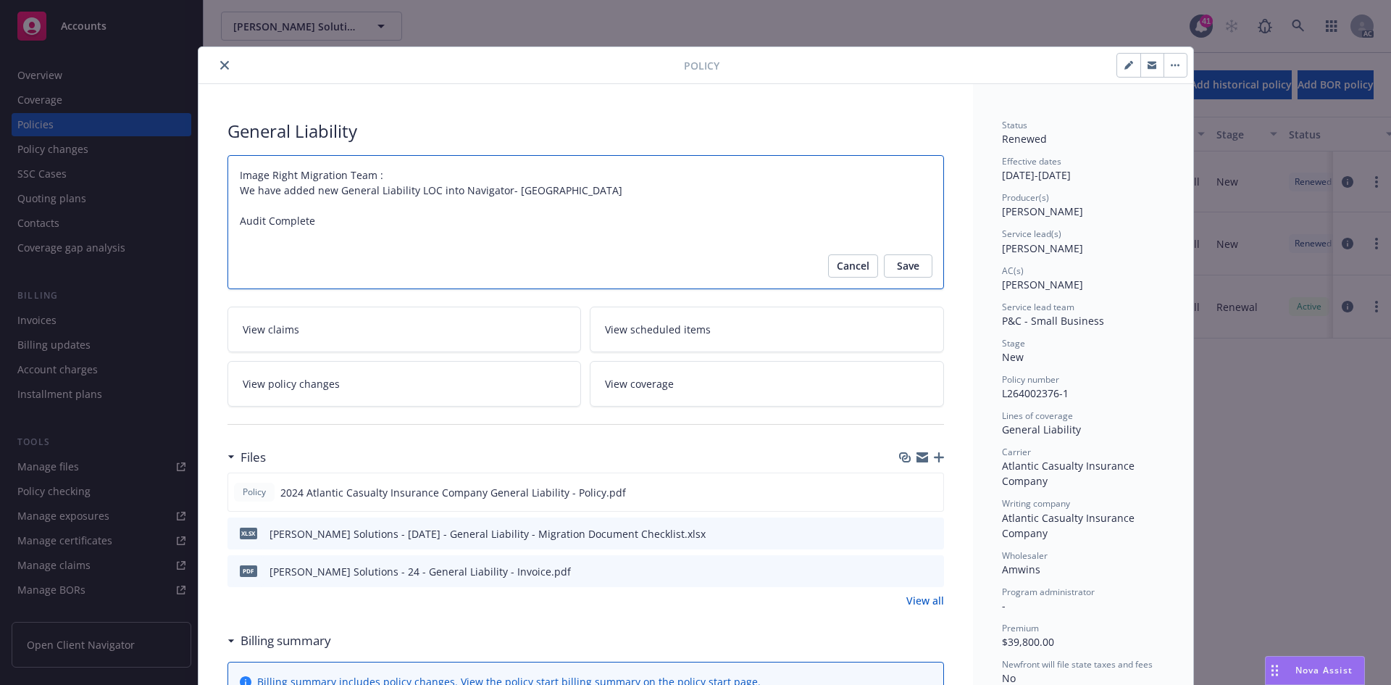
type textarea "x"
type textarea "Image Right Migration Team : We have added new General Liability LOC into Navig…"
type textarea "x"
type textarea "Image Right Migration Team : We have added new General Liability LOC into Navig…"
type textarea "x"
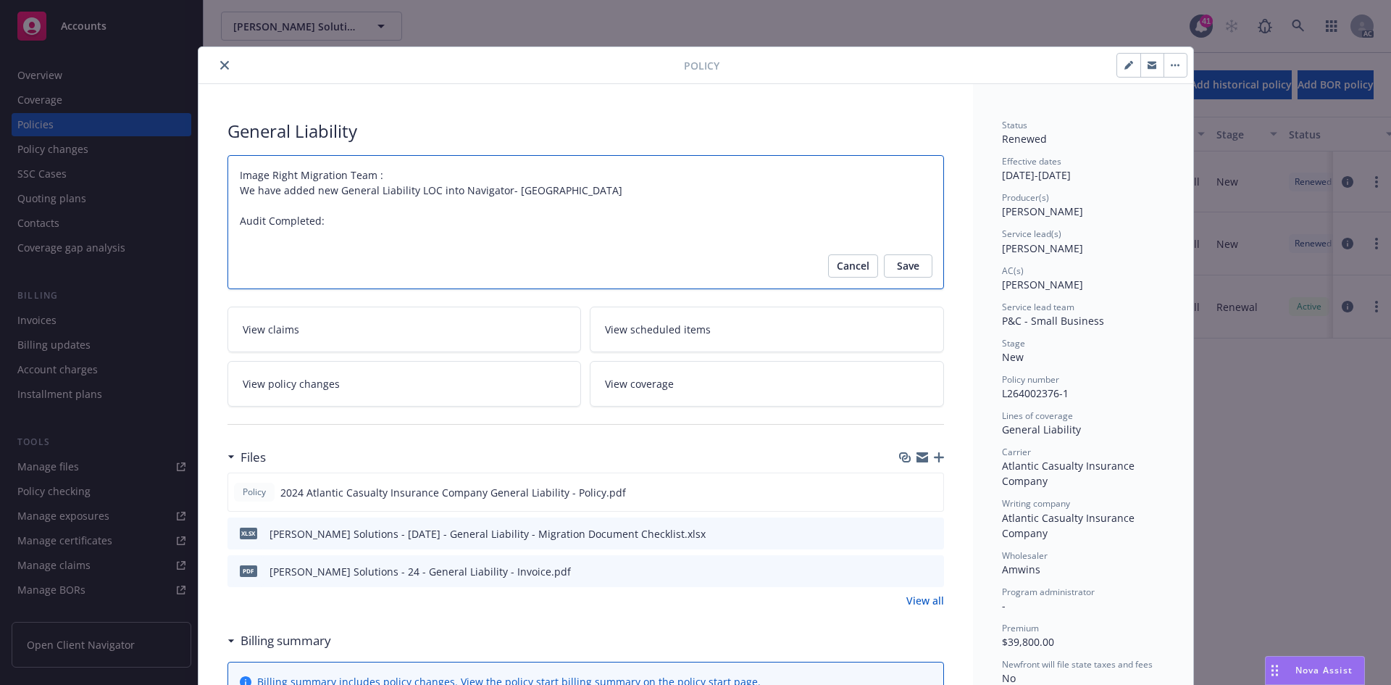
type textarea "Image Right Migration Team : We have added new General Liability LOC into Navig…"
type textarea "x"
type textarea "Image Right Migration Team : We have added new General Liability LOC into Navig…"
type textarea "x"
type textarea "Image Right Migration Team : We have added new General Liability LOC into Navig…"
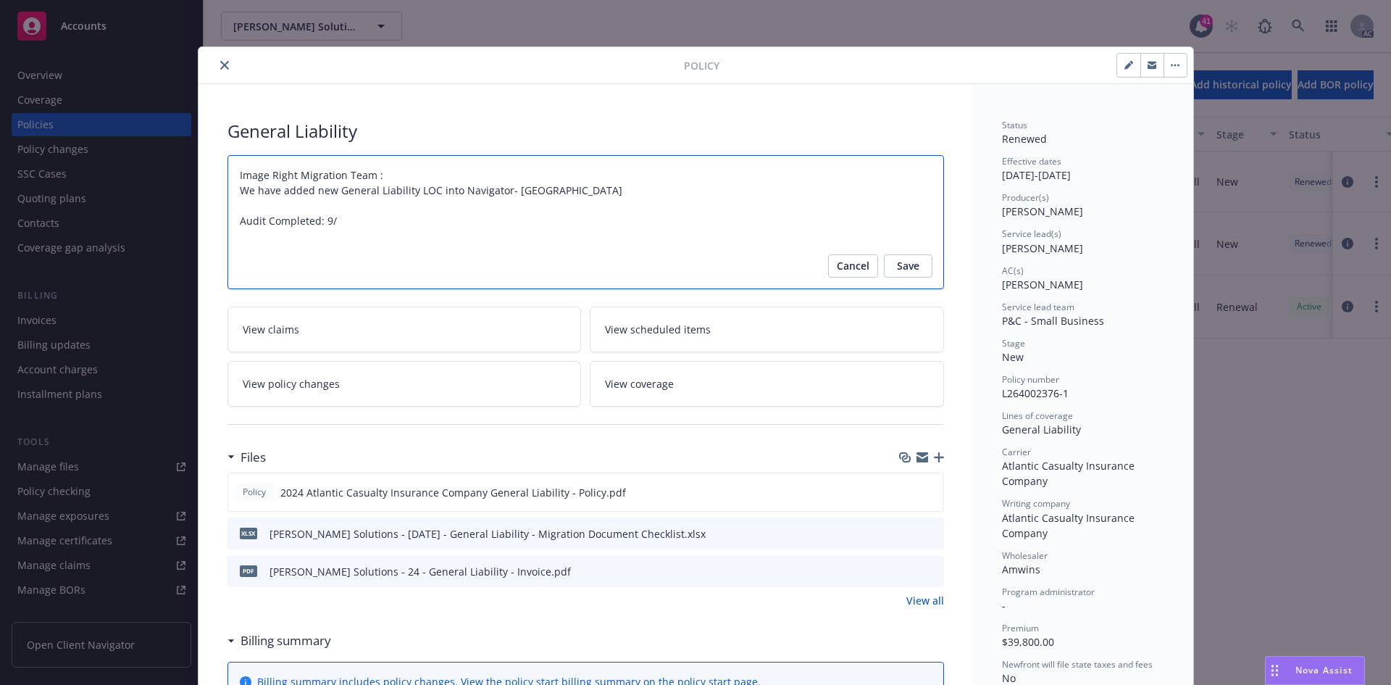
type textarea "x"
type textarea "Image Right Migration Team : We have added new General Liability LOC into Navig…"
type textarea "x"
type textarea "Image Right Migration Team : We have added new General Liability LOC into Navig…"
type textarea "x"
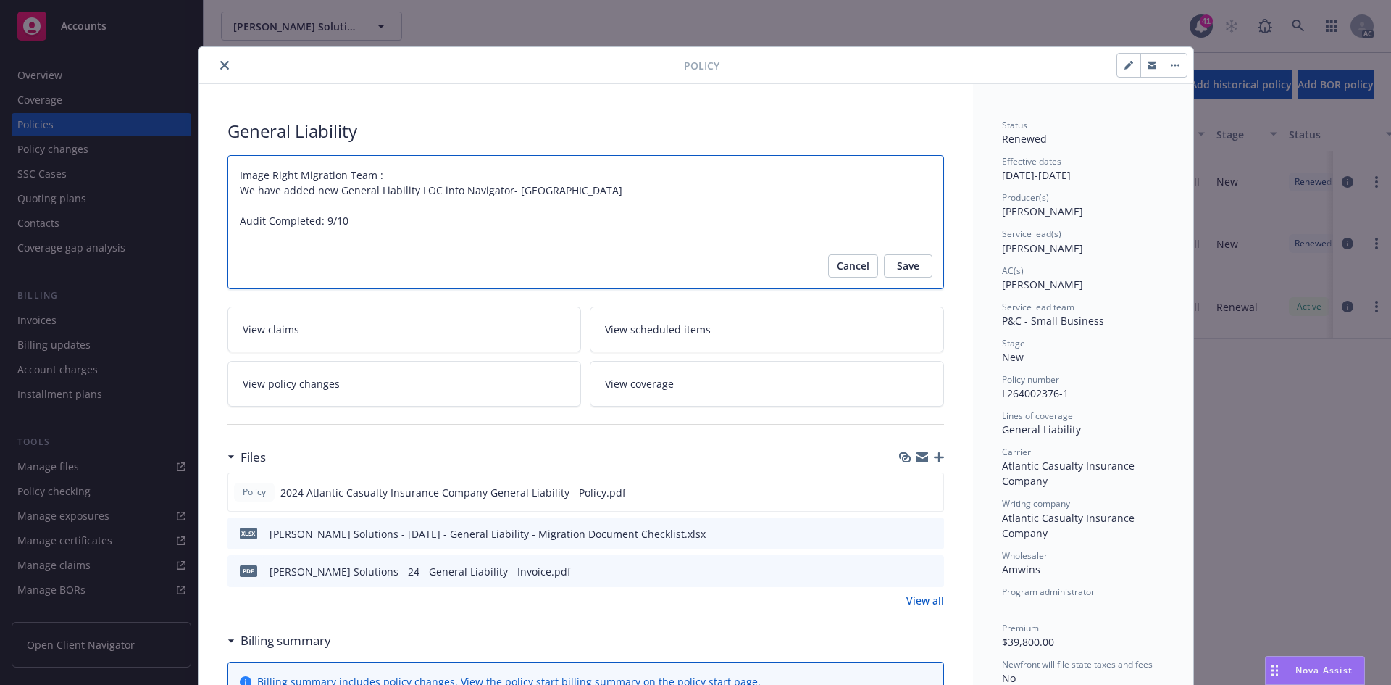
type textarea "Image Right Migration Team : We have added new General Liability LOC into Navig…"
type textarea "x"
type textarea "Image Right Migration Team : We have added new General Liability LOC into Navig…"
type textarea "x"
type textarea "Image Right Migration Team : We have added new General Liability LOC into Navig…"
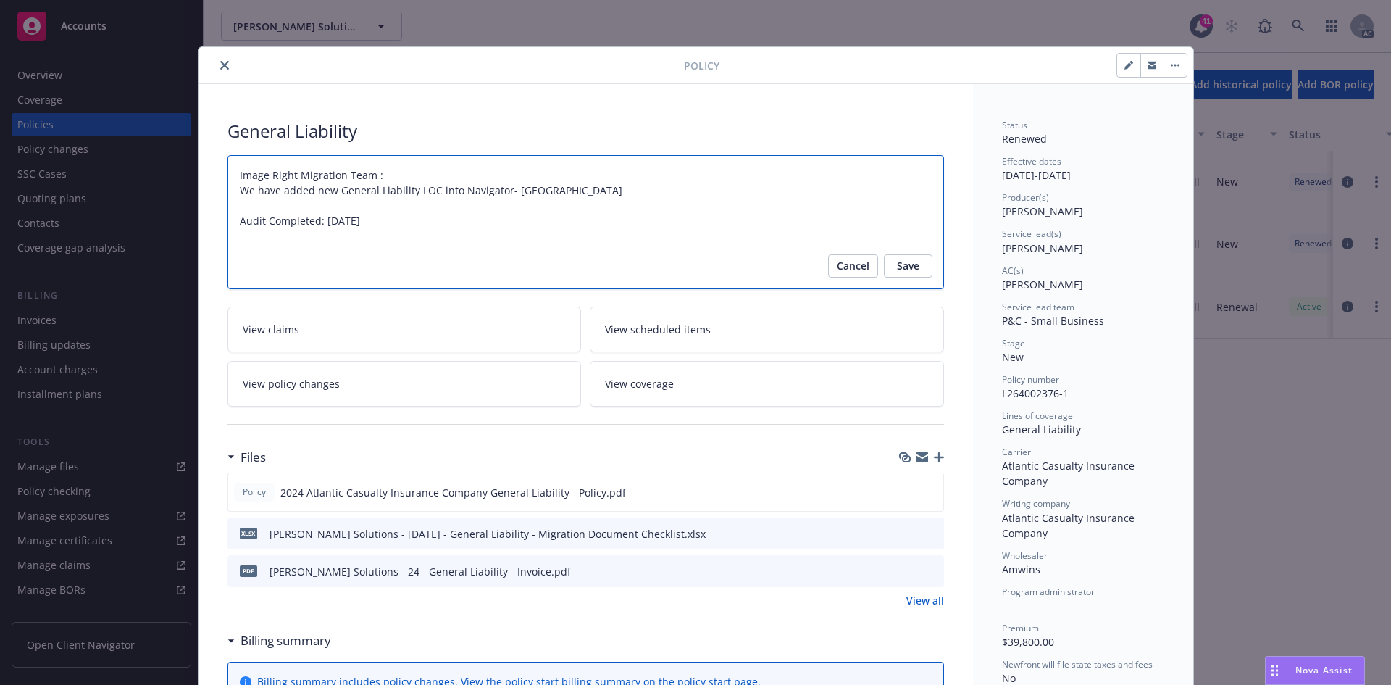
type textarea "x"
type textarea "Image Right Migration Team : We have added new General Liability LOC into Navig…"
type textarea "x"
type textarea "Image Right Migration Team : We have added new General Liability LOC into Navig…"
type textarea "x"
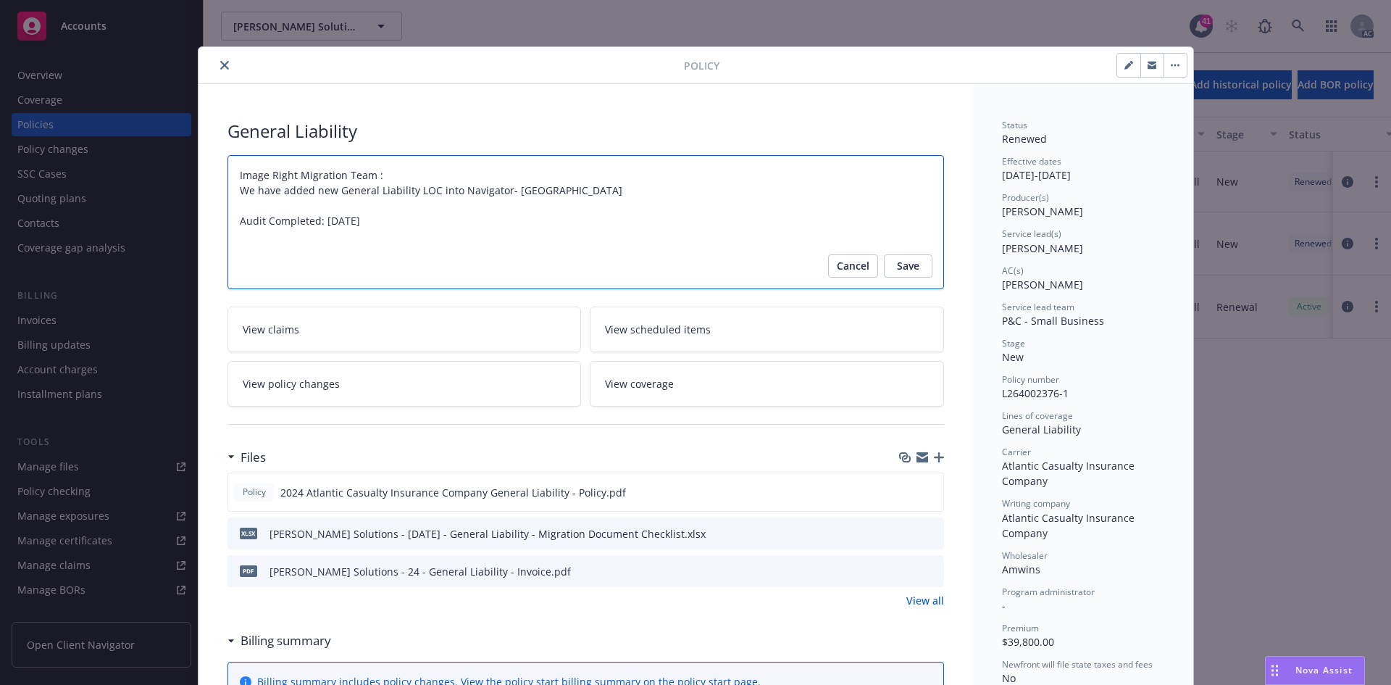
type textarea "Image Right Migration Team : We have added new General Liability LOC into Navig…"
type textarea "x"
type textarea "Image Right Migration Team : We have added new General Liability LOC into Navig…"
type textarea "x"
type textarea "Image Right Migration Team : We have added new General Liability LOC into Navig…"
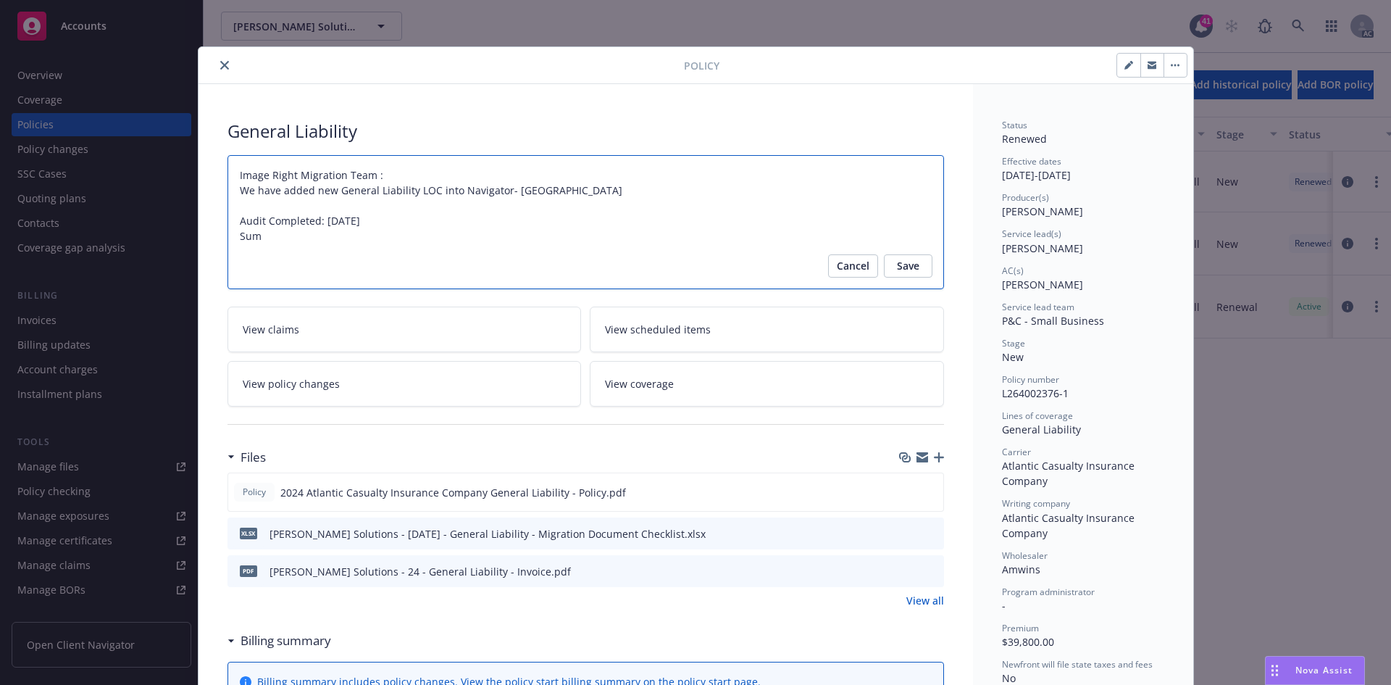
type textarea "x"
type textarea "Image Right Migration Team : We have added new General Liability LOC into Navig…"
type textarea "x"
type textarea "Image Right Migration Team : We have added new General Liability LOC into Navig…"
type textarea "x"
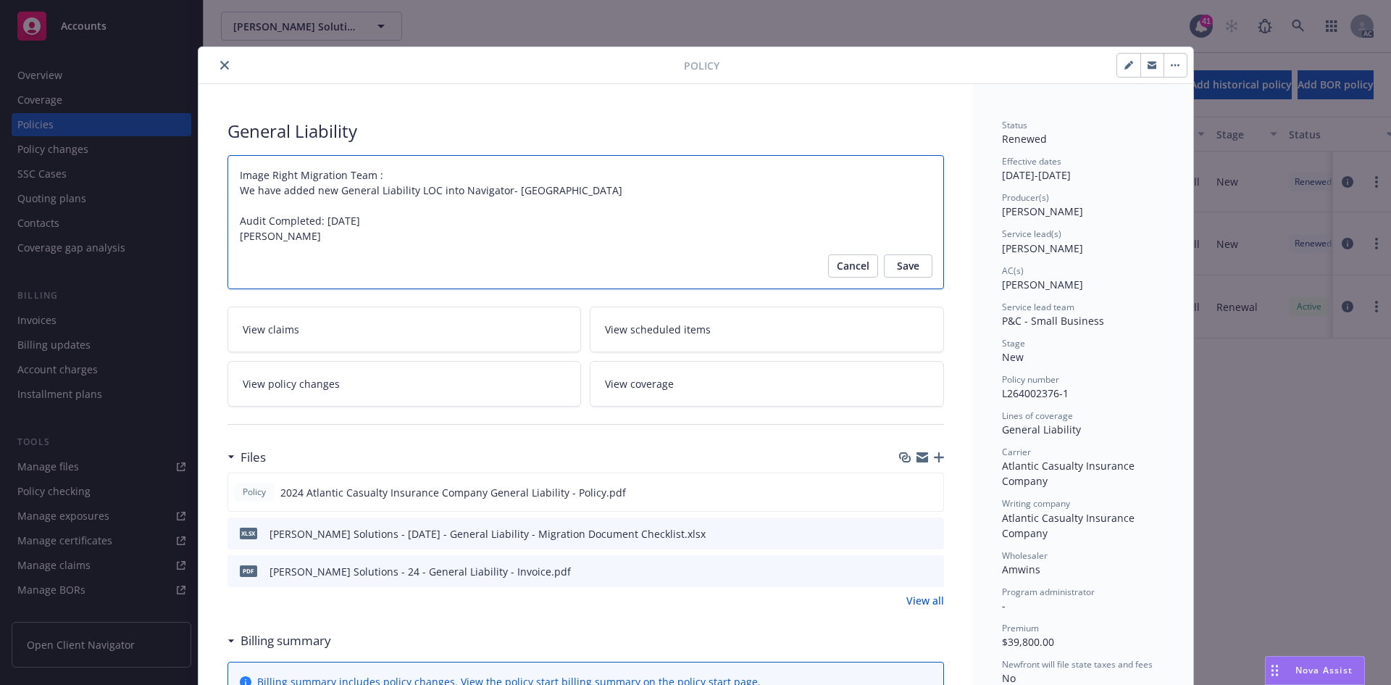
type textarea "Image Right Migration Team : We have added new General Liability LOC into Navig…"
type textarea "x"
type textarea "Image Right Migration Team : We have added new General Liability LOC into Navig…"
type textarea "x"
type textarea "Image Right Migration Team : We have added new General Liability LOC into Navig…"
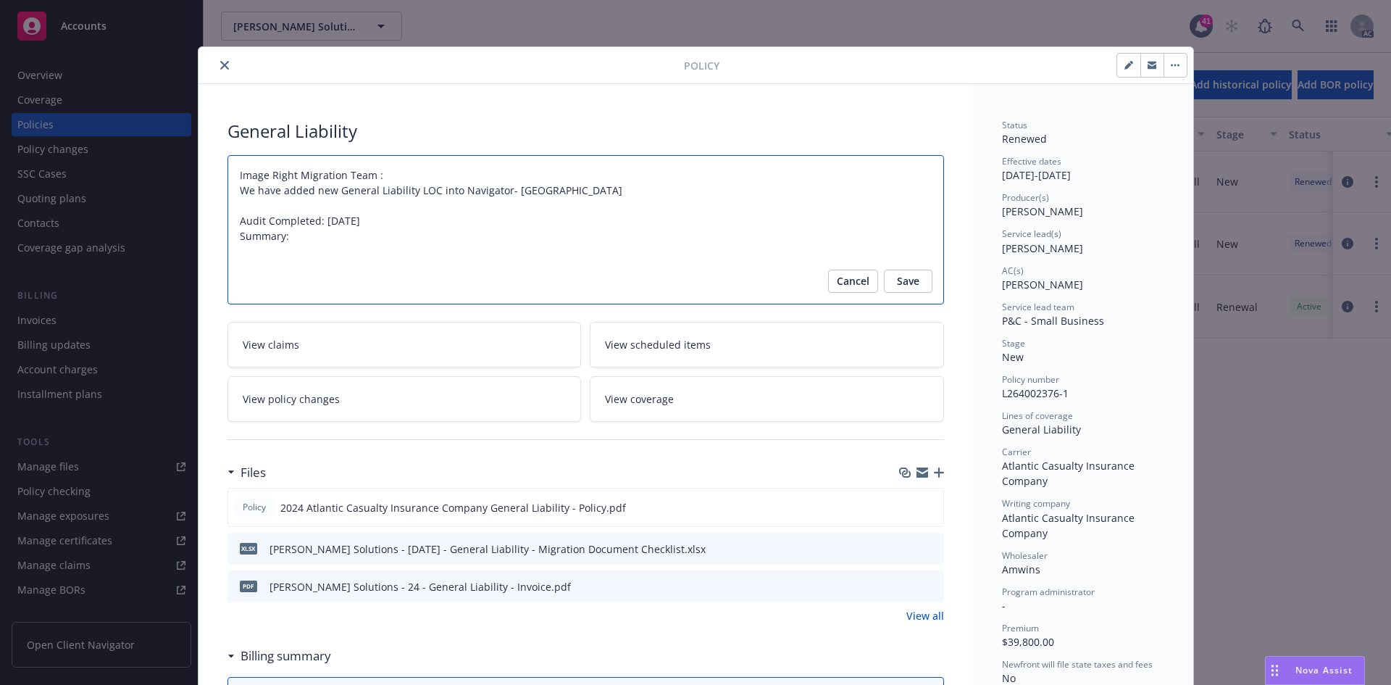
paste textarea "Original Premium - $39,800.00 Audited Actual Premium - $46,095.00 Additional Ta…"
type textarea "x"
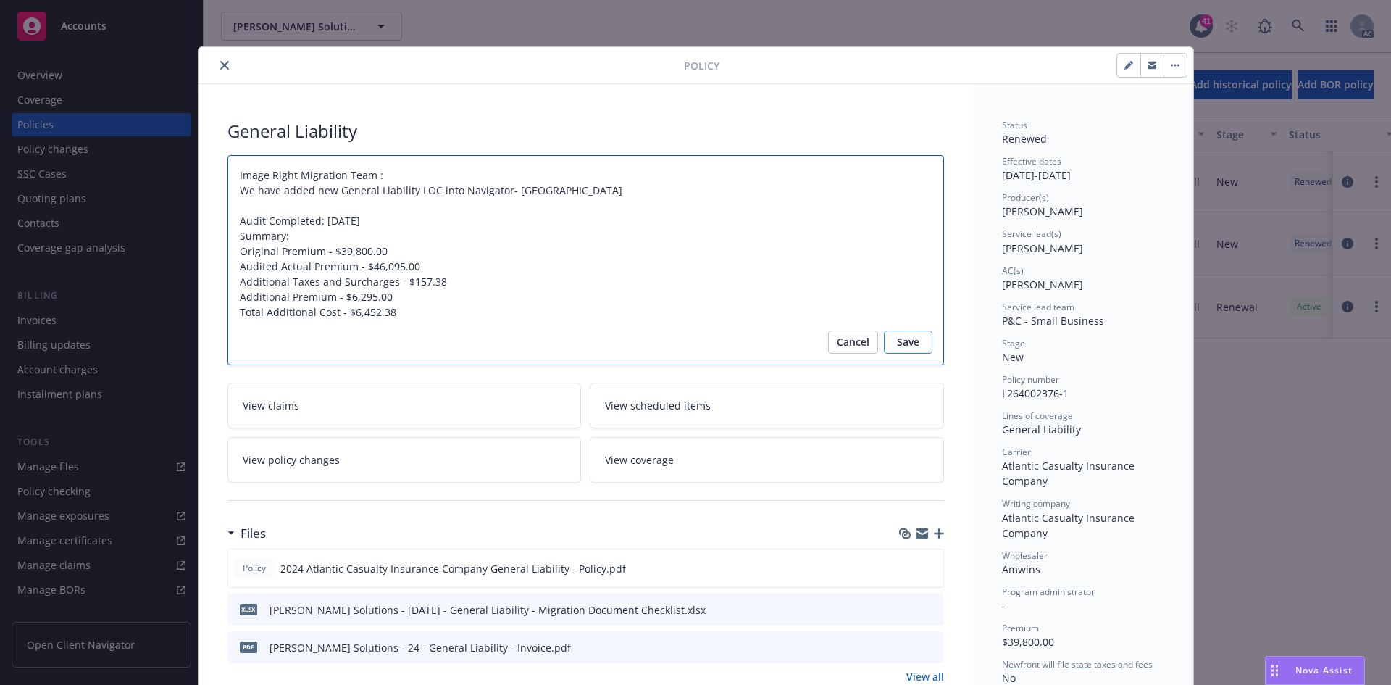
type textarea "Image Right Migration Team : We have added new General Liability LOC into Navig…"
click at [899, 341] on span "Save" at bounding box center [908, 341] width 22 height 23
type textarea "x"
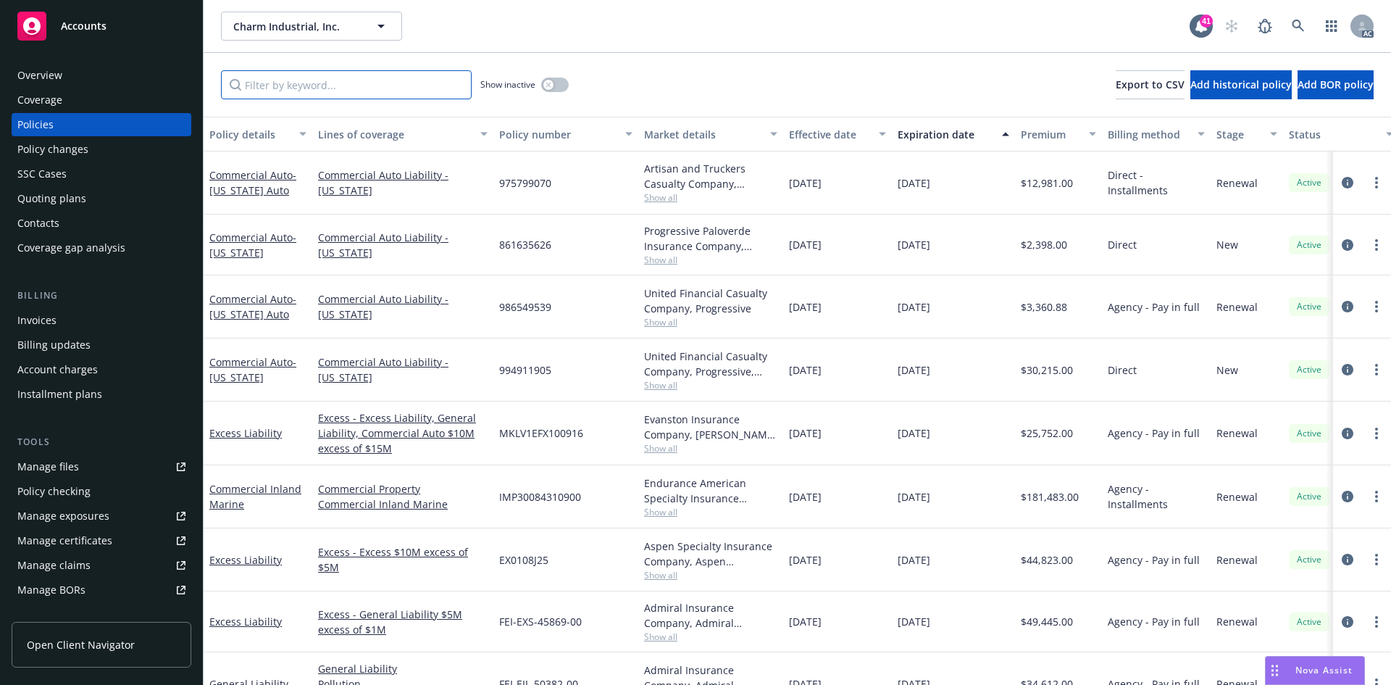
click at [391, 81] on input "Filter by keyword..." at bounding box center [346, 84] width 251 height 29
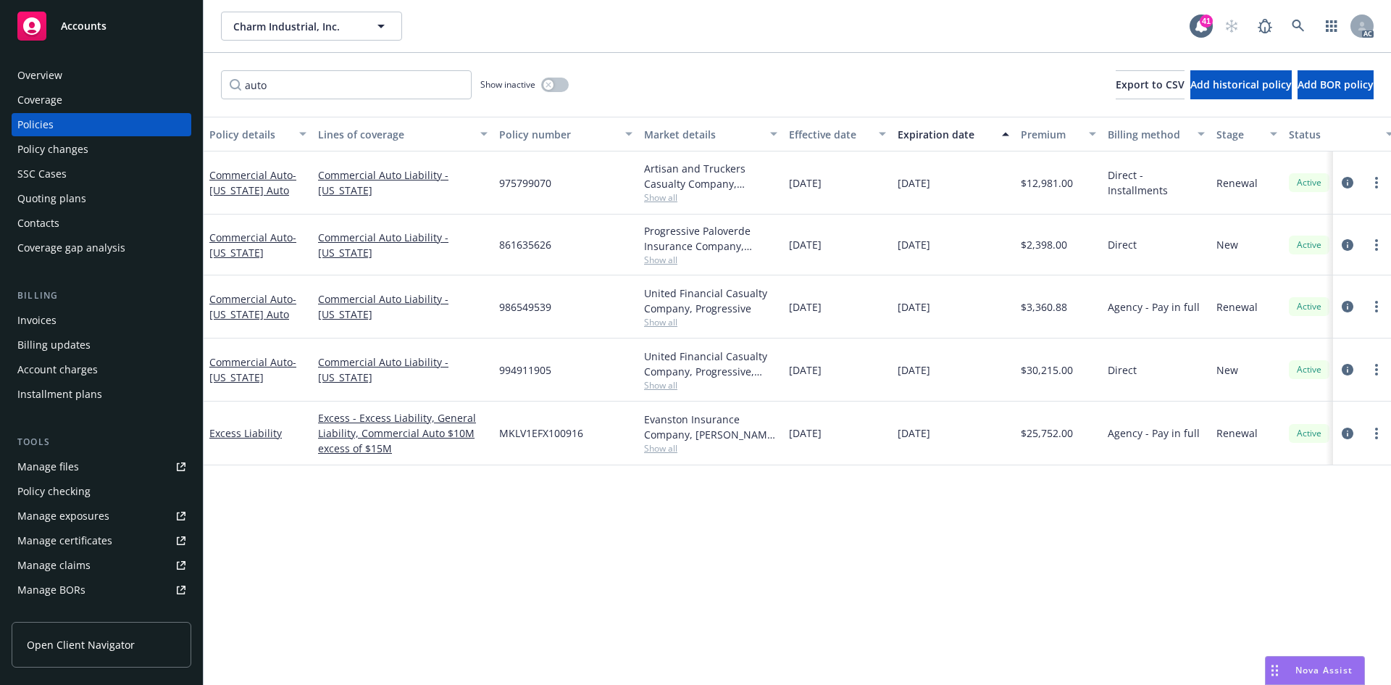
click at [673, 258] on span "Show all" at bounding box center [710, 260] width 133 height 12
click at [535, 514] on div "Policy details Lines of coverage Policy number Market details Effective date Ex…" at bounding box center [798, 401] width 1188 height 568
drag, startPoint x: 329, startPoint y: 79, endPoint x: 207, endPoint y: 80, distance: 121.7
click at [207, 80] on div "auto Show inactive Export to CSV Add historical policy Add BOR policy" at bounding box center [798, 85] width 1188 height 64
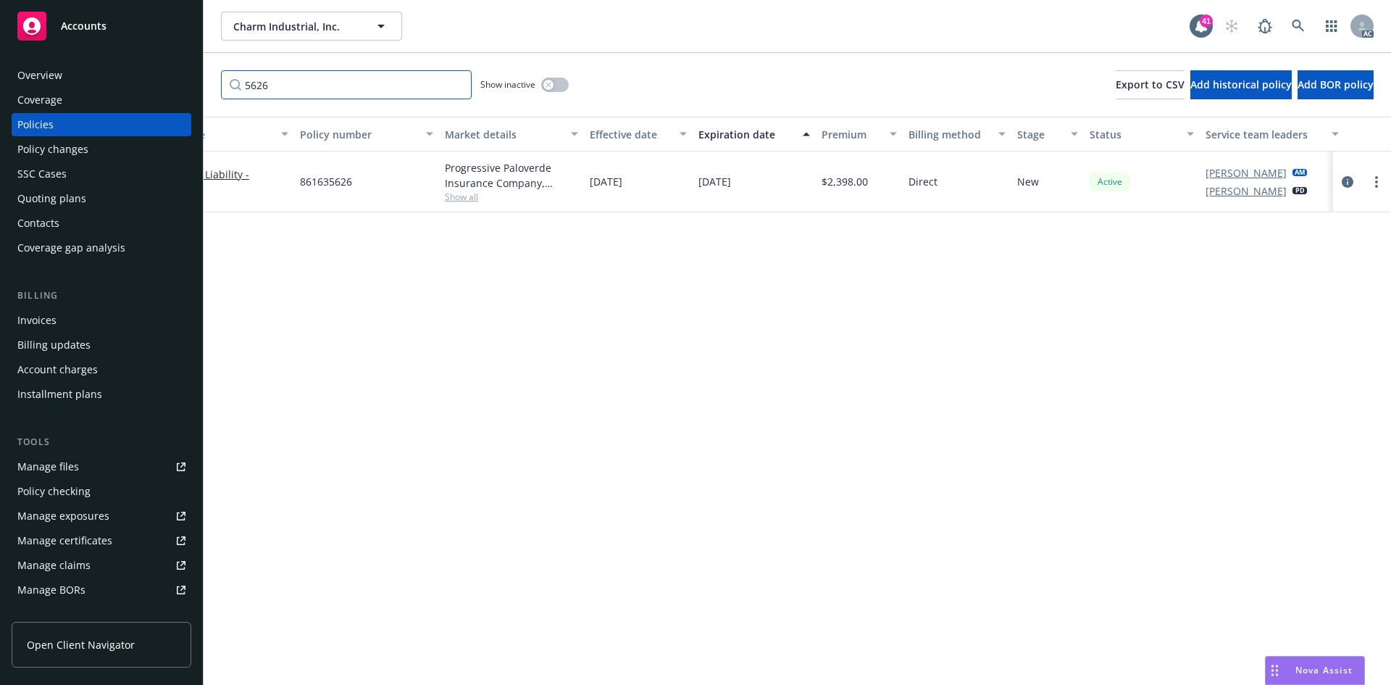
scroll to position [0, 211]
type input "5626"
click at [1349, 182] on icon "circleInformation" at bounding box center [1348, 182] width 12 height 12
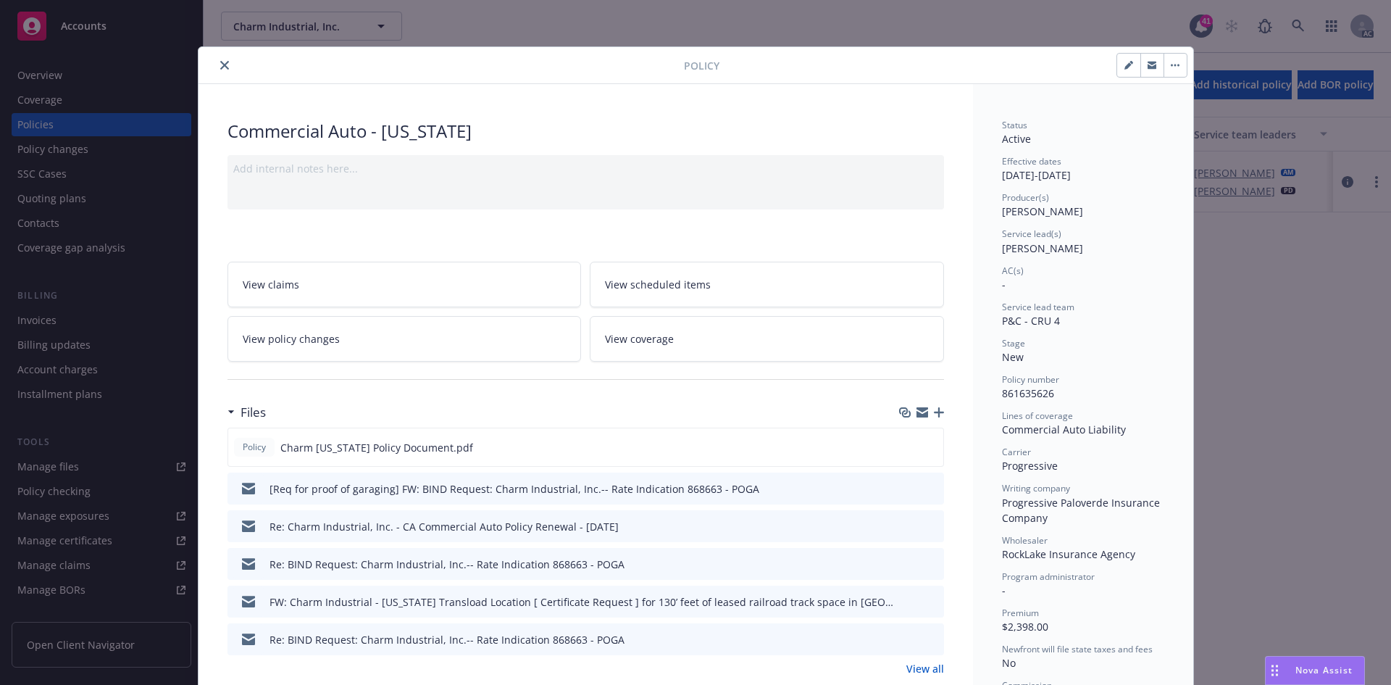
click at [220, 65] on icon "close" at bounding box center [224, 65] width 9 height 9
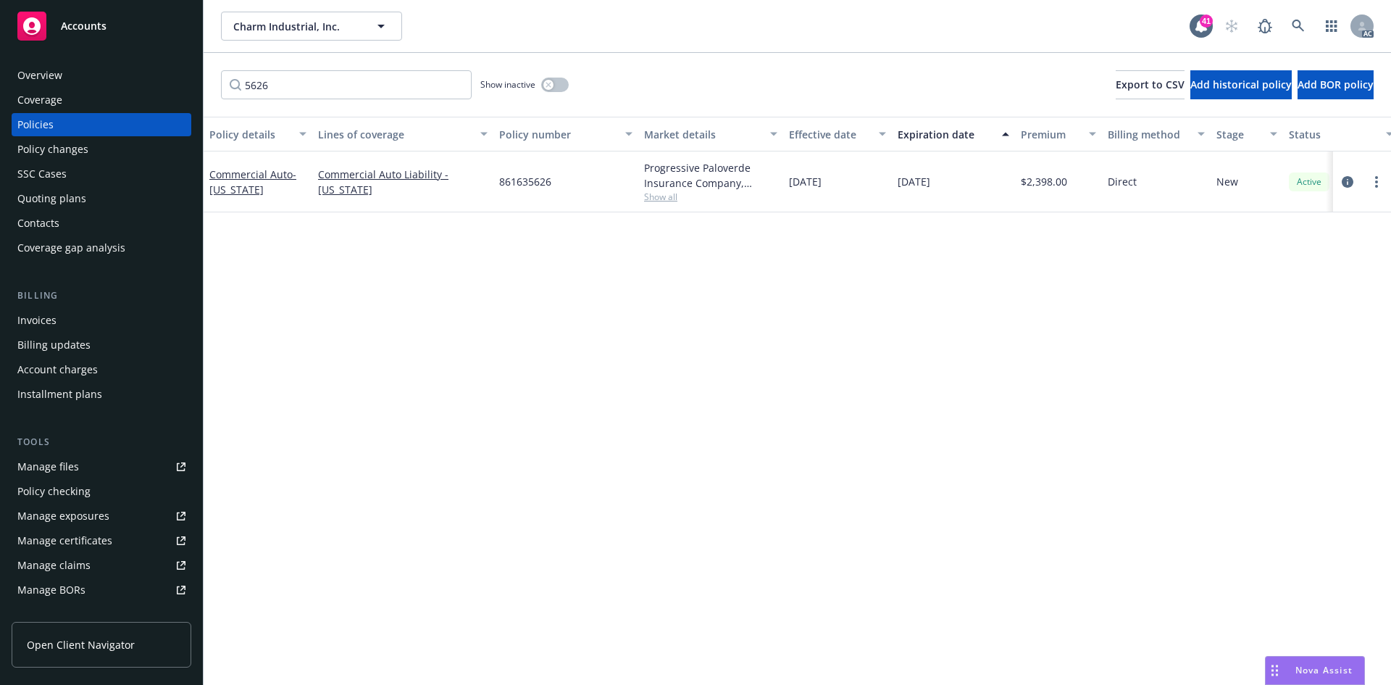
click at [410, 411] on div "Policy details Lines of coverage Policy number Market details Effective date Ex…" at bounding box center [798, 401] width 1188 height 568
click at [124, 155] on div "Policy changes" at bounding box center [101, 149] width 168 height 23
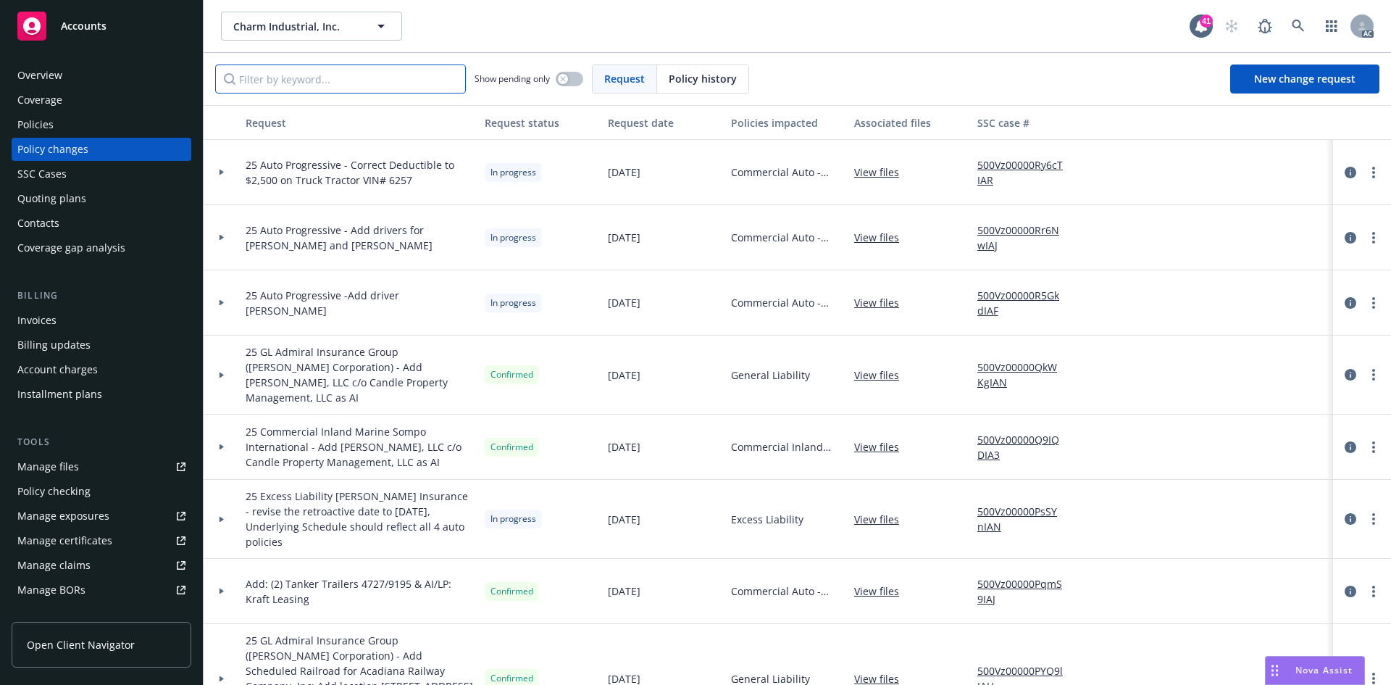
click at [380, 73] on input "Filter by keyword..." at bounding box center [340, 78] width 251 height 29
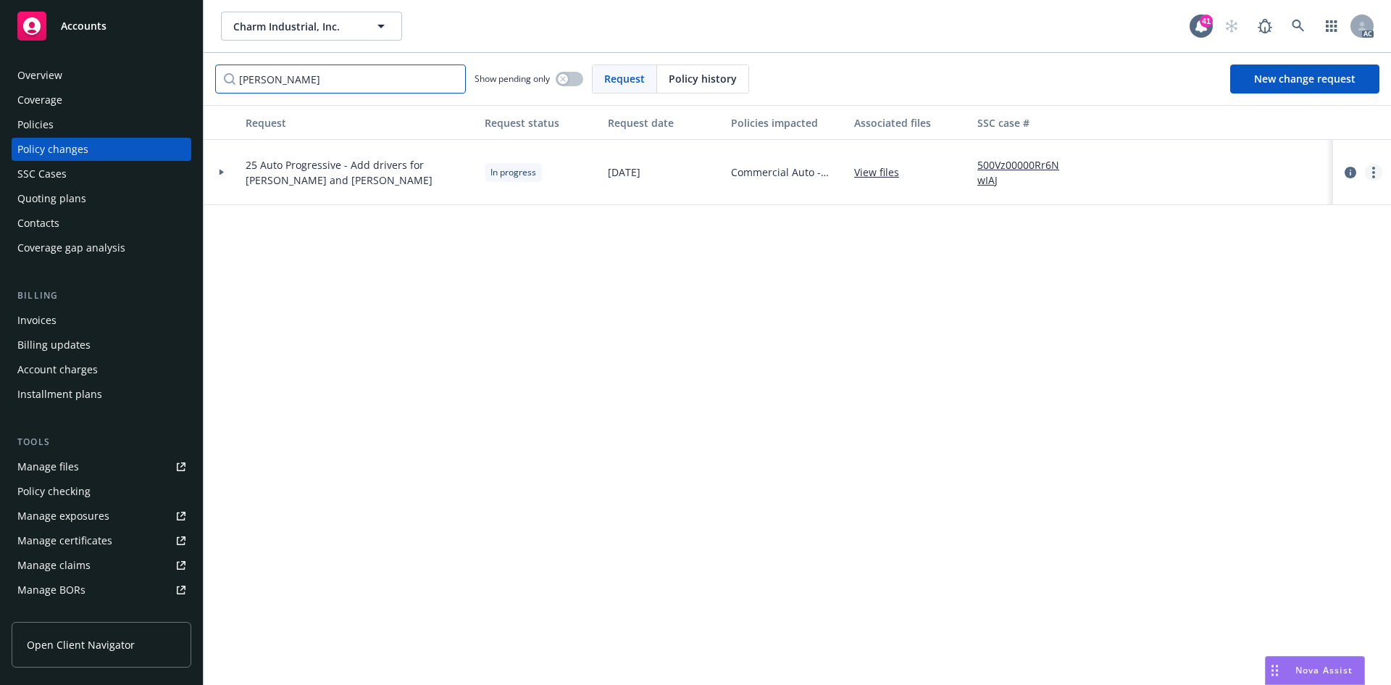
type input "[PERSON_NAME]"
click at [1373, 172] on circle "more" at bounding box center [1373, 172] width 3 height 3
click at [1246, 197] on link "Copy logging email" at bounding box center [1257, 202] width 249 height 29
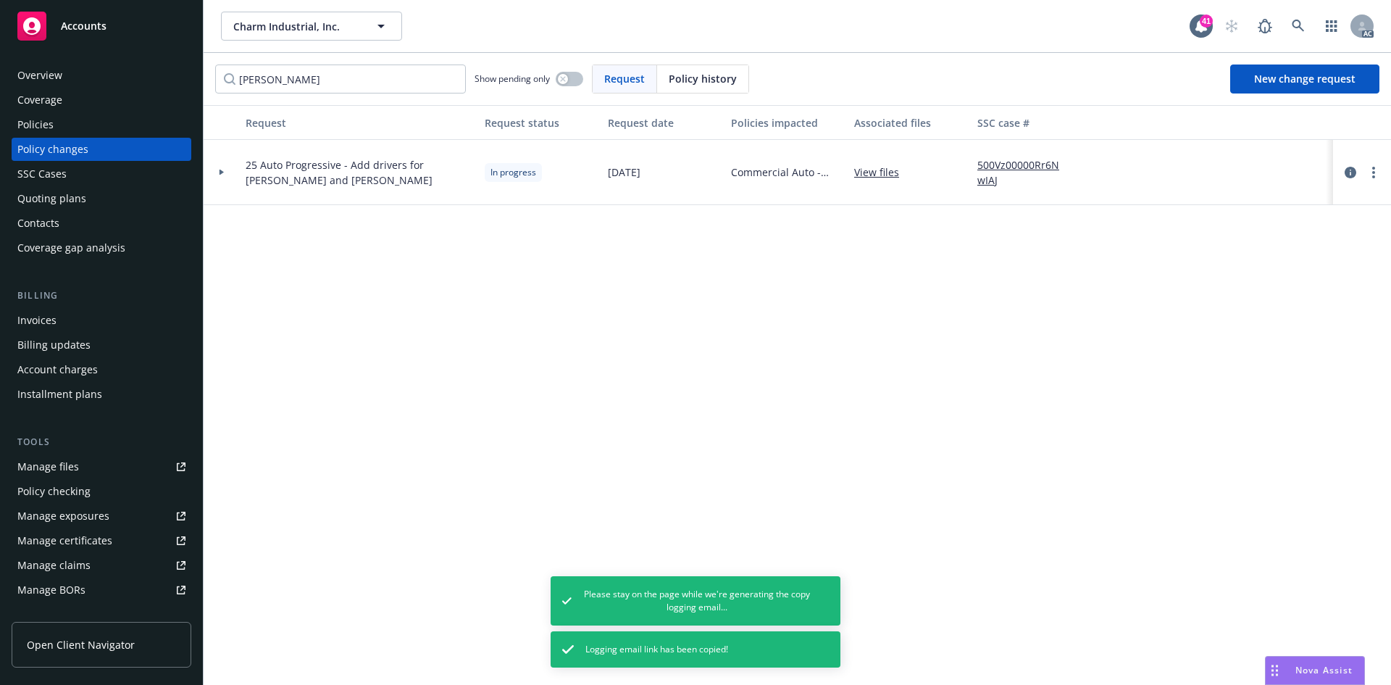
click at [249, 395] on div "Request Request status Request date Policies impacted Associated files SSC case…" at bounding box center [798, 395] width 1188 height 580
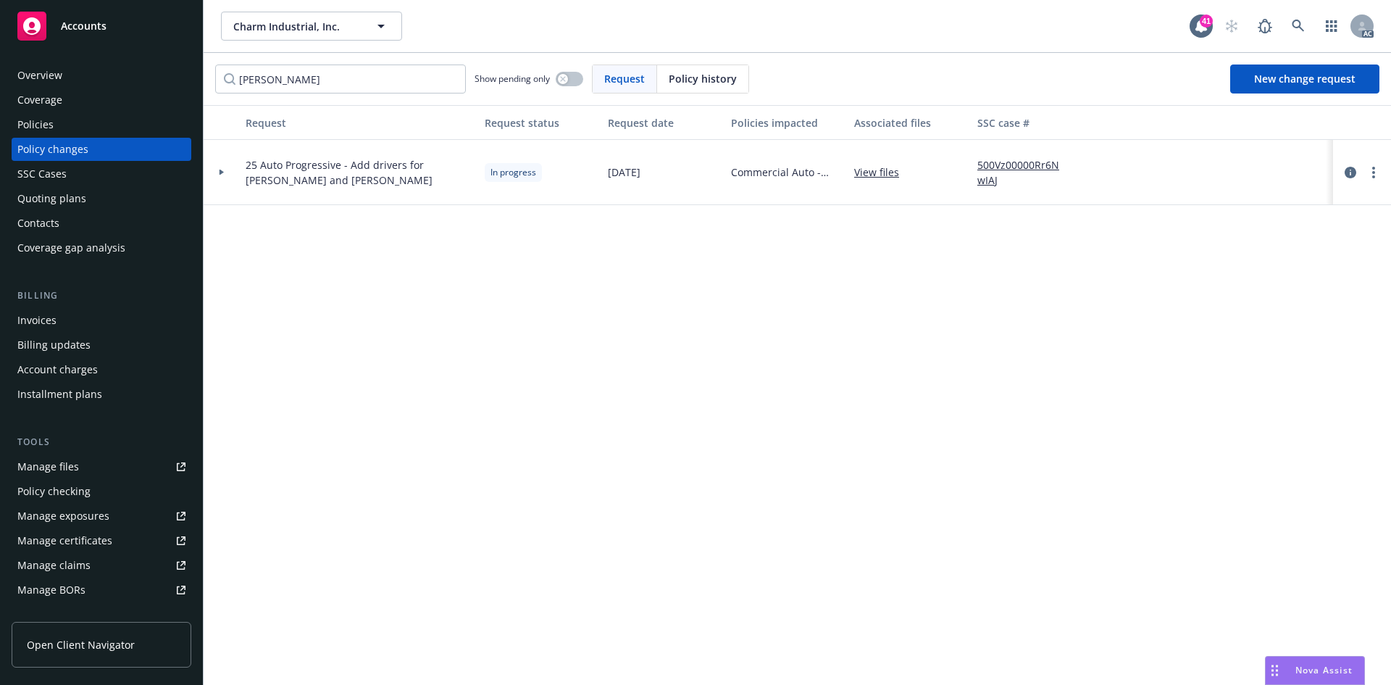
click at [95, 125] on div "Policies" at bounding box center [101, 124] width 168 height 23
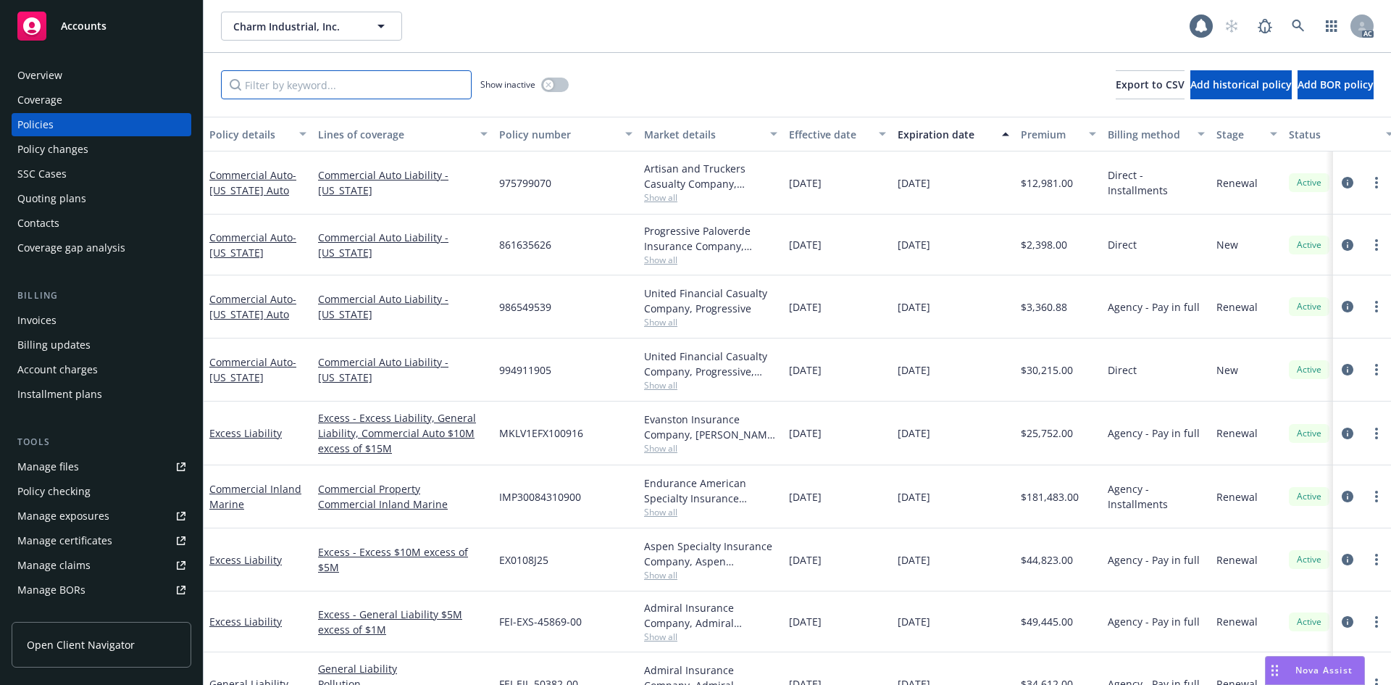
click at [344, 83] on input "Filter by keyword..." at bounding box center [346, 84] width 251 height 29
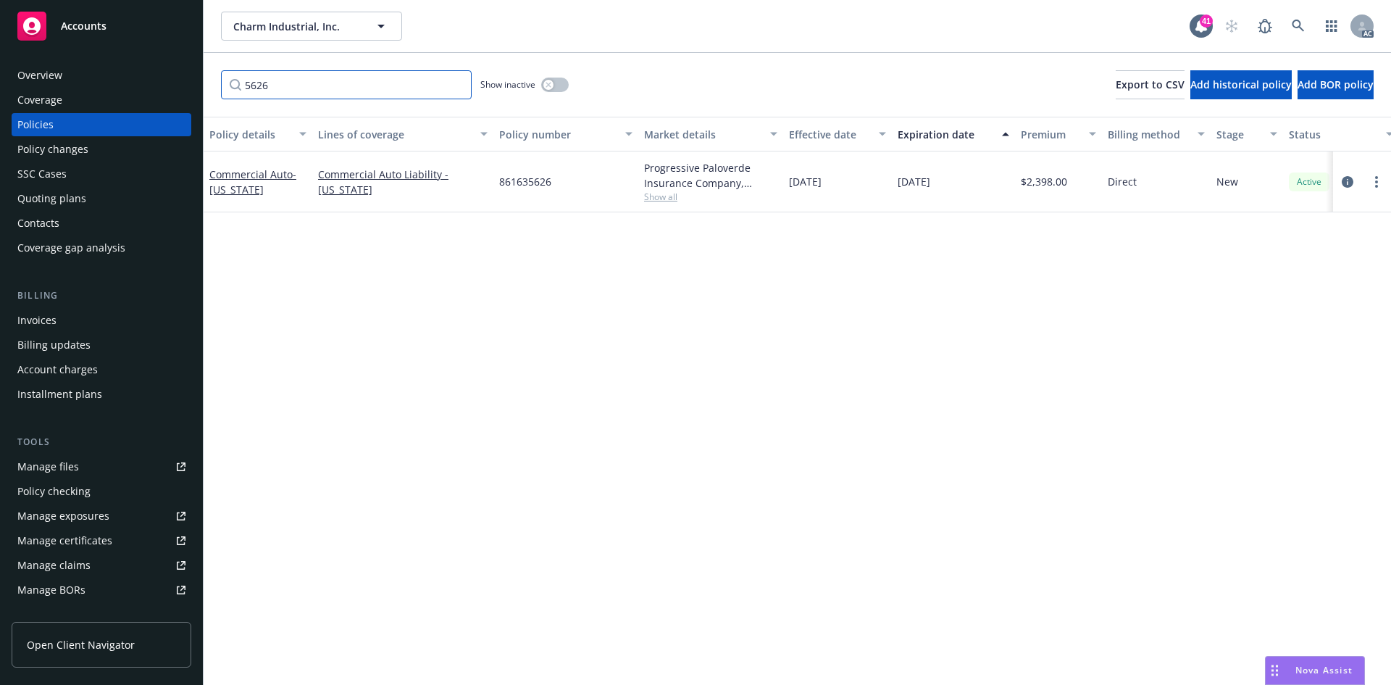
type input "5626"
drag, startPoint x: 496, startPoint y: 189, endPoint x: 580, endPoint y: 180, distance: 84.5
click at [580, 180] on div "861635626" at bounding box center [565, 181] width 145 height 61
copy span "861635626"
drag, startPoint x: 229, startPoint y: 28, endPoint x: 354, endPoint y: 28, distance: 124.6
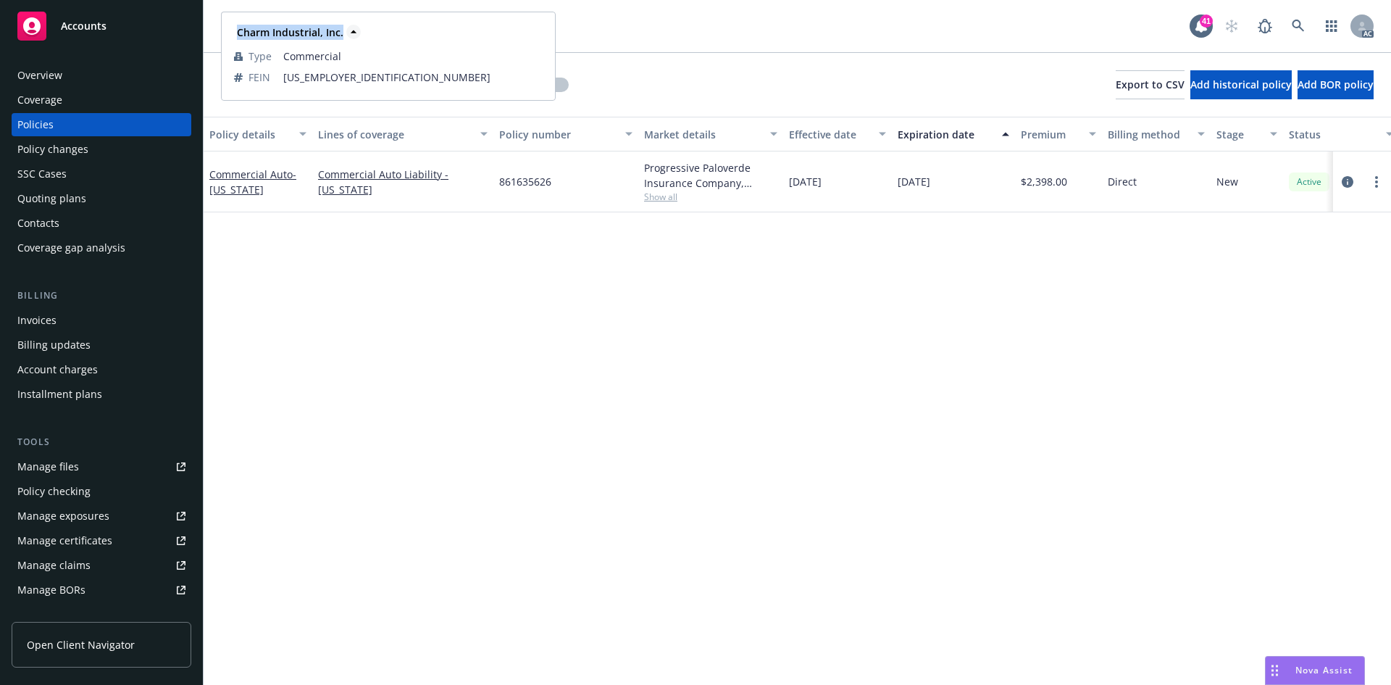
click at [354, 28] on div "Charm Industrial, Inc. Type Commercial FEIN [US_EMPLOYER_IDENTIFICATION_NUMBER]" at bounding box center [388, 56] width 332 height 86
copy span "Charm Industrial, Inc."
